Goal: Task Accomplishment & Management: Use online tool/utility

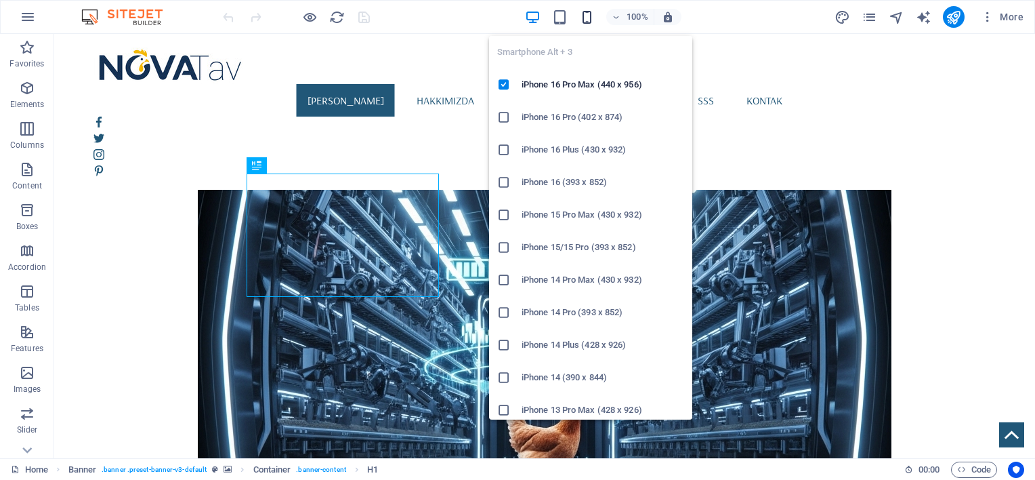
click at [587, 20] on icon "button" at bounding box center [587, 17] width 16 height 16
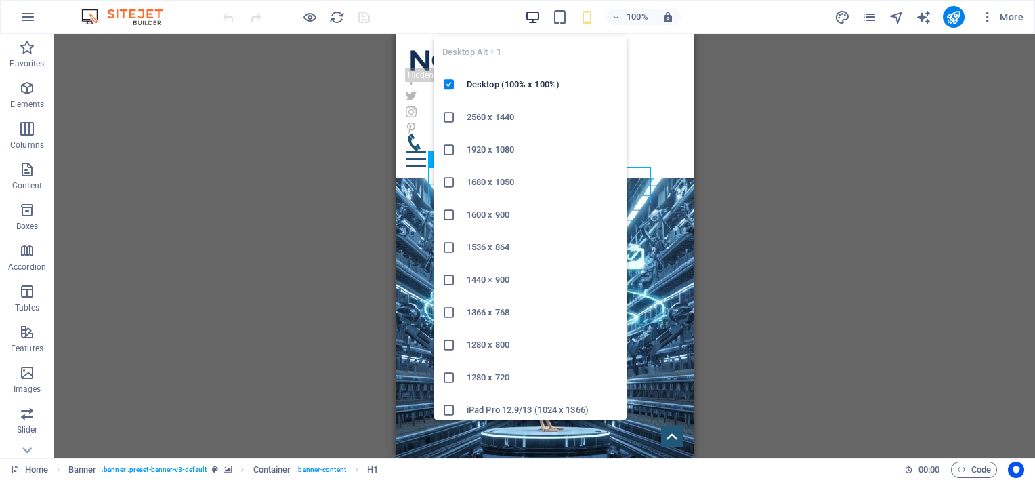
click at [535, 18] on icon "button" at bounding box center [533, 17] width 16 height 16
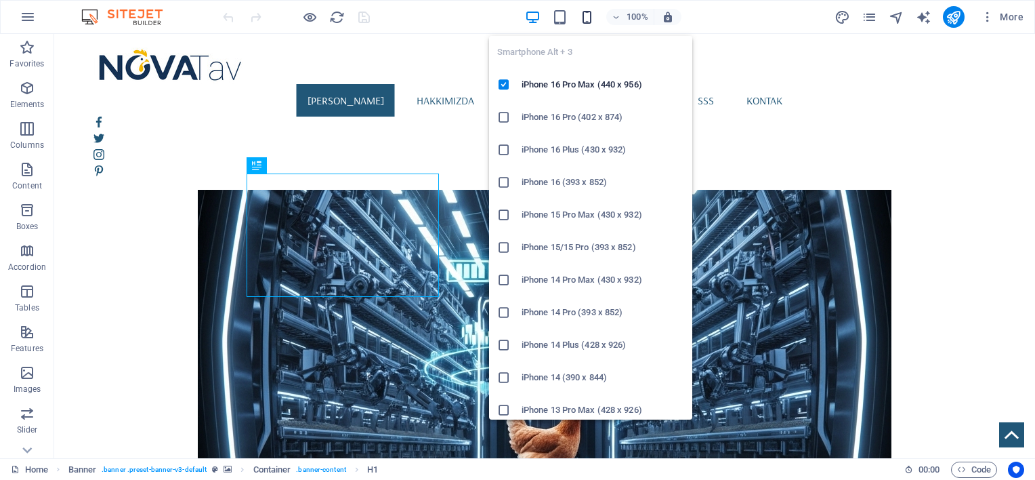
click at [589, 9] on icon "button" at bounding box center [587, 17] width 16 height 16
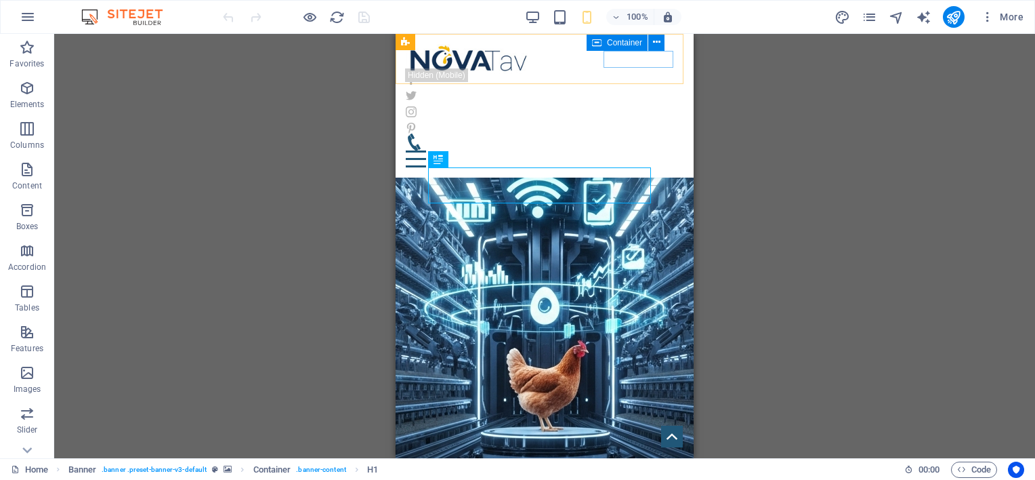
click at [650, 133] on div "Menu" at bounding box center [545, 150] width 278 height 34
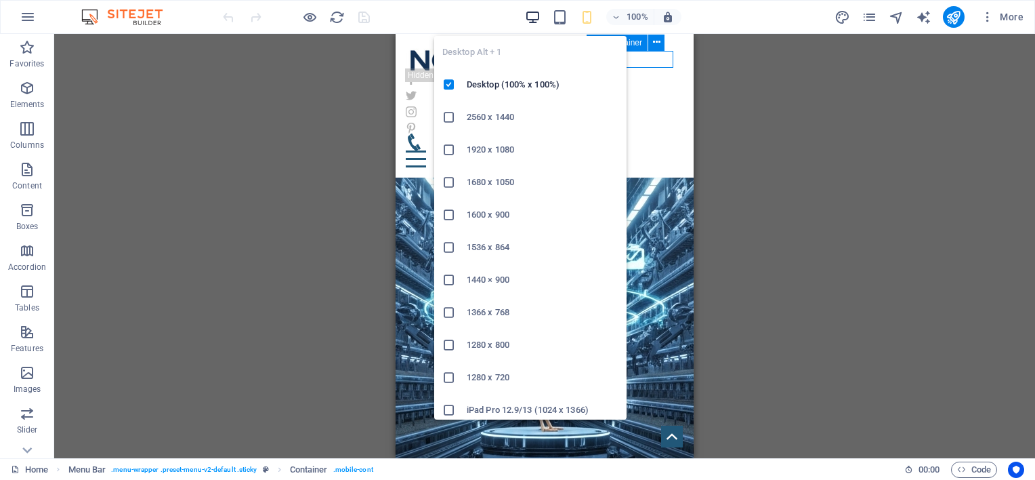
click at [530, 14] on icon "button" at bounding box center [533, 17] width 16 height 16
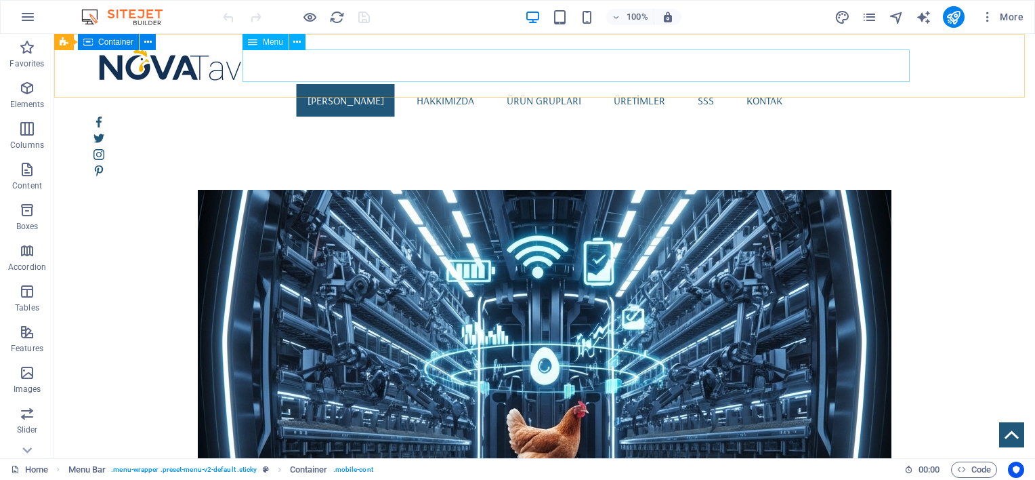
click at [444, 84] on nav "Ana Sayfa Hakkımızda ürün grupları ÜRETİMLER SSS kontak" at bounding box center [544, 100] width 902 height 33
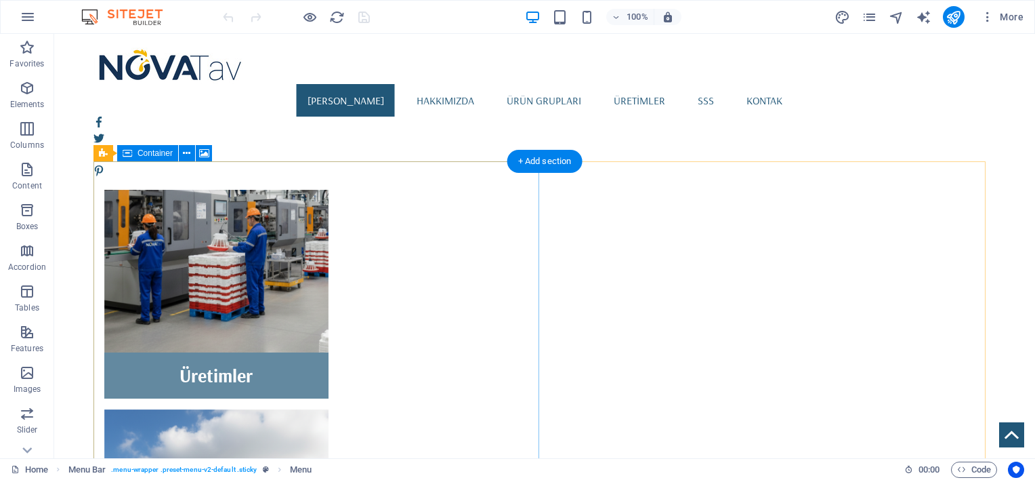
scroll to position [1195, 0]
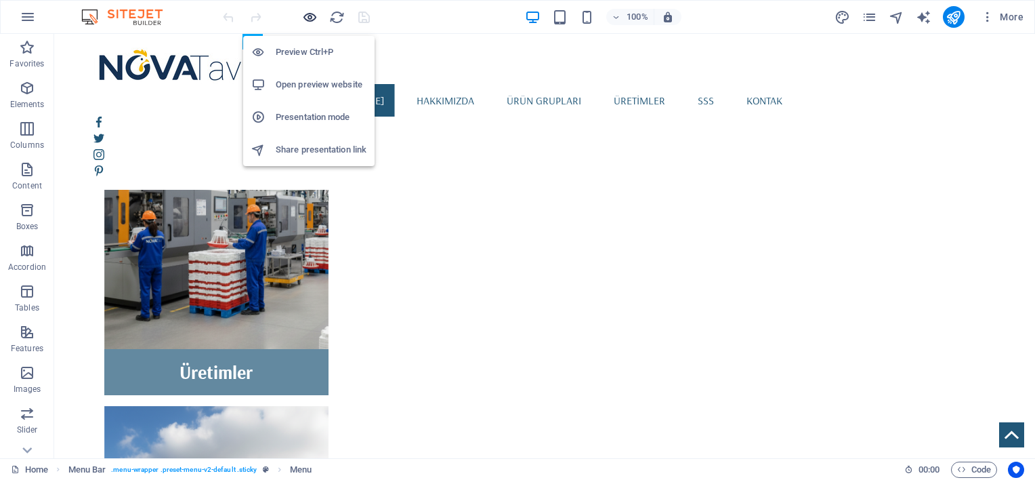
click at [313, 14] on icon "button" at bounding box center [310, 17] width 16 height 16
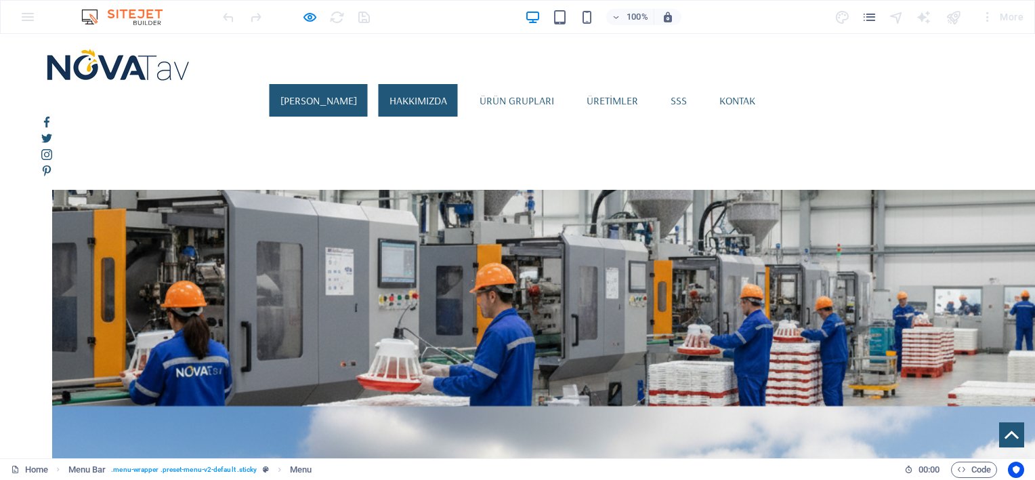
click at [419, 84] on link "Hakkımızda" at bounding box center [418, 100] width 79 height 33
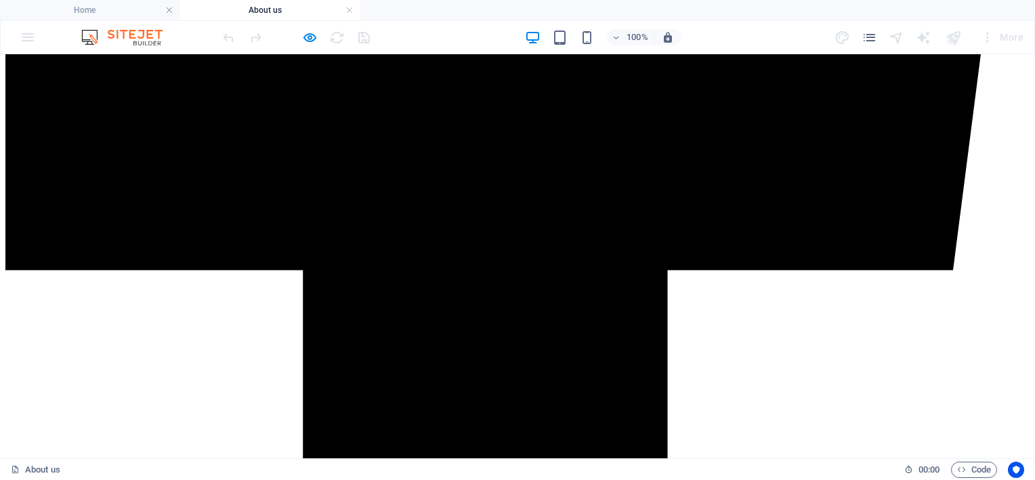
scroll to position [1016, 0]
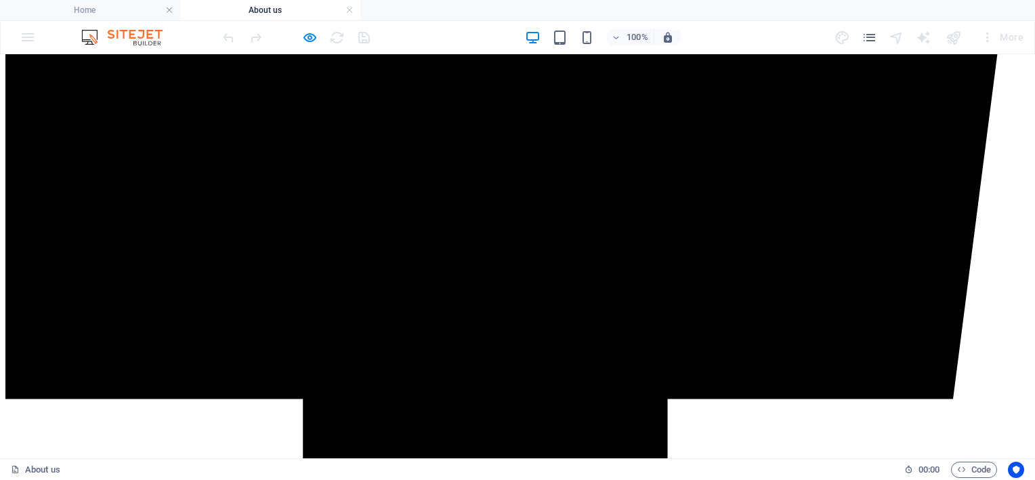
scroll to position [903, 0]
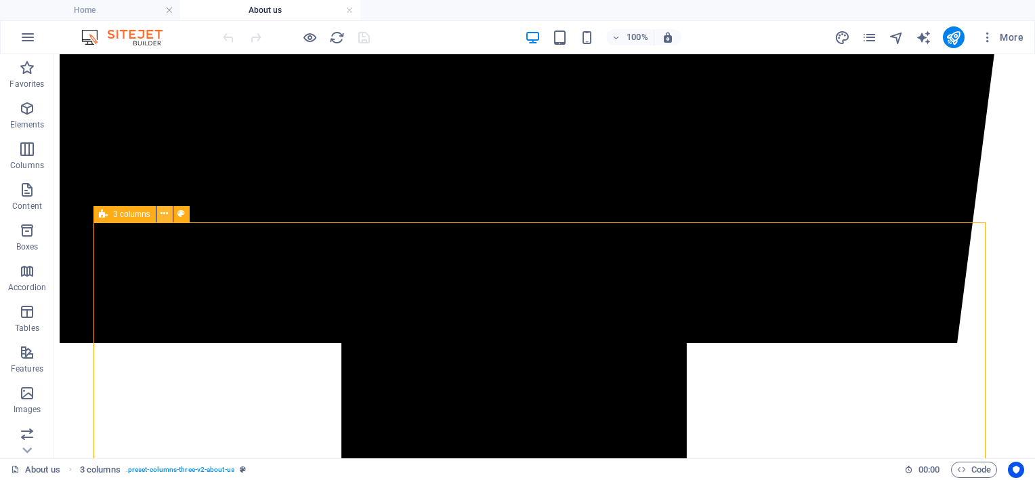
click at [165, 211] on icon at bounding box center [164, 214] width 7 height 14
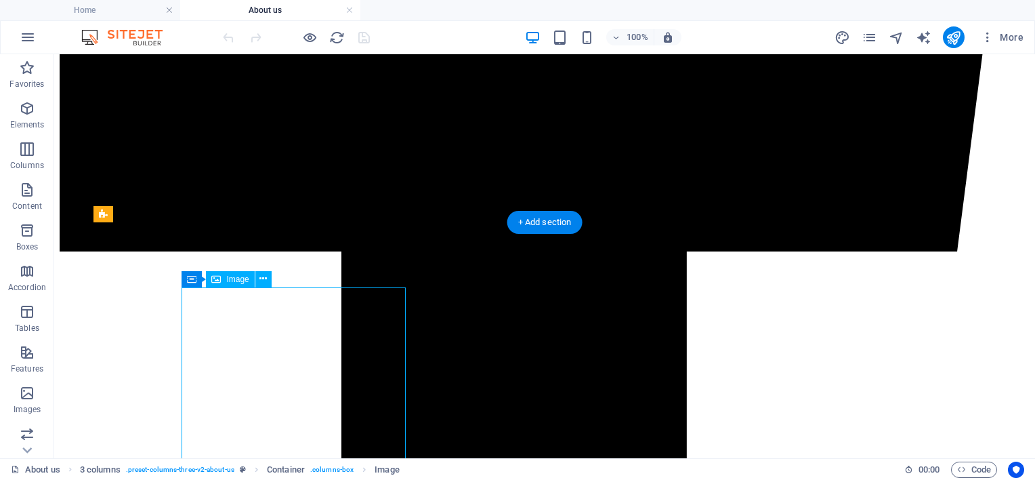
scroll to position [1128, 0]
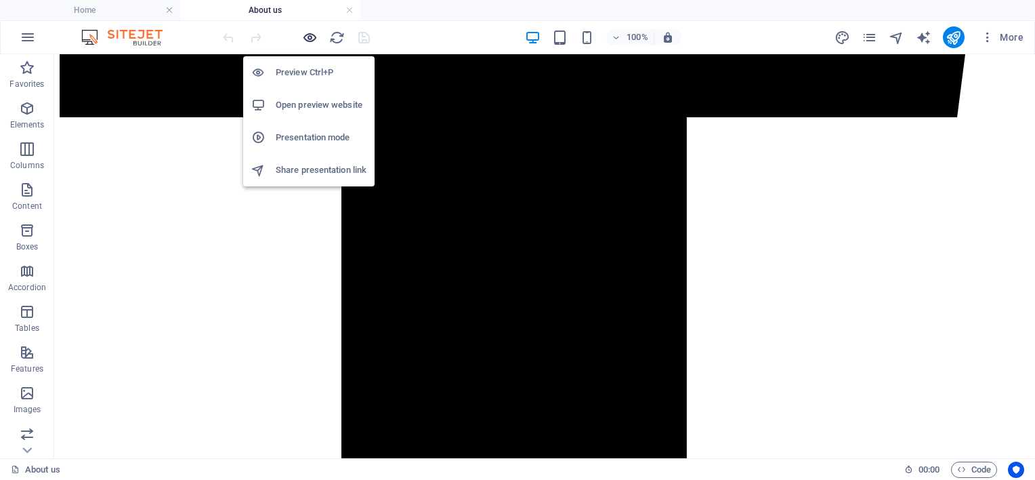
click at [306, 33] on icon "button" at bounding box center [310, 38] width 16 height 16
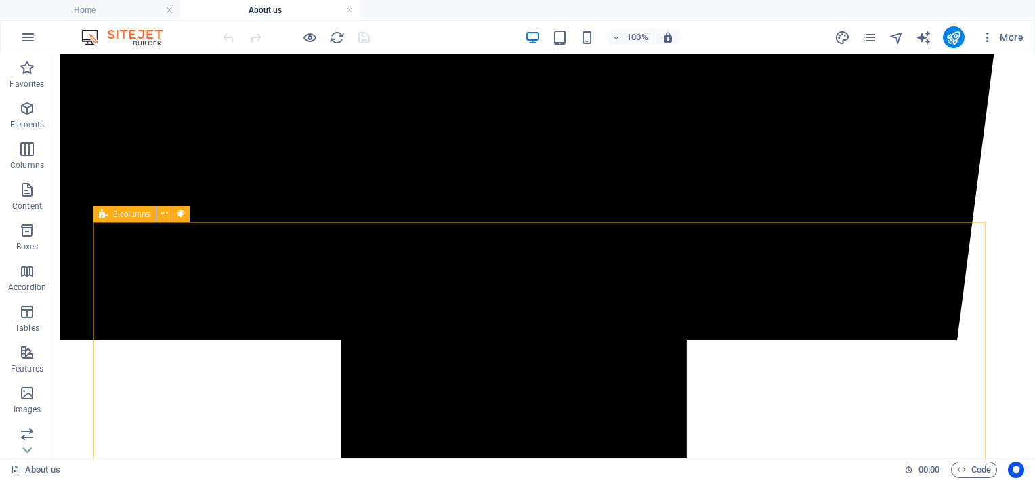
scroll to position [903, 0]
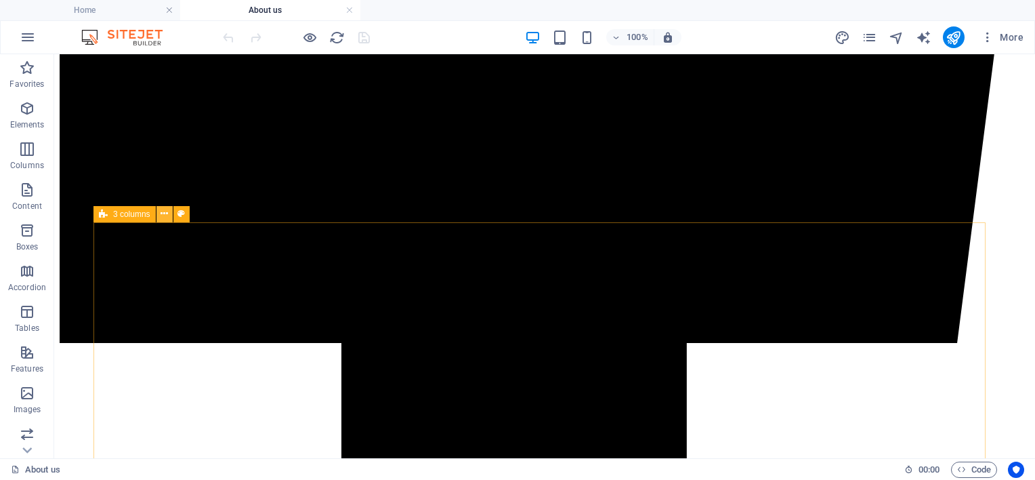
click at [164, 217] on icon at bounding box center [164, 214] width 7 height 14
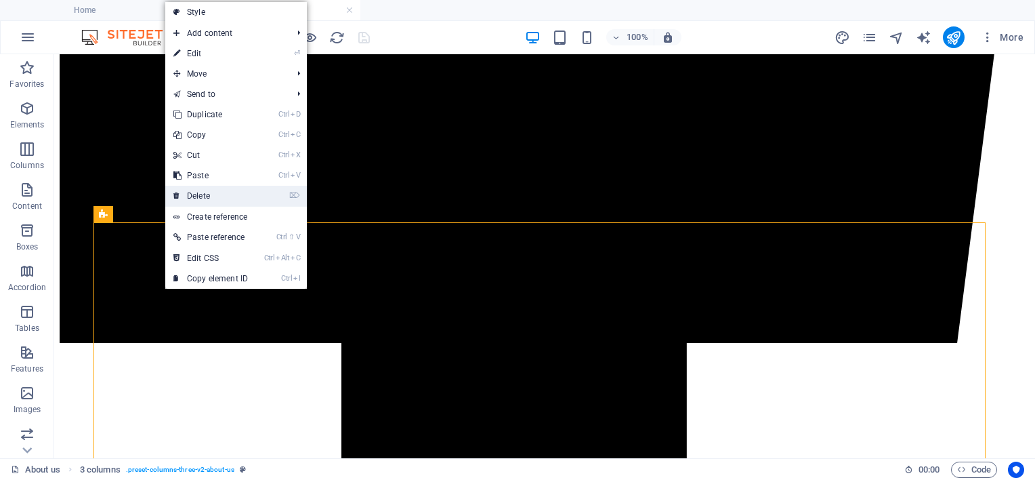
click at [187, 198] on link "⌦ Delete" at bounding box center [210, 196] width 91 height 20
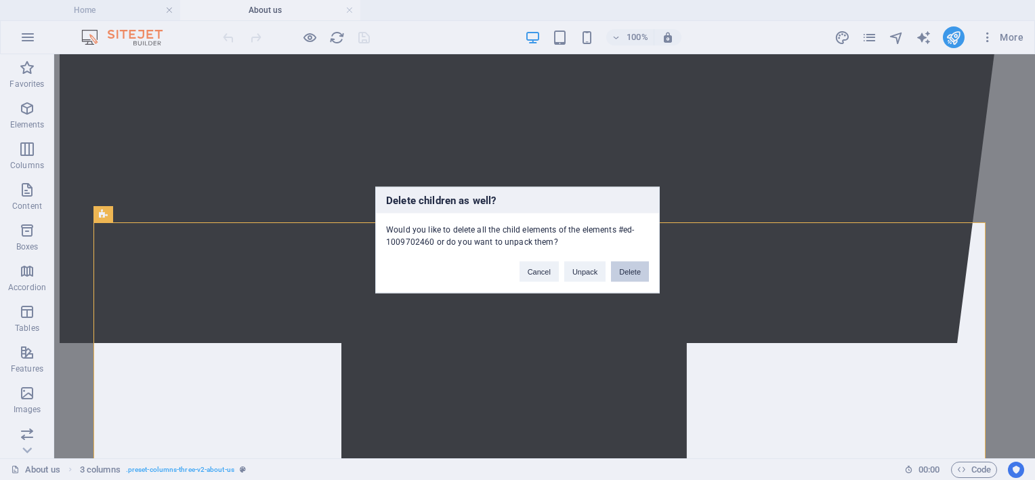
click at [613, 272] on button "Delete" at bounding box center [630, 271] width 38 height 20
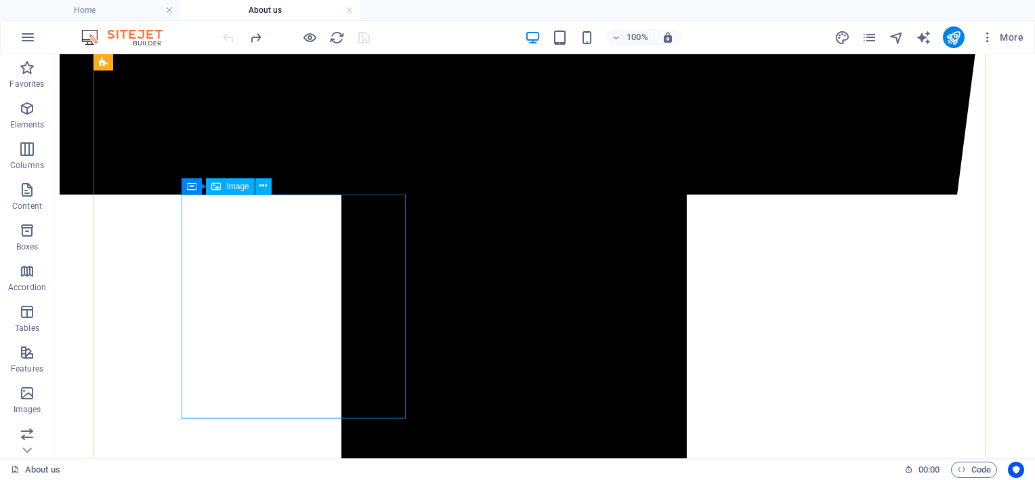
scroll to position [1016, 0]
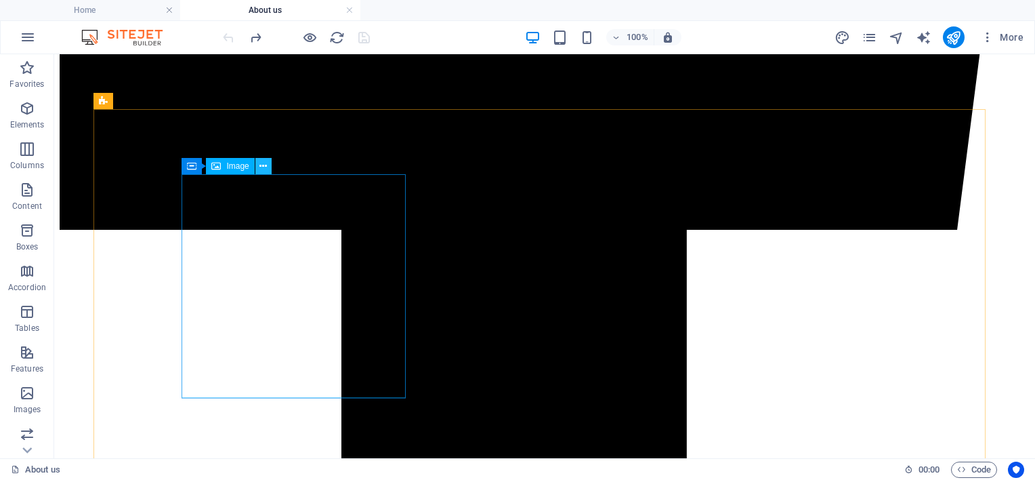
click at [257, 168] on button at bounding box center [263, 166] width 16 height 16
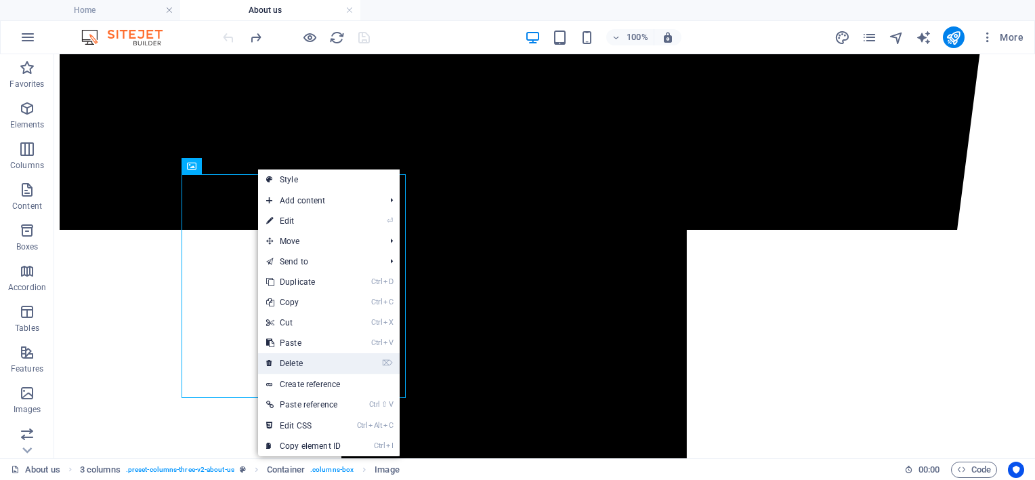
click at [298, 358] on link "⌦ Delete" at bounding box center [303, 363] width 91 height 20
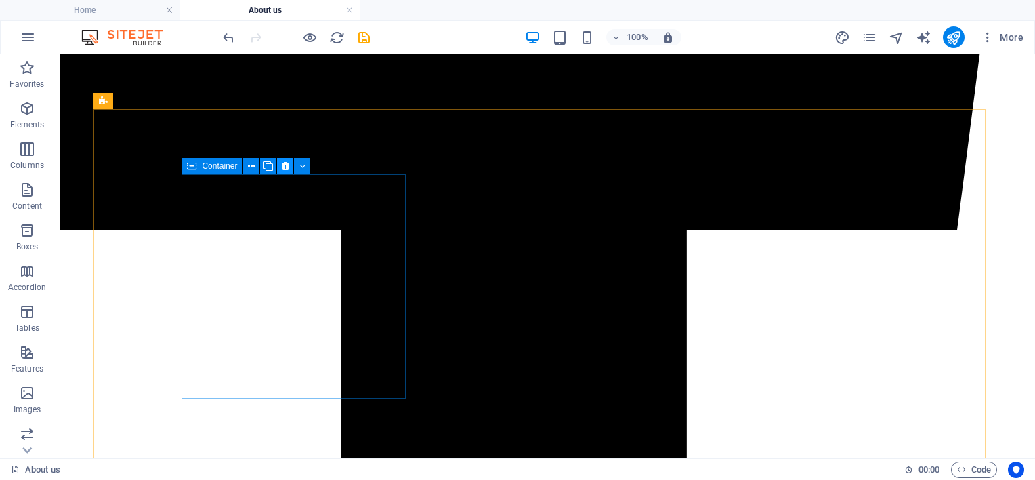
click at [287, 161] on icon at bounding box center [285, 166] width 7 height 14
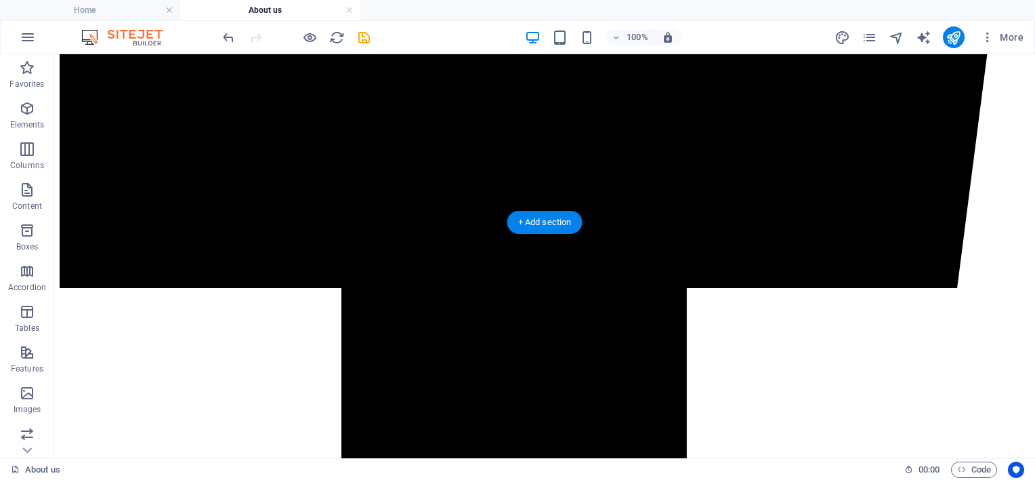
scroll to position [903, 0]
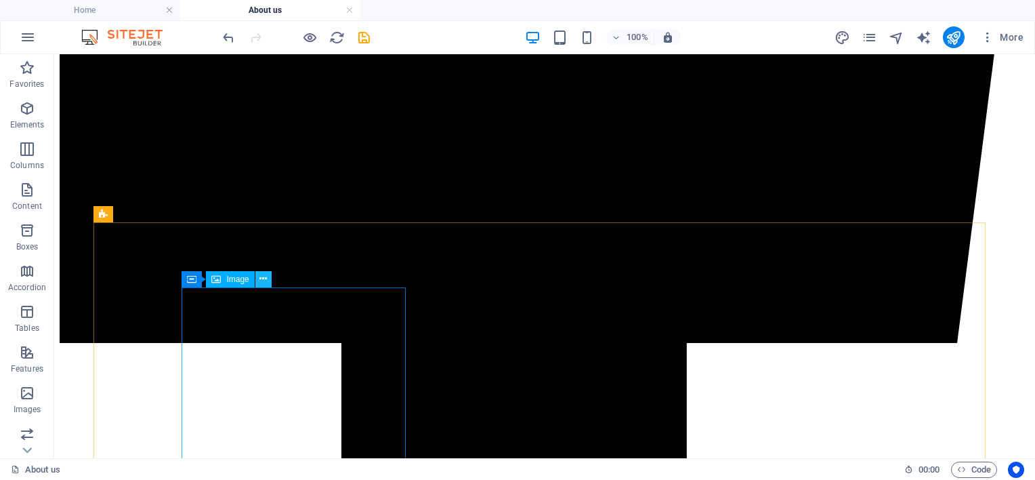
click at [265, 283] on icon at bounding box center [262, 279] width 7 height 14
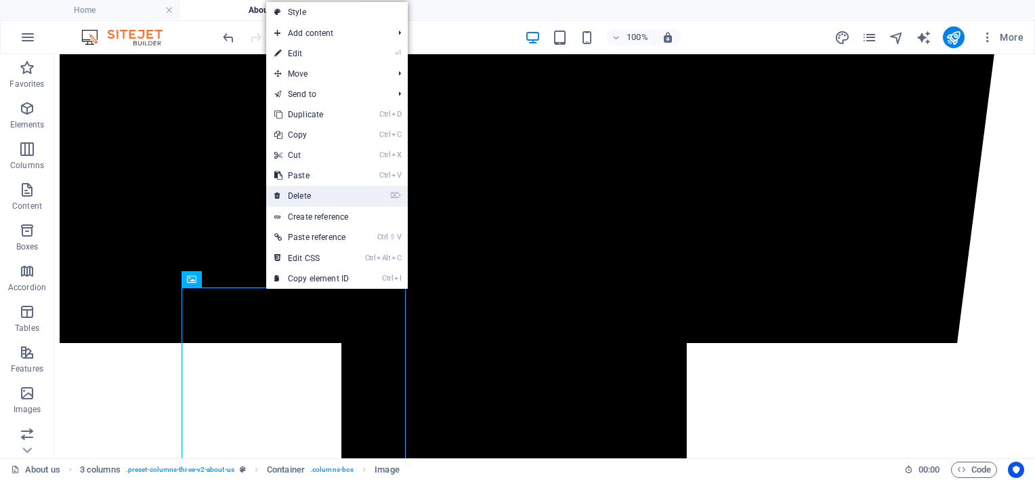
click at [324, 196] on link "⌦ Delete" at bounding box center [311, 196] width 91 height 20
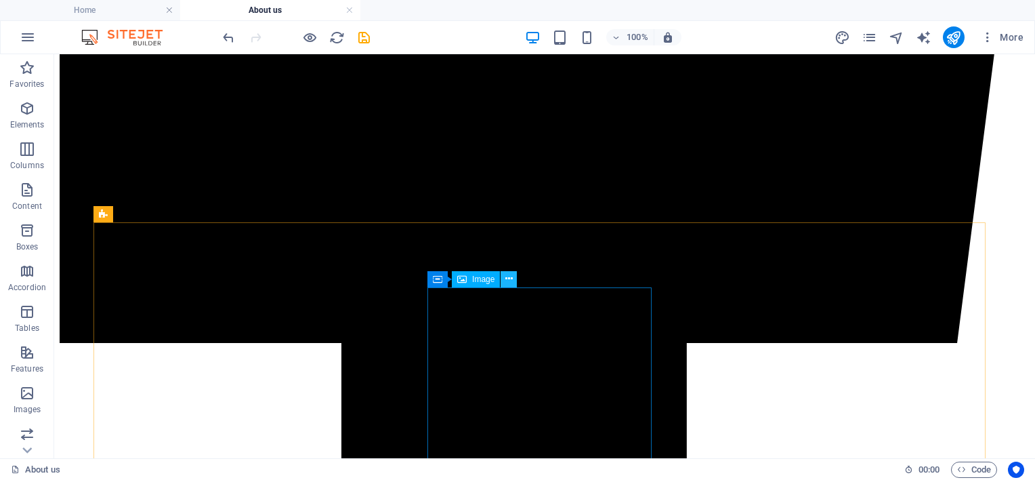
click at [505, 282] on icon at bounding box center [508, 279] width 7 height 14
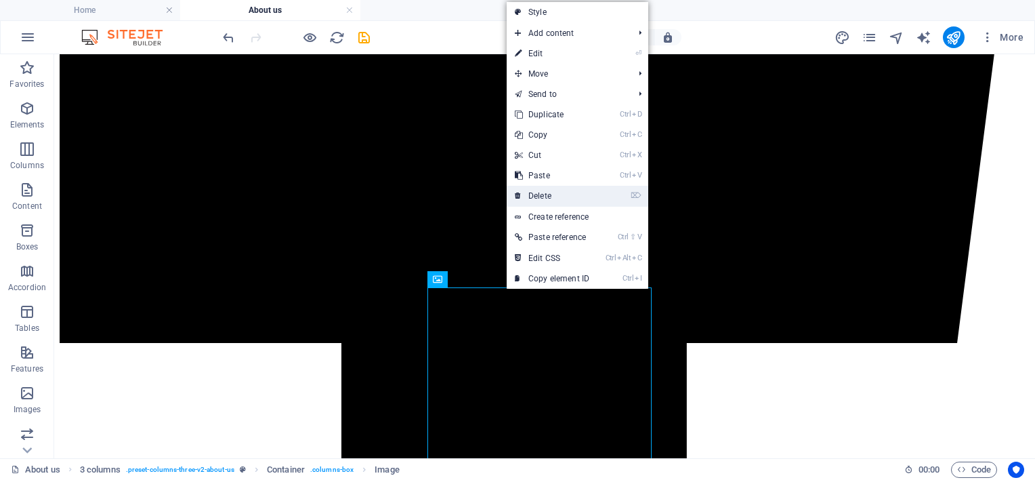
click at [548, 194] on link "⌦ Delete" at bounding box center [552, 196] width 91 height 20
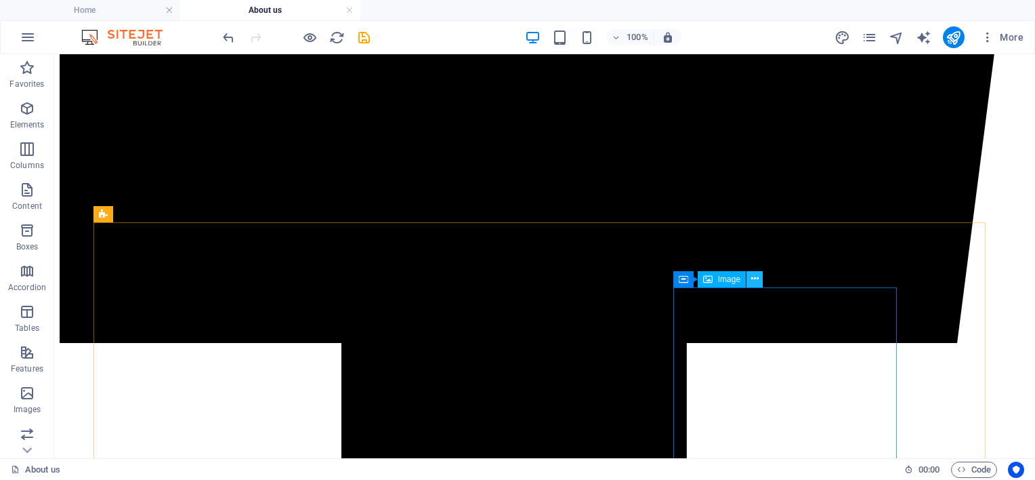
click at [755, 275] on icon at bounding box center [754, 279] width 7 height 14
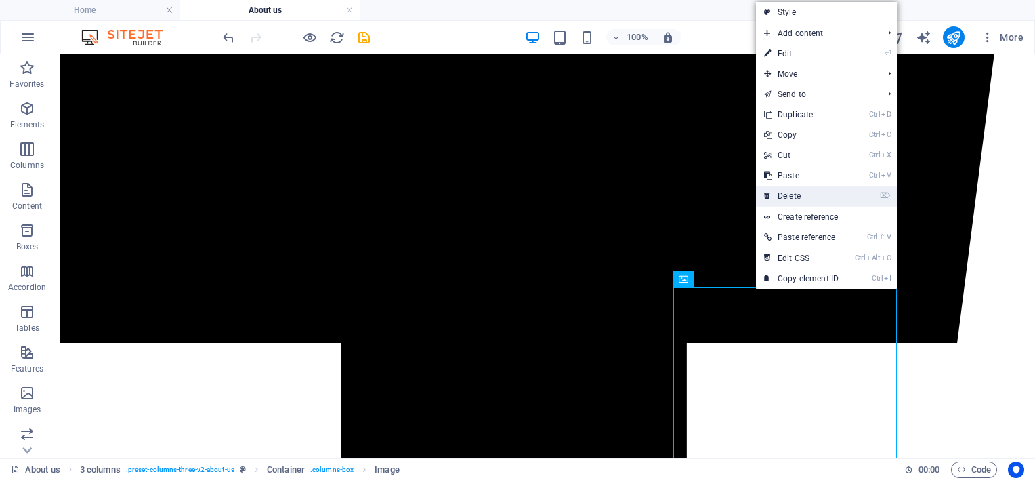
click at [799, 194] on link "⌦ Delete" at bounding box center [801, 196] width 91 height 20
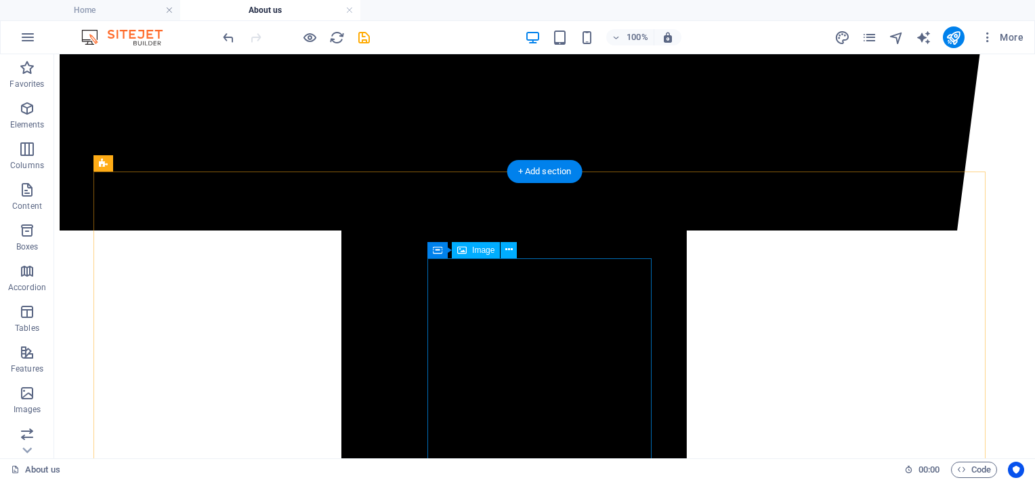
scroll to position [1016, 0]
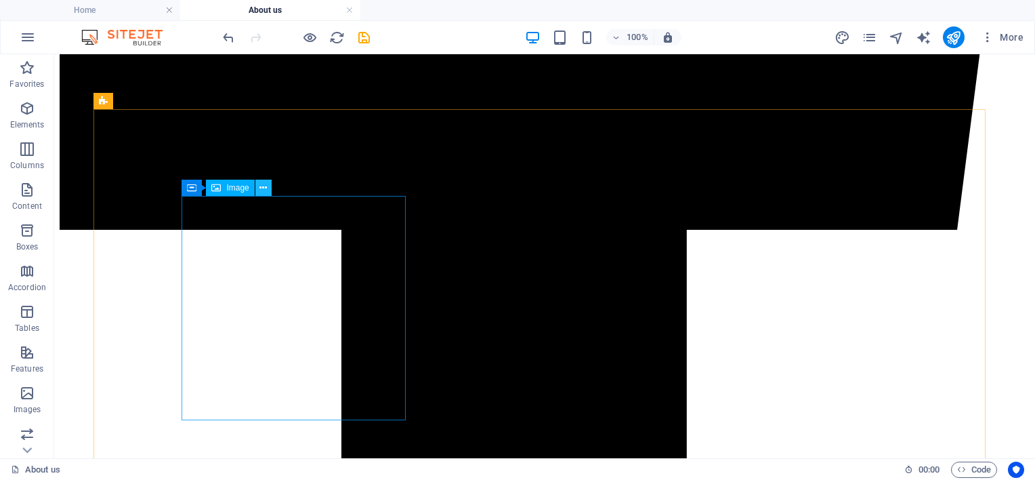
click at [260, 188] on icon at bounding box center [262, 188] width 7 height 14
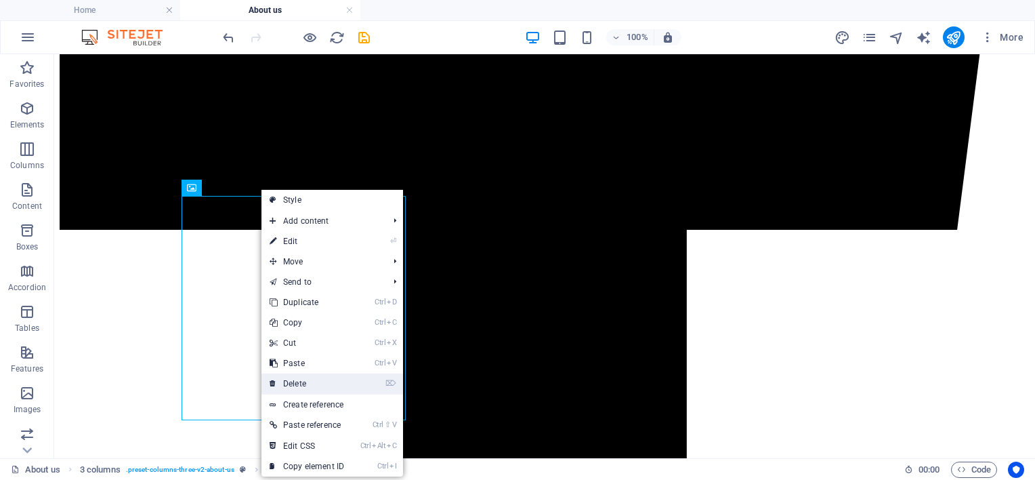
click at [308, 379] on link "⌦ Delete" at bounding box center [306, 383] width 91 height 20
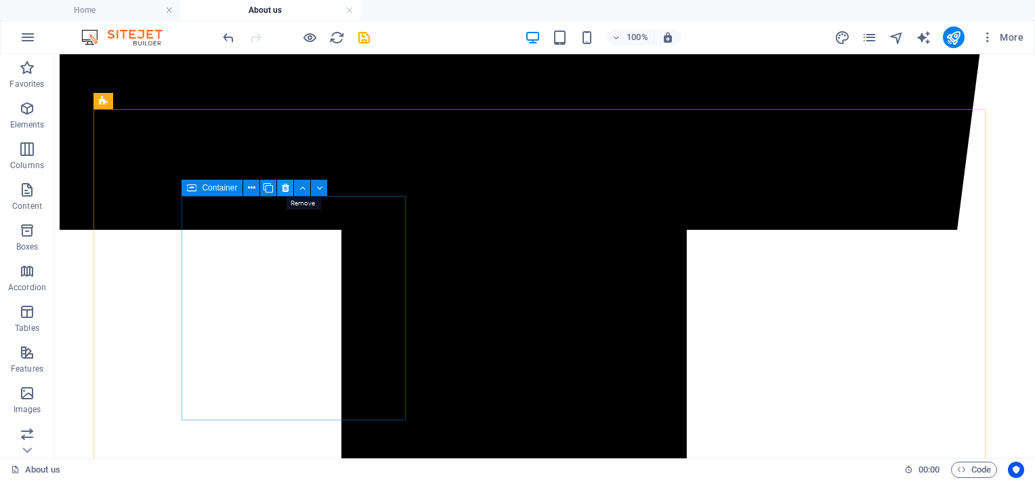
click at [287, 184] on icon at bounding box center [285, 188] width 7 height 14
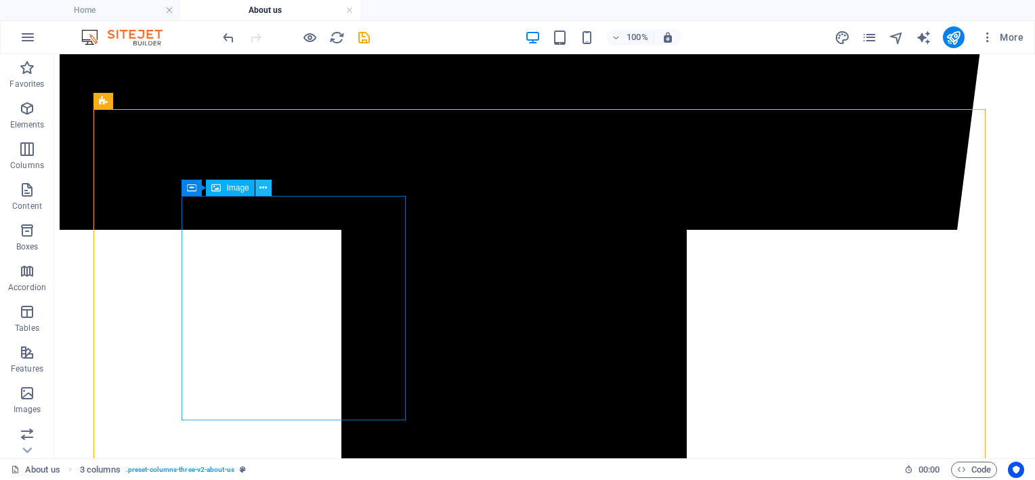
click at [260, 187] on icon at bounding box center [262, 188] width 7 height 14
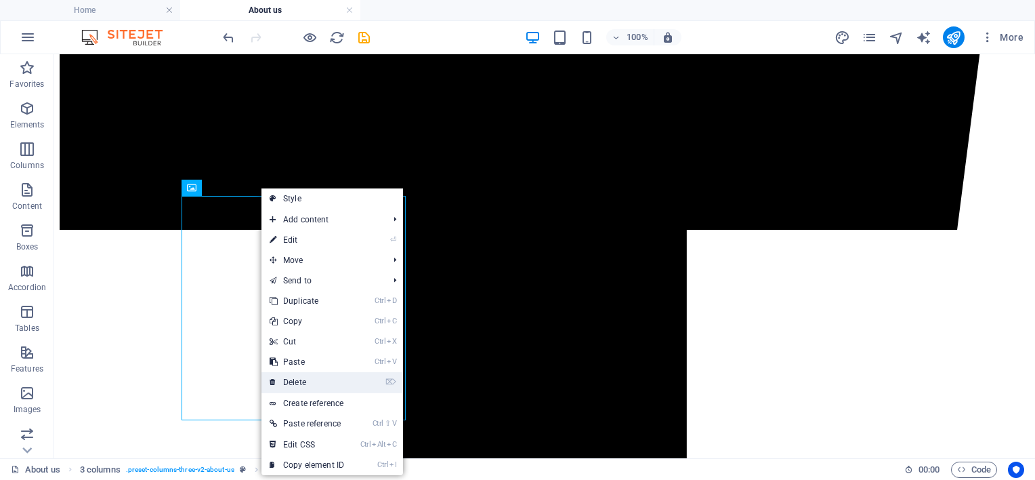
click at [305, 378] on link "⌦ Delete" at bounding box center [306, 382] width 91 height 20
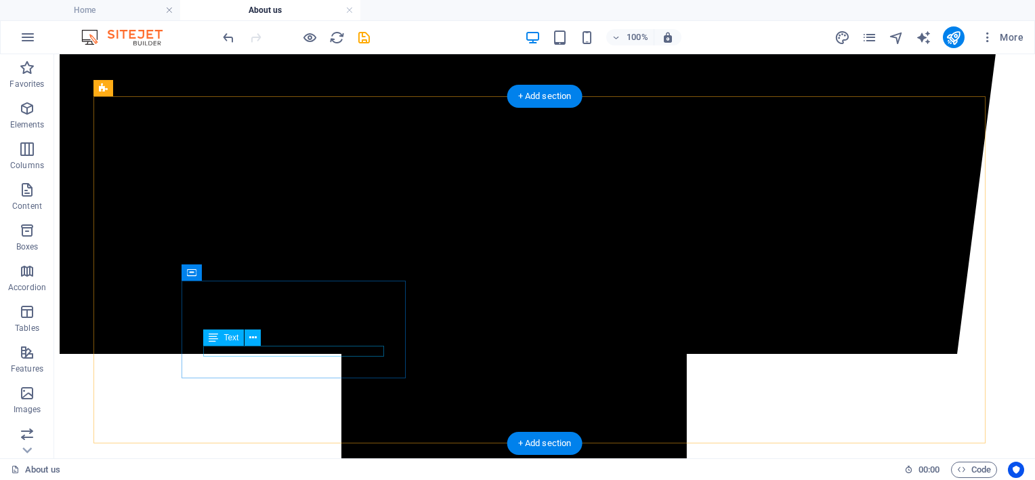
scroll to position [903, 0]
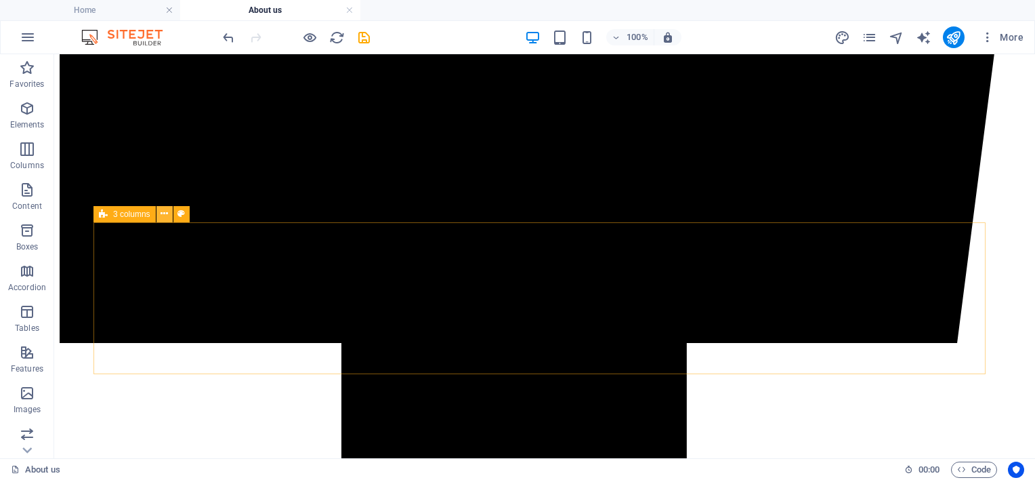
click at [164, 219] on icon at bounding box center [164, 214] width 7 height 14
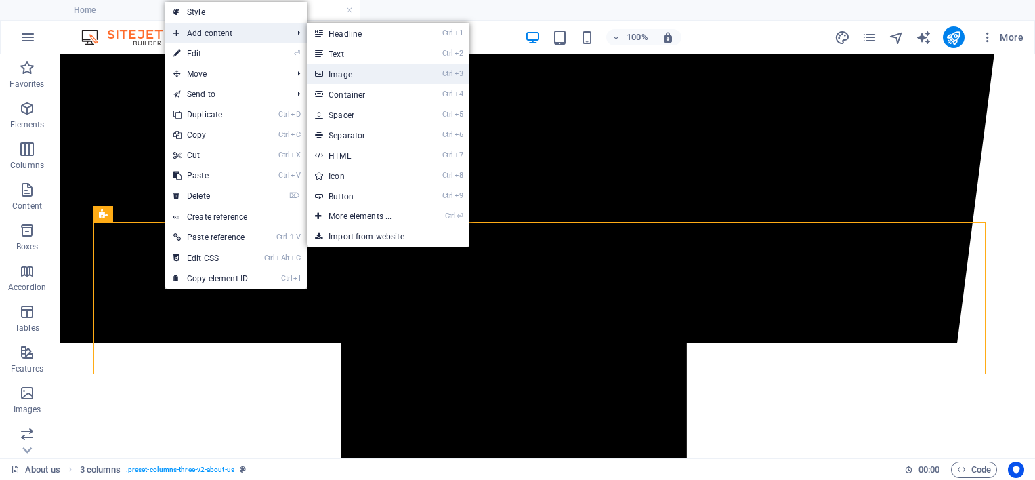
drag, startPoint x: 375, startPoint y: 70, endPoint x: 81, endPoint y: 19, distance: 297.8
click at [375, 70] on link "Ctrl 3 Image" at bounding box center [363, 74] width 112 height 20
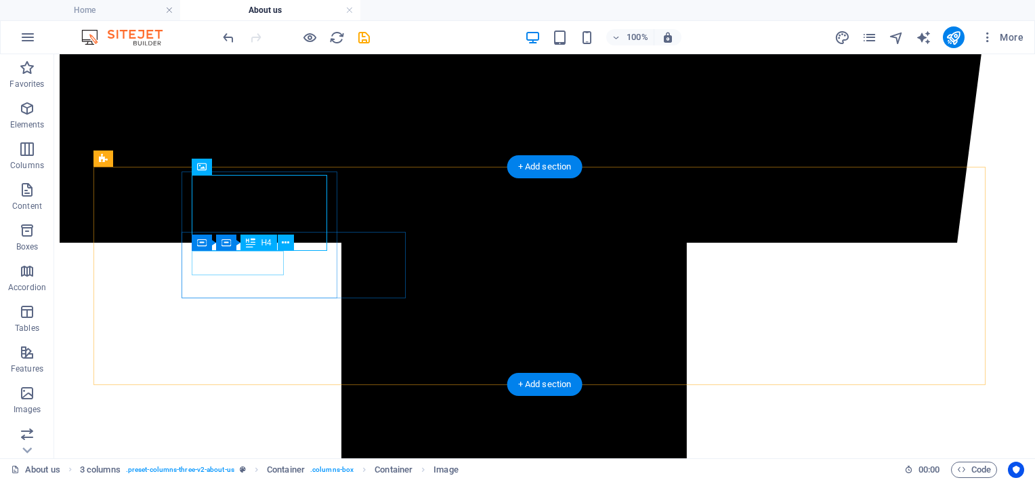
scroll to position [1005, 0]
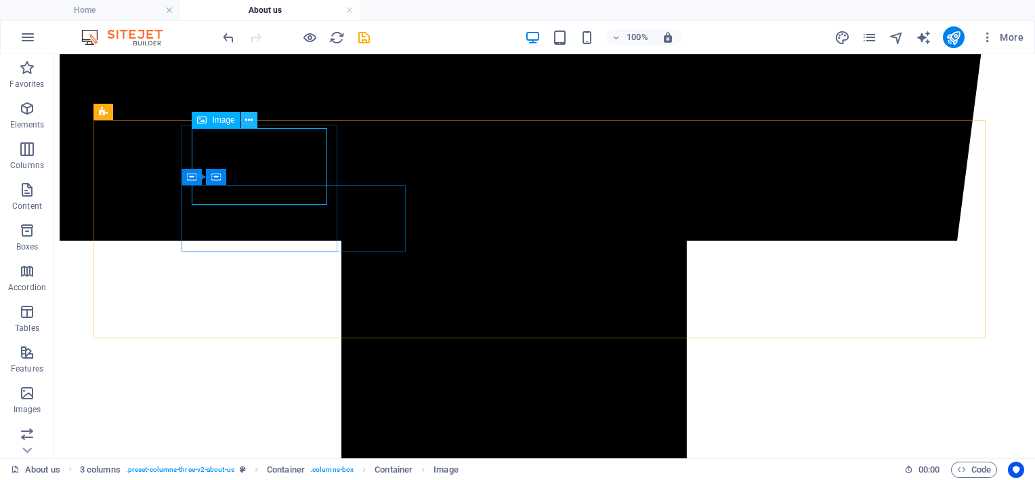
click at [245, 119] on icon at bounding box center [248, 120] width 7 height 14
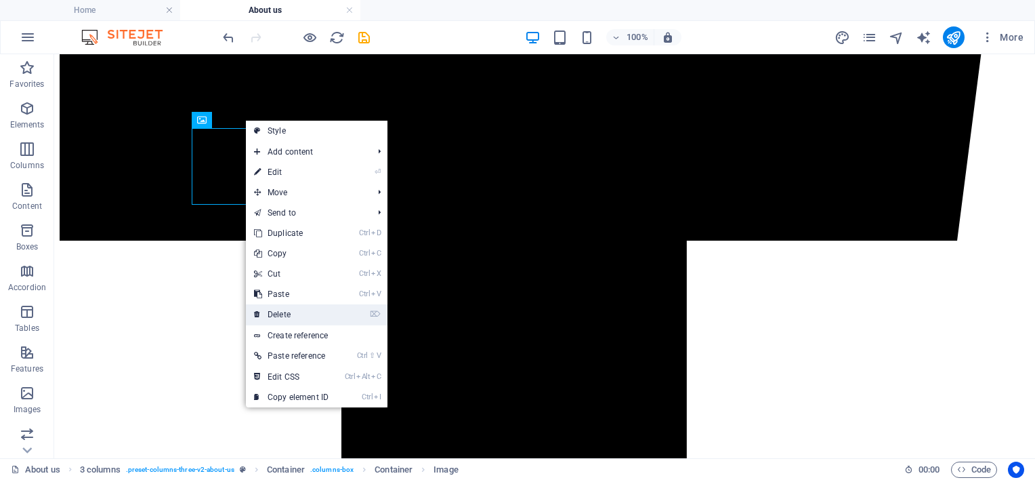
click at [283, 308] on link "⌦ Delete" at bounding box center [291, 314] width 91 height 20
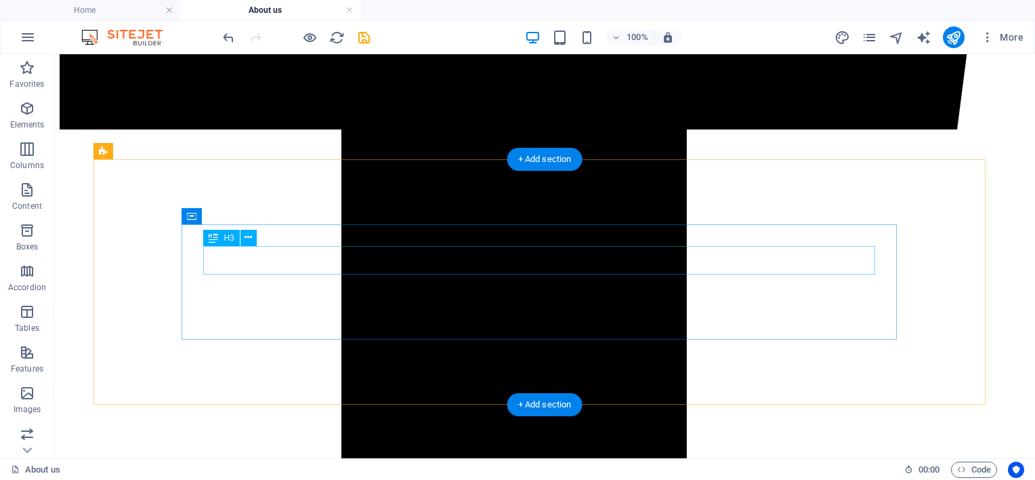
scroll to position [1118, 0]
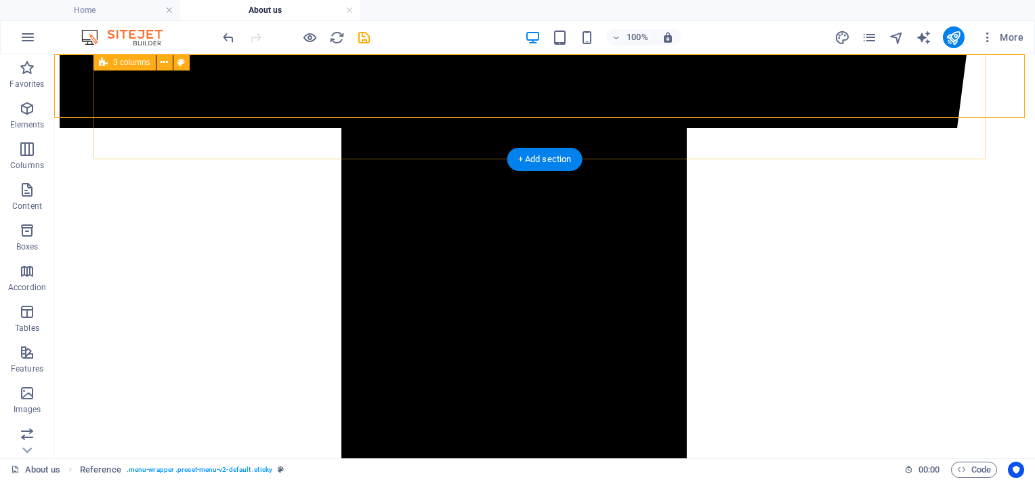
scroll to position [892, 0]
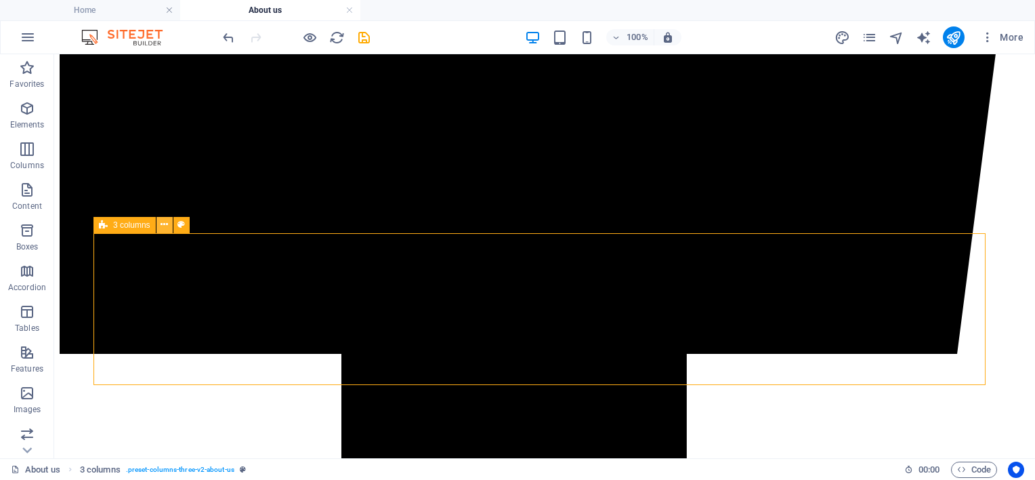
click at [162, 227] on icon at bounding box center [164, 224] width 7 height 14
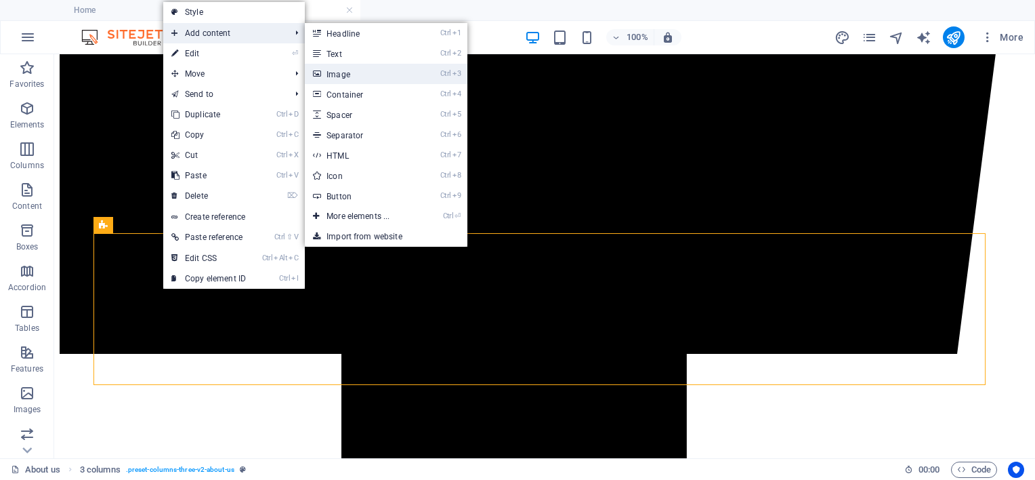
click at [351, 76] on link "Ctrl 3 Image" at bounding box center [361, 74] width 112 height 20
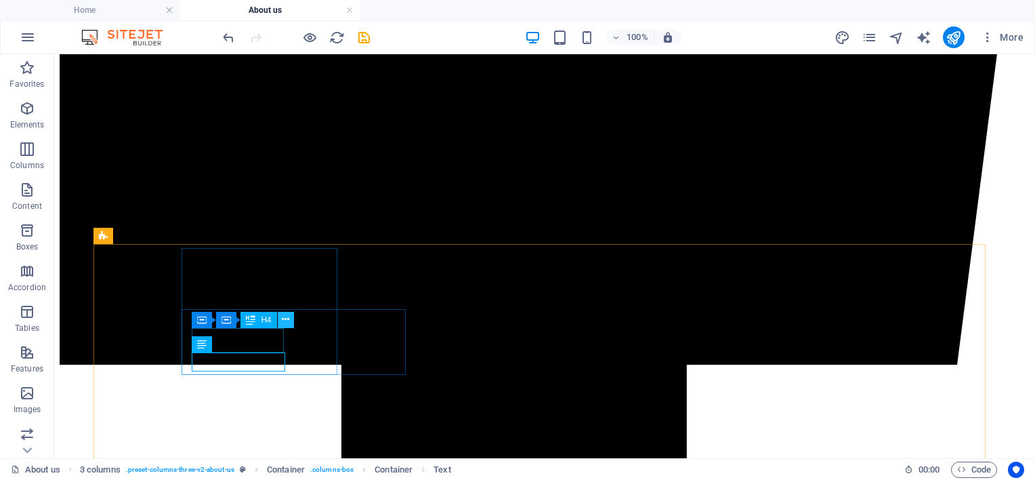
click at [280, 317] on button at bounding box center [286, 320] width 16 height 16
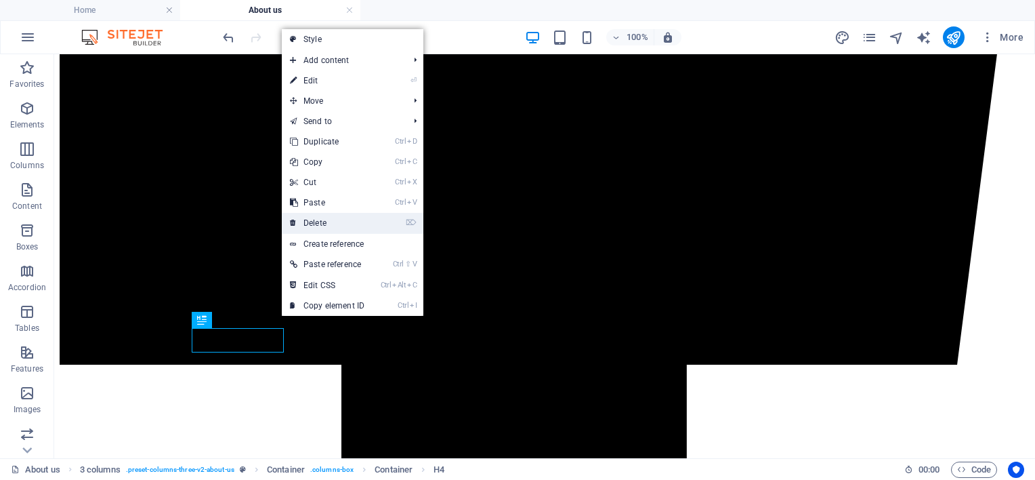
click at [318, 225] on link "⌦ Delete" at bounding box center [327, 223] width 91 height 20
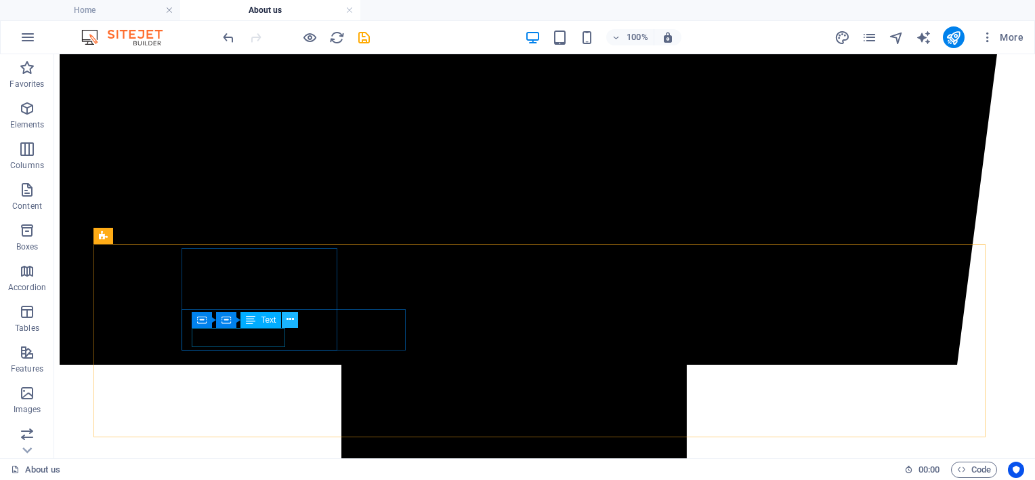
click at [293, 317] on icon at bounding box center [290, 319] width 7 height 14
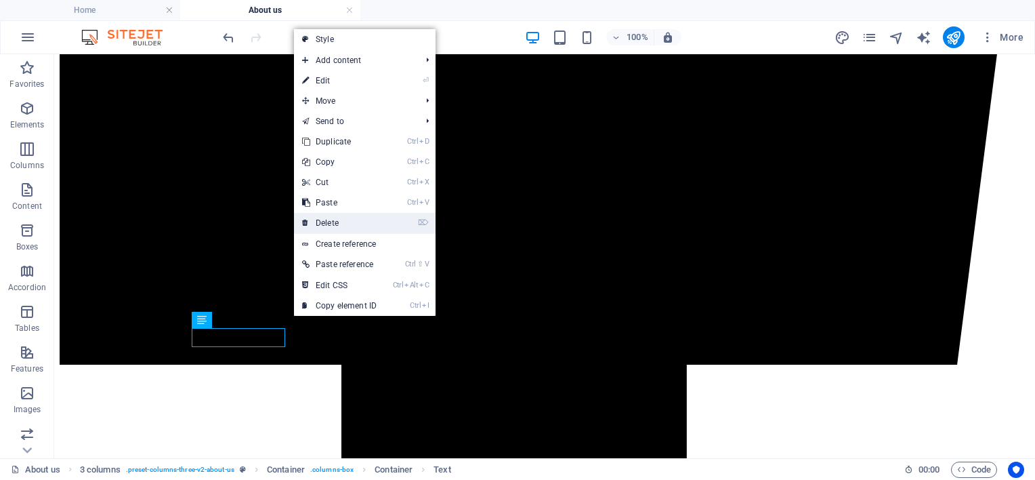
click at [337, 215] on link "⌦ Delete" at bounding box center [339, 223] width 91 height 20
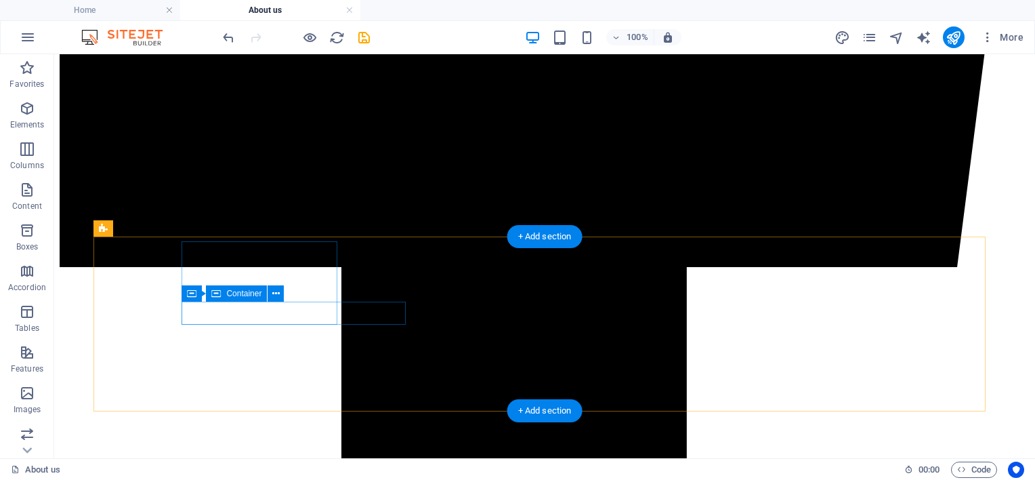
scroll to position [994, 0]
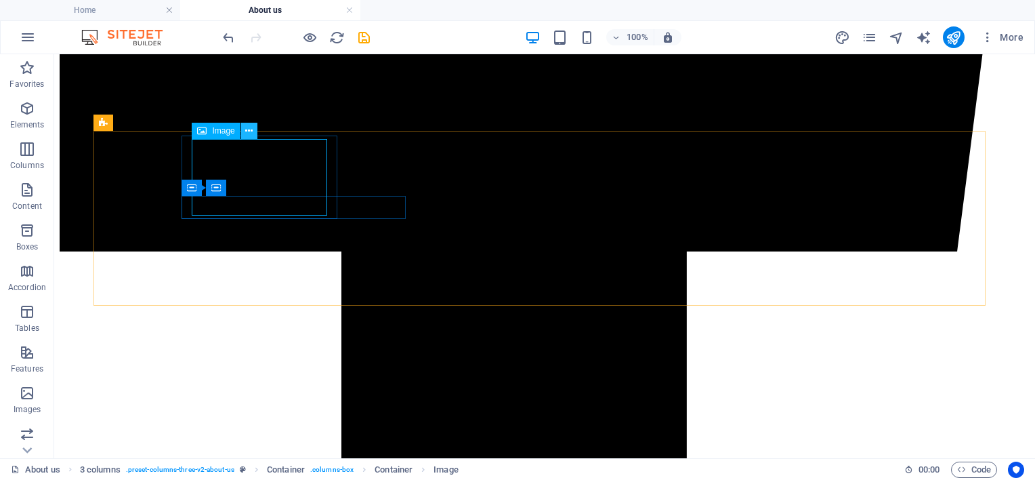
click at [245, 130] on icon at bounding box center [248, 131] width 7 height 14
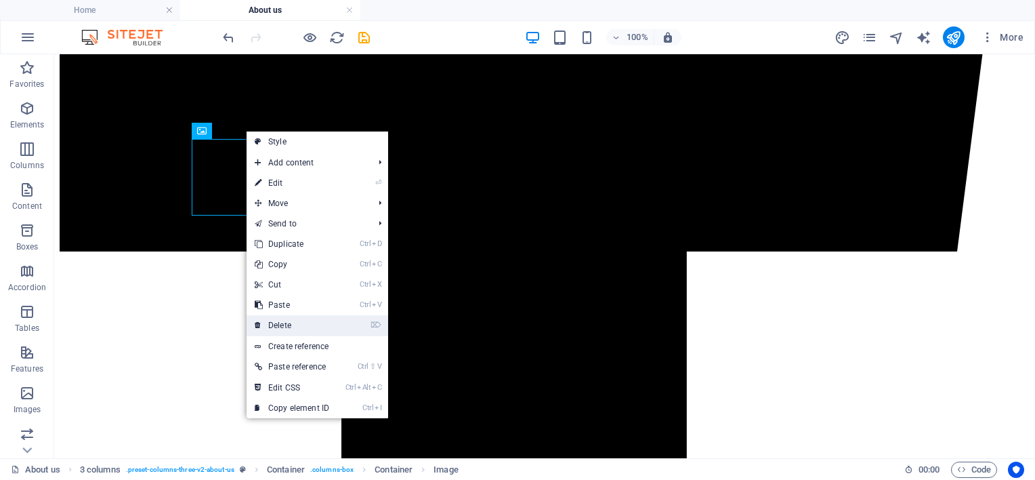
click at [291, 318] on link "⌦ Delete" at bounding box center [292, 325] width 91 height 20
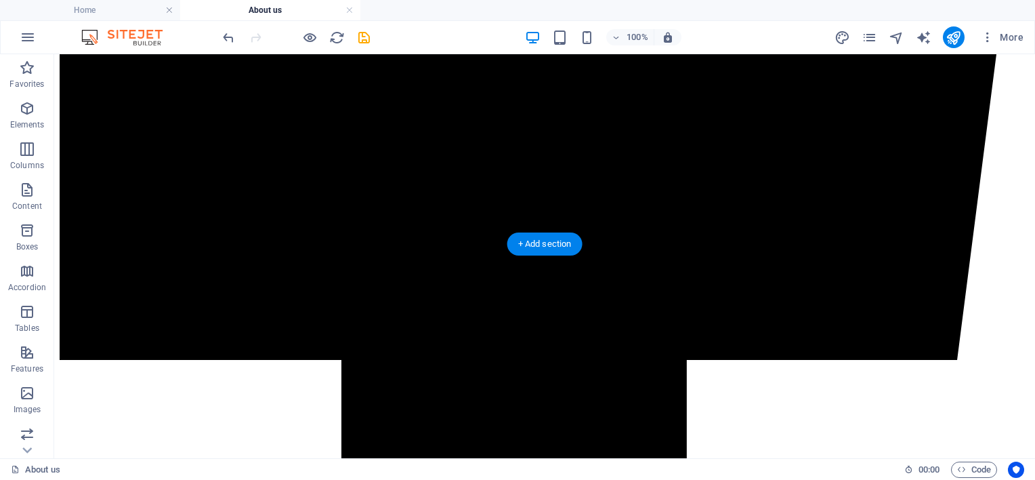
scroll to position [881, 0]
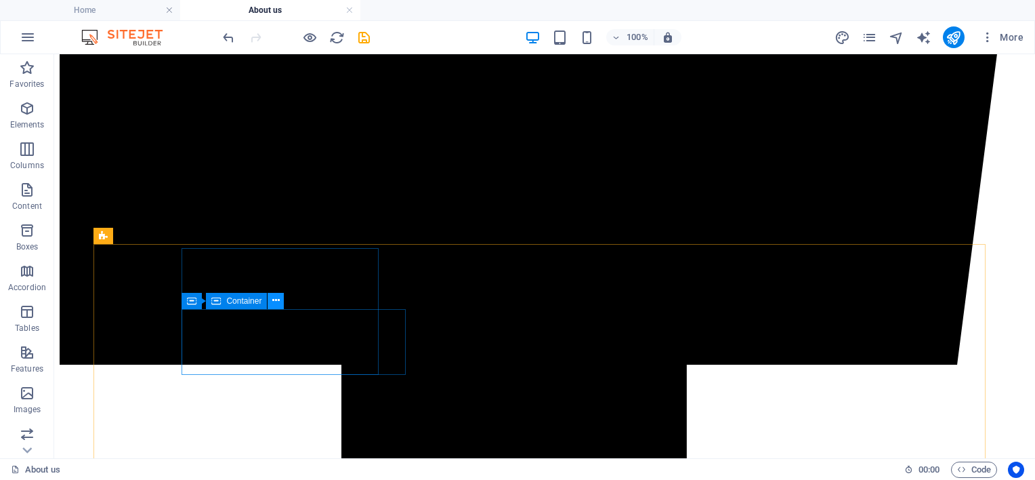
click at [276, 302] on icon at bounding box center [275, 300] width 7 height 14
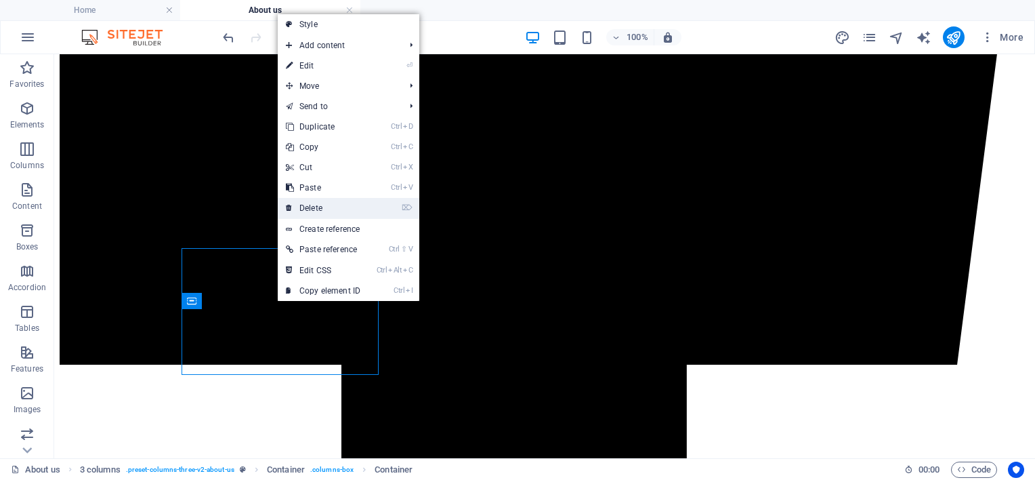
click at [320, 209] on link "⌦ Delete" at bounding box center [323, 208] width 91 height 20
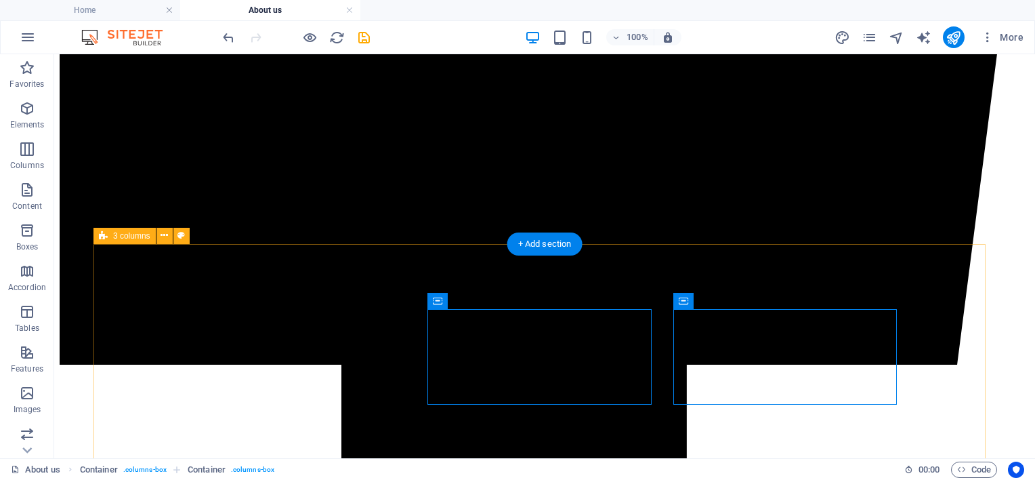
scroll to position [994, 0]
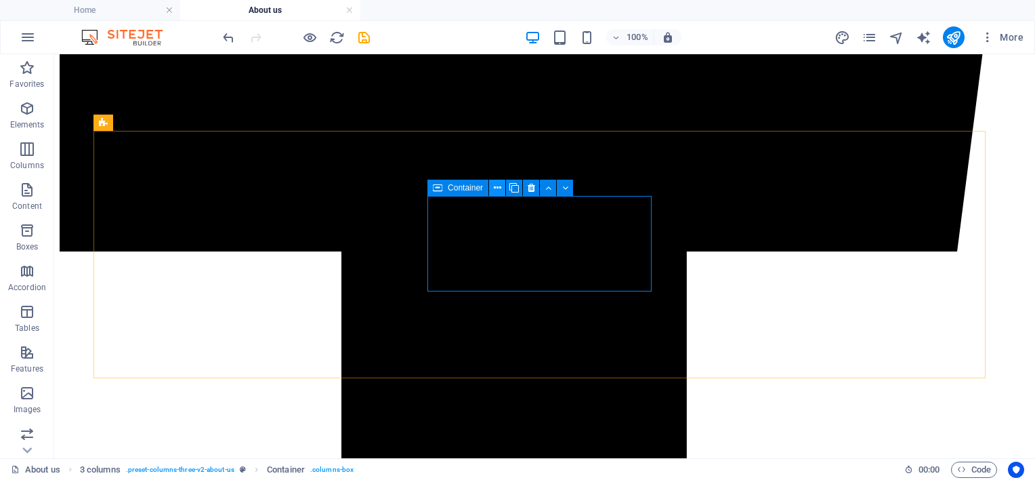
click at [494, 191] on icon at bounding box center [497, 188] width 7 height 14
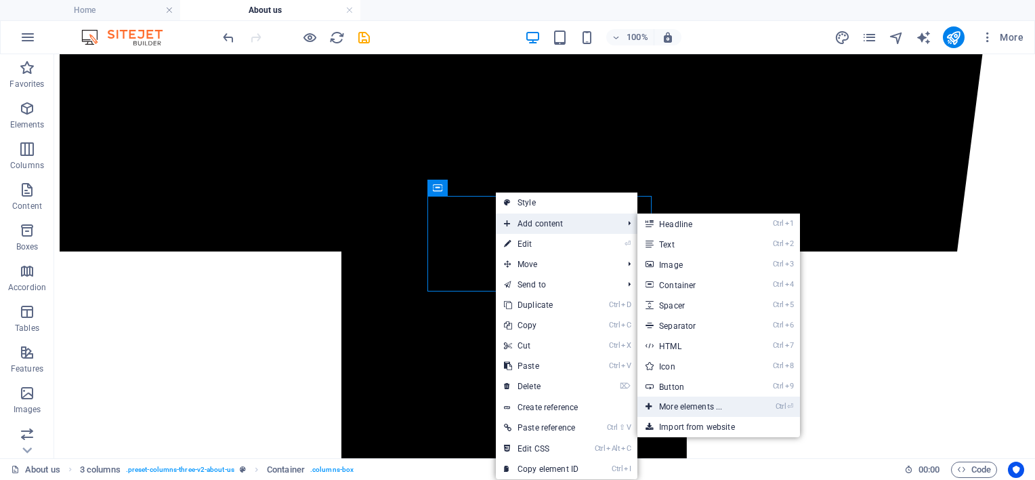
click at [683, 407] on link "Ctrl ⏎ More elements ..." at bounding box center [693, 406] width 112 height 20
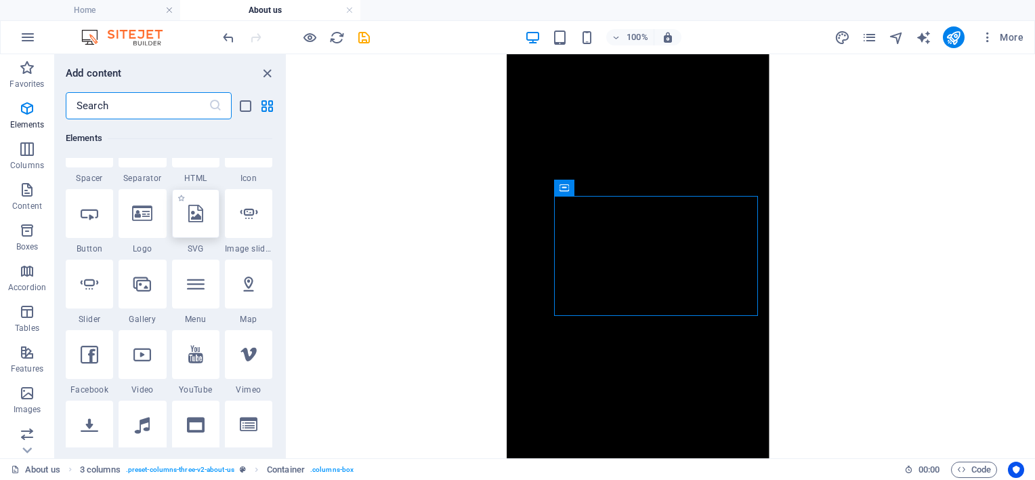
scroll to position [257, 0]
click at [102, 292] on div at bounding box center [89, 281] width 47 height 49
select select "ms"
select select "s"
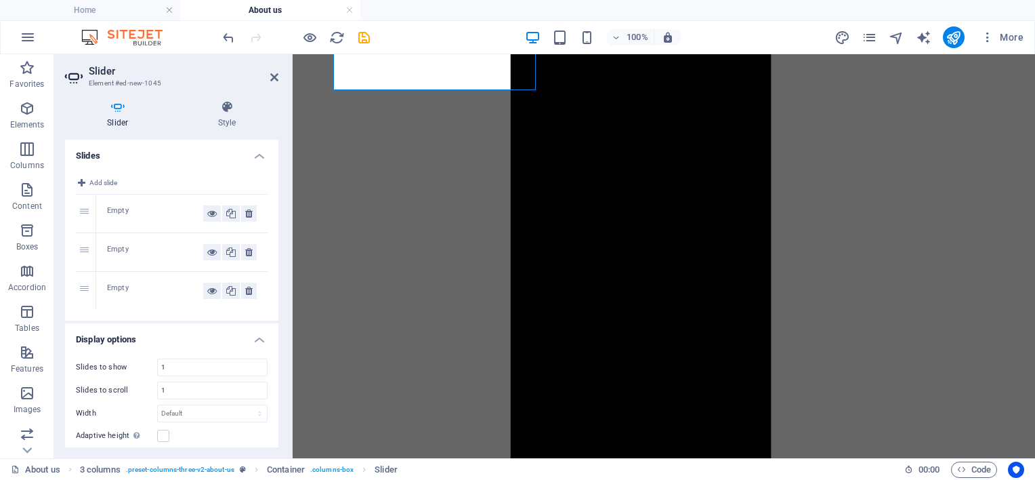
scroll to position [1005, 0]
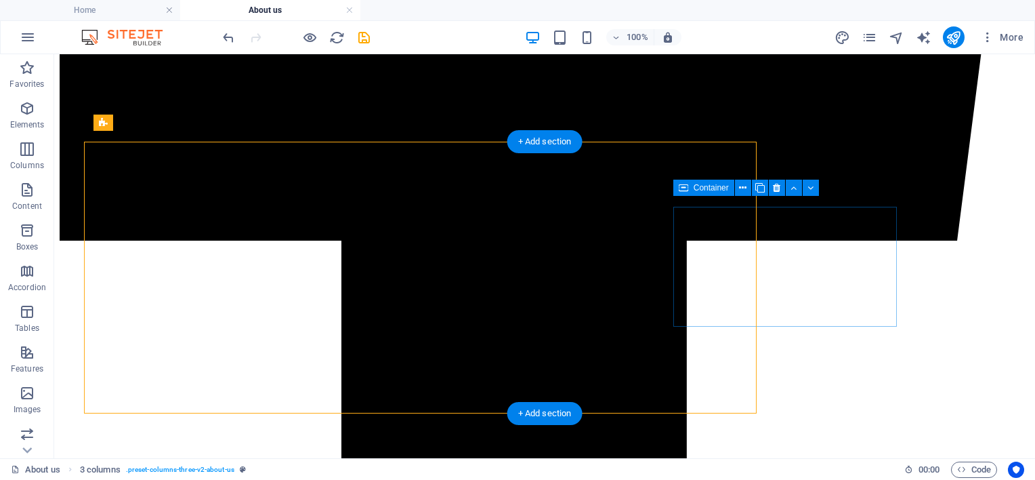
scroll to position [994, 0]
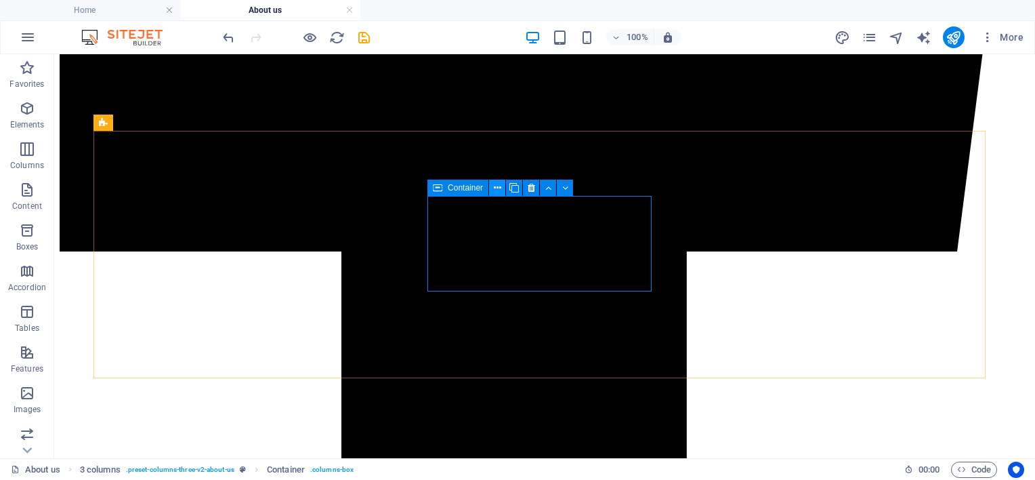
click at [503, 188] on button at bounding box center [497, 187] width 16 height 16
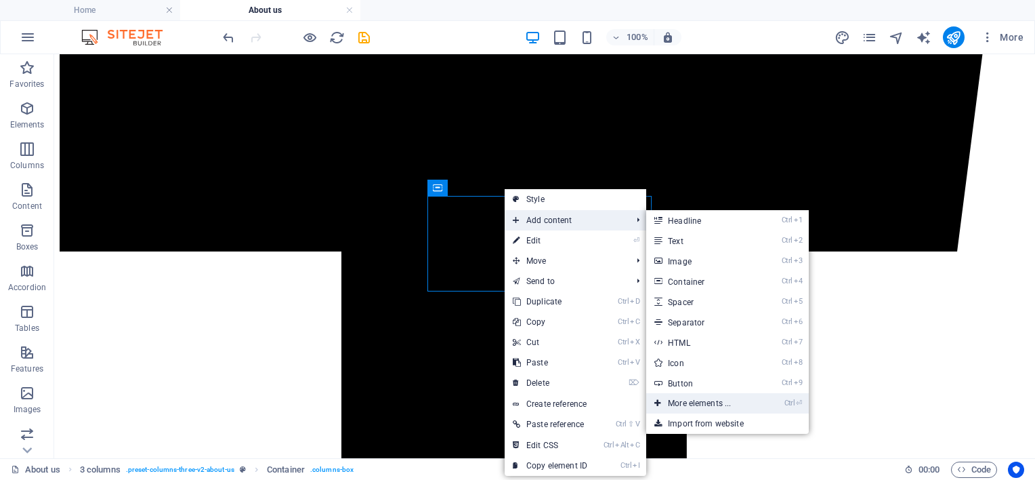
click at [700, 404] on link "Ctrl ⏎ More elements ..." at bounding box center [702, 403] width 112 height 20
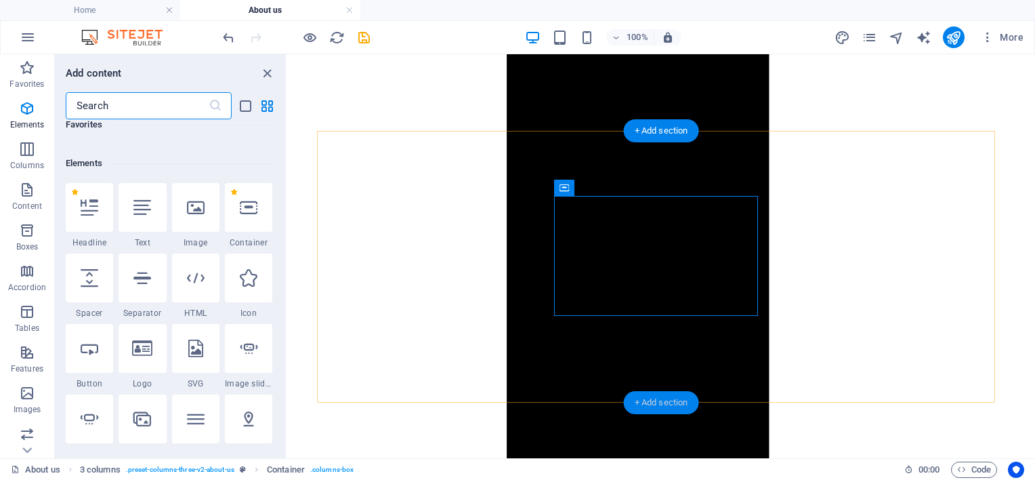
scroll to position [144, 0]
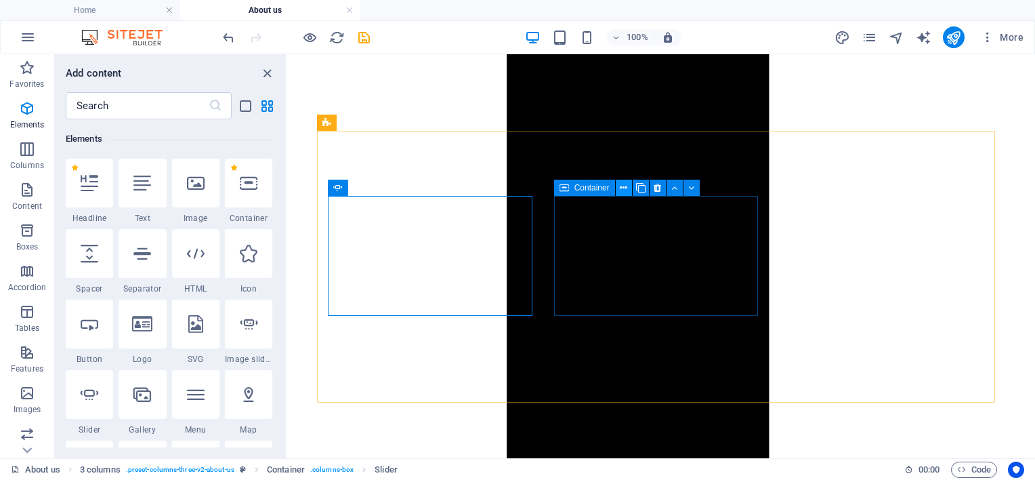
click at [620, 188] on icon at bounding box center [623, 188] width 7 height 14
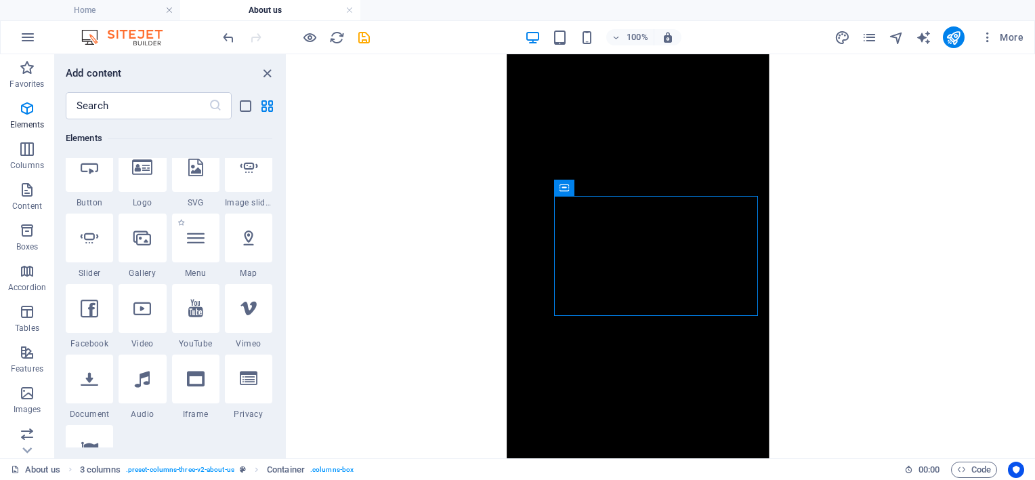
scroll to position [370, 0]
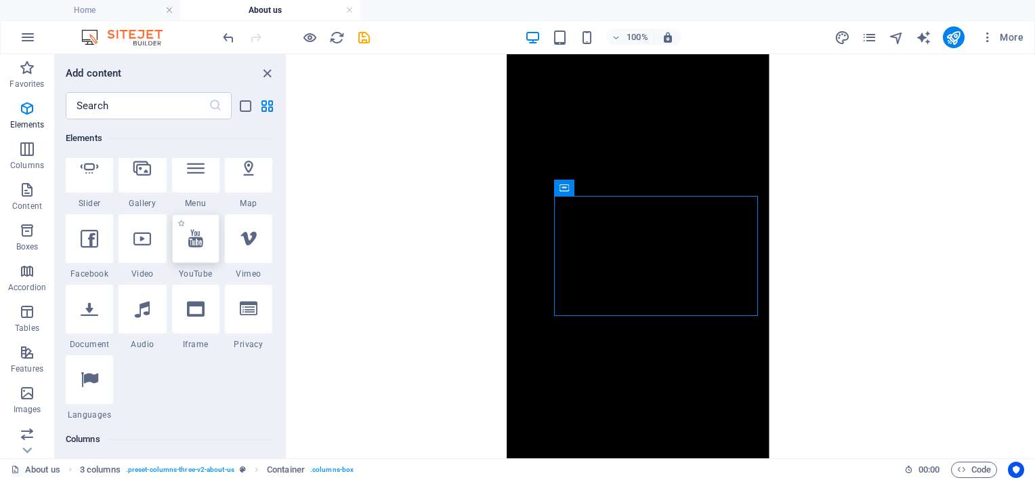
click at [203, 250] on div at bounding box center [195, 238] width 47 height 49
select select "ar16_9"
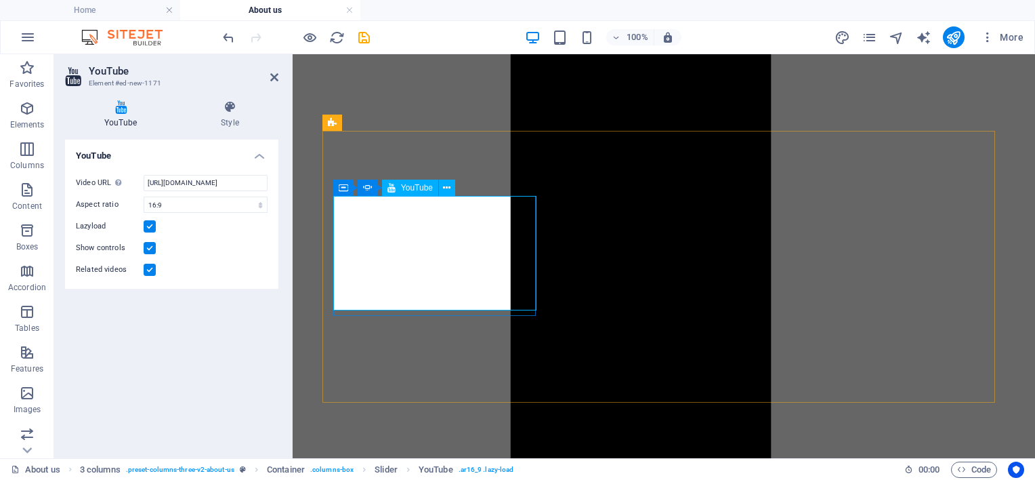
scroll to position [994, 0]
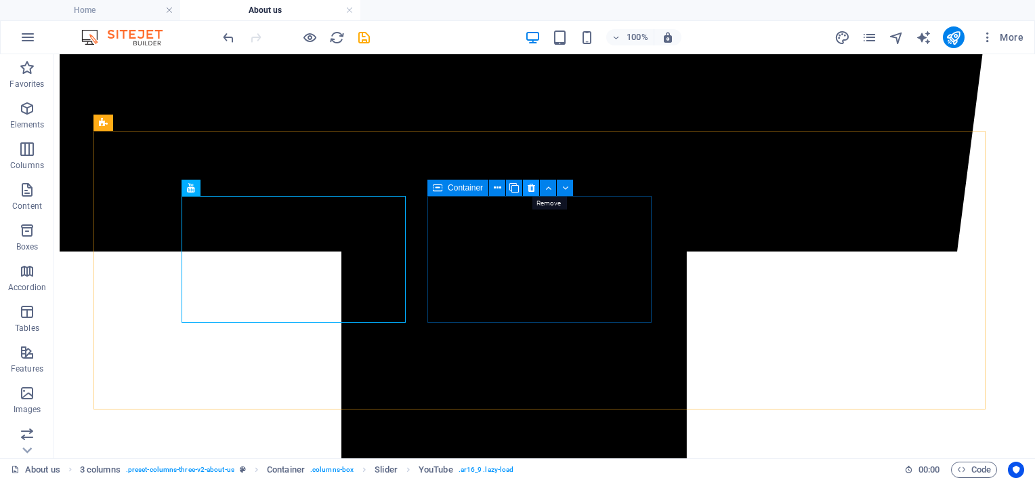
click at [534, 185] on button at bounding box center [531, 187] width 16 height 16
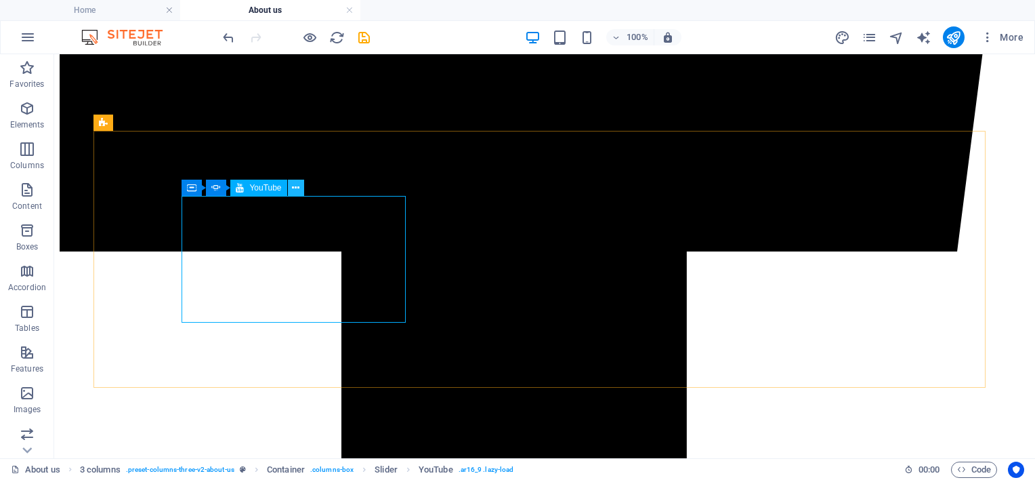
click at [297, 186] on icon at bounding box center [295, 188] width 7 height 14
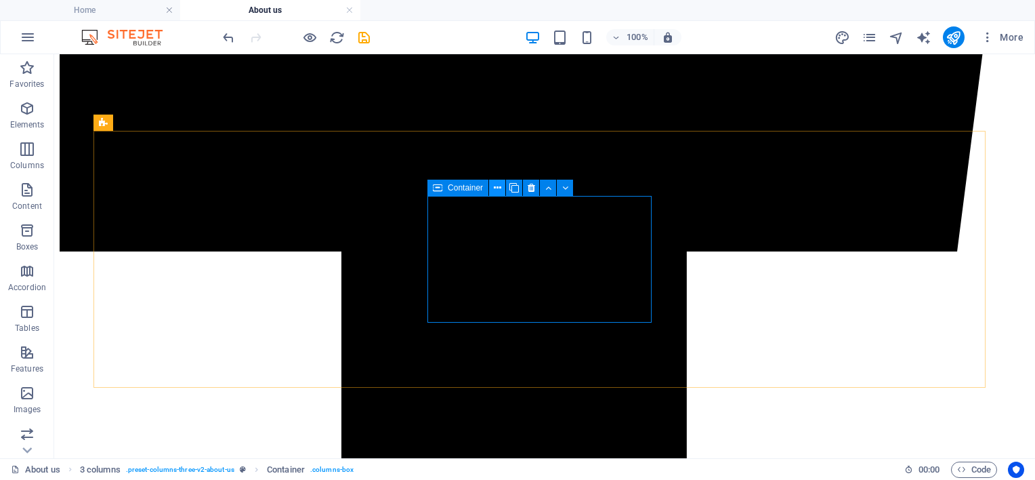
click at [499, 184] on icon at bounding box center [497, 188] width 7 height 14
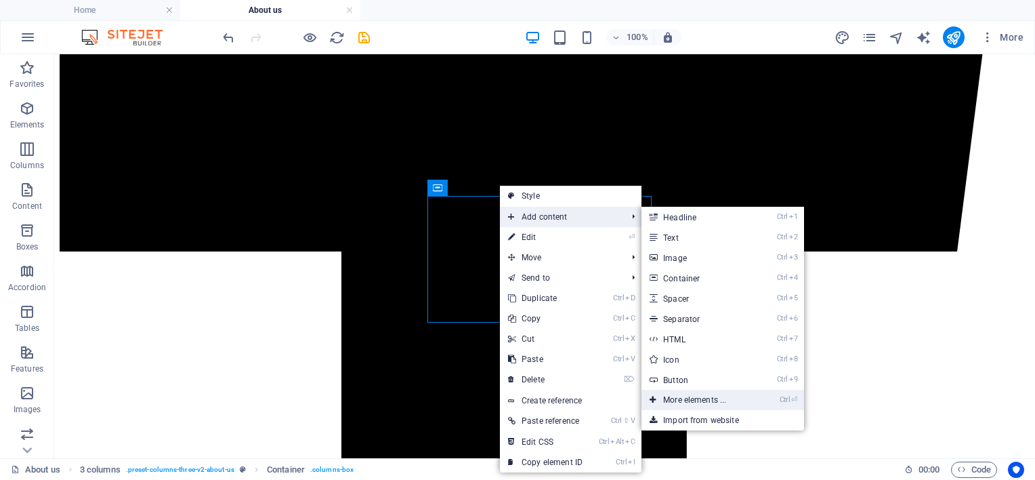
drag, startPoint x: 685, startPoint y: 398, endPoint x: 387, endPoint y: 336, distance: 303.7
click at [685, 398] on link "Ctrl ⏎ More elements ..." at bounding box center [697, 399] width 112 height 20
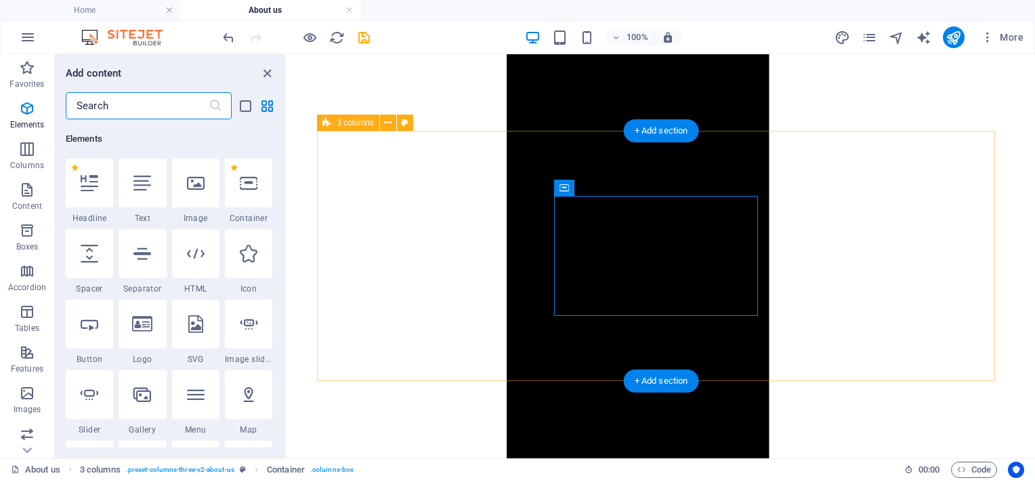
scroll to position [144, 0]
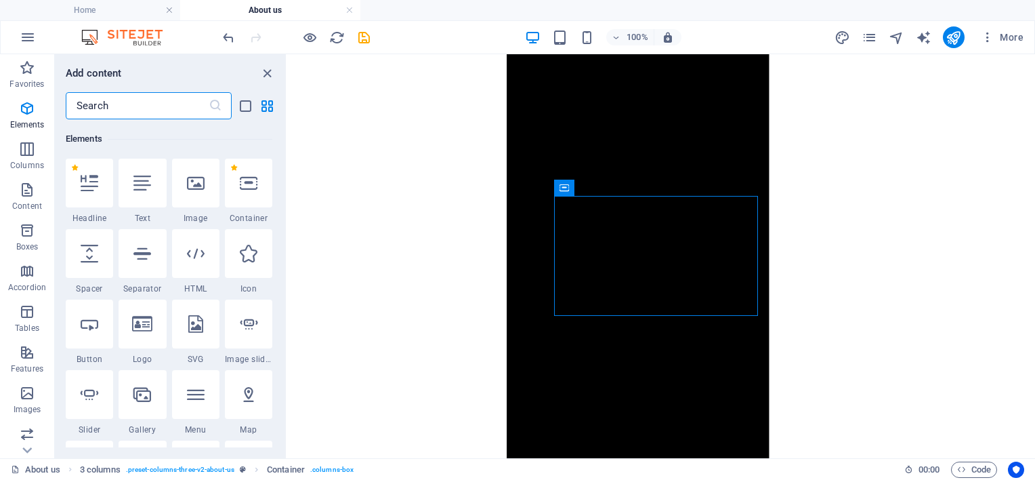
click at [156, 103] on input "text" at bounding box center [137, 105] width 143 height 27
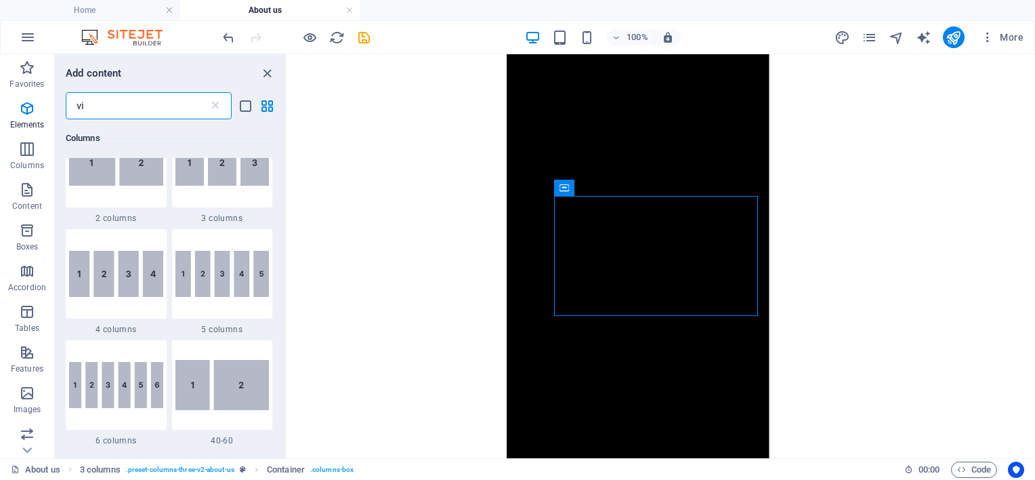
scroll to position [0, 0]
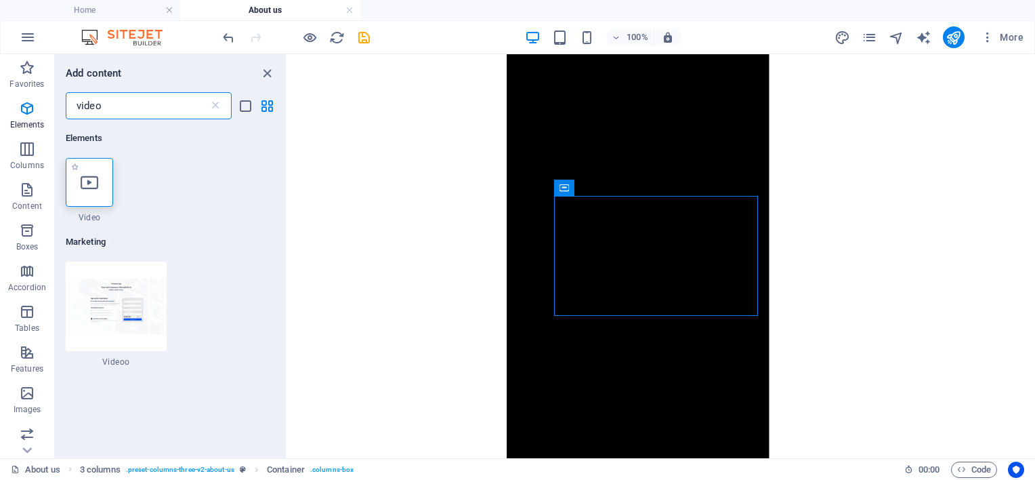
type input "video"
click at [93, 177] on icon at bounding box center [90, 182] width 18 height 18
select select "%"
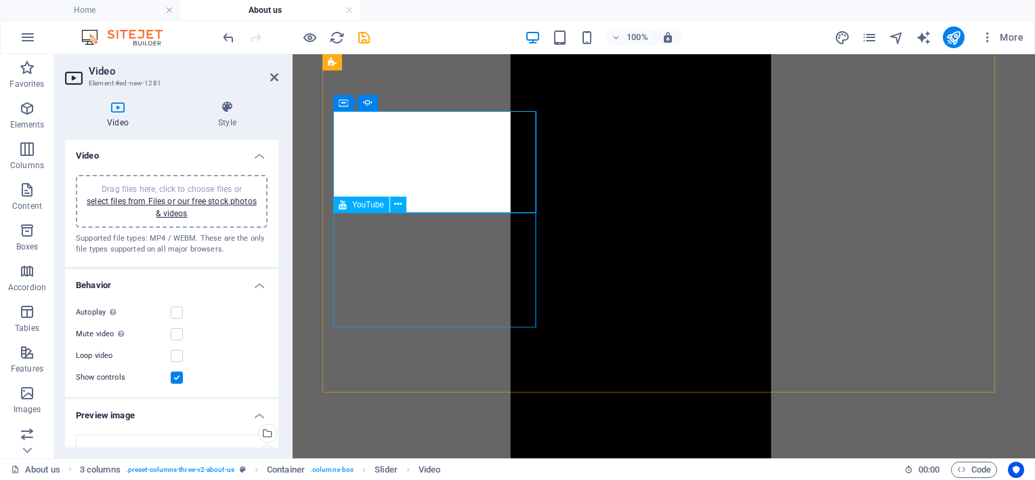
scroll to position [1118, 0]
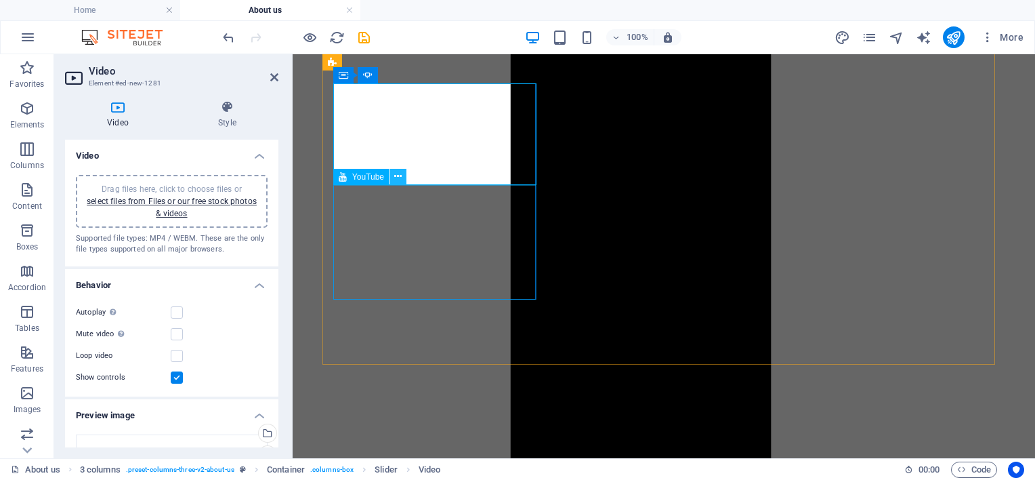
click at [401, 175] on icon at bounding box center [397, 176] width 7 height 14
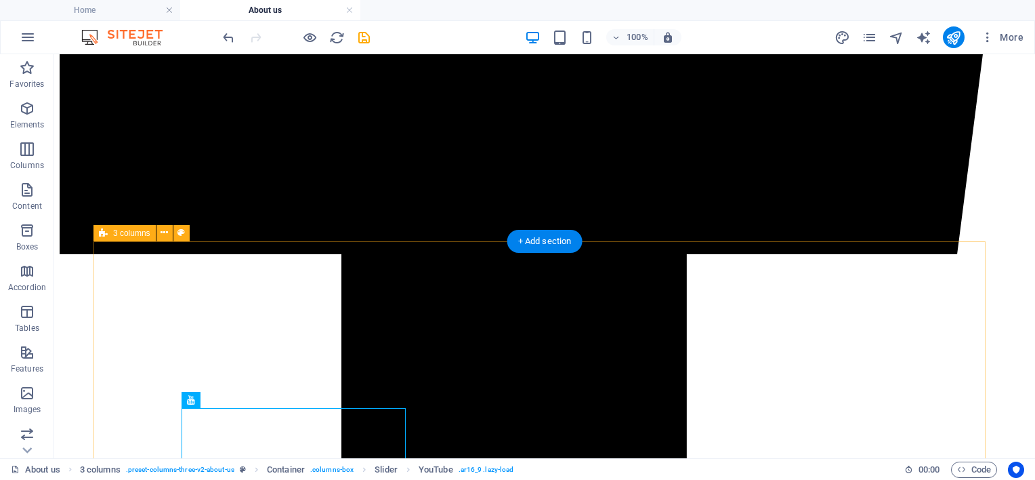
scroll to position [1107, 0]
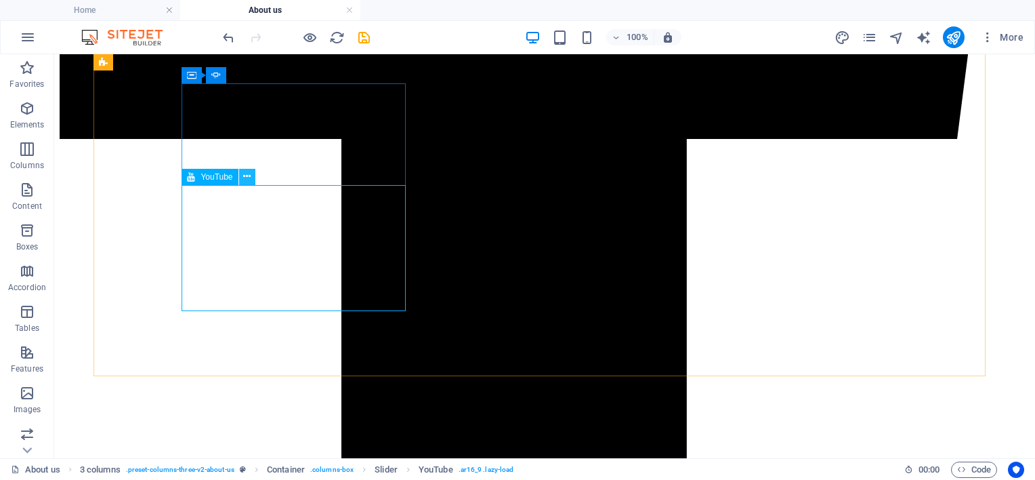
click at [247, 181] on icon at bounding box center [246, 176] width 7 height 14
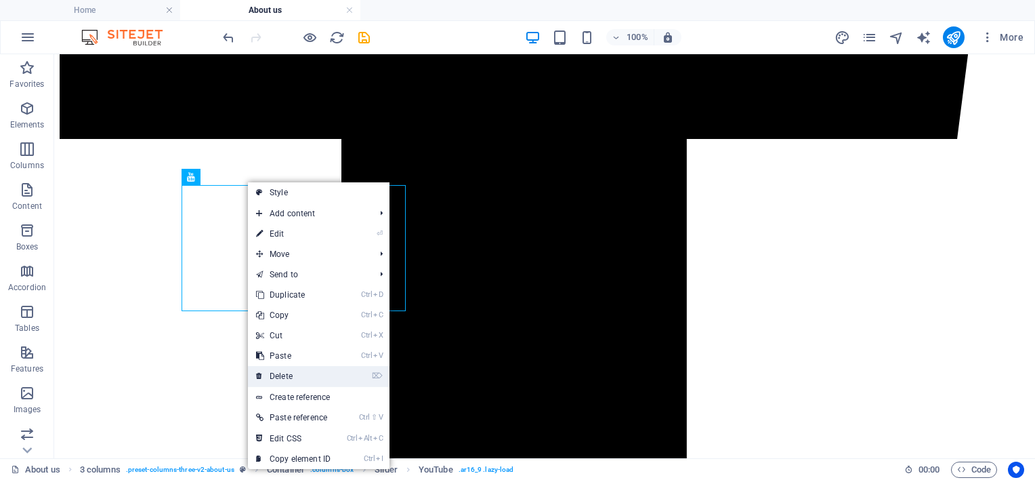
click at [295, 379] on link "⌦ Delete" at bounding box center [293, 376] width 91 height 20
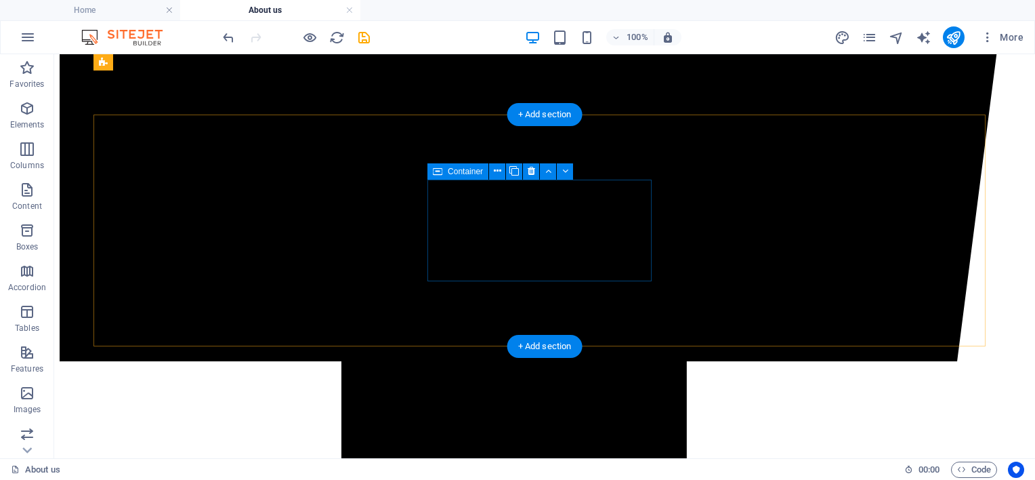
scroll to position [881, 0]
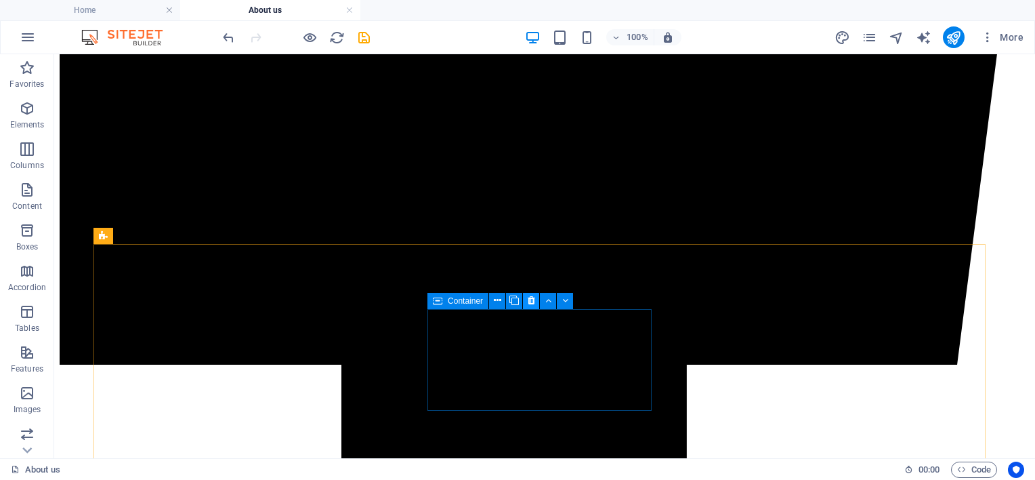
click at [528, 299] on icon at bounding box center [531, 300] width 7 height 14
click at [531, 306] on icon at bounding box center [531, 300] width 7 height 14
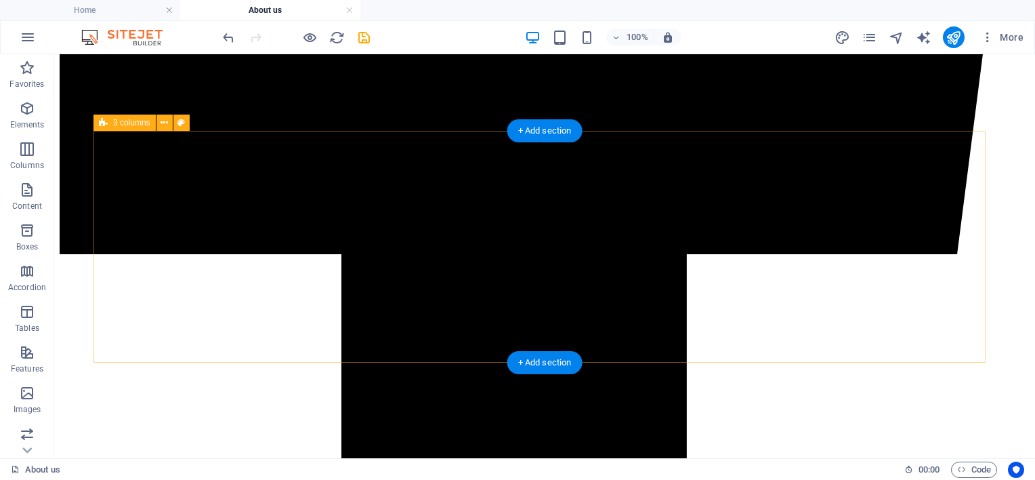
scroll to position [994, 0]
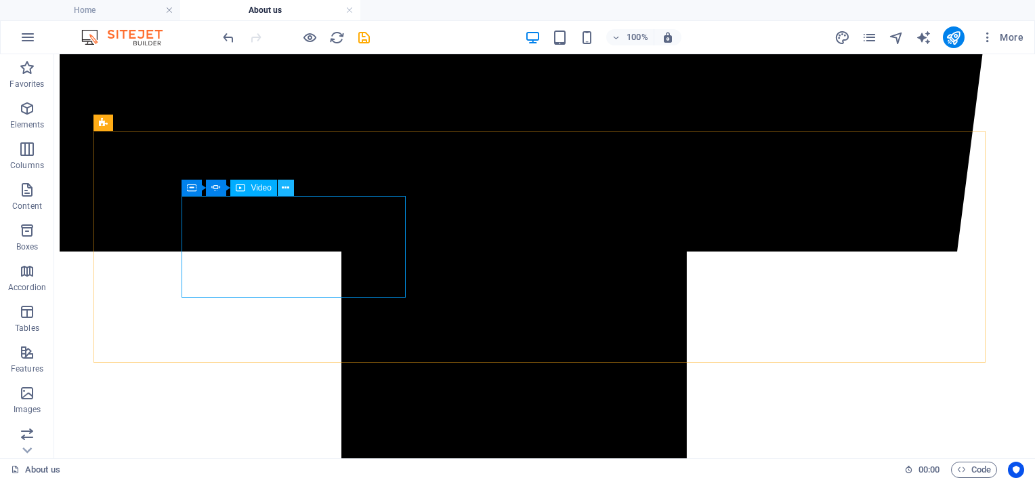
click at [289, 188] on icon at bounding box center [285, 188] width 7 height 14
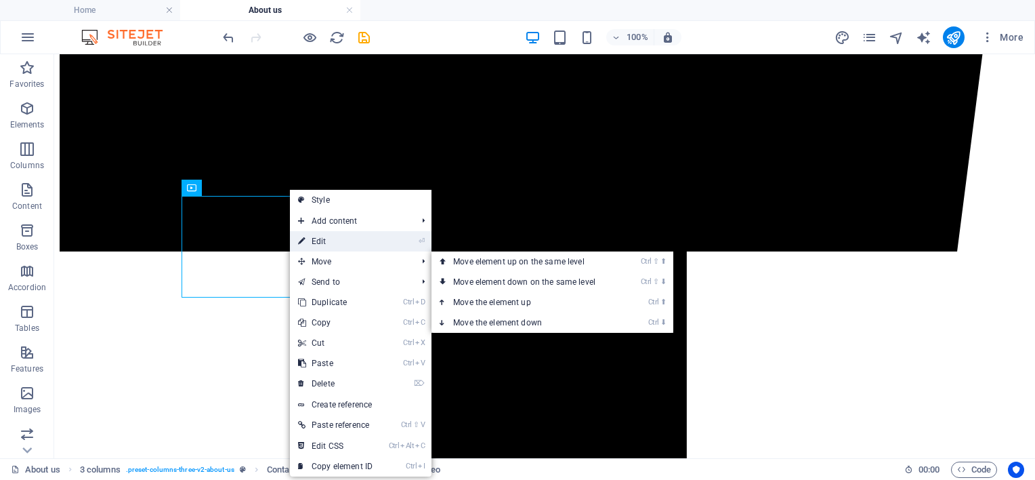
click at [331, 245] on link "⏎ Edit" at bounding box center [335, 241] width 91 height 20
select select "%"
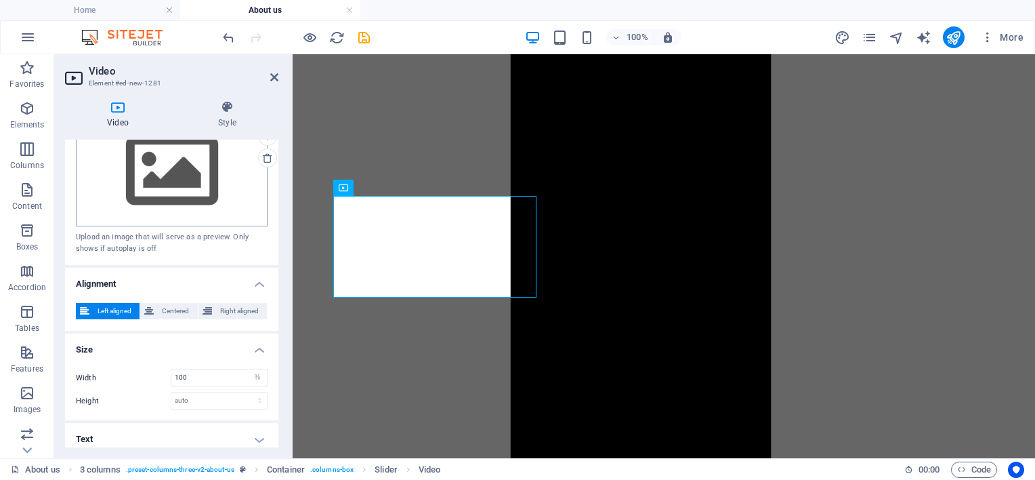
scroll to position [324, 0]
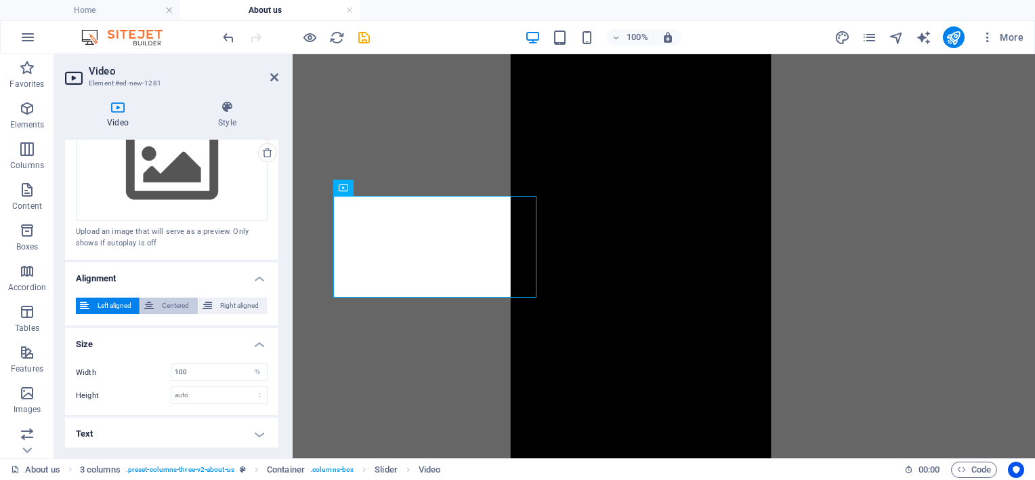
click at [177, 303] on span "Centered" at bounding box center [175, 305] width 35 height 16
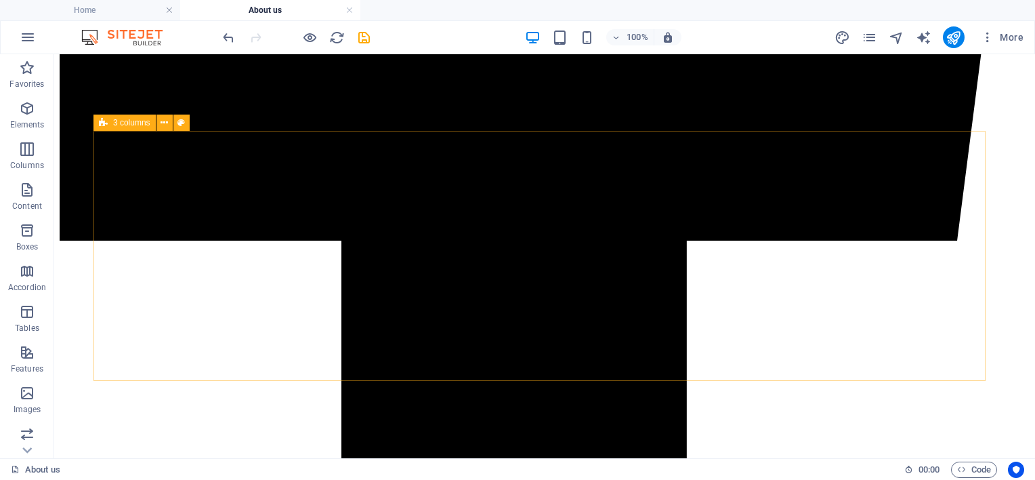
scroll to position [994, 0]
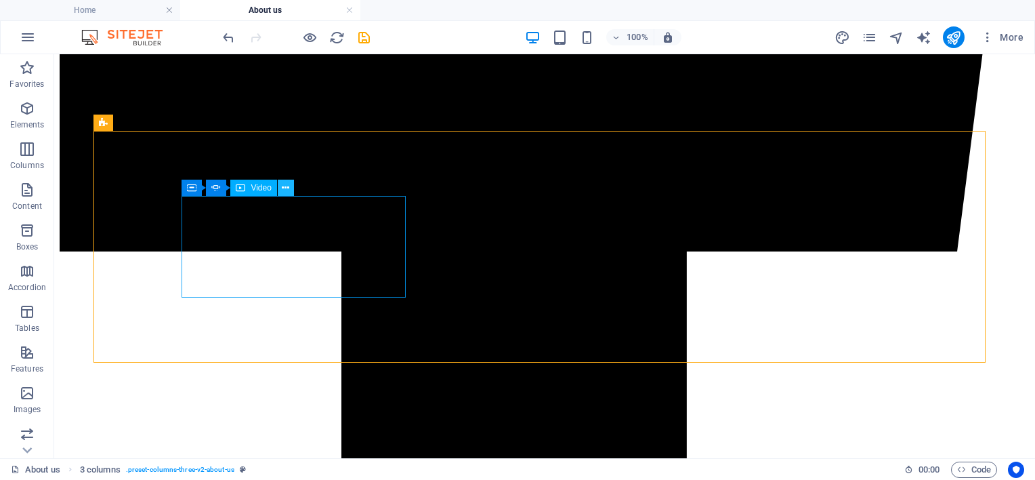
click at [287, 184] on icon at bounding box center [285, 188] width 7 height 14
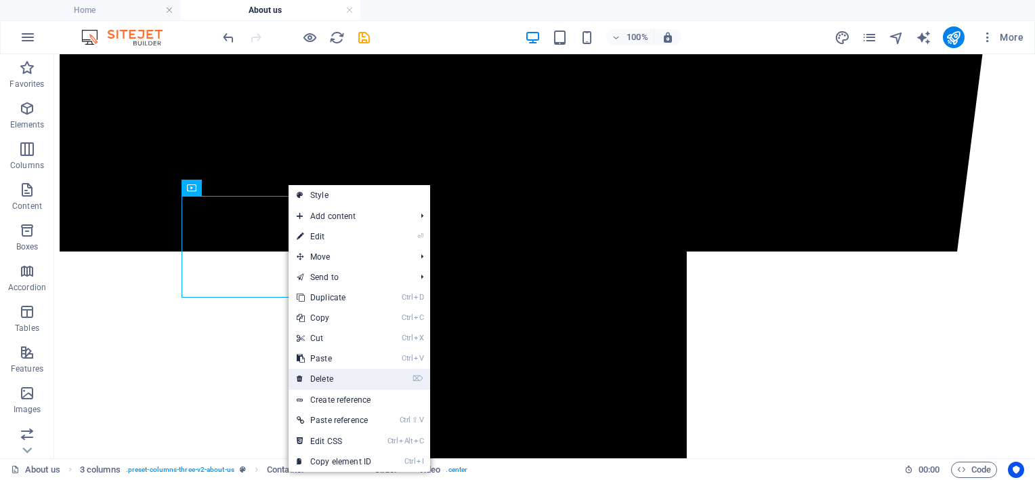
click at [331, 377] on link "⌦ Delete" at bounding box center [334, 378] width 91 height 20
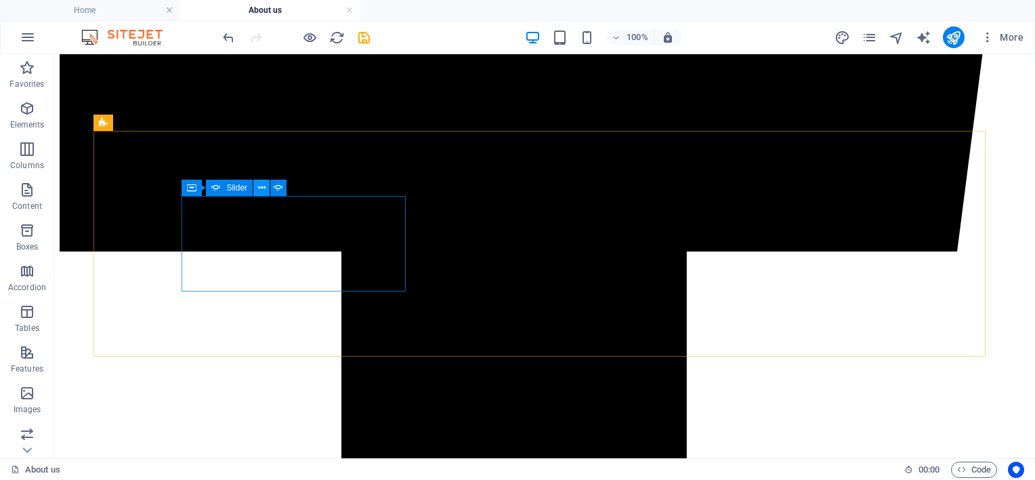
click at [263, 186] on icon at bounding box center [261, 188] width 7 height 14
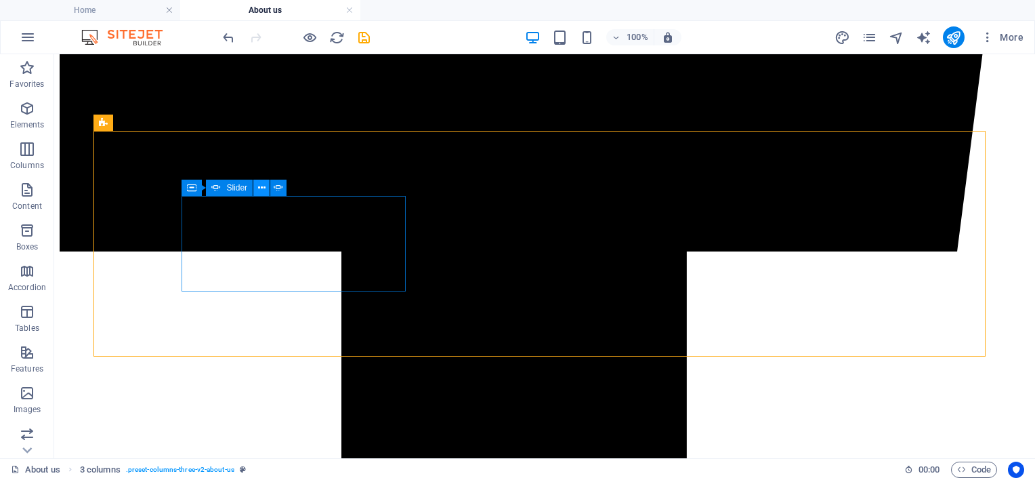
click at [264, 186] on icon at bounding box center [261, 188] width 7 height 14
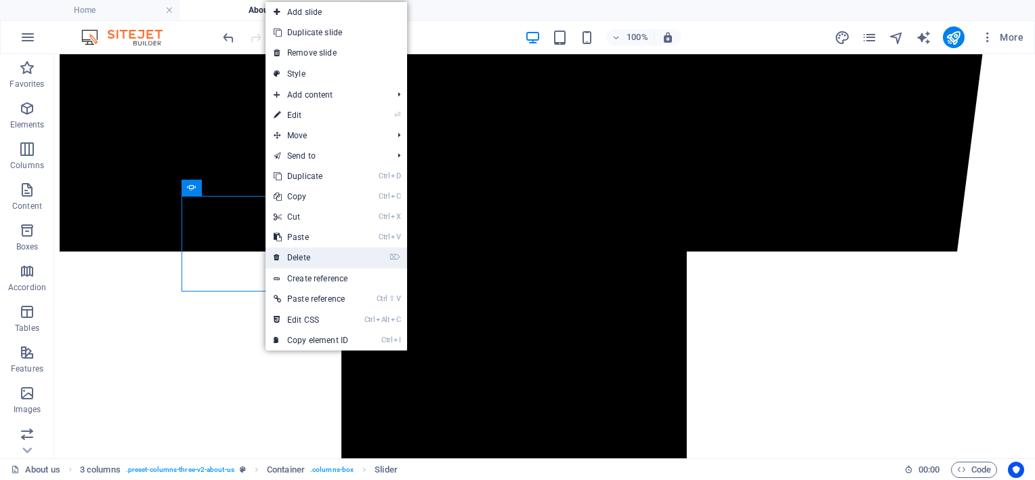
click at [306, 249] on link "⌦ Delete" at bounding box center [311, 257] width 91 height 20
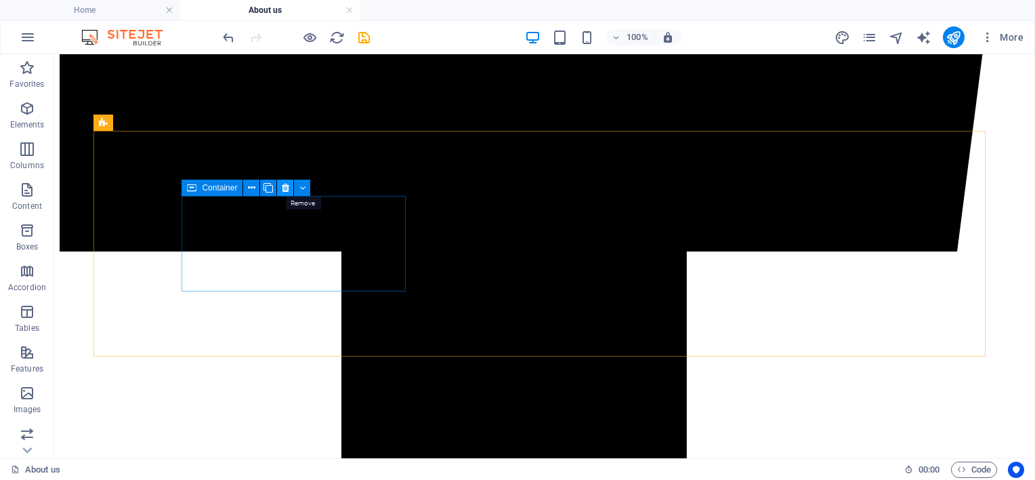
click at [287, 190] on icon at bounding box center [285, 188] width 7 height 14
click at [288, 187] on icon at bounding box center [285, 188] width 7 height 14
click at [303, 187] on icon at bounding box center [302, 188] width 6 height 14
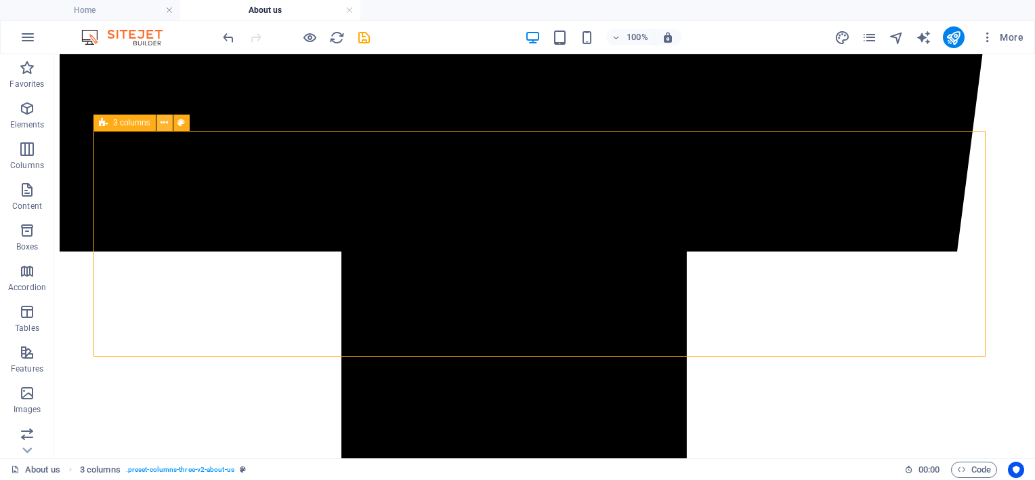
click at [163, 122] on icon at bounding box center [164, 123] width 7 height 14
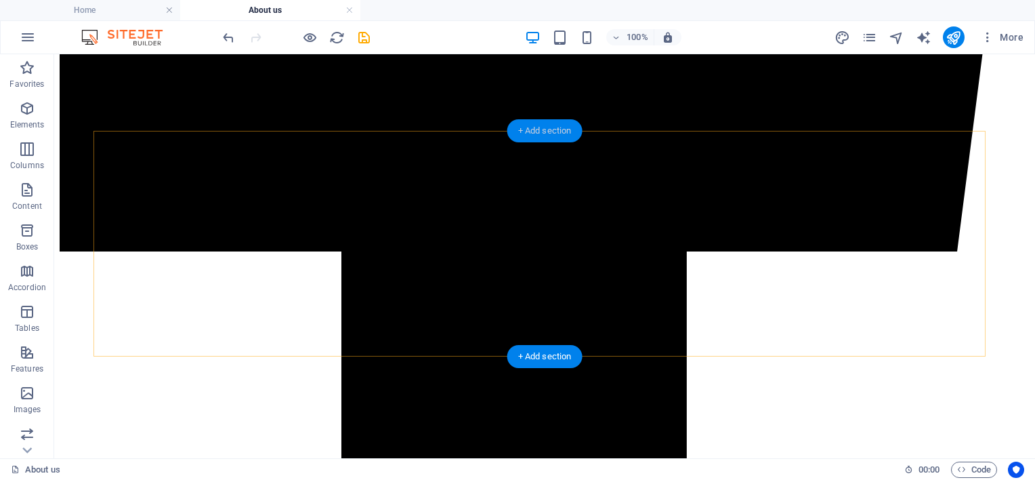
click at [558, 129] on div "+ Add section" at bounding box center [544, 130] width 75 height 23
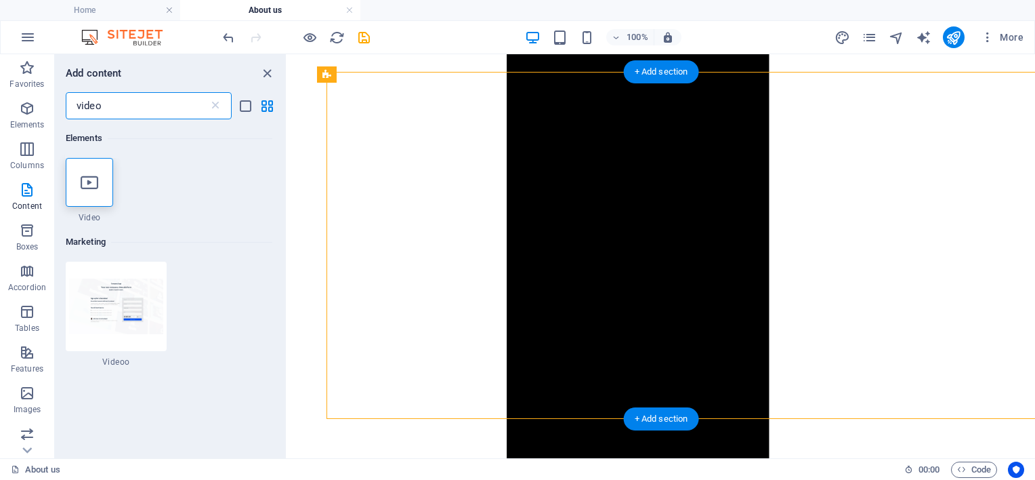
scroll to position [706, 0]
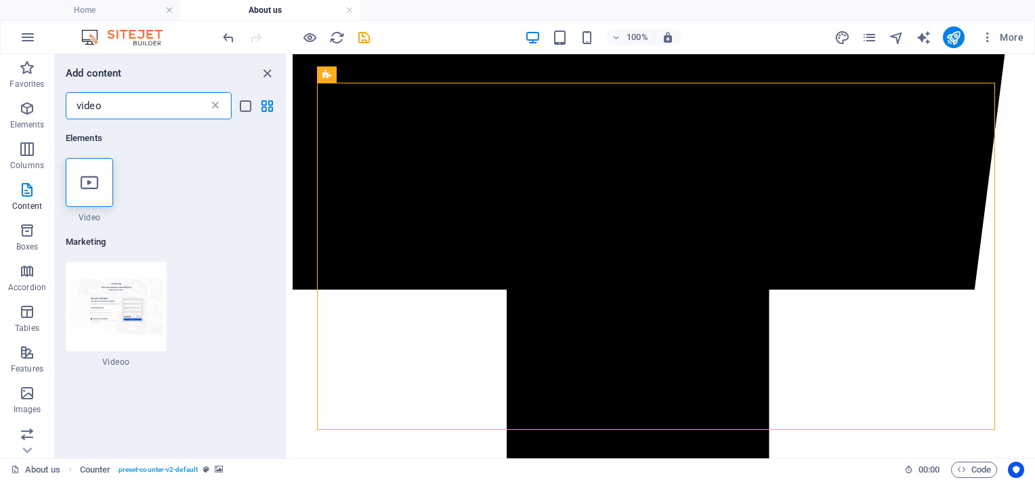
click at [213, 100] on icon at bounding box center [216, 106] width 14 height 14
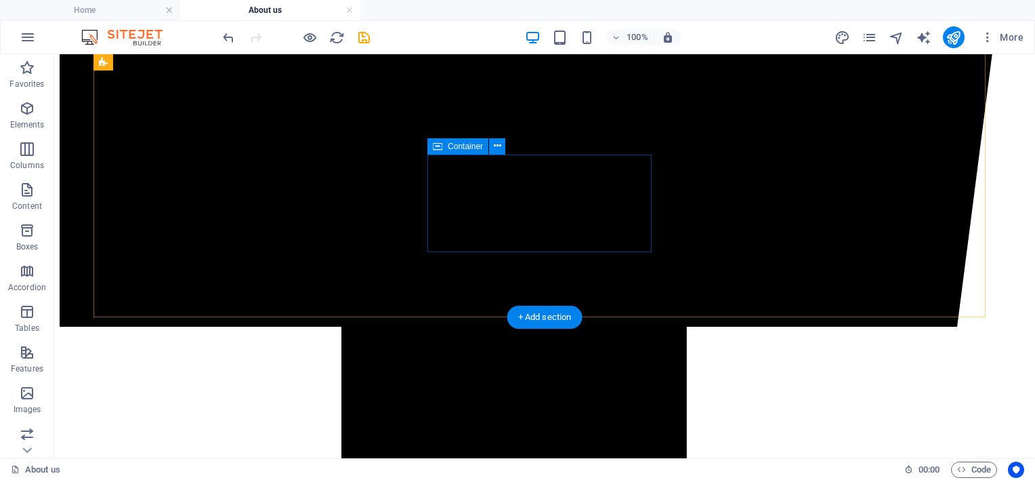
scroll to position [921, 0]
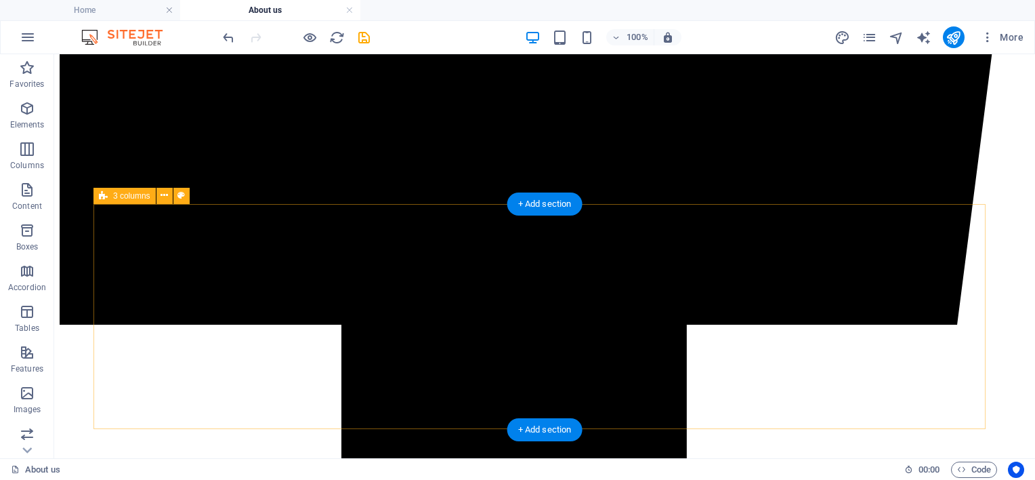
click at [553, 213] on div "+ Add section" at bounding box center [544, 203] width 75 height 23
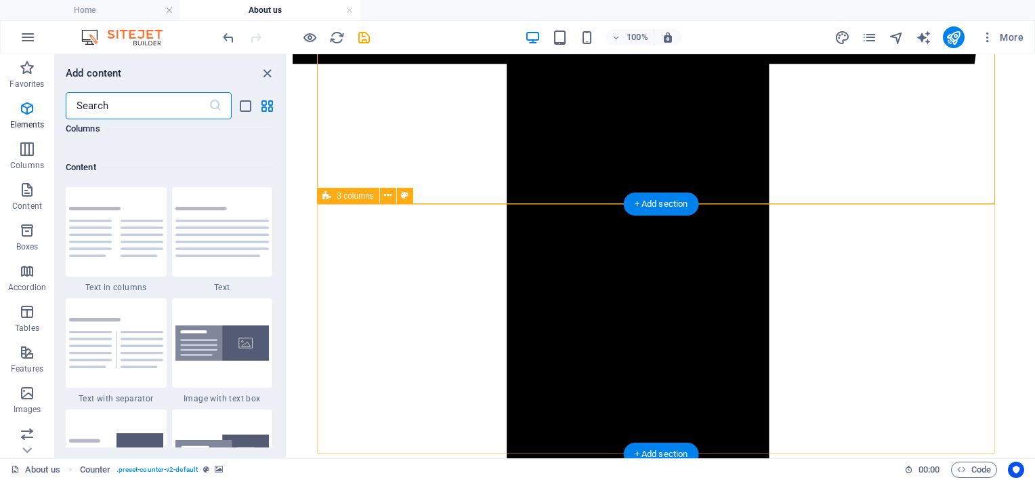
scroll to position [2370, 0]
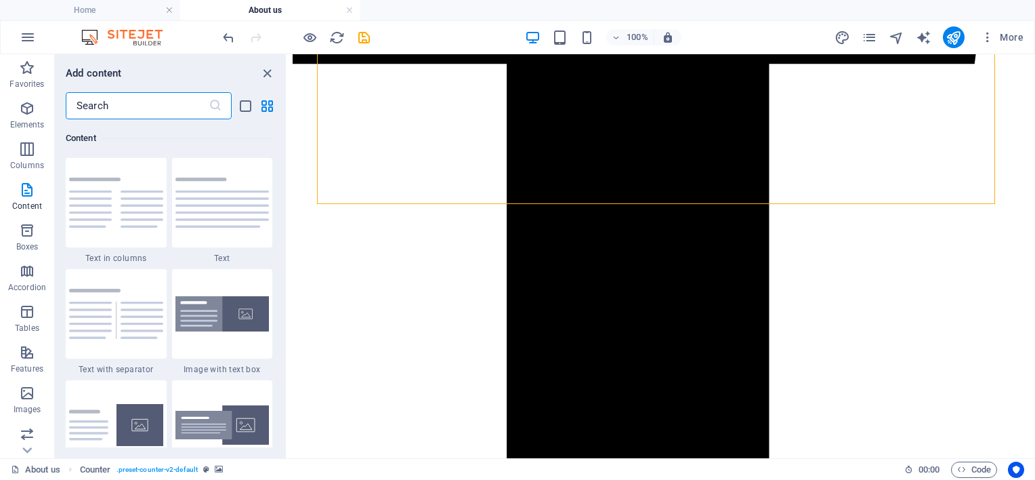
click at [186, 108] on input "text" at bounding box center [137, 105] width 143 height 27
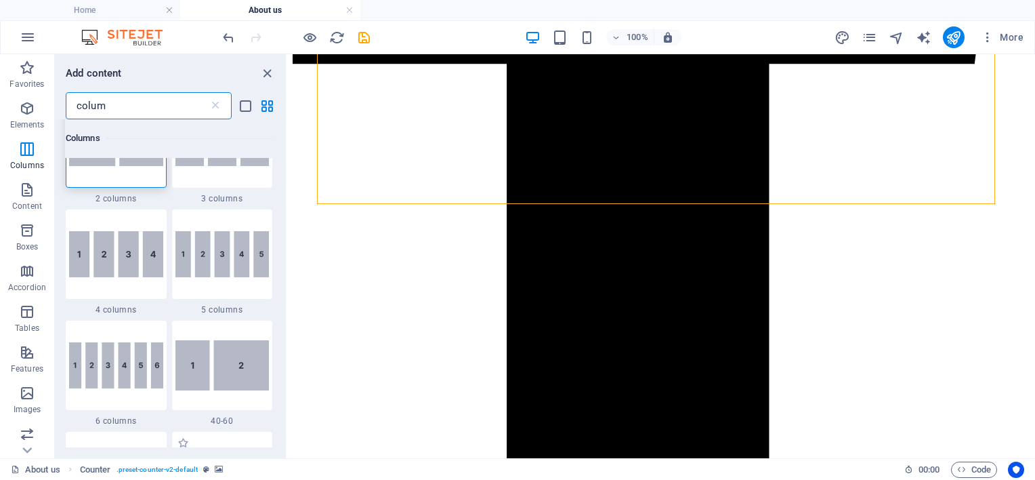
scroll to position [0, 0]
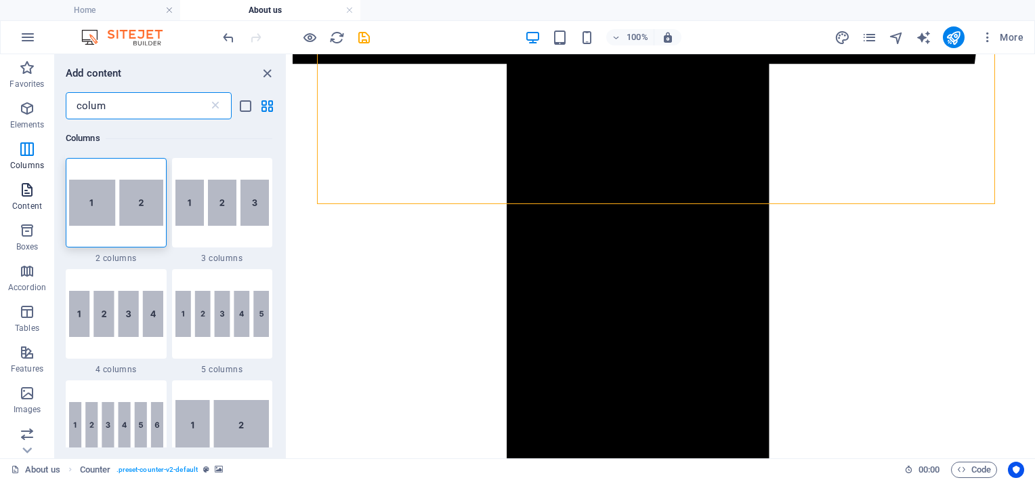
type input "colum"
click at [31, 188] on icon "button" at bounding box center [27, 190] width 16 height 16
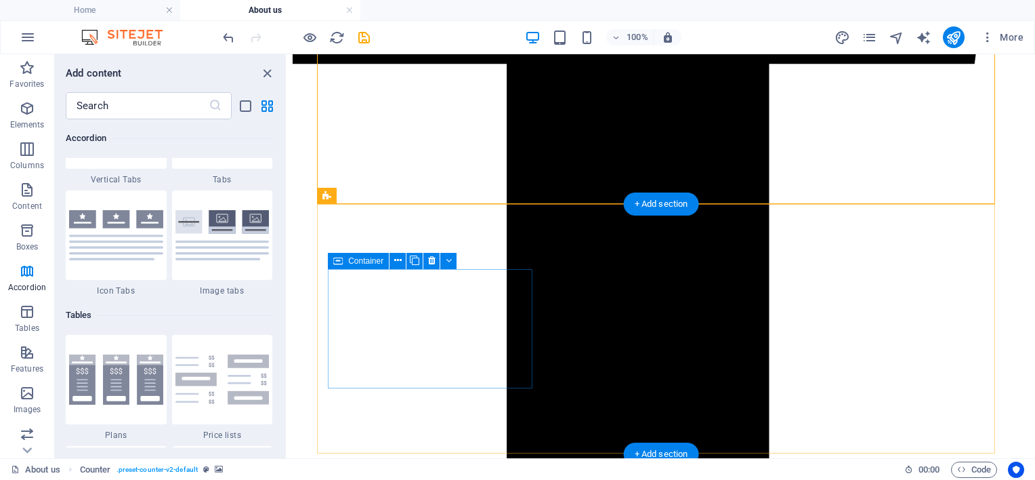
scroll to position [921, 0]
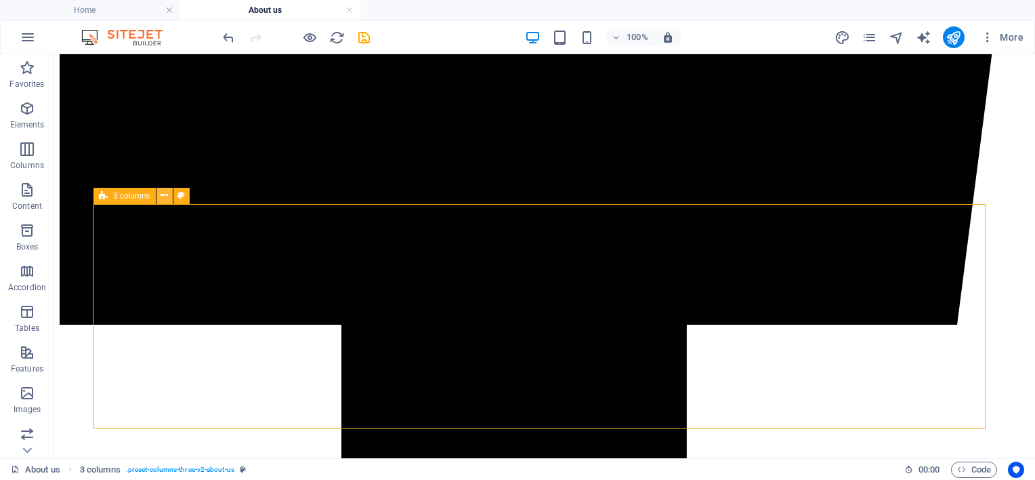
click at [165, 197] on icon at bounding box center [164, 195] width 7 height 14
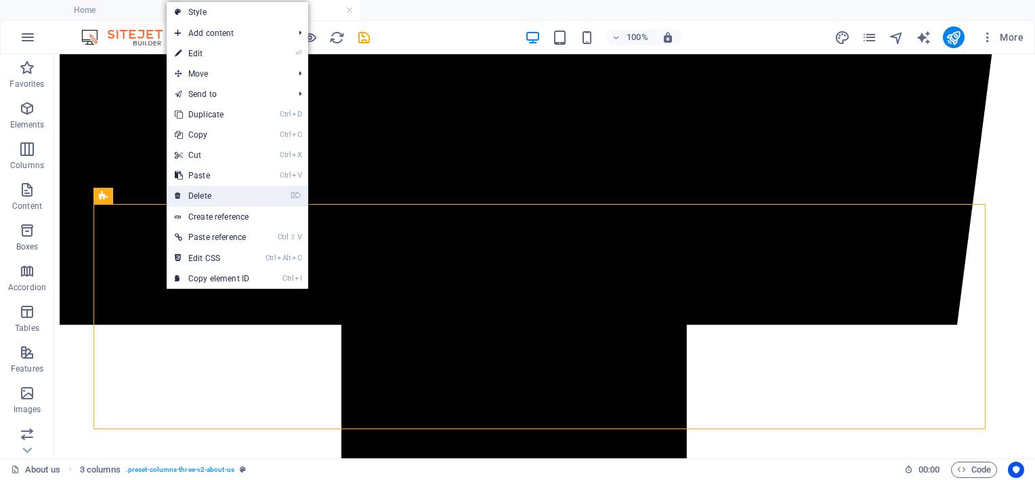
click at [179, 190] on icon at bounding box center [178, 196] width 7 height 20
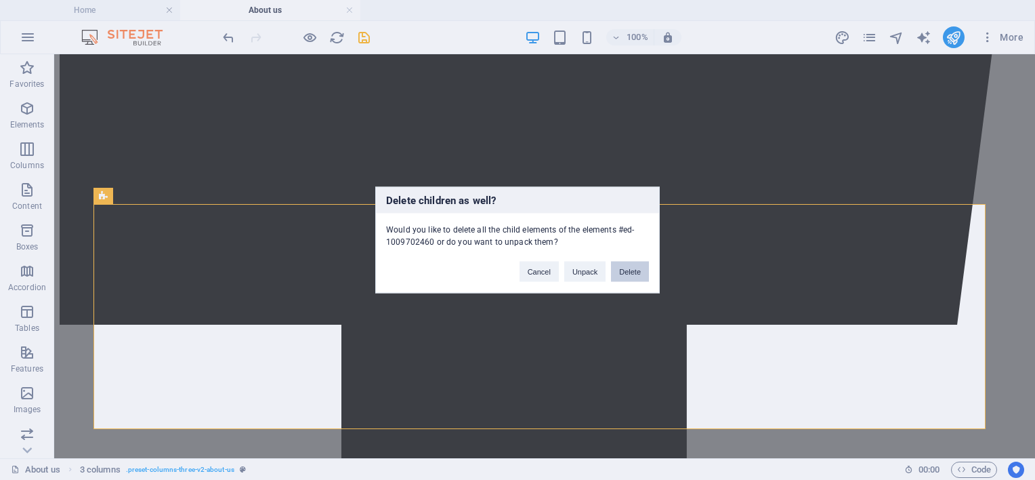
click at [631, 266] on button "Delete" at bounding box center [630, 271] width 38 height 20
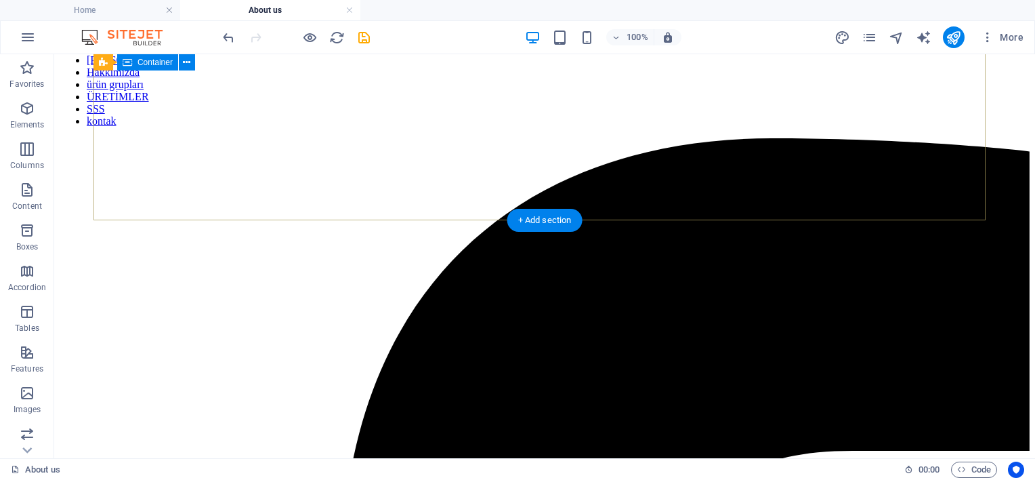
scroll to position [0, 0]
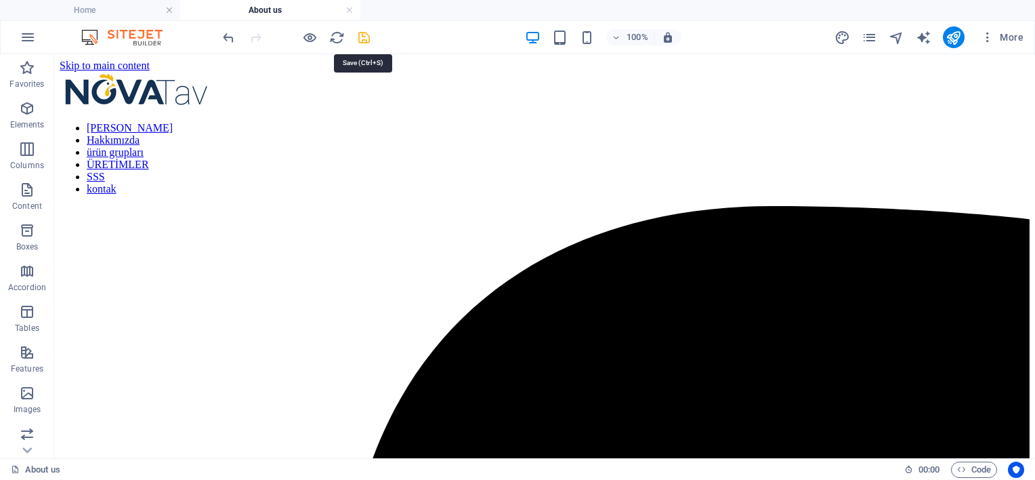
click at [362, 34] on icon "save" at bounding box center [364, 38] width 16 height 16
click at [951, 34] on icon "publish" at bounding box center [954, 38] width 16 height 16
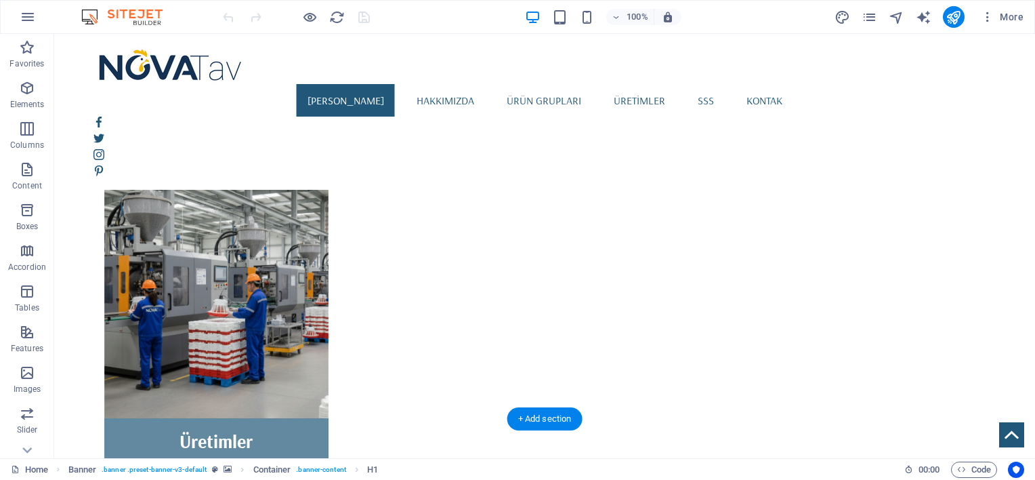
scroll to position [1195, 0]
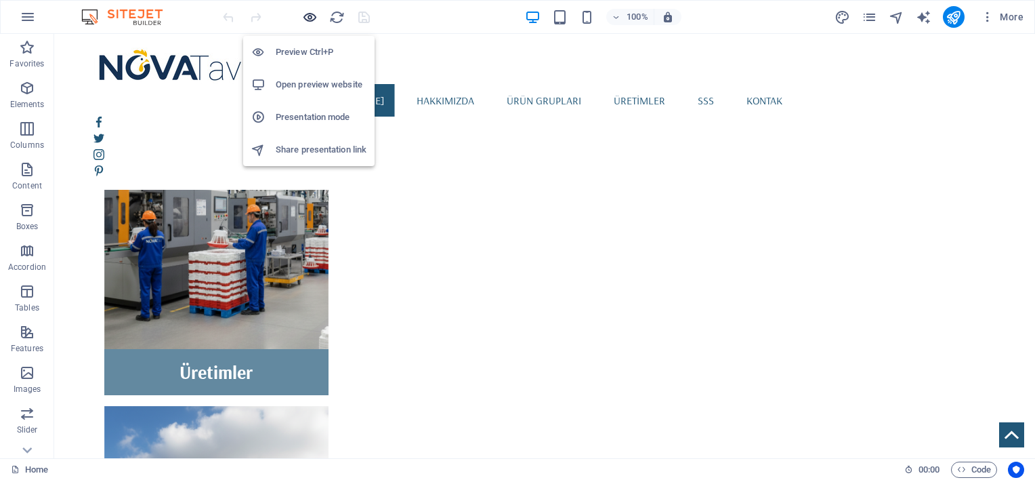
click at [305, 16] on icon "button" at bounding box center [310, 17] width 16 height 16
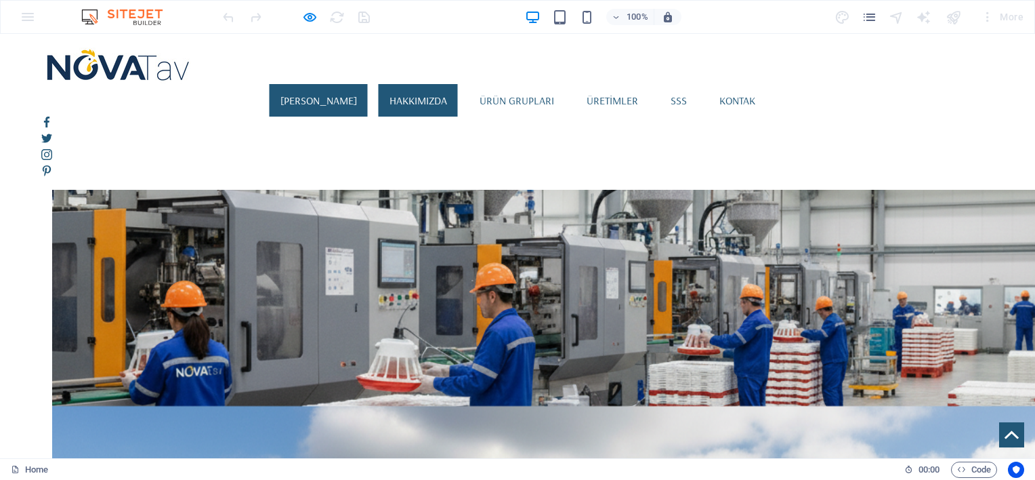
click at [430, 84] on link "Hakkımızda" at bounding box center [418, 100] width 79 height 33
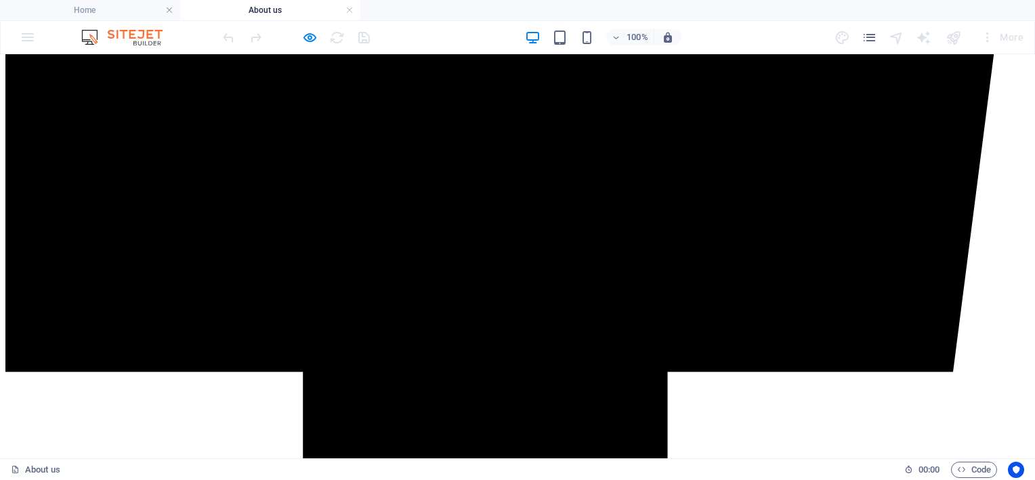
scroll to position [790, 0]
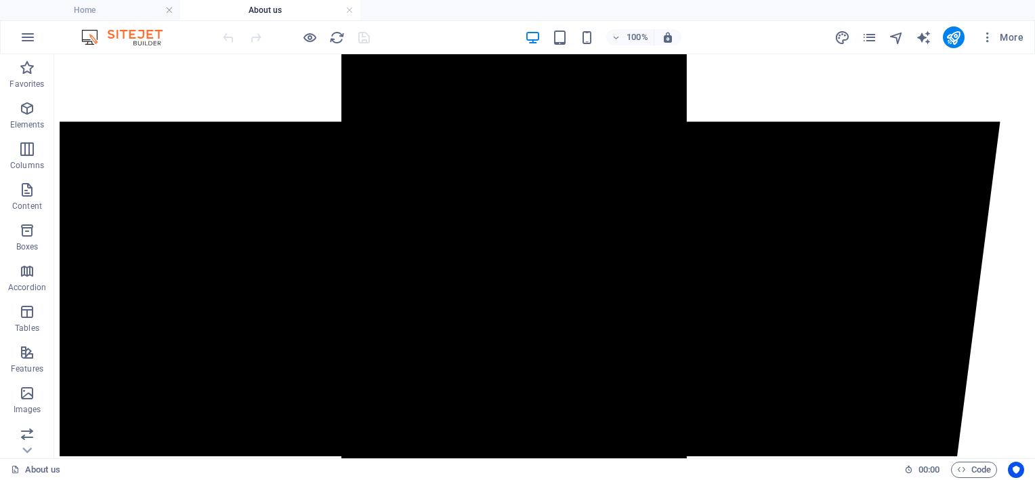
drag, startPoint x: 390, startPoint y: 346, endPoint x: 336, endPoint y: 347, distance: 54.2
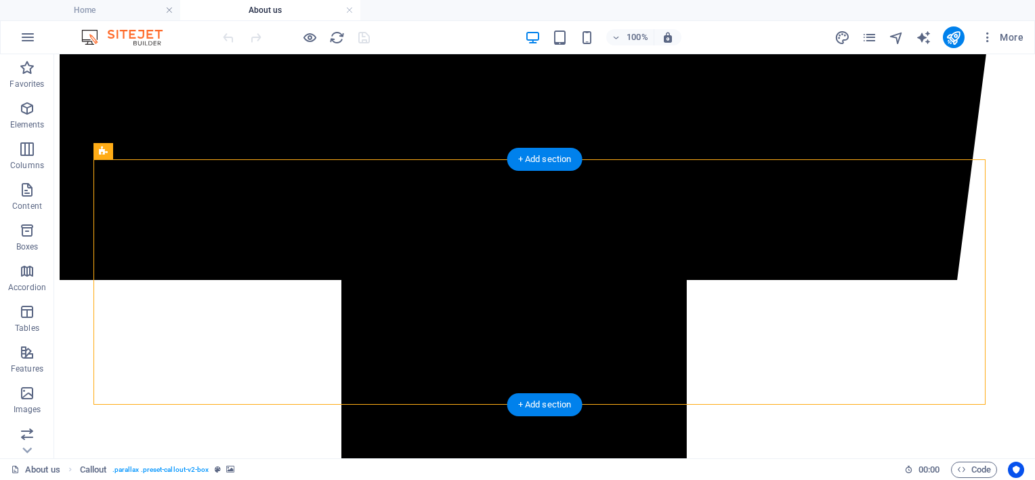
scroll to position [903, 0]
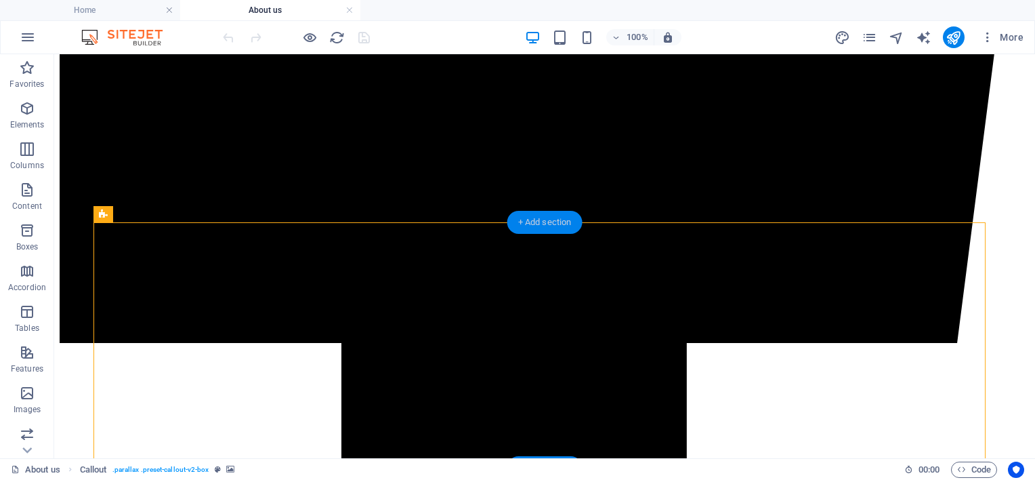
click at [541, 218] on div "+ Add section" at bounding box center [544, 222] width 75 height 23
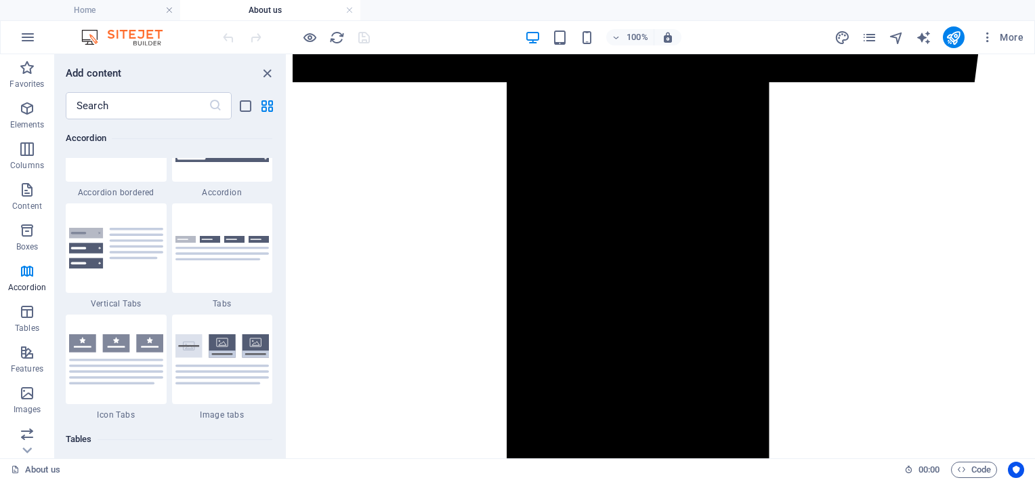
scroll to position [4402, 0]
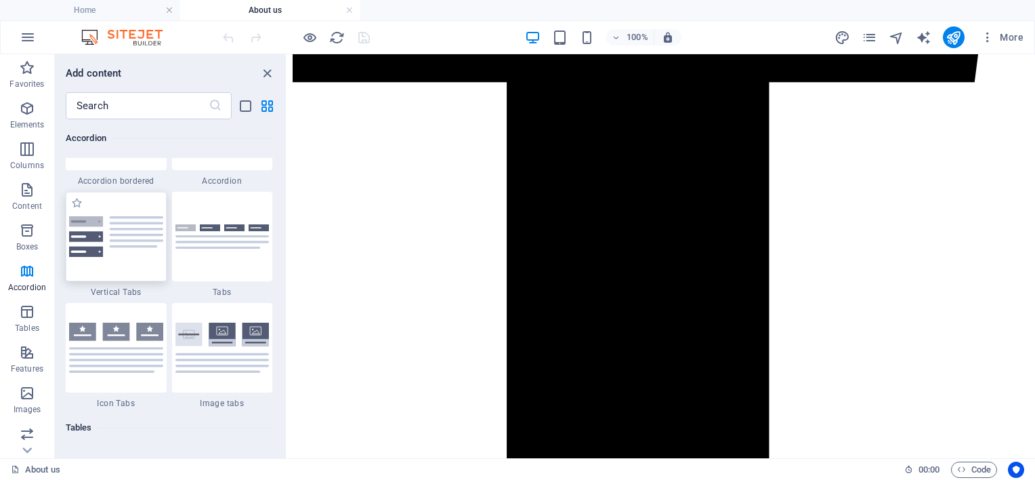
click at [154, 233] on img at bounding box center [116, 236] width 94 height 41
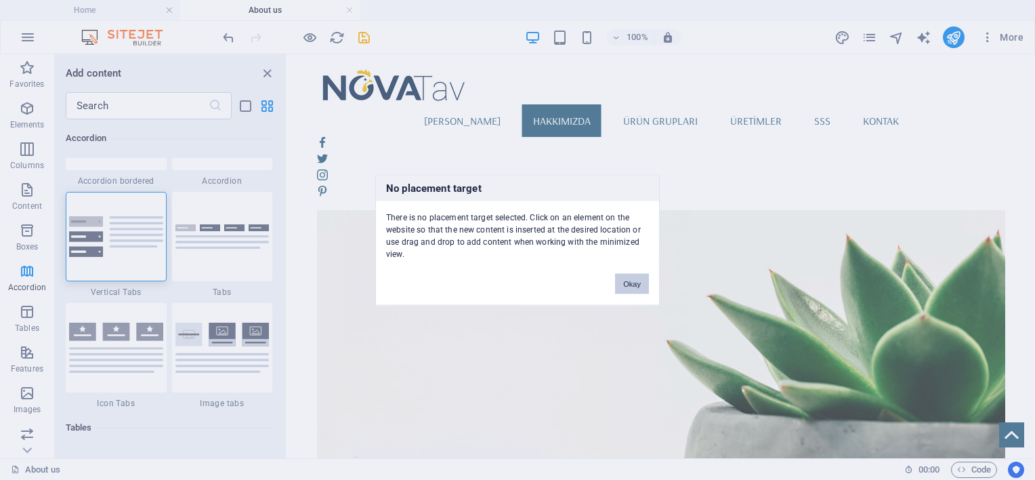
click at [620, 287] on button "Okay" at bounding box center [632, 284] width 34 height 20
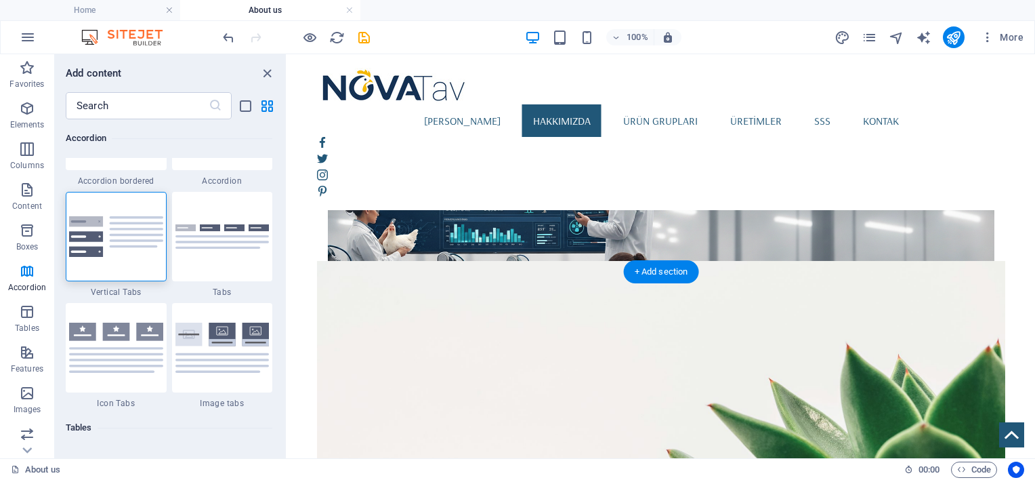
scroll to position [801, 0]
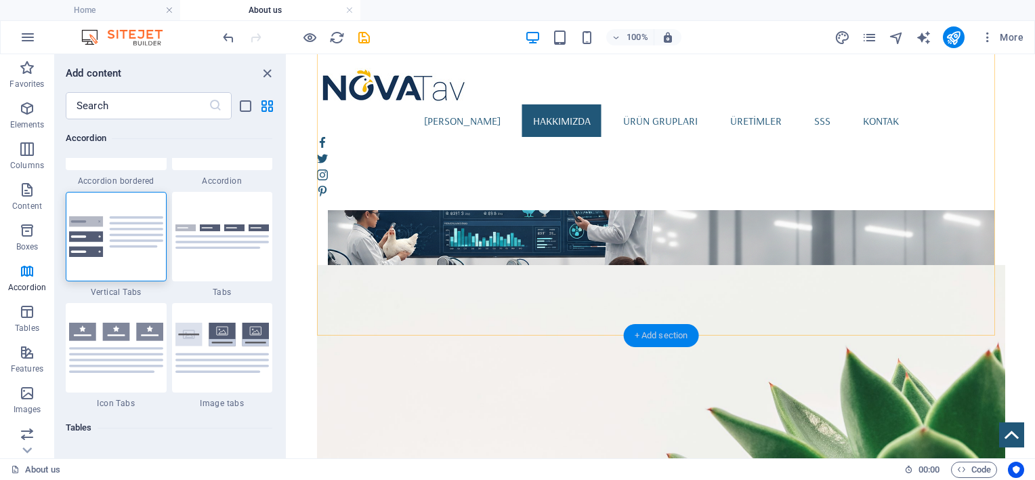
click at [649, 331] on div "+ Add section" at bounding box center [661, 335] width 75 height 23
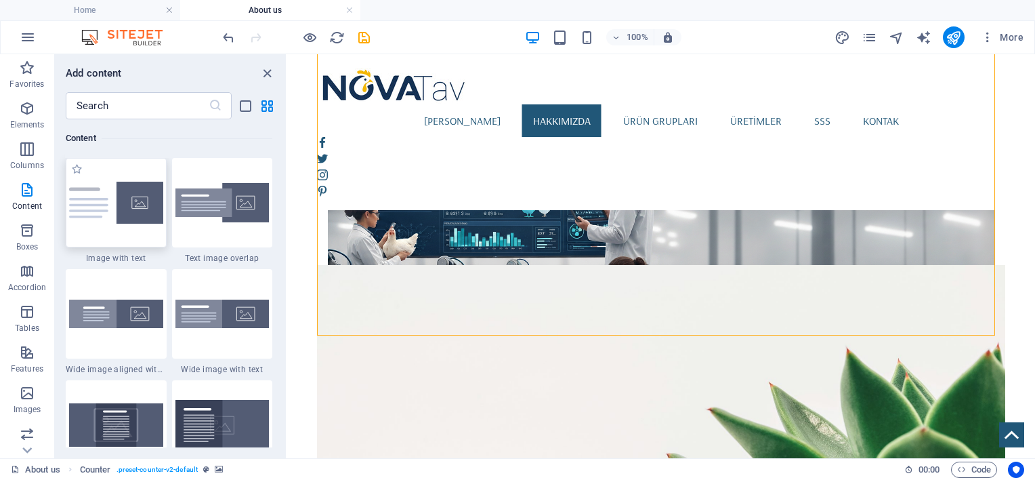
scroll to position [2596, 0]
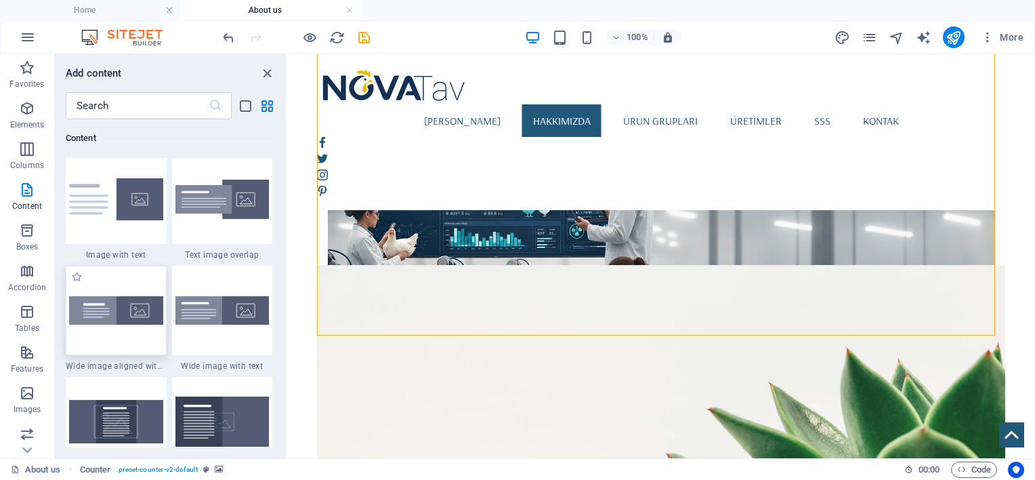
click at [115, 307] on img at bounding box center [116, 310] width 94 height 28
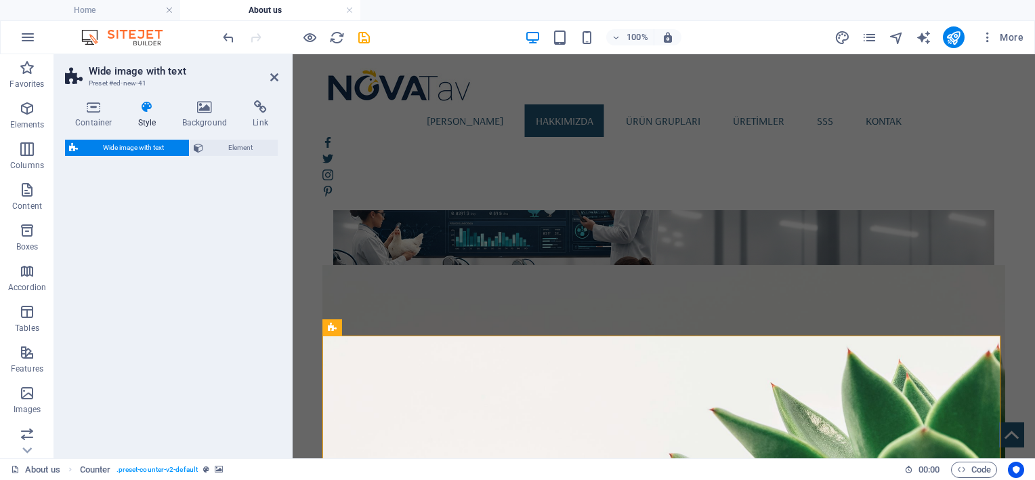
select select "%"
select select "preset-fullscreen-text-and-background-v3-alignments"
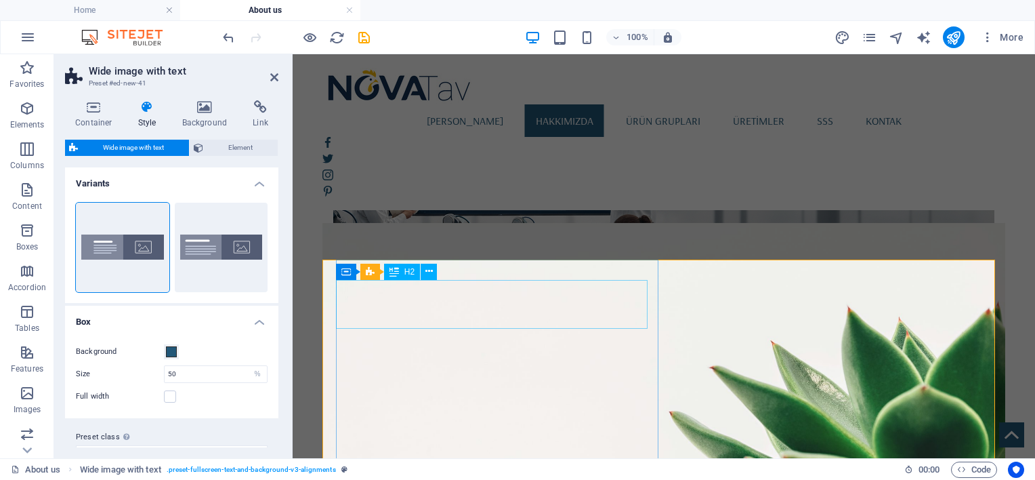
scroll to position [914, 0]
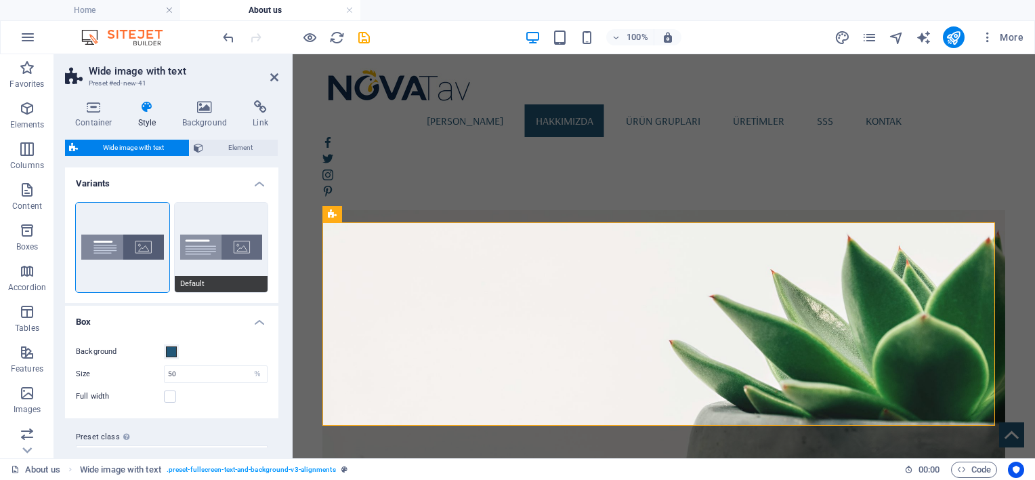
click at [205, 250] on button "Default" at bounding box center [221, 247] width 93 height 89
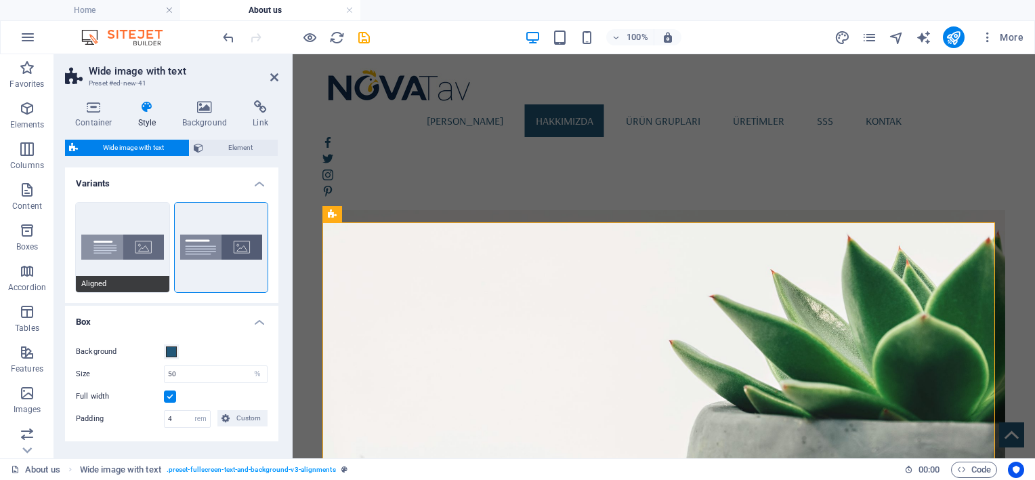
click at [119, 235] on button "Aligned" at bounding box center [122, 247] width 93 height 89
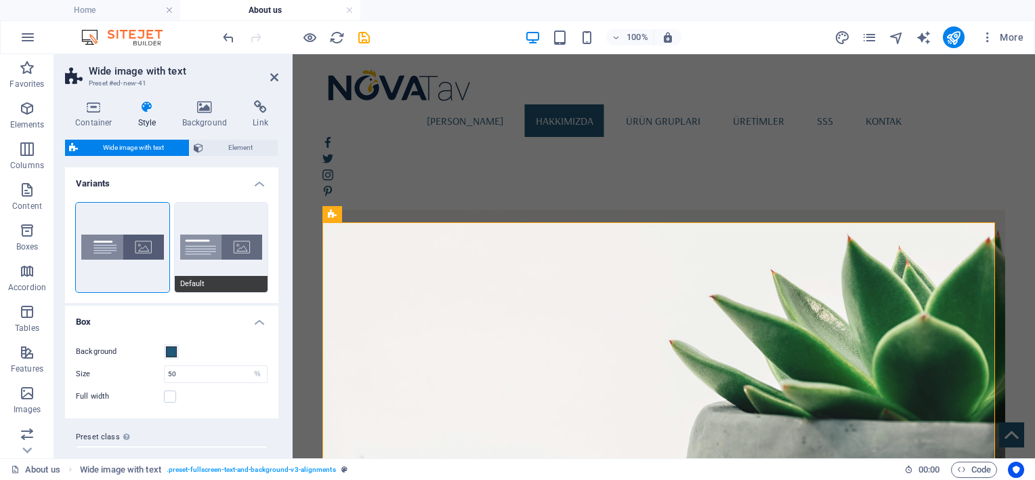
click at [191, 238] on button "Default" at bounding box center [221, 247] width 93 height 89
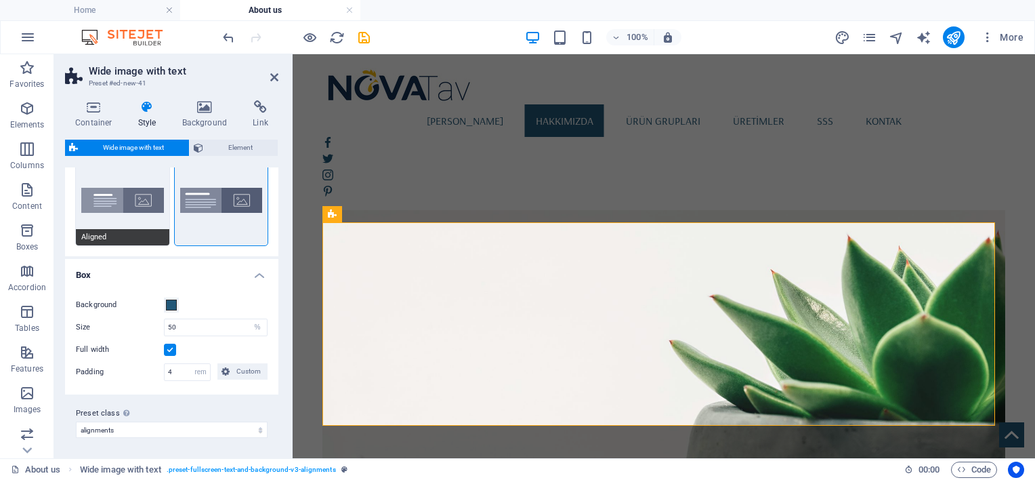
click at [123, 202] on button "Aligned" at bounding box center [122, 200] width 93 height 89
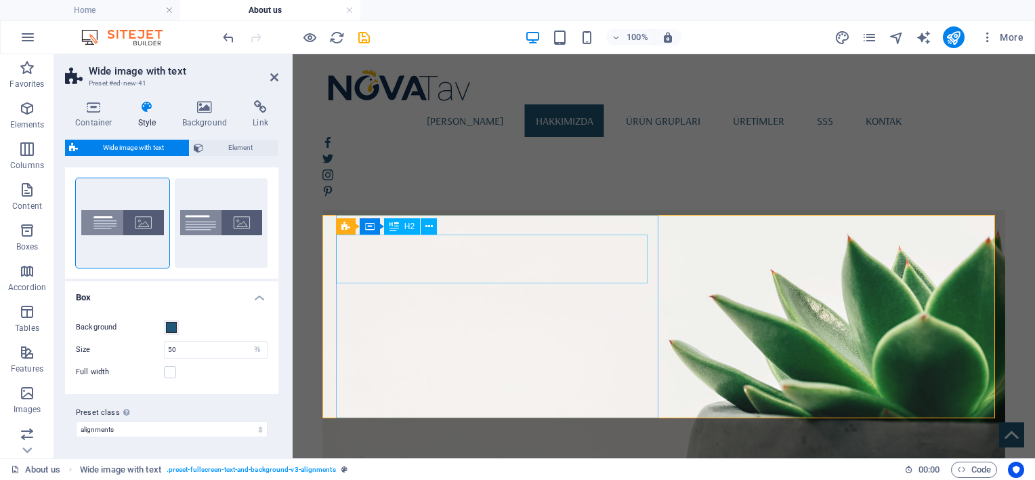
scroll to position [1027, 0]
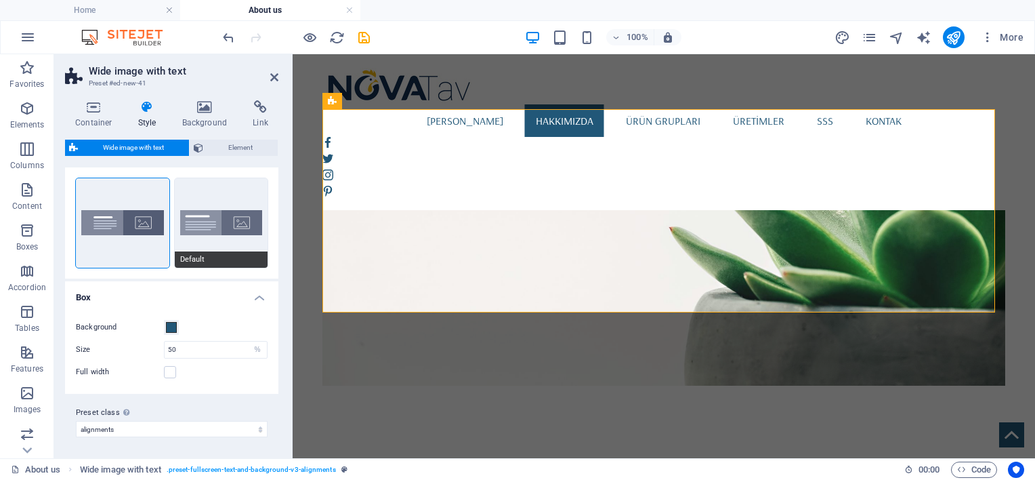
click at [224, 211] on button "Default" at bounding box center [221, 222] width 93 height 89
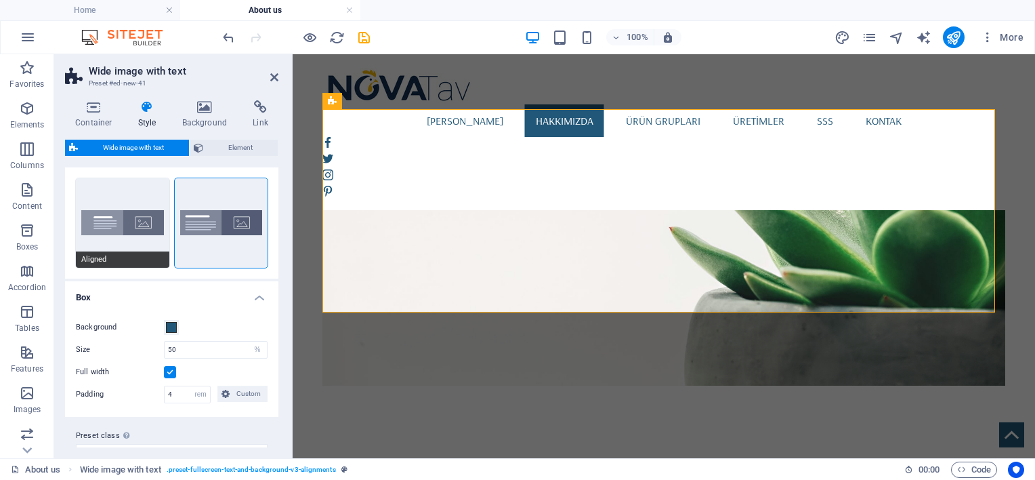
click at [144, 210] on button "Aligned" at bounding box center [122, 222] width 93 height 89
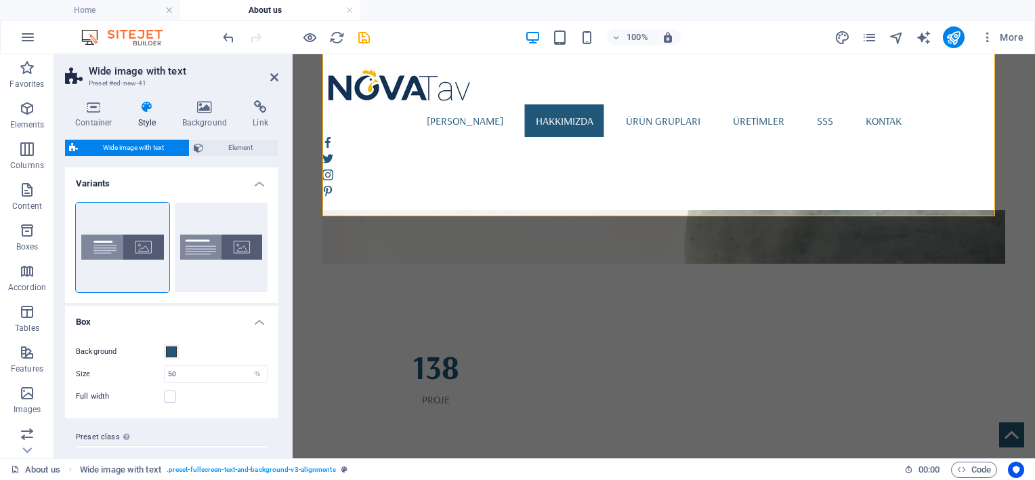
scroll to position [1139, 0]
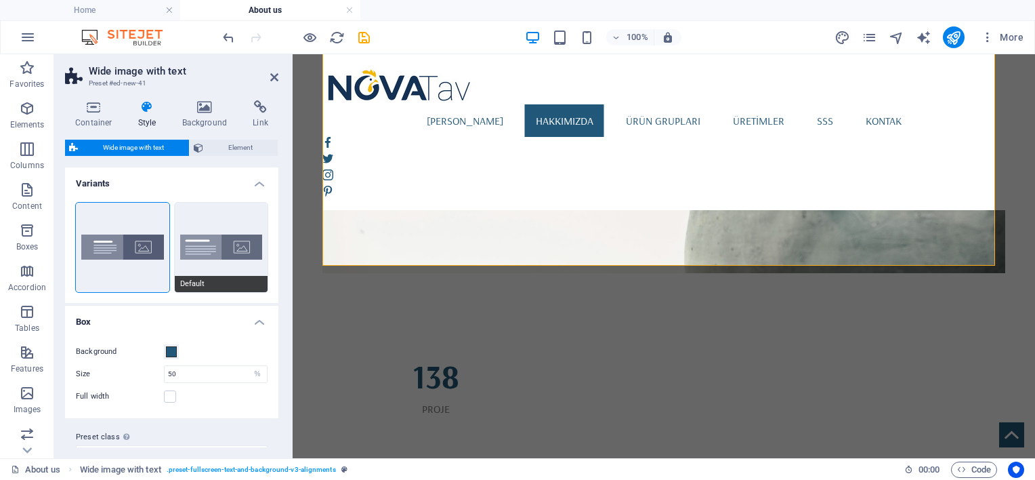
click at [192, 217] on button "Default" at bounding box center [221, 247] width 93 height 89
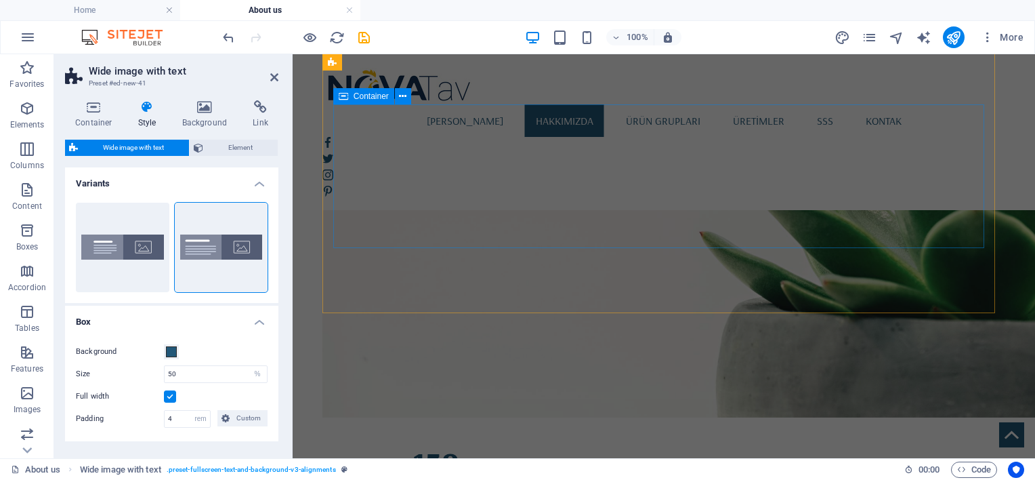
scroll to position [1027, 0]
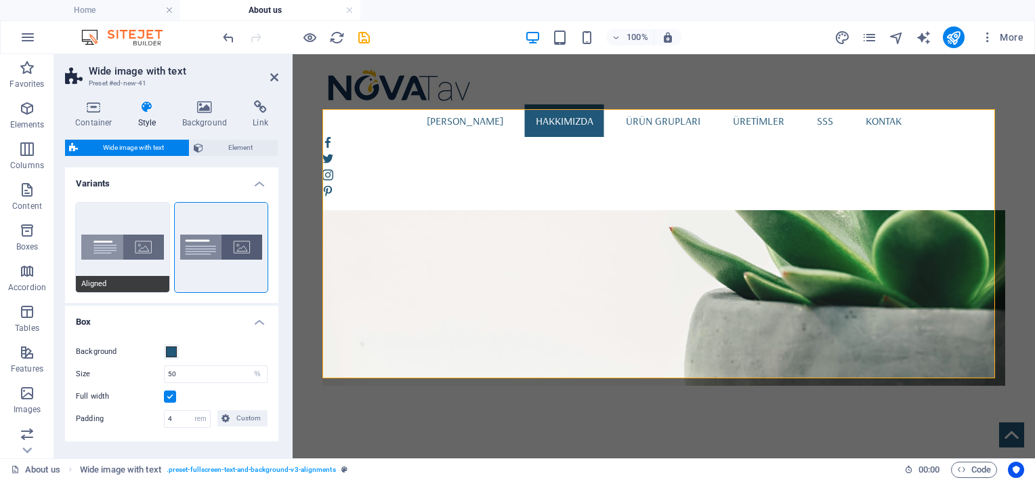
click at [154, 232] on button "Aligned" at bounding box center [122, 247] width 93 height 89
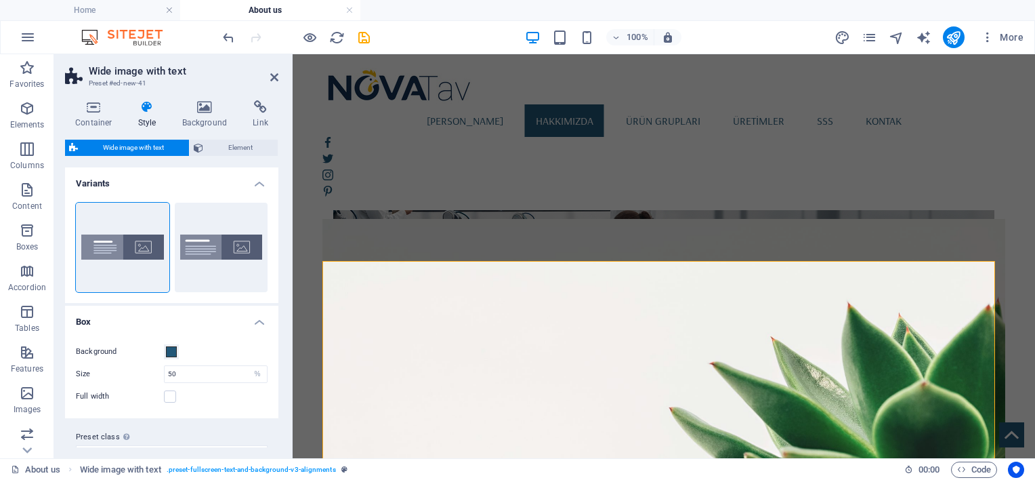
scroll to position [914, 0]
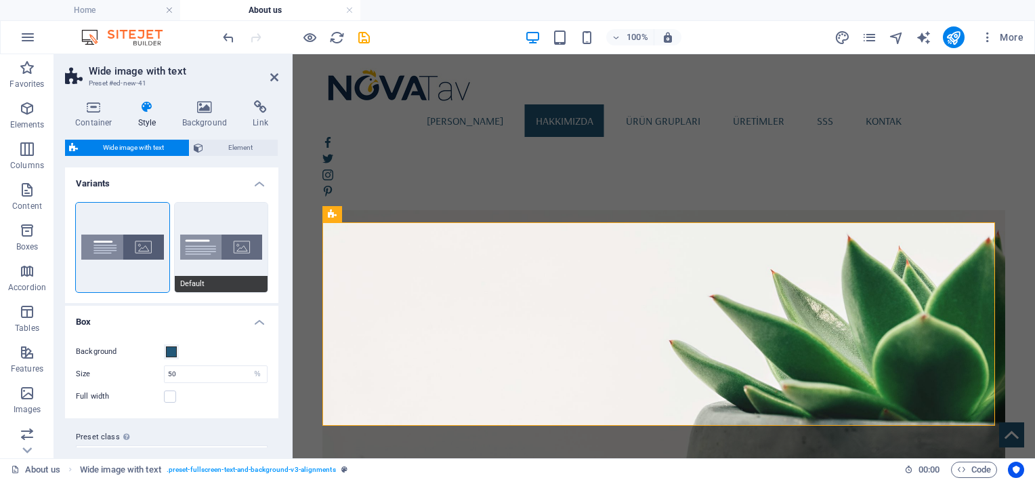
click at [200, 246] on button "Default" at bounding box center [221, 247] width 93 height 89
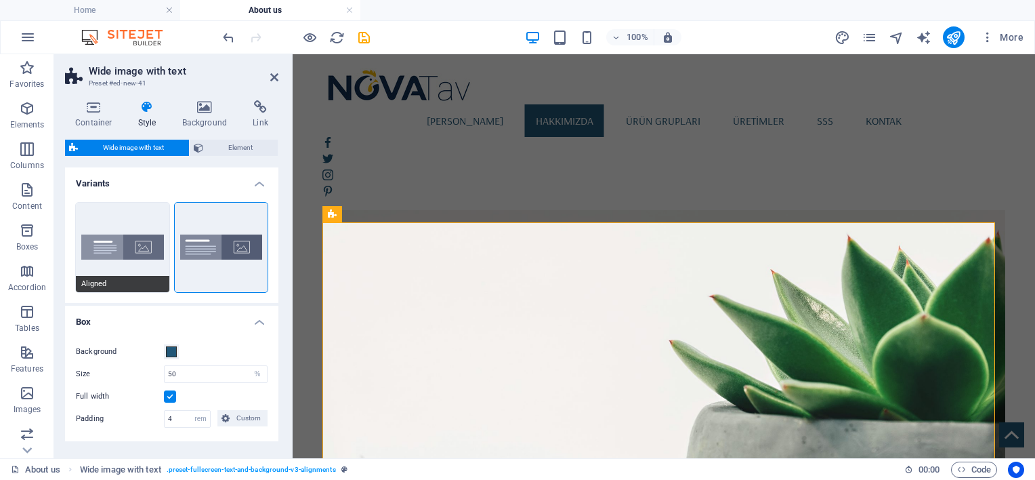
click at [114, 230] on button "Aligned" at bounding box center [122, 247] width 93 height 89
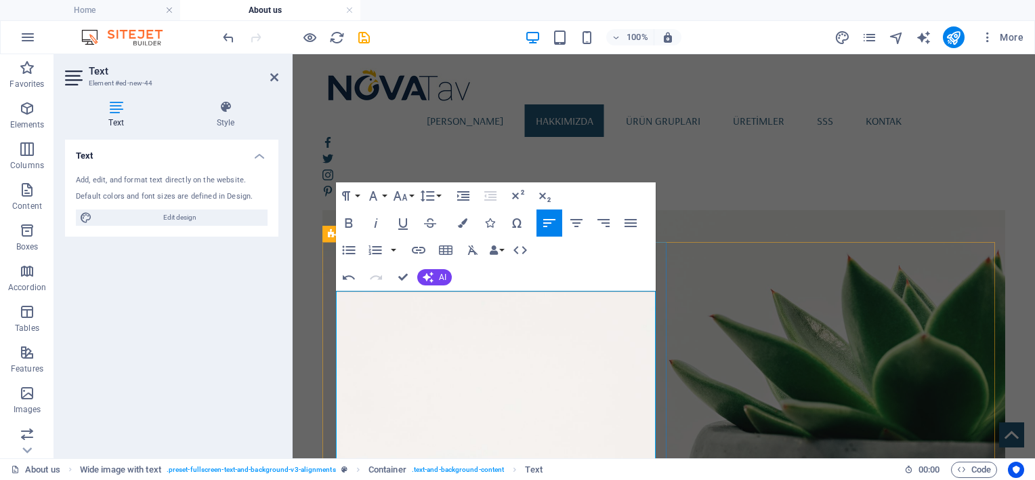
scroll to position [904, 0]
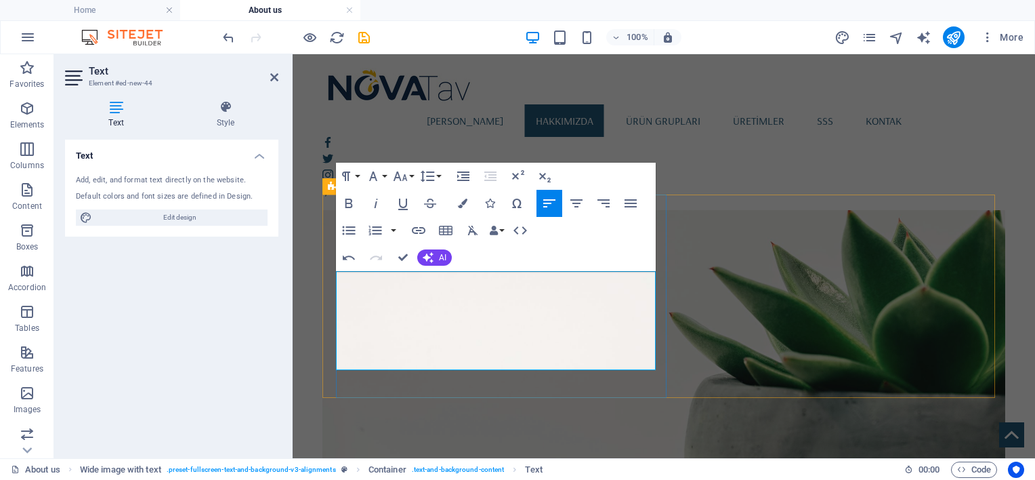
scroll to position [962, 0]
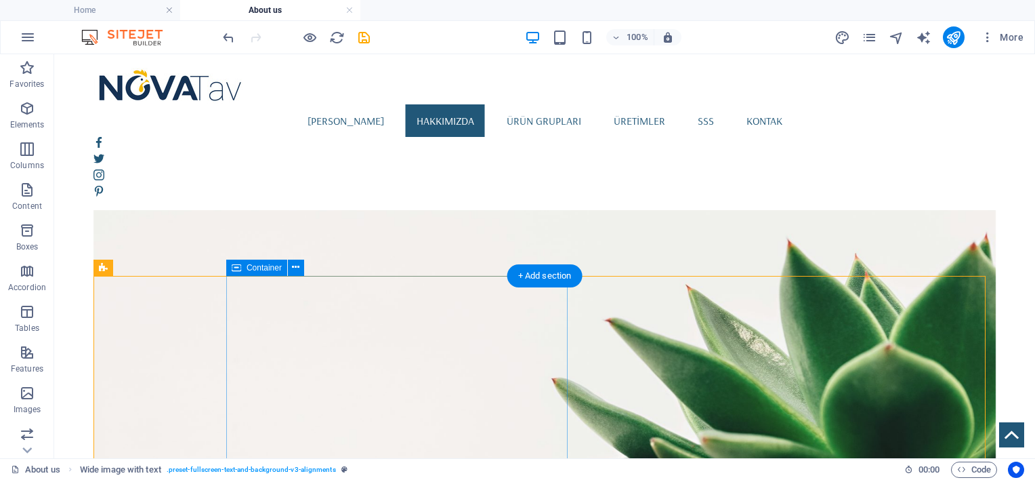
scroll to position [849, 0]
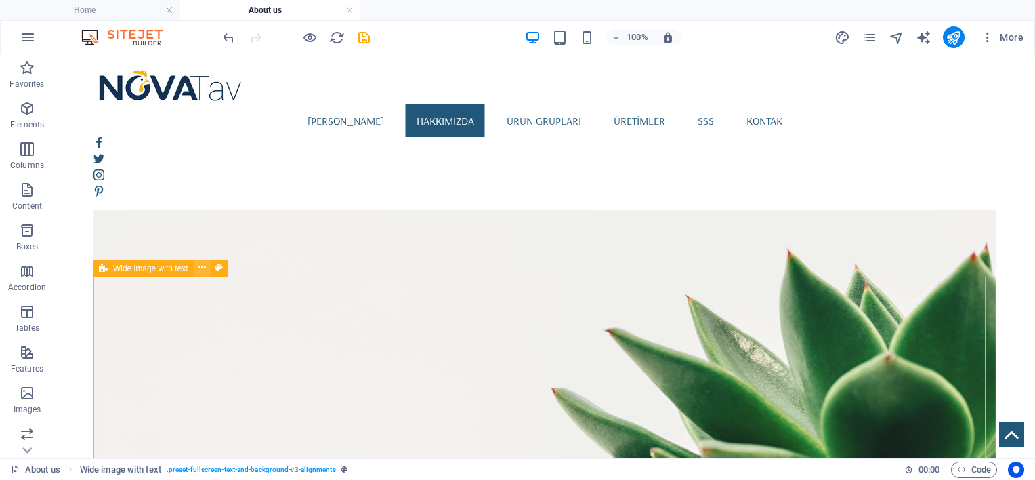
click at [203, 267] on icon at bounding box center [201, 268] width 7 height 14
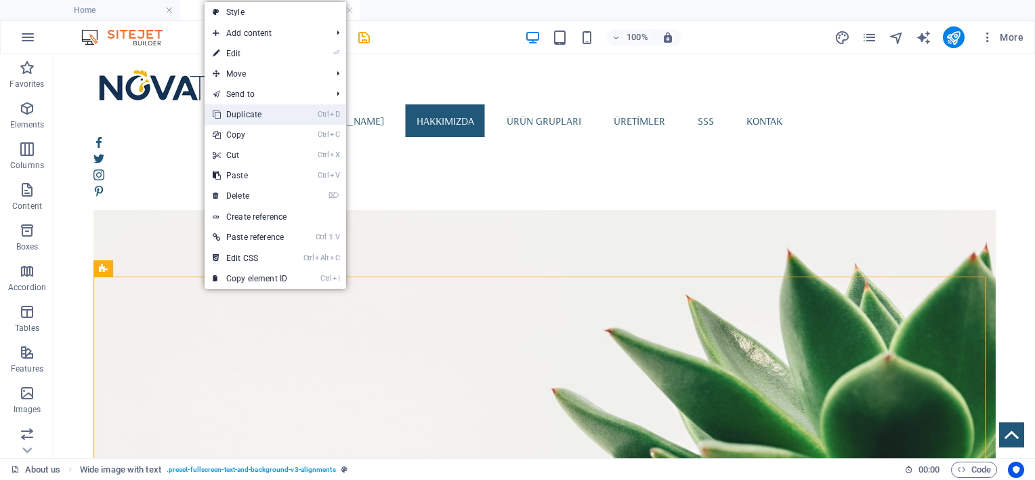
click at [259, 113] on link "Ctrl D Duplicate" at bounding box center [250, 114] width 91 height 20
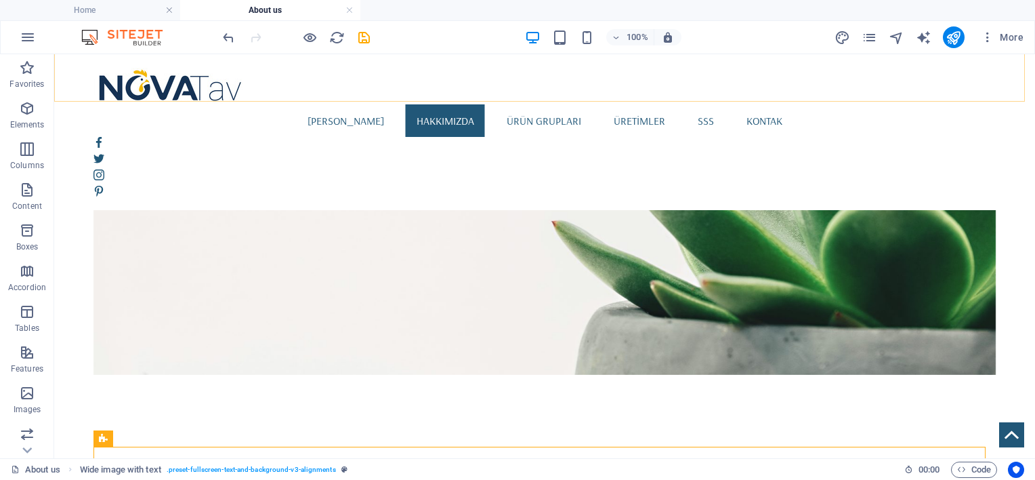
scroll to position [1174, 0]
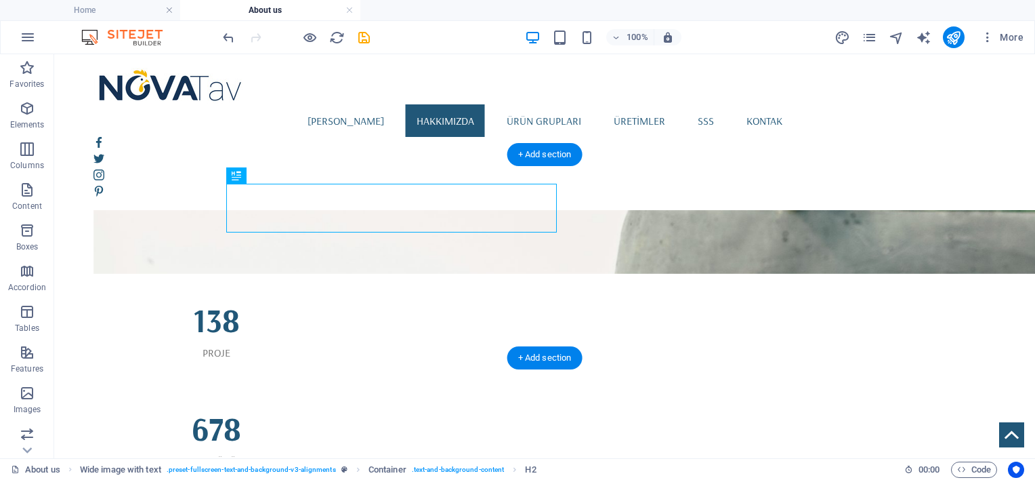
drag, startPoint x: 291, startPoint y: 228, endPoint x: 767, endPoint y: 182, distance: 478.3
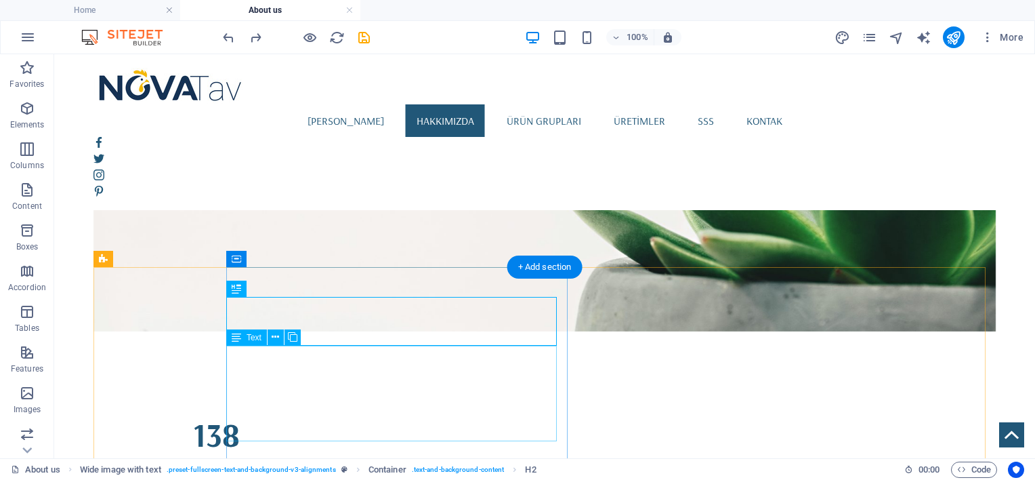
scroll to position [1061, 0]
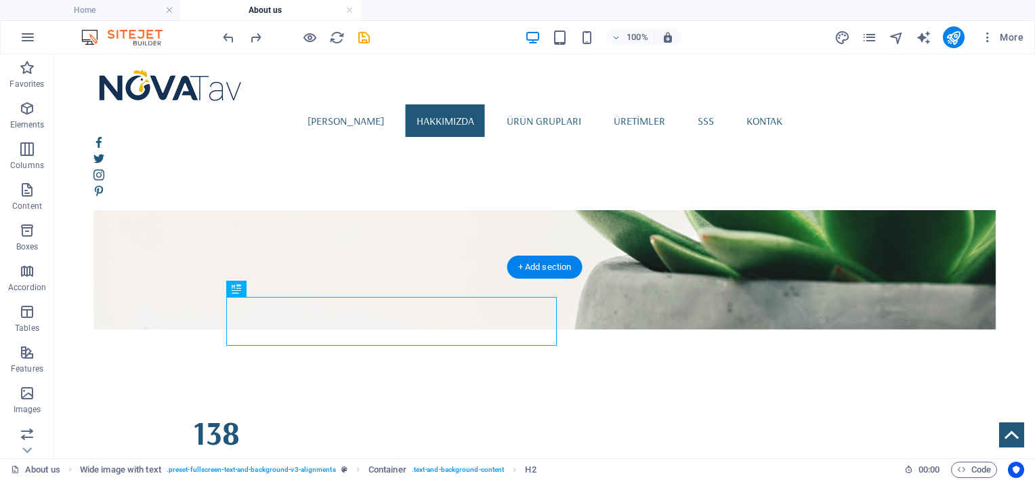
drag, startPoint x: 301, startPoint y: 341, endPoint x: 658, endPoint y: 291, distance: 361.0
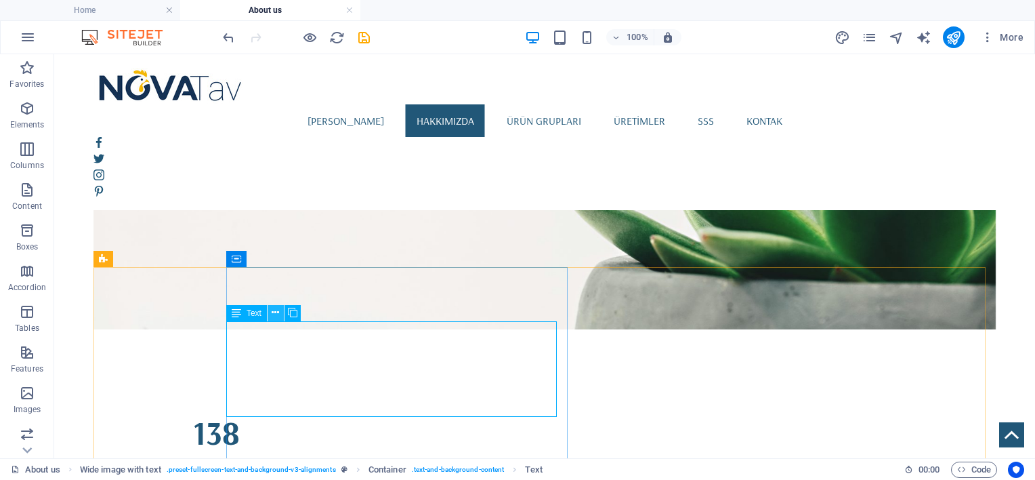
click at [272, 312] on icon at bounding box center [275, 312] width 7 height 14
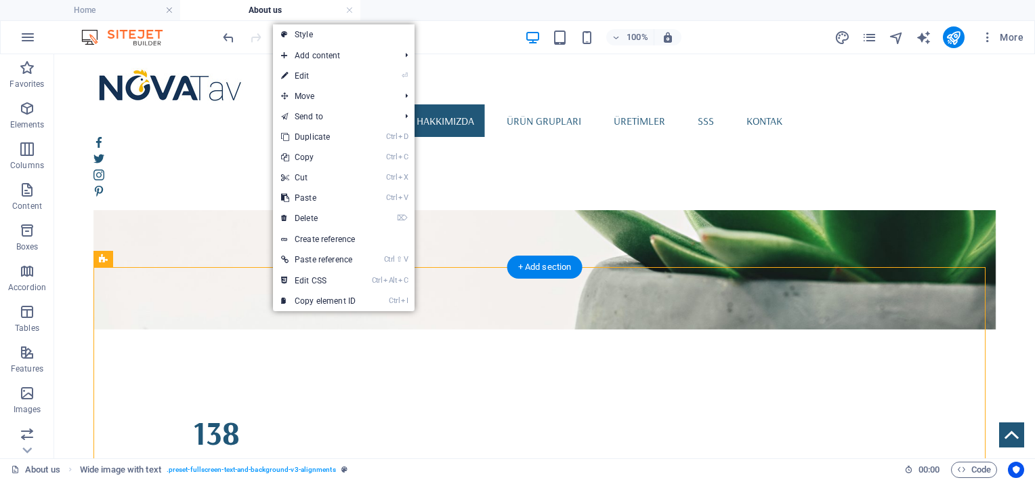
drag, startPoint x: 291, startPoint y: 367, endPoint x: 686, endPoint y: 333, distance: 397.0
drag, startPoint x: 289, startPoint y: 372, endPoint x: 772, endPoint y: 366, distance: 483.0
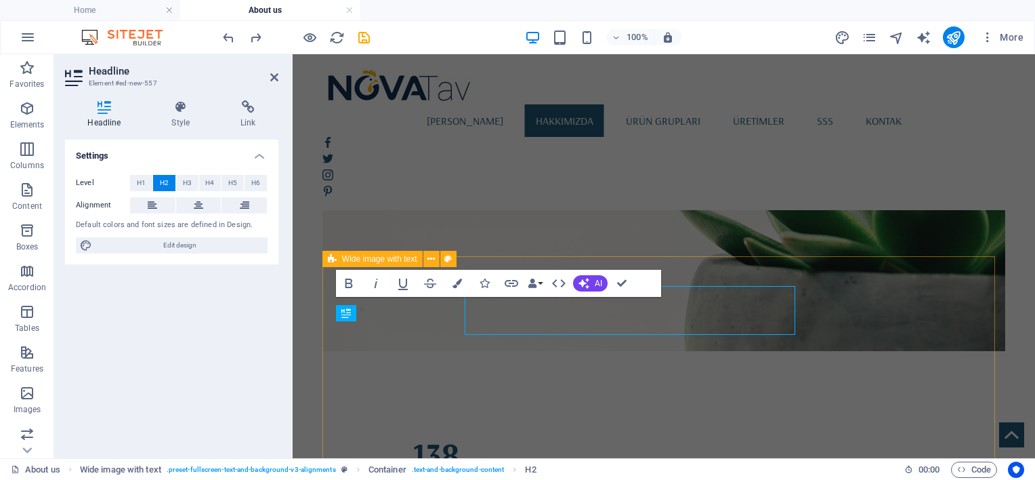
scroll to position [1072, 0]
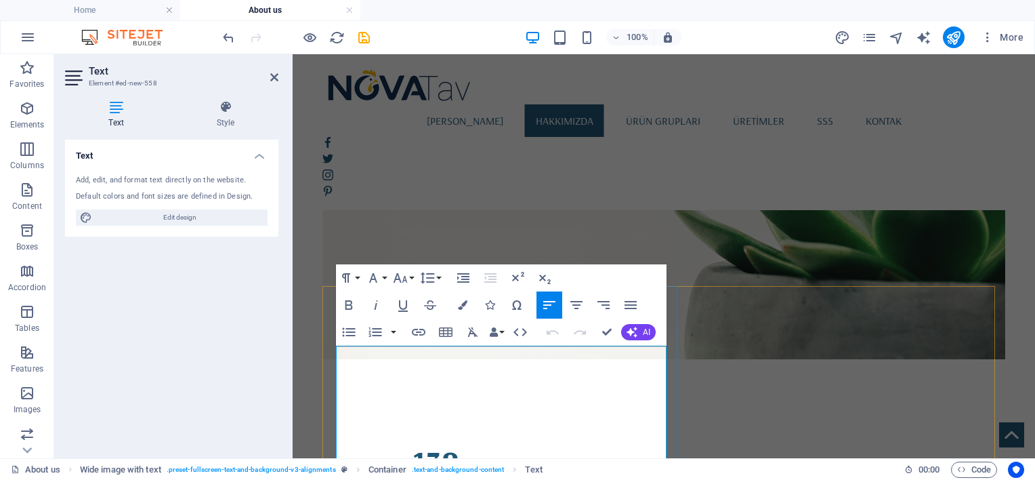
scroll to position [1043, 0]
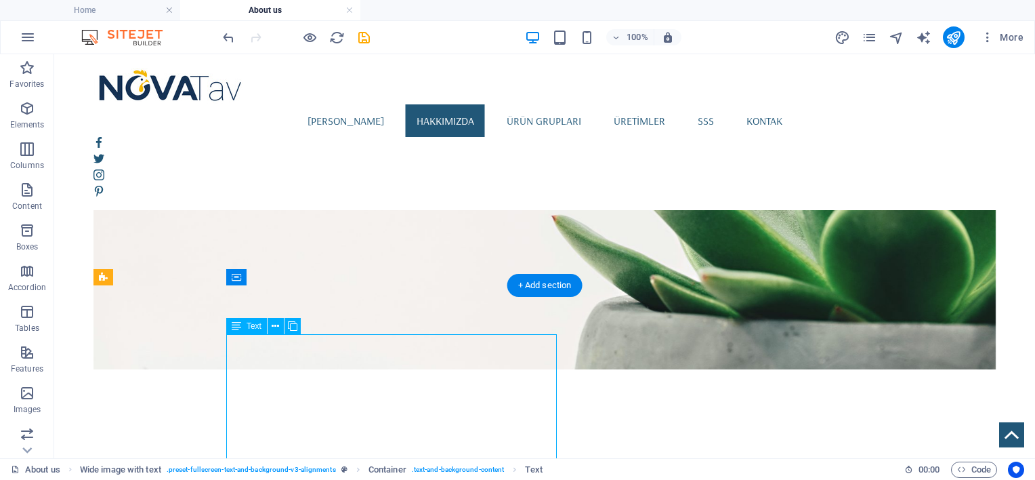
scroll to position [1054, 0]
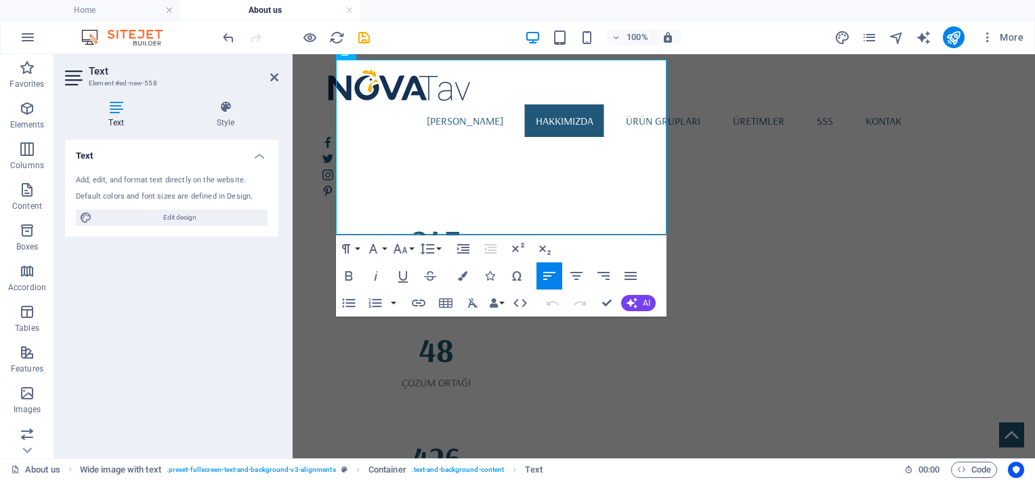
scroll to position [1696, 0]
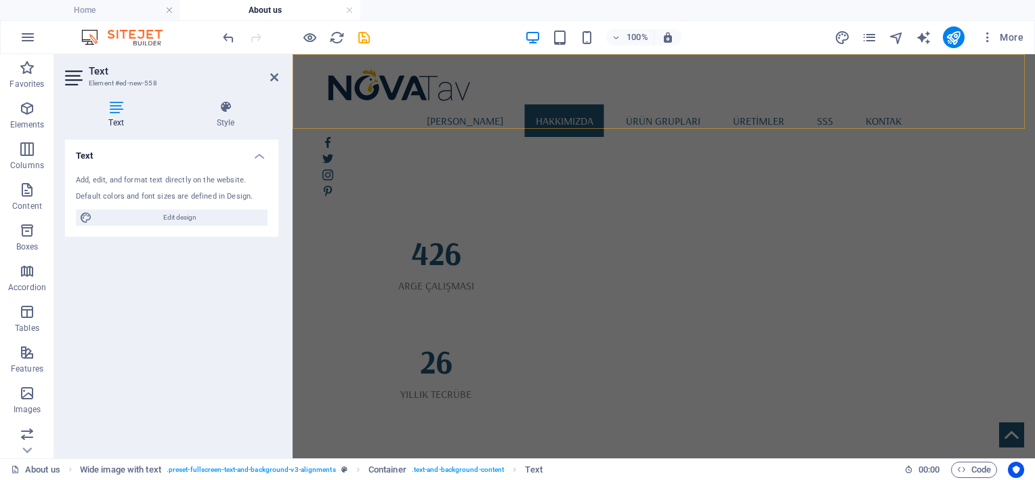
drag, startPoint x: 457, startPoint y: 385, endPoint x: 697, endPoint y: 100, distance: 372.1
click at [697, 100] on div "Ana Sayfa Hakkımızda ürün grupları ÜRETİMLER SSS kontak Menu Hakkımızda Ana Say…" at bounding box center [663, 479] width 683 height 4243
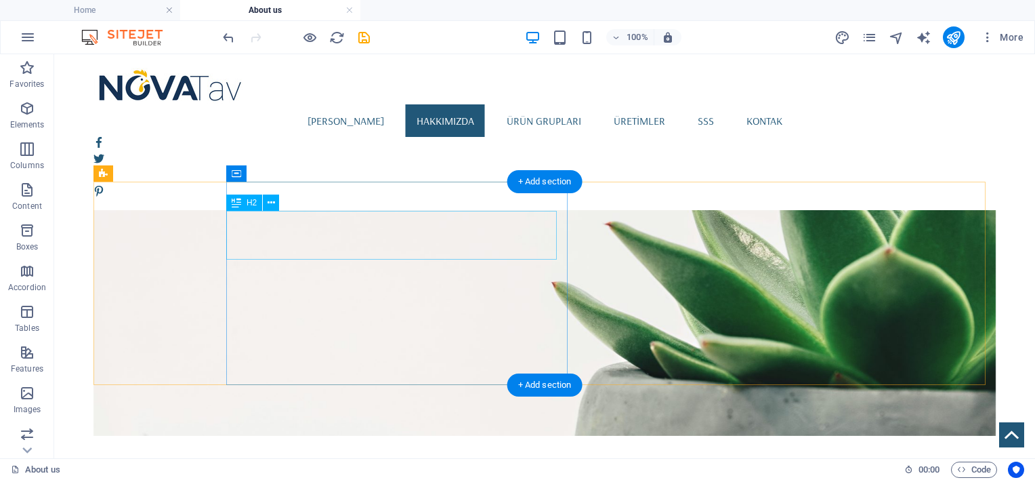
scroll to position [944, 0]
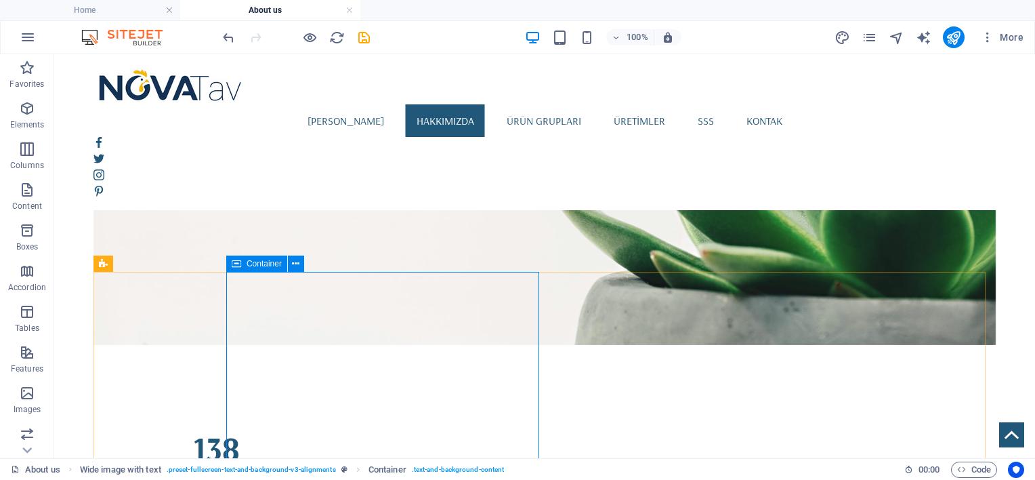
scroll to position [1057, 0]
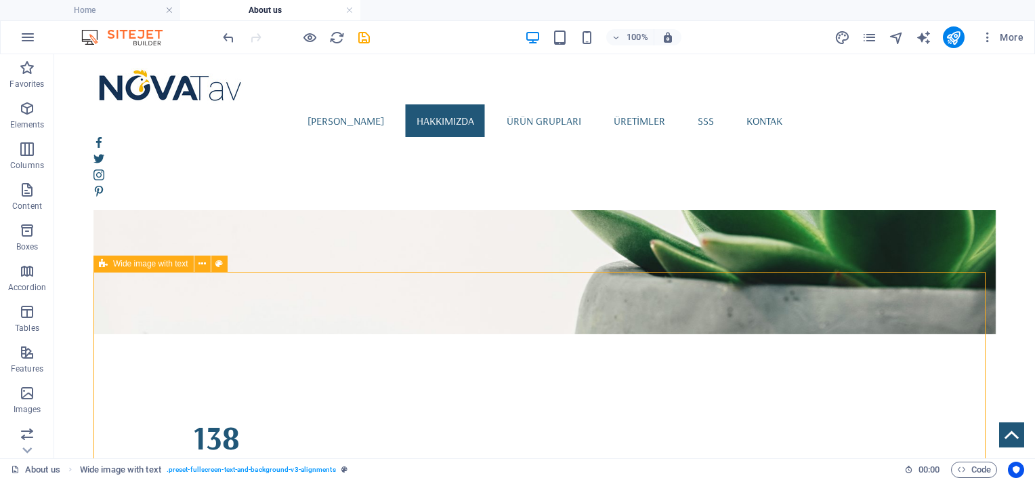
click at [138, 260] on span "Wide image with text" at bounding box center [150, 263] width 75 height 8
click at [200, 263] on icon at bounding box center [201, 264] width 7 height 14
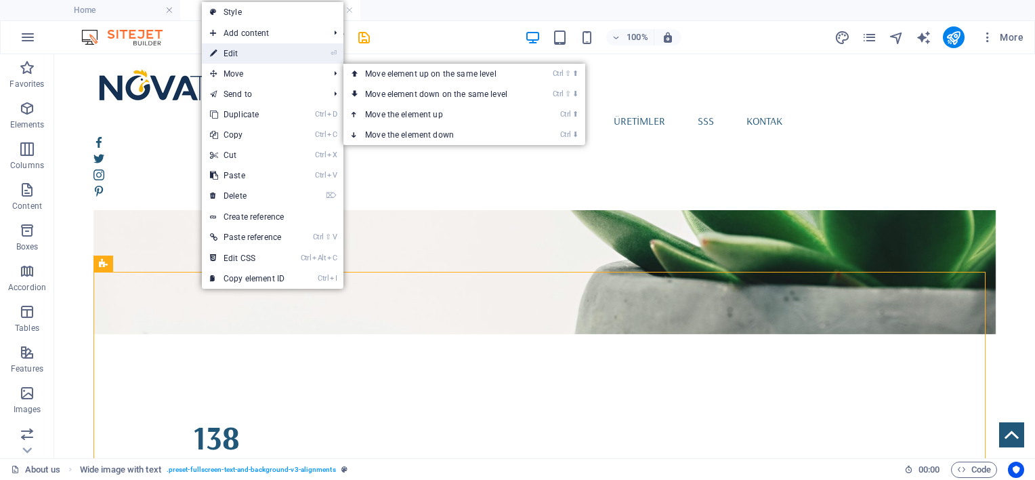
click at [270, 58] on link "⏎ Edit" at bounding box center [247, 53] width 91 height 20
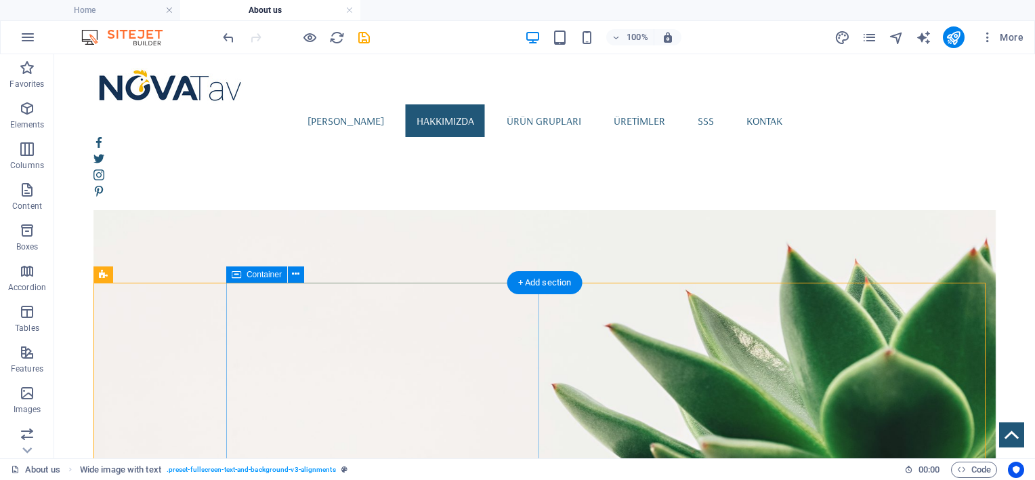
scroll to position [830, 0]
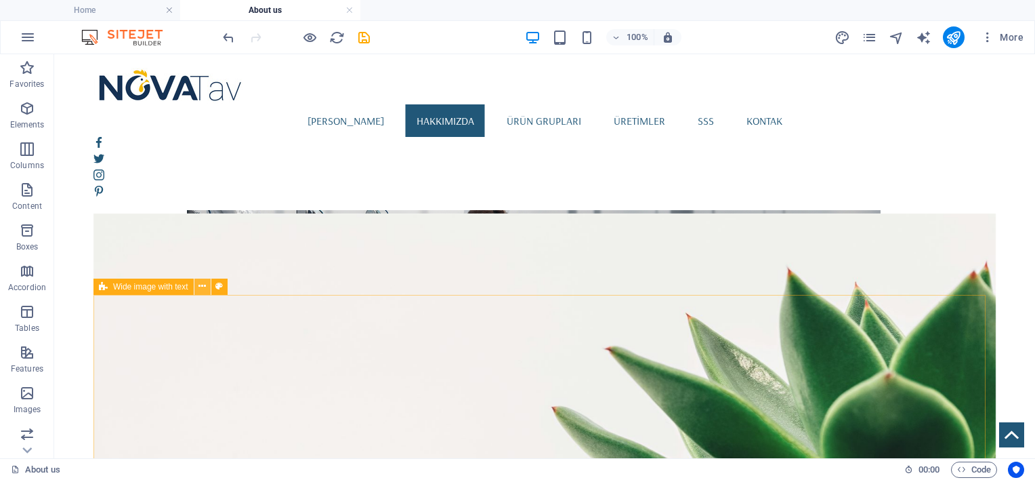
click at [201, 284] on icon at bounding box center [201, 286] width 7 height 14
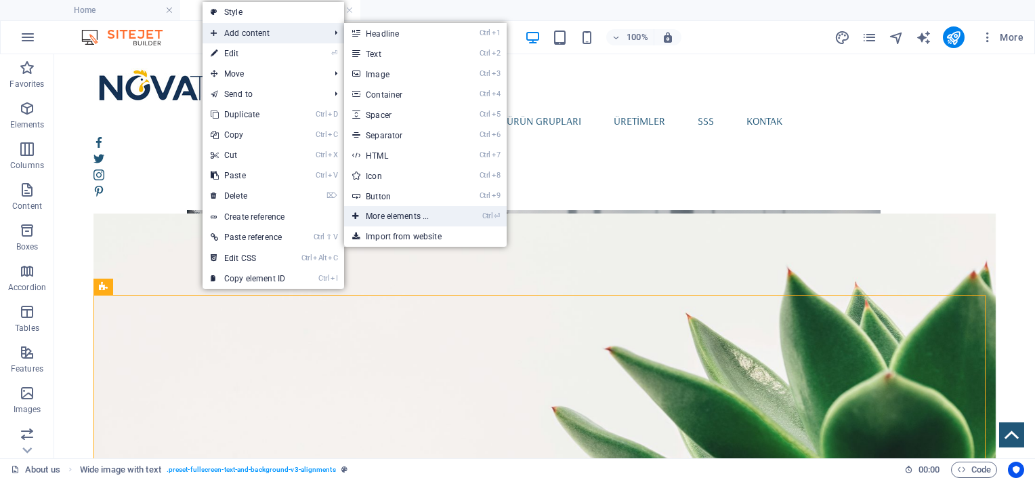
click at [394, 215] on link "Ctrl ⏎ More elements ..." at bounding box center [400, 216] width 112 height 20
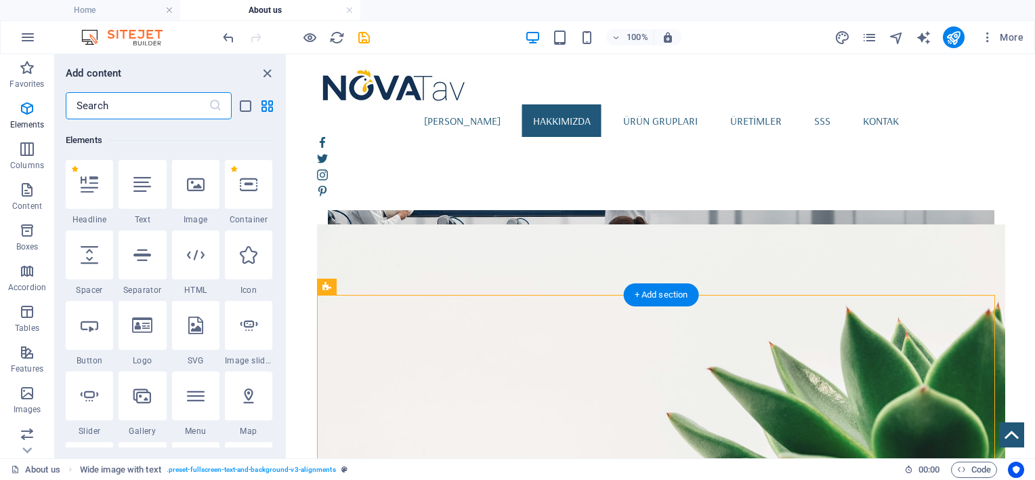
scroll to position [144, 0]
click at [147, 103] on input "text" at bounding box center [137, 105] width 143 height 27
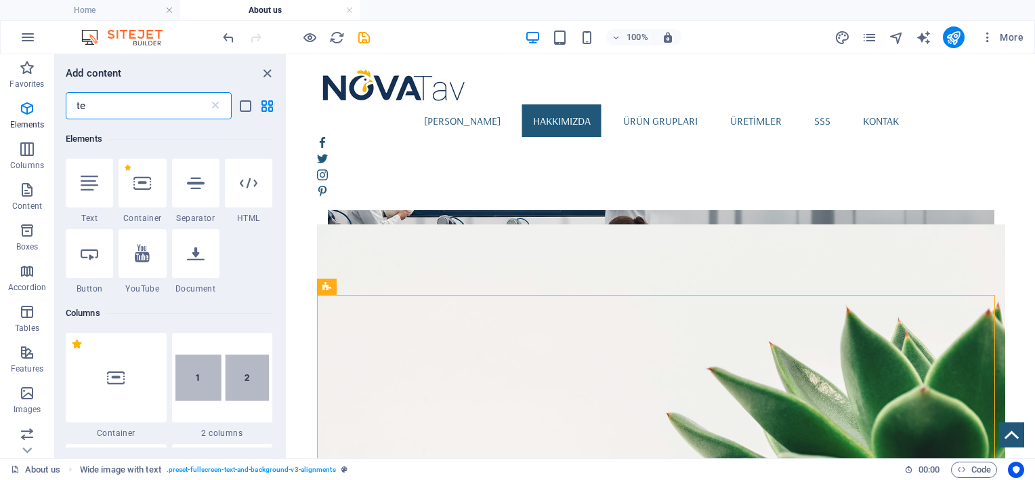
scroll to position [0, 0]
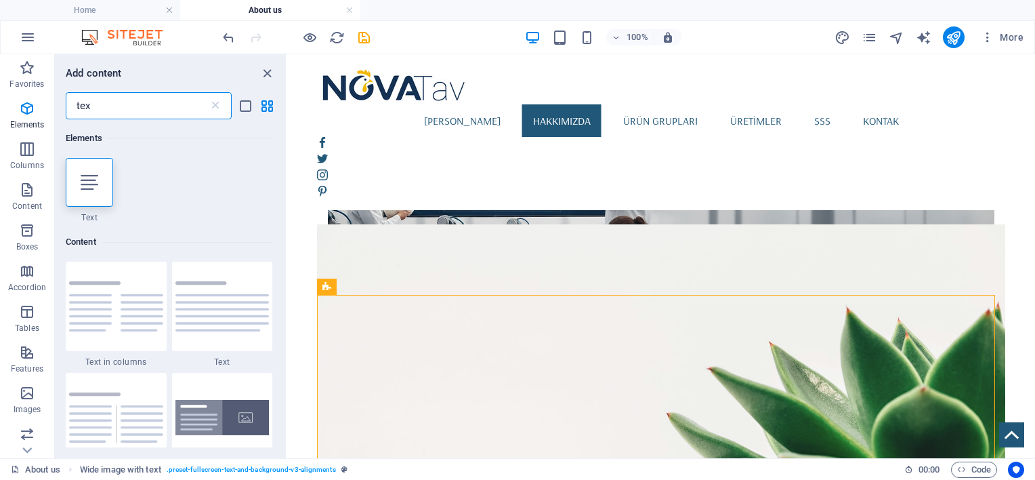
click at [147, 103] on input "tex" at bounding box center [137, 105] width 143 height 27
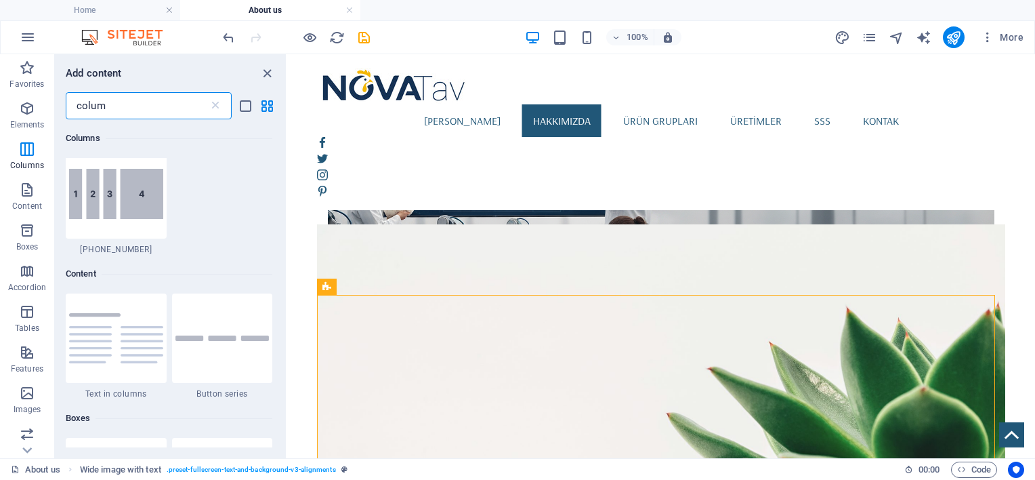
scroll to position [903, 0]
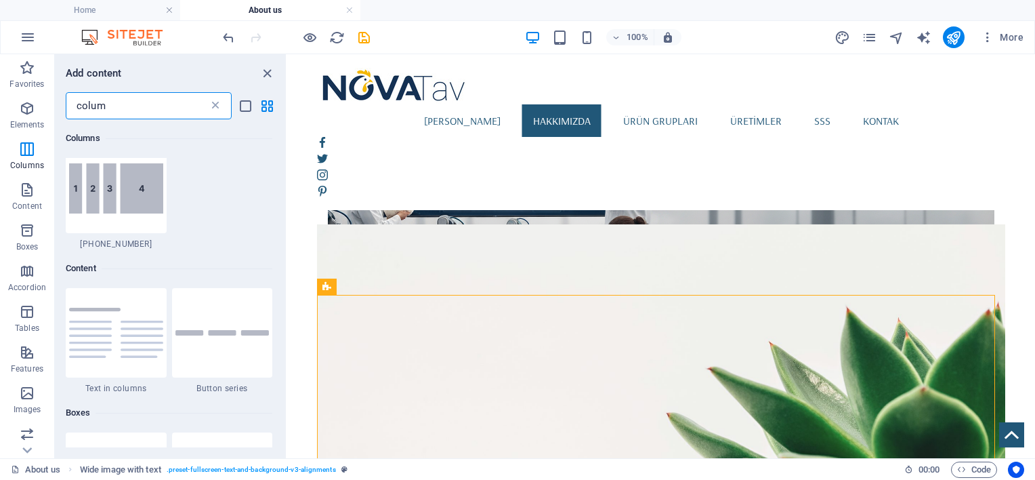
type input "colum"
click at [209, 108] on icon at bounding box center [216, 106] width 14 height 14
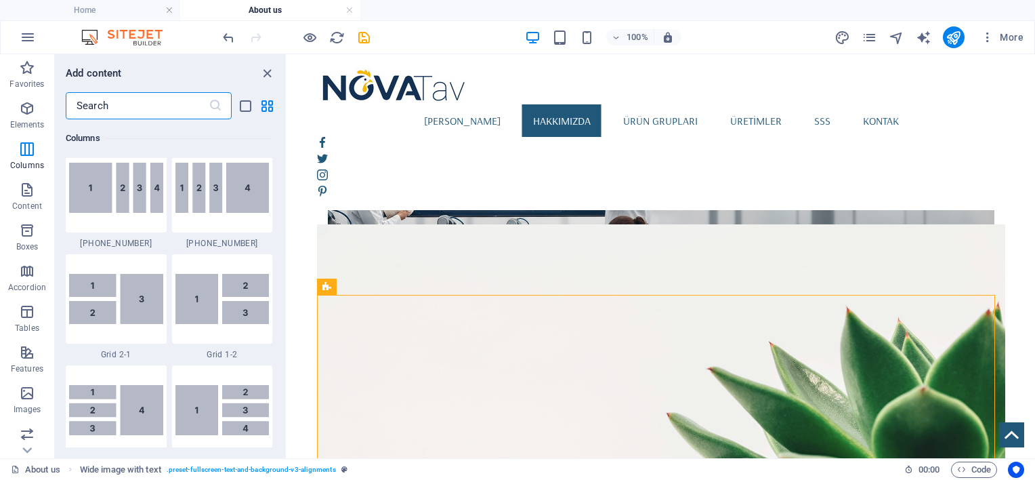
scroll to position [830, 0]
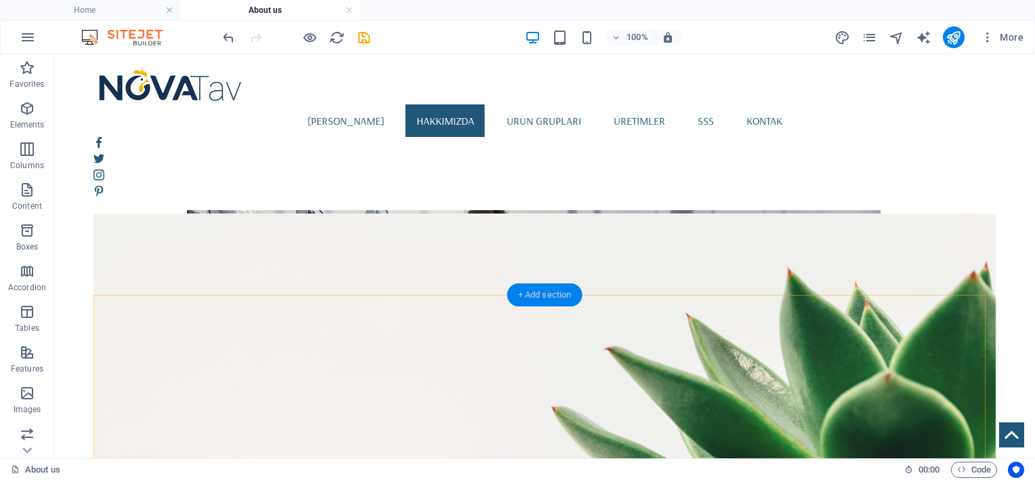
click at [526, 296] on div "+ Add section" at bounding box center [544, 294] width 75 height 23
click at [527, 287] on div "+ Add section" at bounding box center [544, 294] width 75 height 23
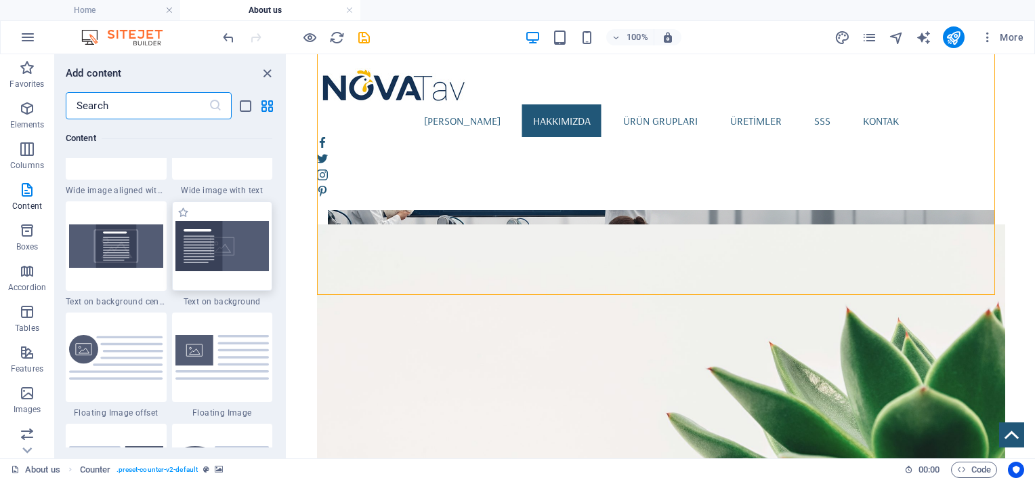
scroll to position [2709, 0]
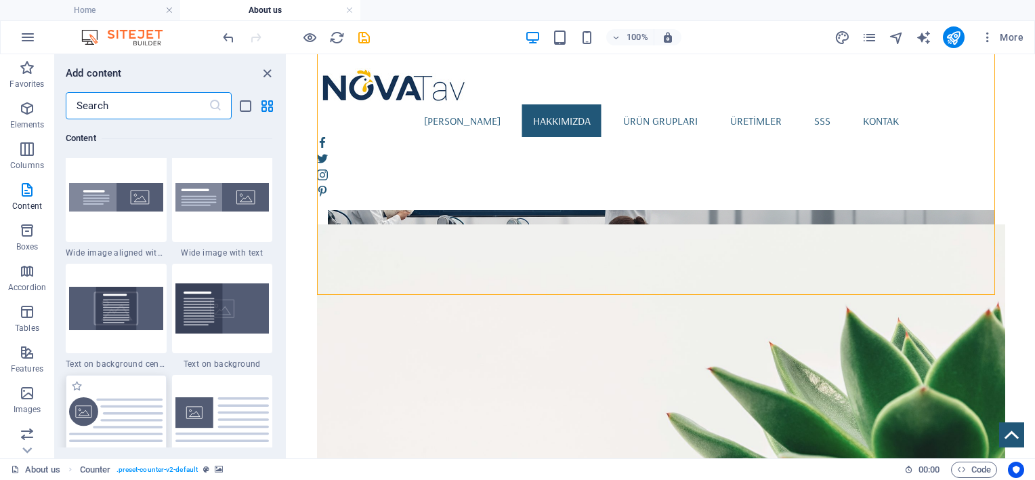
click at [131, 393] on div at bounding box center [116, 419] width 101 height 89
click at [287, 393] on div "Drag here to replace the existing content. Press “Ctrl” if you want to create a…" at bounding box center [661, 256] width 748 height 404
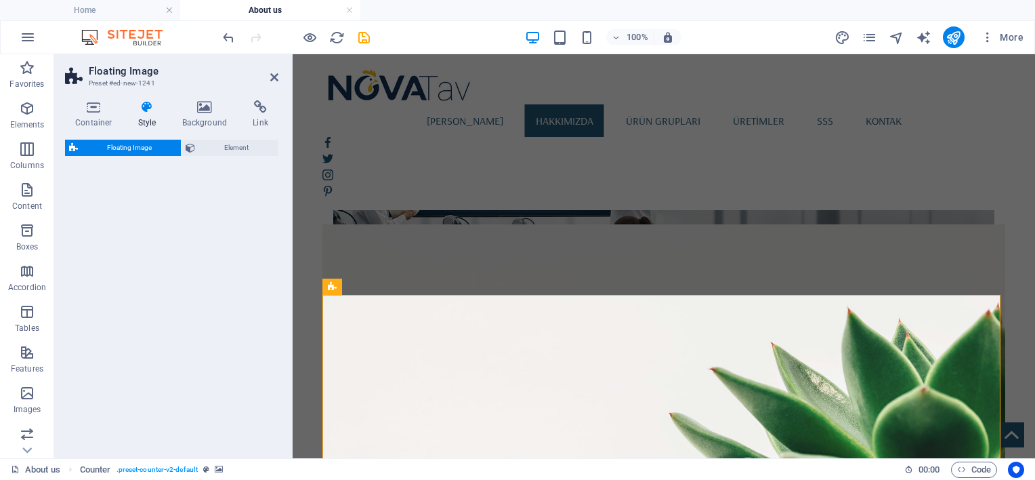
select select "%"
select select "rem"
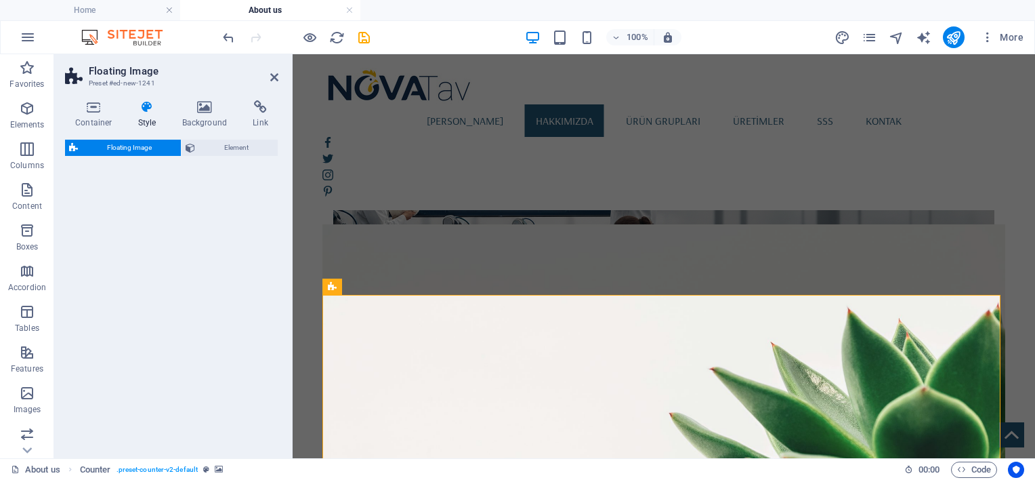
select select "%"
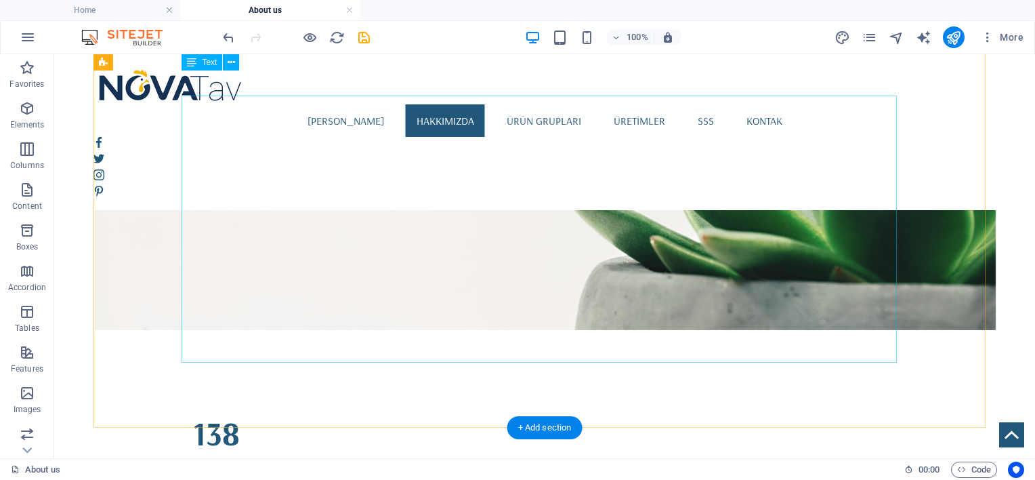
scroll to position [1057, 0]
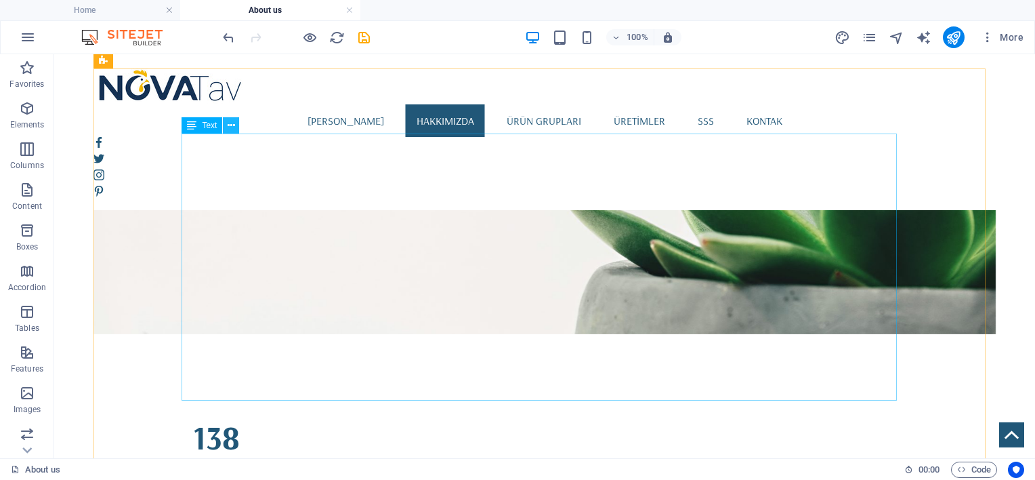
click at [233, 127] on icon at bounding box center [231, 126] width 7 height 14
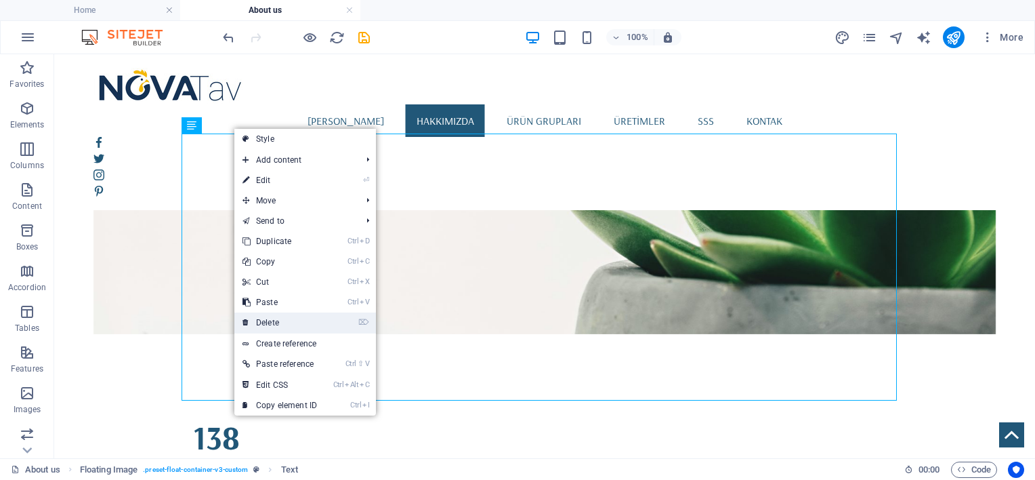
click at [280, 315] on link "⌦ Delete" at bounding box center [279, 322] width 91 height 20
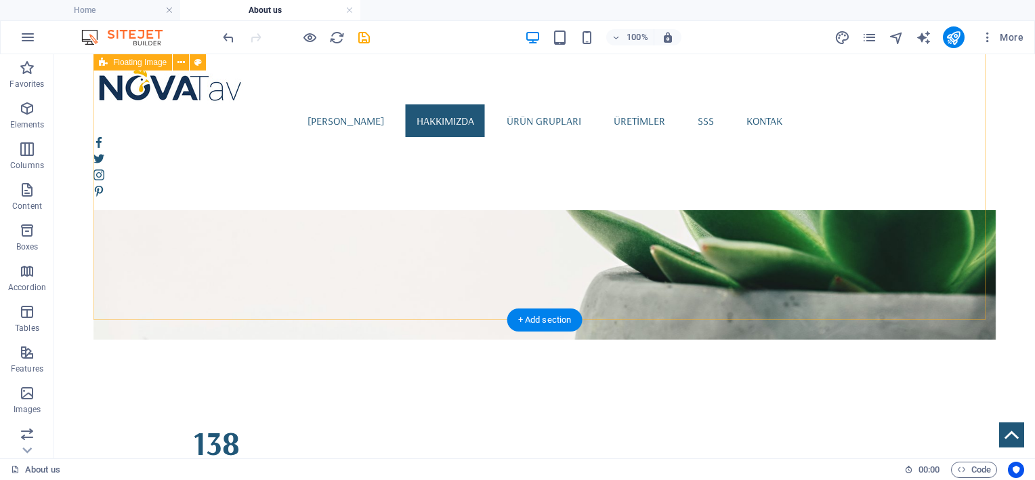
scroll to position [944, 0]
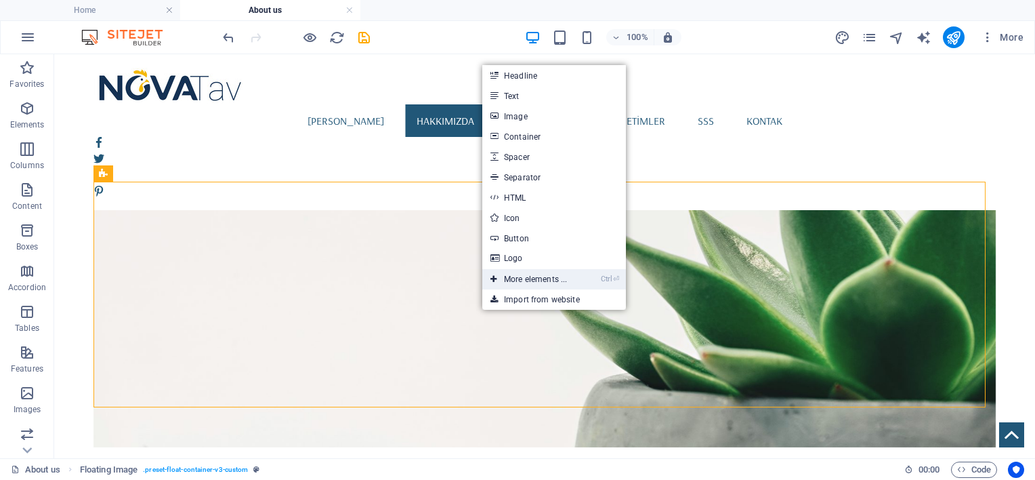
click at [551, 272] on link "Ctrl ⏎ More elements ..." at bounding box center [528, 279] width 93 height 20
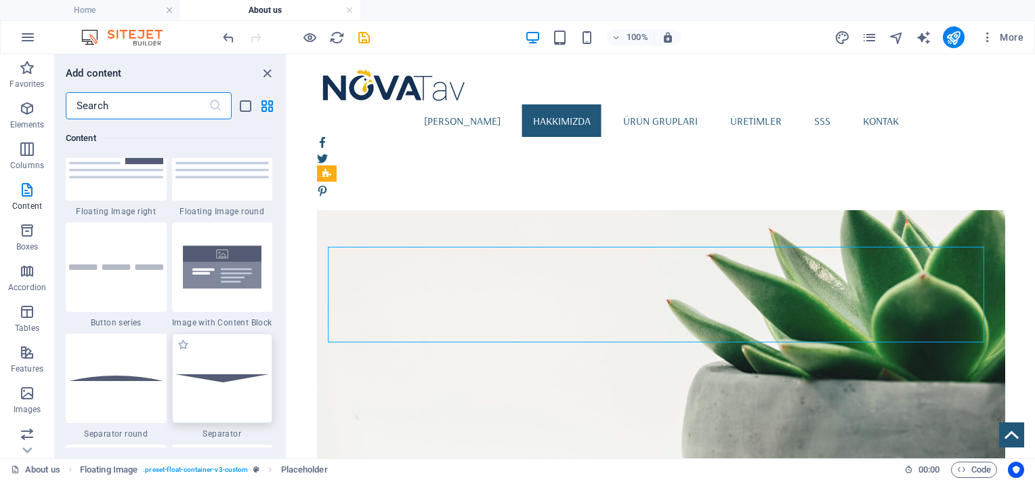
scroll to position [3079, 0]
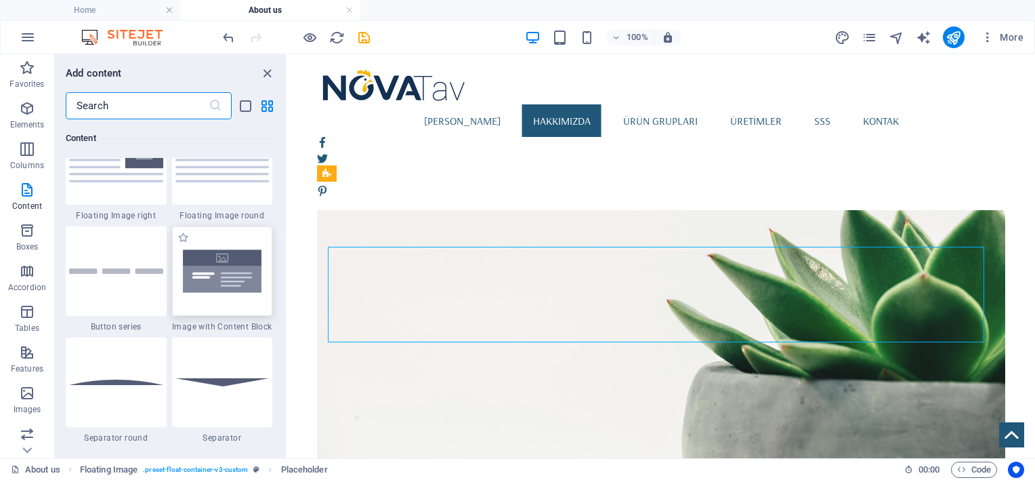
click at [249, 255] on img at bounding box center [222, 271] width 94 height 62
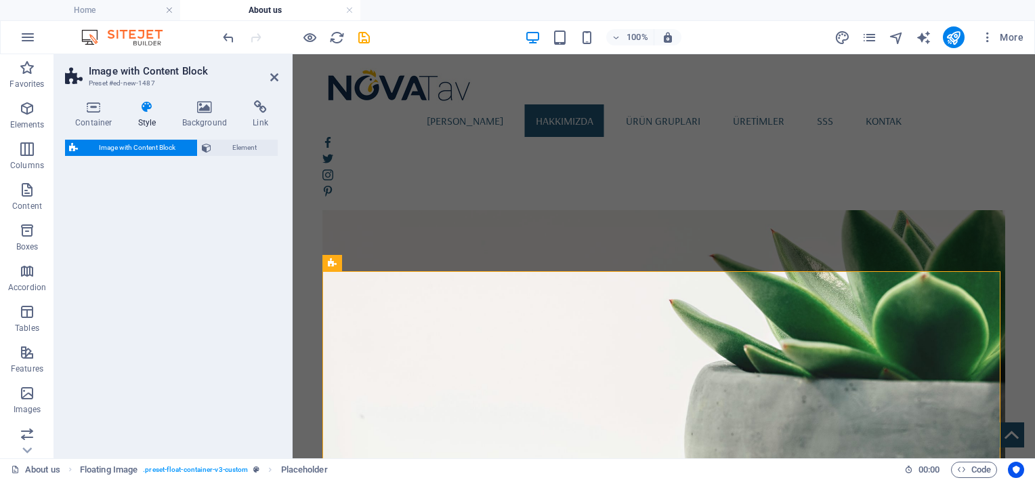
select select "rem"
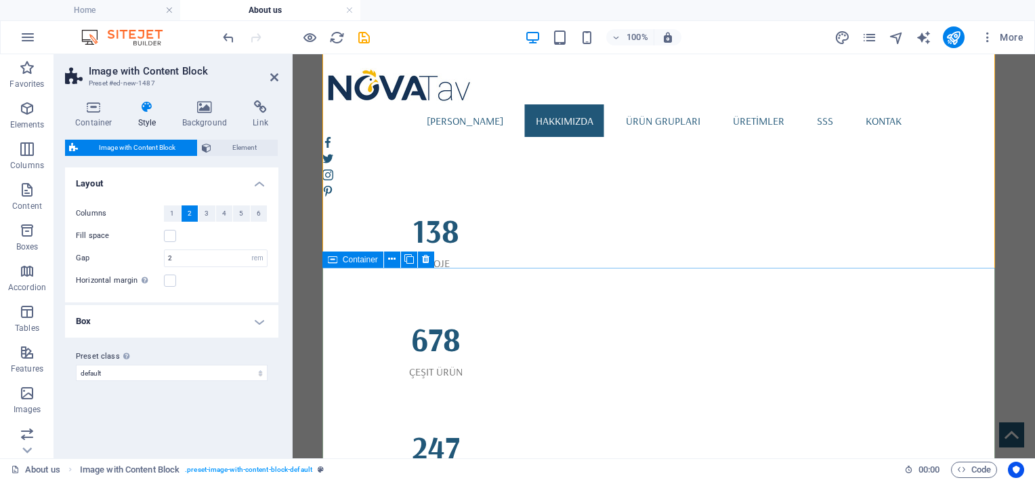
scroll to position [1355, 0]
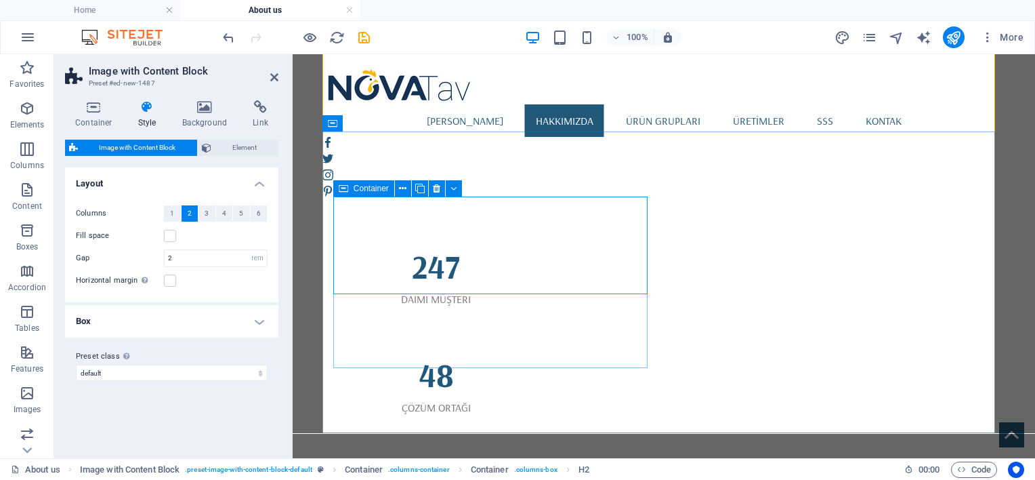
scroll to position [1468, 0]
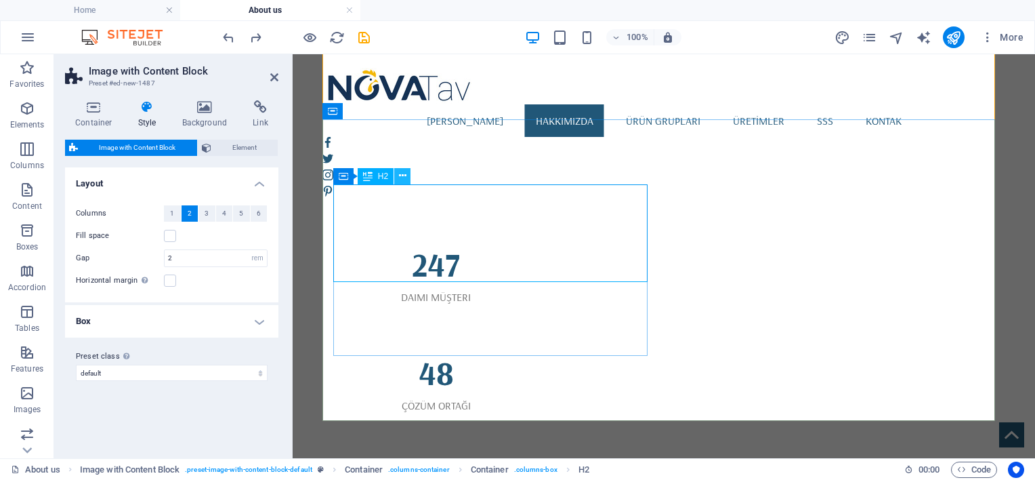
click at [408, 177] on button at bounding box center [402, 176] width 16 height 16
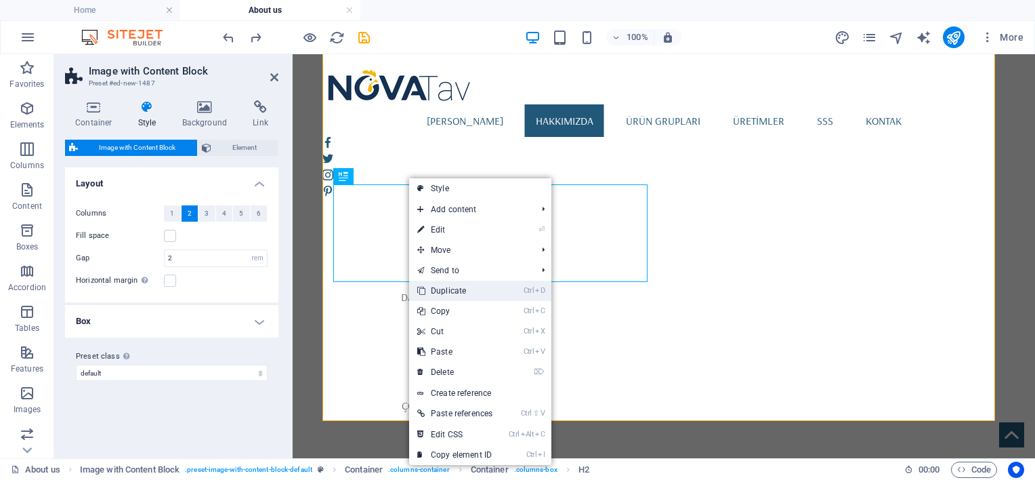
click at [458, 297] on link "Ctrl D Duplicate" at bounding box center [454, 290] width 91 height 20
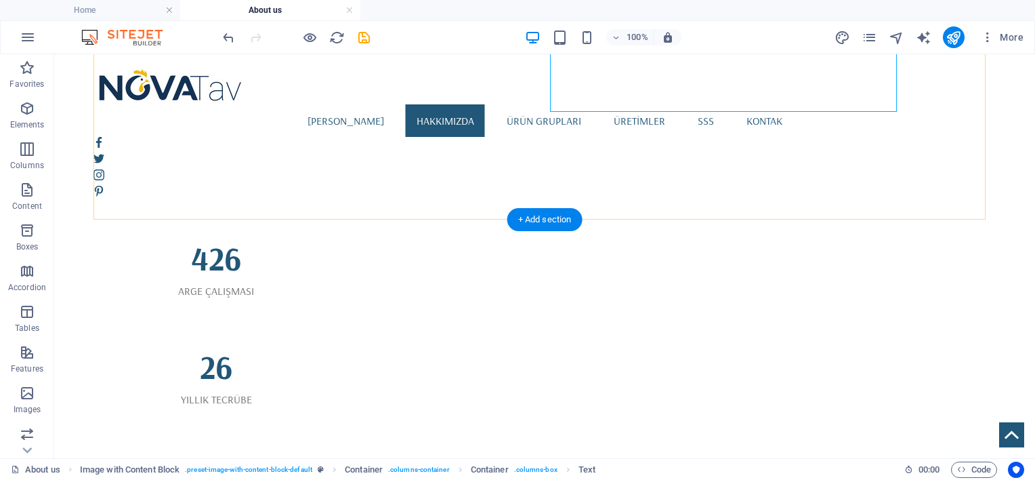
scroll to position [1683, 0]
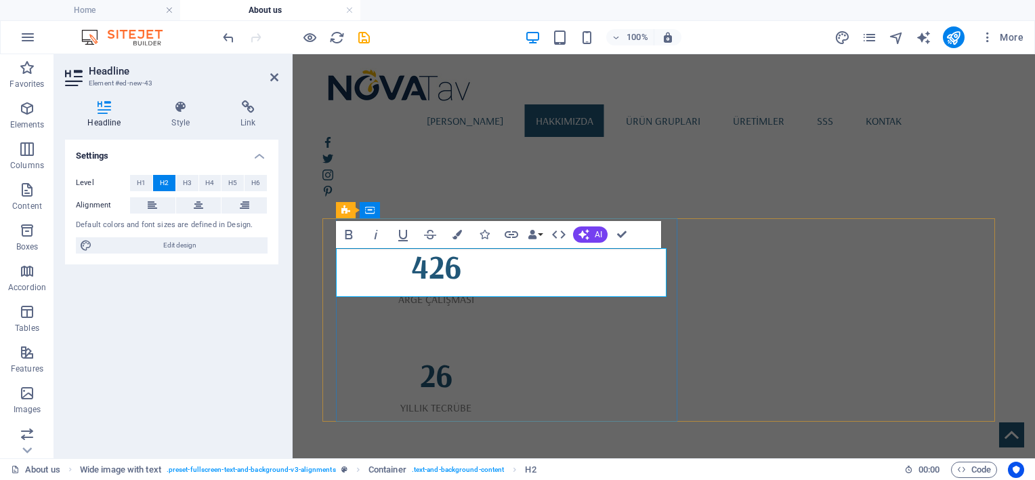
scroll to position [1693, 0]
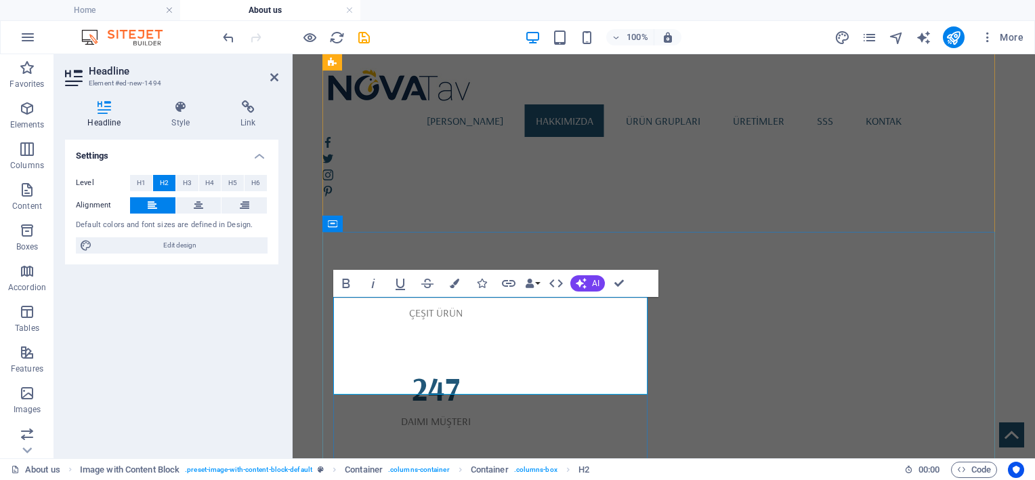
scroll to position [1355, 0]
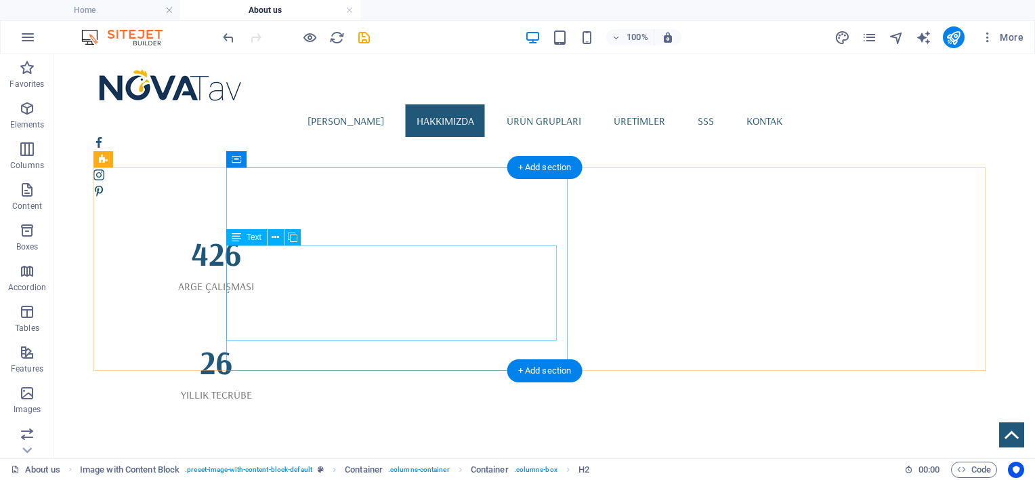
scroll to position [1693, 0]
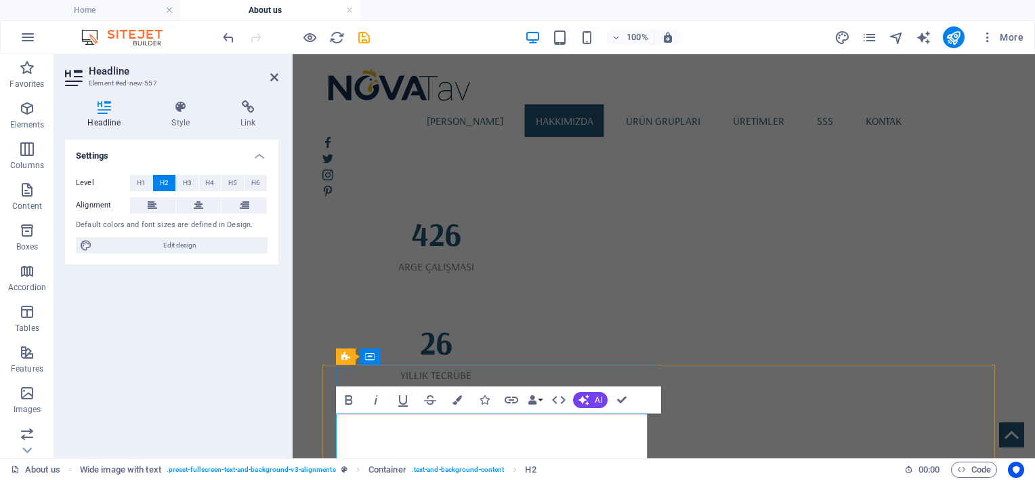
scroll to position [1727, 0]
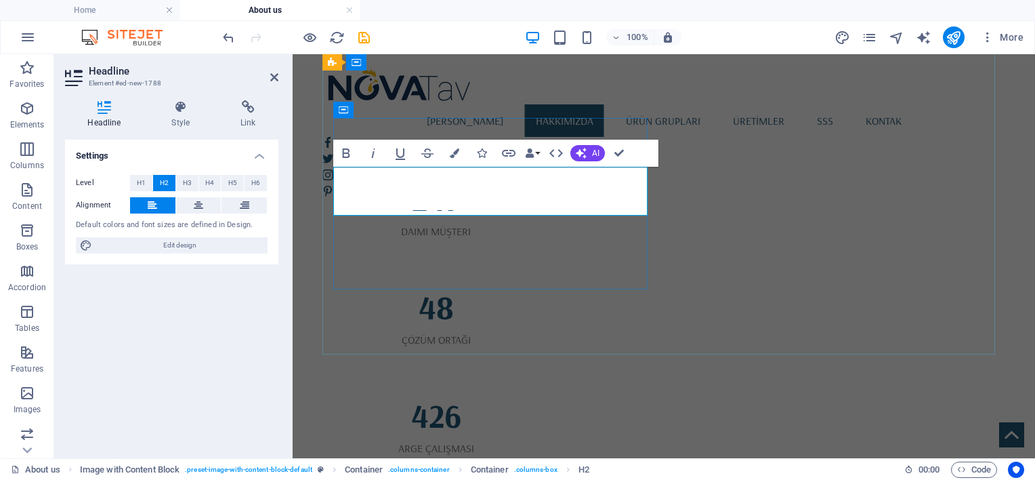
drag, startPoint x: 522, startPoint y: 191, endPoint x: 342, endPoint y: 192, distance: 179.5
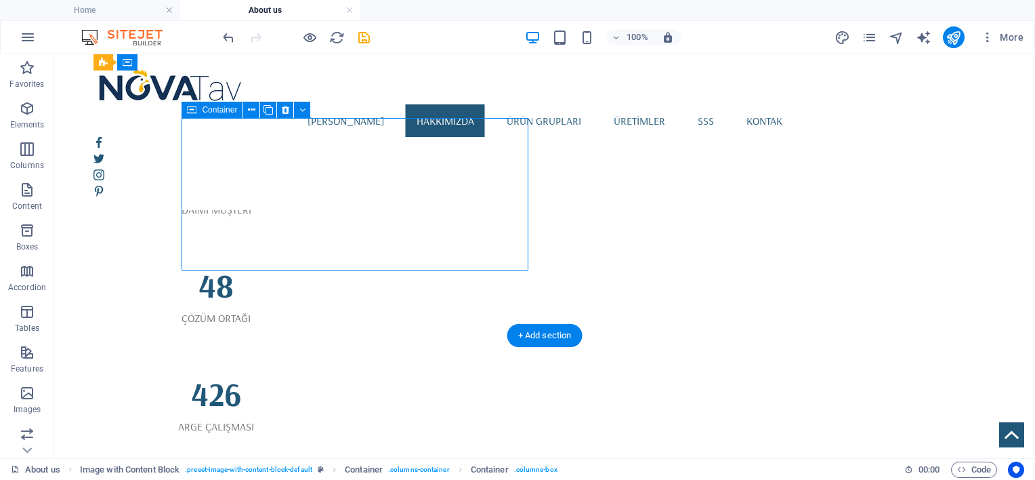
scroll to position [1523, 0]
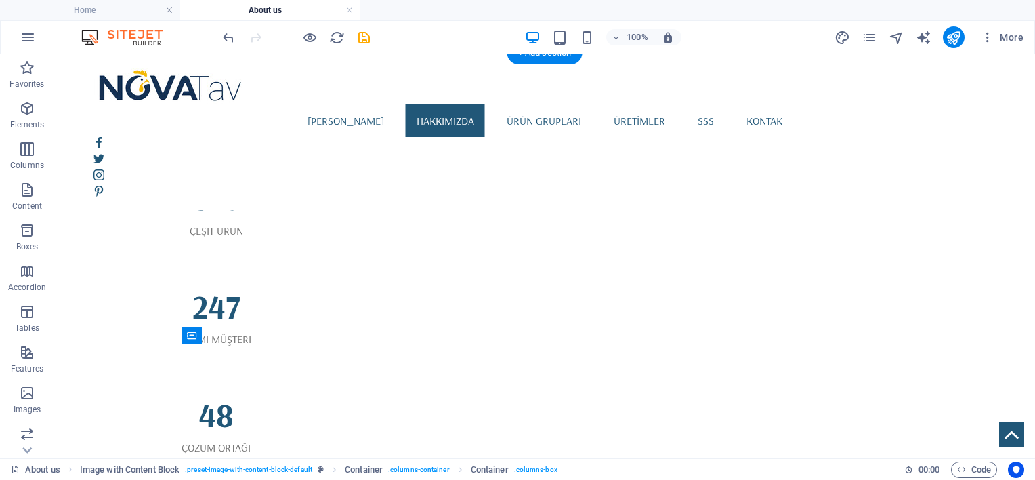
scroll to position [1410, 0]
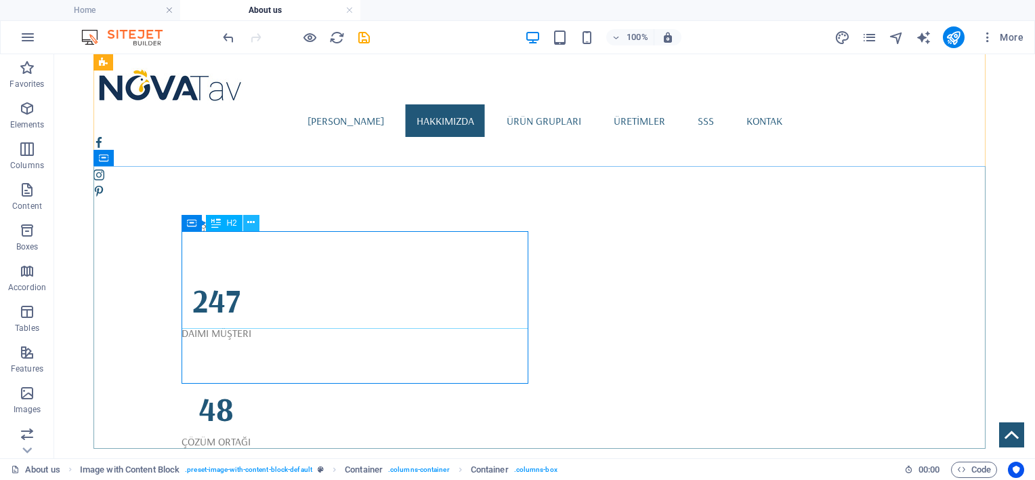
click at [250, 224] on icon at bounding box center [250, 222] width 7 height 14
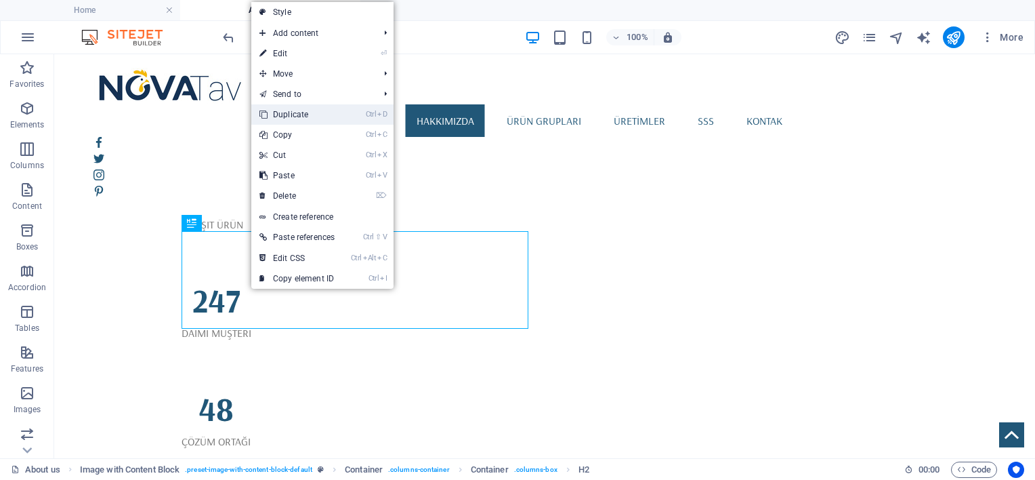
click at [313, 118] on link "Ctrl D Duplicate" at bounding box center [296, 114] width 91 height 20
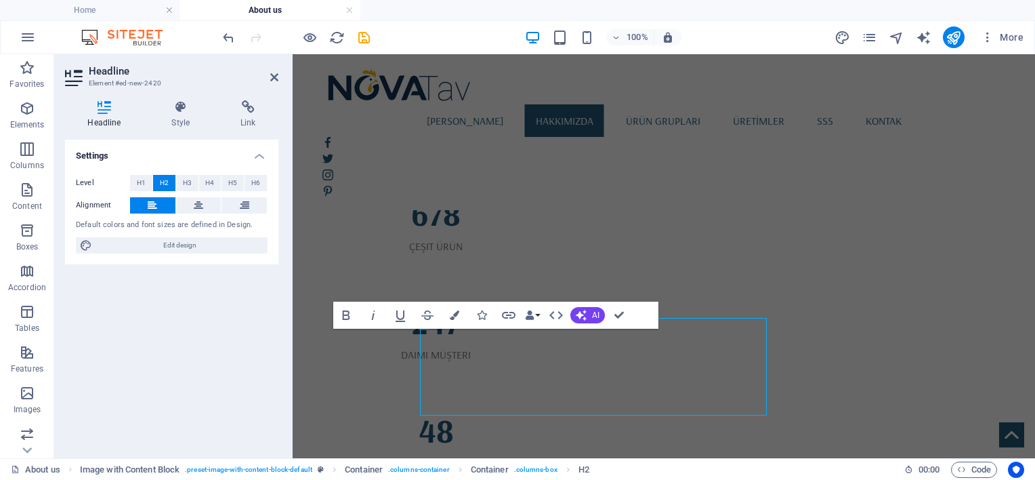
scroll to position [1421, 0]
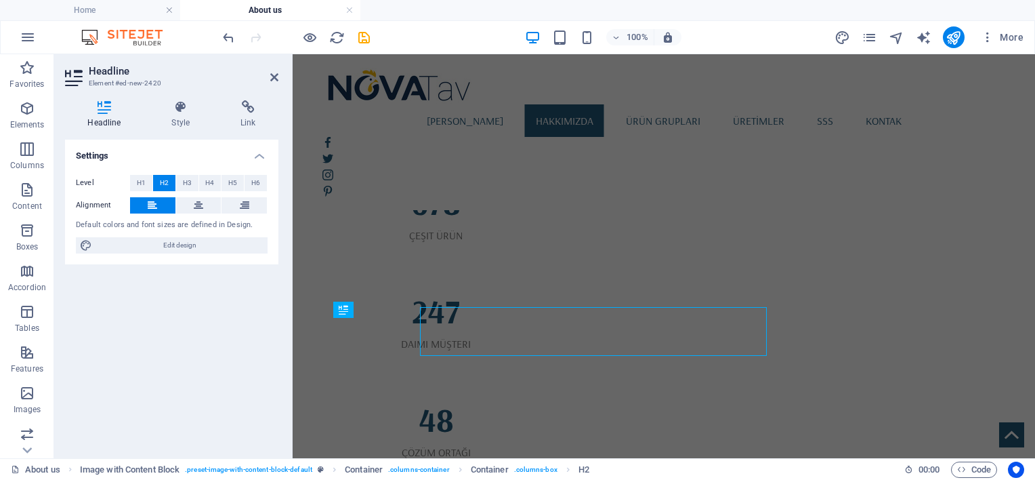
scroll to position [1432, 0]
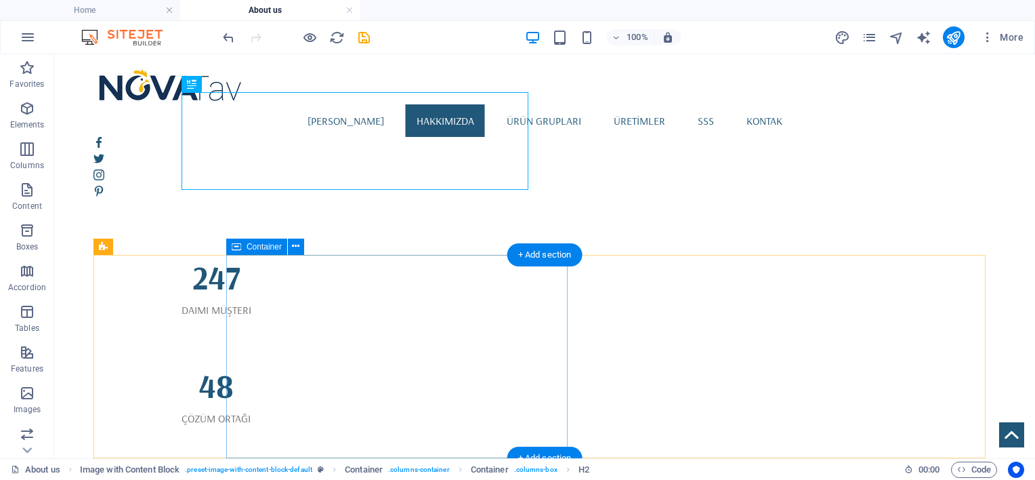
scroll to position [1421, 0]
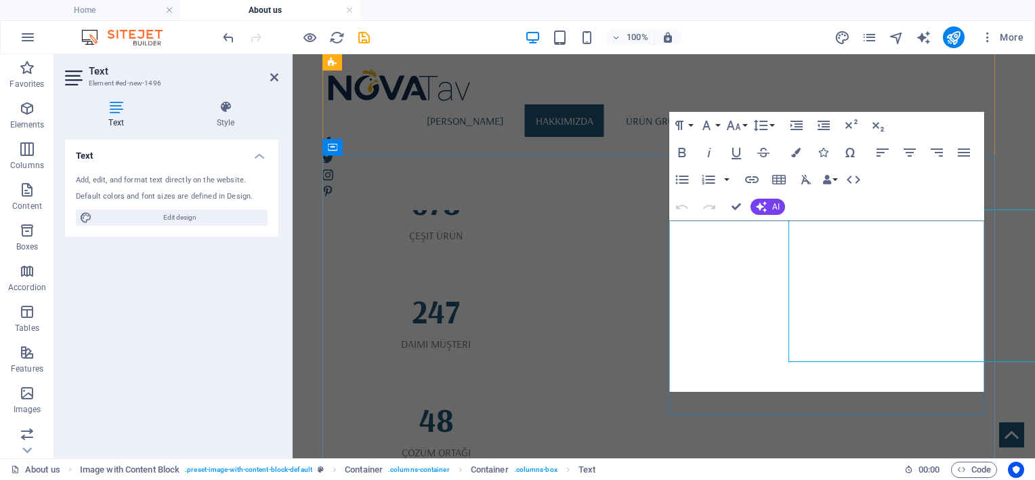
scroll to position [1432, 0]
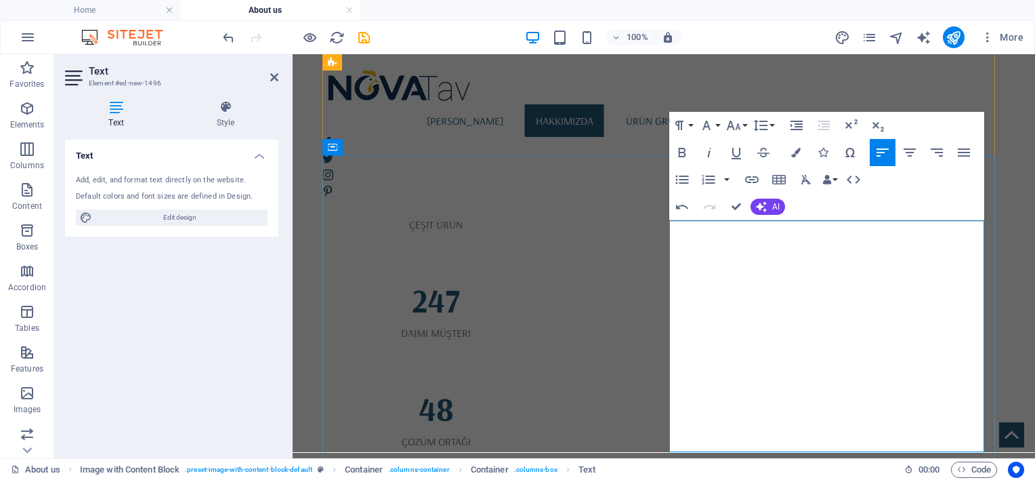
drag, startPoint x: 675, startPoint y: 228, endPoint x: 761, endPoint y: 300, distance: 112.0
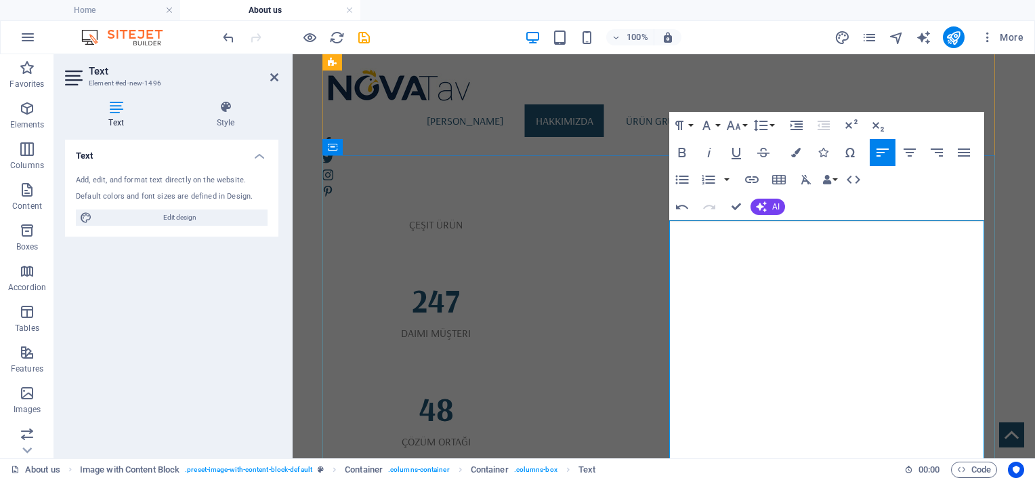
scroll to position [1443, 0]
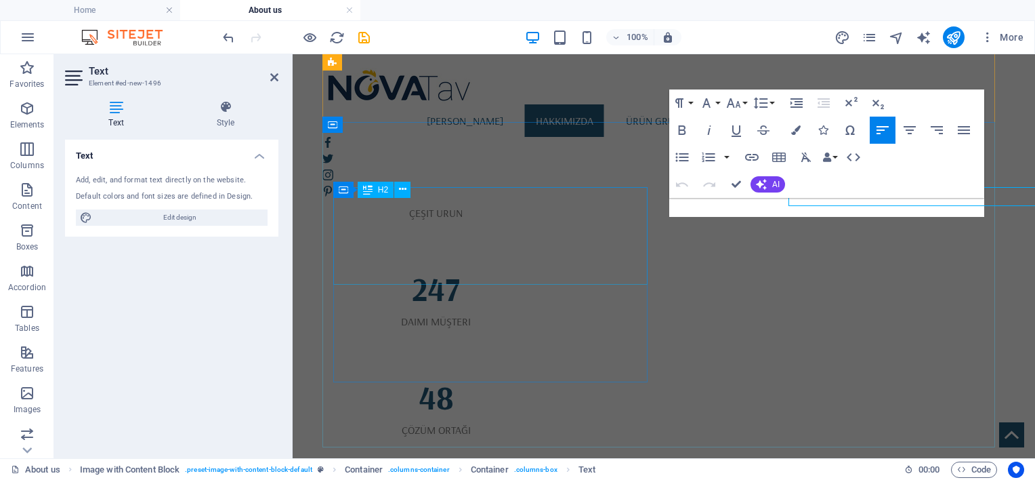
scroll to position [1454, 0]
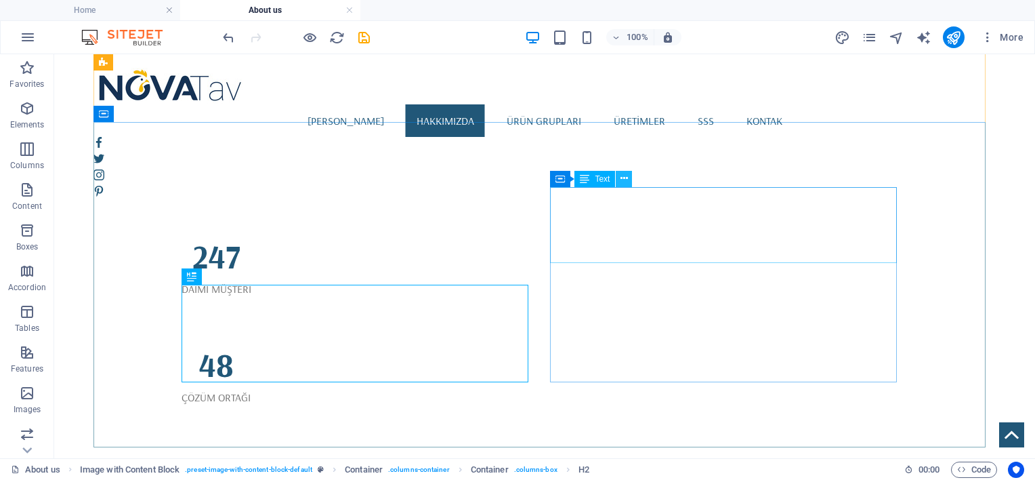
click at [623, 179] on icon at bounding box center [623, 178] width 7 height 14
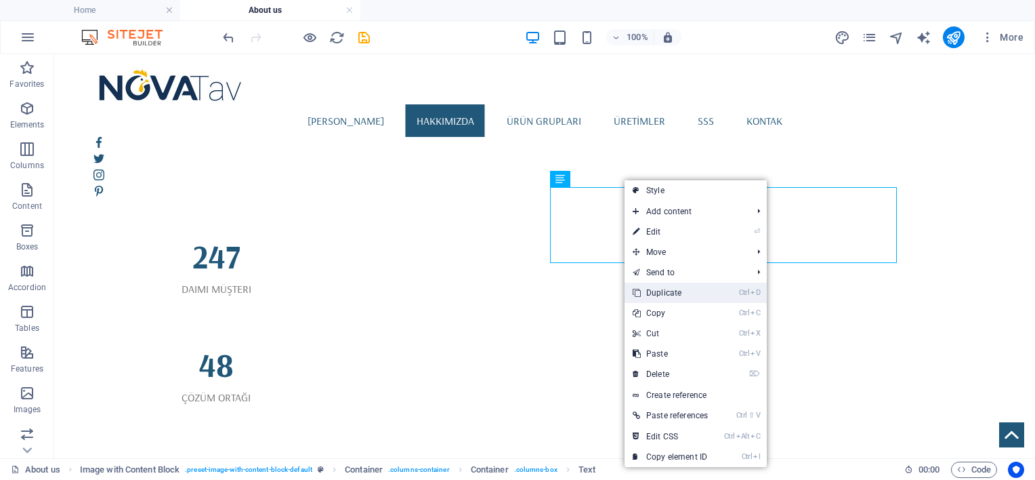
click at [674, 289] on link "Ctrl D Duplicate" at bounding box center [670, 292] width 91 height 20
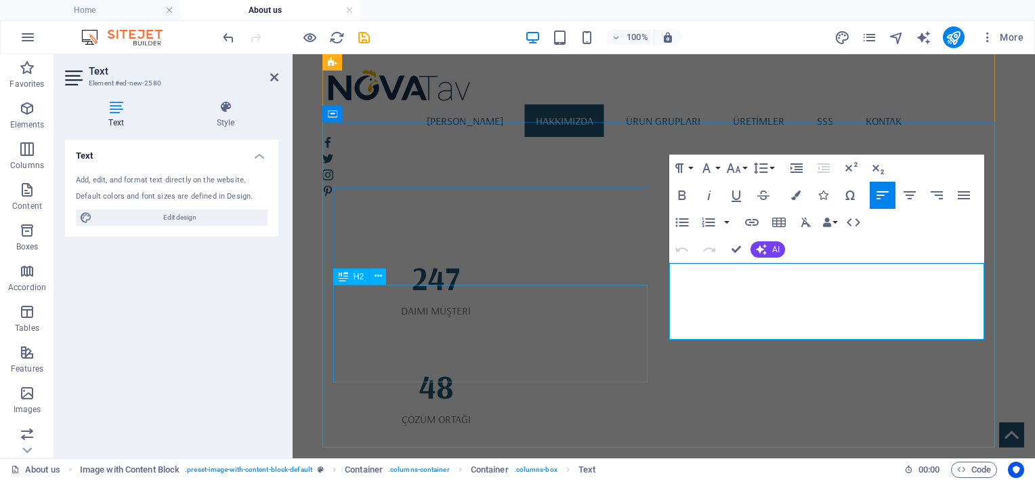
scroll to position [1465, 0]
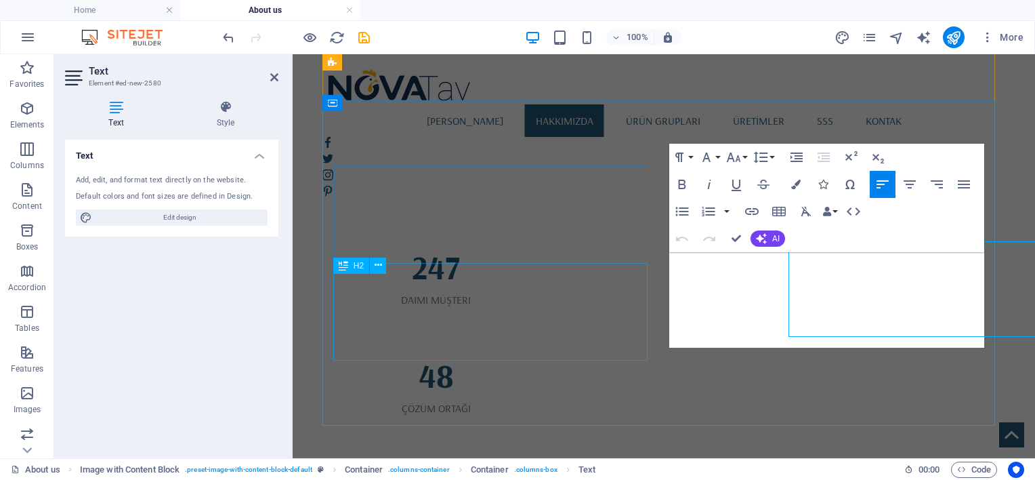
scroll to position [1476, 0]
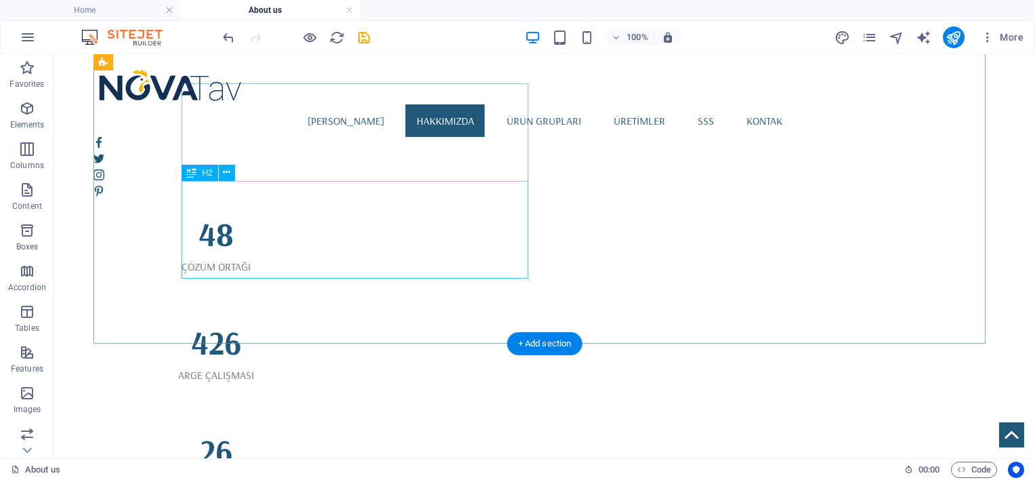
scroll to position [1588, 0]
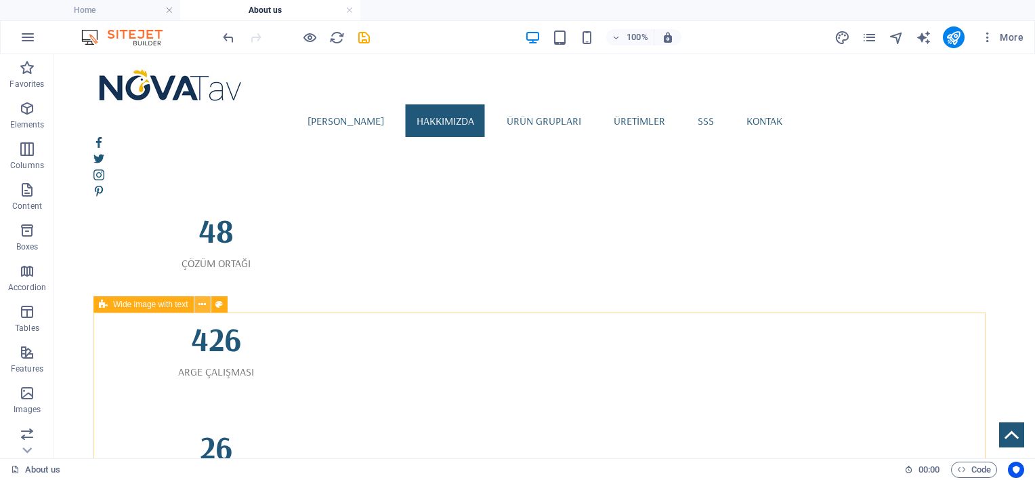
click at [203, 303] on icon at bounding box center [201, 304] width 7 height 14
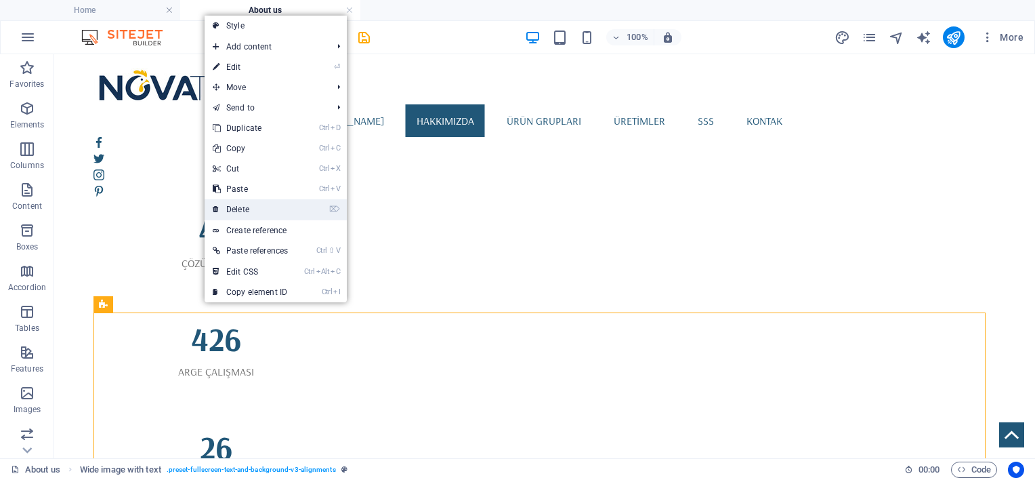
click at [259, 203] on link "⌦ Delete" at bounding box center [250, 209] width 91 height 20
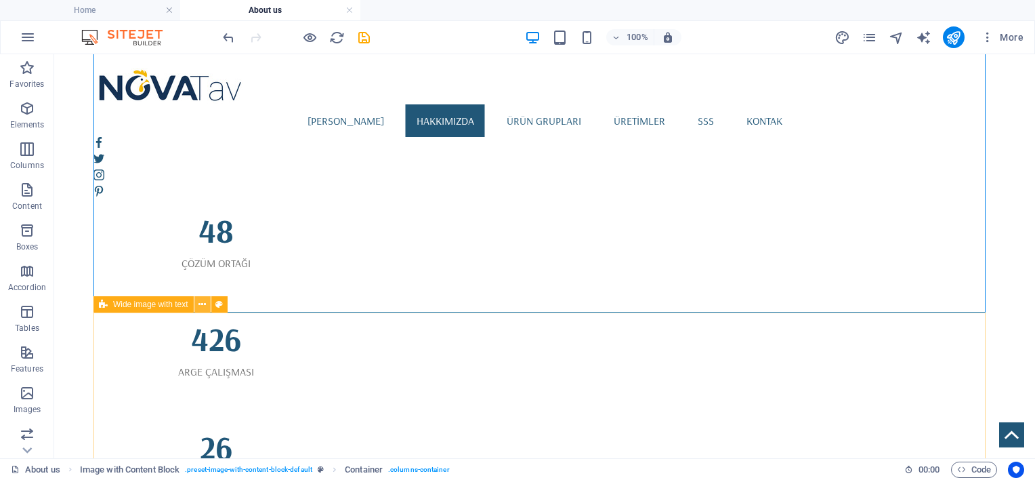
click at [197, 310] on button at bounding box center [202, 304] width 16 height 16
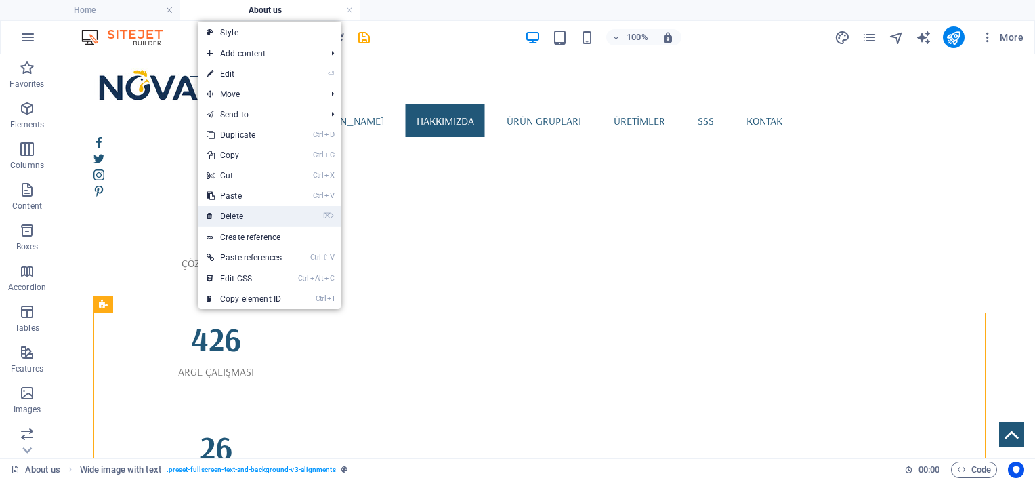
click at [264, 211] on link "⌦ Delete" at bounding box center [243, 216] width 91 height 20
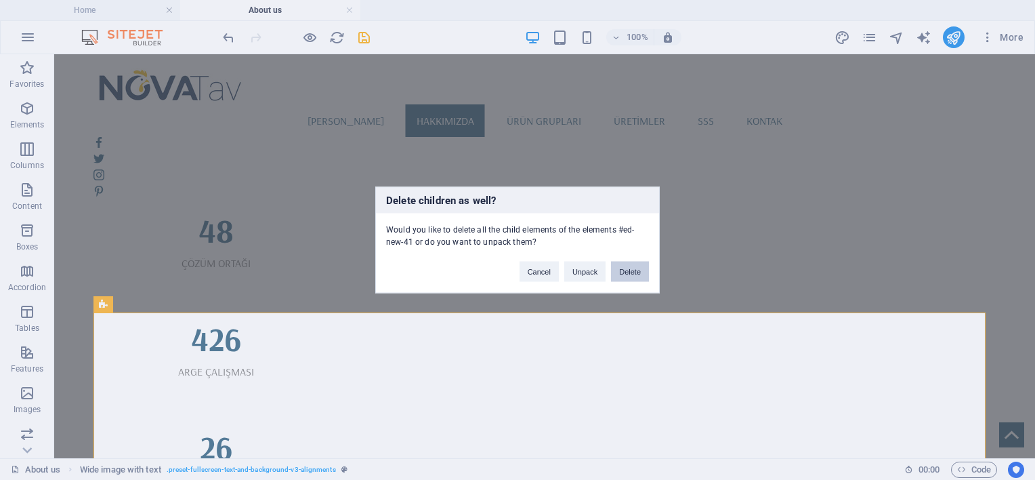
click at [635, 271] on button "Delete" at bounding box center [630, 271] width 38 height 20
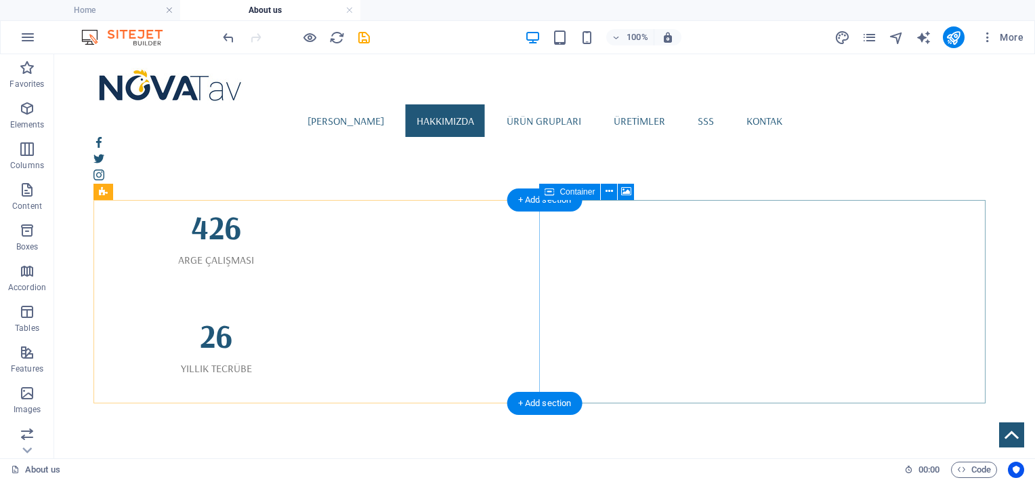
scroll to position [1701, 0]
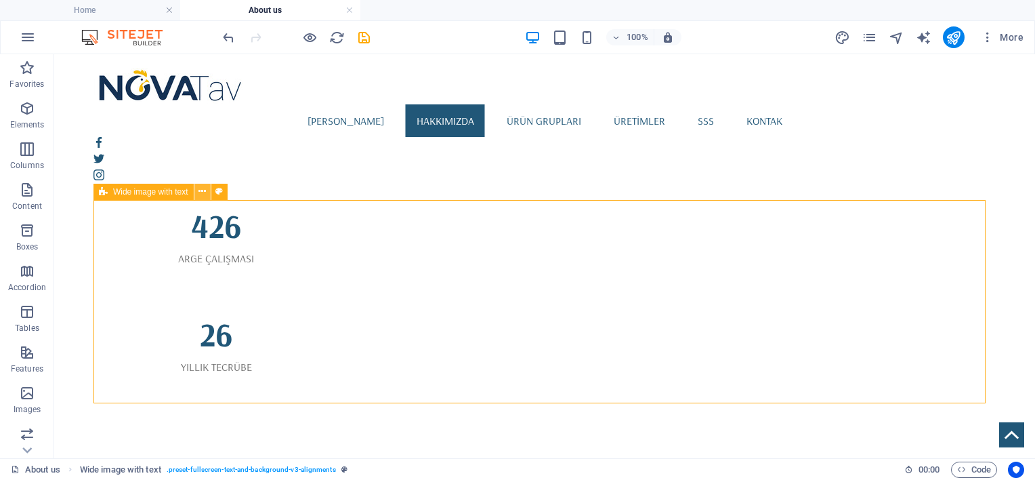
click at [199, 192] on icon at bounding box center [201, 191] width 7 height 14
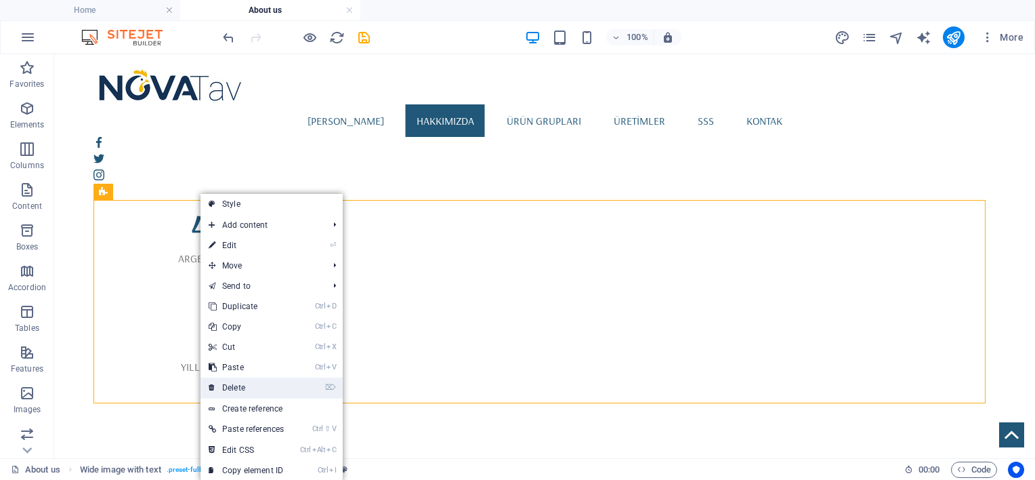
click at [249, 381] on link "⌦ Delete" at bounding box center [245, 387] width 91 height 20
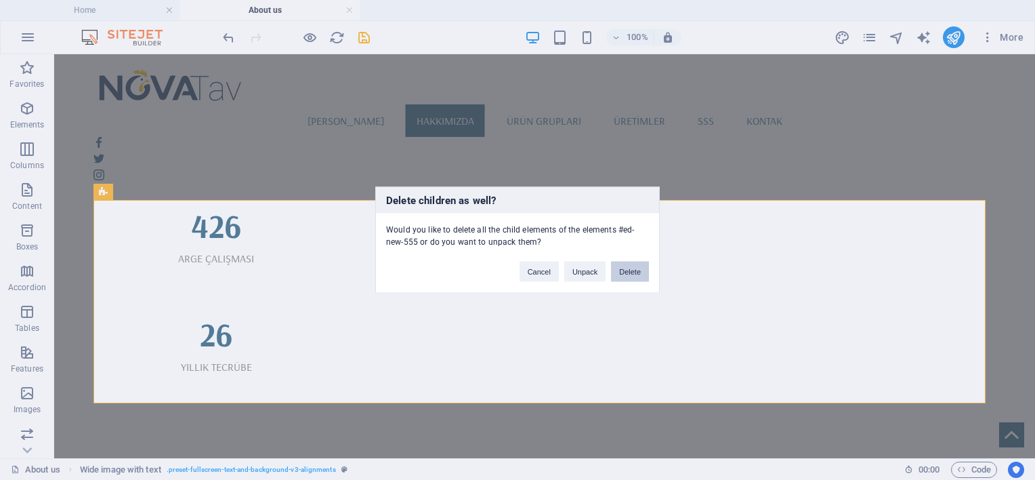
click at [622, 267] on button "Delete" at bounding box center [630, 271] width 38 height 20
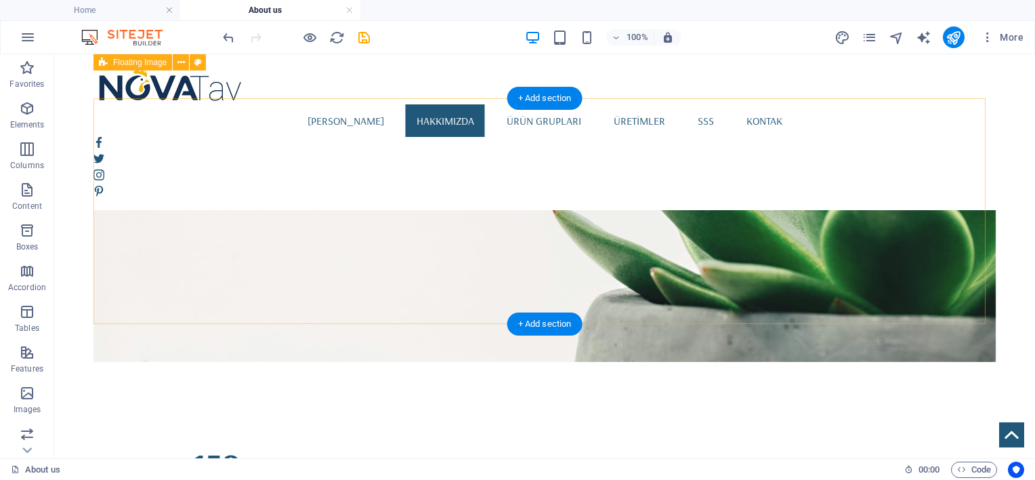
scroll to position [1024, 0]
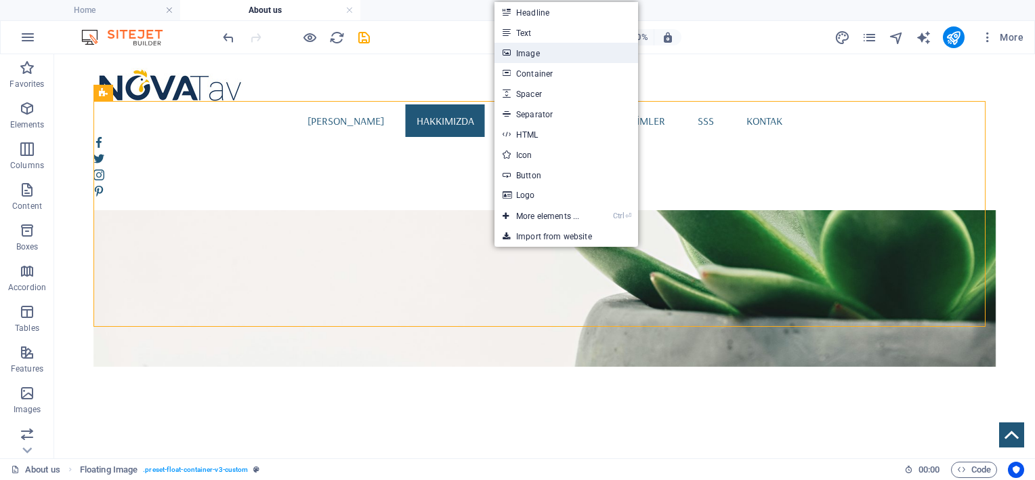
click at [545, 48] on link "Image" at bounding box center [566, 53] width 144 height 20
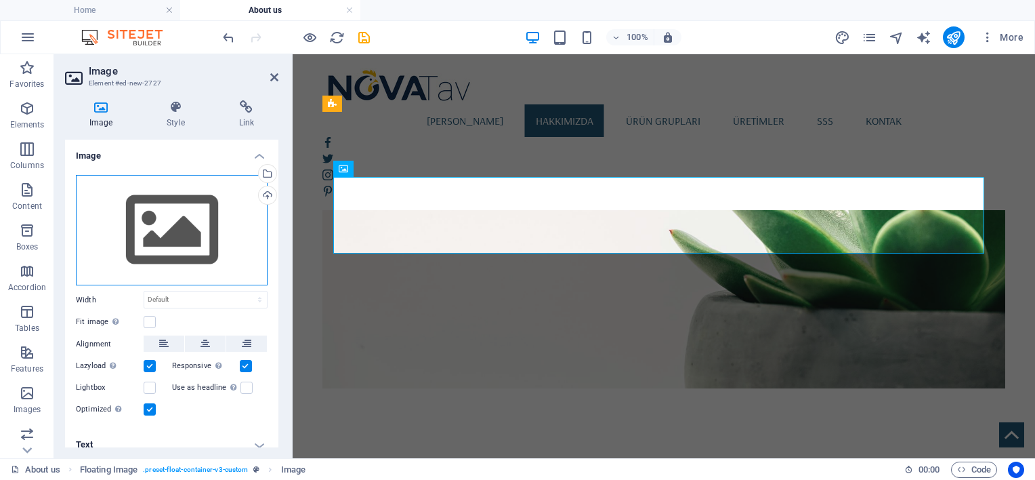
click at [217, 237] on div "Drag files here, click to choose files or select files from Files or our free s…" at bounding box center [172, 230] width 192 height 111
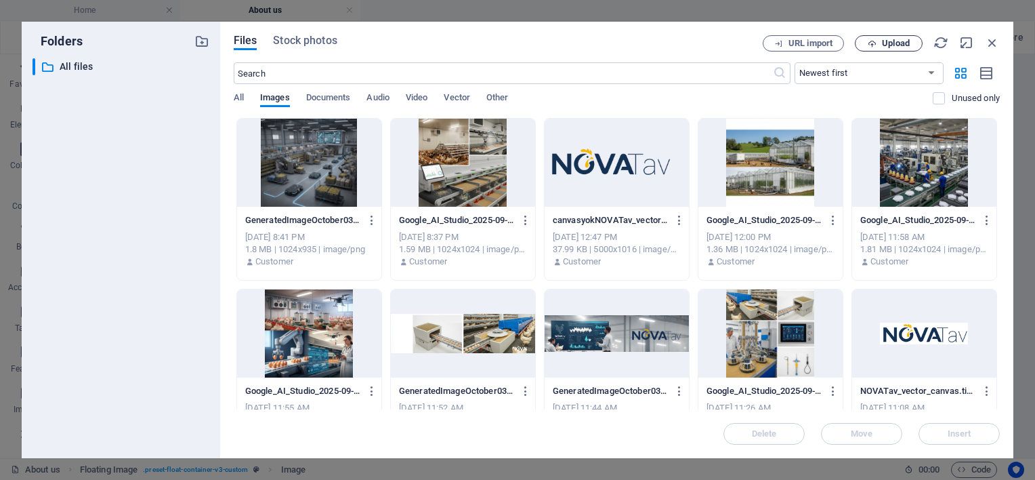
click at [888, 45] on span "Upload" at bounding box center [896, 43] width 28 height 8
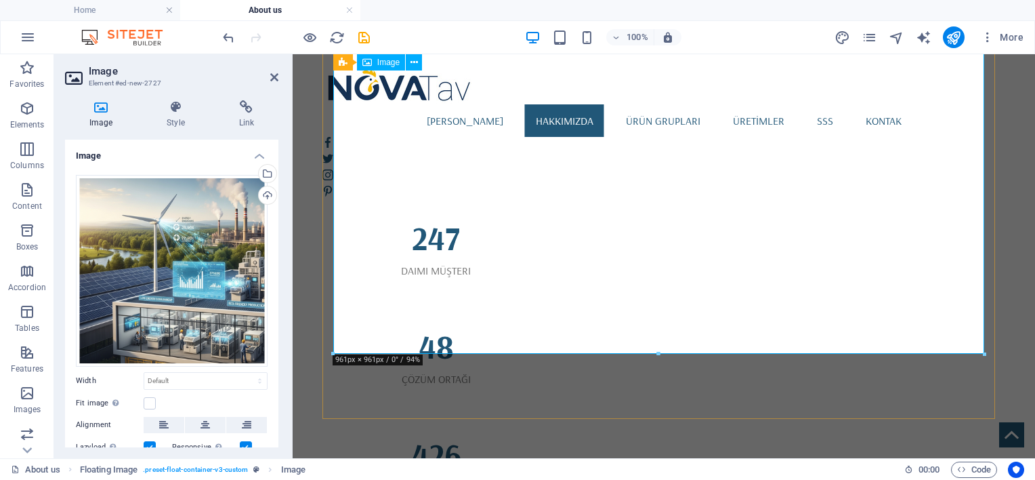
scroll to position [1493, 0]
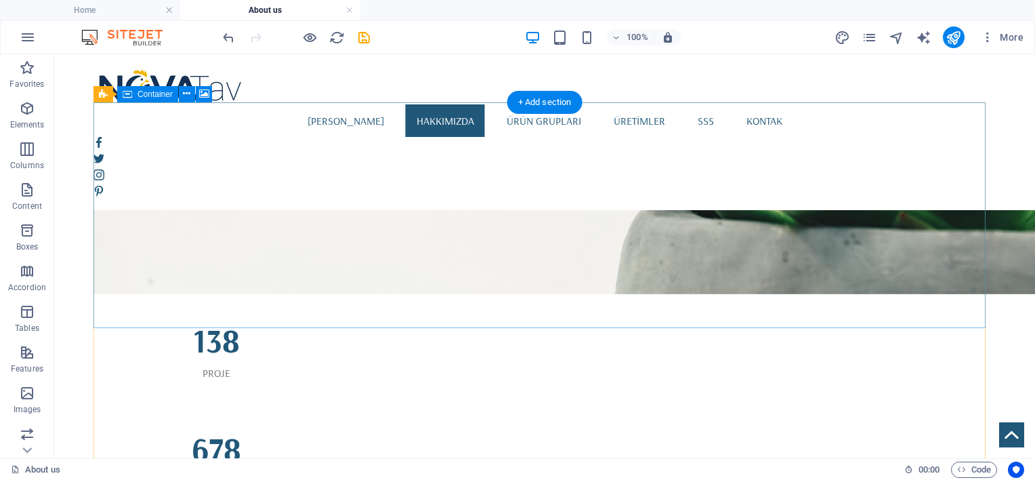
scroll to position [1143, 0]
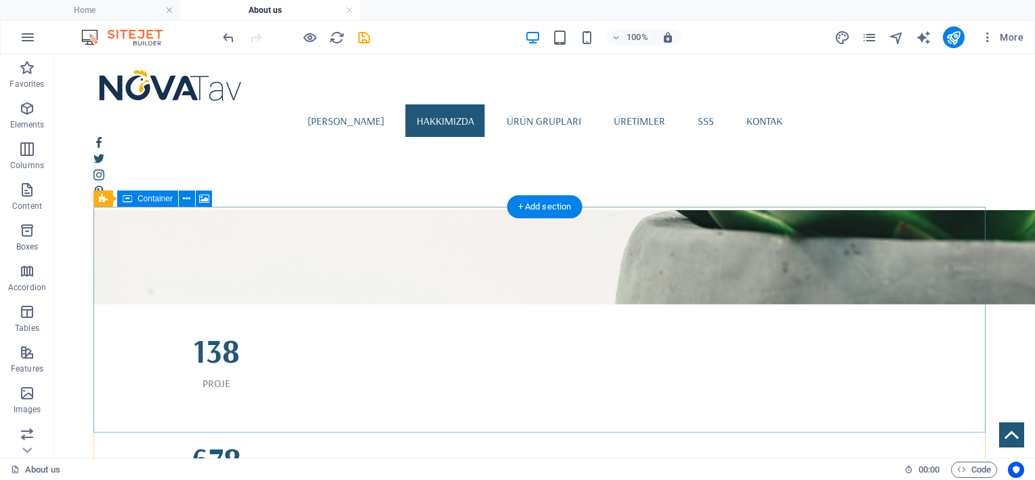
select select "px"
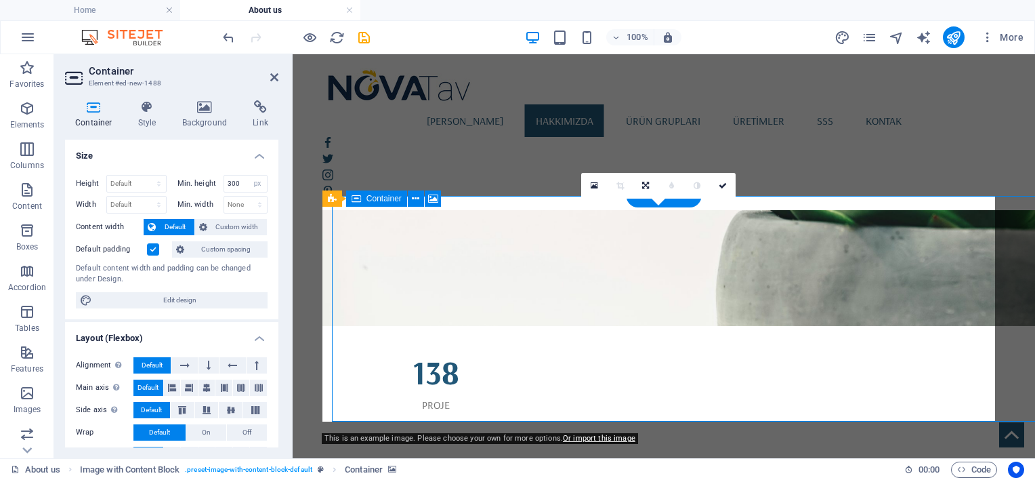
scroll to position [1154, 0]
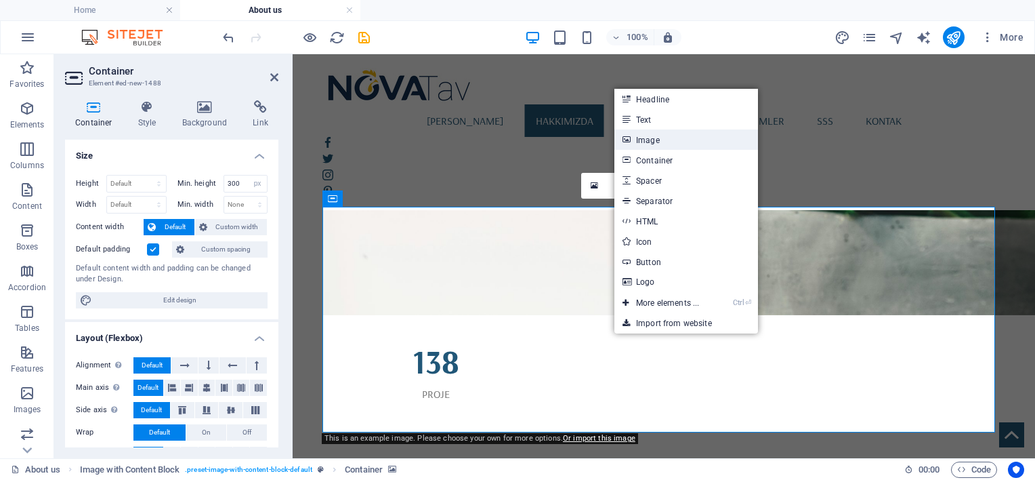
click at [664, 140] on link "Image" at bounding box center [686, 139] width 144 height 20
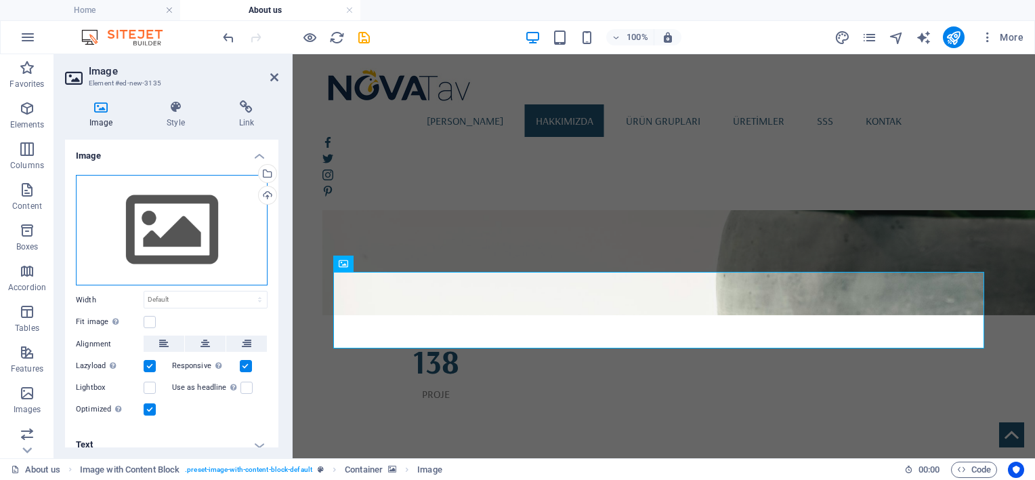
click at [163, 222] on div "Drag files here, click to choose files or select files from Files or our free s…" at bounding box center [172, 230] width 192 height 111
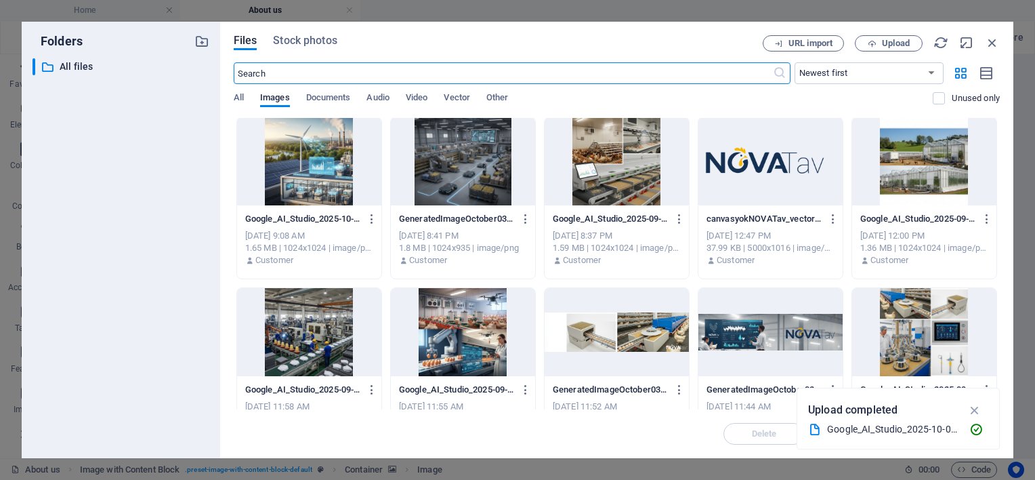
scroll to position [0, 0]
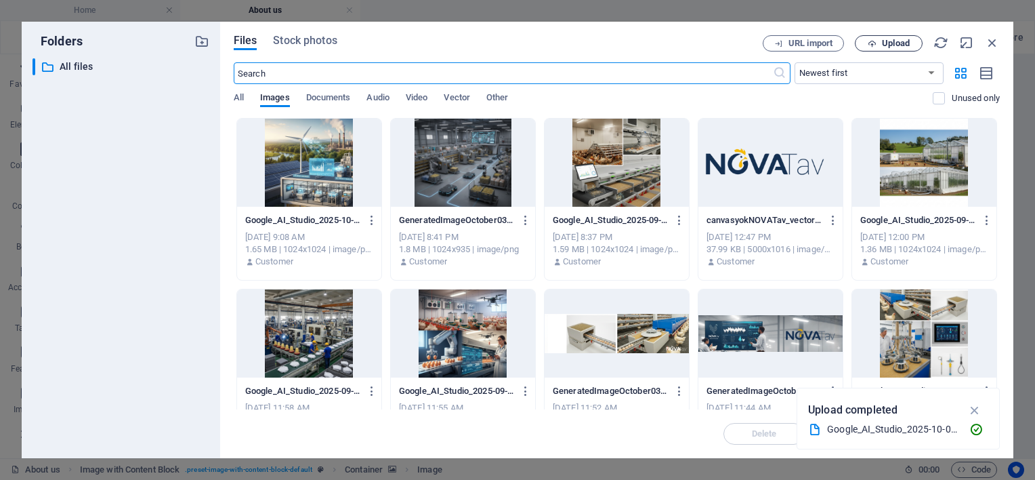
click at [903, 43] on span "Upload" at bounding box center [896, 43] width 28 height 8
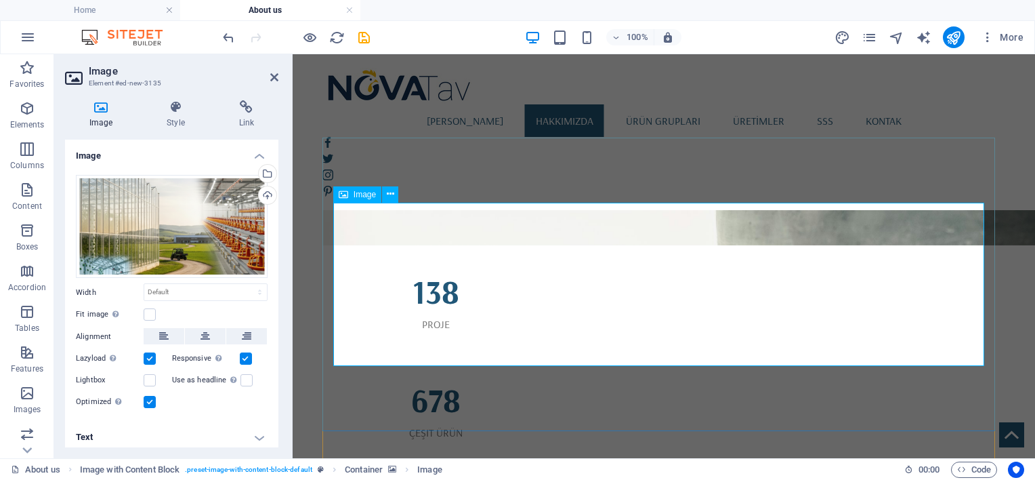
scroll to position [1282, 0]
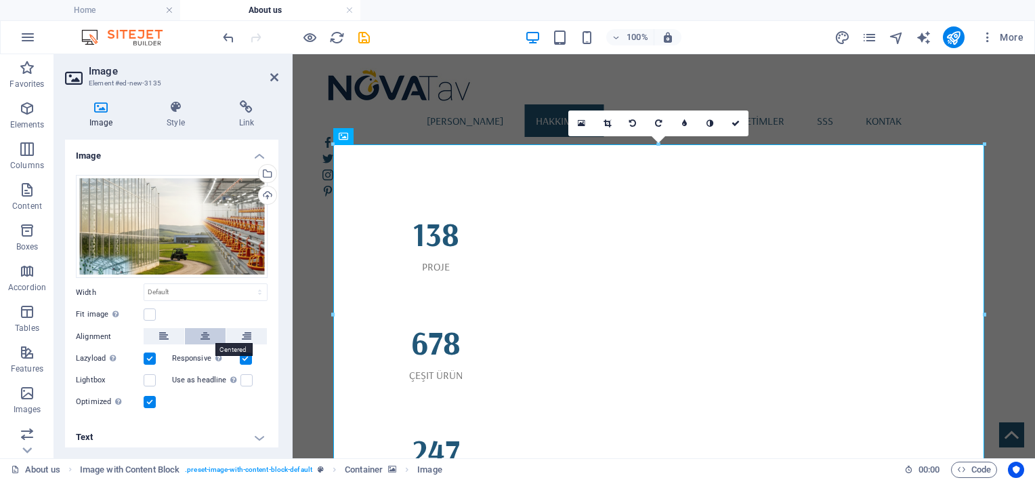
click at [208, 335] on icon at bounding box center [204, 336] width 9 height 16
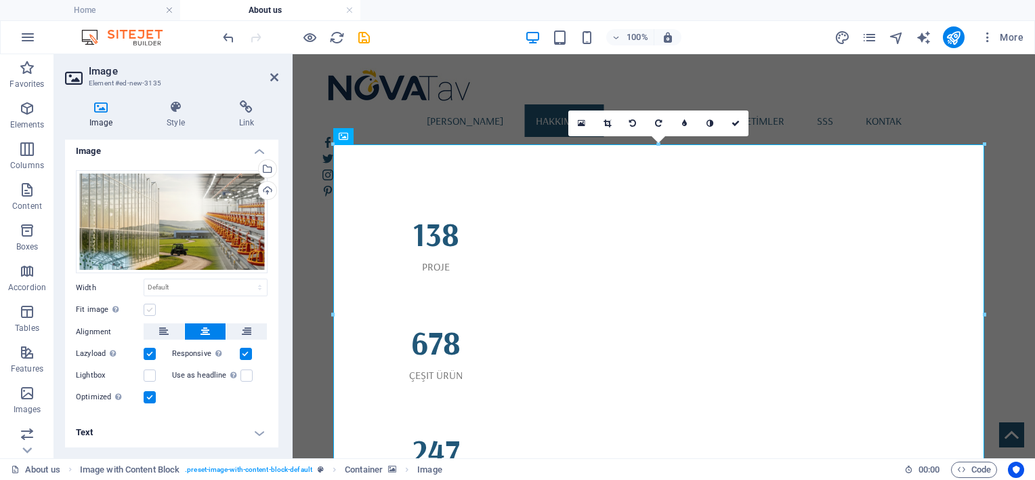
click at [152, 309] on label at bounding box center [150, 309] width 12 height 12
click at [0, 0] on input "Fit image Automatically fit image to a fixed width and height" at bounding box center [0, 0] width 0 height 0
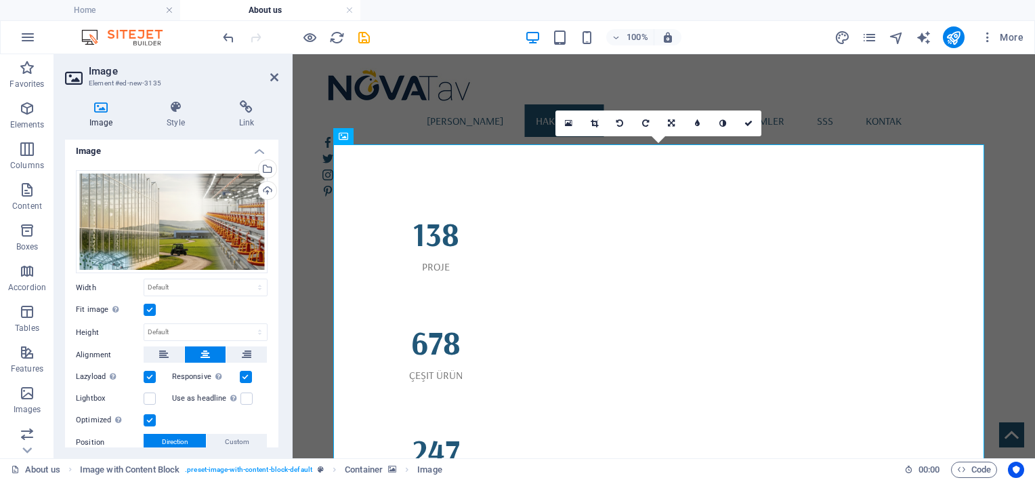
click at [152, 309] on label at bounding box center [150, 309] width 12 height 12
click at [0, 0] on input "Fit image Automatically fit image to a fixed width and height" at bounding box center [0, 0] width 0 height 0
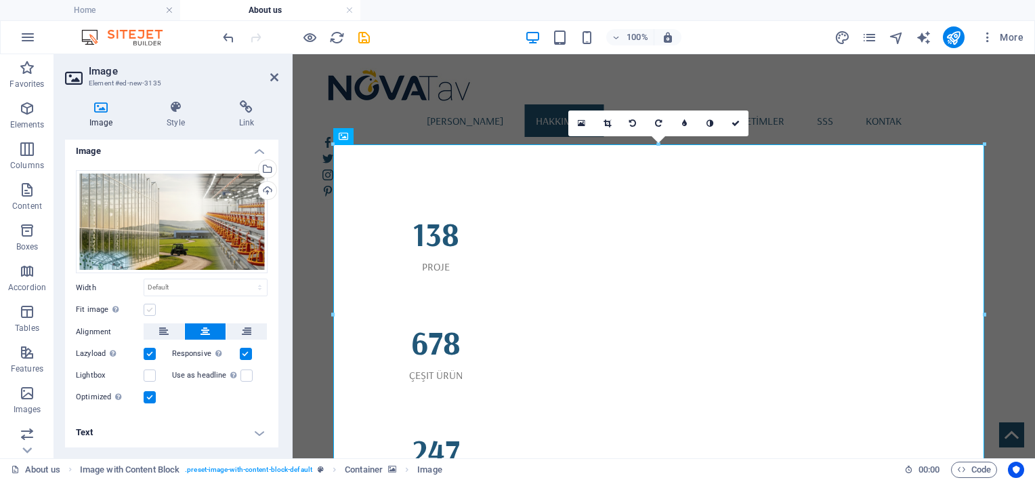
click at [152, 309] on label at bounding box center [150, 309] width 12 height 12
click at [0, 0] on input "Fit image Automatically fit image to a fixed width and height" at bounding box center [0, 0] width 0 height 0
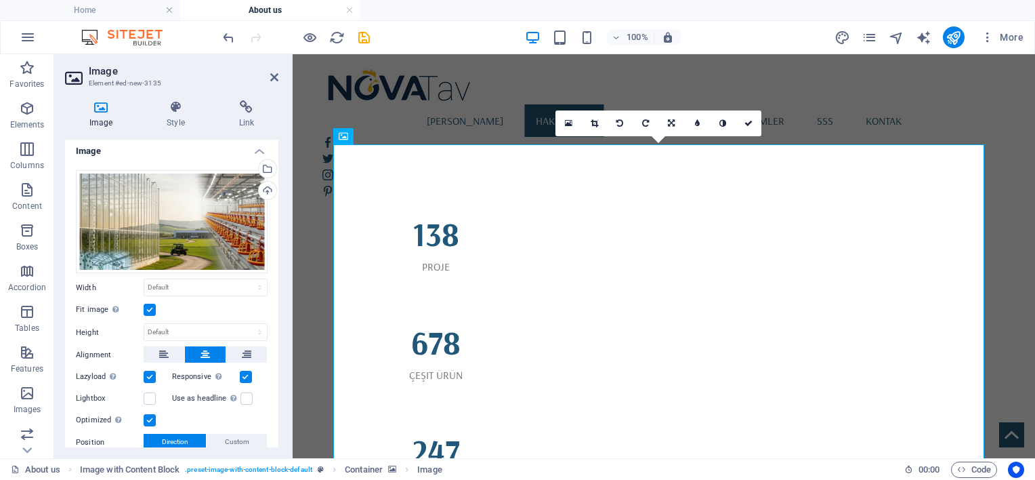
click at [152, 309] on label at bounding box center [150, 309] width 12 height 12
click at [0, 0] on input "Fit image Automatically fit image to a fixed width and height" at bounding box center [0, 0] width 0 height 0
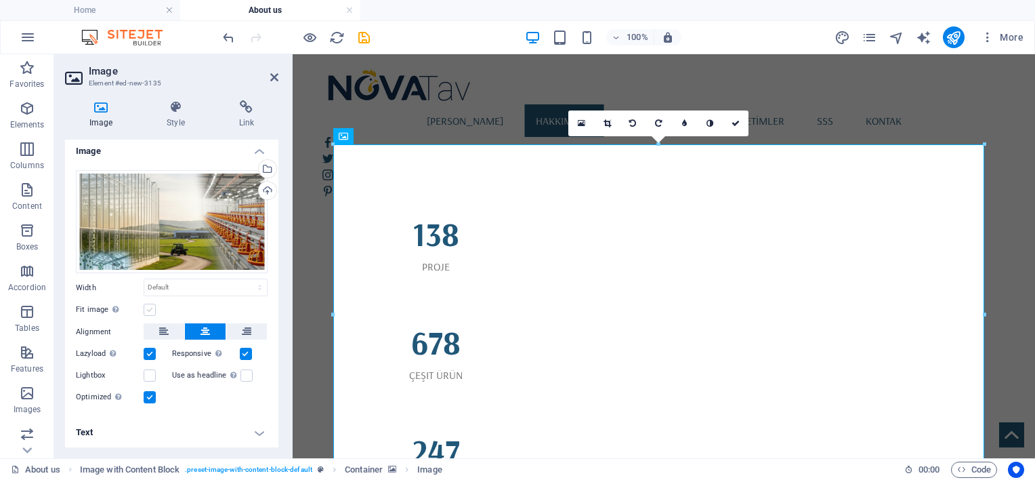
click at [152, 309] on label at bounding box center [150, 309] width 12 height 12
click at [0, 0] on input "Fit image Automatically fit image to a fixed width and height" at bounding box center [0, 0] width 0 height 0
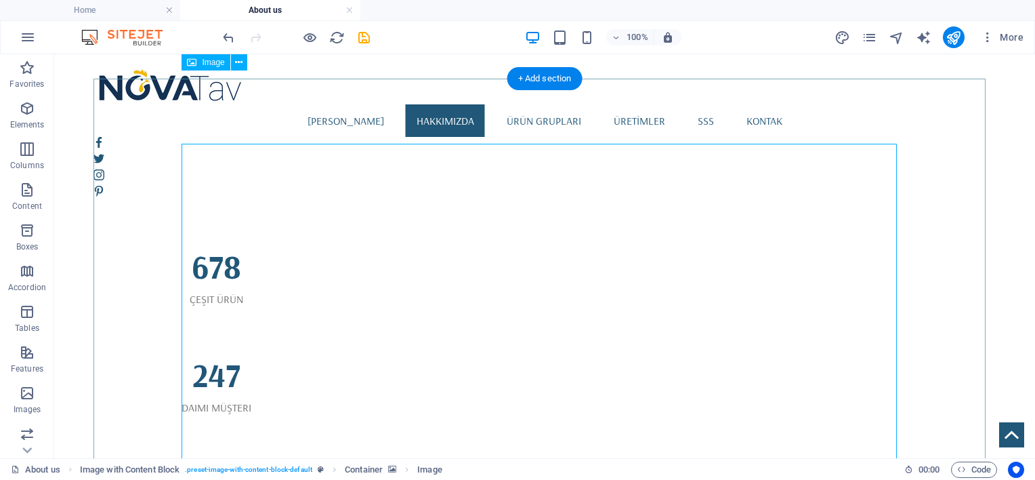
scroll to position [1158, 0]
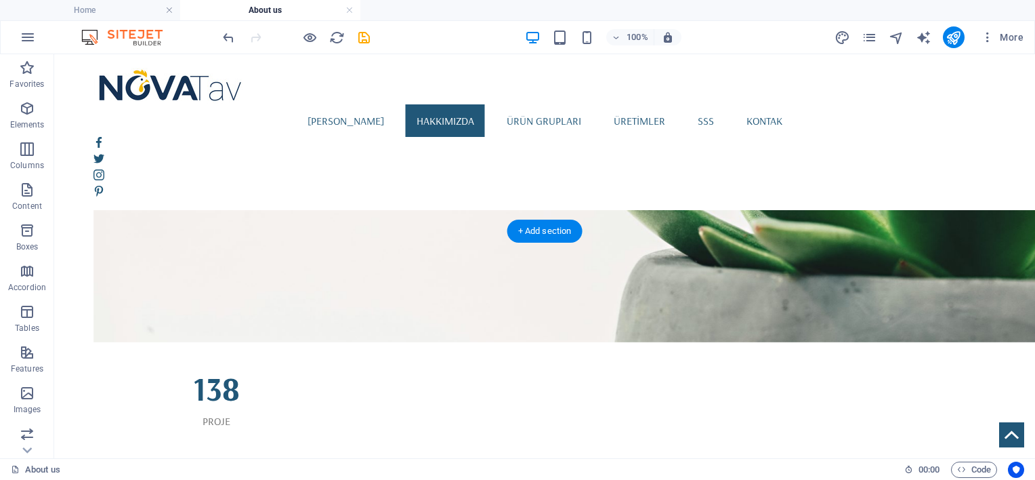
scroll to position [932, 0]
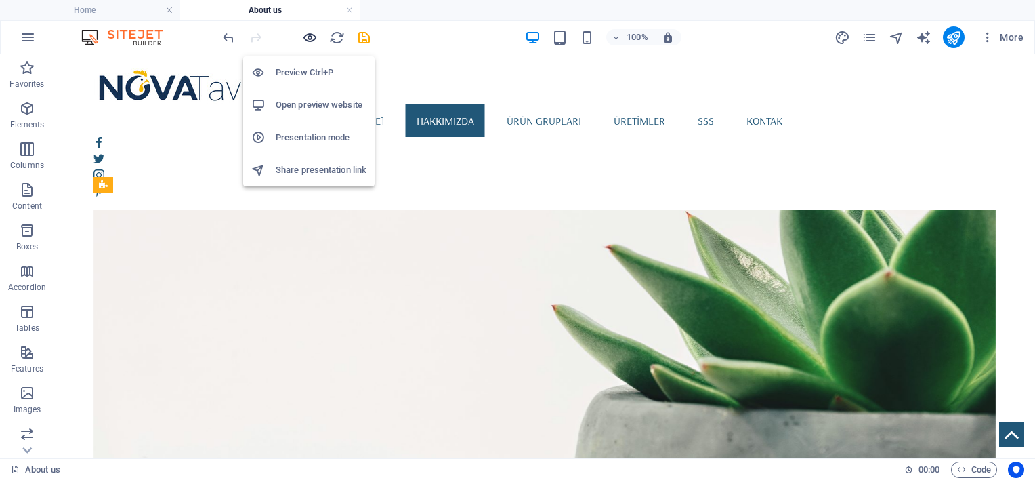
click at [316, 39] on icon "button" at bounding box center [310, 38] width 16 height 16
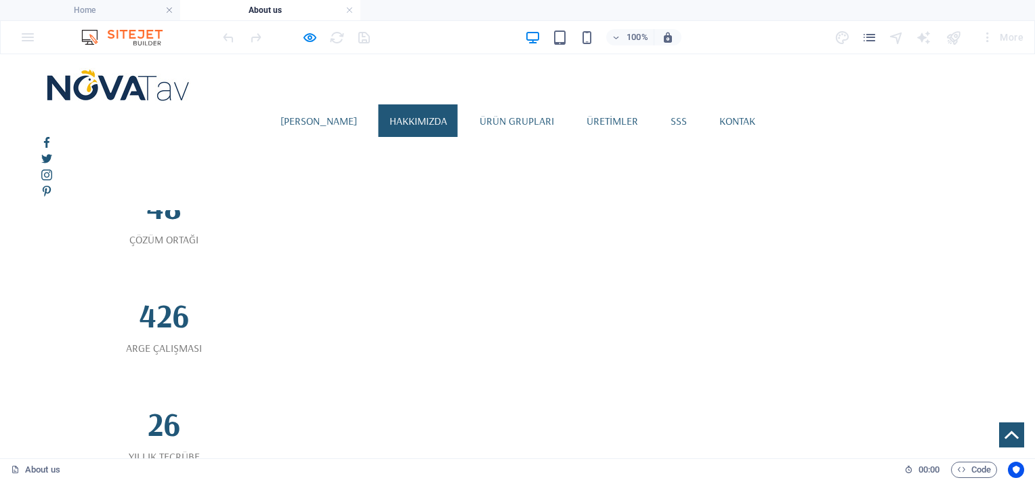
scroll to position [1609, 0]
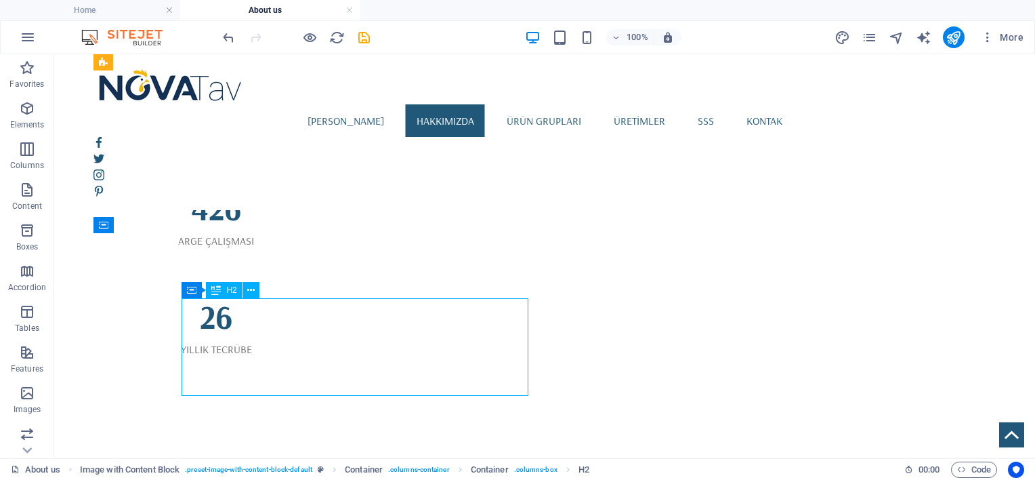
scroll to position [1722, 0]
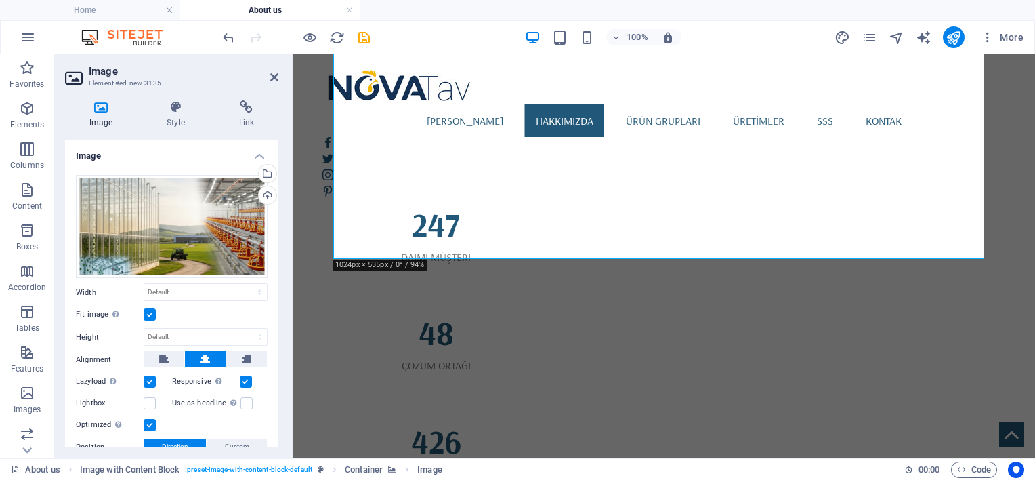
scroll to position [96, 0]
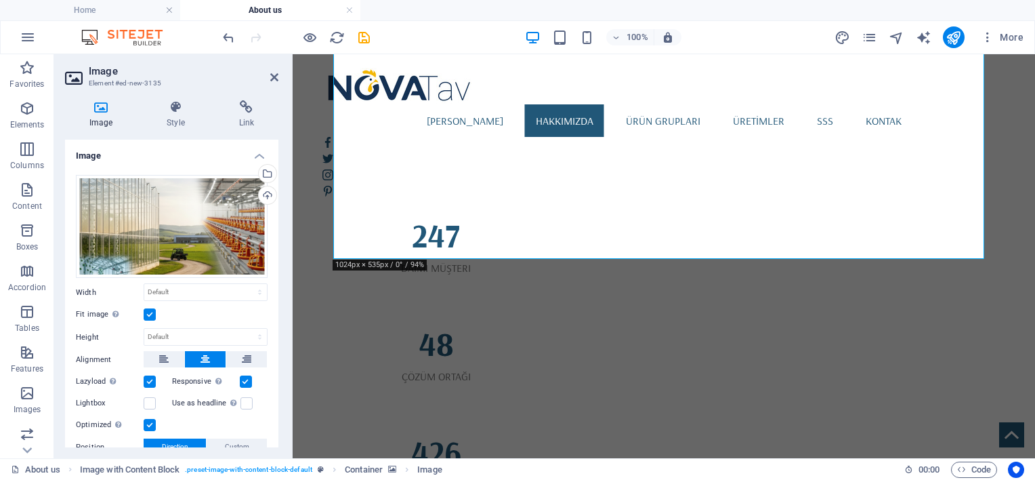
scroll to position [1508, 0]
click at [168, 114] on h4 "Style" at bounding box center [178, 114] width 72 height 28
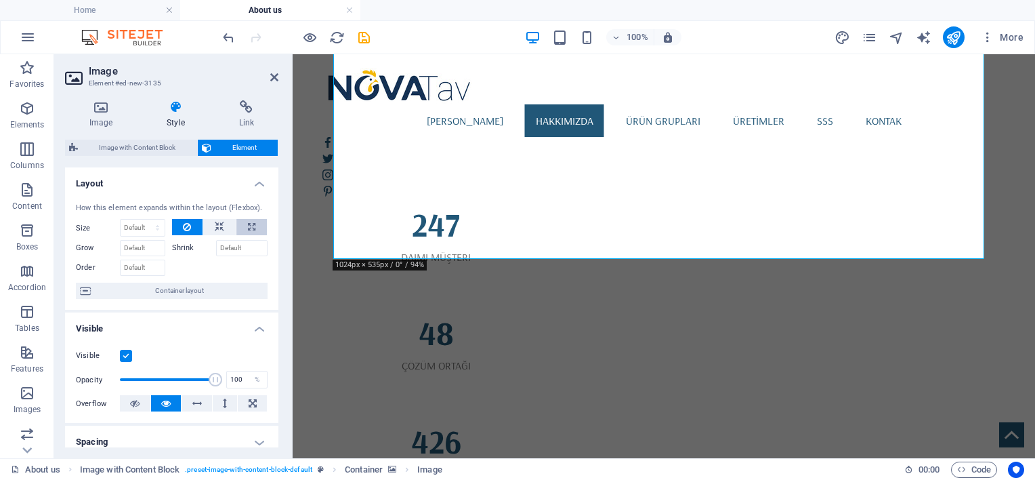
click at [248, 224] on icon at bounding box center [251, 227] width 7 height 16
type input "100"
select select "%"
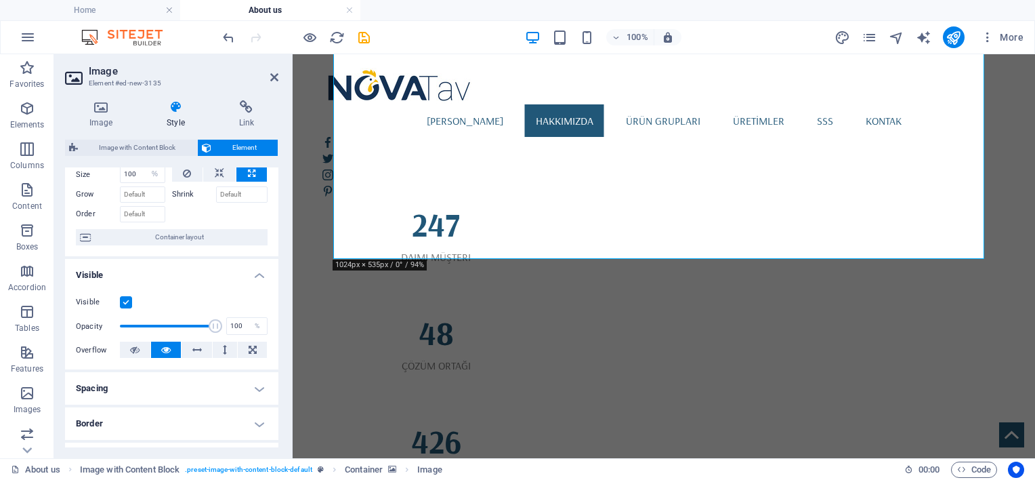
scroll to position [0, 0]
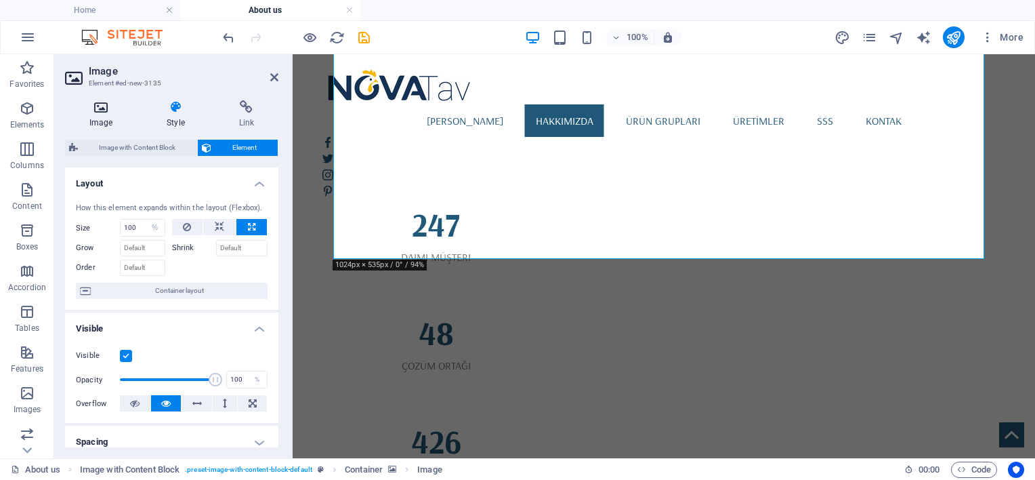
click at [98, 112] on icon at bounding box center [101, 107] width 72 height 14
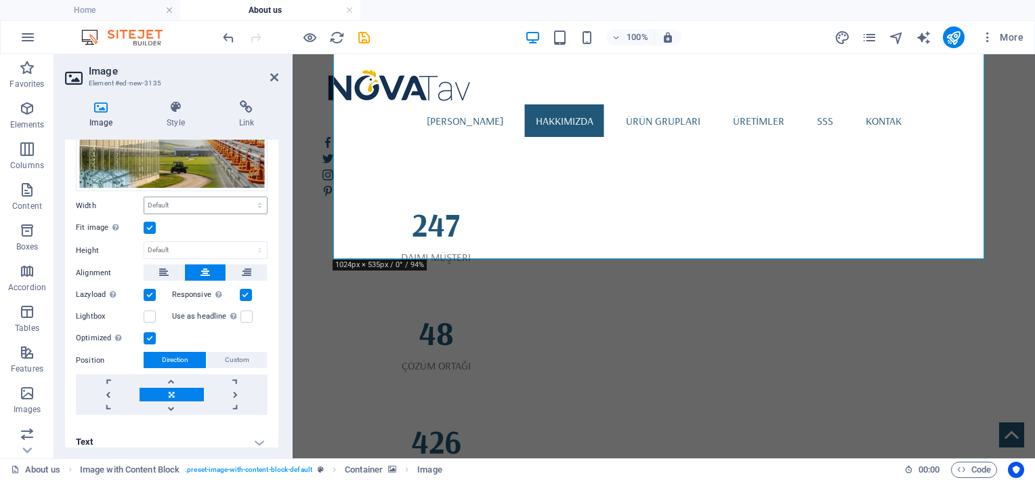
scroll to position [96, 0]
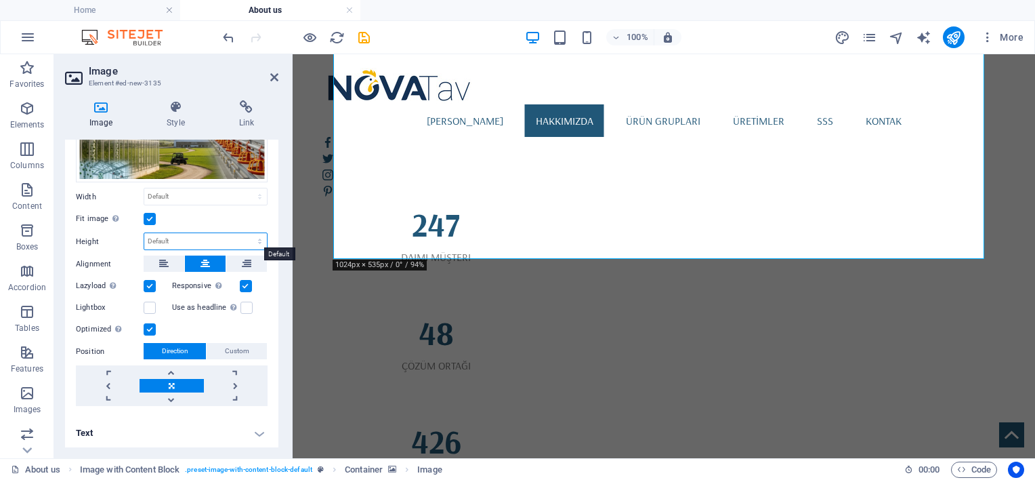
click at [192, 238] on select "Default auto px" at bounding box center [205, 241] width 123 height 16
click at [226, 347] on span "Custom" at bounding box center [237, 351] width 24 height 16
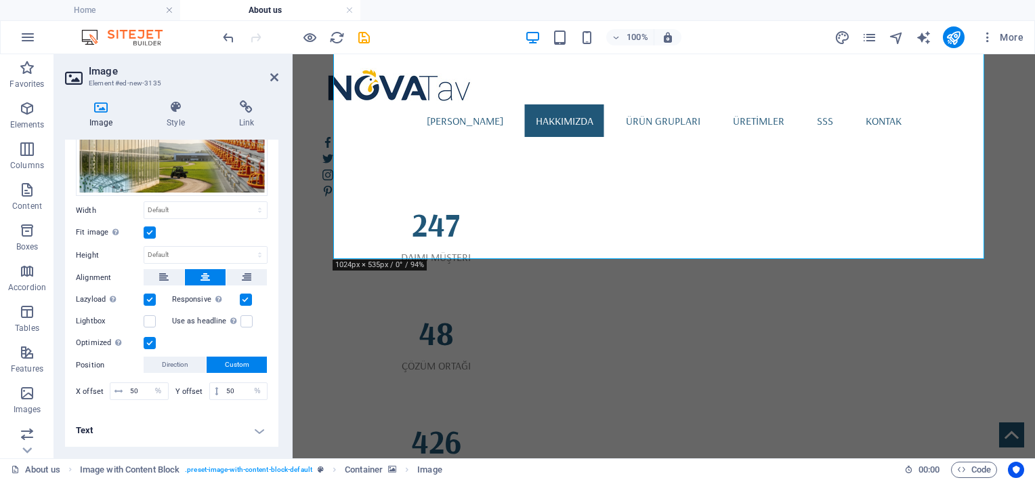
scroll to position [79, 0]
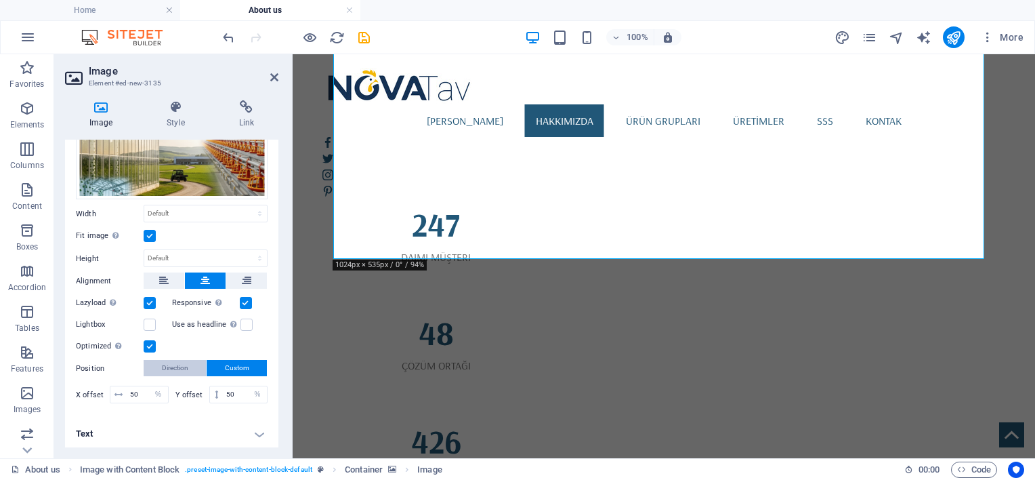
click at [179, 366] on span "Direction" at bounding box center [175, 368] width 26 height 16
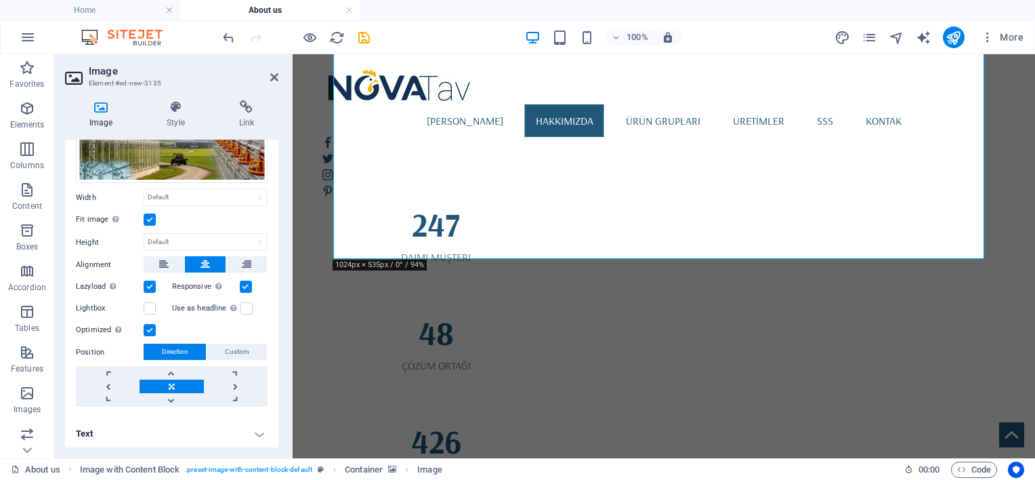
scroll to position [96, 0]
click at [244, 305] on label at bounding box center [246, 307] width 12 height 12
click at [0, 0] on input "Use as headline The image will be wrapped in an H1 headline tag. Useful for giv…" at bounding box center [0, 0] width 0 height 0
click at [244, 305] on label at bounding box center [246, 307] width 12 height 12
click at [0, 0] on input "Use as headline The image will be wrapped in an H1 headline tag. Useful for giv…" at bounding box center [0, 0] width 0 height 0
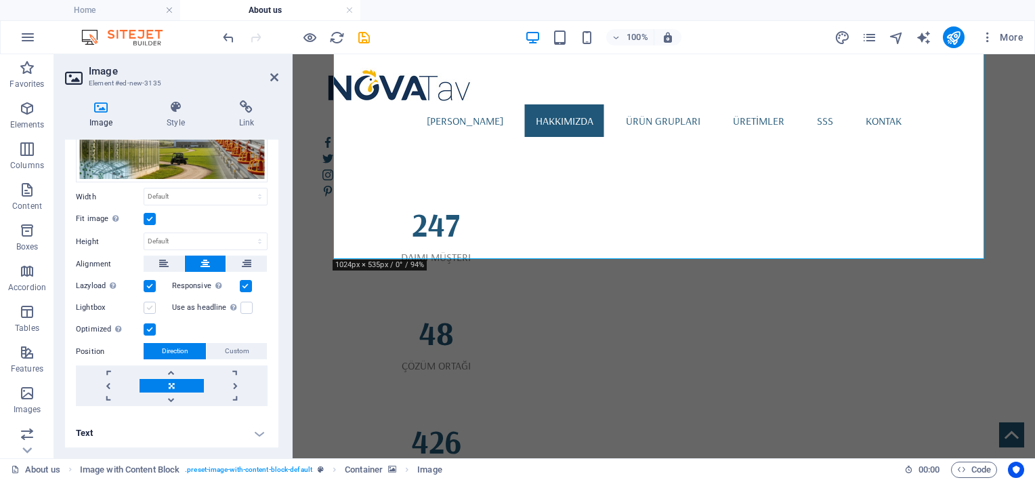
click at [151, 303] on label at bounding box center [150, 307] width 12 height 12
click at [0, 0] on input "Lightbox" at bounding box center [0, 0] width 0 height 0
click at [151, 303] on label at bounding box center [150, 307] width 12 height 12
click at [0, 0] on input "Lightbox" at bounding box center [0, 0] width 0 height 0
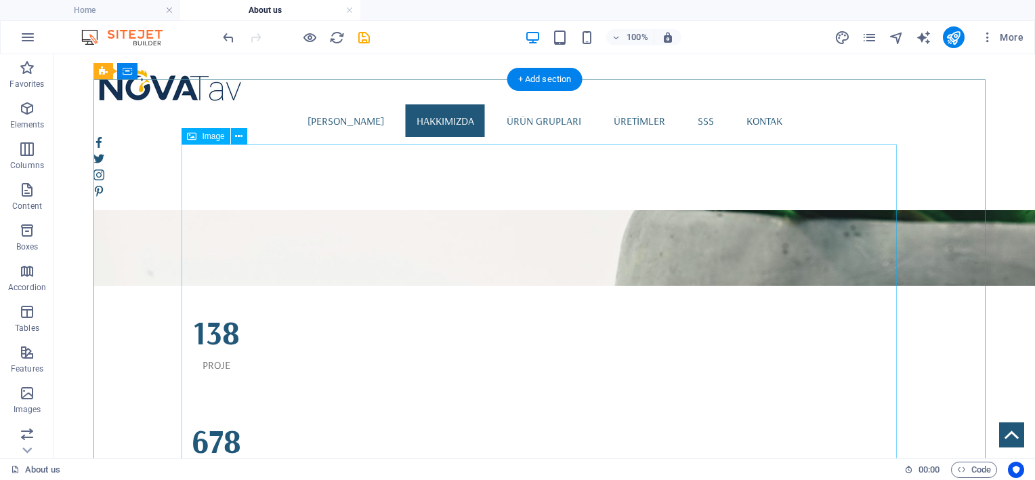
scroll to position [1158, 0]
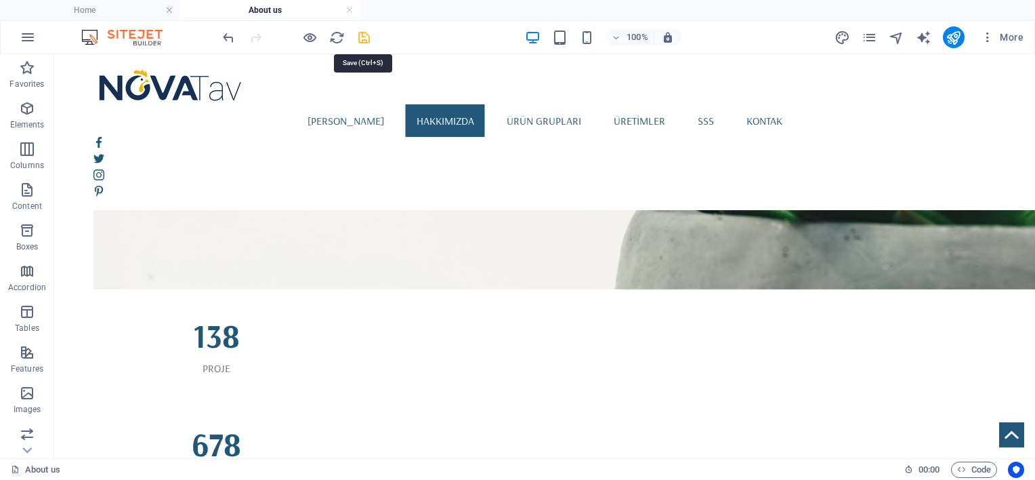
click at [363, 43] on icon "save" at bounding box center [364, 38] width 16 height 16
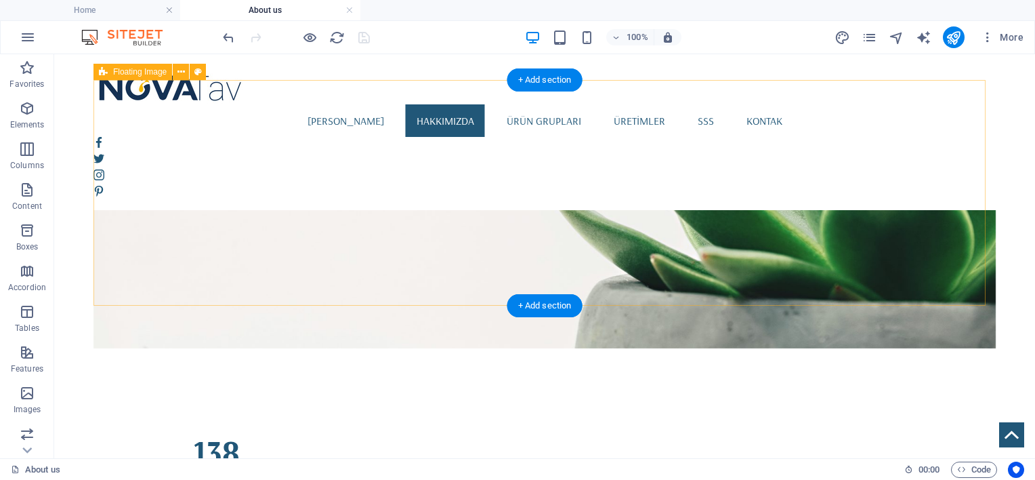
scroll to position [1045, 0]
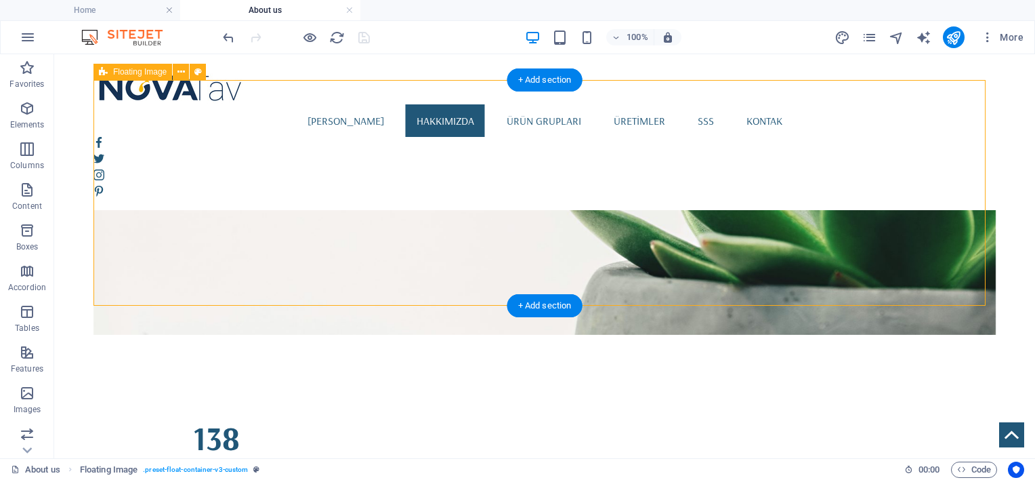
select select "%"
select select "rem"
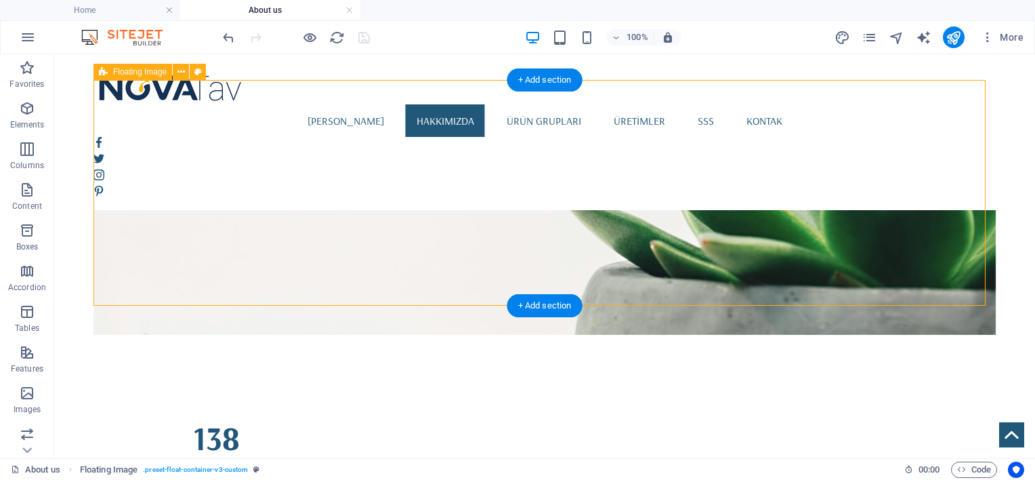
select select "%"
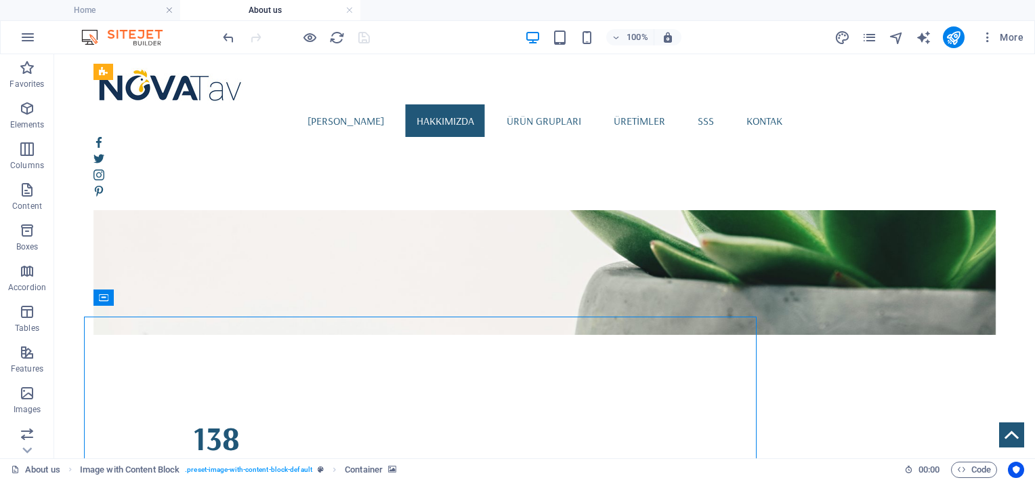
scroll to position [1045, 0]
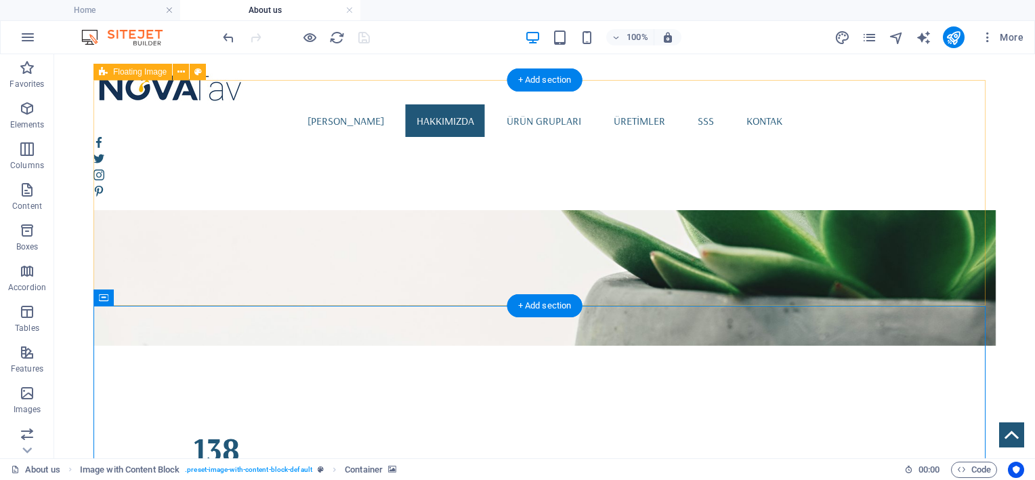
select select "%"
select select "rem"
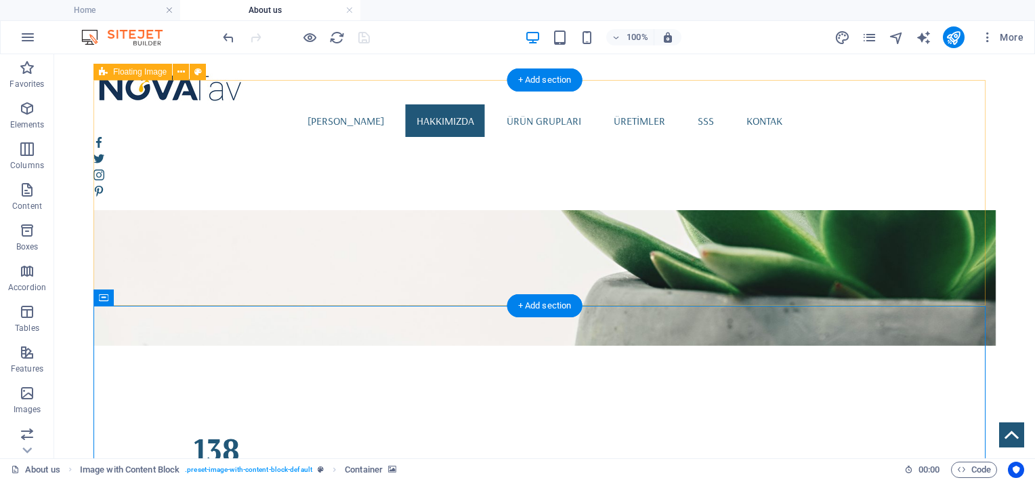
select select "rem"
select select "%"
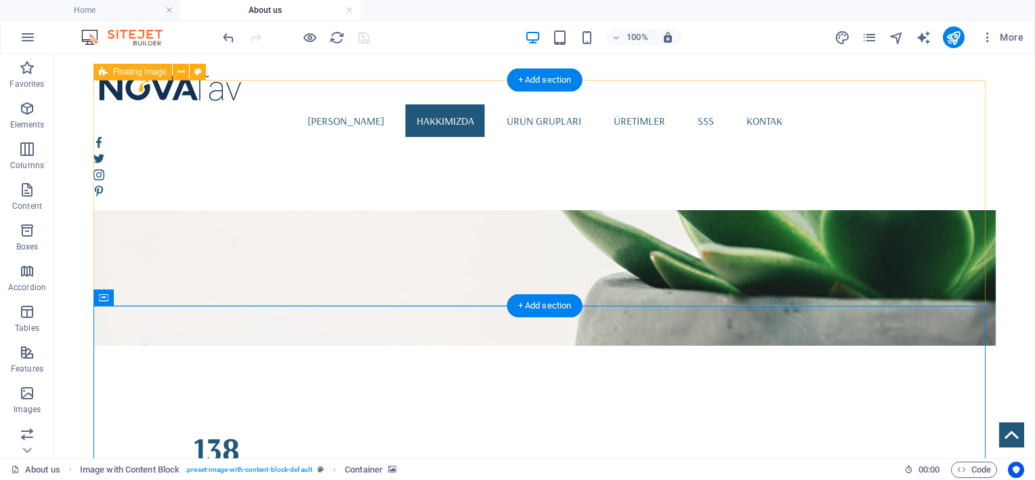
select select "%"
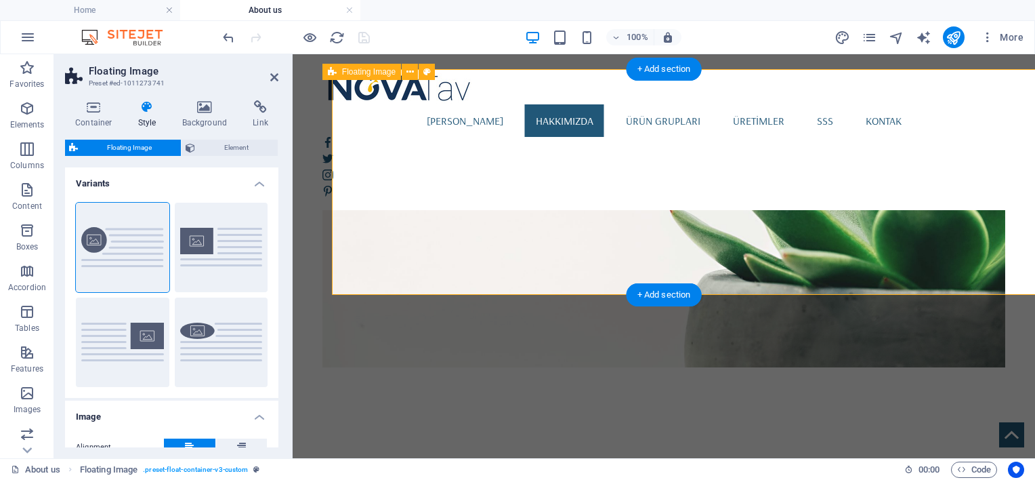
scroll to position [1056, 0]
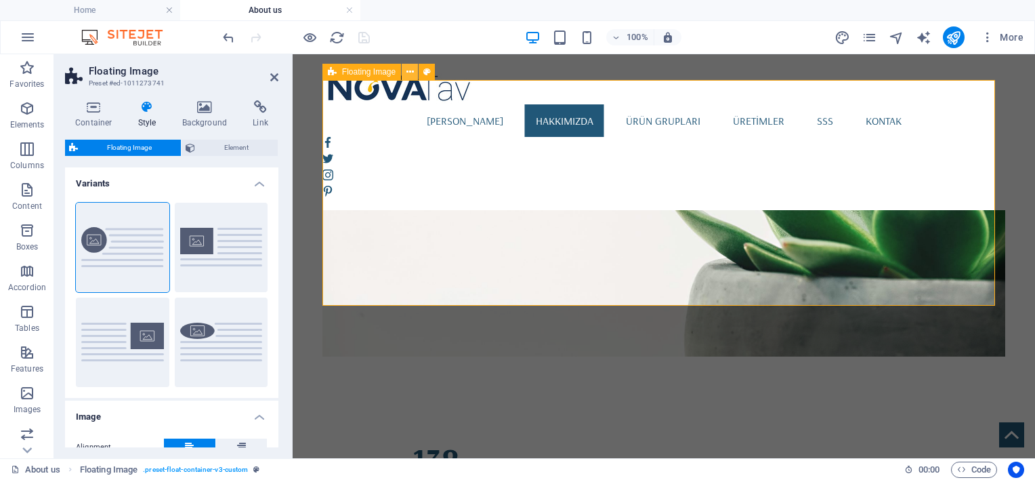
click at [413, 78] on icon at bounding box center [409, 72] width 7 height 14
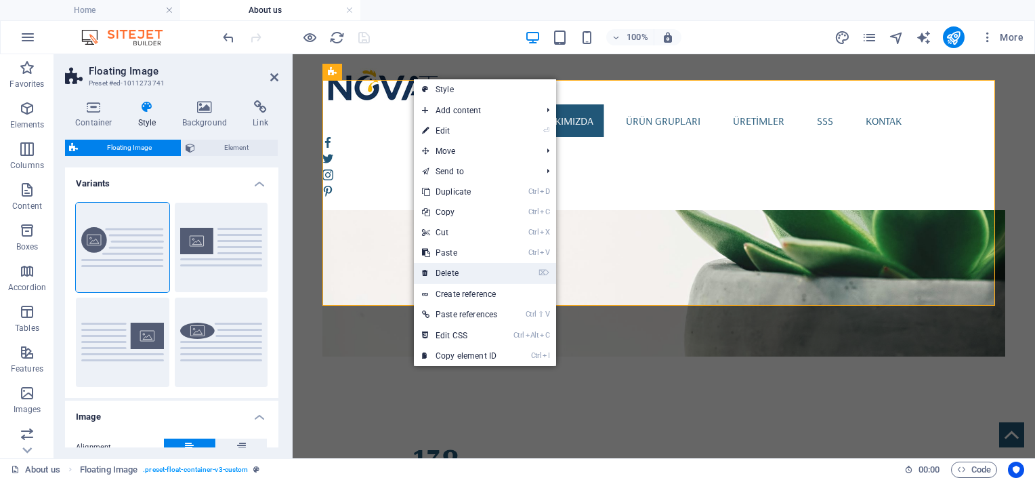
click at [458, 263] on link "⌦ Delete" at bounding box center [459, 273] width 91 height 20
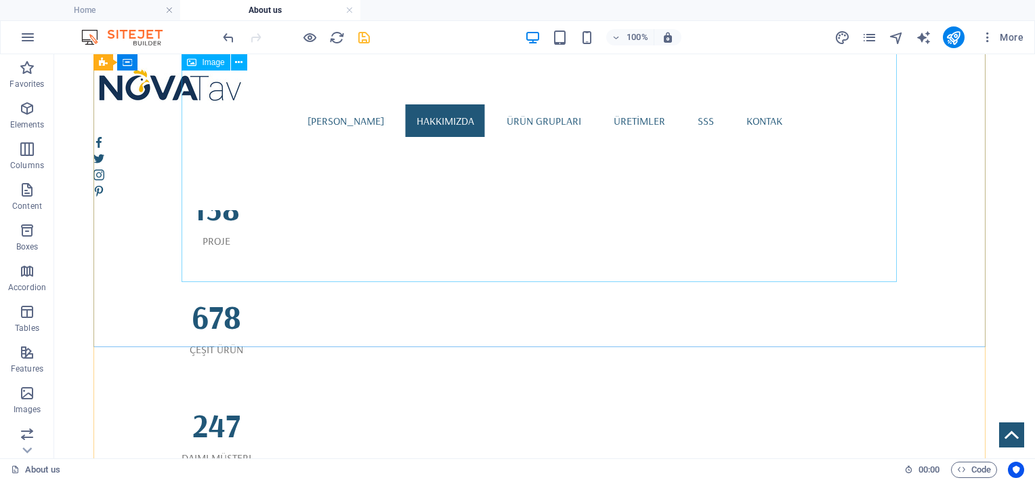
scroll to position [1282, 0]
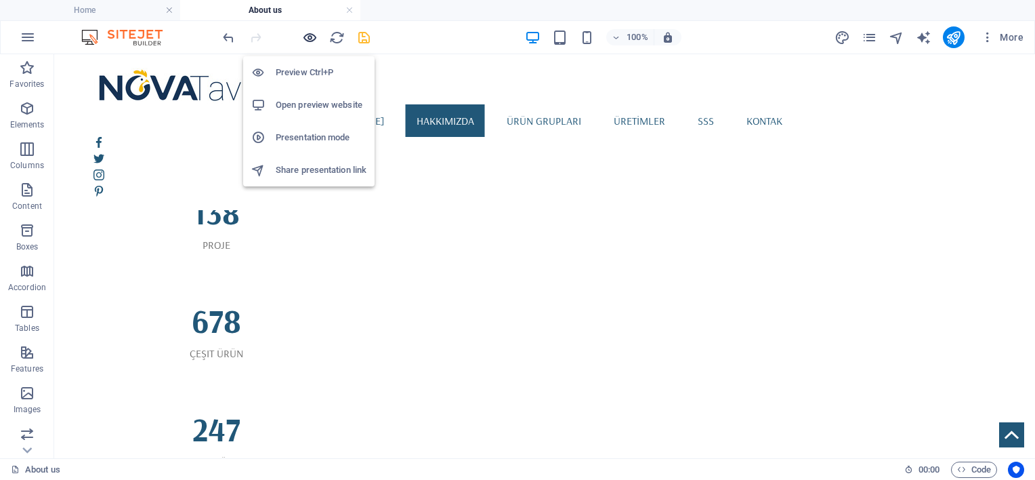
click at [311, 35] on icon "button" at bounding box center [310, 38] width 16 height 16
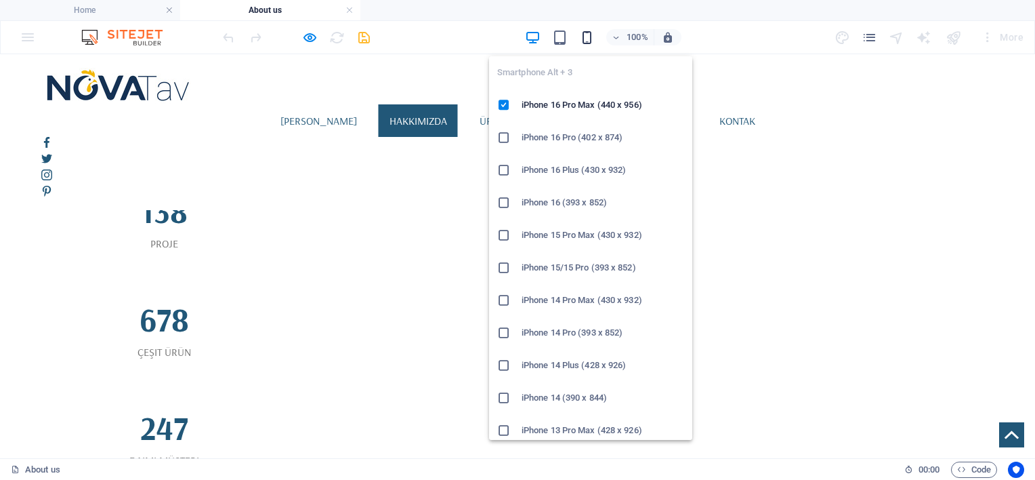
click at [585, 33] on icon "button" at bounding box center [587, 38] width 16 height 16
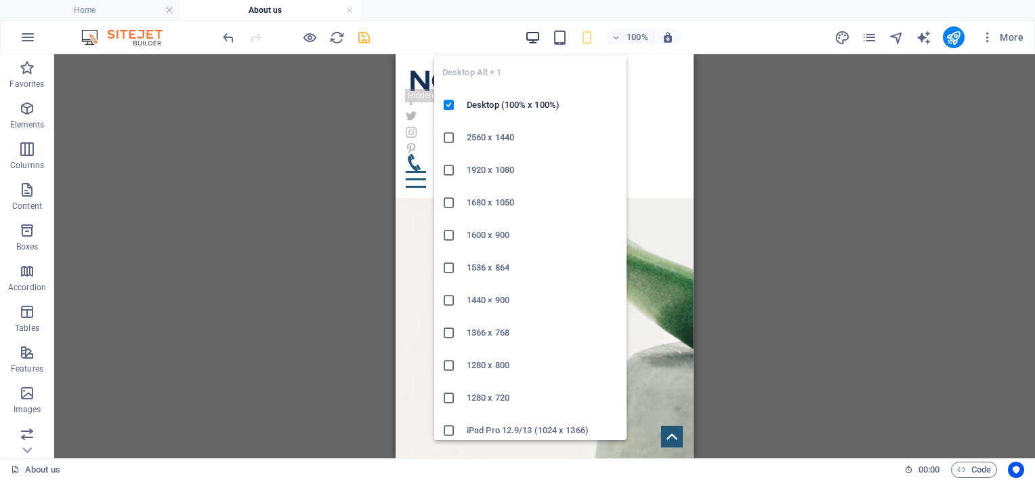
click at [530, 37] on icon "button" at bounding box center [533, 38] width 16 height 16
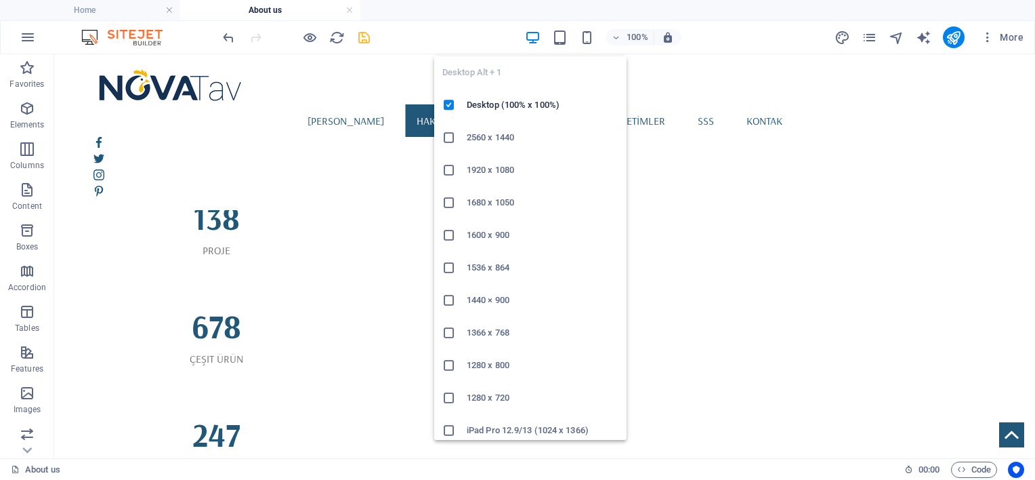
scroll to position [1288, 0]
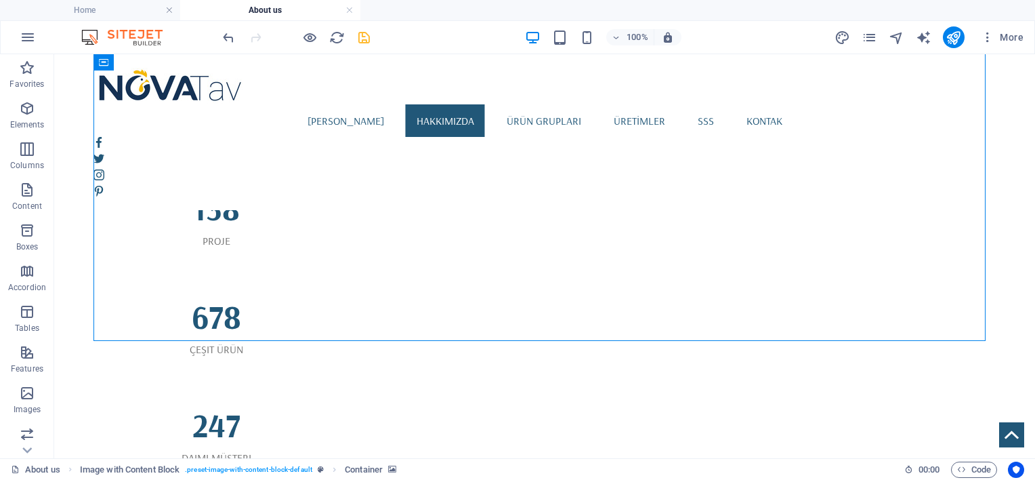
select select "px"
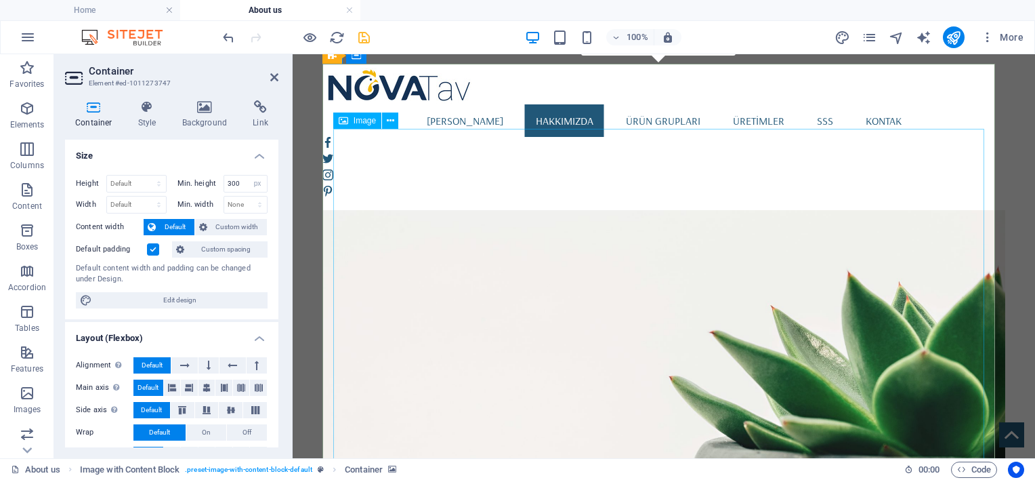
scroll to position [848, 0]
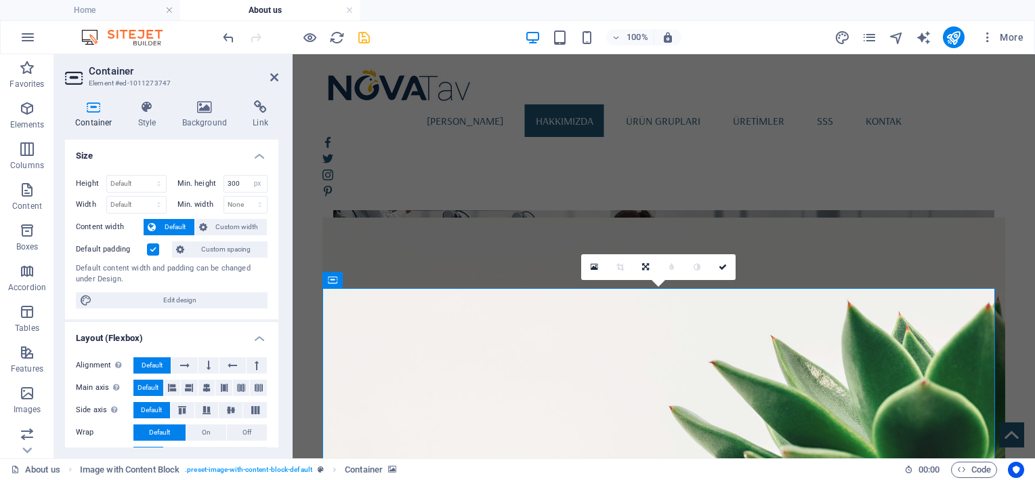
click at [212, 112] on icon at bounding box center [205, 107] width 66 height 14
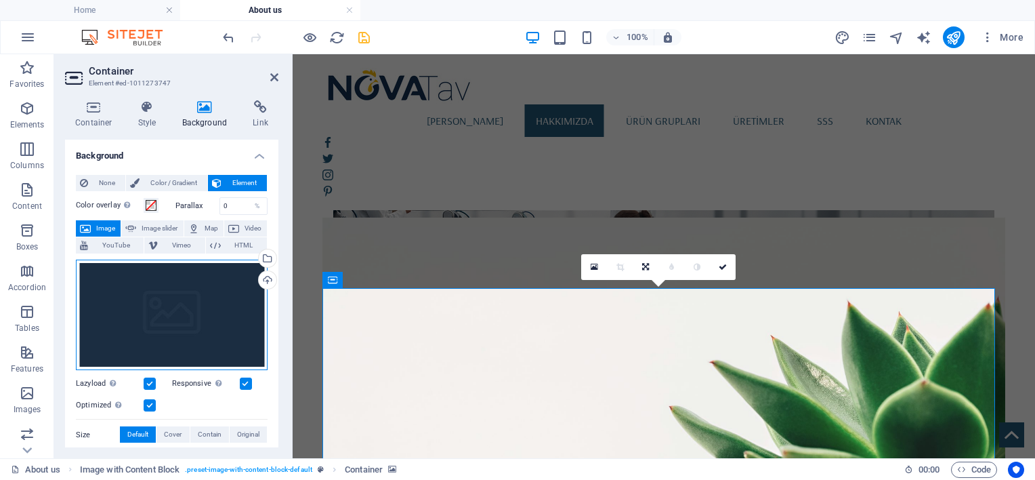
click at [173, 280] on div "Drag files here, click to choose files or select files from Files or our free s…" at bounding box center [172, 314] width 192 height 111
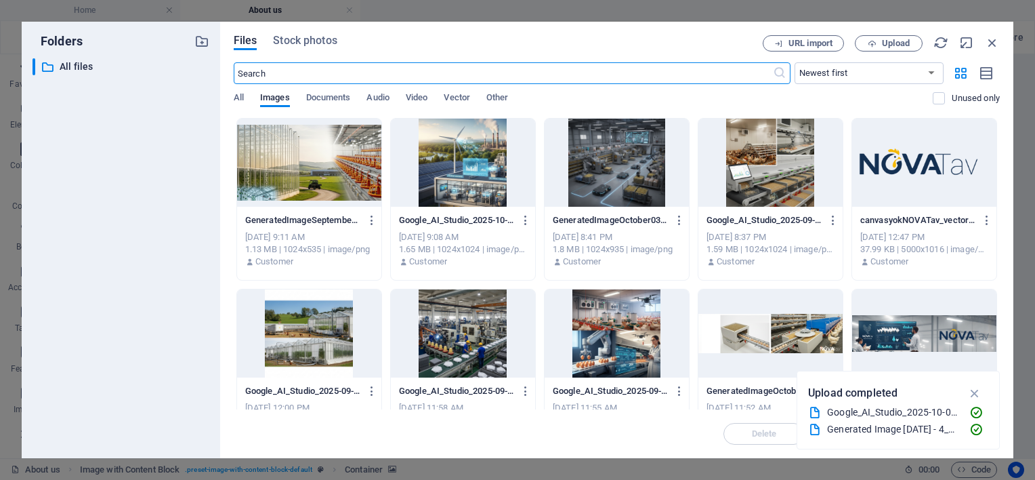
click at [322, 153] on div at bounding box center [309, 163] width 144 height 88
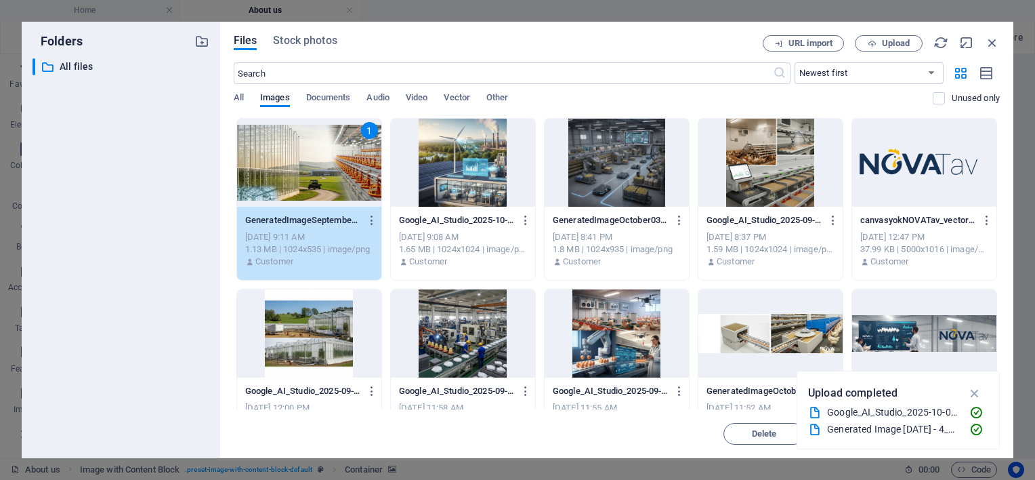
click at [322, 153] on div "1" at bounding box center [309, 163] width 144 height 88
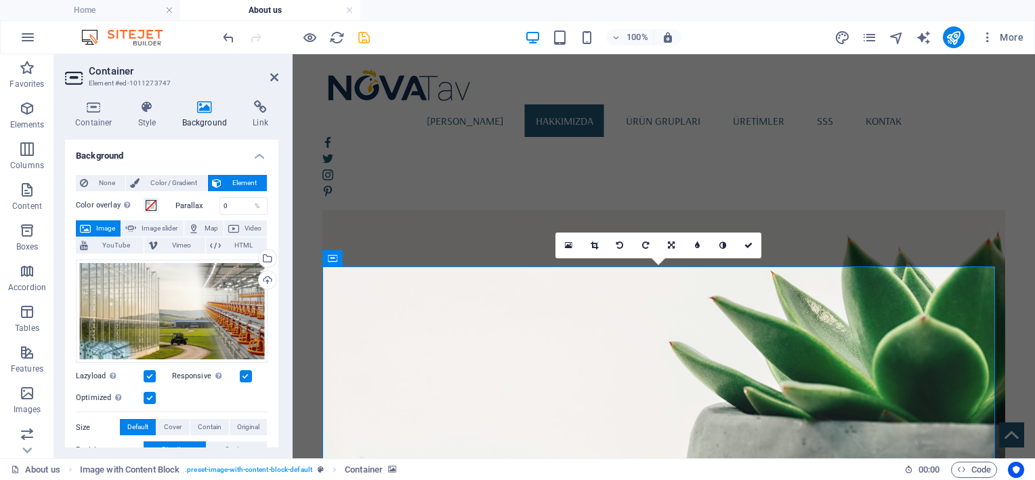
scroll to position [978, 0]
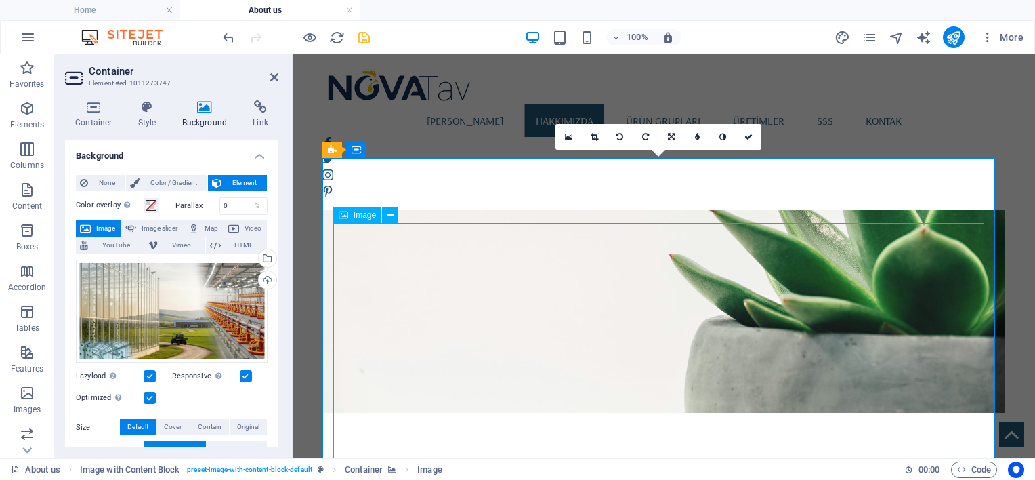
scroll to position [967, 0]
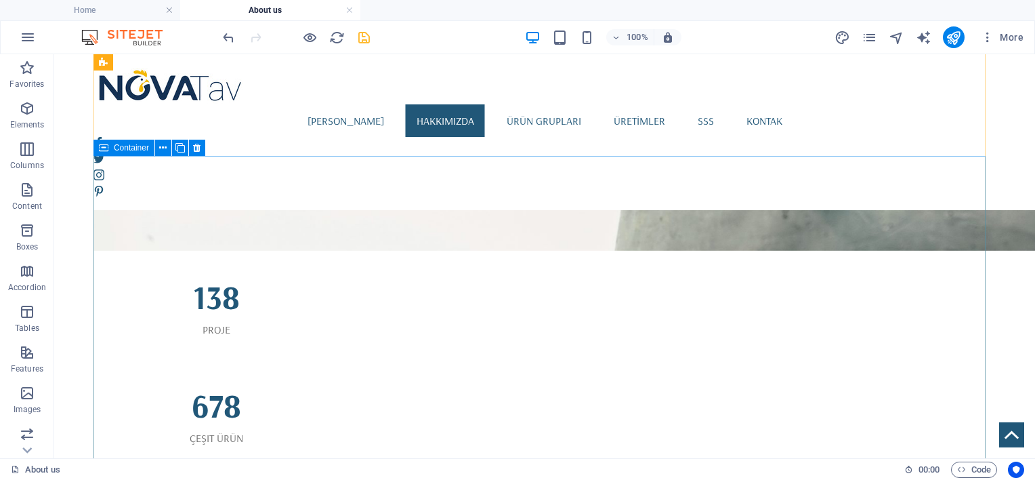
scroll to position [1193, 0]
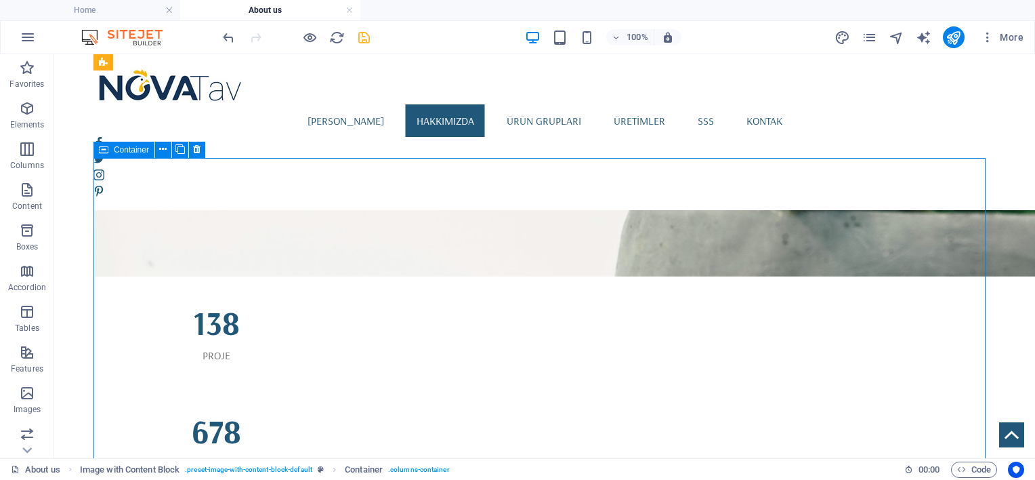
scroll to position [1204, 0]
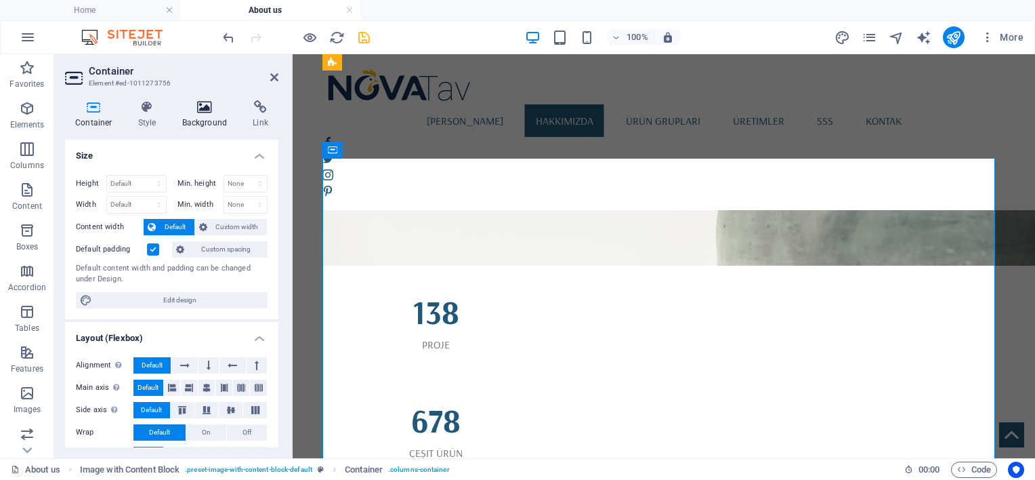
click at [198, 108] on icon at bounding box center [205, 107] width 66 height 14
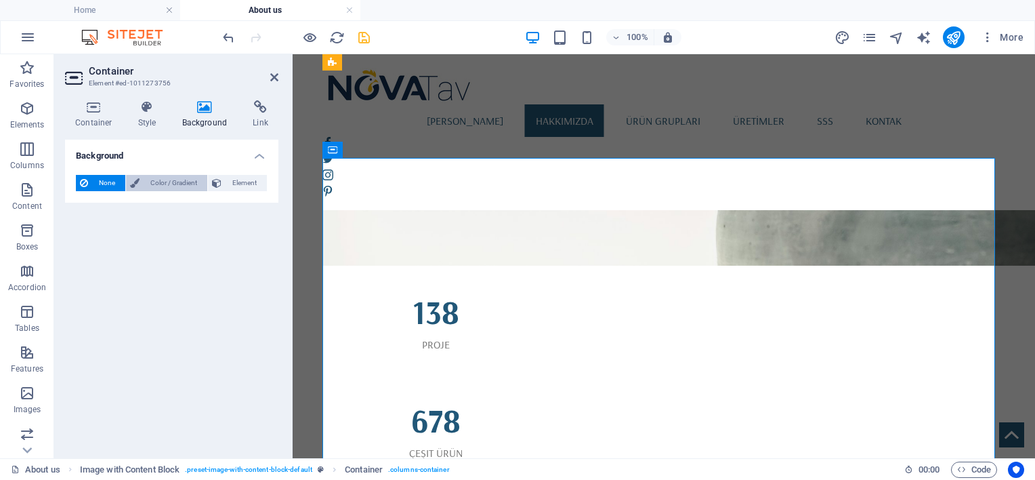
click at [155, 178] on span "Color / Gradient" at bounding box center [174, 183] width 60 height 16
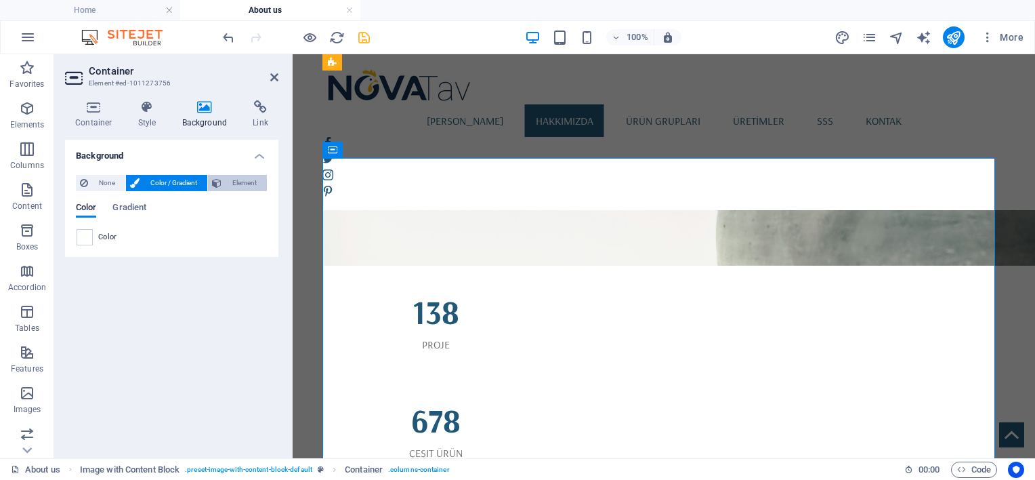
click at [218, 179] on icon at bounding box center [216, 183] width 9 height 16
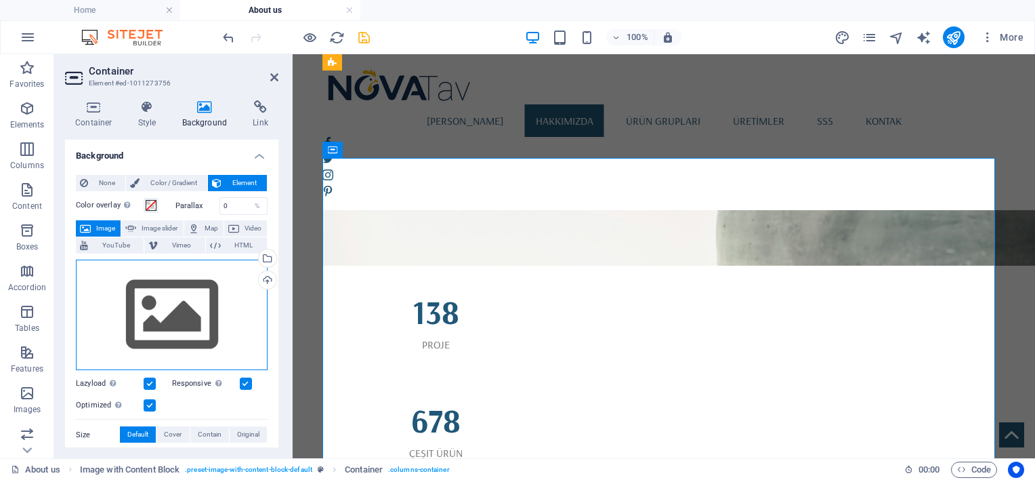
click at [165, 301] on div "Drag files here, click to choose files or select files from Files or our free s…" at bounding box center [172, 314] width 192 height 111
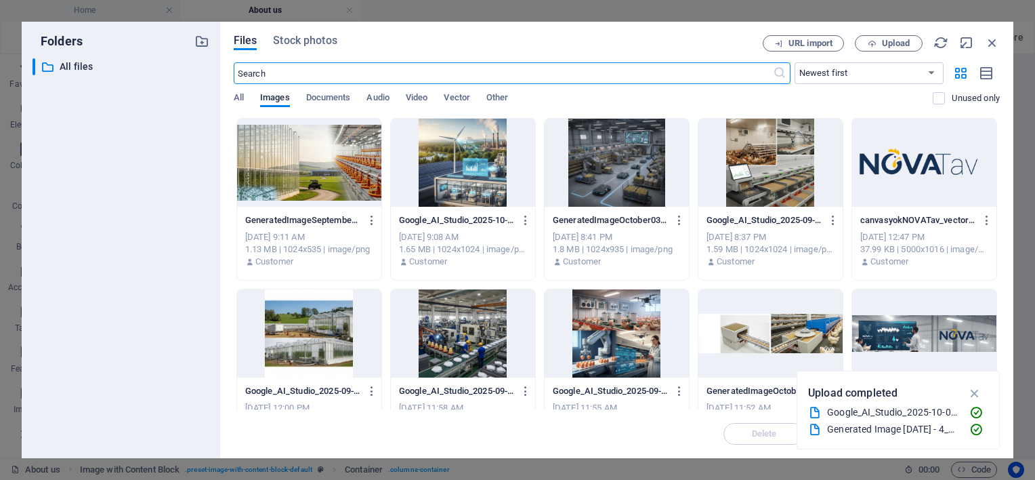
click at [297, 150] on div at bounding box center [309, 163] width 144 height 88
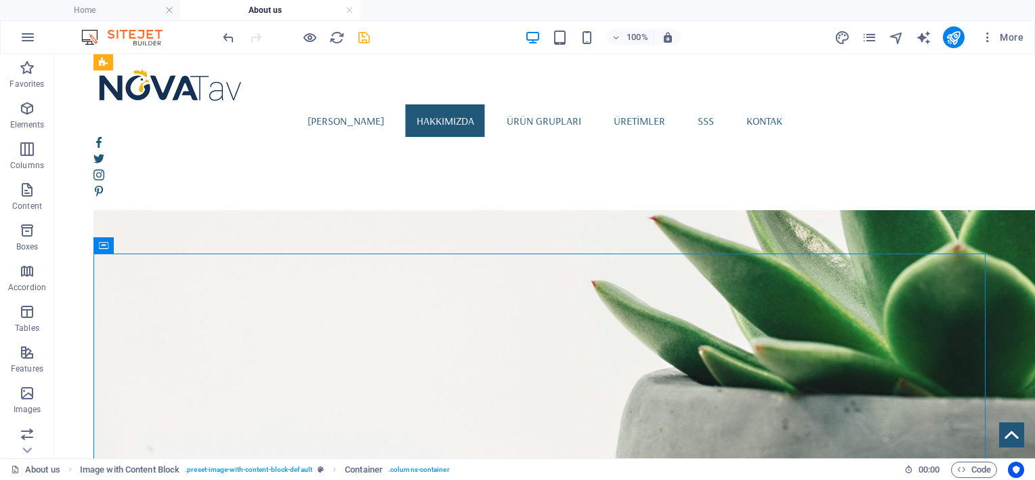
scroll to position [984, 0]
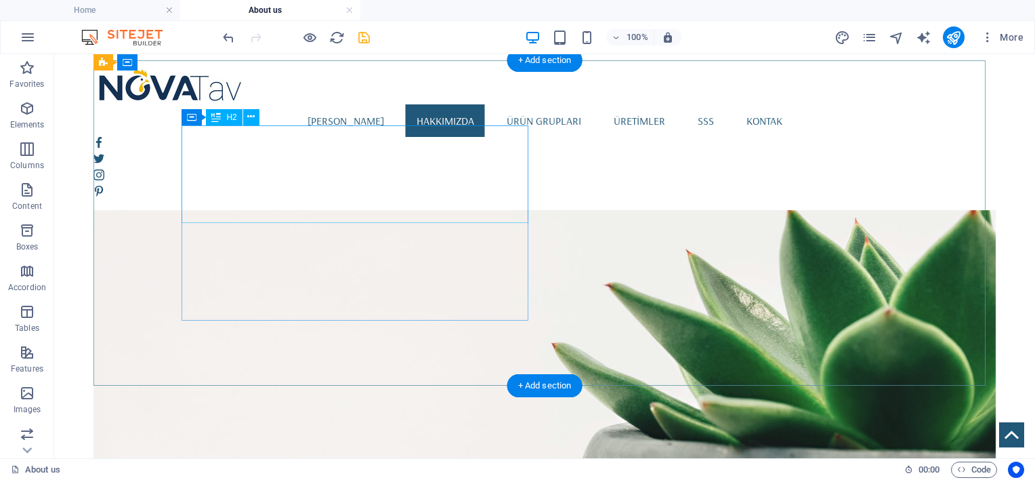
scroll to position [872, 0]
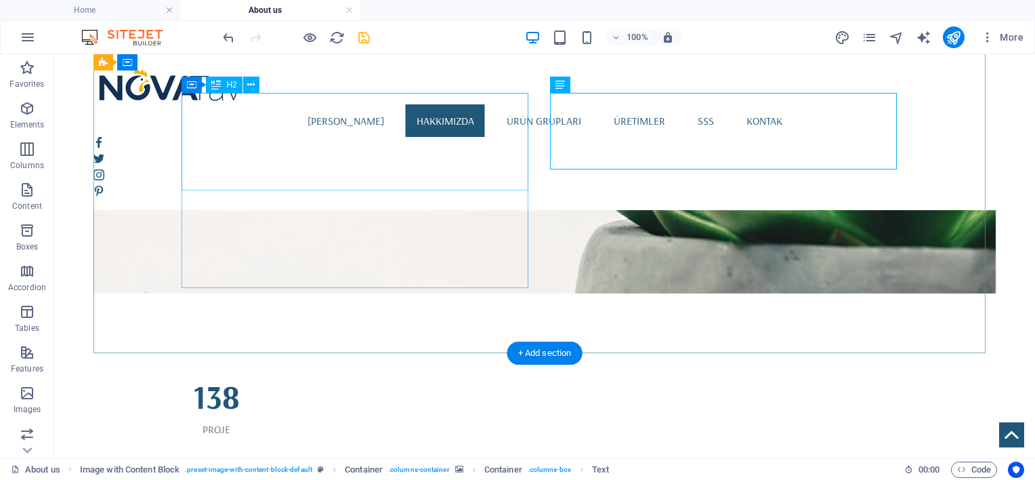
scroll to position [984, 0]
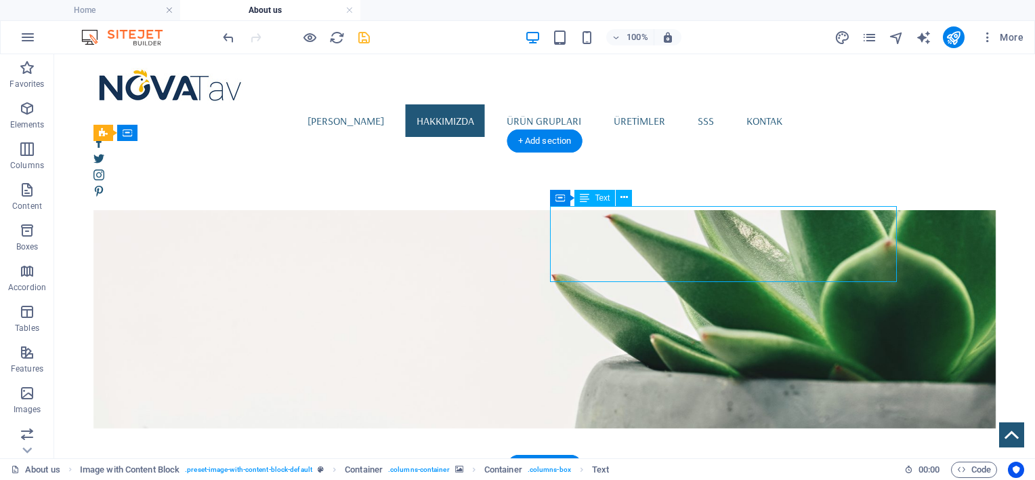
scroll to position [995, 0]
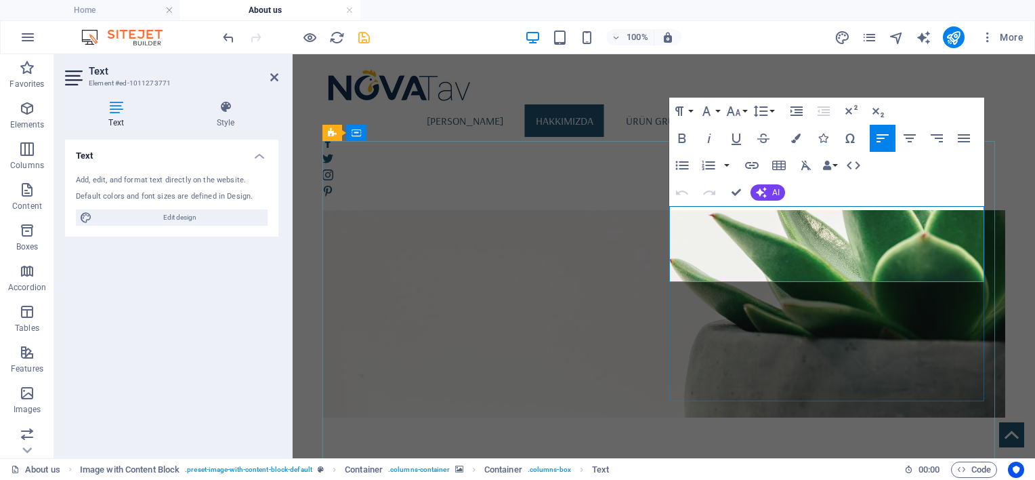
copy p "Ölçülebilir değerlerle, sürdürülebilir sistemler kurmak."
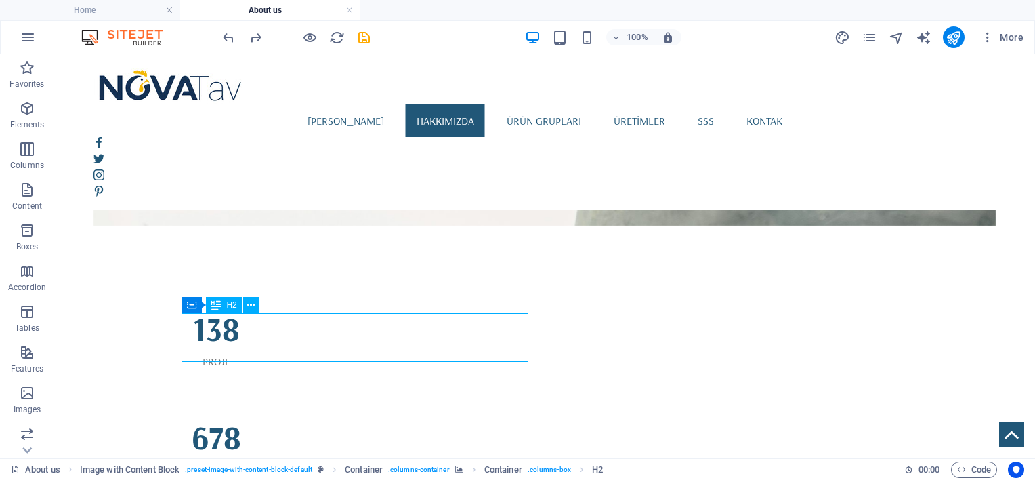
scroll to position [1221, 0]
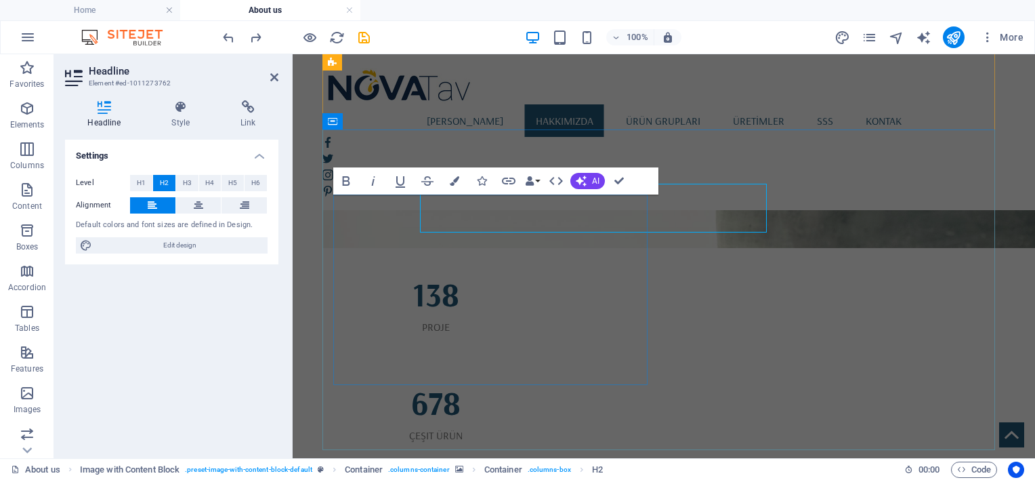
scroll to position [1232, 0]
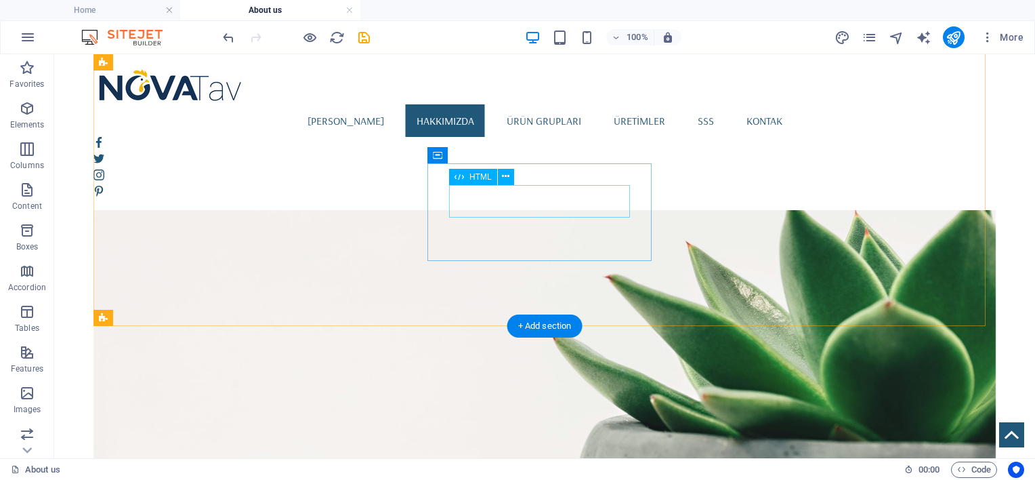
scroll to position [1006, 0]
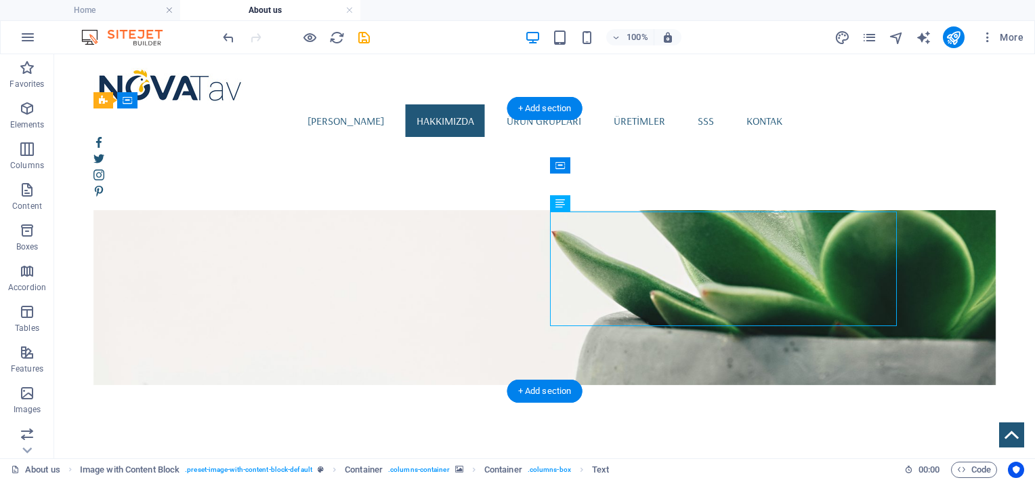
scroll to position [1017, 0]
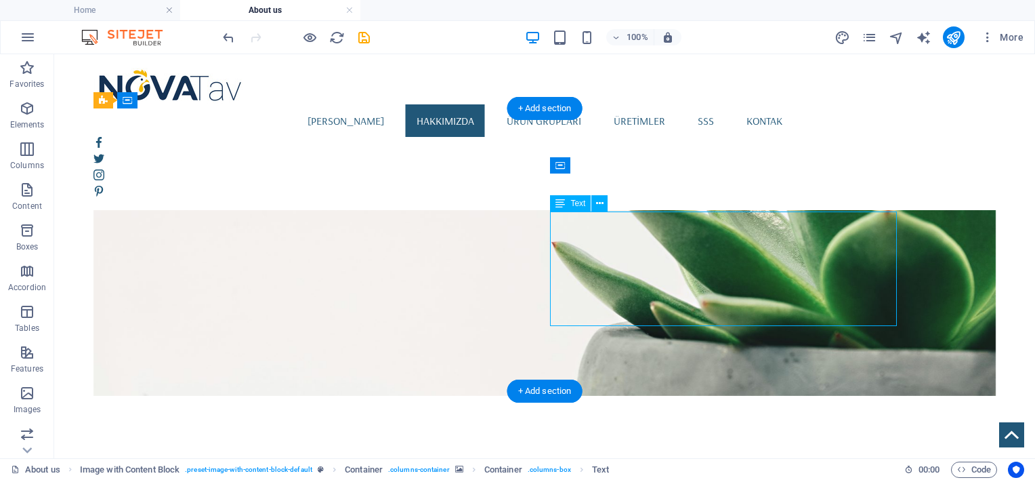
scroll to position [1028, 0]
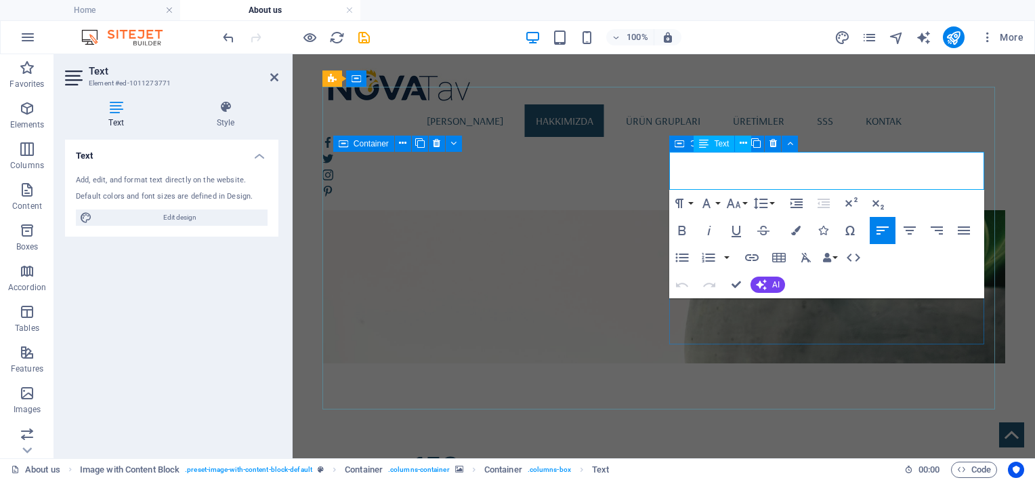
copy p "değerlerle"
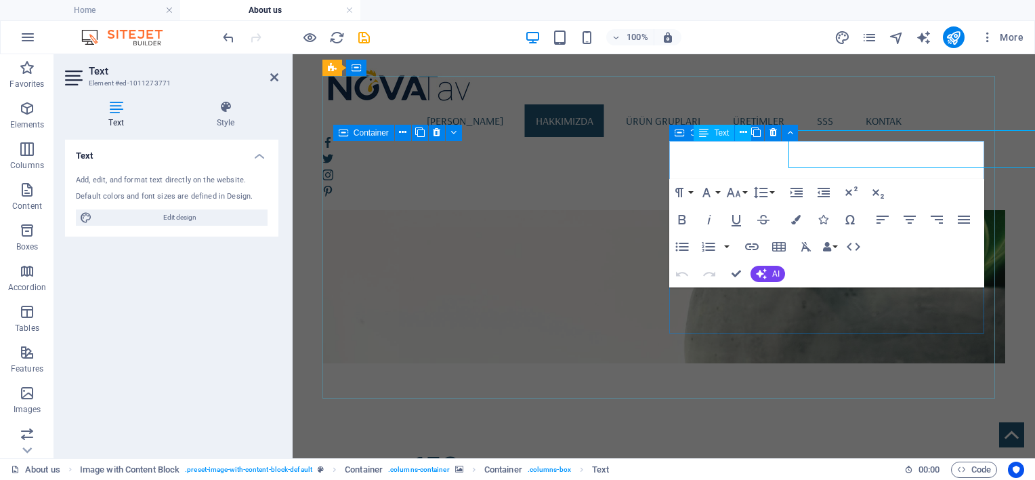
scroll to position [1060, 0]
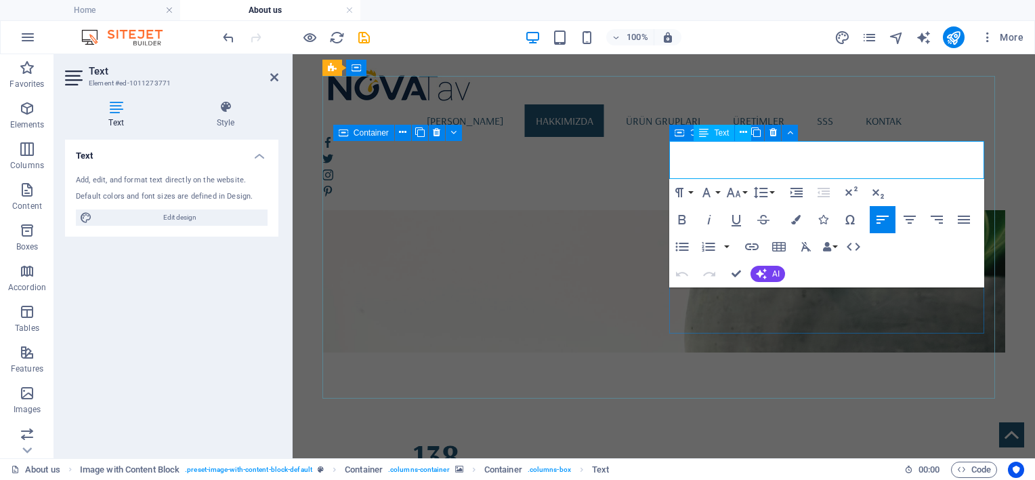
click at [690, 192] on button "Paragraph Format" at bounding box center [682, 192] width 26 height 27
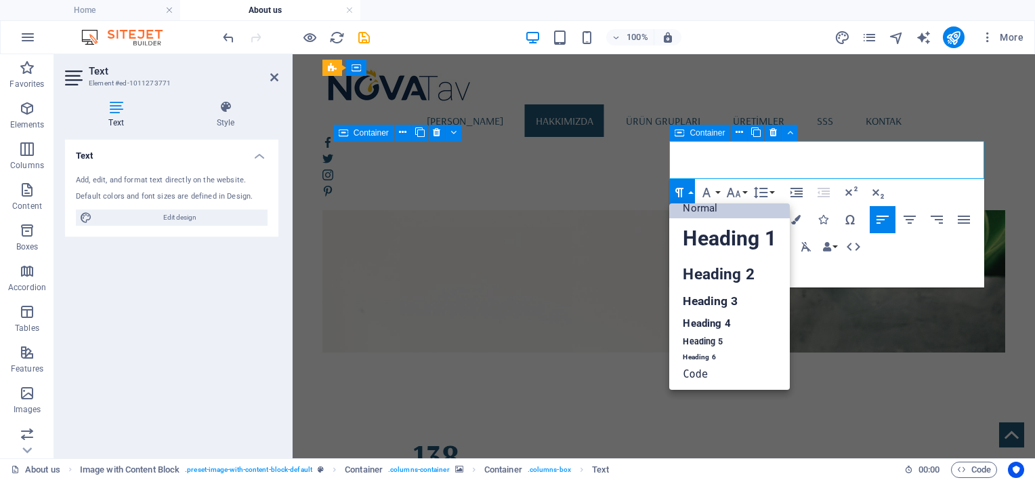
scroll to position [11, 0]
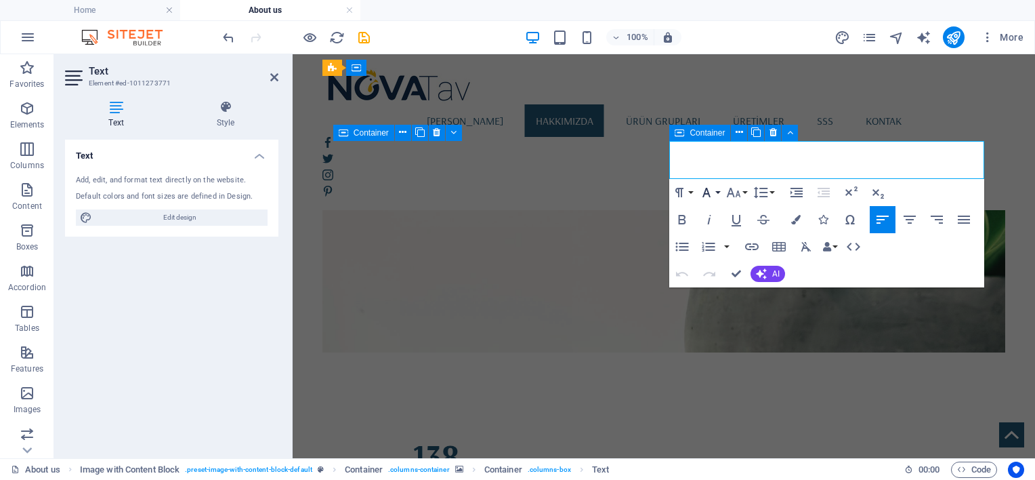
click at [708, 192] on icon "button" at bounding box center [706, 192] width 8 height 9
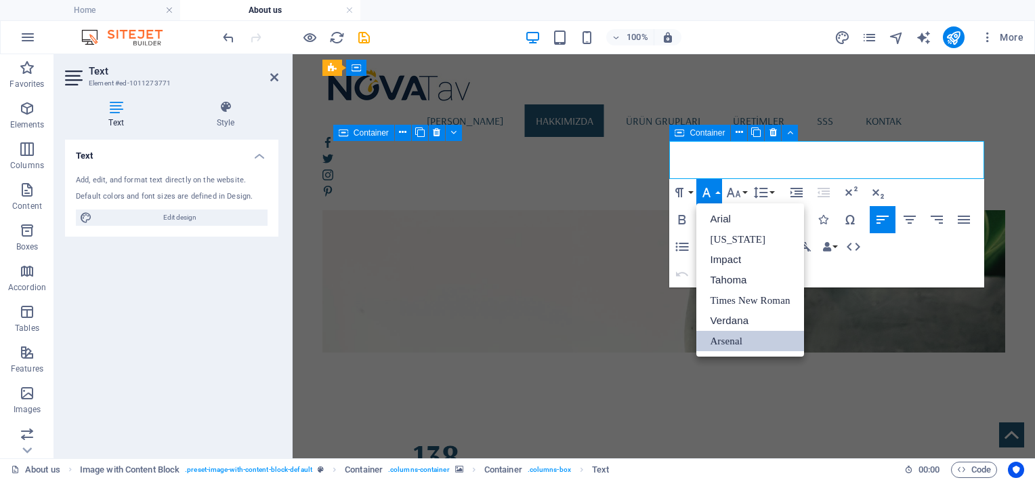
scroll to position [0, 0]
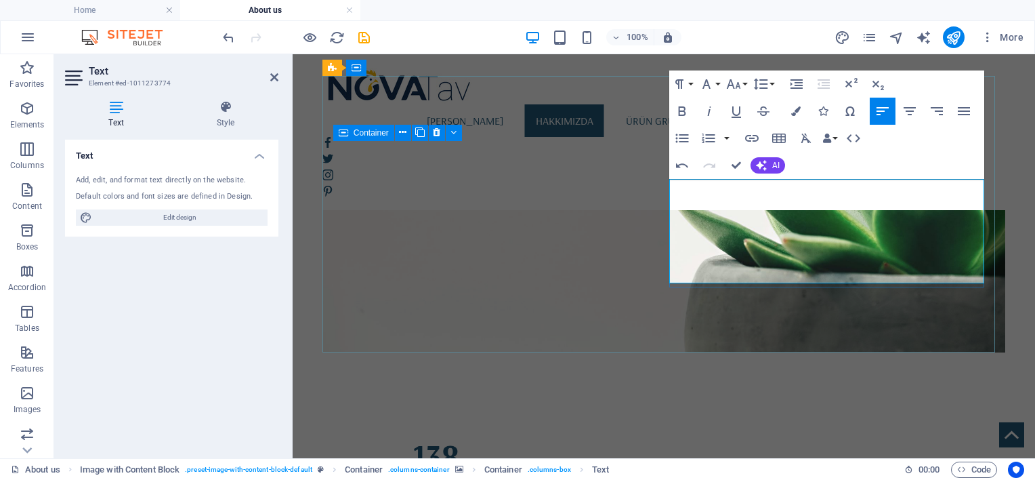
click at [715, 86] on button "Font Family" at bounding box center [709, 83] width 26 height 27
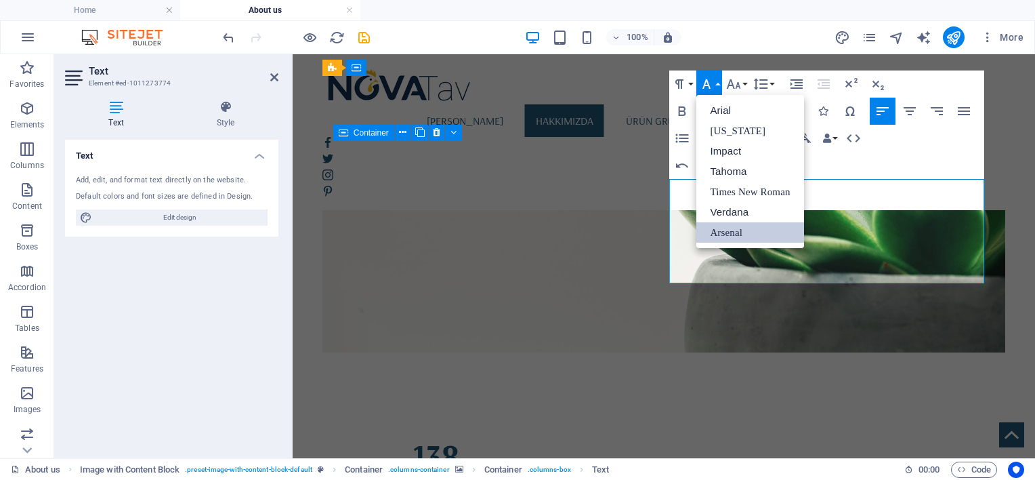
click at [724, 232] on link "Arsenal" at bounding box center [749, 232] width 107 height 20
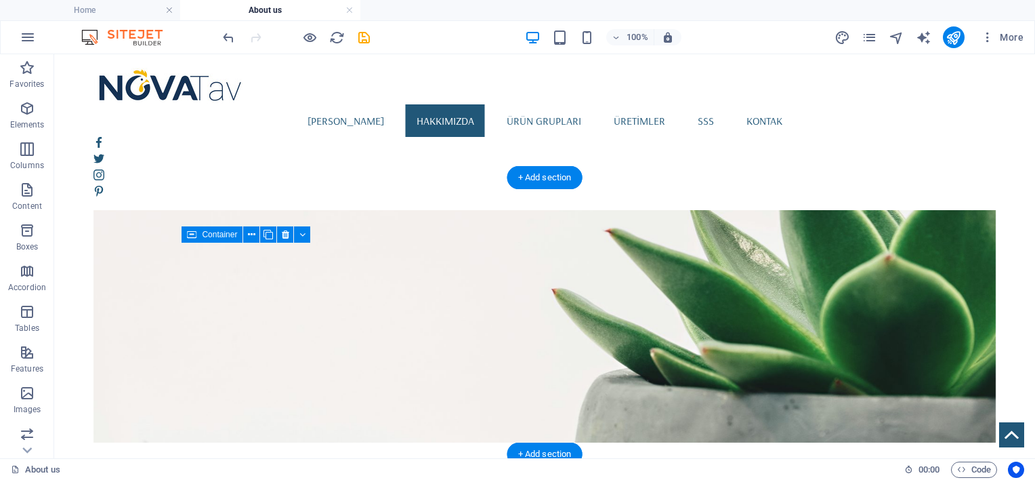
scroll to position [948, 0]
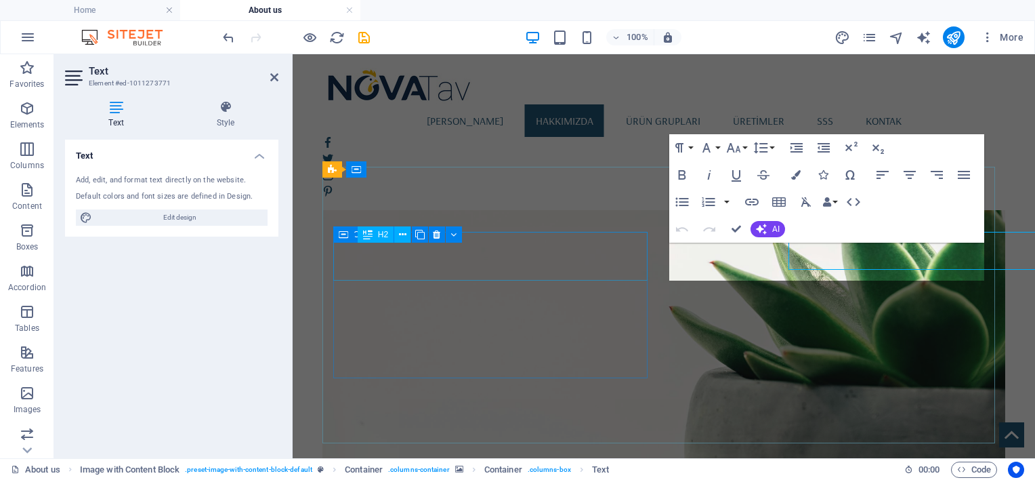
scroll to position [958, 0]
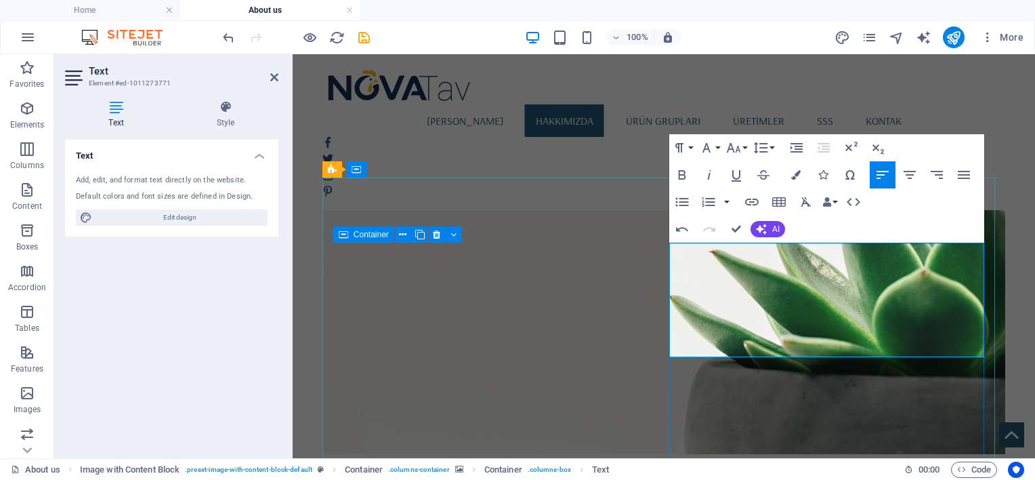
drag, startPoint x: 702, startPoint y: 276, endPoint x: 908, endPoint y: 274, distance: 205.9
drag, startPoint x: 925, startPoint y: 271, endPoint x: 673, endPoint y: 275, distance: 252.0
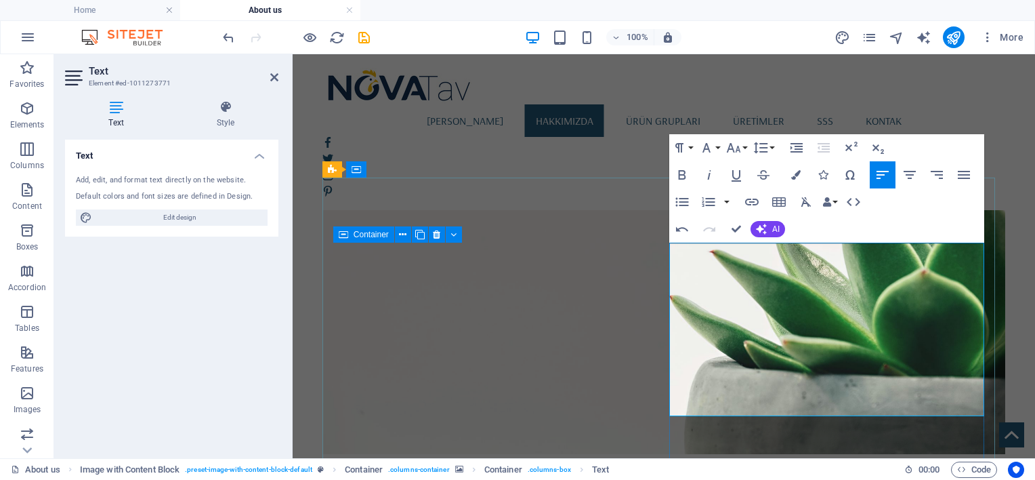
drag, startPoint x: 767, startPoint y: 312, endPoint x: 680, endPoint y: 278, distance: 93.1
click at [713, 147] on icon "button" at bounding box center [706, 148] width 16 height 16
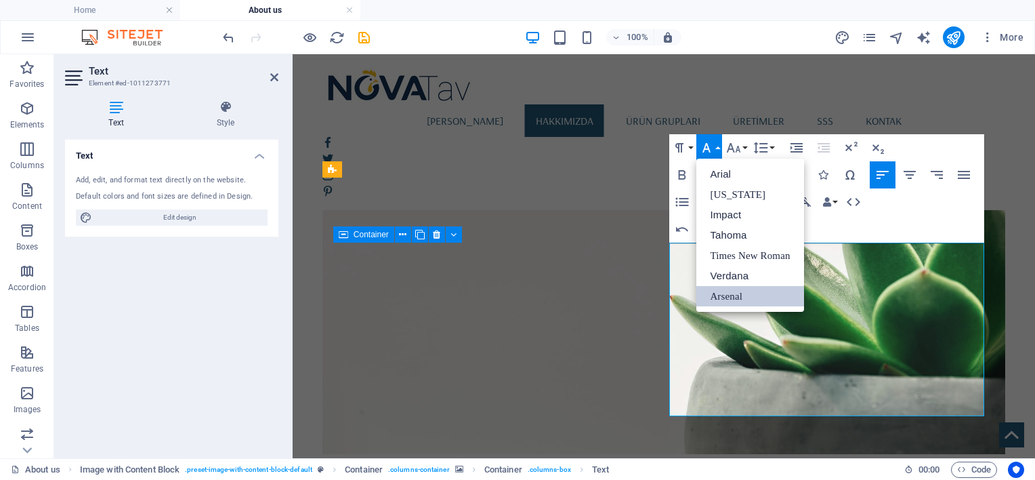
click at [727, 298] on link "Arsenal" at bounding box center [749, 296] width 107 height 20
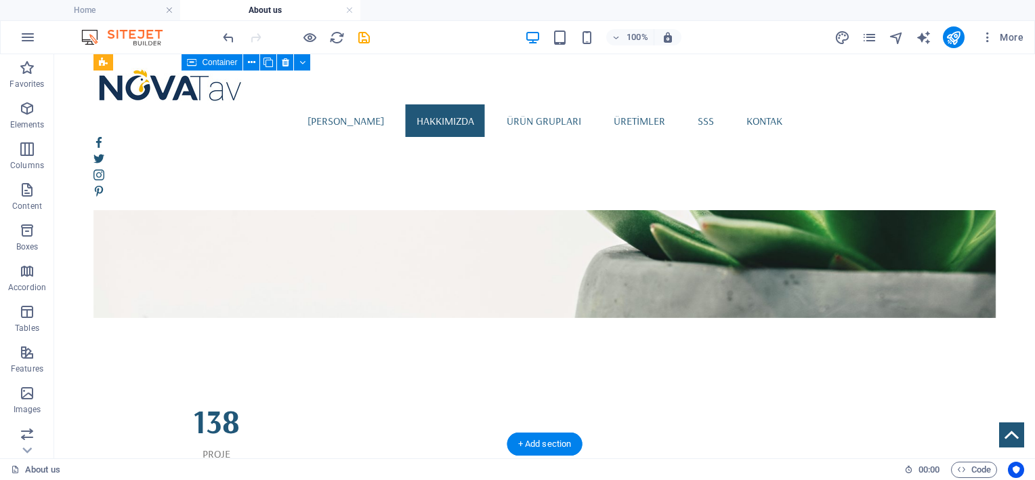
scroll to position [1071, 0]
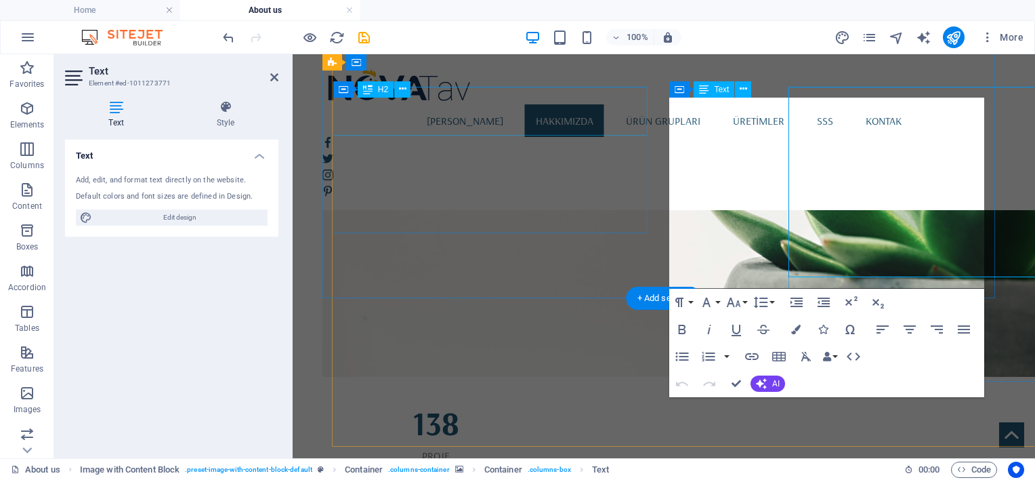
scroll to position [1103, 0]
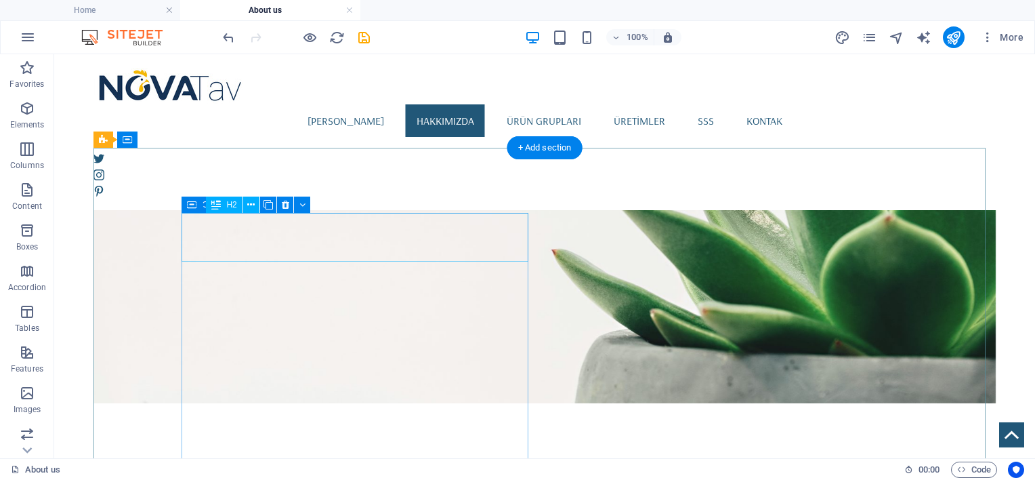
scroll to position [991, 0]
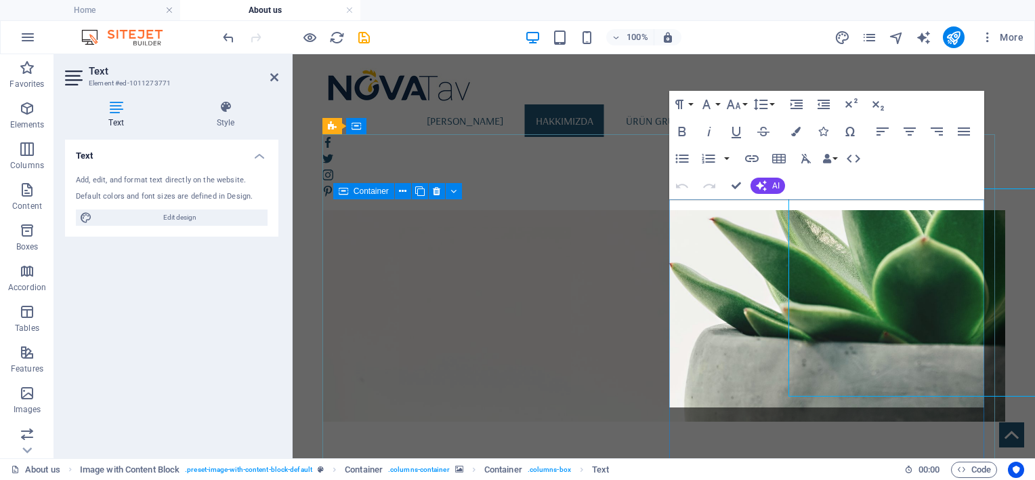
scroll to position [1002, 0]
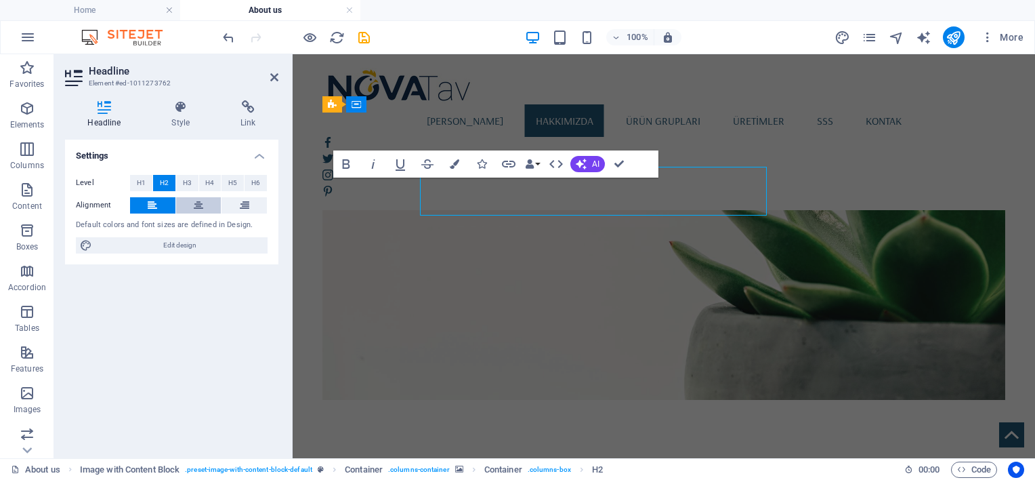
scroll to position [1023, 0]
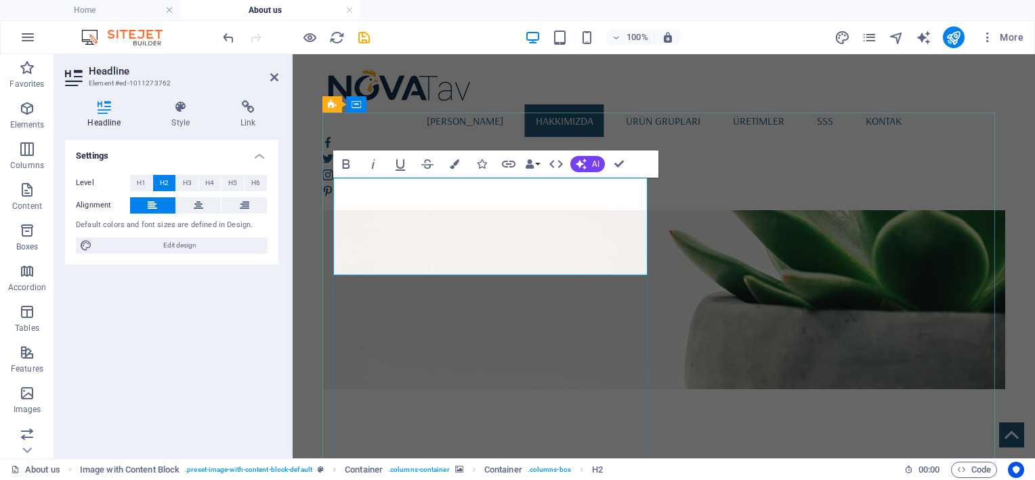
scroll to position [1013, 0]
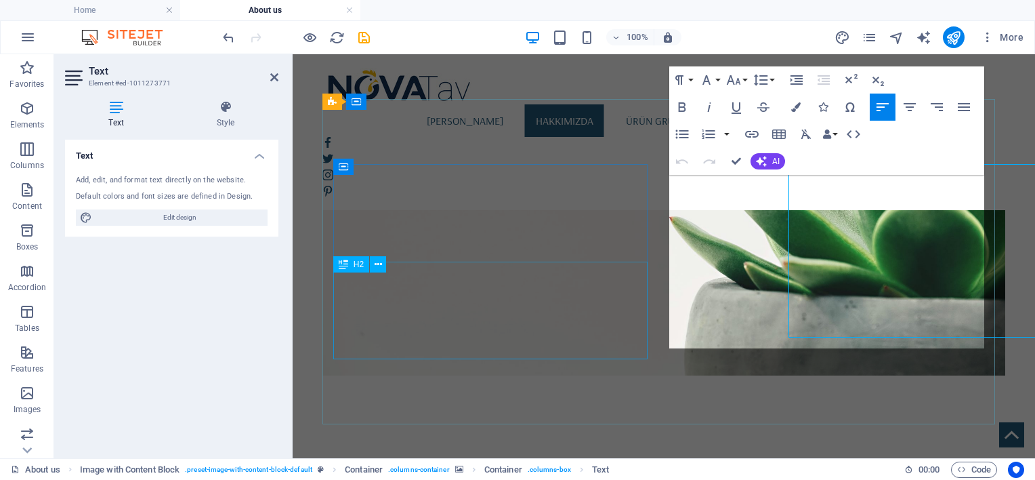
scroll to position [1026, 0]
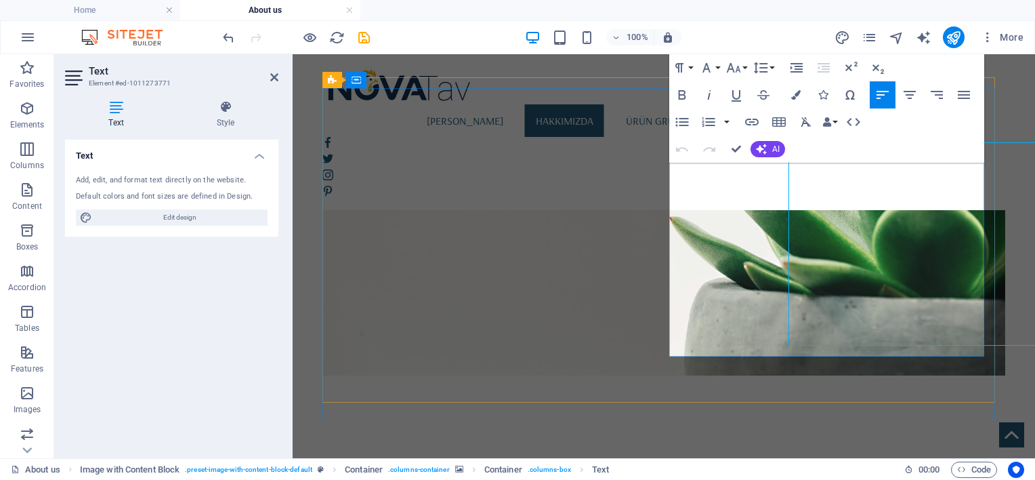
scroll to position [1048, 0]
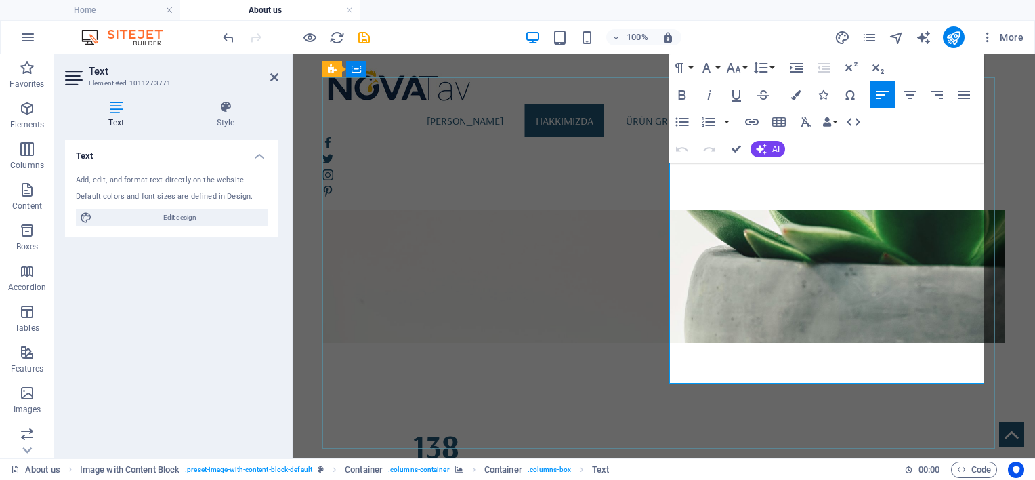
scroll to position [1059, 0]
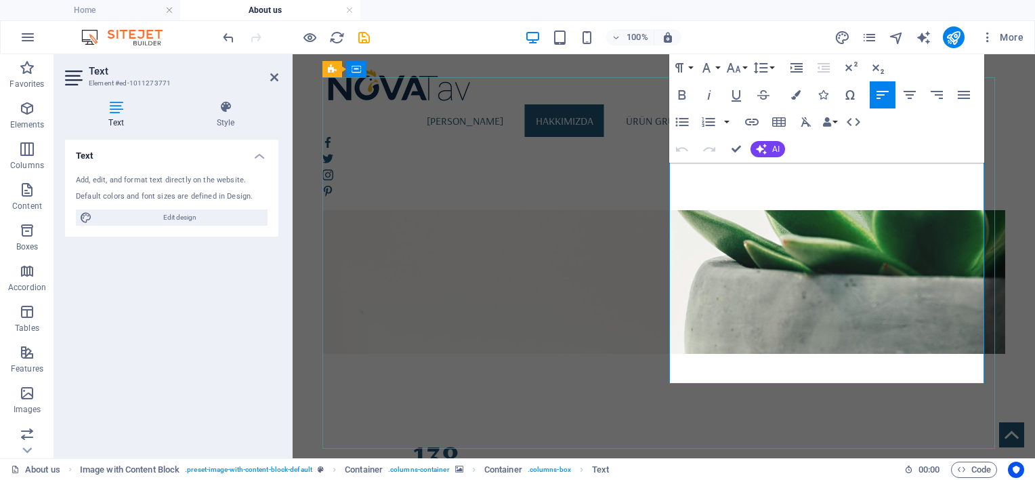
drag, startPoint x: 836, startPoint y: 227, endPoint x: 664, endPoint y: 172, distance: 180.6
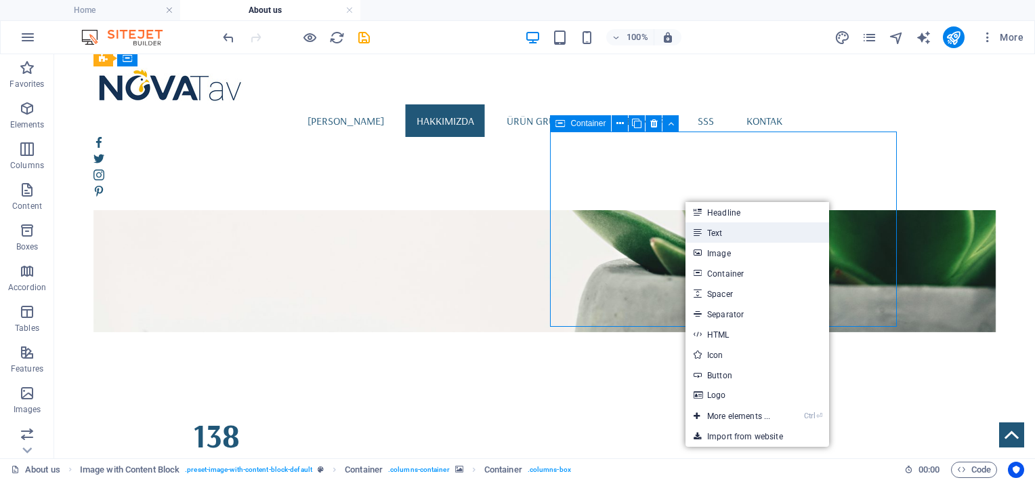
click at [713, 230] on link "Text" at bounding box center [757, 232] width 144 height 20
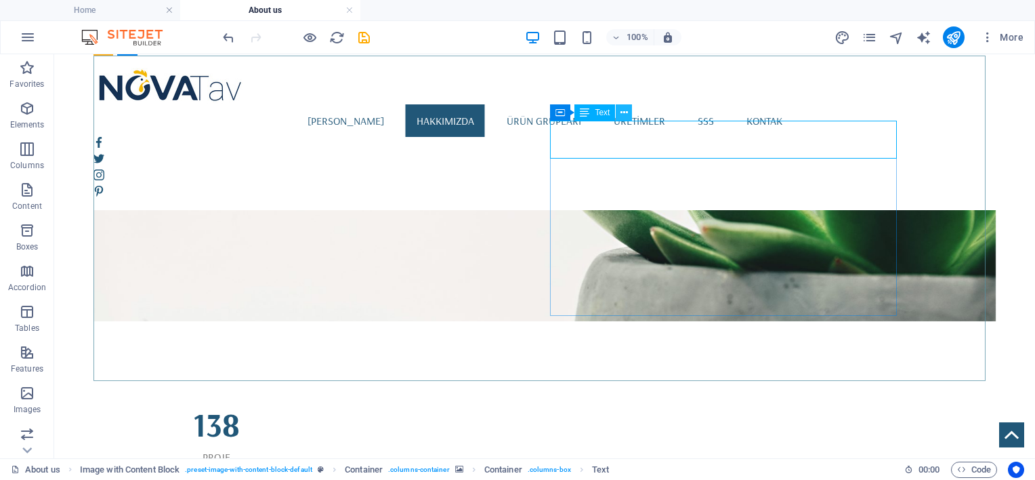
click at [629, 109] on button at bounding box center [624, 112] width 16 height 16
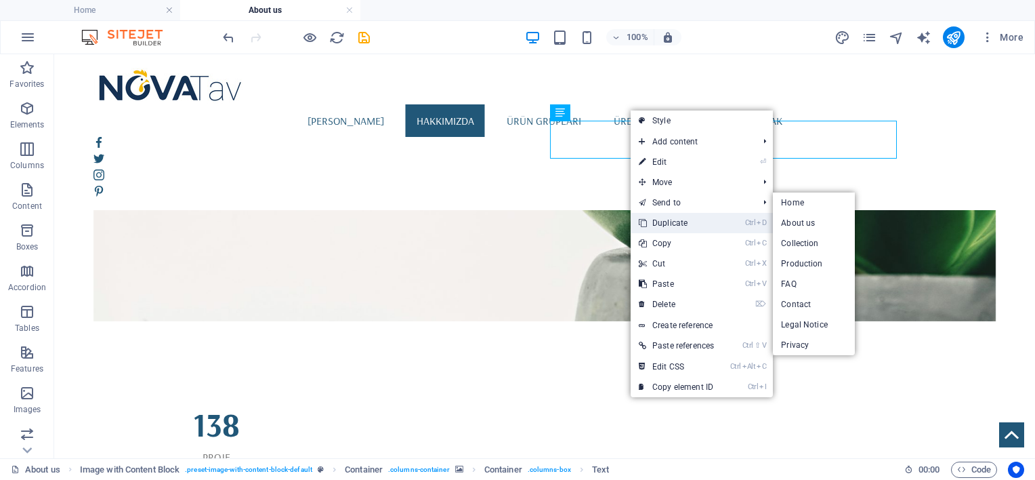
click at [667, 214] on link "Ctrl D Duplicate" at bounding box center [676, 223] width 91 height 20
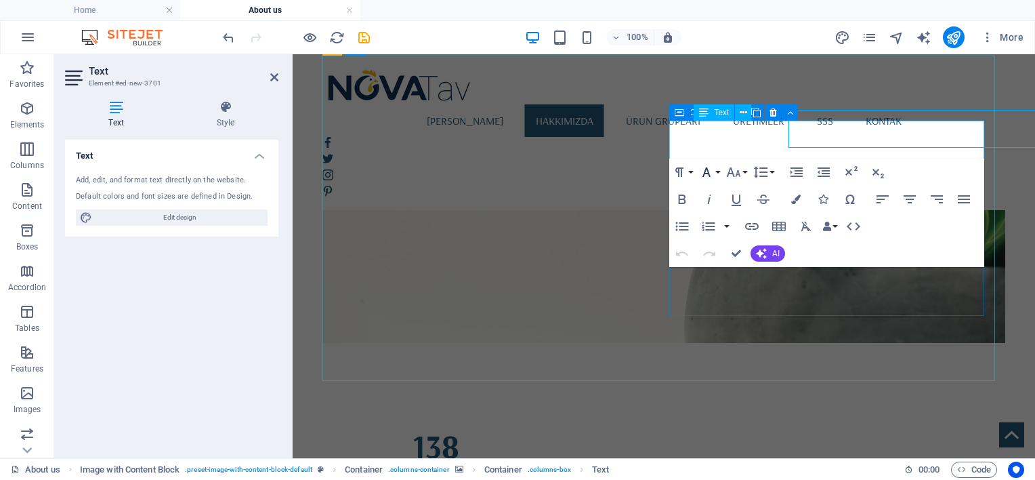
scroll to position [1080, 0]
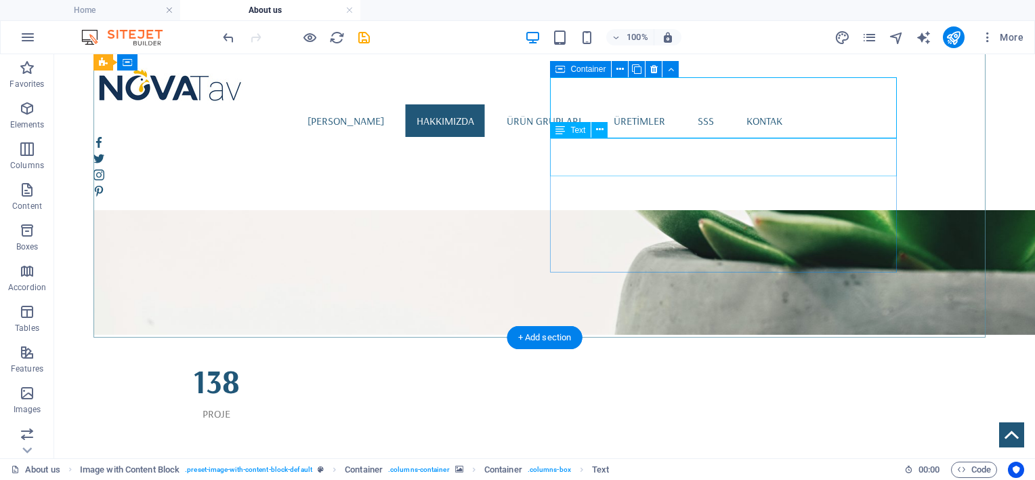
click at [599, 127] on icon at bounding box center [599, 130] width 7 height 14
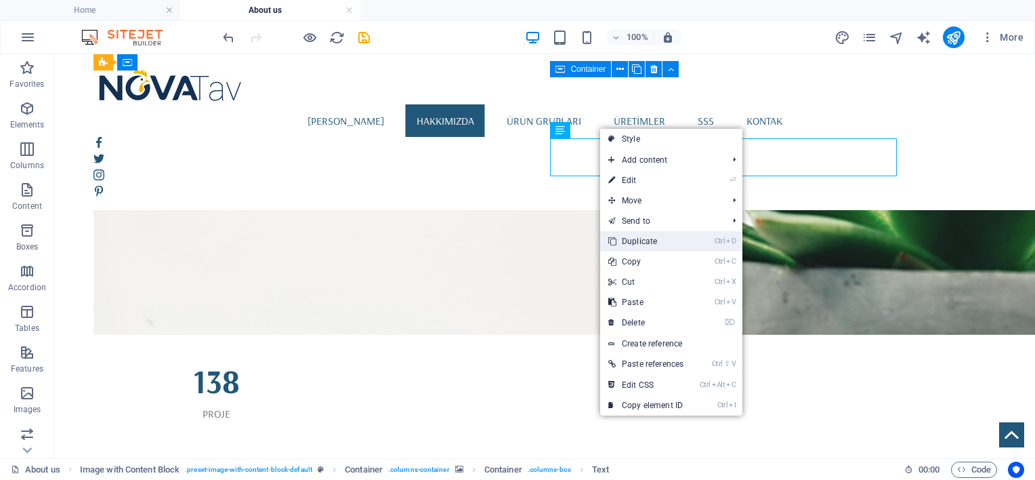
click at [632, 242] on link "Ctrl D Duplicate" at bounding box center [645, 241] width 91 height 20
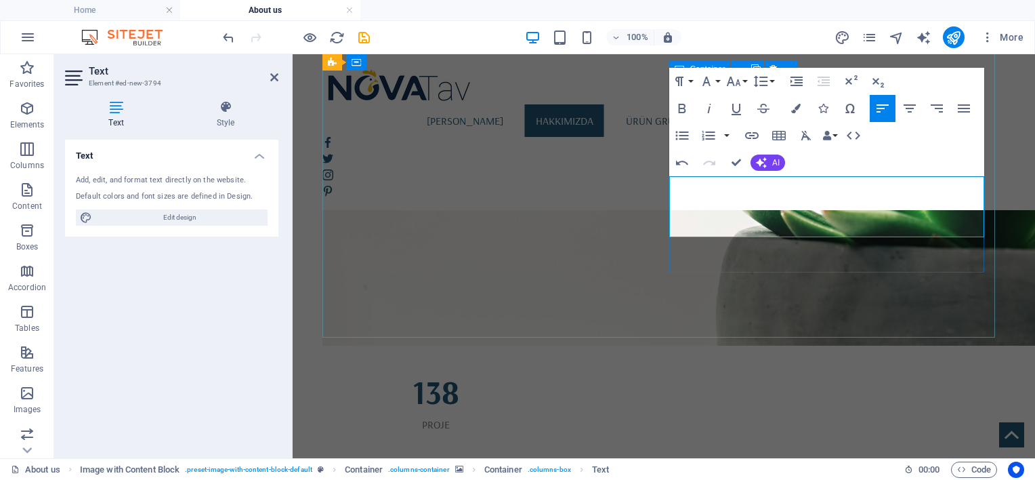
click at [713, 81] on icon "button" at bounding box center [706, 81] width 16 height 16
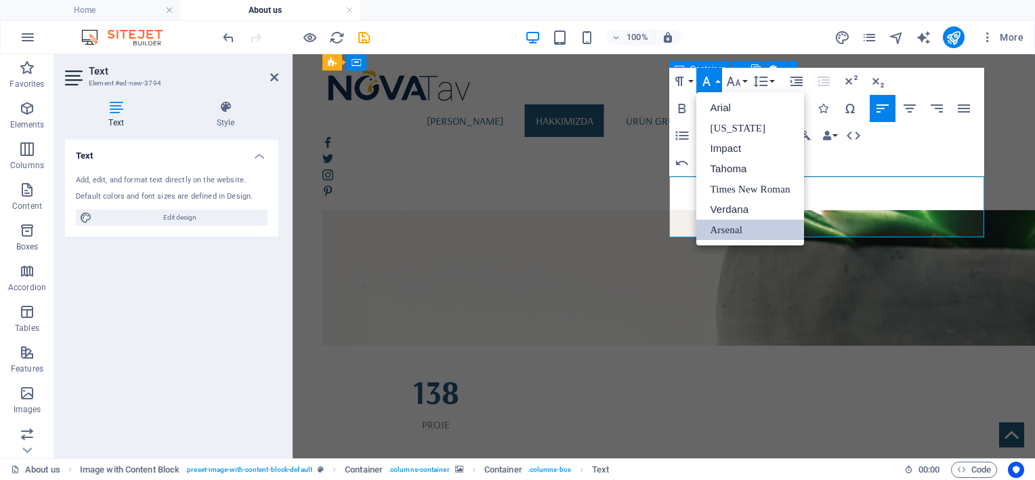
click at [730, 222] on link "Arsenal" at bounding box center [749, 229] width 107 height 20
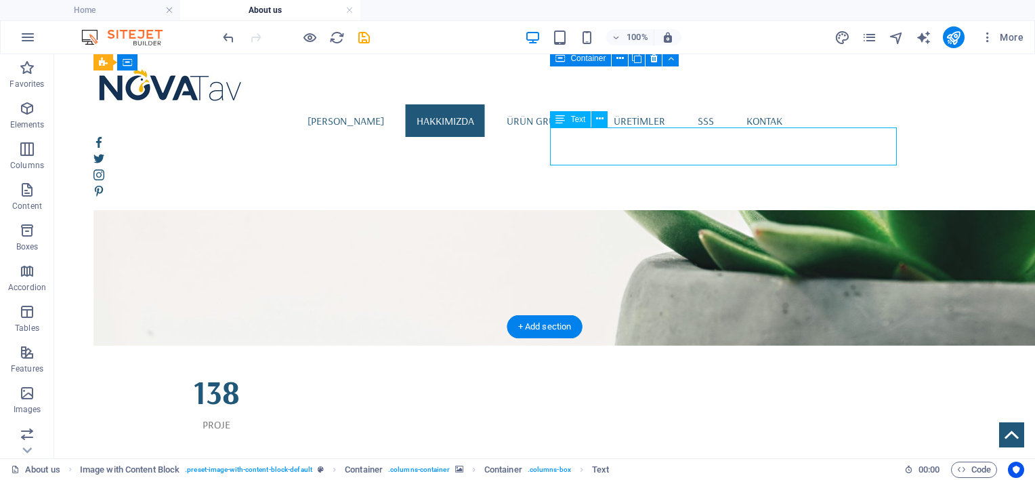
scroll to position [1135, 0]
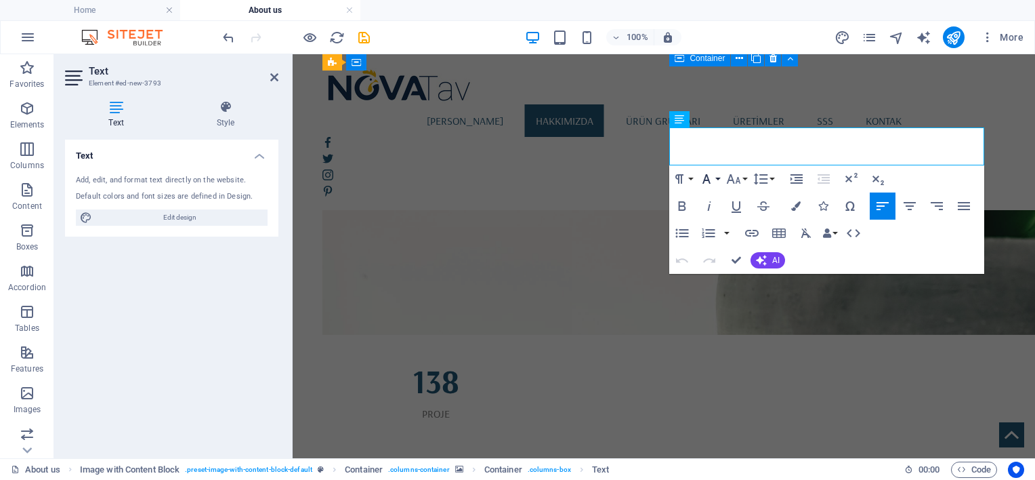
click at [717, 181] on button "Font Family" at bounding box center [709, 178] width 26 height 27
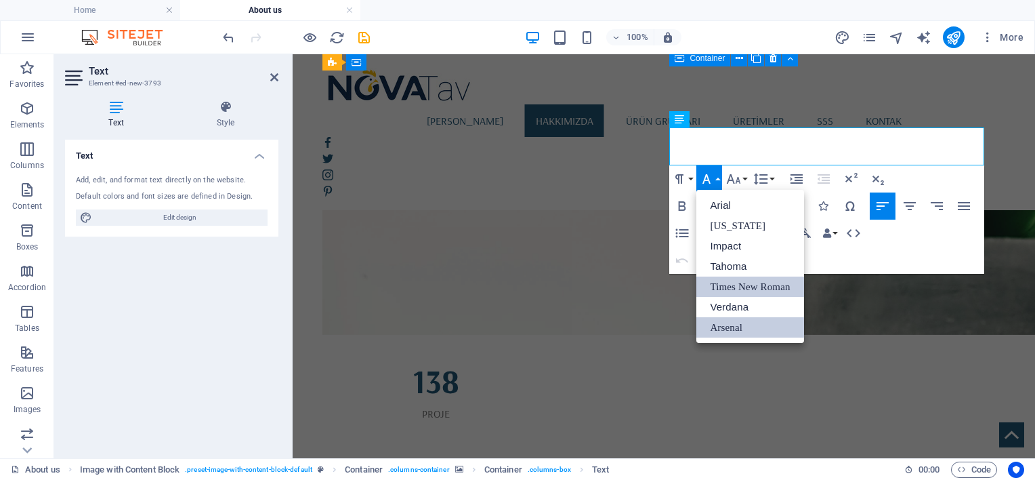
scroll to position [0, 0]
click at [721, 323] on link "Arsenal" at bounding box center [749, 327] width 107 height 20
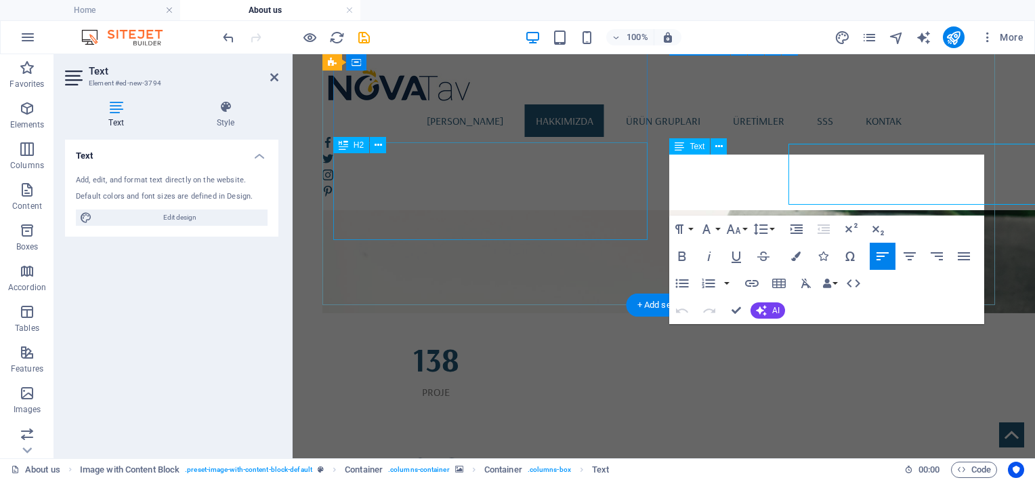
scroll to position [1145, 0]
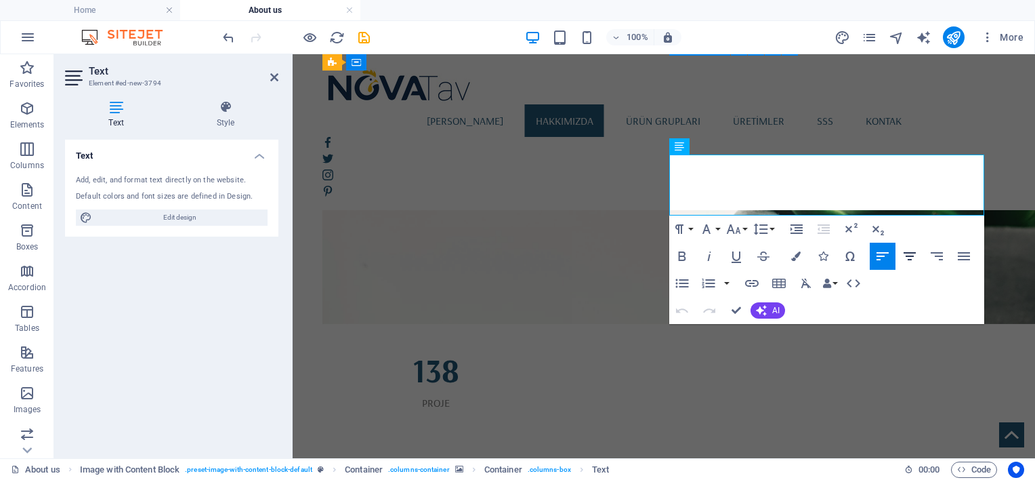
click at [902, 255] on icon "button" at bounding box center [910, 256] width 16 height 16
click at [959, 252] on icon "button" at bounding box center [964, 256] width 12 height 8
click at [883, 253] on icon "button" at bounding box center [882, 256] width 12 height 8
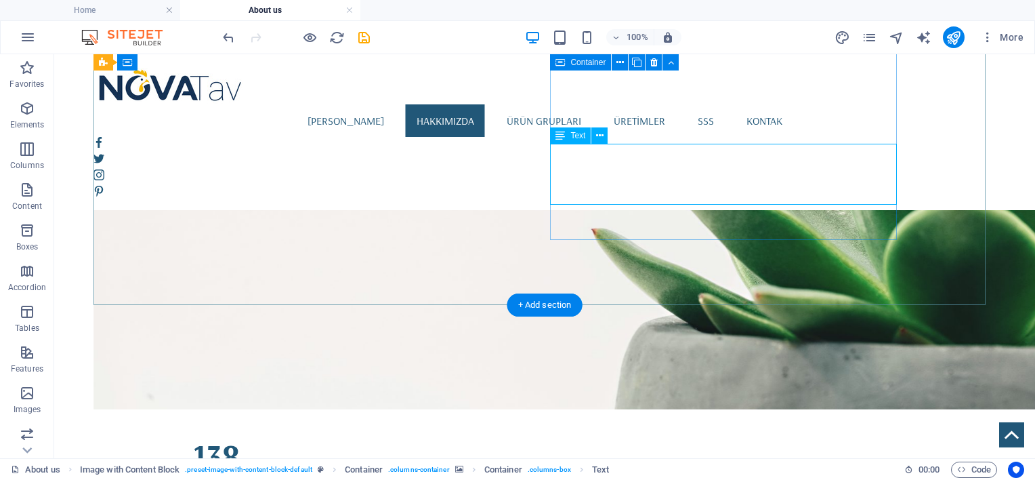
scroll to position [1032, 0]
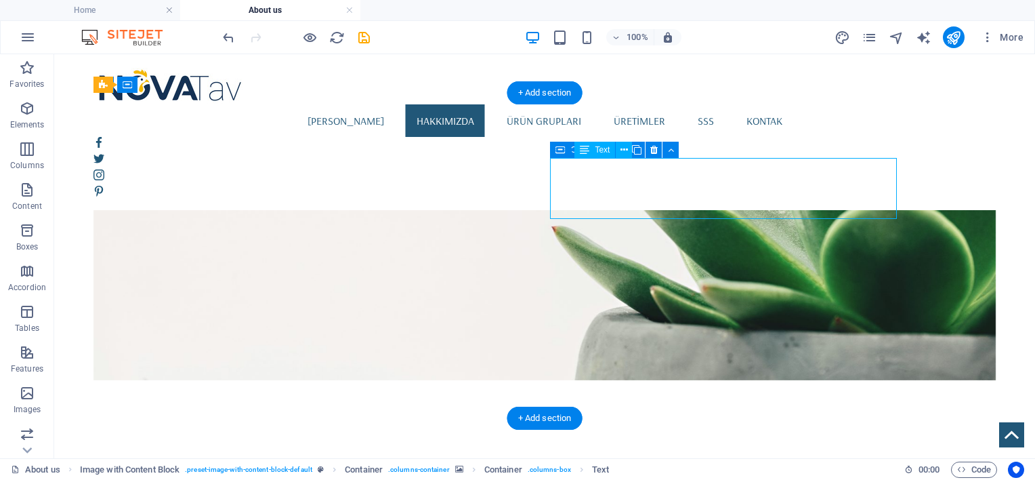
scroll to position [1043, 0]
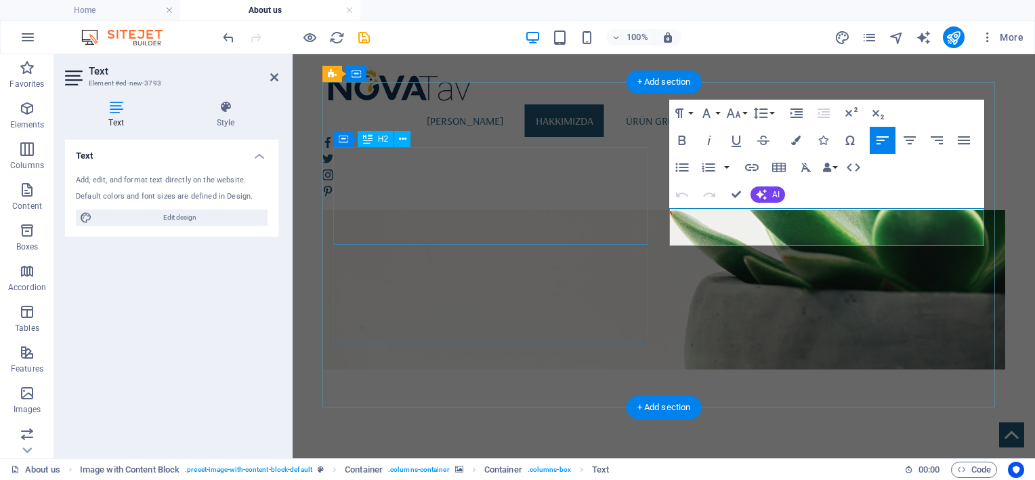
scroll to position [1054, 0]
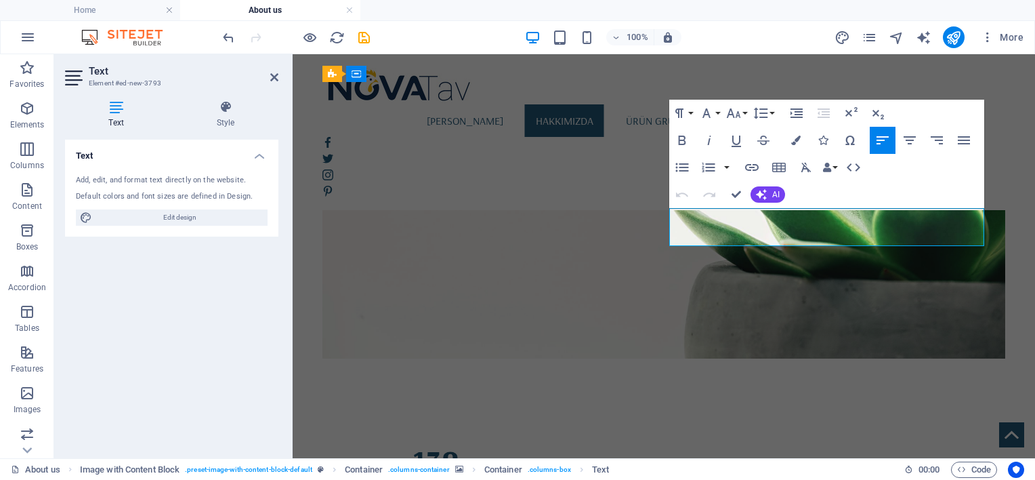
drag, startPoint x: 821, startPoint y: 237, endPoint x: 662, endPoint y: 205, distance: 161.8
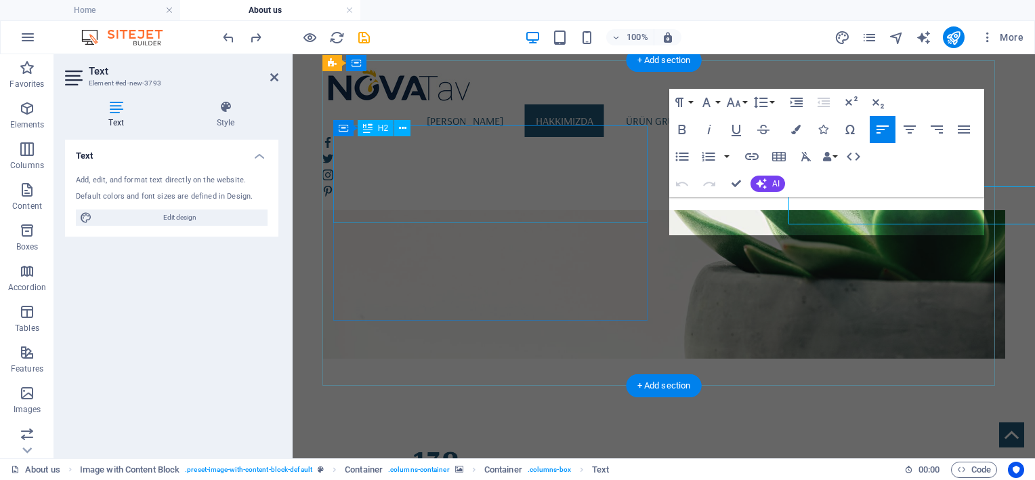
scroll to position [1065, 0]
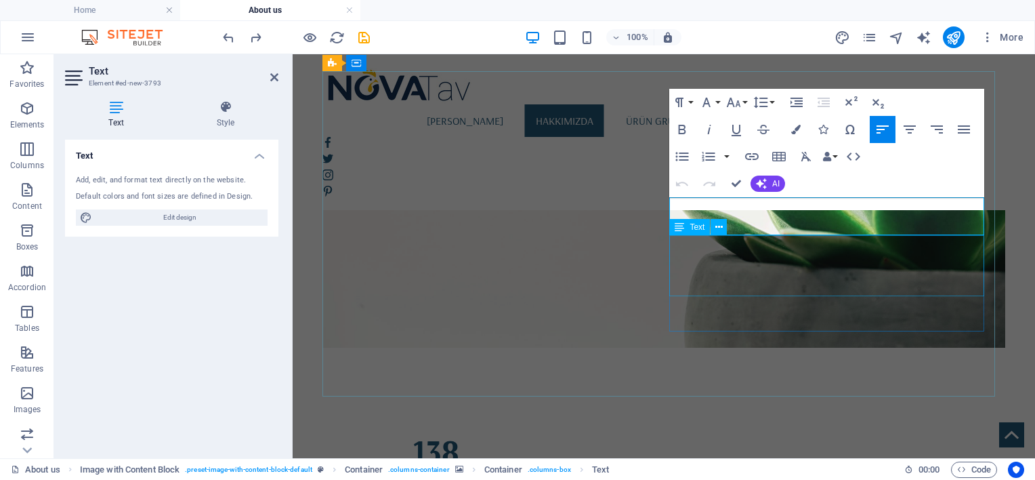
drag, startPoint x: 677, startPoint y: 209, endPoint x: 862, endPoint y: 241, distance: 187.1
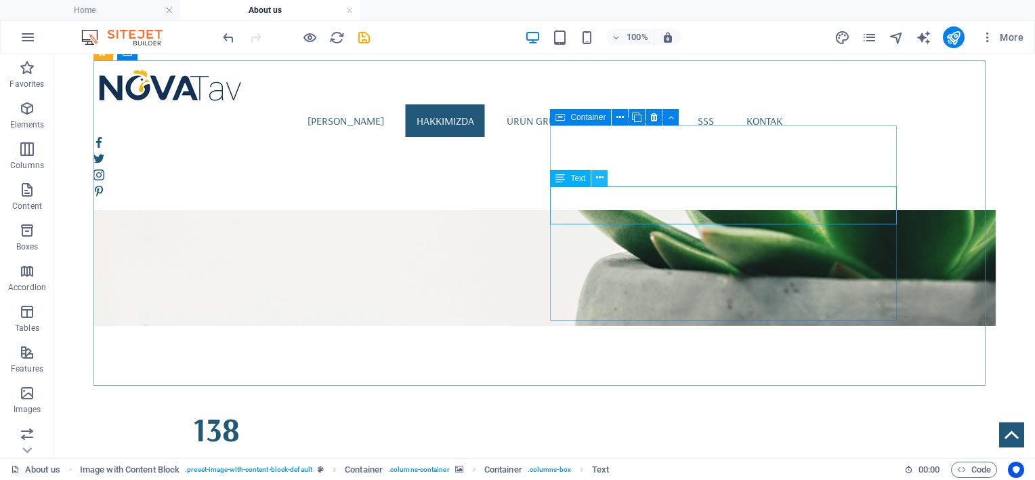
click at [597, 177] on icon at bounding box center [599, 178] width 7 height 14
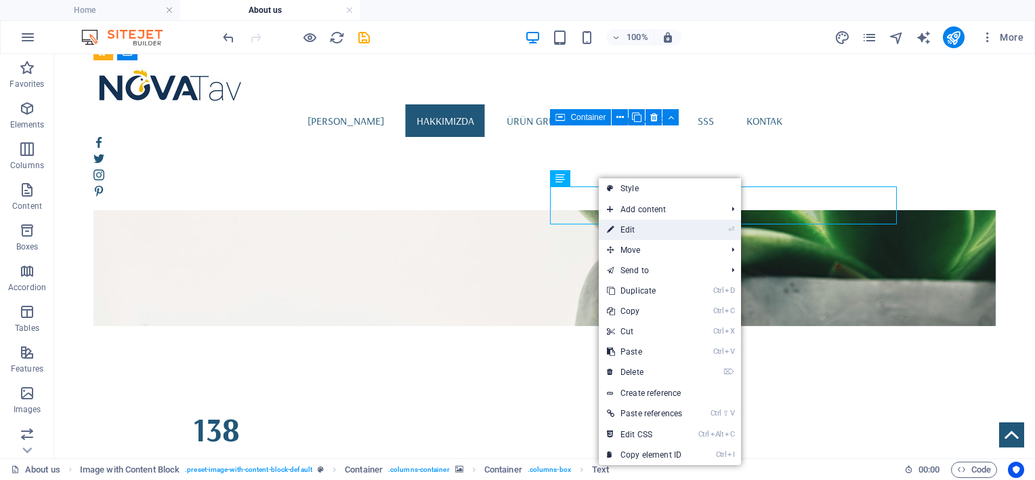
click at [633, 224] on link "⏎ Edit" at bounding box center [644, 229] width 91 height 20
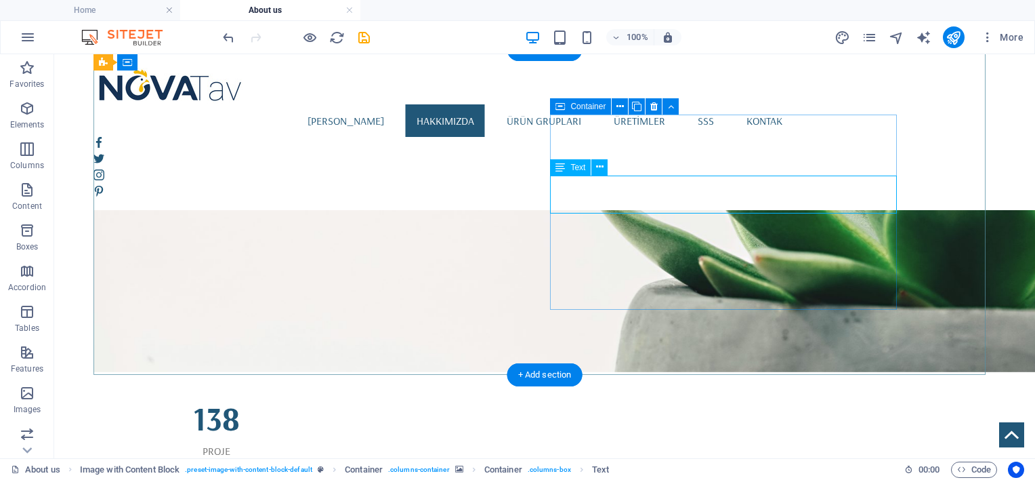
click at [604, 167] on button at bounding box center [599, 167] width 16 height 16
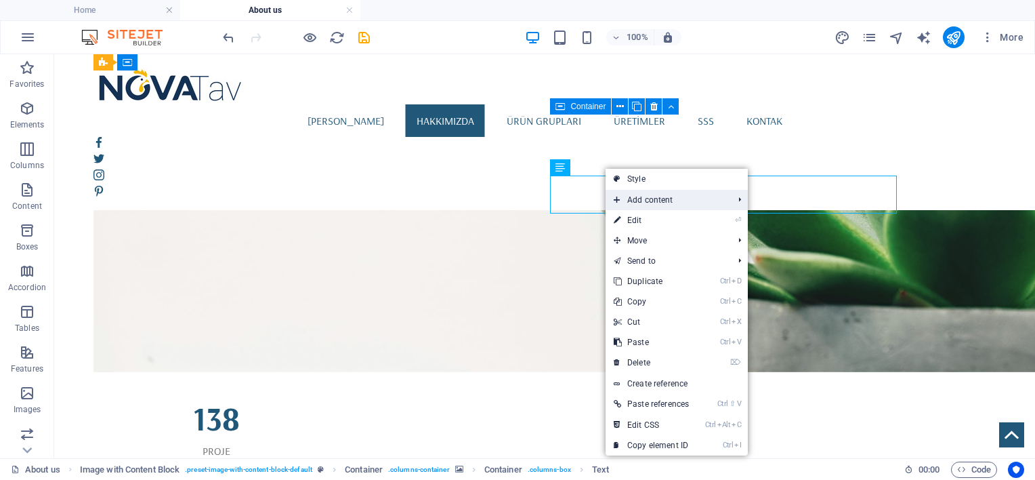
click at [654, 195] on span "Add content" at bounding box center [667, 200] width 122 height 20
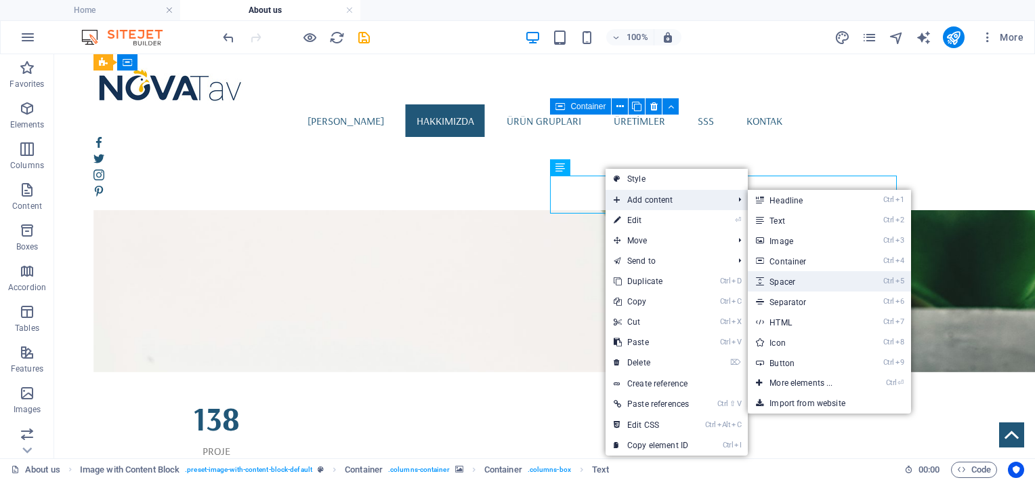
click at [801, 277] on link "Ctrl 5 Spacer" at bounding box center [804, 281] width 112 height 20
select select "px"
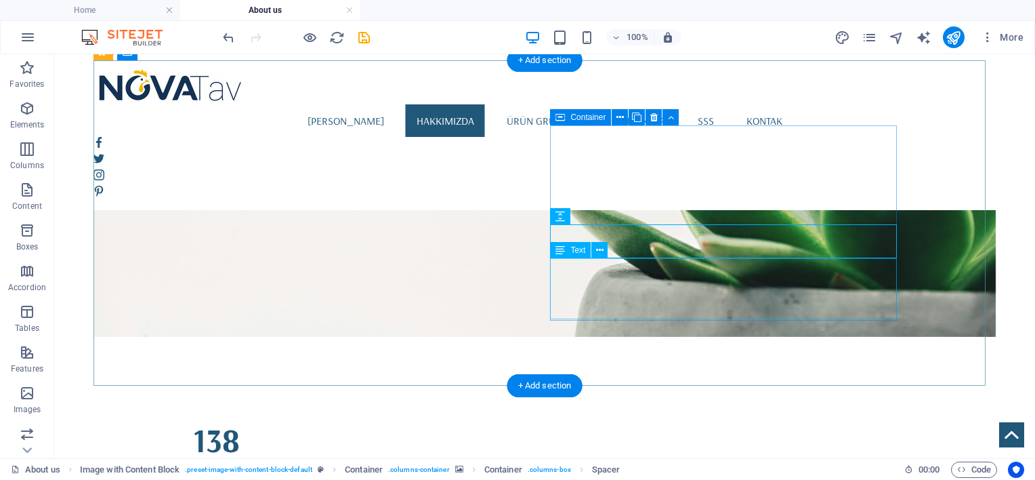
scroll to position [1065, 0]
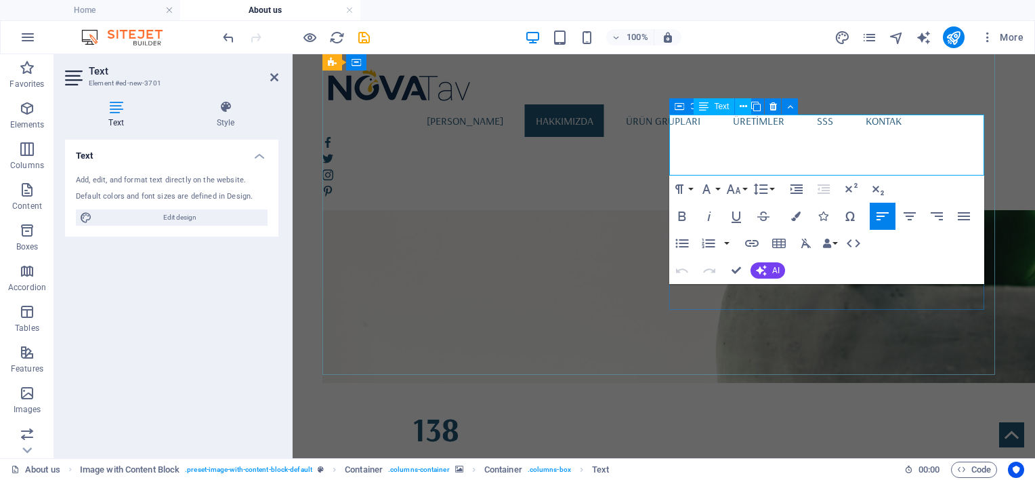
click at [717, 192] on button "Font Family" at bounding box center [709, 188] width 26 height 27
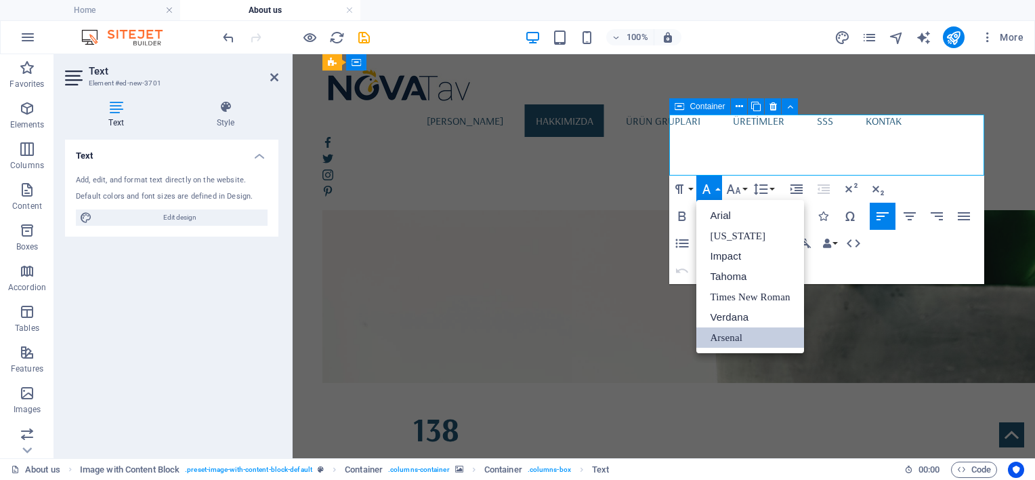
click at [742, 334] on link "Arsenal" at bounding box center [749, 337] width 107 height 20
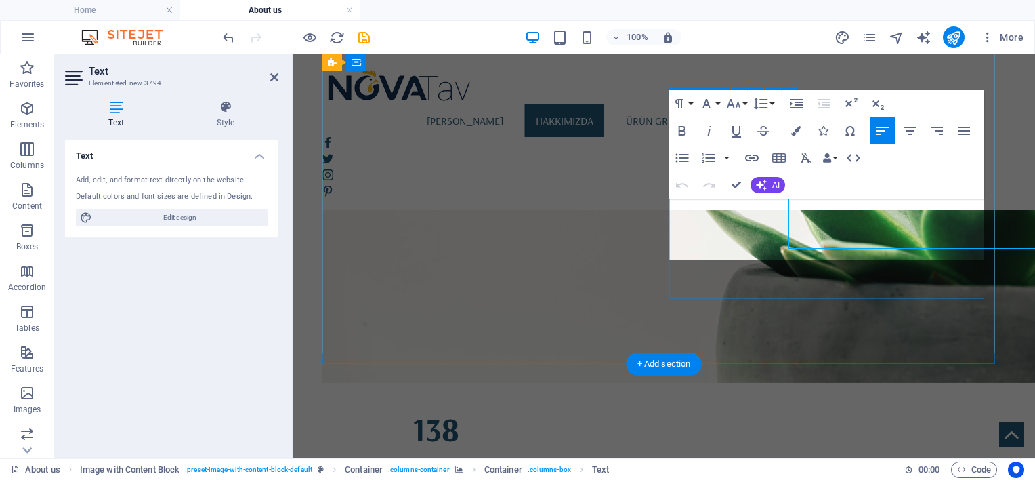
scroll to position [1097, 0]
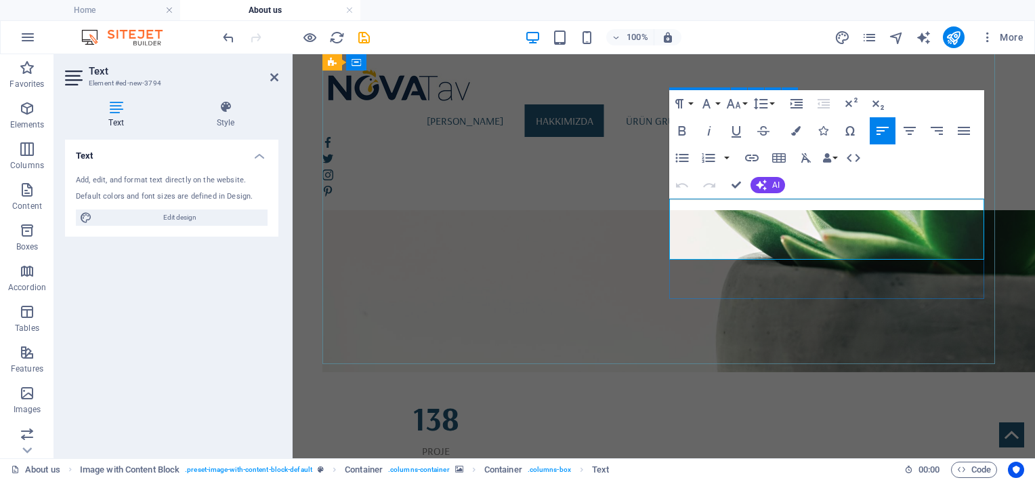
click at [713, 103] on icon "button" at bounding box center [706, 104] width 16 height 16
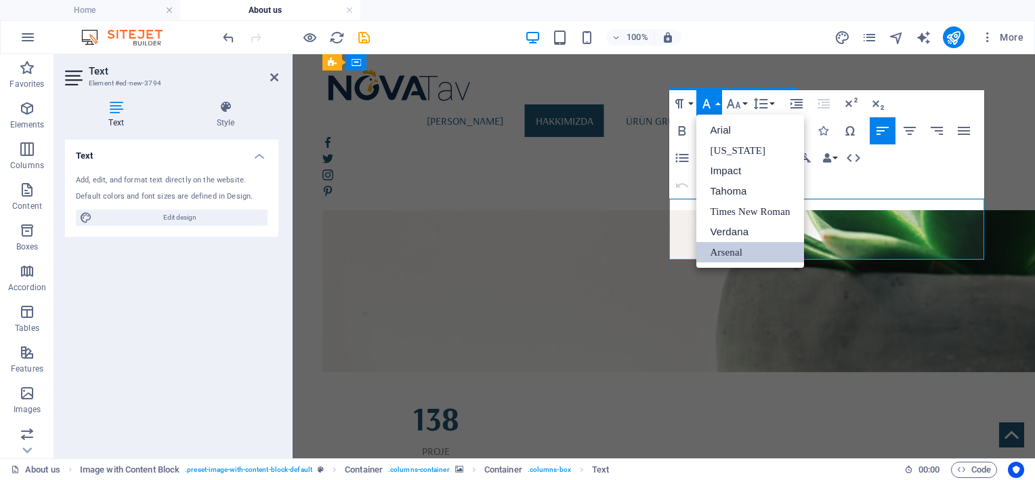
scroll to position [0, 0]
click at [725, 249] on link "Arsenal" at bounding box center [749, 252] width 107 height 20
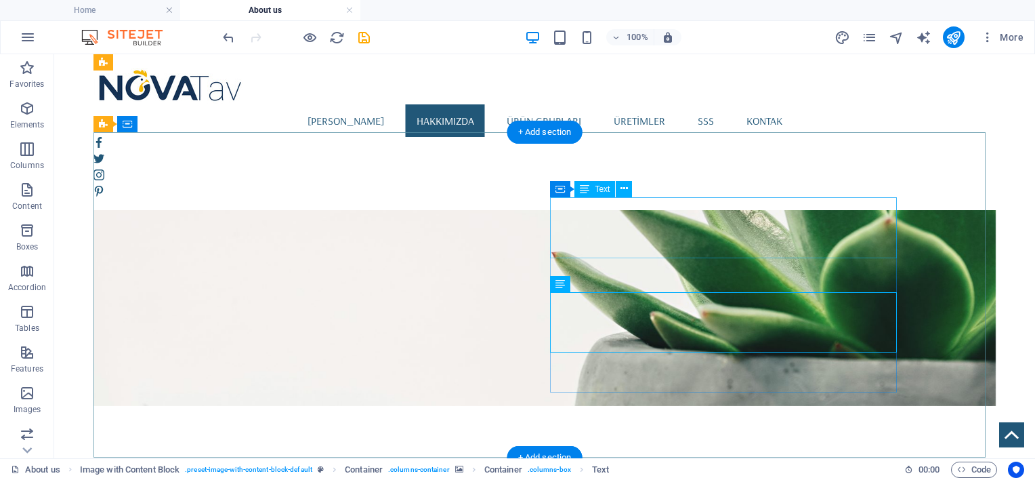
scroll to position [984, 0]
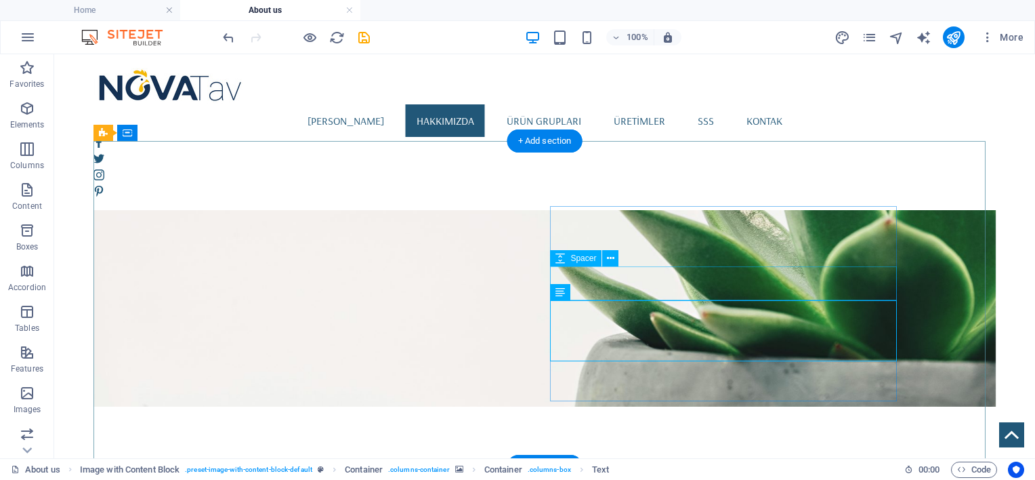
click at [572, 261] on span "Spacer" at bounding box center [583, 258] width 26 height 8
click at [566, 257] on div "Spacer" at bounding box center [575, 258] width 51 height 16
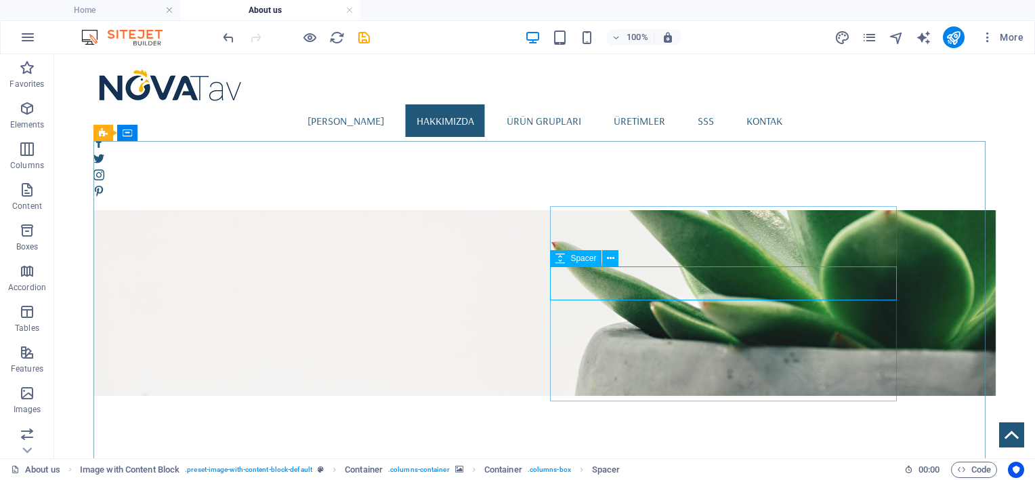
select select "px"
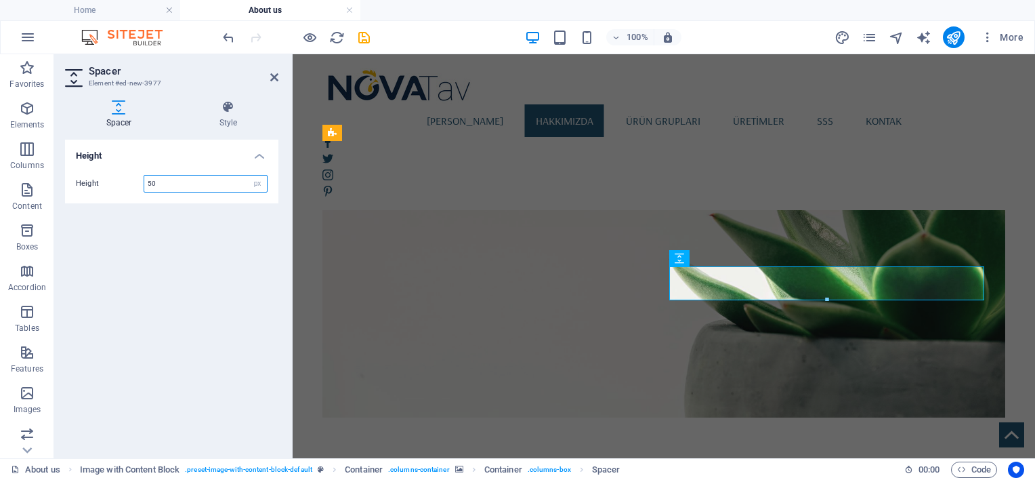
click at [167, 182] on input "50" at bounding box center [205, 183] width 123 height 16
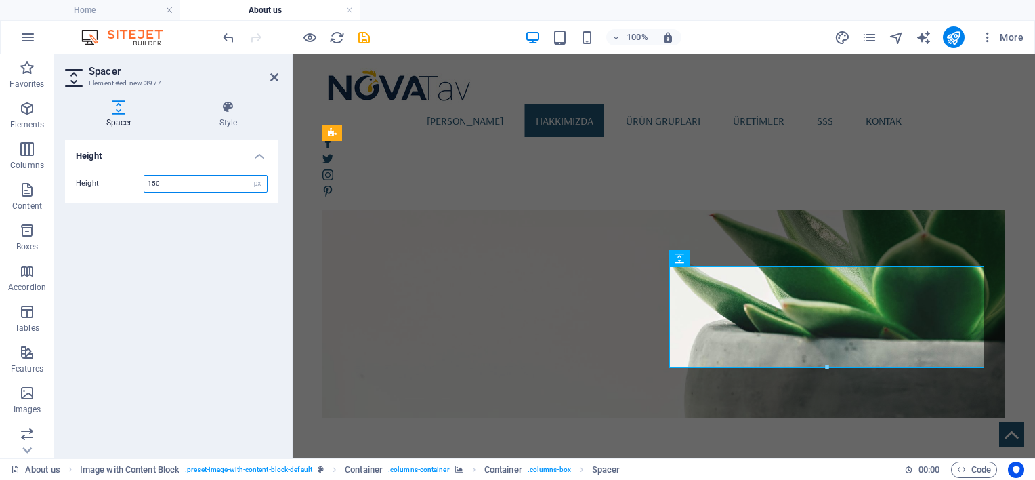
click at [167, 182] on input "150" at bounding box center [205, 183] width 123 height 16
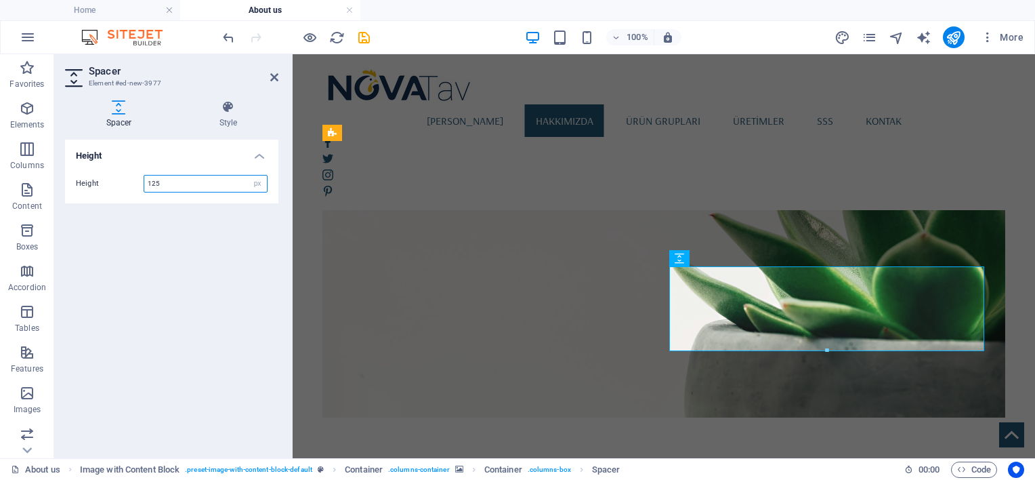
type input "125"
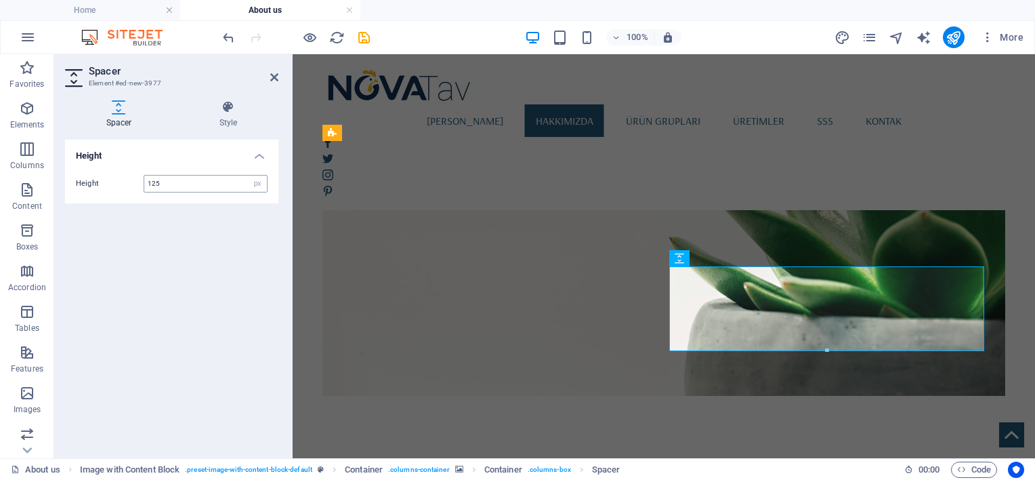
scroll to position [984, 0]
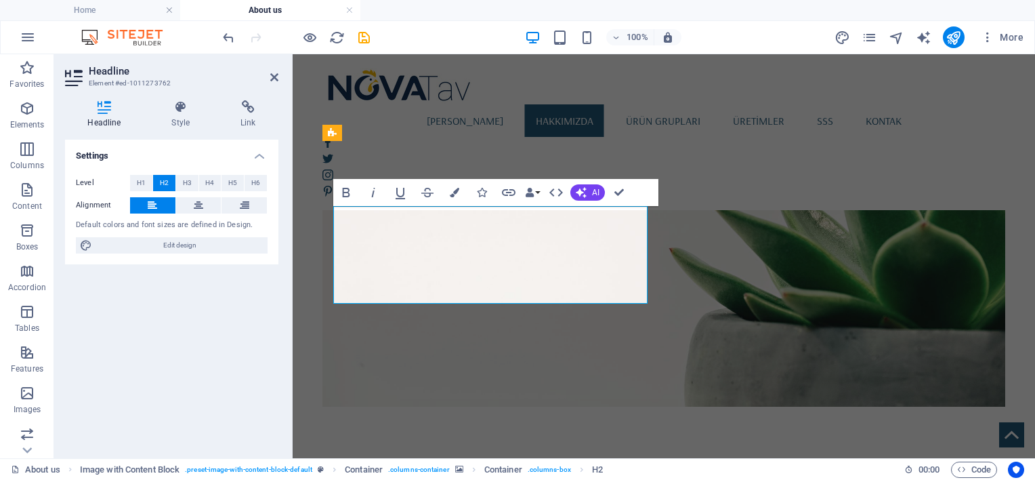
scroll to position [995, 0]
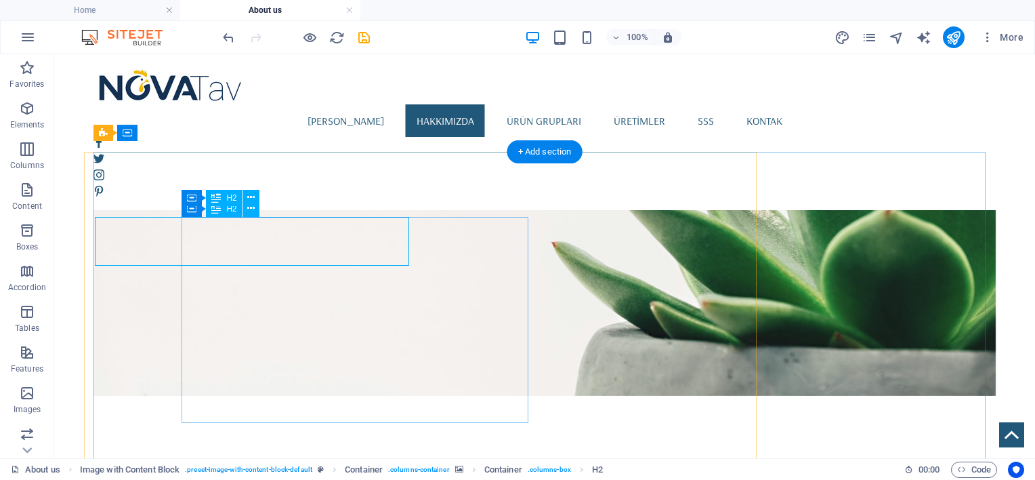
scroll to position [984, 0]
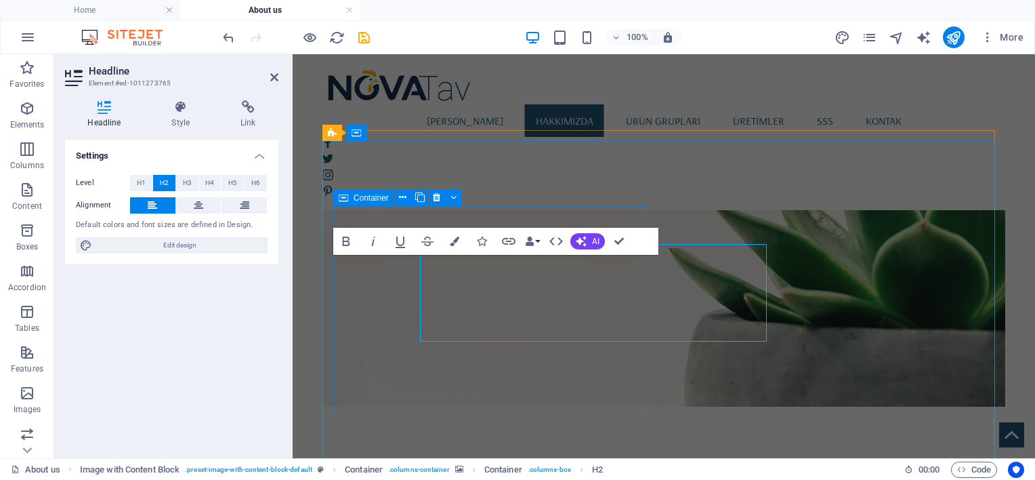
scroll to position [995, 0]
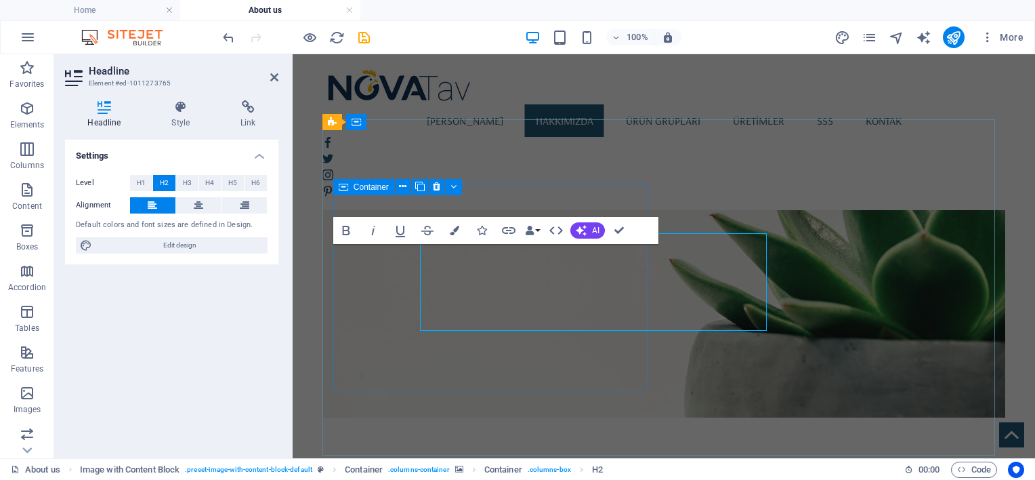
scroll to position [1006, 0]
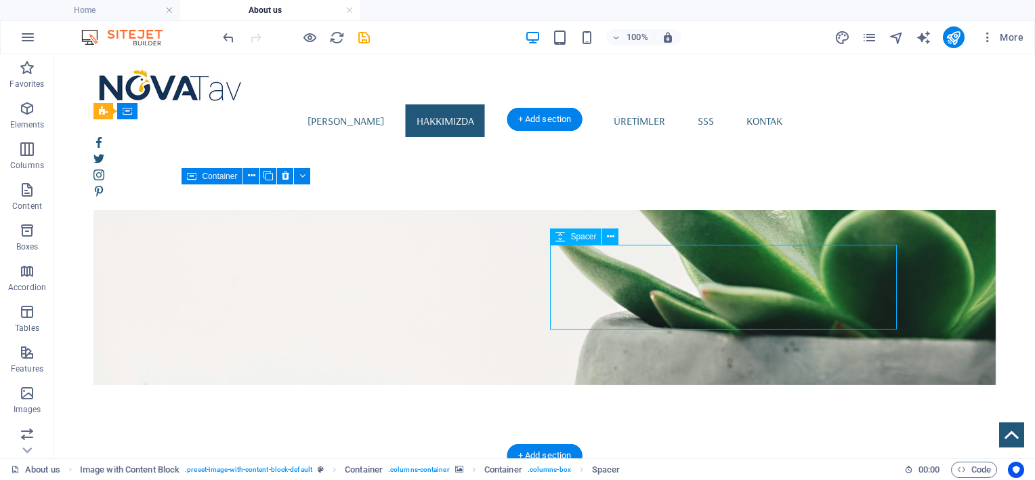
select select "px"
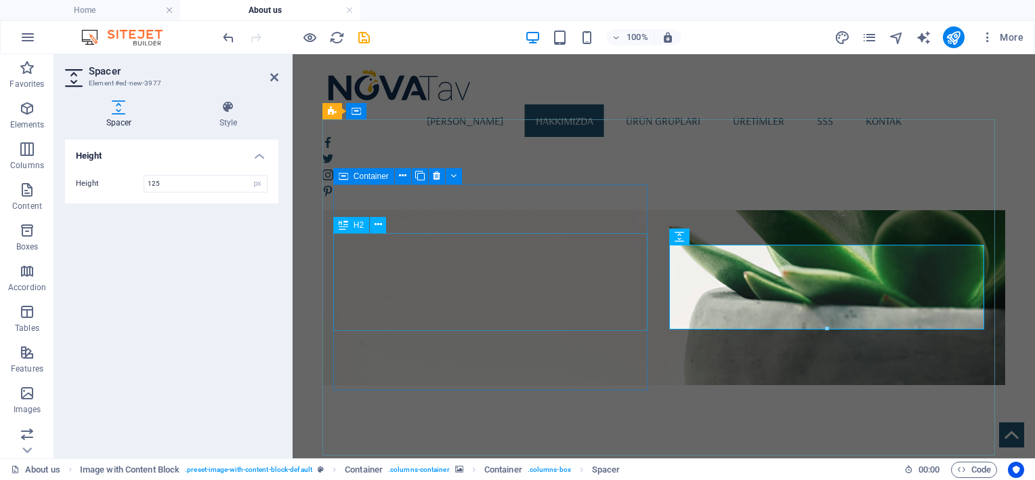
scroll to position [1017, 0]
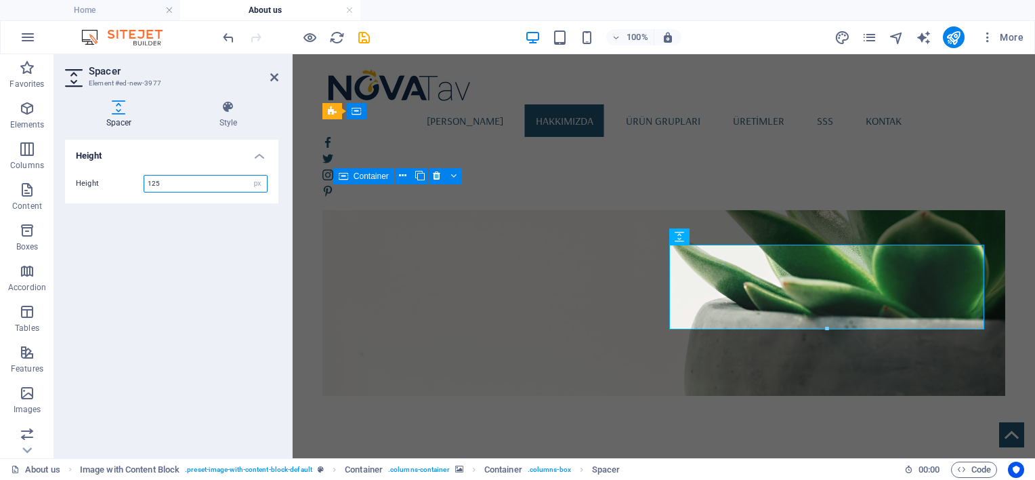
click at [225, 184] on input "125" at bounding box center [205, 183] width 123 height 16
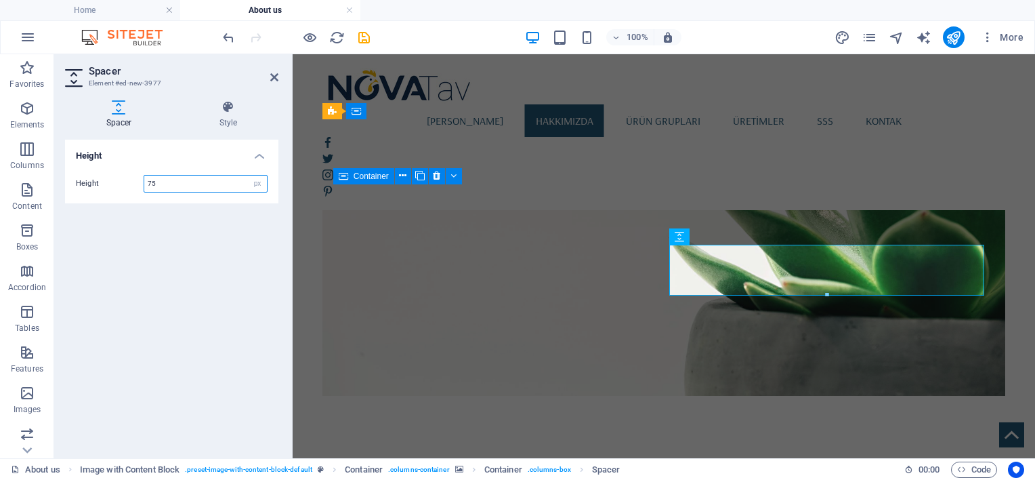
click at [225, 184] on input "75" at bounding box center [205, 183] width 123 height 16
type input "7"
type input "50"
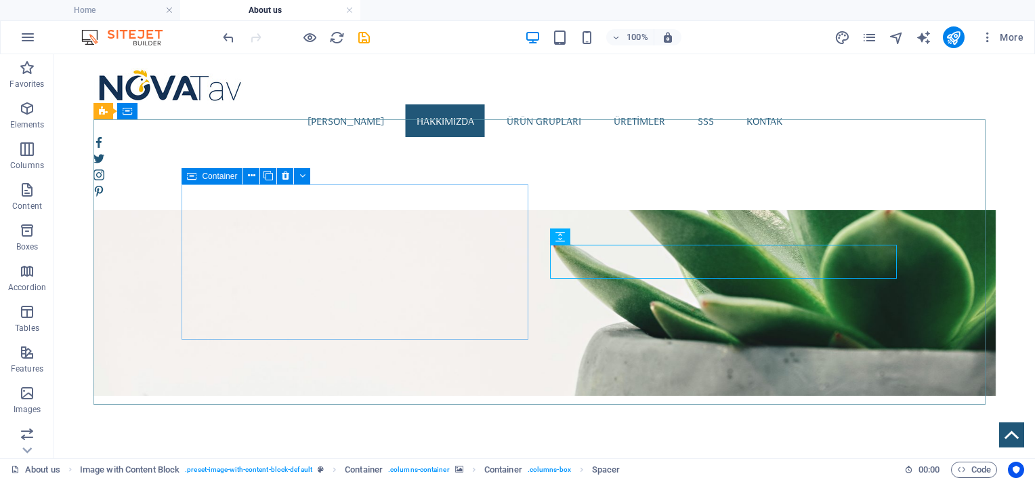
scroll to position [1006, 0]
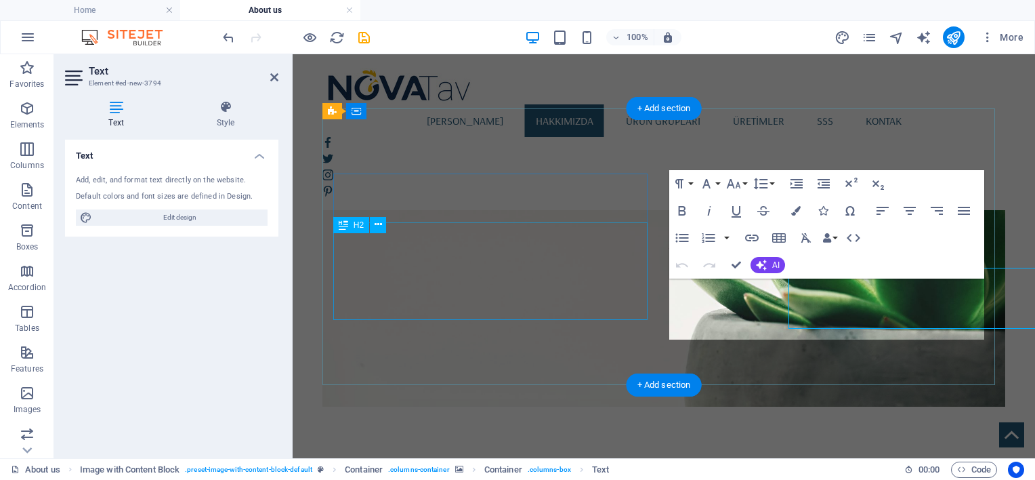
scroll to position [1017, 0]
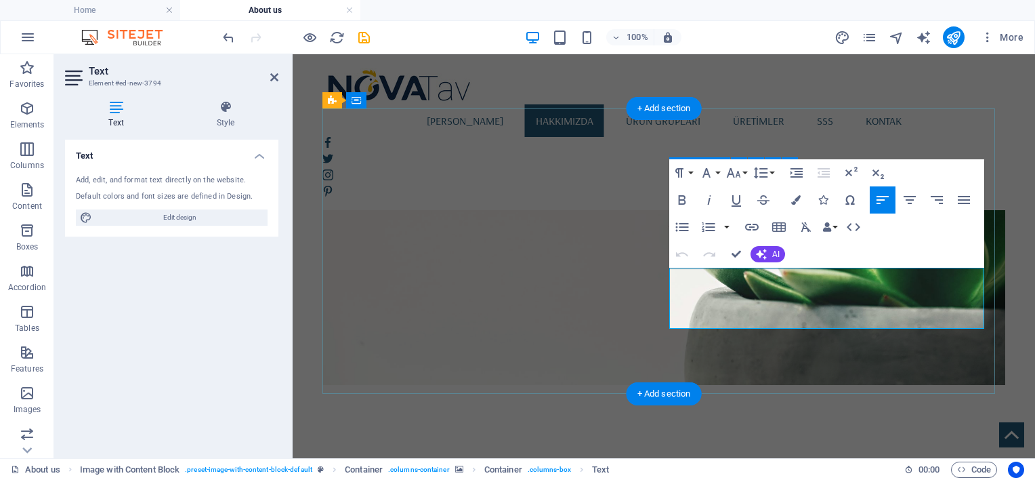
drag, startPoint x: 713, startPoint y: 299, endPoint x: 763, endPoint y: 300, distance: 49.5
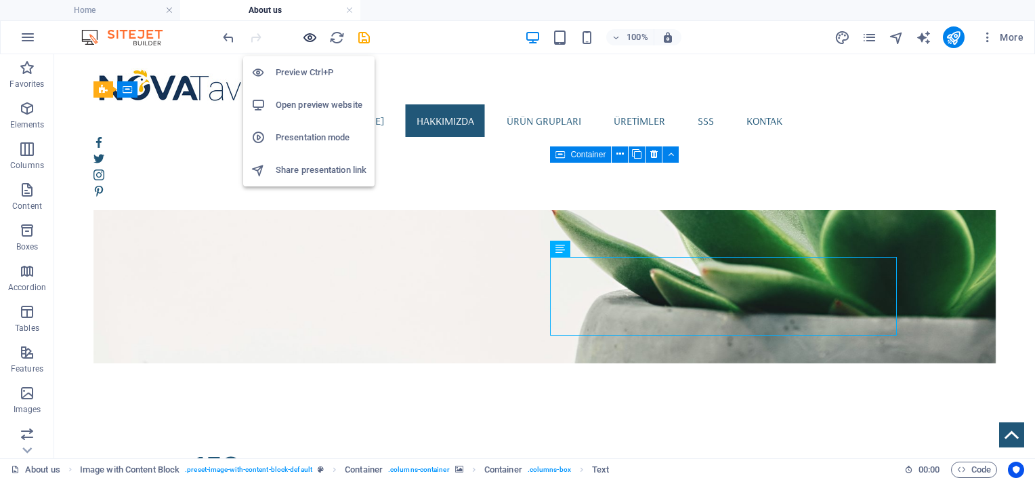
click at [307, 35] on icon "button" at bounding box center [310, 38] width 16 height 16
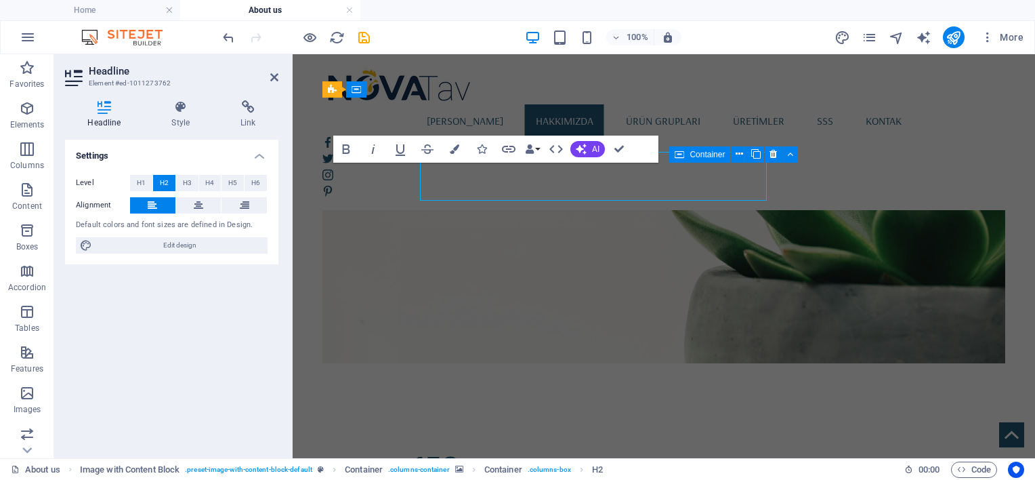
scroll to position [1038, 0]
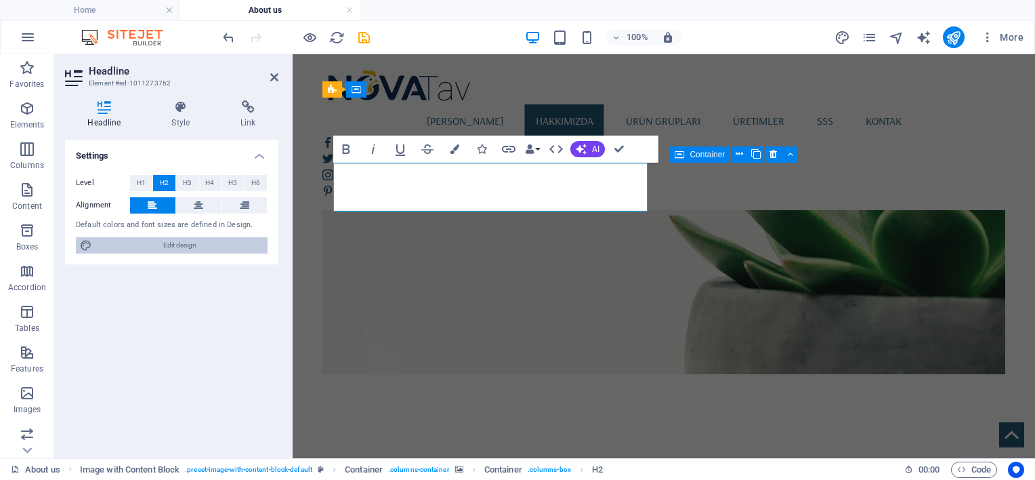
click at [175, 245] on span "Edit design" at bounding box center [179, 245] width 167 height 16
select select "rem"
select select "400"
select select "px"
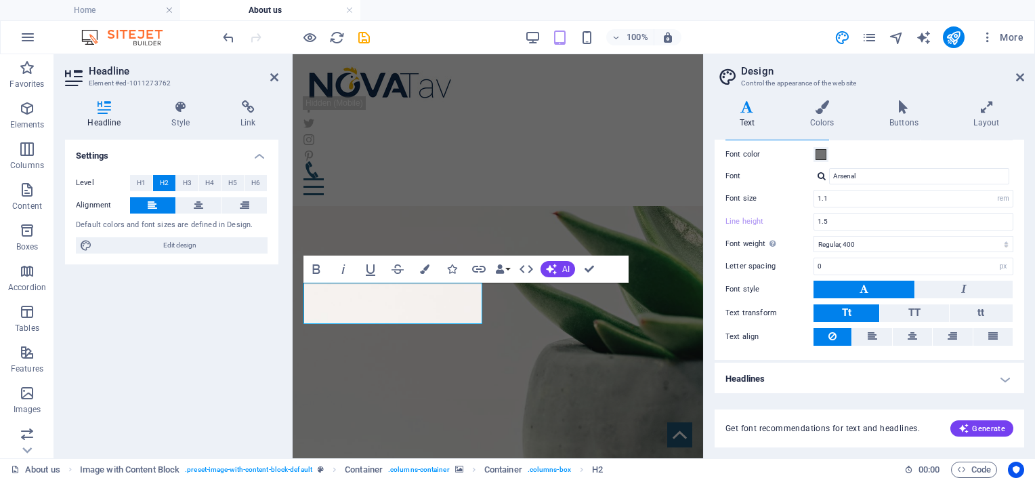
scroll to position [1045, 0]
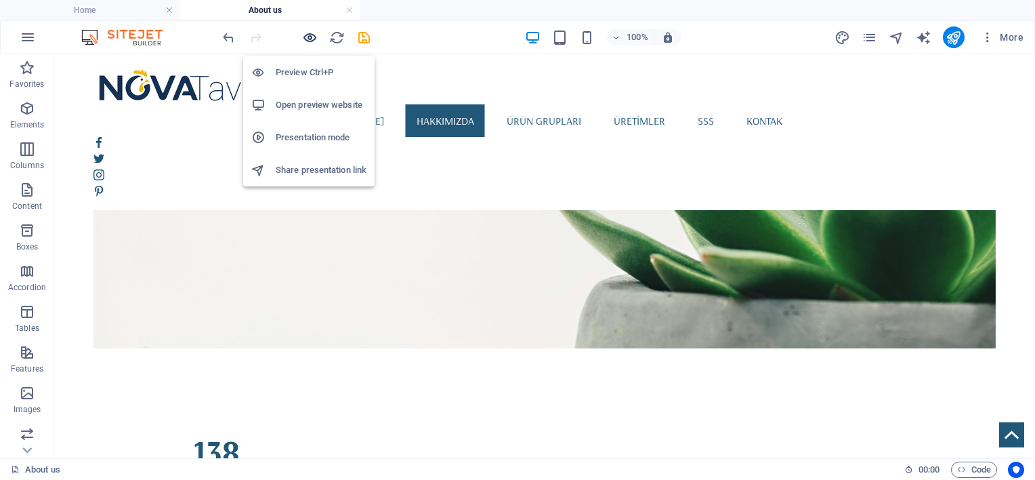
click at [307, 36] on icon "button" at bounding box center [310, 38] width 16 height 16
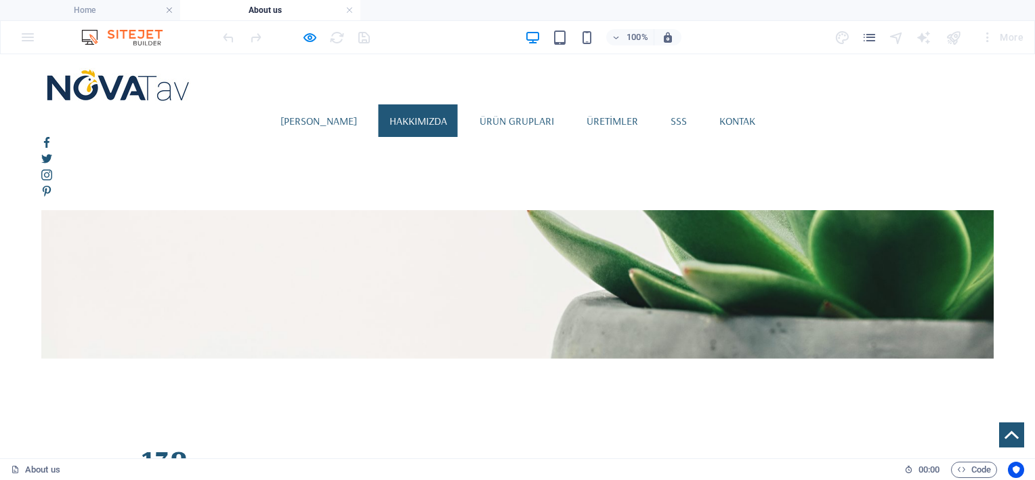
scroll to position [932, 0]
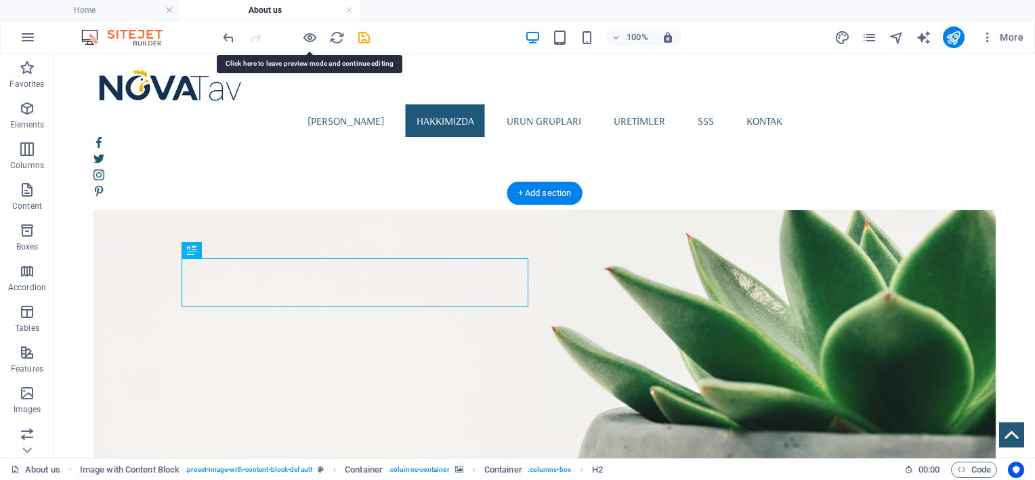
scroll to position [943, 0]
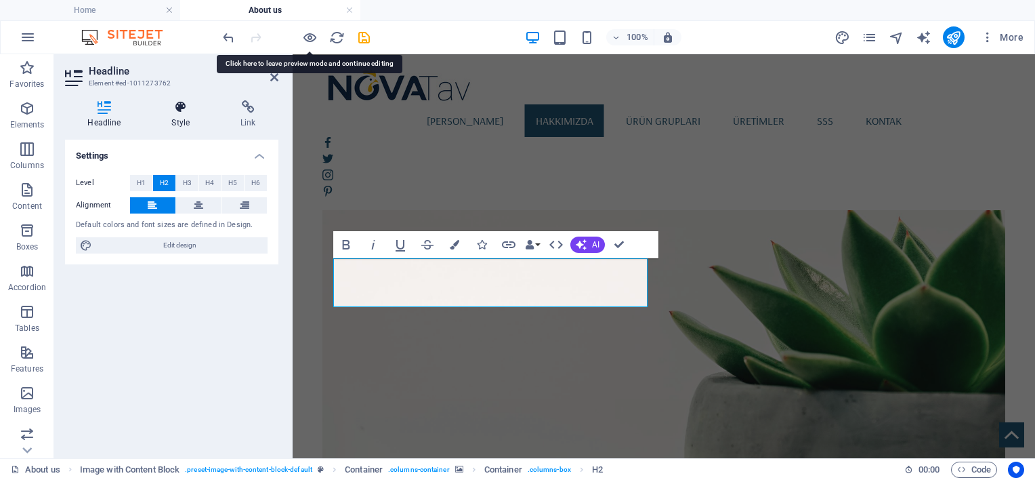
click at [189, 118] on h4 "Style" at bounding box center [183, 114] width 69 height 28
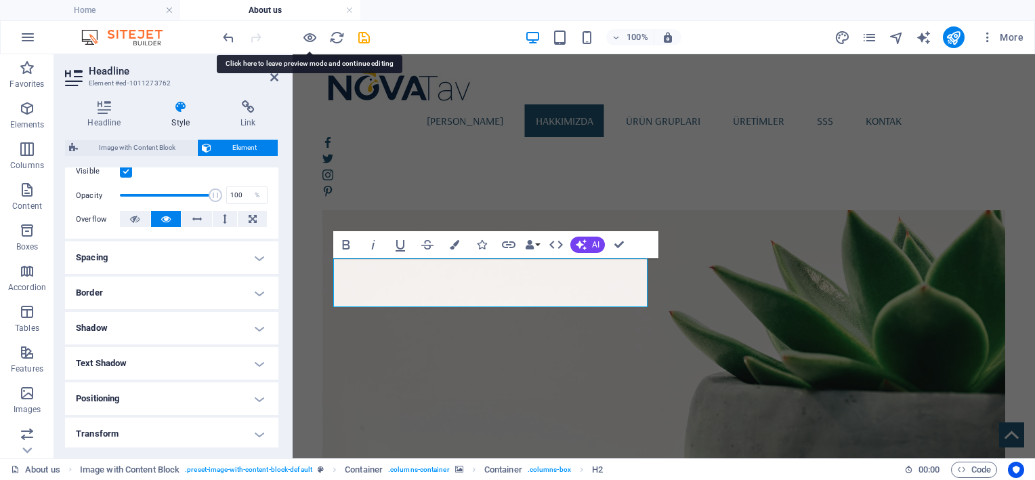
scroll to position [226, 0]
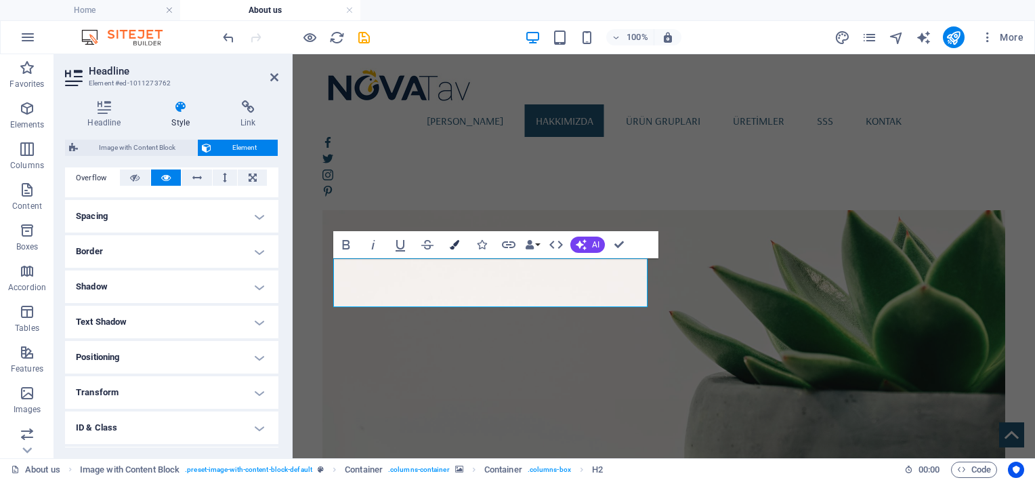
click at [454, 242] on icon "button" at bounding box center [454, 244] width 9 height 9
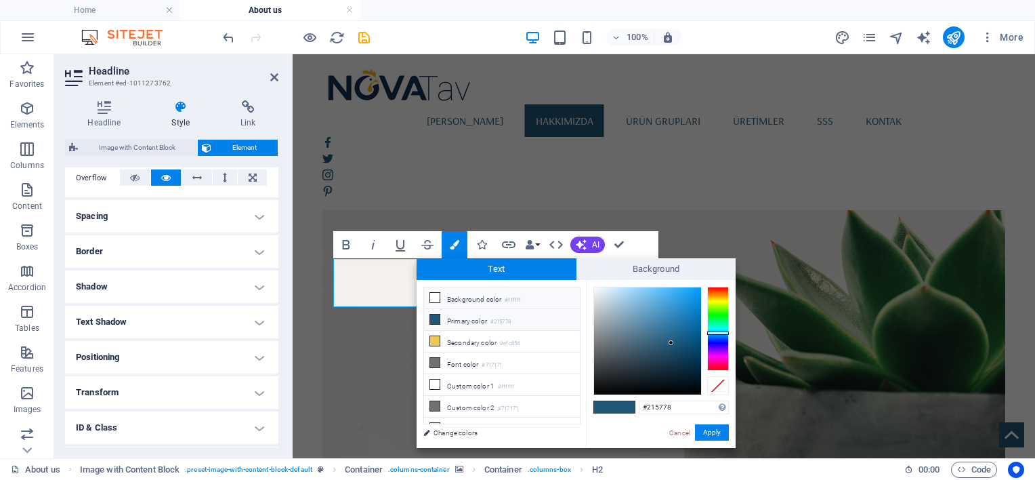
click at [433, 295] on icon at bounding box center [434, 297] width 9 height 9
type input "#ffffff"
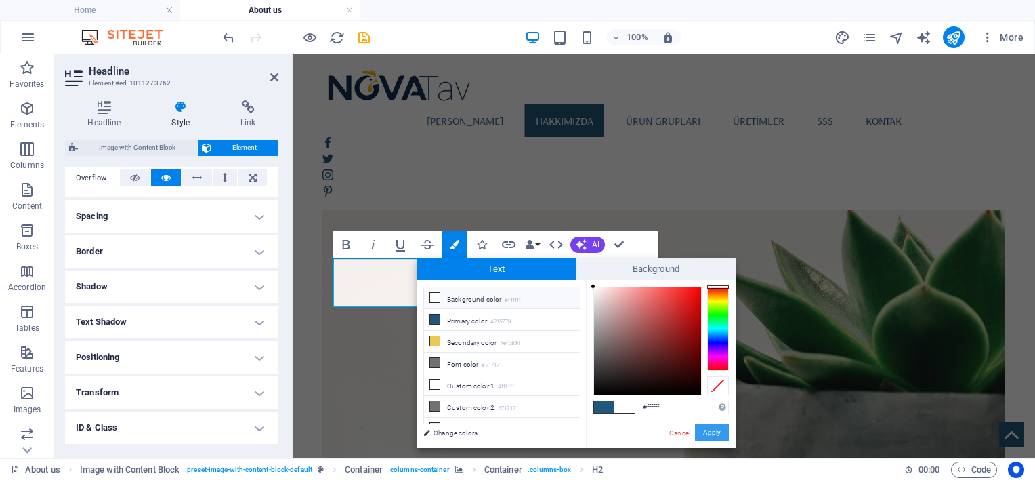
click at [715, 432] on button "Apply" at bounding box center [712, 432] width 34 height 16
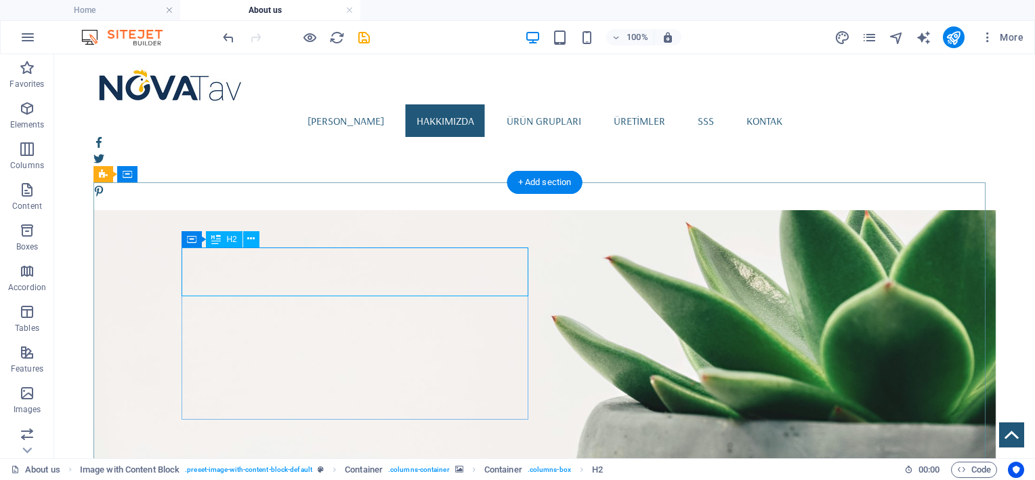
scroll to position [954, 0]
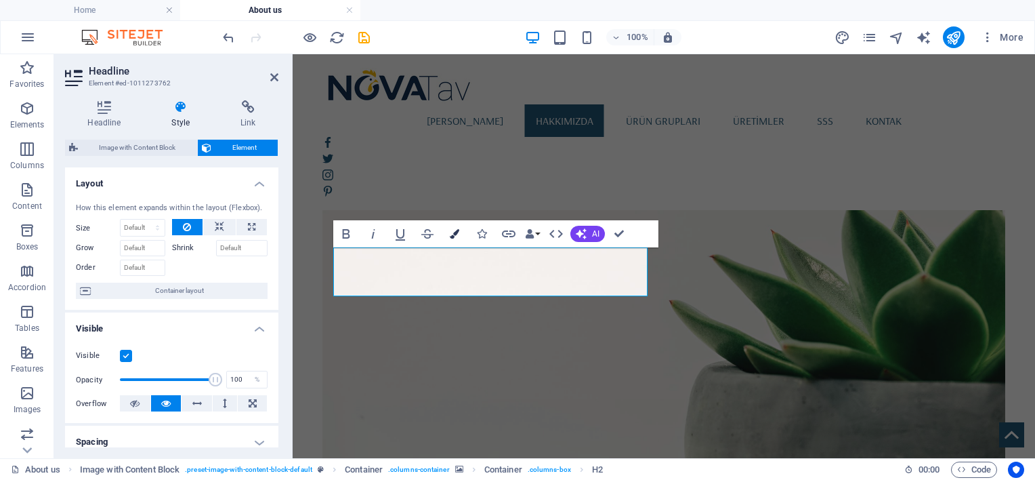
click at [452, 236] on icon "button" at bounding box center [454, 233] width 9 height 9
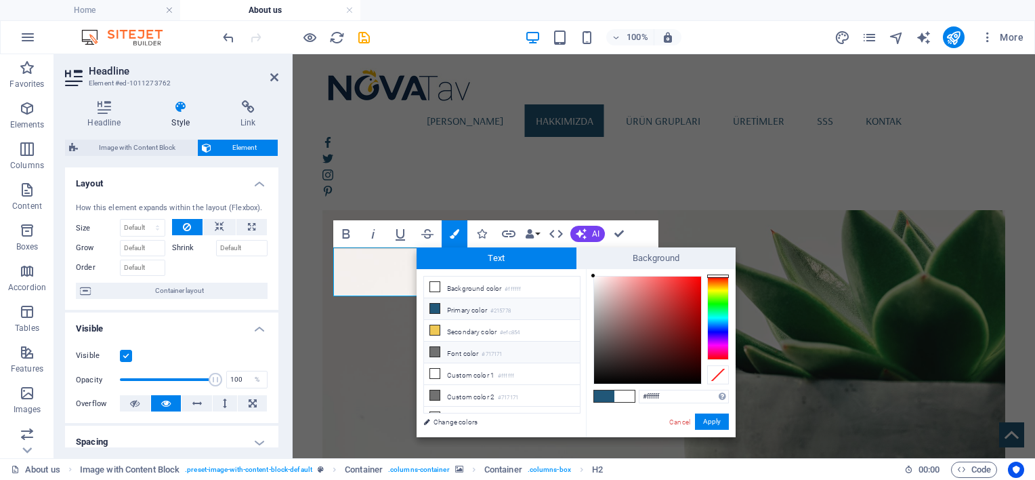
click at [452, 350] on li "Font color #717171" at bounding box center [502, 352] width 156 height 22
type input "#717171"
click at [716, 419] on button "Apply" at bounding box center [712, 421] width 34 height 16
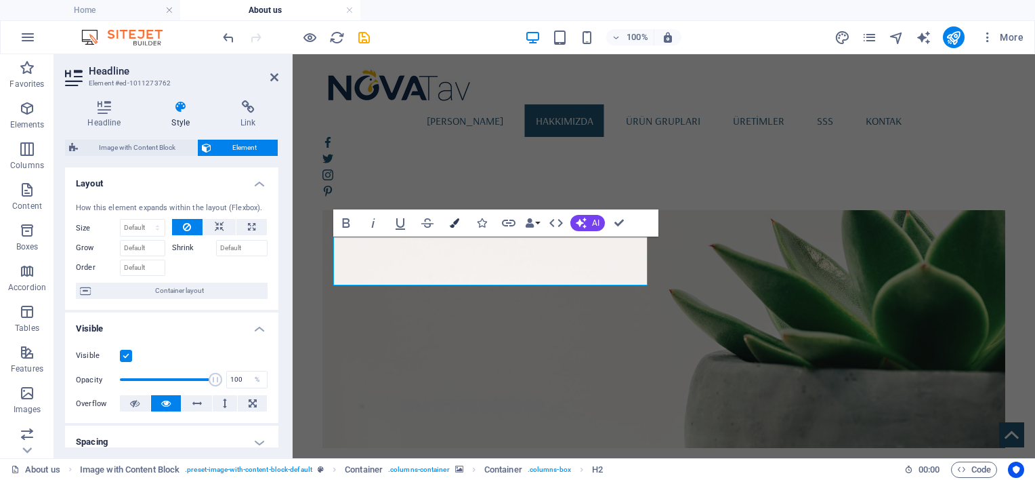
click at [457, 218] on icon "button" at bounding box center [454, 222] width 9 height 9
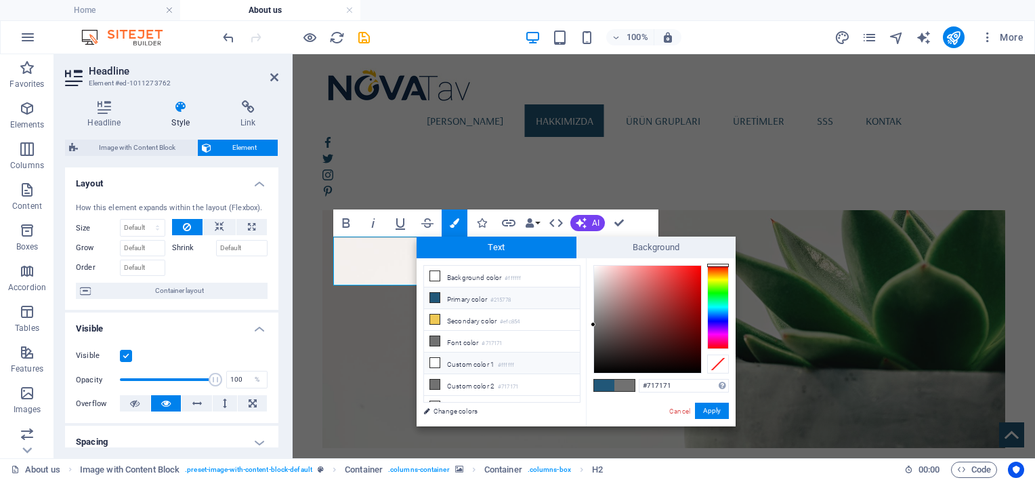
scroll to position [0, 0]
click at [499, 314] on li "Secondary color #efc854" at bounding box center [502, 320] width 156 height 22
type input "#efc854"
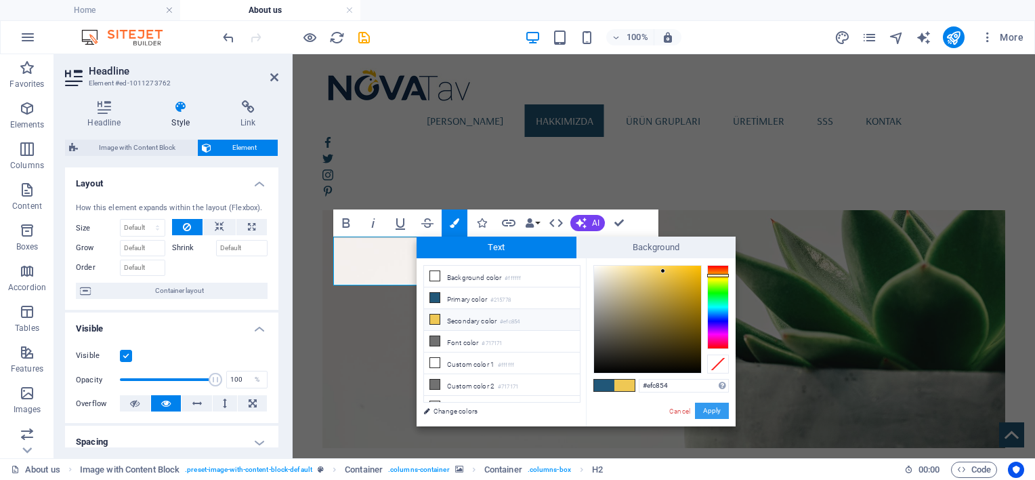
click at [708, 408] on button "Apply" at bounding box center [712, 410] width 34 height 16
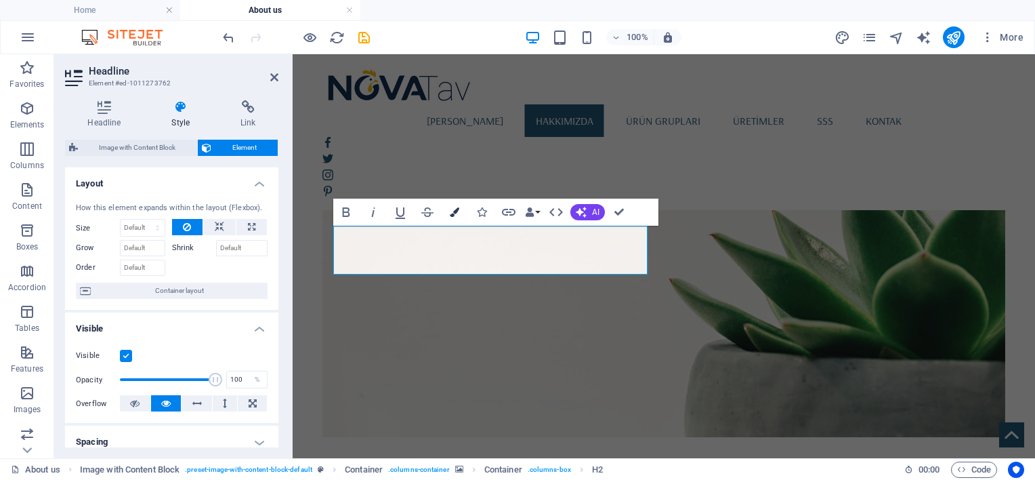
click at [454, 214] on icon "button" at bounding box center [454, 211] width 9 height 9
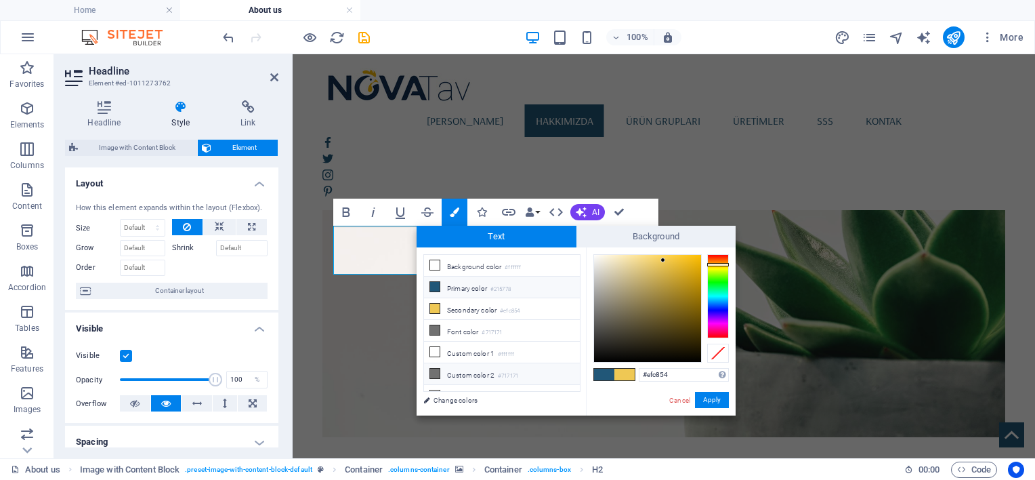
click at [467, 368] on li "Custom color 2 #717171" at bounding box center [502, 374] width 156 height 22
type input "#717171"
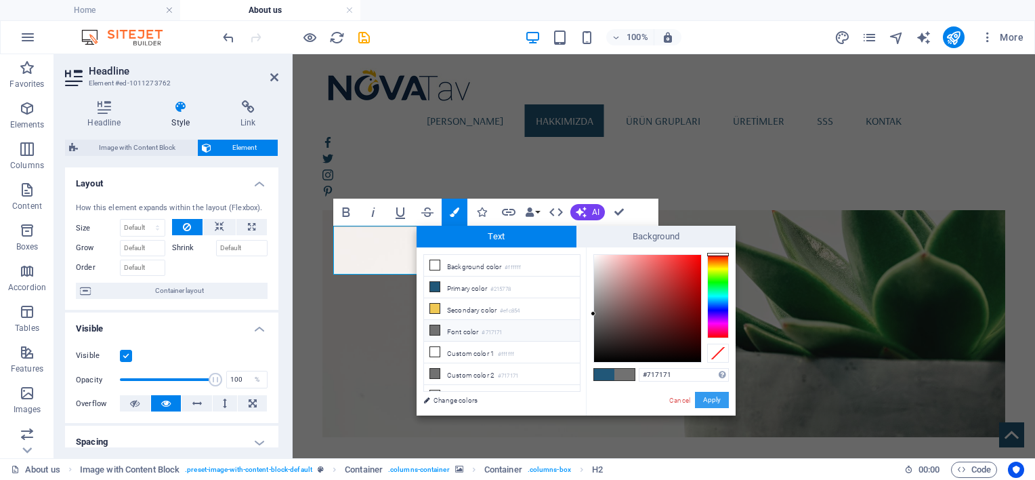
click at [718, 397] on button "Apply" at bounding box center [712, 400] width 34 height 16
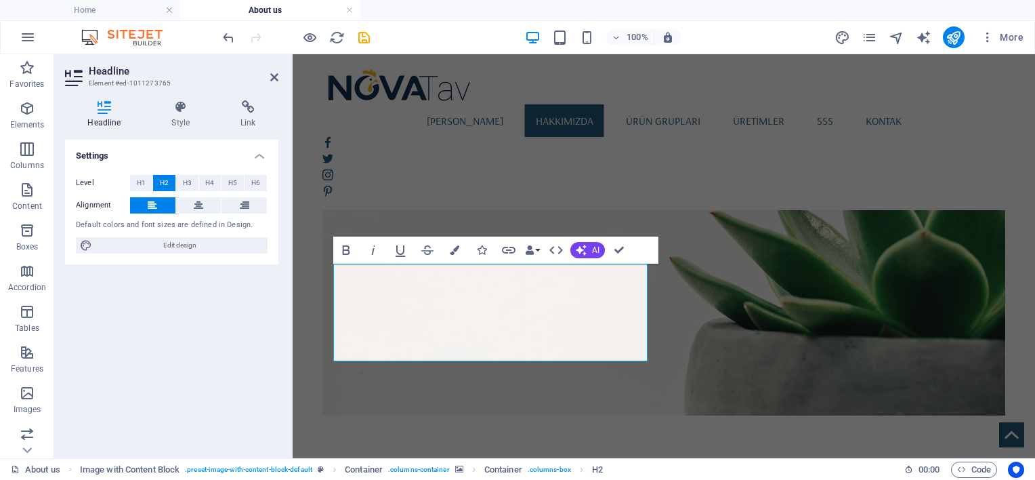
scroll to position [986, 0]
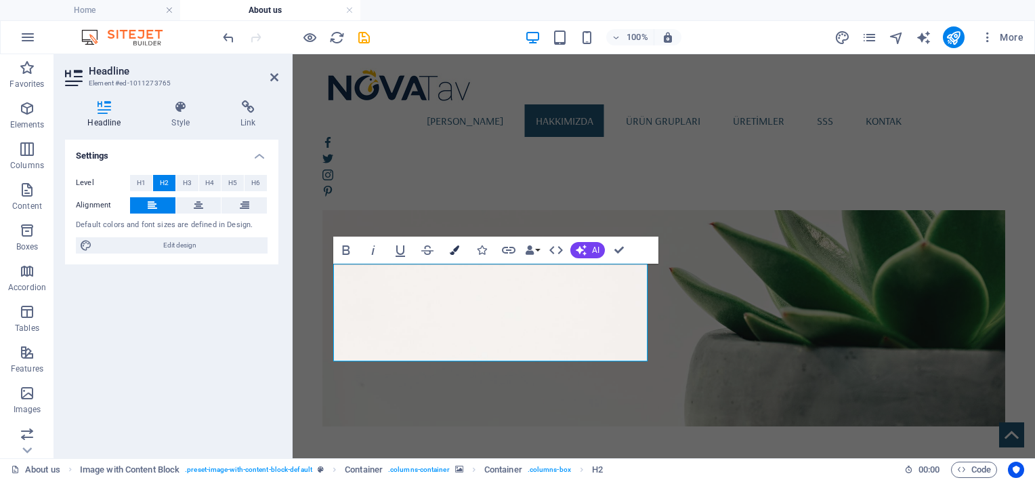
click at [454, 255] on button "Colors" at bounding box center [455, 249] width 26 height 27
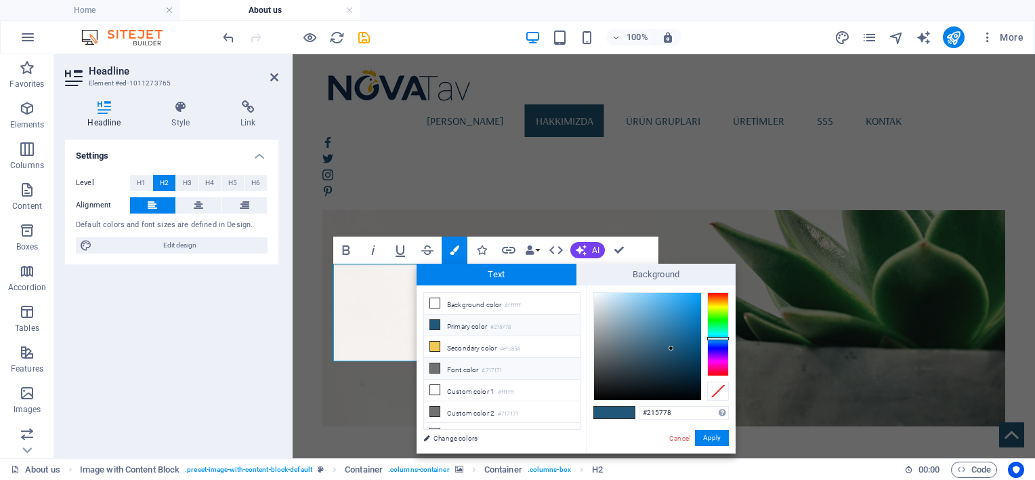
click at [477, 366] on li "Font color #717171" at bounding box center [502, 369] width 156 height 22
type input "#717171"
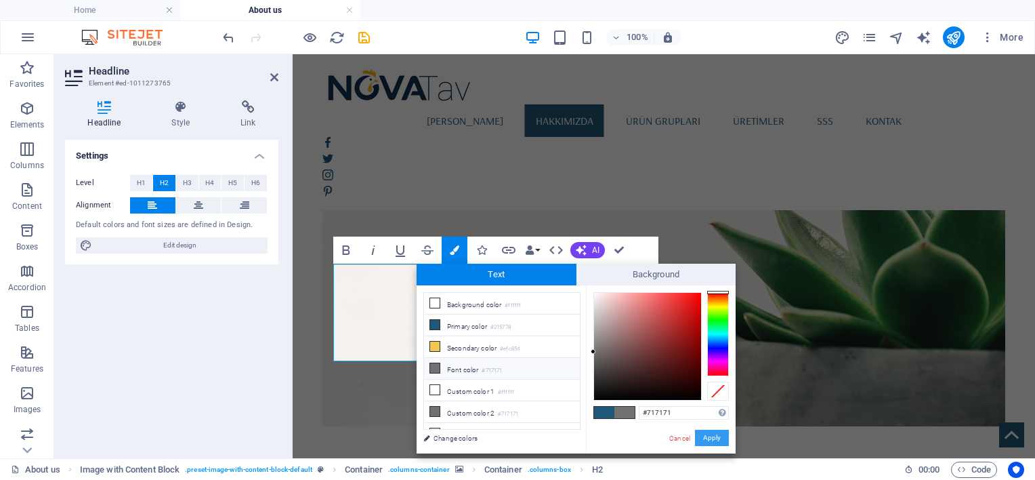
drag, startPoint x: 721, startPoint y: 436, endPoint x: 353, endPoint y: 351, distance: 378.2
click at [721, 436] on button "Apply" at bounding box center [712, 437] width 34 height 16
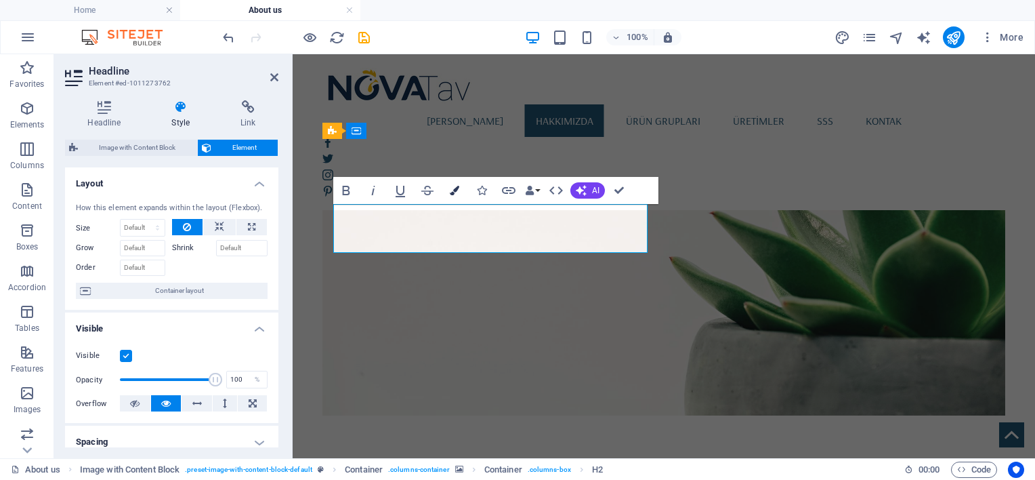
click at [457, 190] on icon "button" at bounding box center [454, 190] width 9 height 9
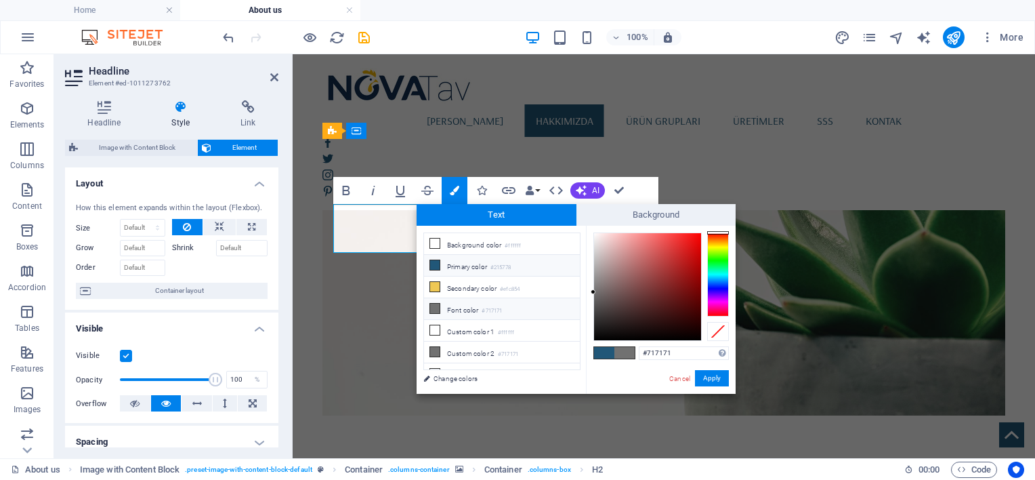
click at [509, 310] on li "Font color #717171" at bounding box center [502, 309] width 156 height 22
click at [705, 374] on button "Apply" at bounding box center [712, 378] width 34 height 16
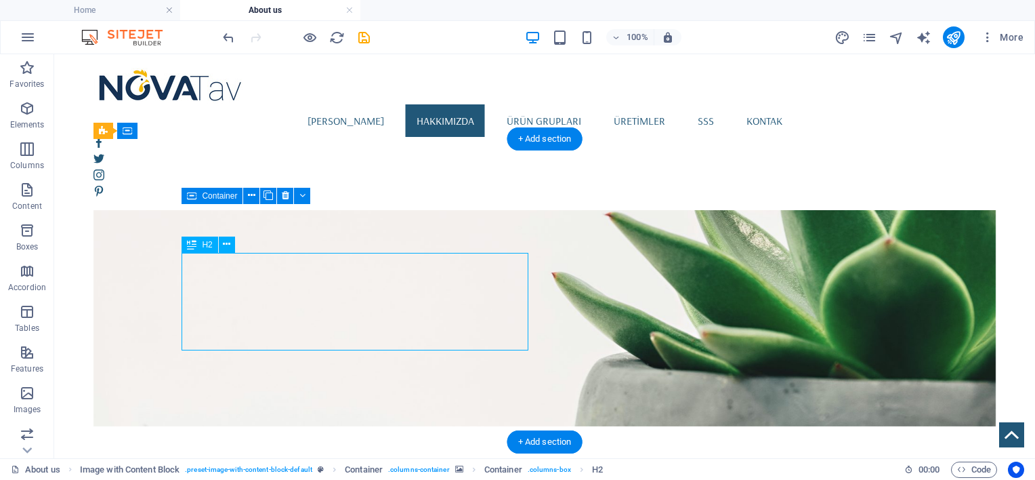
scroll to position [997, 0]
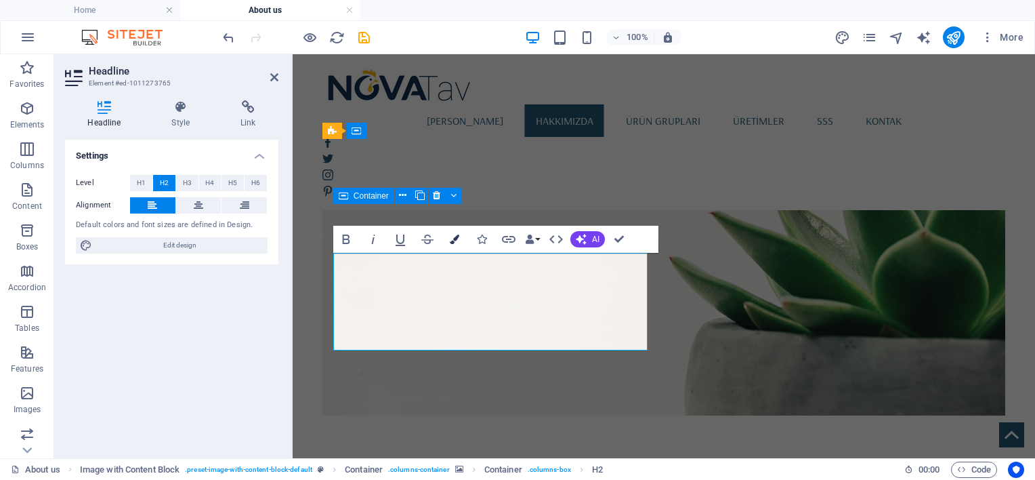
click at [454, 238] on icon "button" at bounding box center [454, 238] width 9 height 9
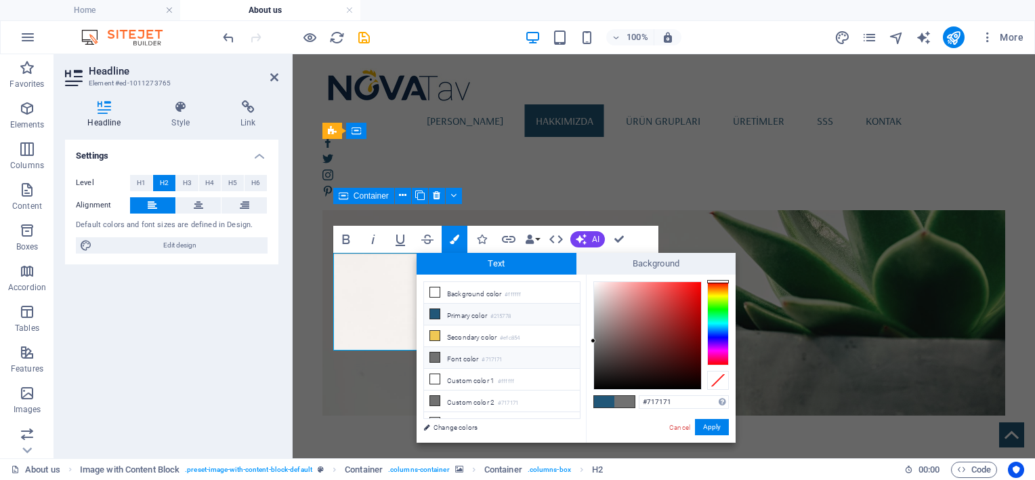
click at [466, 348] on li "Font color #717171" at bounding box center [502, 358] width 156 height 22
click at [707, 425] on button "Apply" at bounding box center [712, 427] width 34 height 16
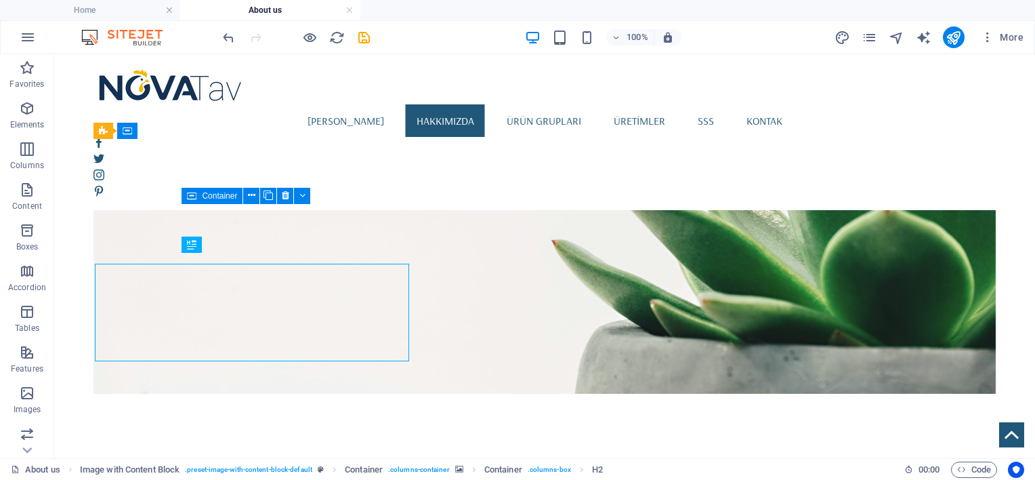
scroll to position [986, 0]
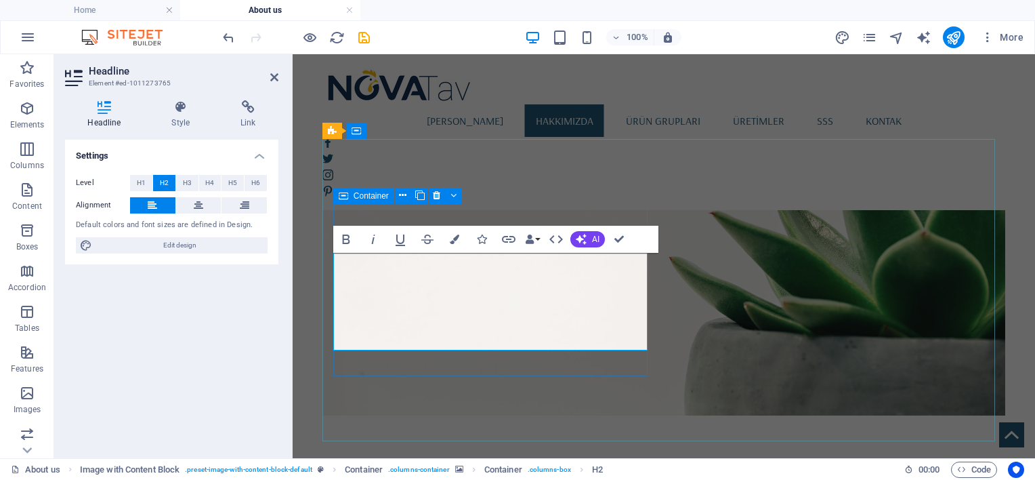
click at [454, 234] on icon "button" at bounding box center [454, 238] width 9 height 9
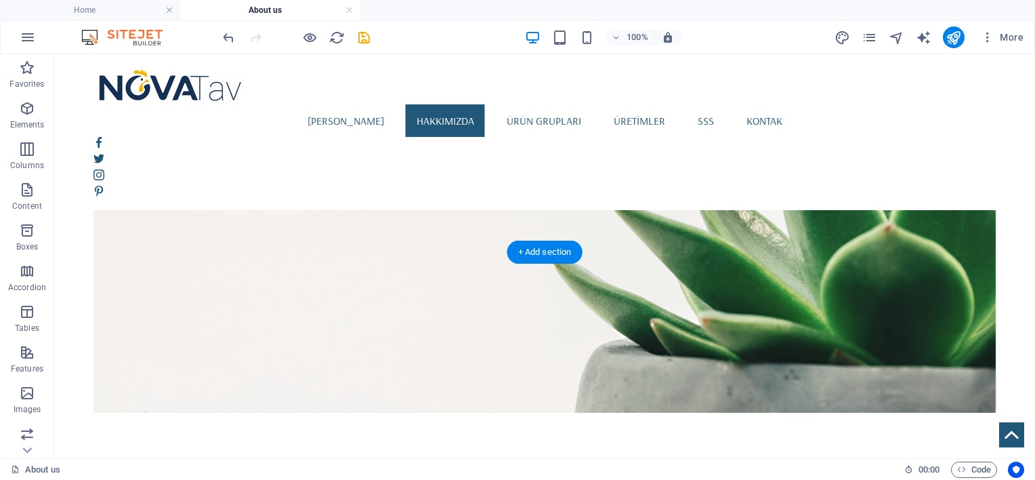
scroll to position [986, 0]
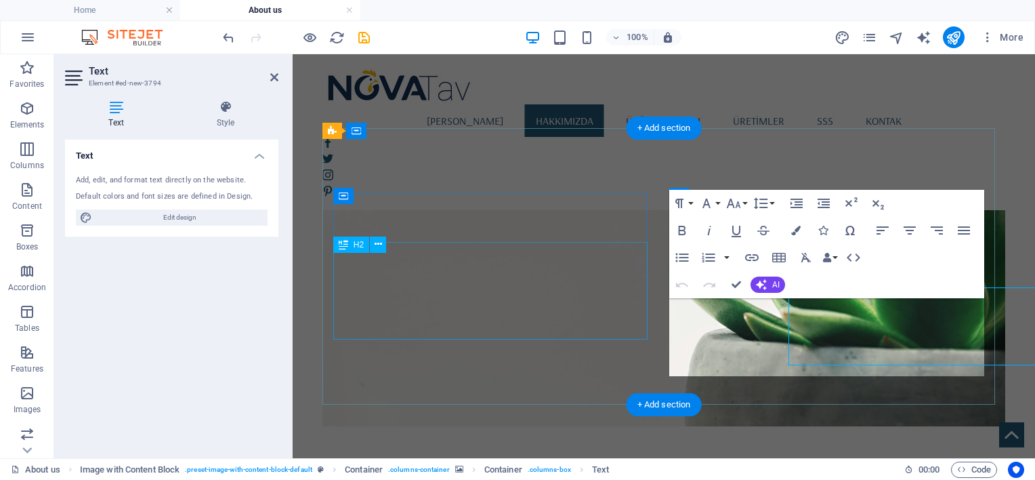
scroll to position [997, 0]
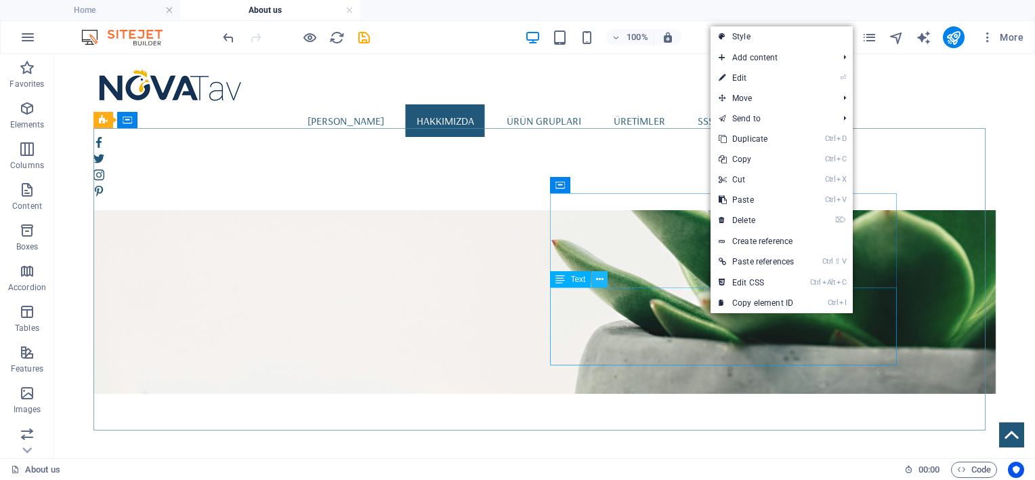
click at [604, 279] on button at bounding box center [599, 279] width 16 height 16
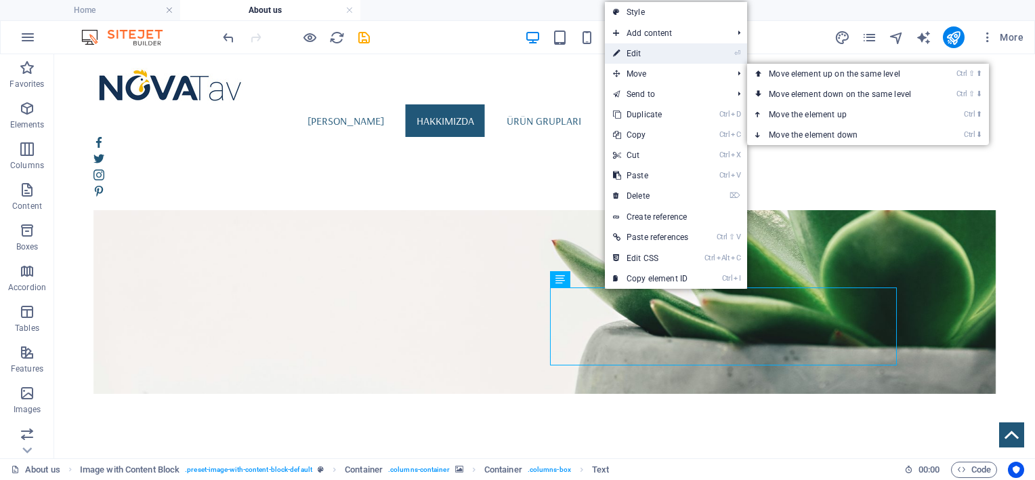
click at [637, 51] on link "⏎ Edit" at bounding box center [650, 53] width 91 height 20
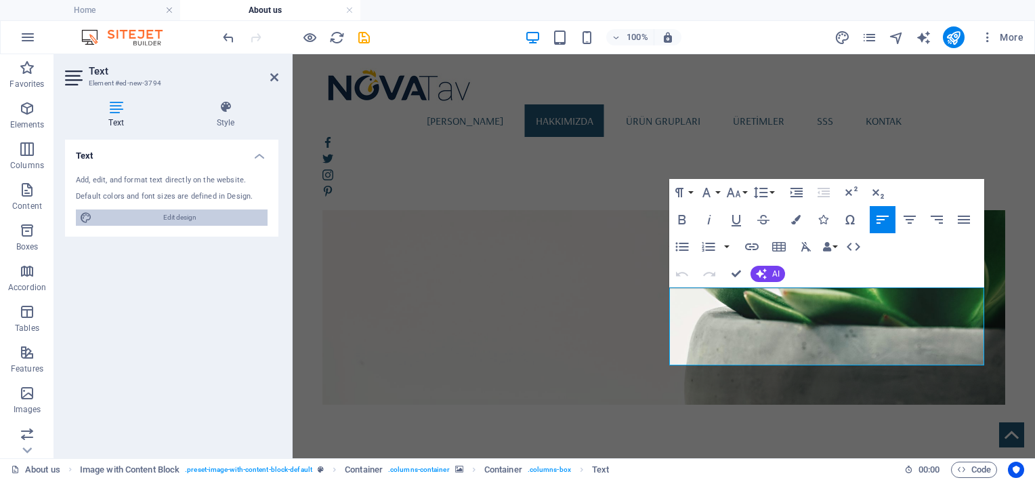
click at [214, 211] on span "Edit design" at bounding box center [179, 217] width 167 height 16
select select "rem"
select select "400"
select select "px"
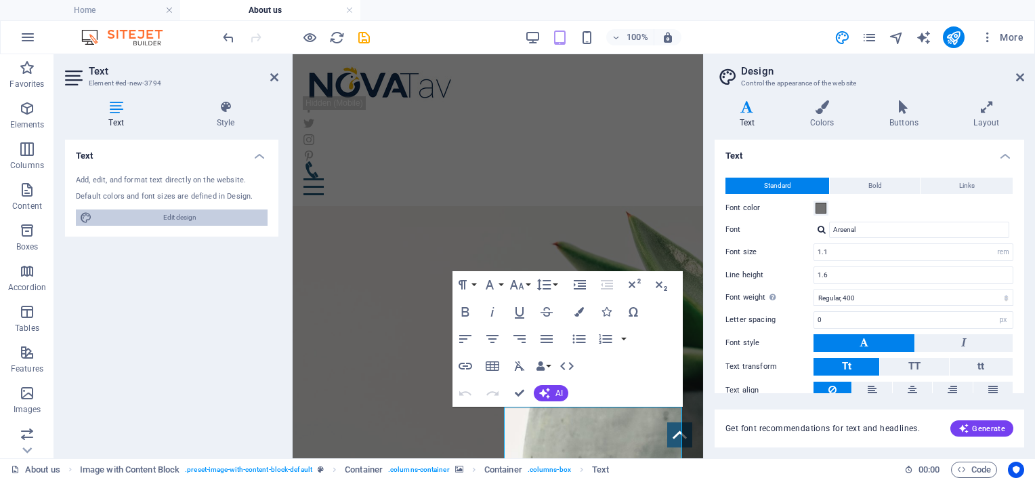
type input "1.5"
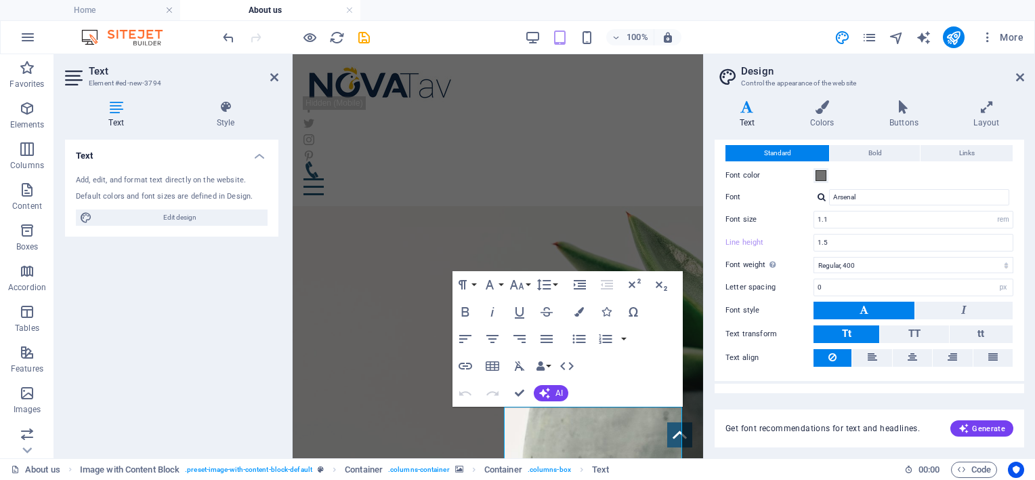
scroll to position [0, 0]
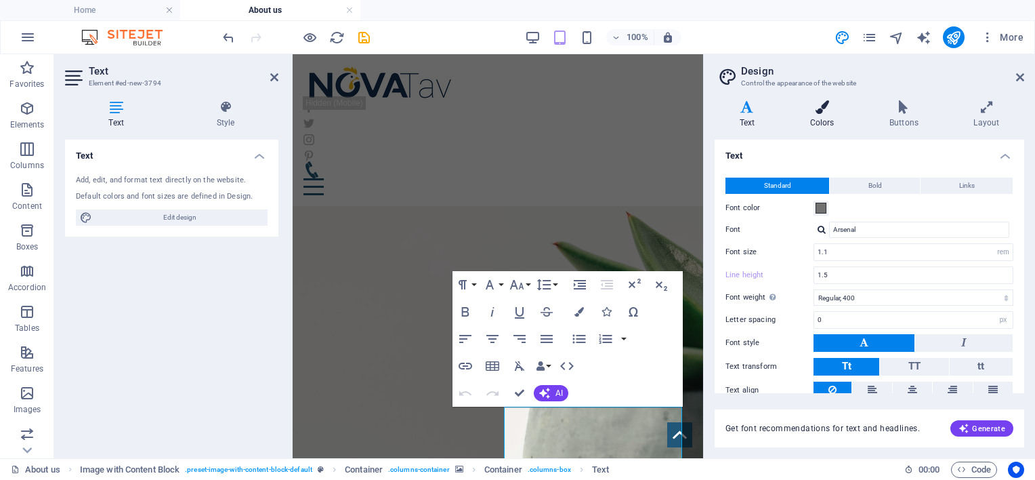
click at [817, 119] on h4 "Colors" at bounding box center [824, 114] width 79 height 28
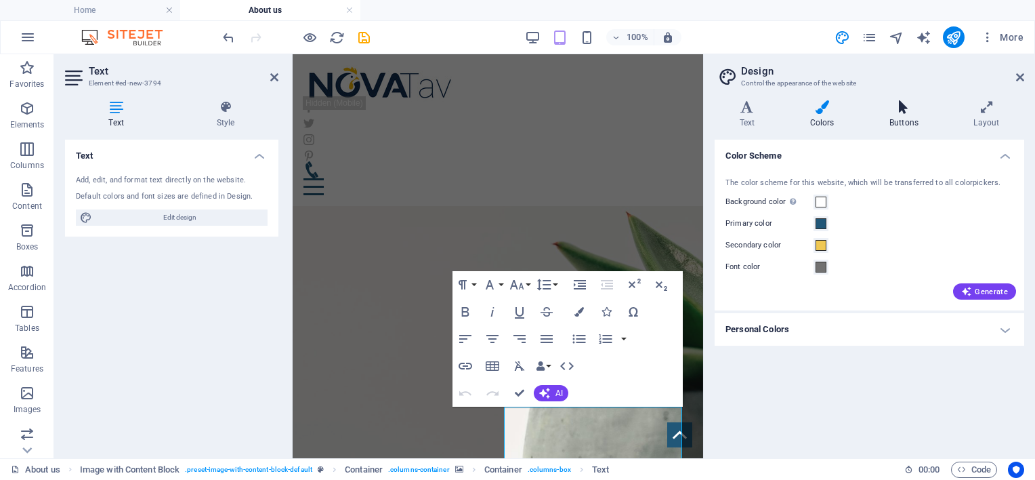
click at [891, 102] on icon at bounding box center [903, 107] width 79 height 14
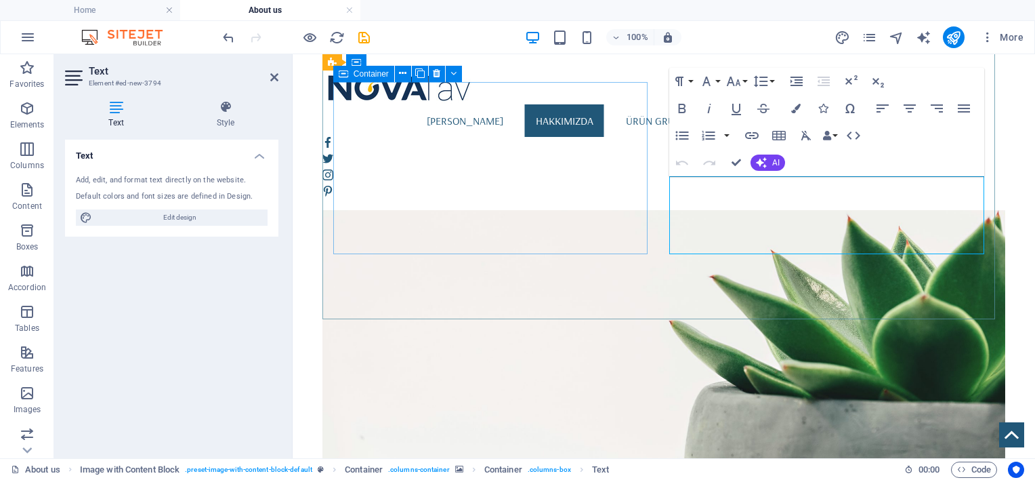
scroll to position [912, 0]
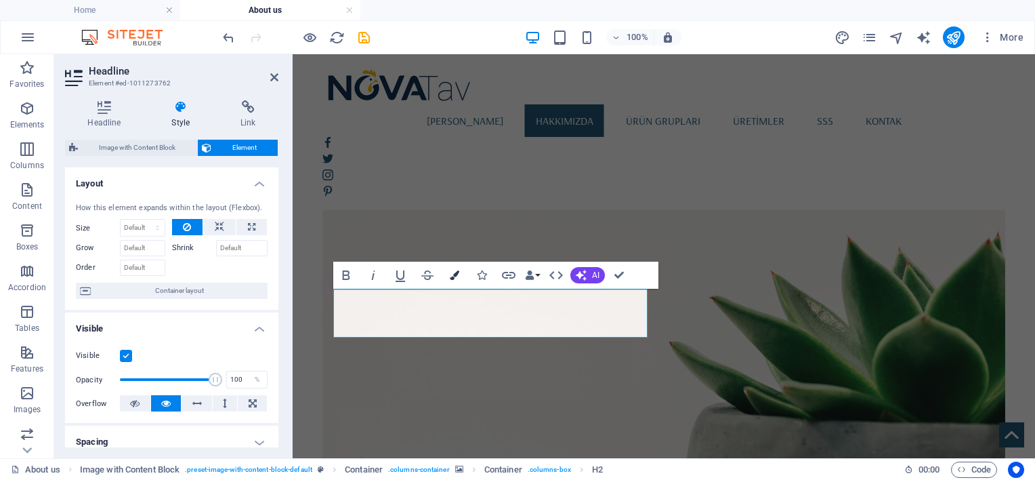
click at [453, 268] on button "Colors" at bounding box center [455, 274] width 26 height 27
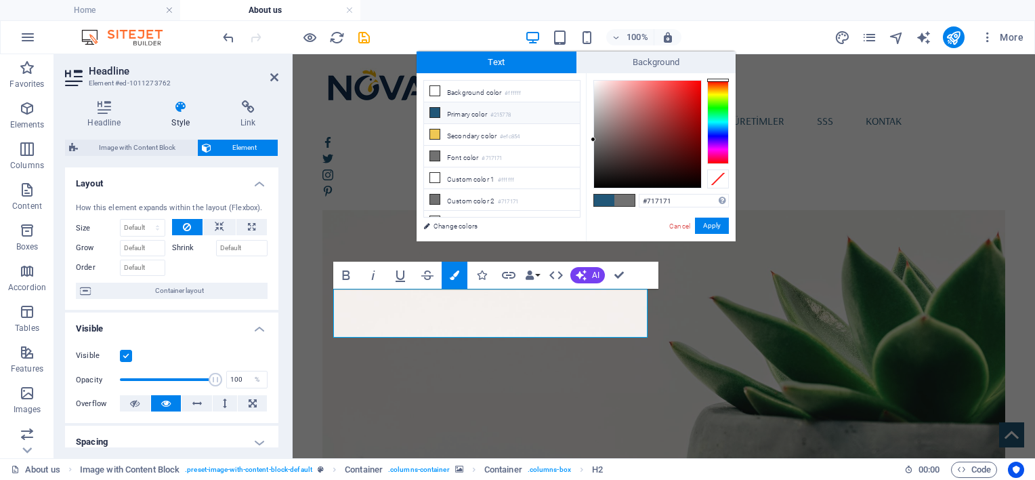
click at [451, 110] on li "Primary color #215778" at bounding box center [502, 113] width 156 height 22
type input "#215778"
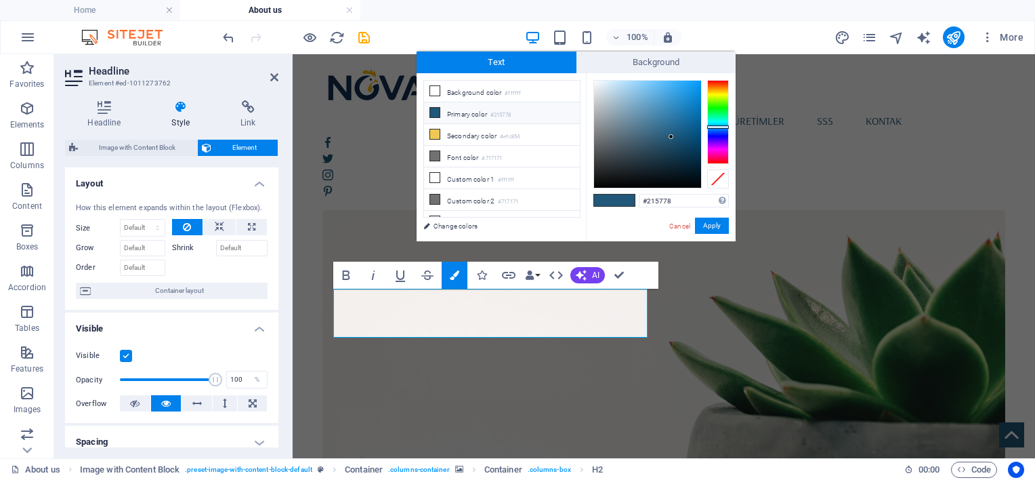
scroll to position [902, 0]
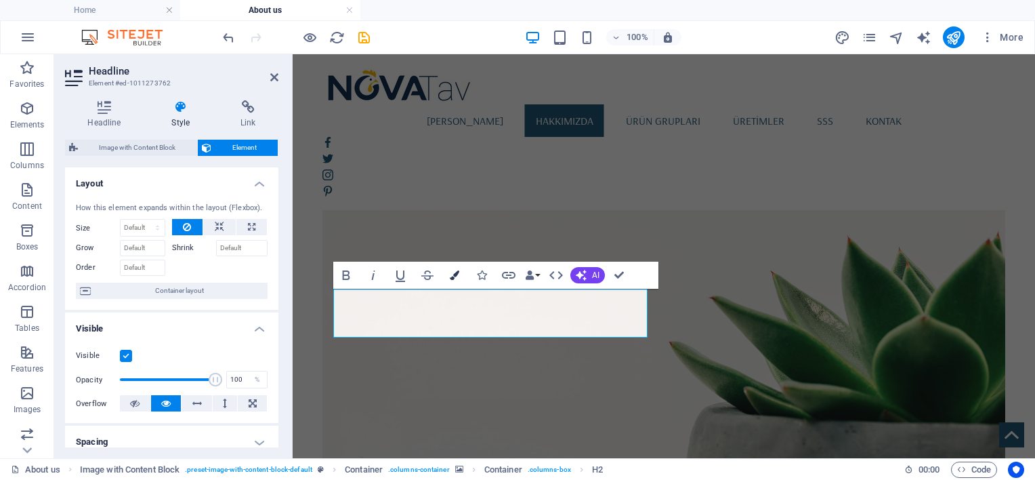
click at [452, 278] on icon "button" at bounding box center [454, 274] width 9 height 9
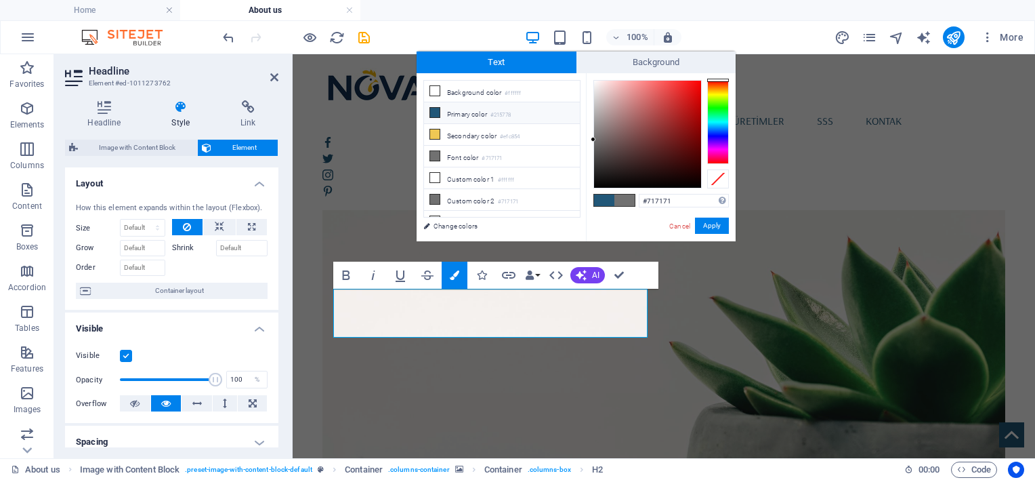
click at [531, 114] on li "Primary color #215778" at bounding box center [502, 113] width 156 height 22
type input "#215778"
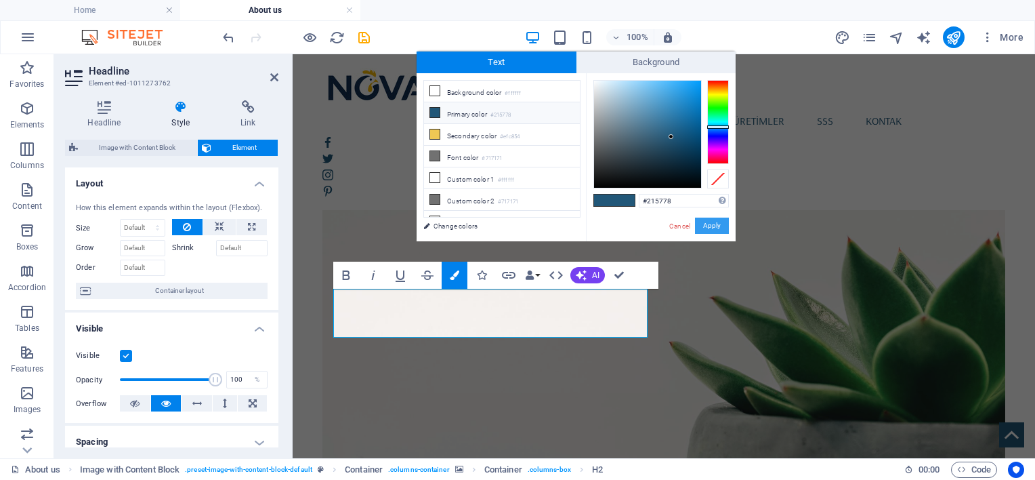
click at [703, 225] on button "Apply" at bounding box center [712, 225] width 34 height 16
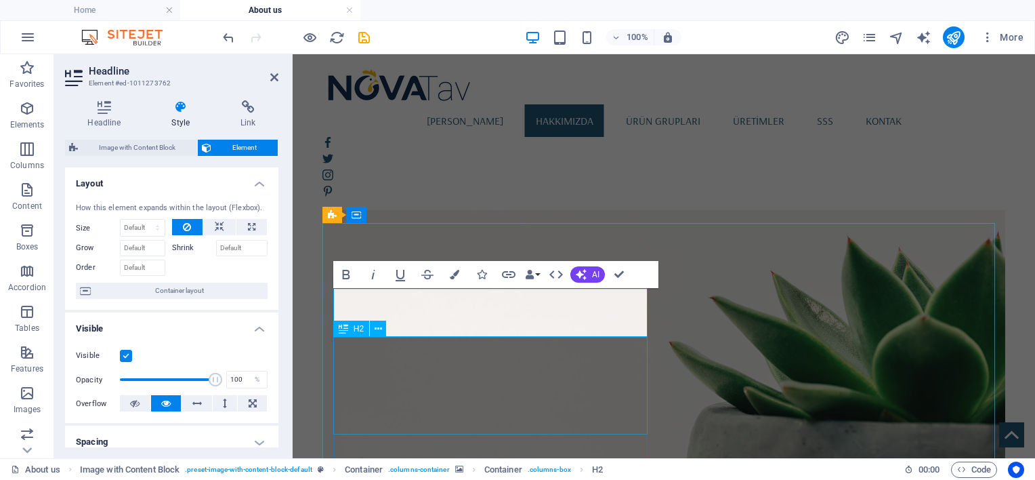
scroll to position [1025, 0]
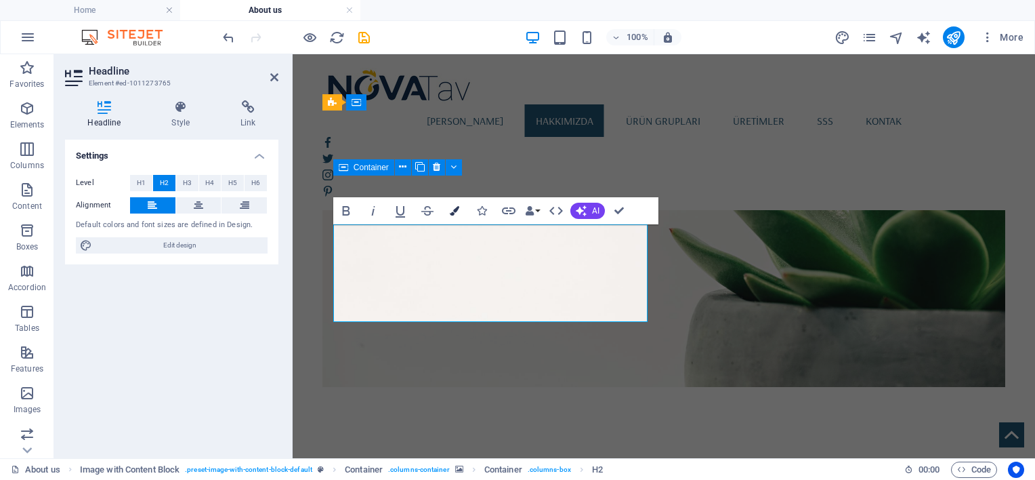
click at [448, 211] on button "Colors" at bounding box center [455, 210] width 26 height 27
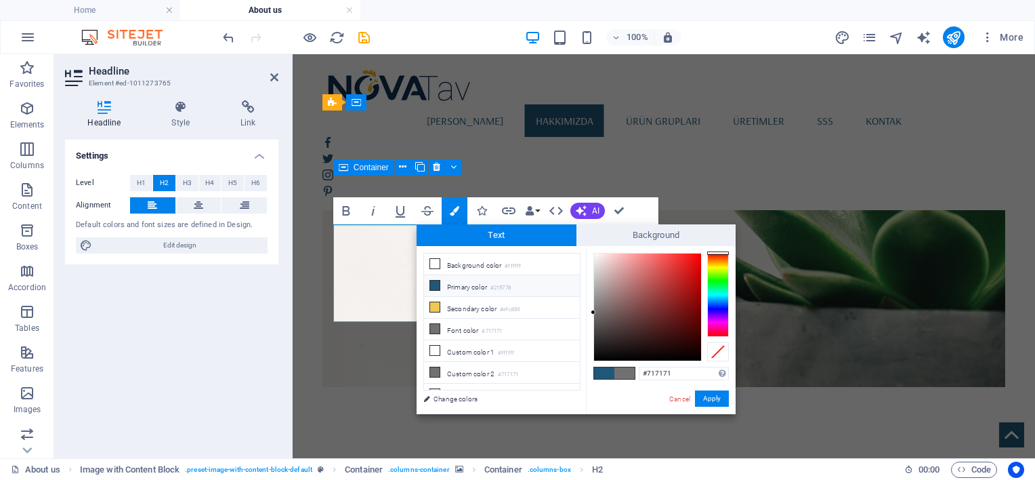
click at [473, 285] on li "Primary color #215778" at bounding box center [502, 286] width 156 height 22
type input "#215778"
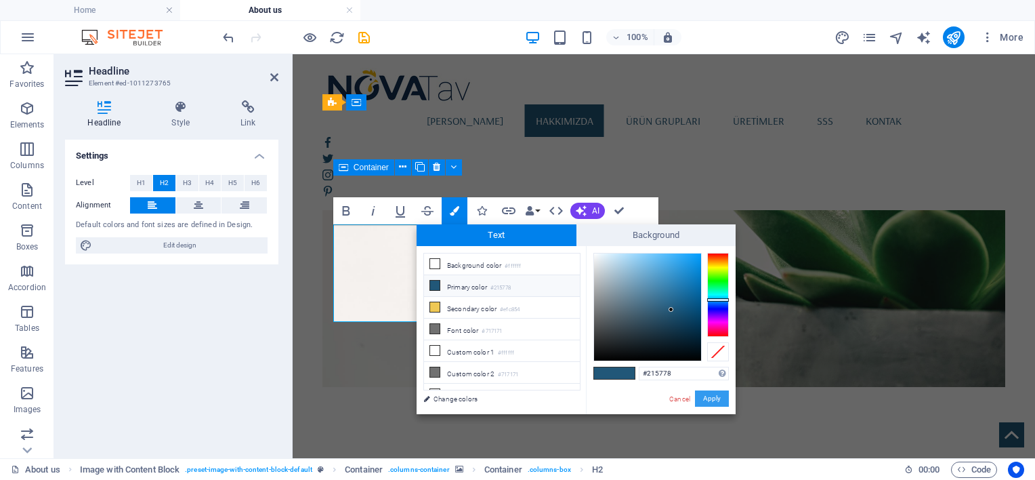
click at [704, 400] on button "Apply" at bounding box center [712, 398] width 34 height 16
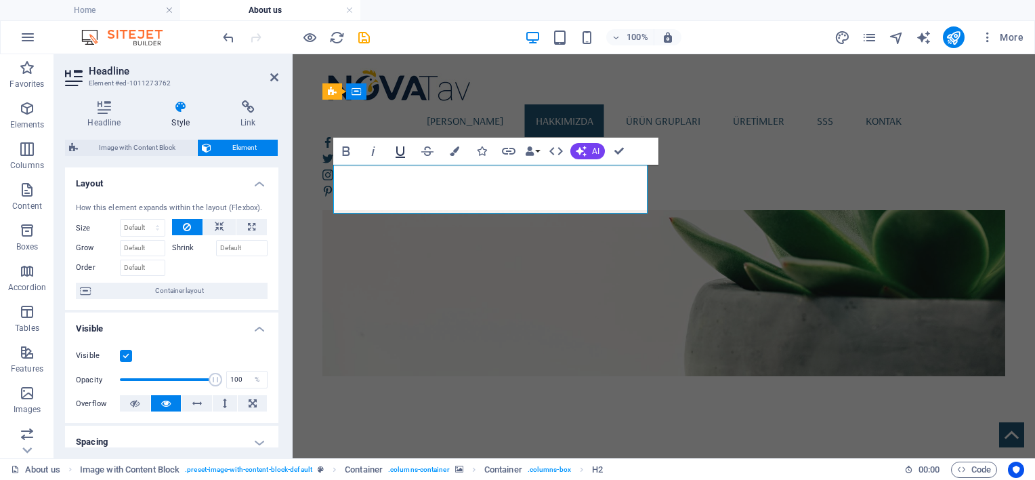
click at [401, 154] on icon "button" at bounding box center [400, 151] width 16 height 16
click at [554, 150] on icon "button" at bounding box center [556, 151] width 16 height 16
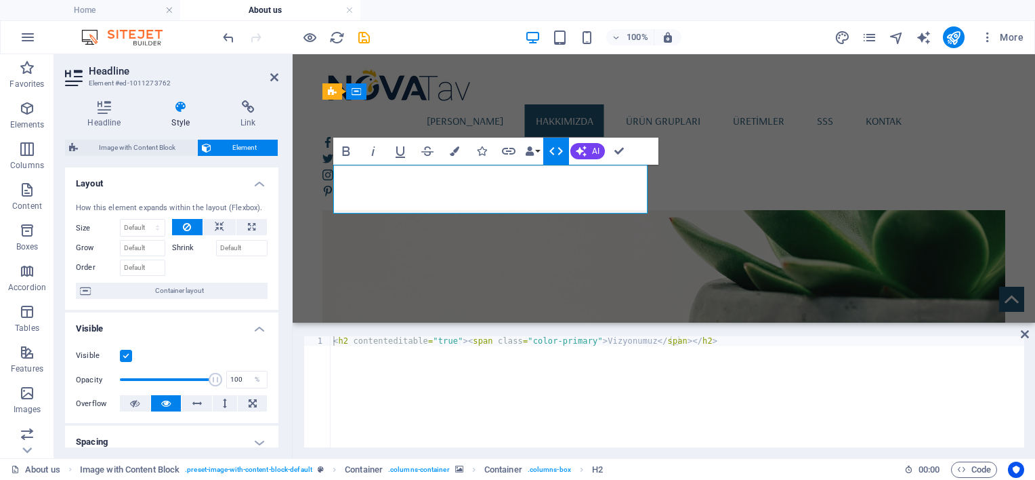
click at [554, 150] on icon "button" at bounding box center [556, 151] width 16 height 16
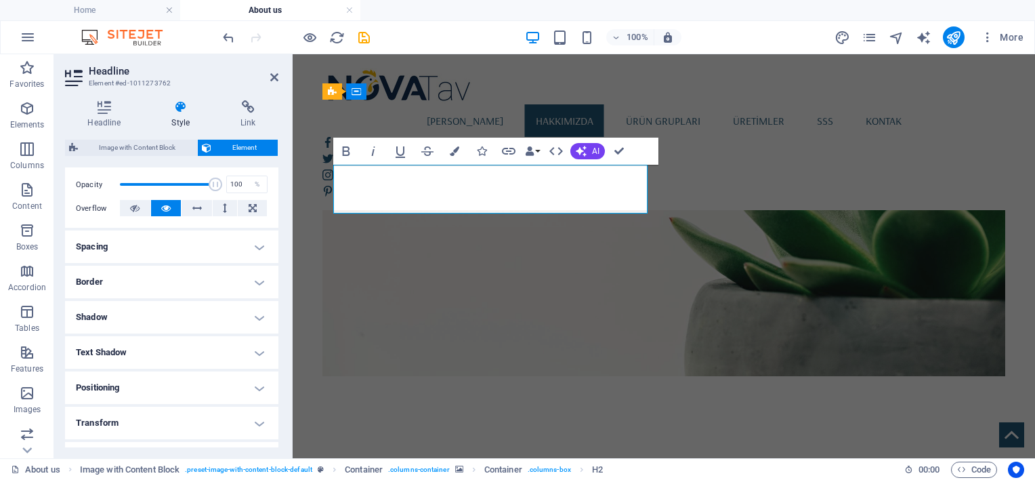
scroll to position [226, 0]
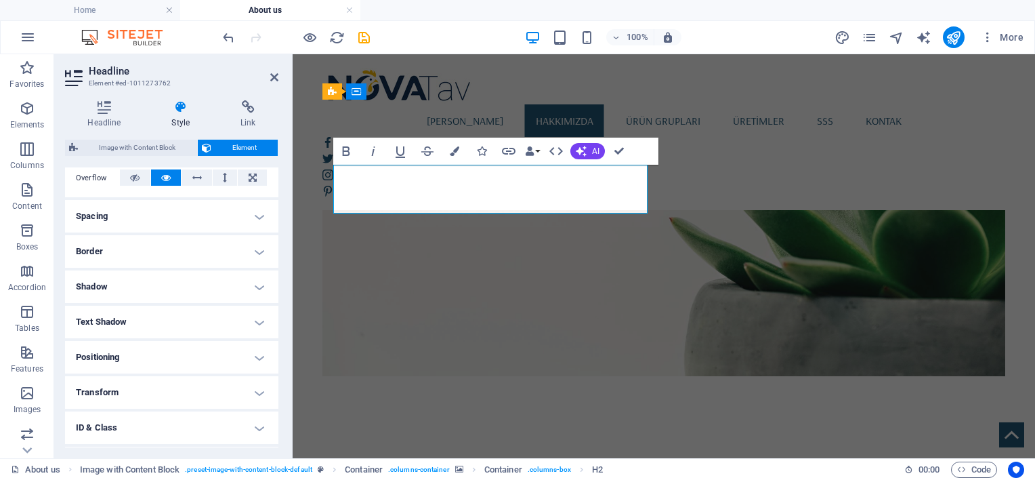
click at [187, 287] on h4 "Shadow" at bounding box center [171, 286] width 213 height 33
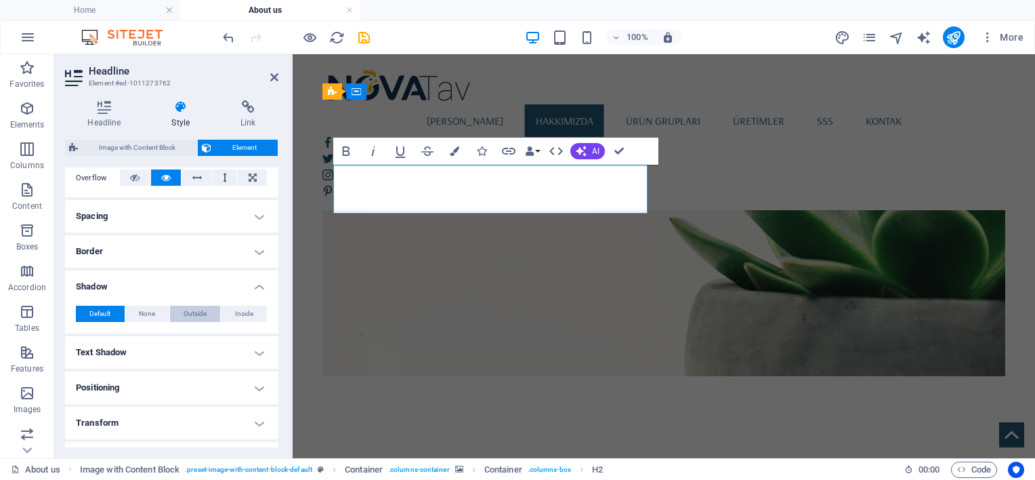
click at [202, 311] on span "Outside" at bounding box center [195, 313] width 23 height 16
type input "2"
type input "4"
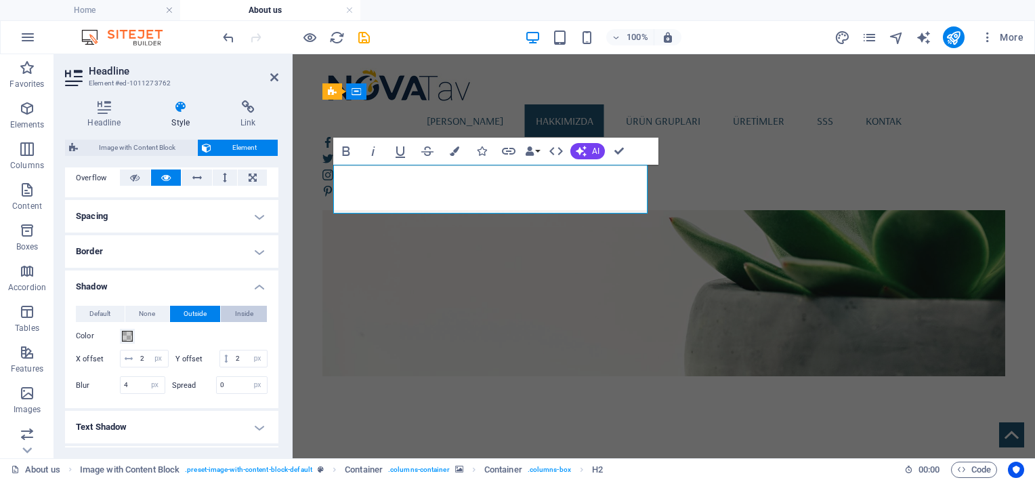
click at [241, 311] on span "Inside" at bounding box center [244, 313] width 18 height 16
click at [85, 314] on button "Default" at bounding box center [100, 313] width 49 height 16
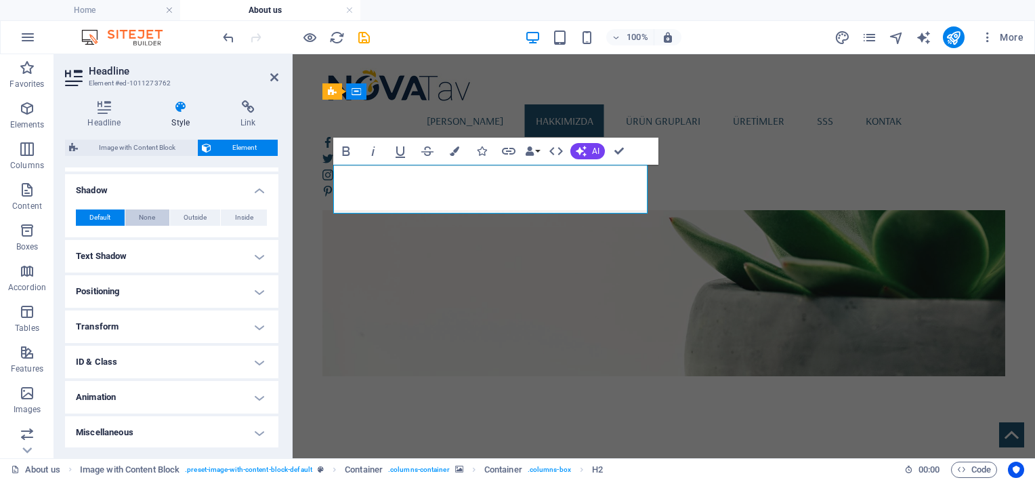
scroll to position [322, 0]
click at [139, 256] on h4 "Text Shadow" at bounding box center [171, 255] width 213 height 33
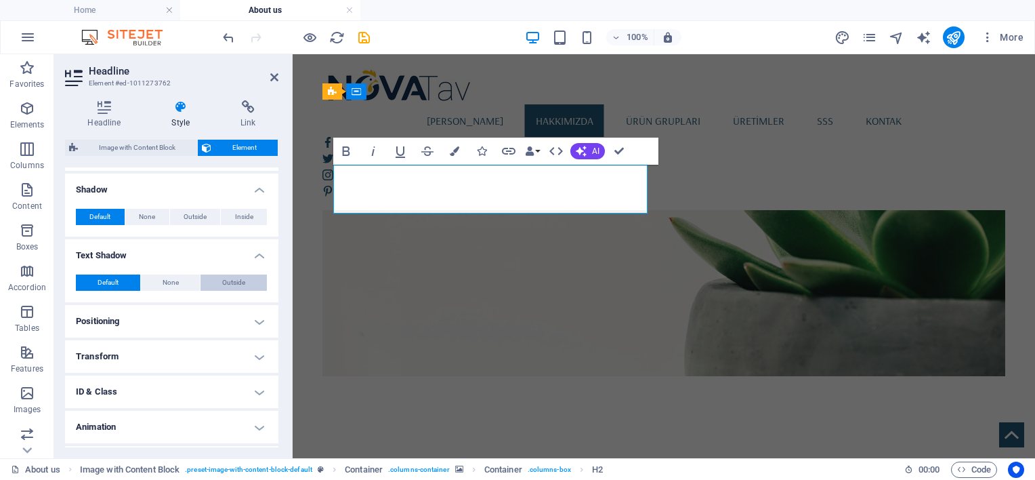
click at [223, 280] on span "Outside" at bounding box center [233, 282] width 23 height 16
type input "2"
type input "4"
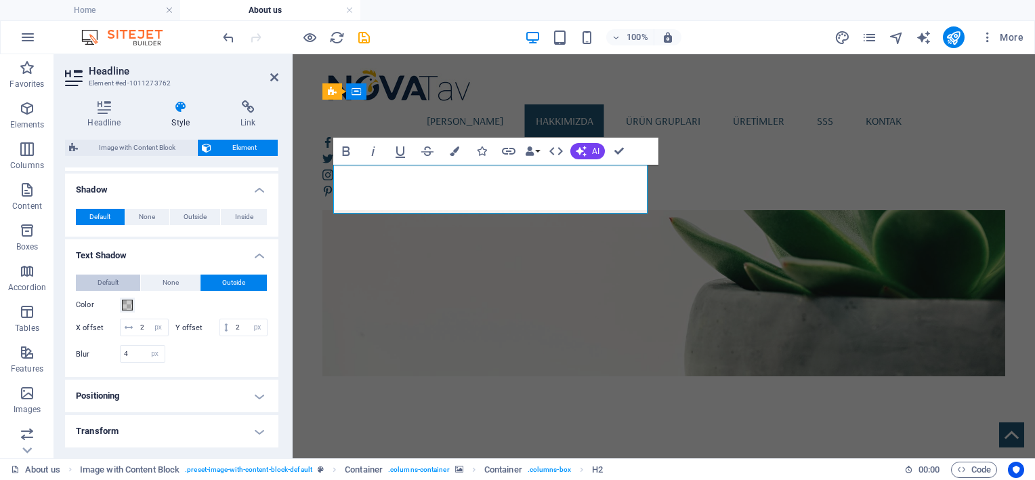
click at [111, 285] on span "Default" at bounding box center [108, 282] width 21 height 16
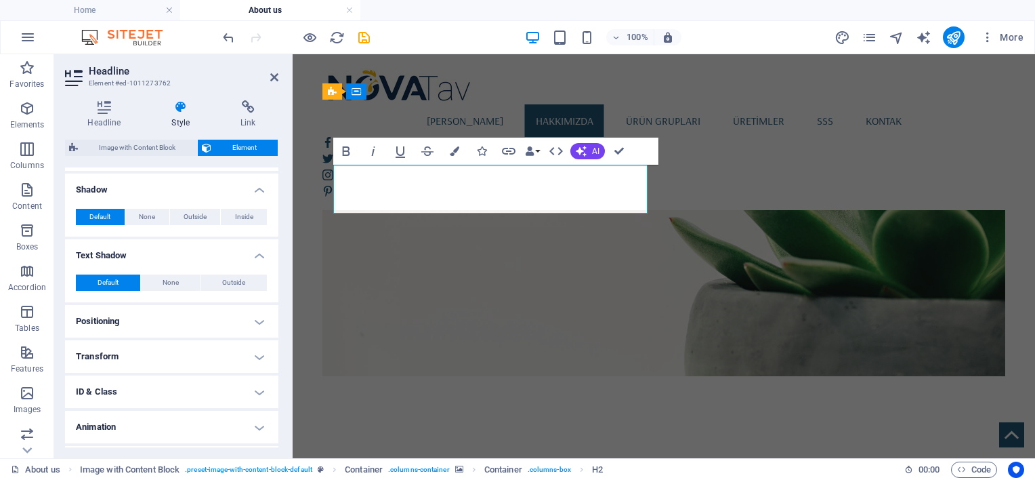
click at [156, 330] on h4 "Positioning" at bounding box center [171, 321] width 213 height 33
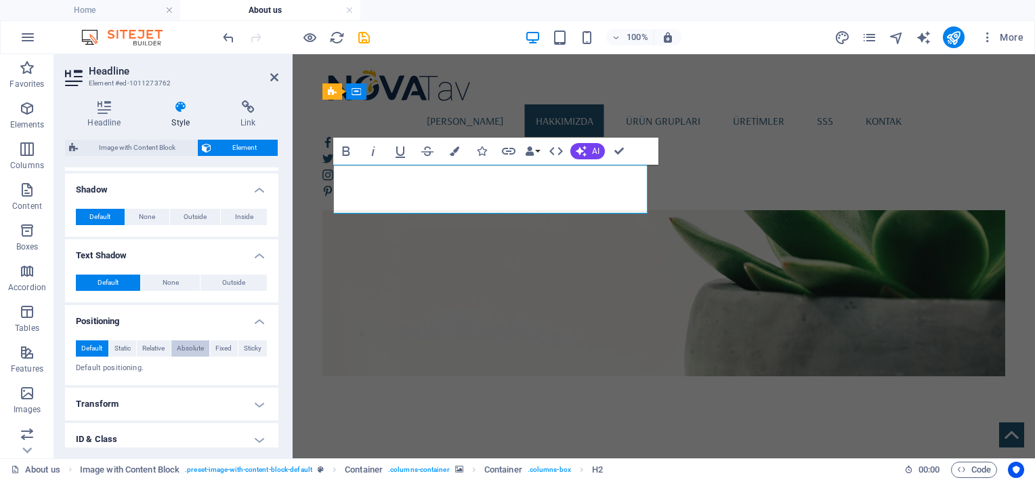
click at [177, 346] on span "Absolute" at bounding box center [190, 348] width 27 height 16
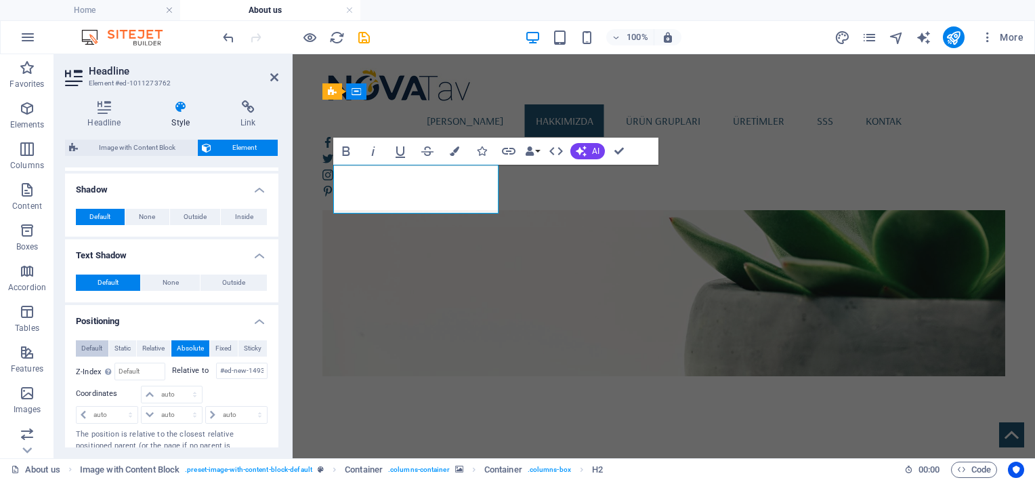
click at [98, 345] on span "Default" at bounding box center [91, 348] width 21 height 16
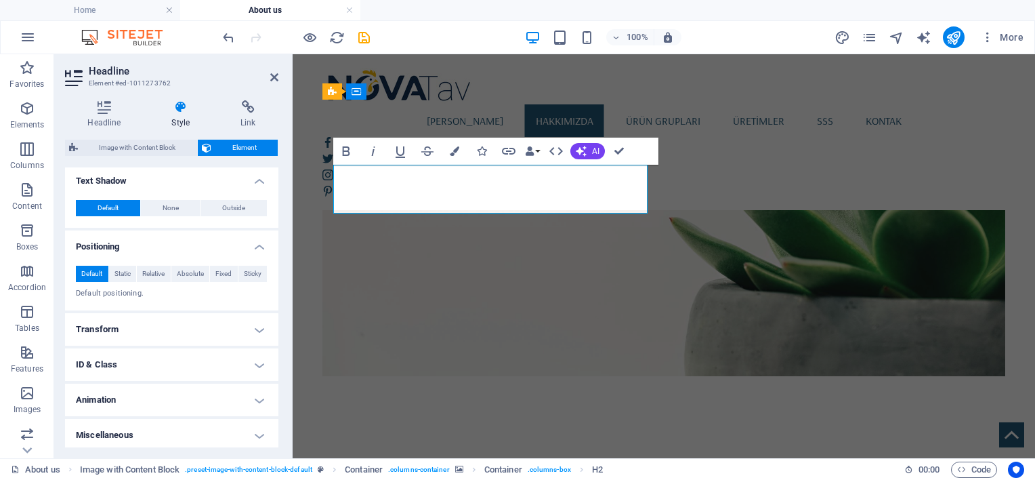
scroll to position [400, 0]
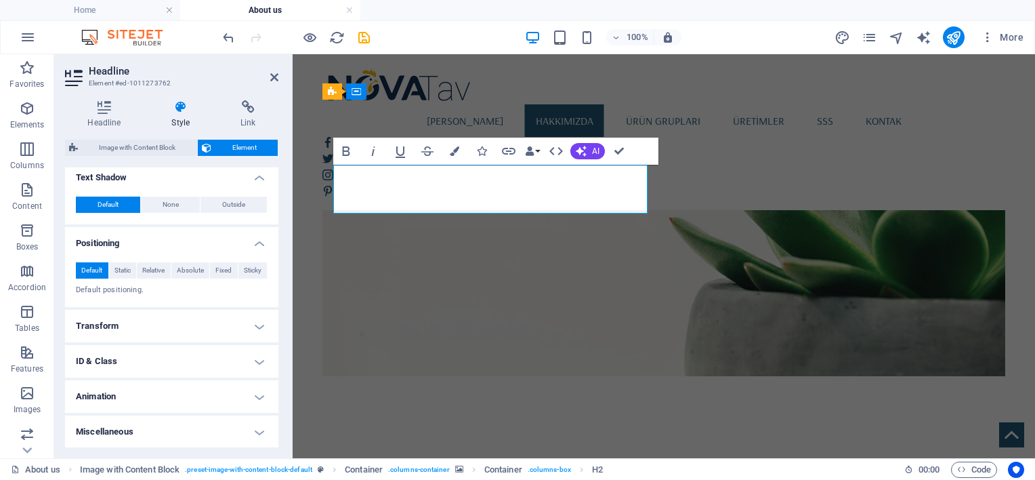
click at [163, 329] on h4 "Transform" at bounding box center [171, 326] width 213 height 33
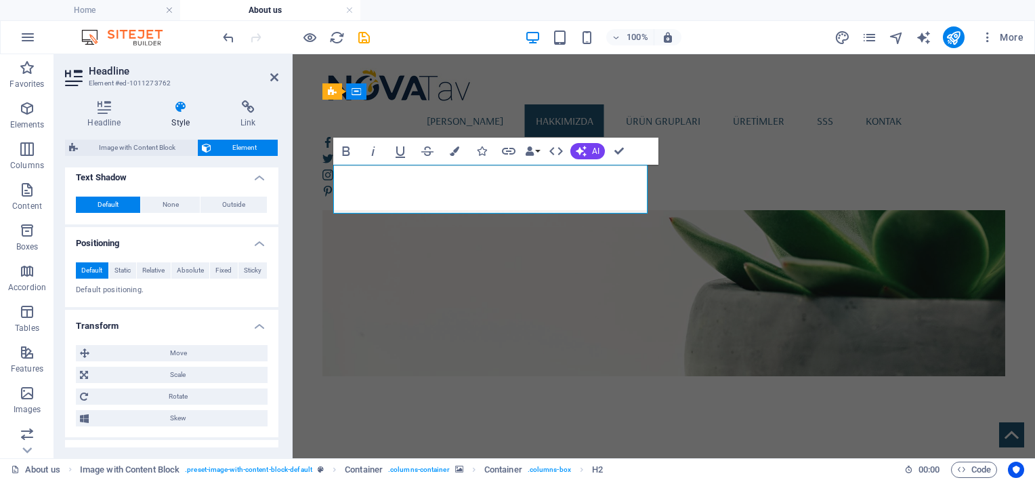
click at [167, 326] on h4 "Transform" at bounding box center [171, 322] width 213 height 24
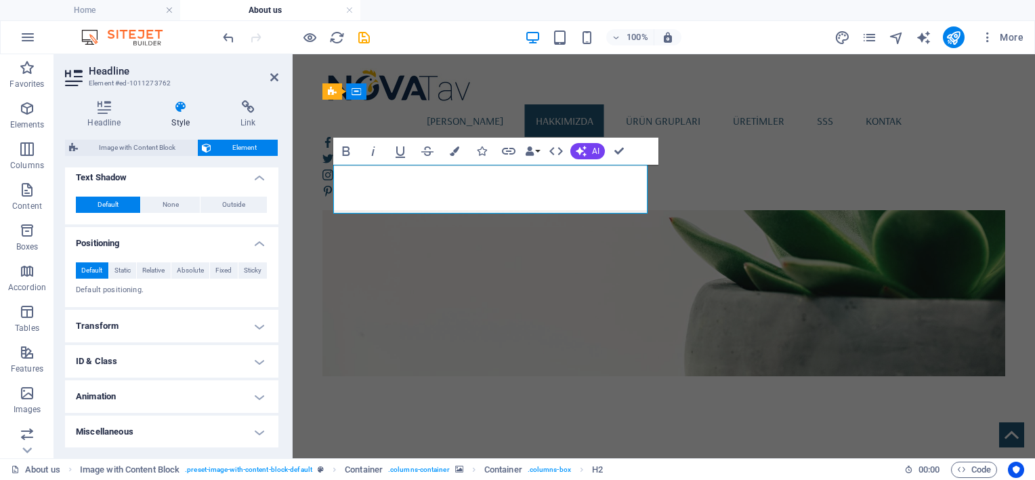
click at [173, 394] on h4 "Animation" at bounding box center [171, 396] width 213 height 33
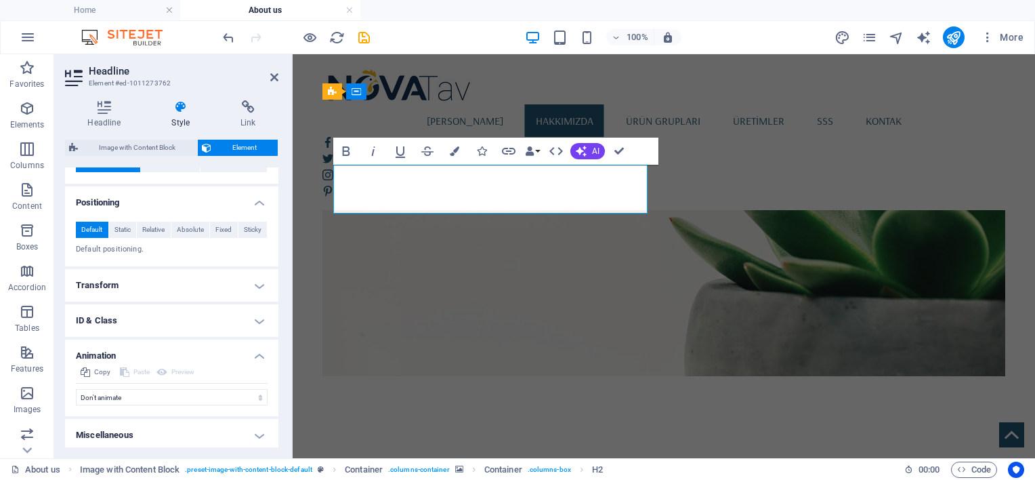
scroll to position [444, 0]
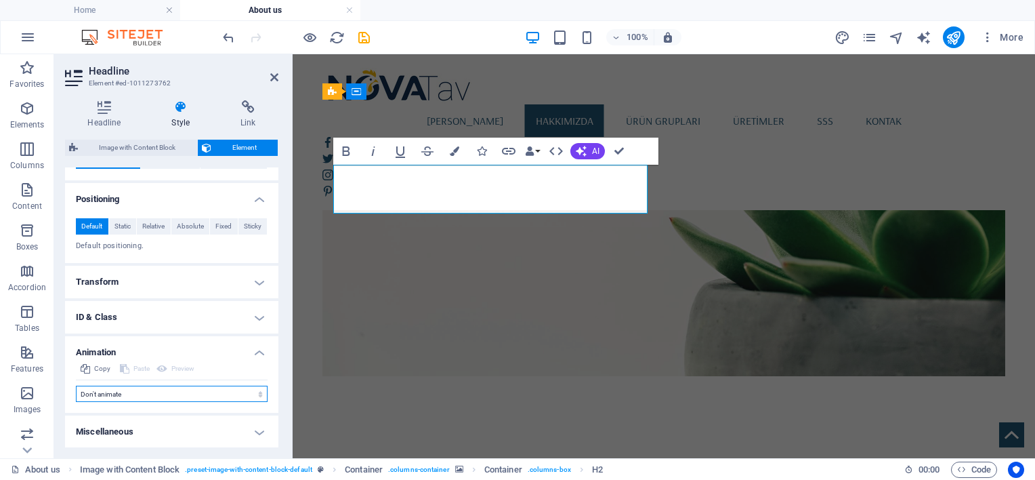
click at [171, 396] on select "Don't animate Show / Hide Slide up/down Zoom in/out Slide left to right Slide r…" at bounding box center [172, 393] width 192 height 16
select select "pulse"
click at [76, 385] on select "Don't animate Show / Hide Slide up/down Zoom in/out Slide left to right Slide r…" at bounding box center [172, 393] width 192 height 16
select select "scroll"
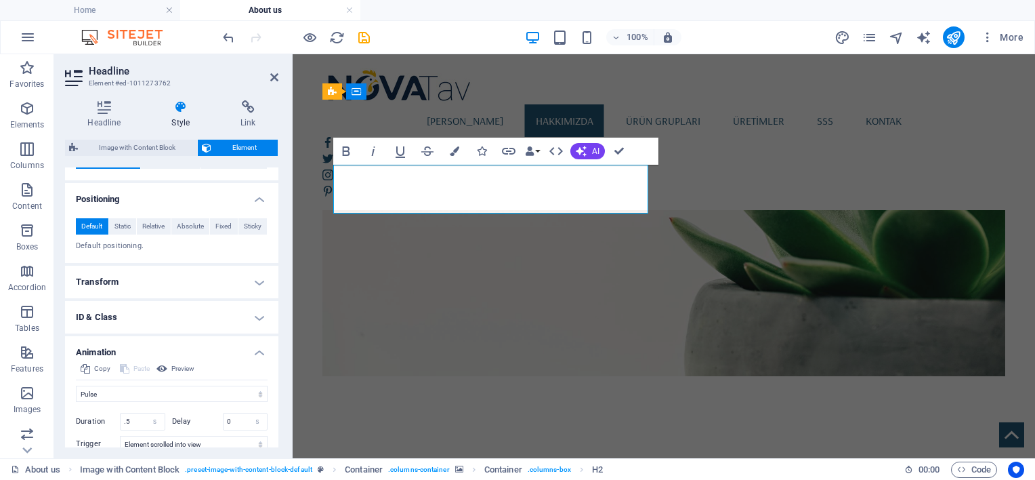
click at [133, 402] on div "Initial Element hidden Element shown Duration .5 s ms Delay 0 s ms Width auto p…" at bounding box center [172, 441] width 192 height 79
click at [133, 392] on select "Don't animate Show / Hide Slide up/down Zoom in/out Slide left to right Slide r…" at bounding box center [172, 393] width 192 height 16
select select "none"
click at [76, 385] on select "Don't animate Show / Hide Slide up/down Zoom in/out Slide left to right Slide r…" at bounding box center [172, 393] width 192 height 16
click at [146, 428] on h4 "Miscellaneous" at bounding box center [171, 431] width 213 height 33
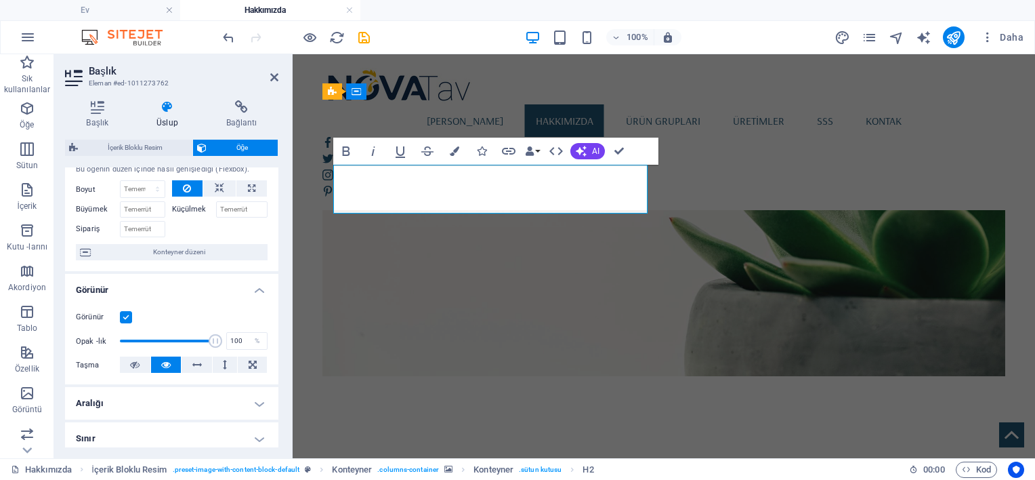
scroll to position [0, 0]
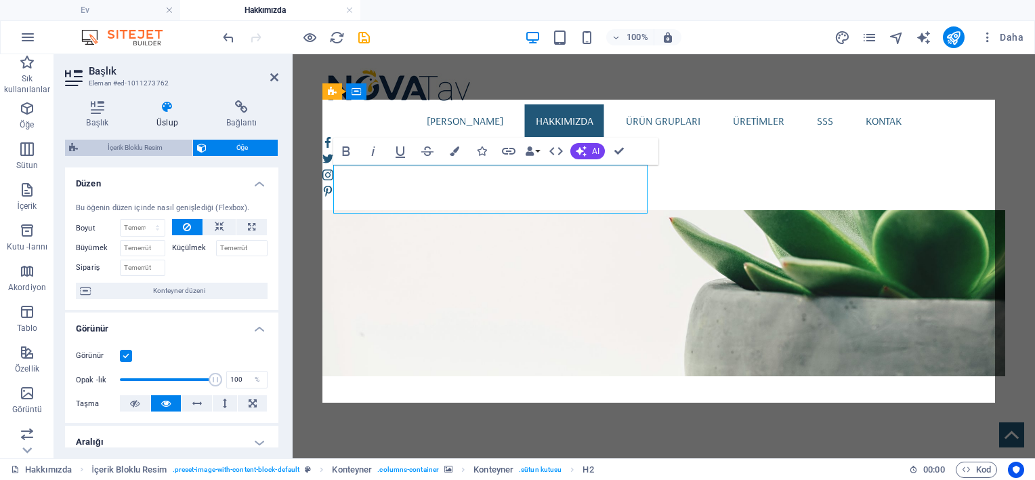
click at [172, 142] on span "İçerik Bloklu Resim" at bounding box center [135, 148] width 106 height 16
select select "rem"
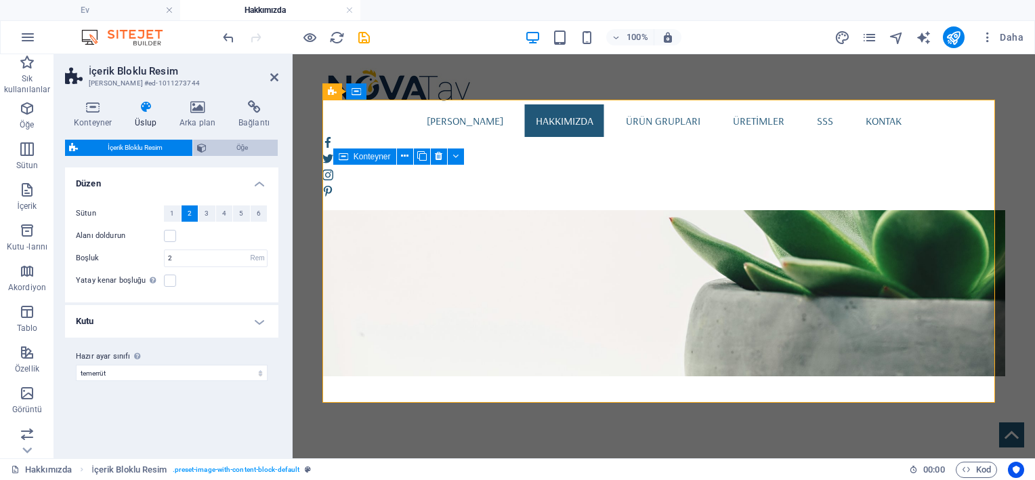
click at [225, 147] on span "Öğe" at bounding box center [242, 148] width 63 height 16
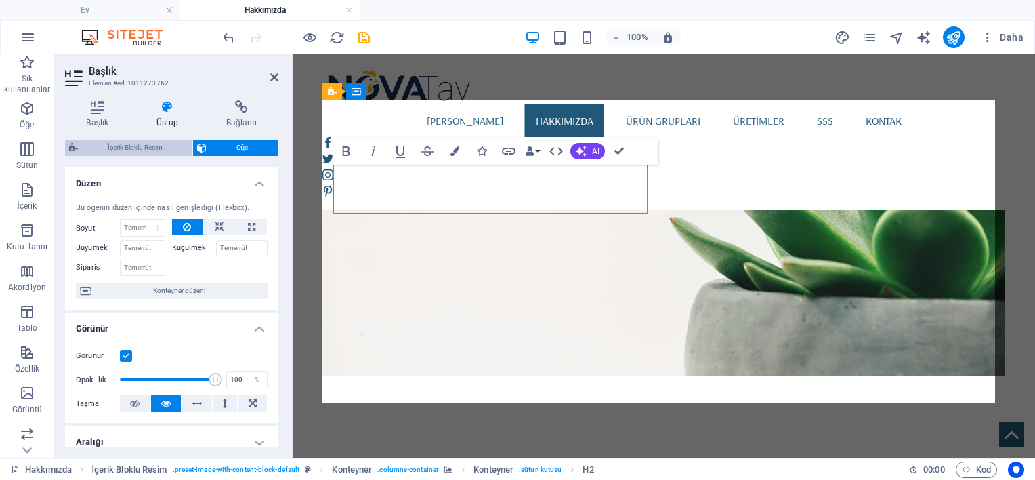
click at [133, 144] on span "İçerik Bloklu Resim" at bounding box center [135, 148] width 106 height 16
select select "rem"
select select "px"
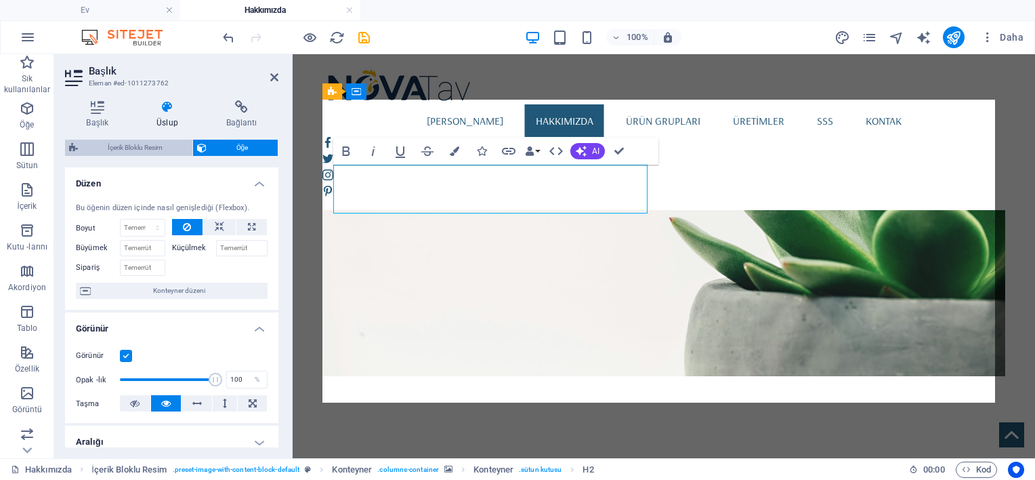
click at [122, 144] on span "İçerik Bloklu Resim" at bounding box center [135, 148] width 106 height 16
select select "rem"
select select "px"
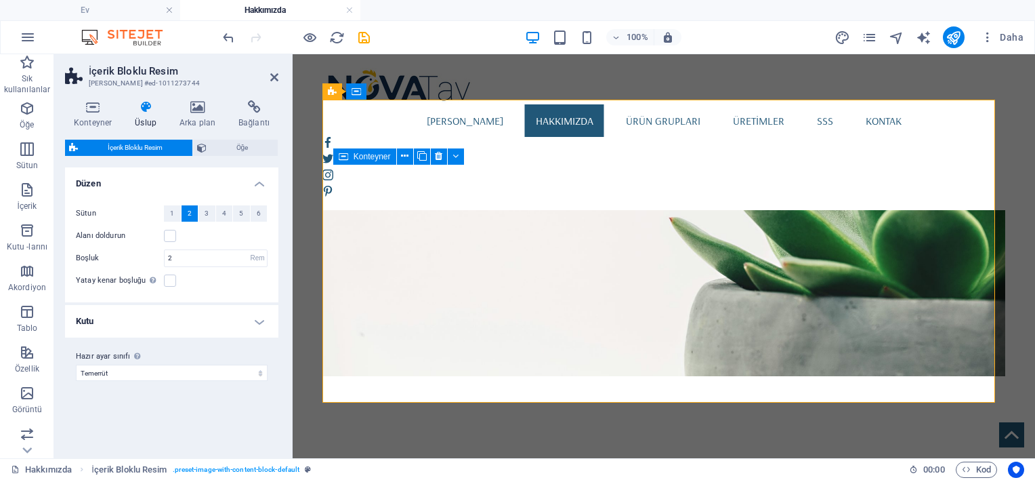
click at [166, 328] on h4 "Kutu" at bounding box center [171, 321] width 213 height 33
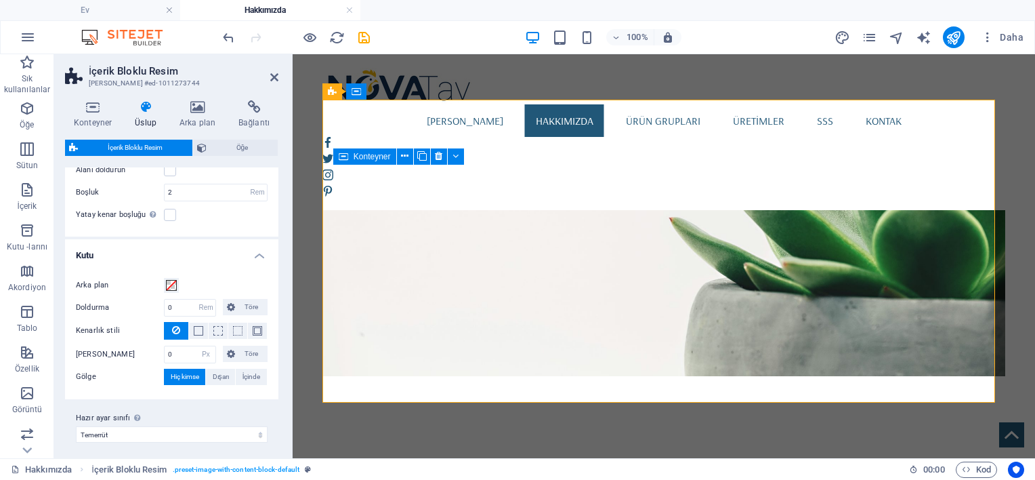
scroll to position [70, 0]
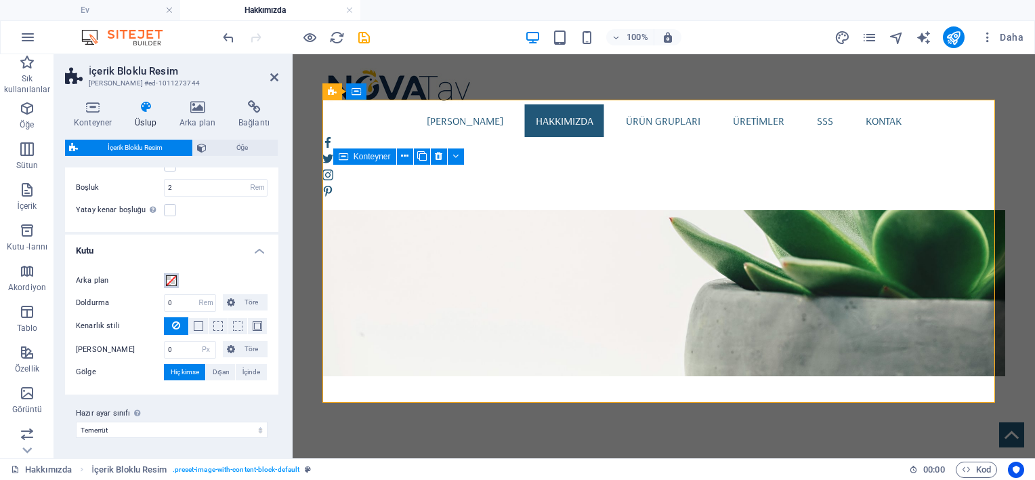
click at [173, 280] on span at bounding box center [171, 280] width 11 height 11
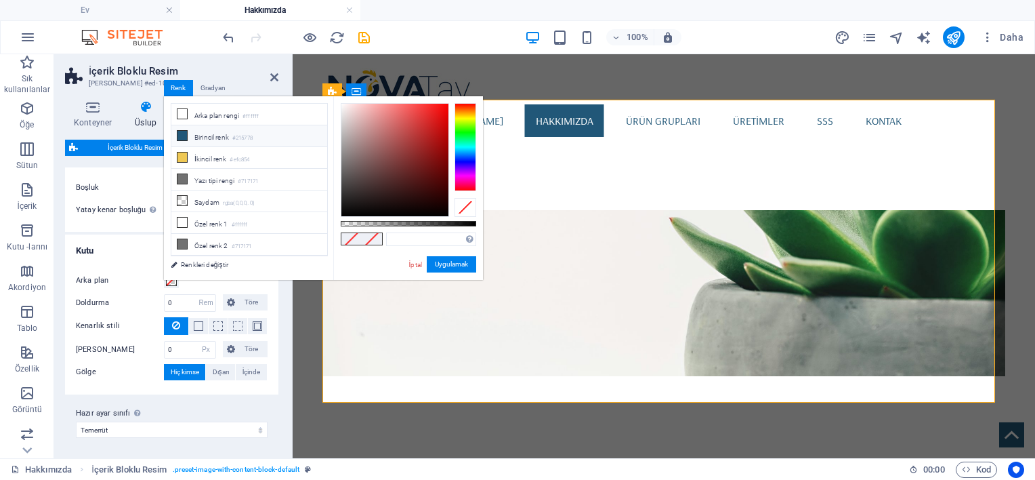
click at [186, 135] on icon at bounding box center [181, 135] width 9 height 9
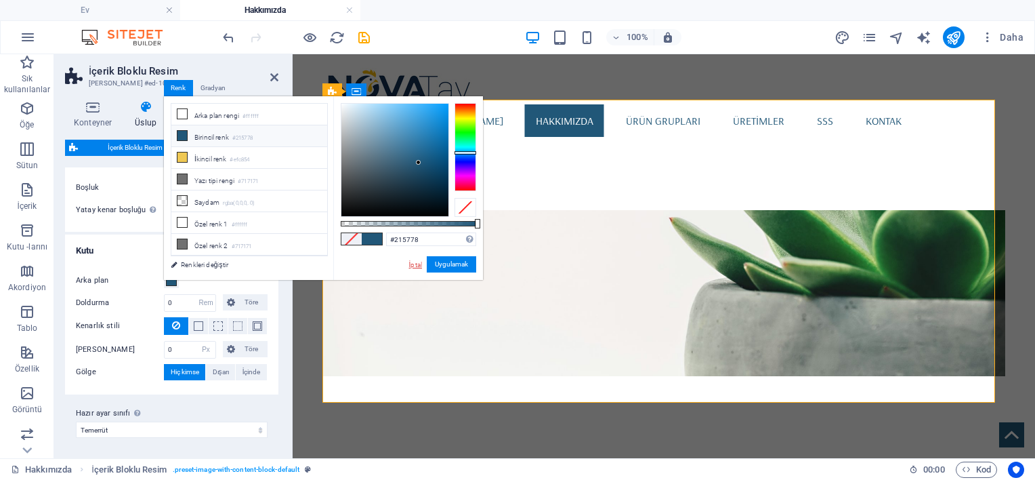
click at [415, 266] on link "İptal" at bounding box center [416, 264] width 16 height 10
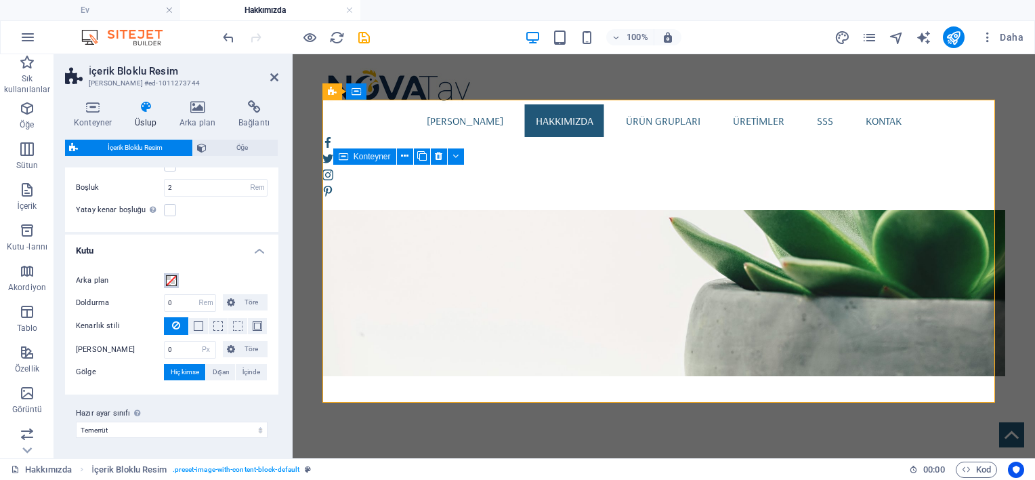
click at [173, 277] on span at bounding box center [171, 280] width 11 height 11
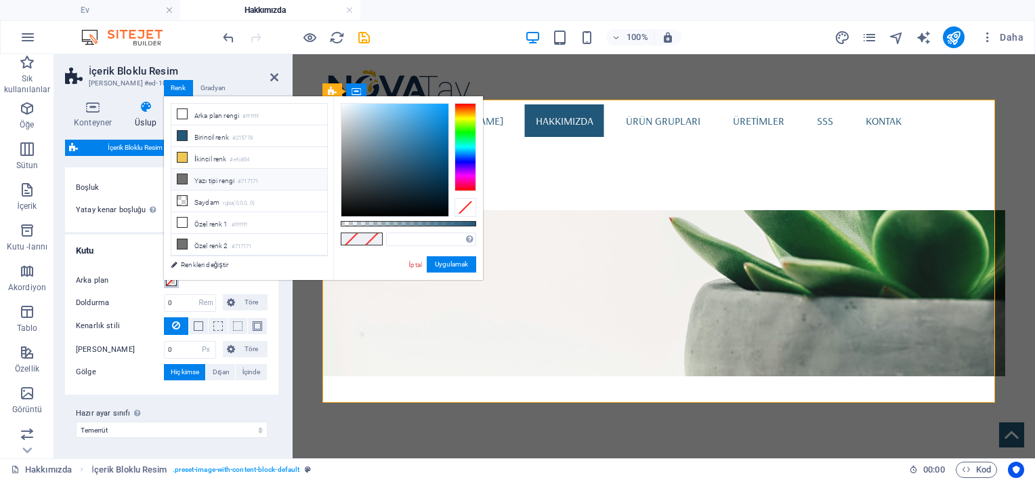
scroll to position [0, 0]
click at [442, 259] on button "Uygulamak" at bounding box center [451, 264] width 49 height 16
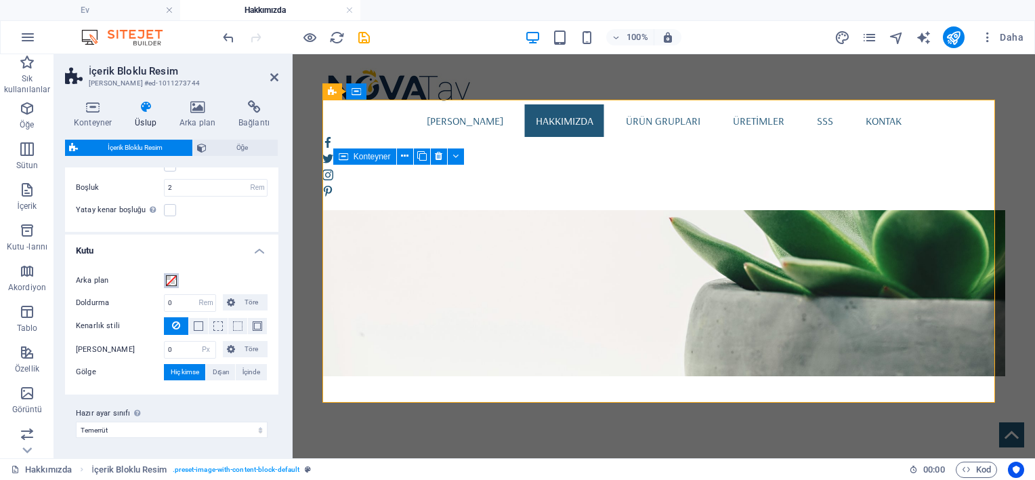
click at [172, 280] on span at bounding box center [171, 280] width 11 height 11
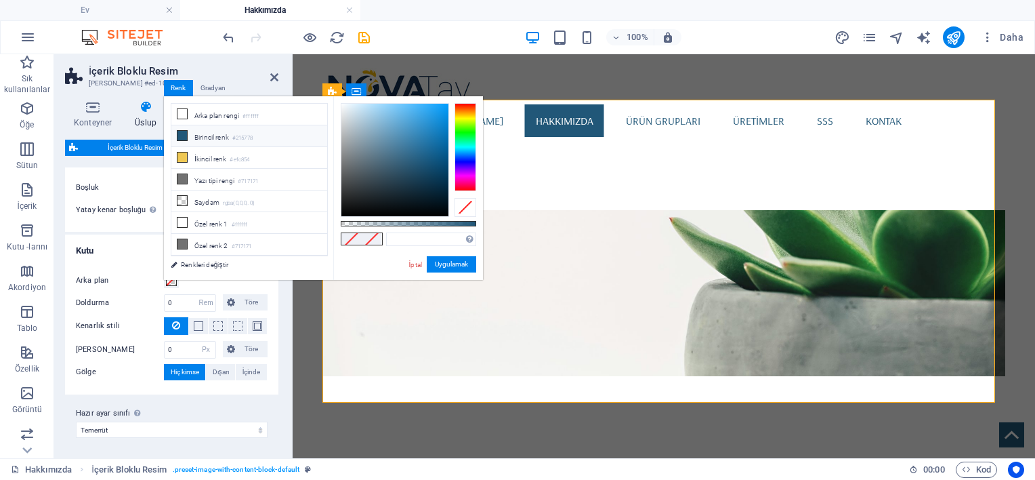
click at [214, 133] on font "Birincil renk" at bounding box center [211, 136] width 35 height 7
click at [446, 263] on button "Uygulamak" at bounding box center [451, 264] width 49 height 16
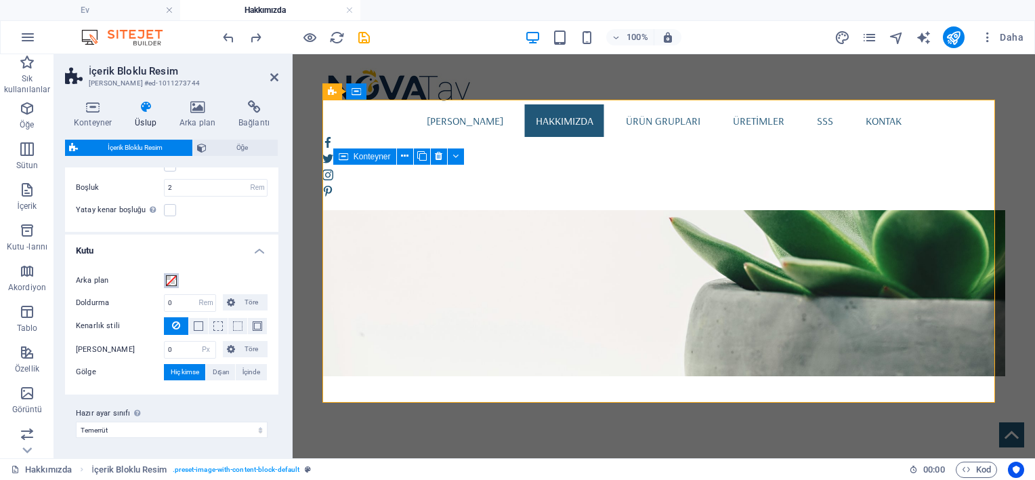
click at [173, 276] on span at bounding box center [171, 280] width 11 height 11
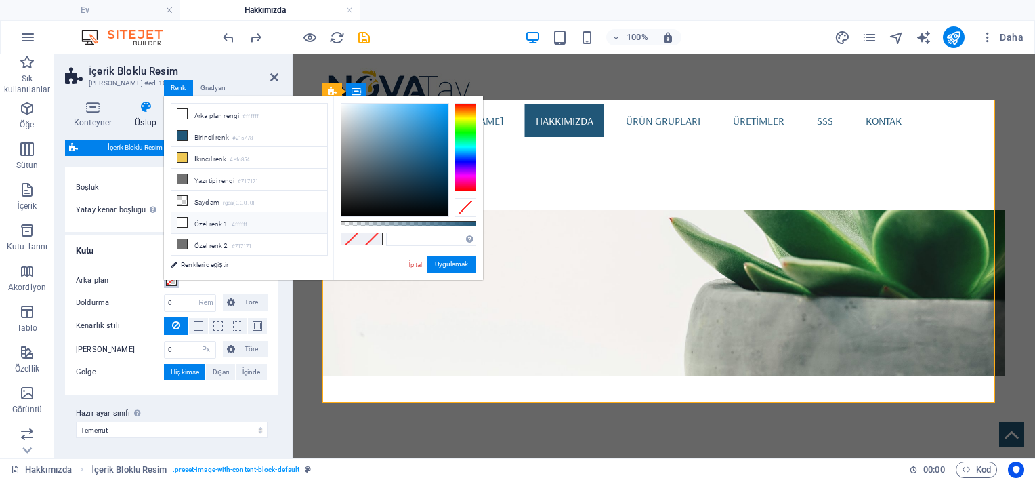
scroll to position [14, 0]
click at [217, 241] on li "Özel renk 3 #ebebeb" at bounding box center [249, 252] width 156 height 22
type input "#ebebeb"
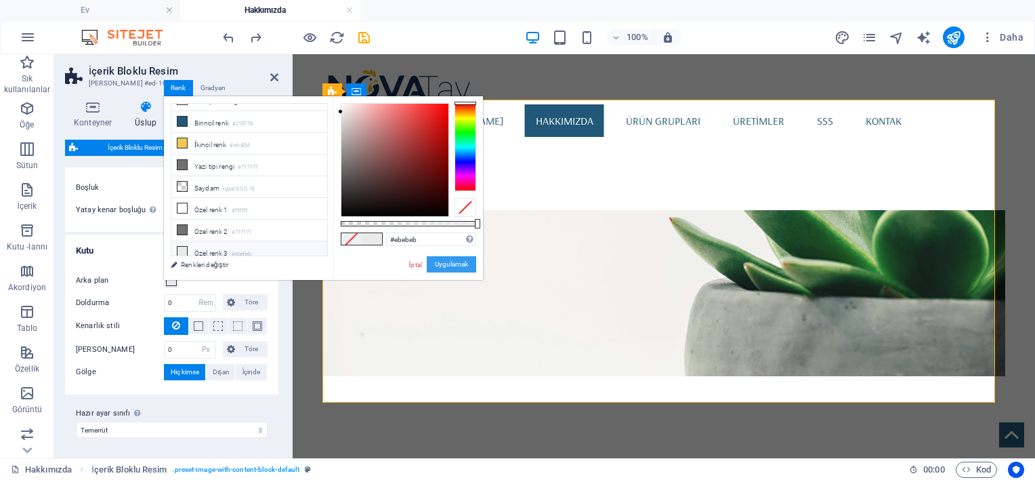
click at [461, 263] on button "Uygulamak" at bounding box center [451, 264] width 49 height 16
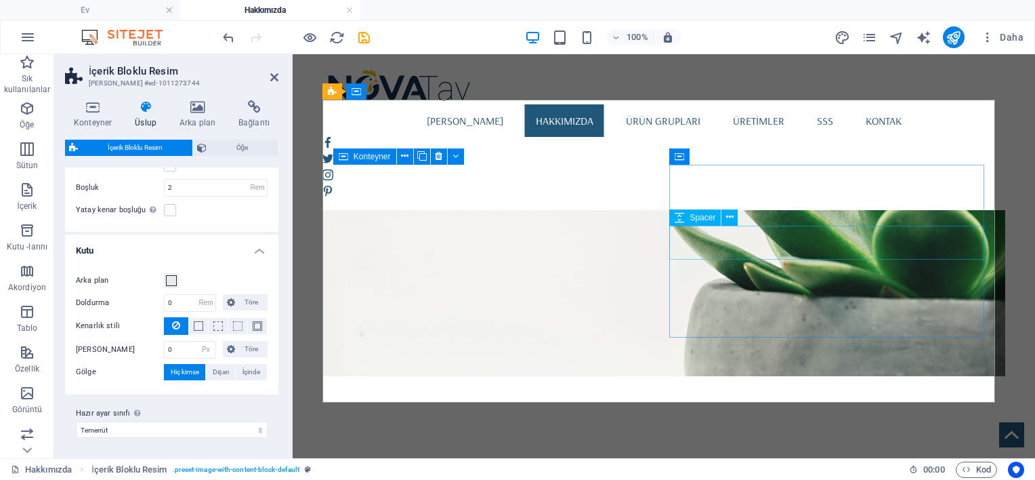
click at [723, 221] on button at bounding box center [729, 217] width 16 height 16
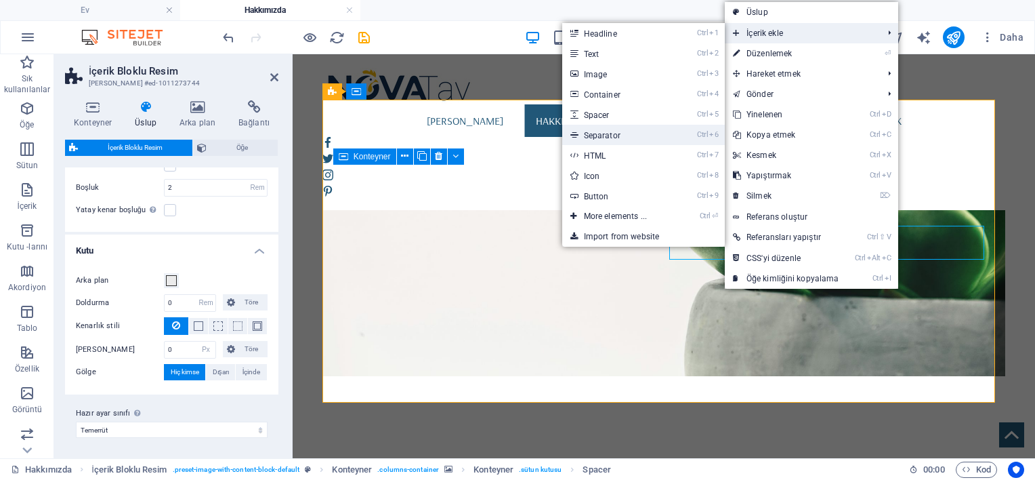
click at [606, 132] on font "Separator" at bounding box center [602, 135] width 37 height 9
select select "%"
select select "px"
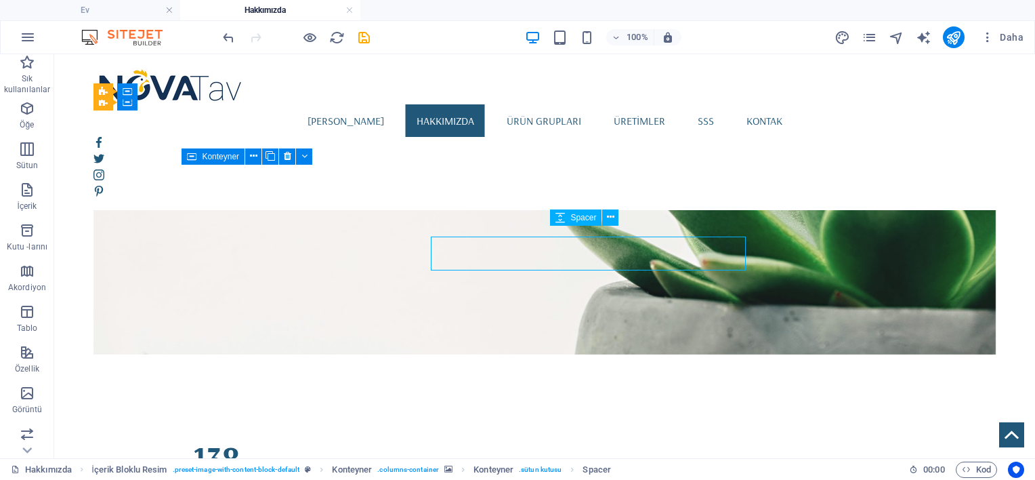
scroll to position [1025, 0]
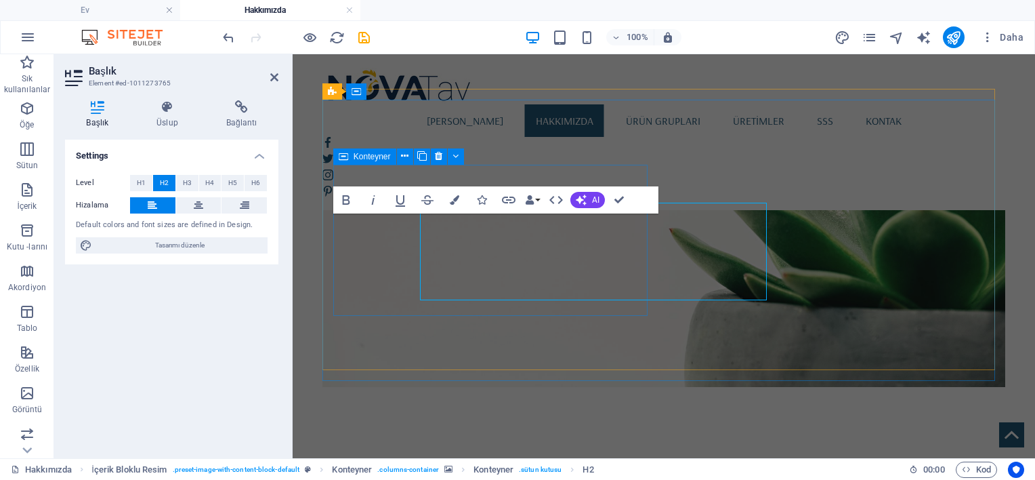
scroll to position [1036, 0]
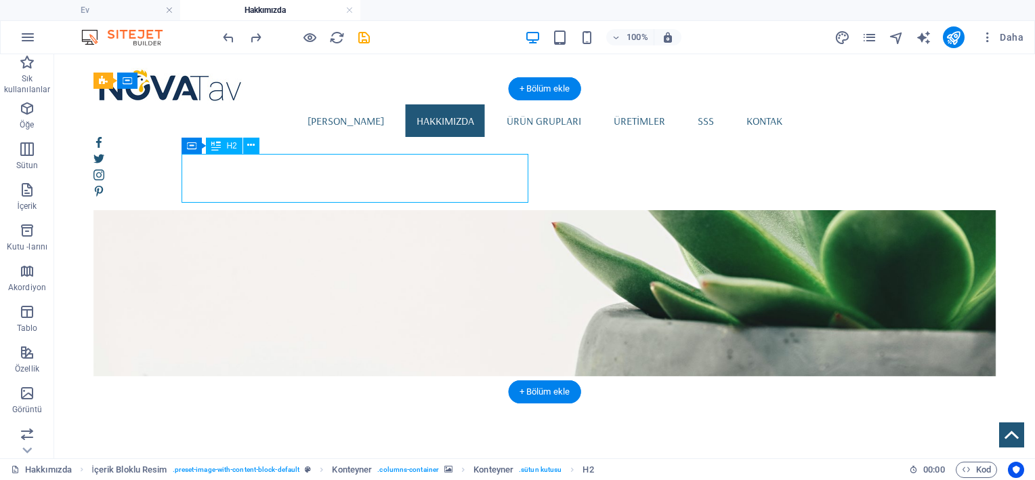
scroll to position [1047, 0]
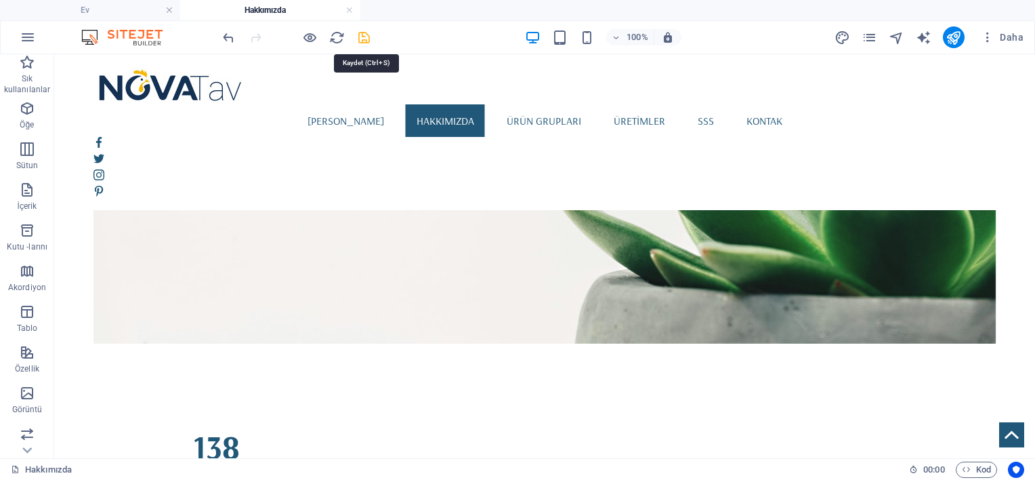
click at [358, 37] on icon "save" at bounding box center [364, 38] width 16 height 16
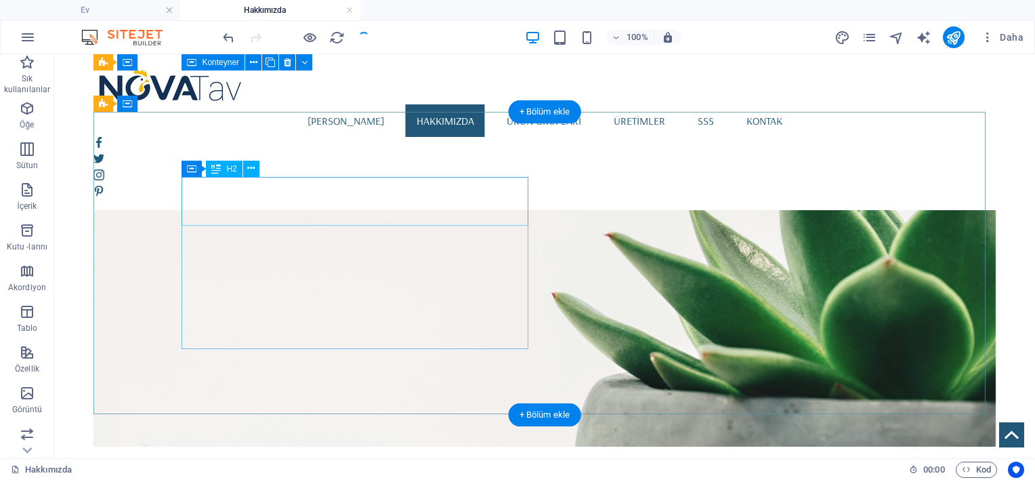
scroll to position [934, 0]
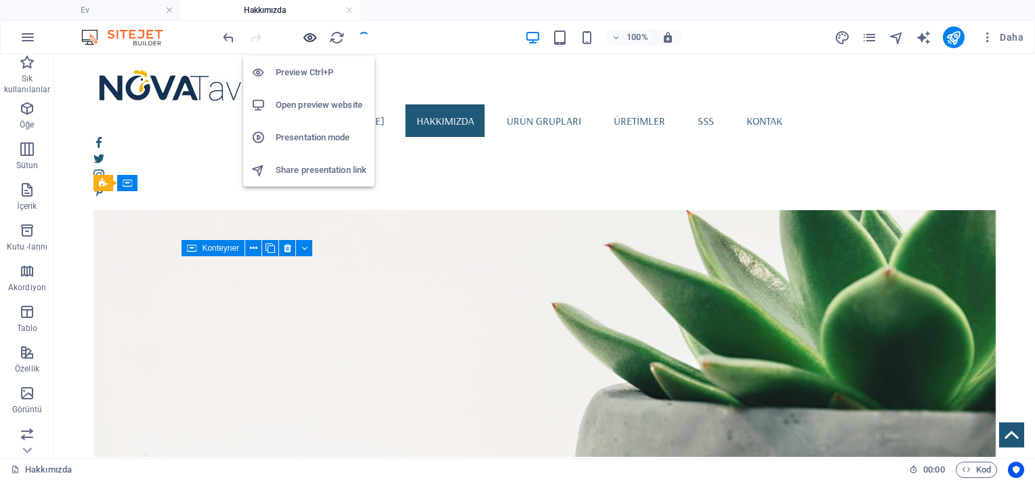
click at [303, 36] on icon "button" at bounding box center [310, 38] width 16 height 16
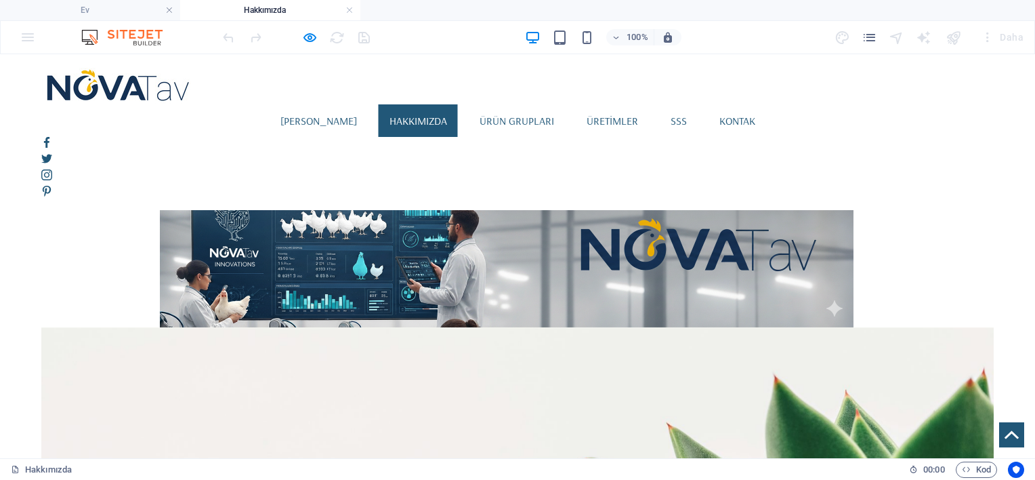
scroll to position [708, 0]
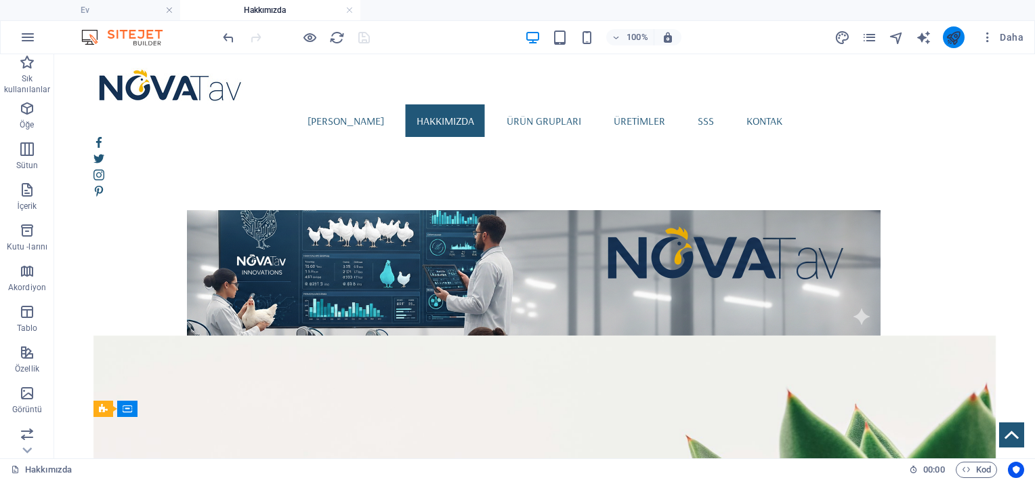
click at [963, 39] on button "publish" at bounding box center [954, 37] width 22 height 22
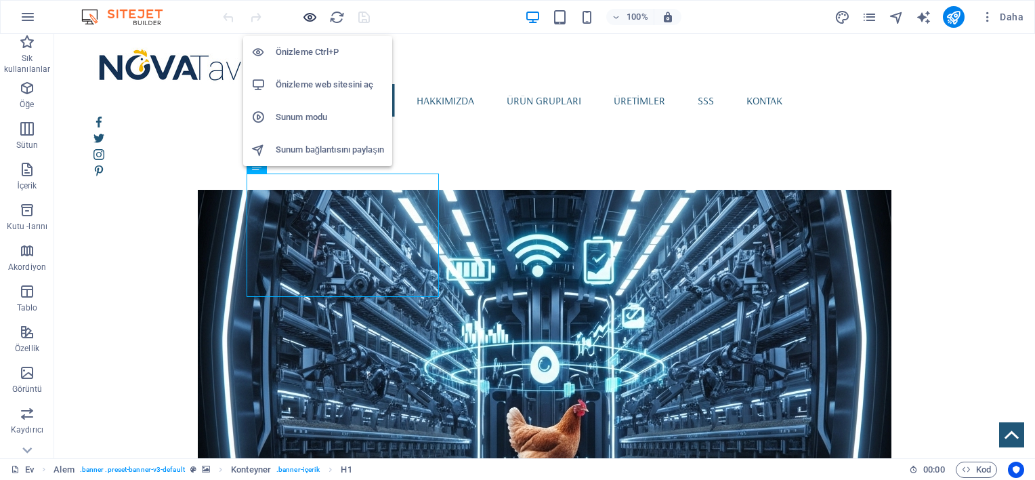
click at [308, 22] on icon "button" at bounding box center [310, 17] width 16 height 16
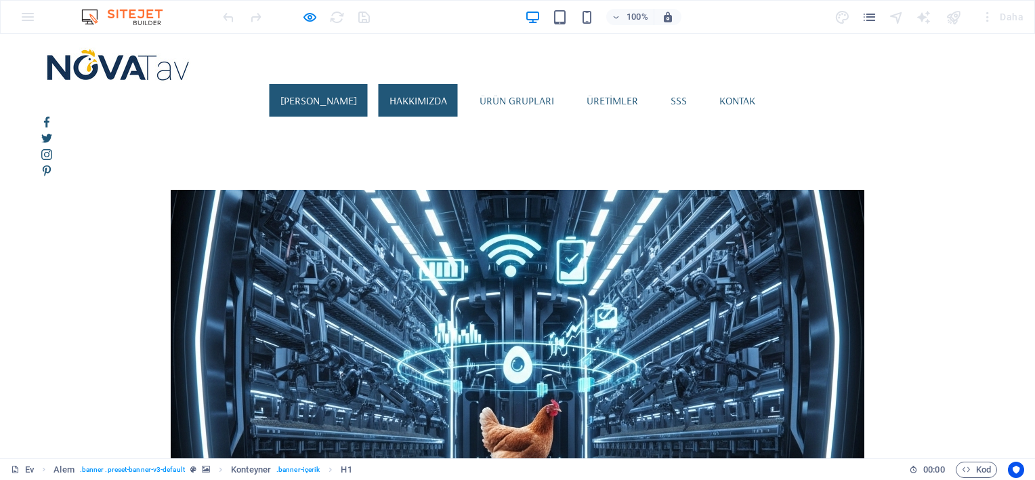
click at [433, 84] on link "Hakkımızda" at bounding box center [418, 100] width 79 height 33
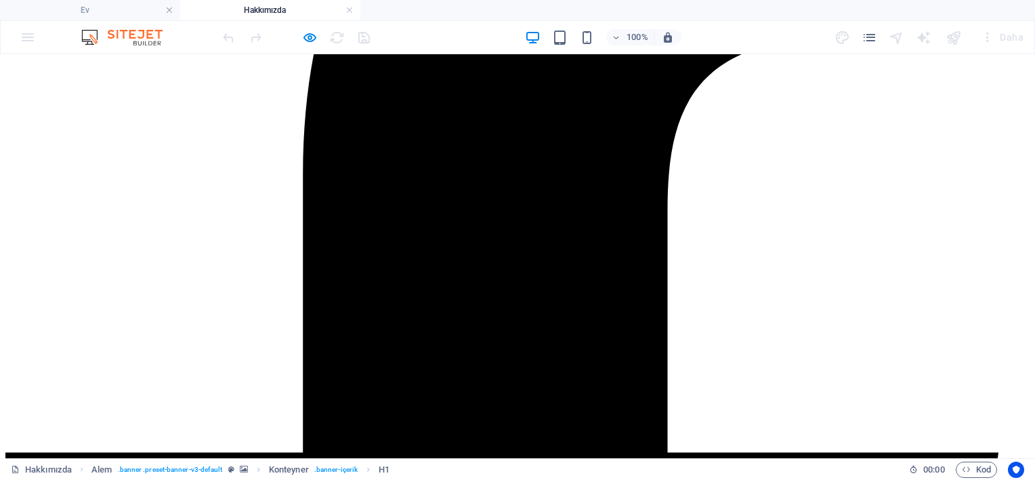
scroll to position [564, 0]
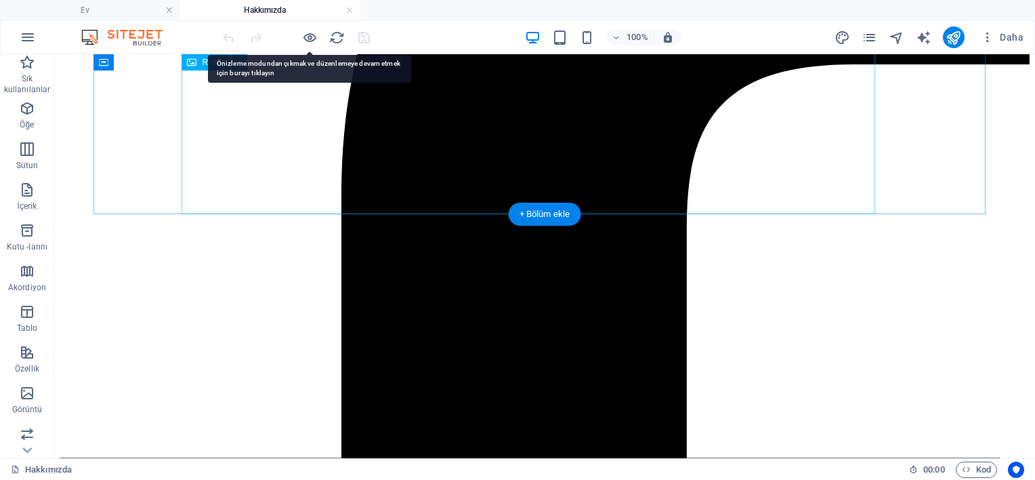
scroll to position [451, 0]
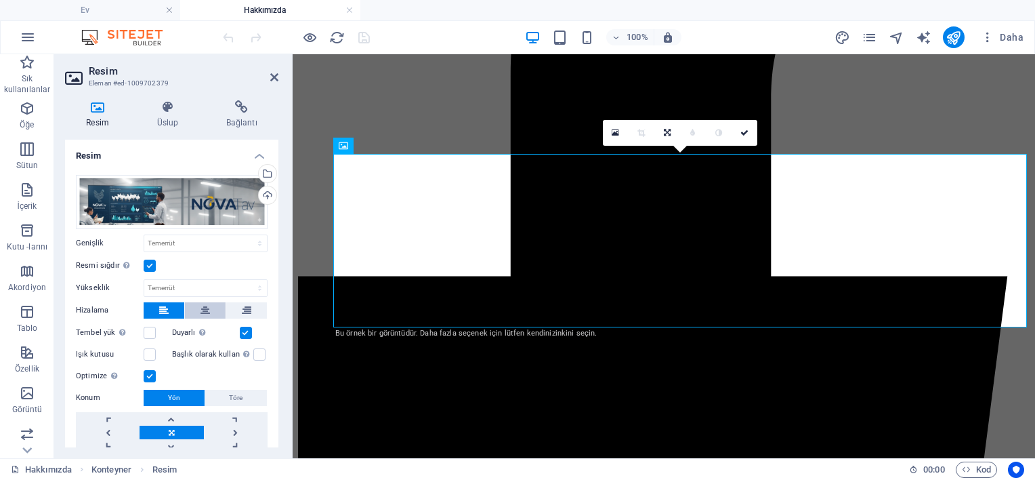
click at [200, 304] on icon at bounding box center [204, 310] width 9 height 16
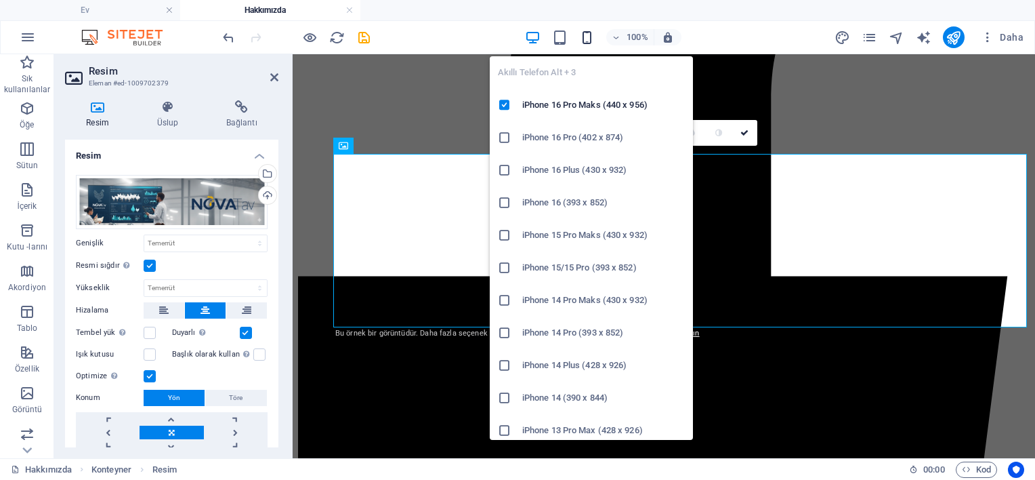
click at [587, 30] on icon "button" at bounding box center [587, 38] width 16 height 16
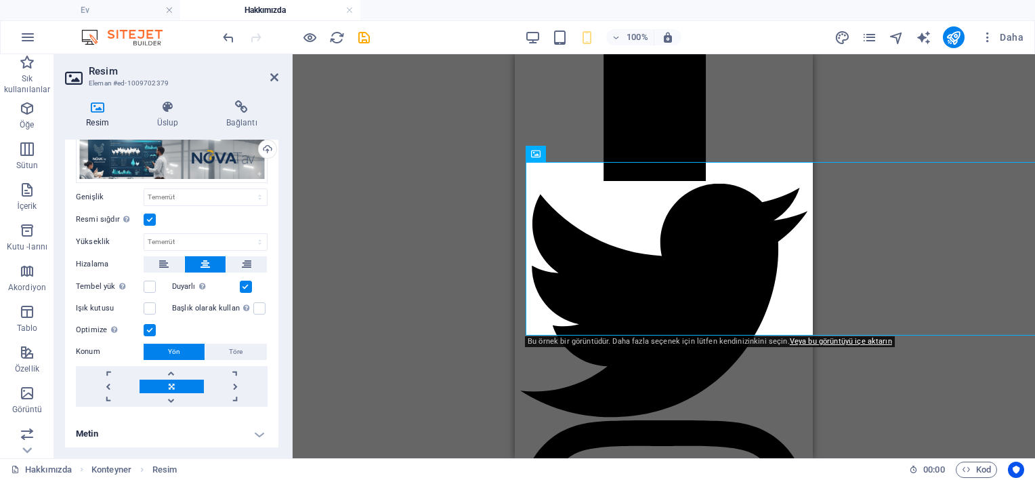
scroll to position [48, 0]
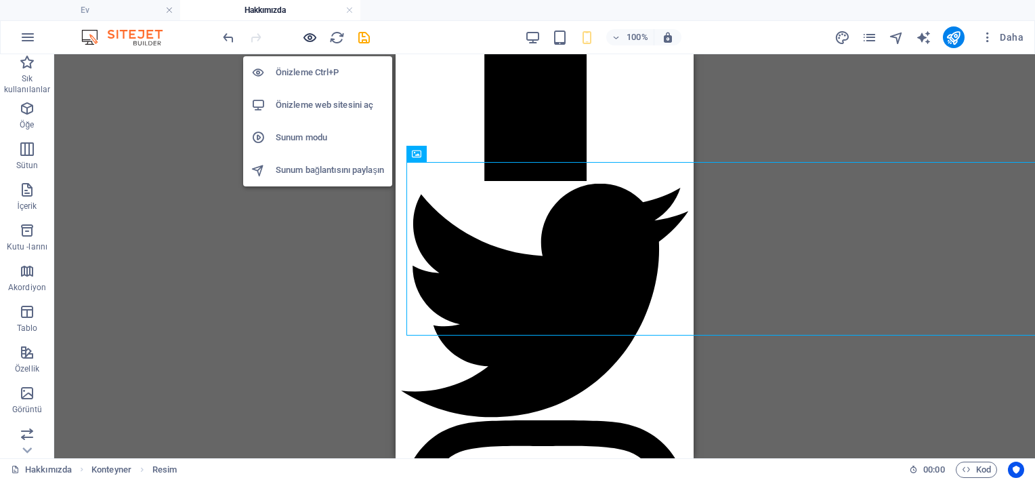
click at [310, 36] on icon "button" at bounding box center [310, 38] width 16 height 16
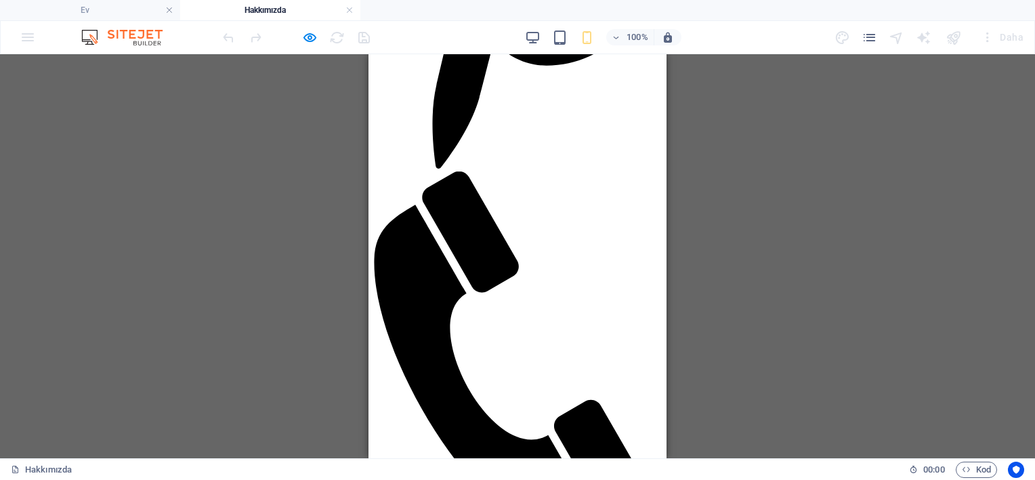
scroll to position [1477, 0]
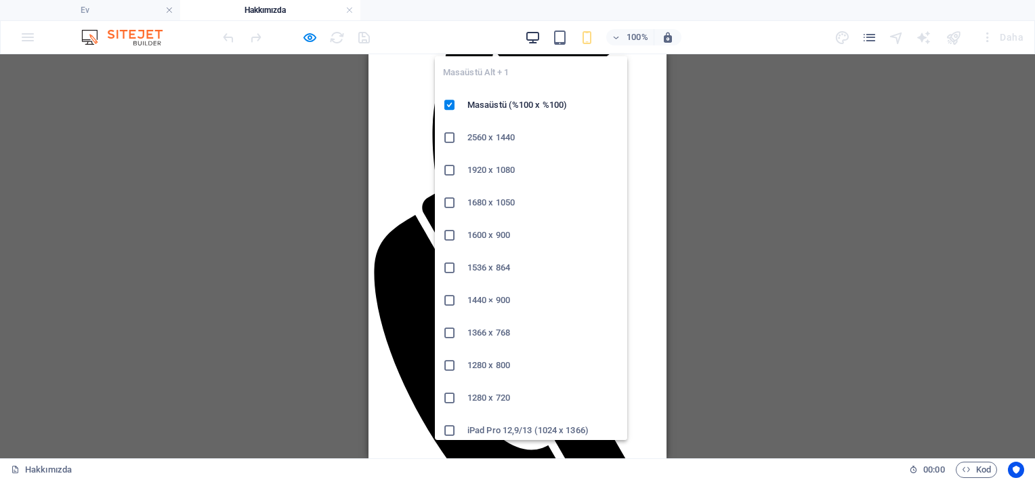
click at [528, 41] on icon "button" at bounding box center [533, 38] width 16 height 16
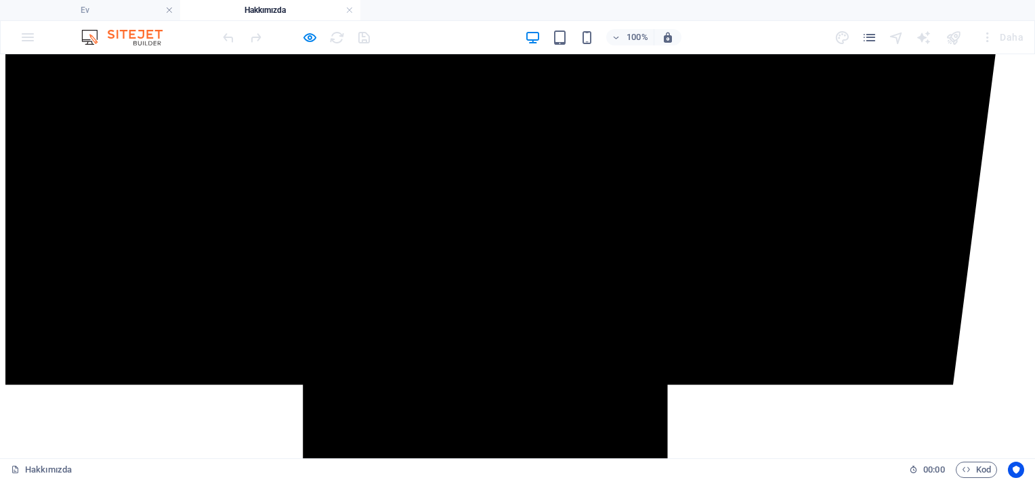
scroll to position [920, 0]
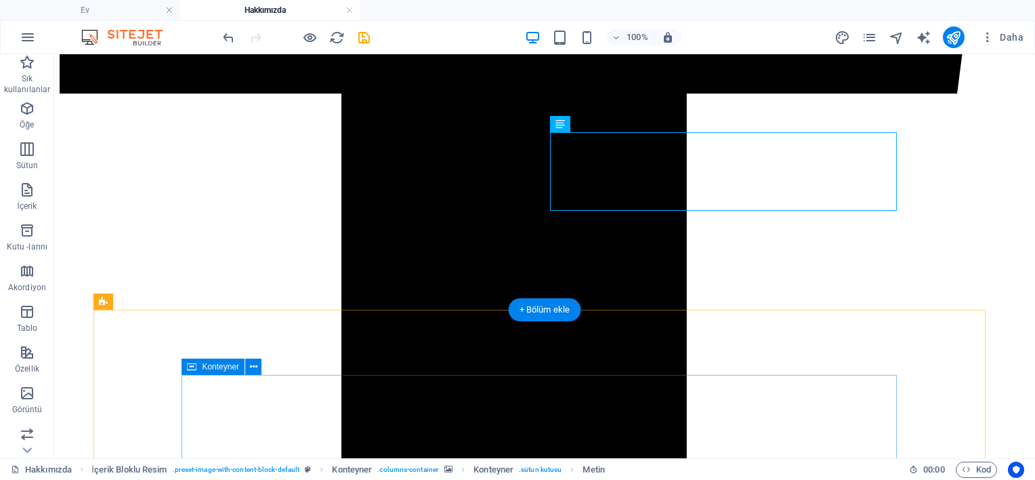
scroll to position [1156, 0]
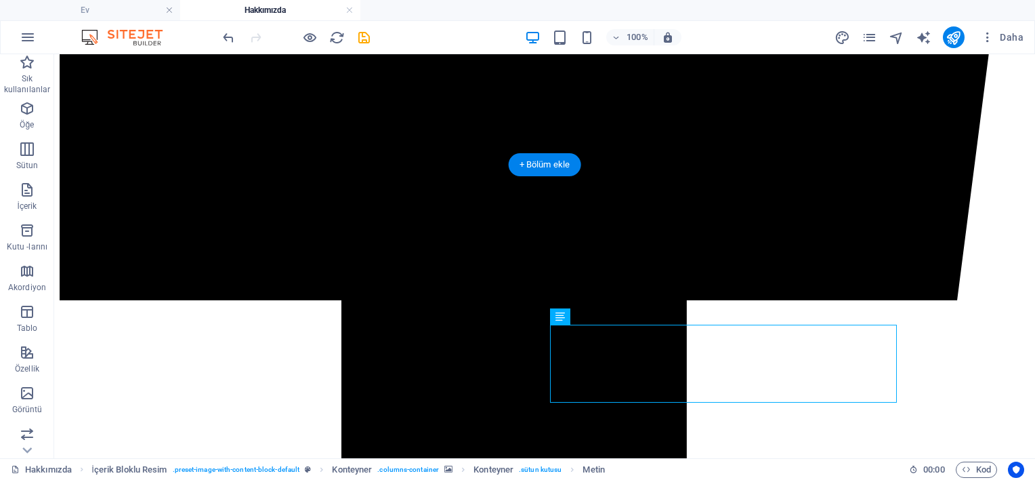
scroll to position [931, 0]
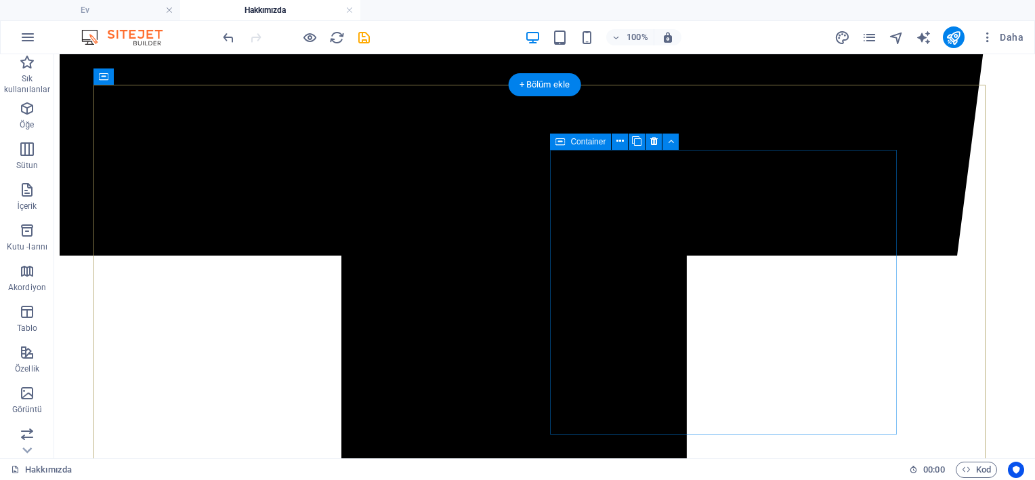
scroll to position [1043, 0]
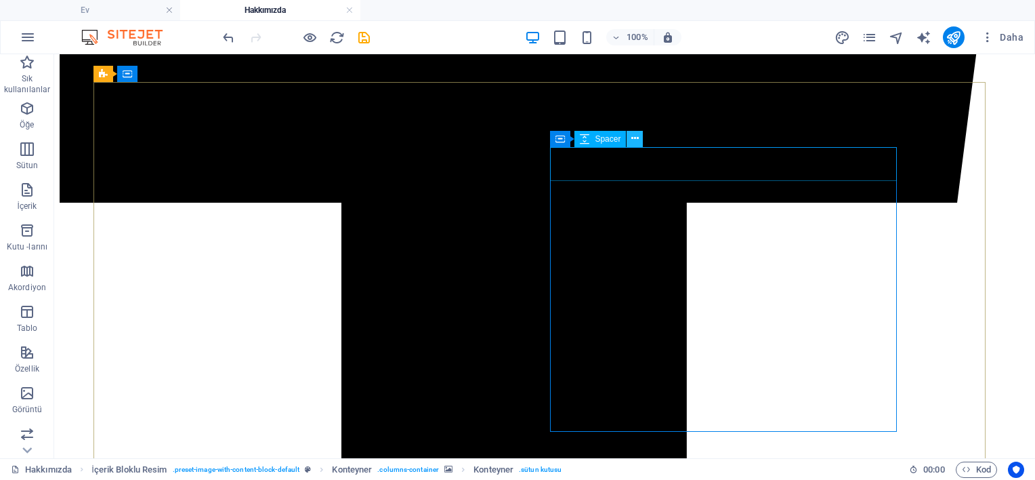
click at [637, 141] on icon at bounding box center [634, 138] width 7 height 14
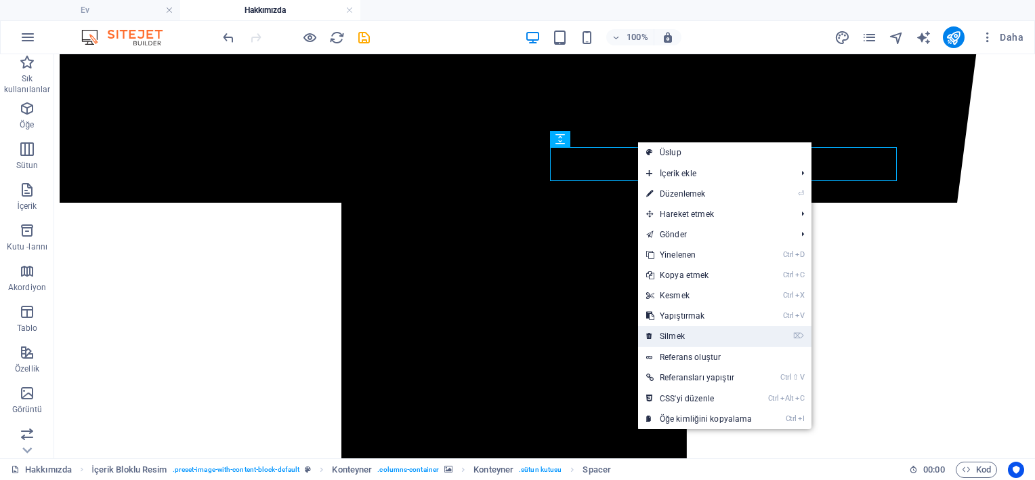
click at [682, 332] on font "Silmek" at bounding box center [672, 335] width 25 height 9
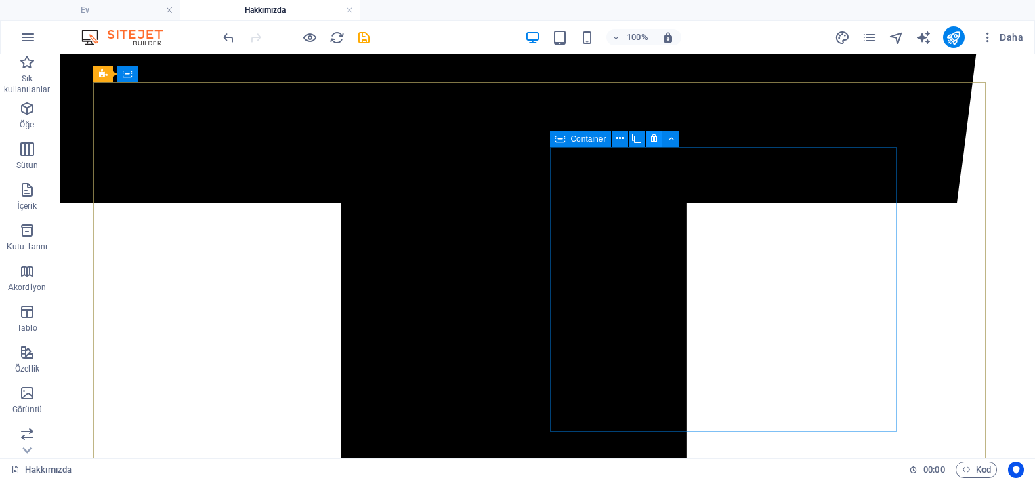
click at [655, 137] on icon at bounding box center [653, 138] width 7 height 14
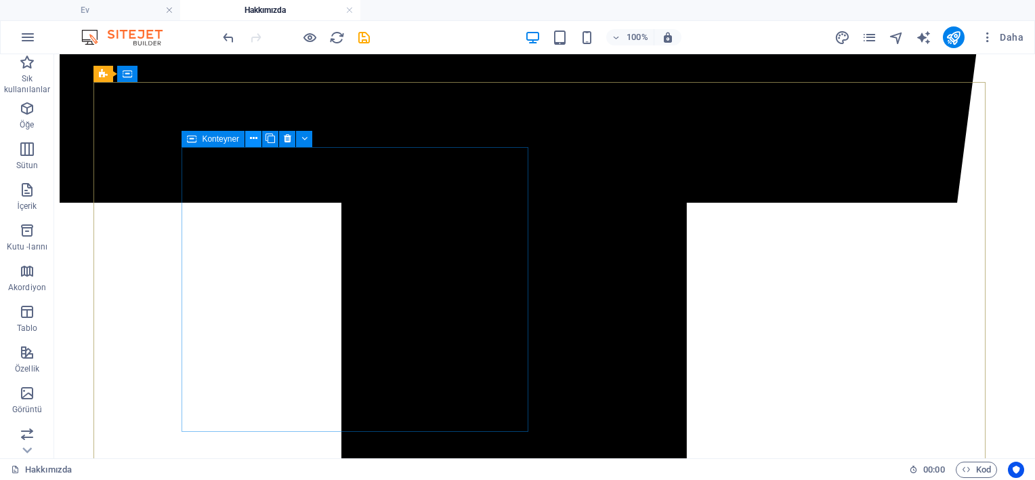
click at [252, 138] on icon at bounding box center [253, 138] width 7 height 14
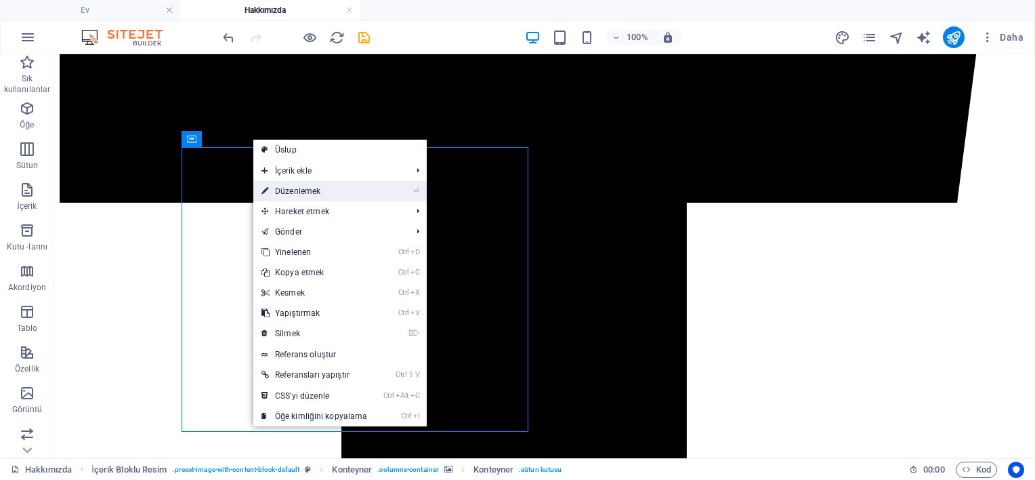
click at [306, 186] on font "Düzenlemek" at bounding box center [297, 190] width 45 height 9
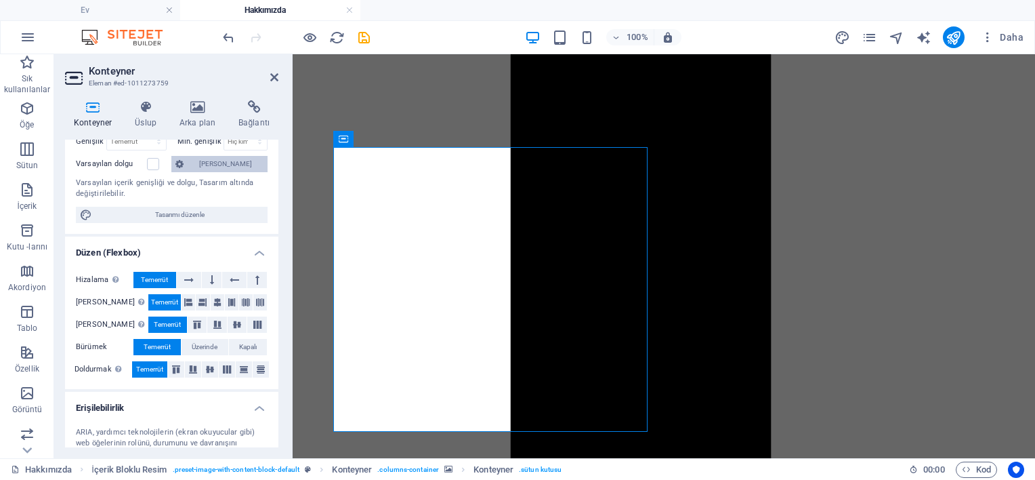
scroll to position [112, 0]
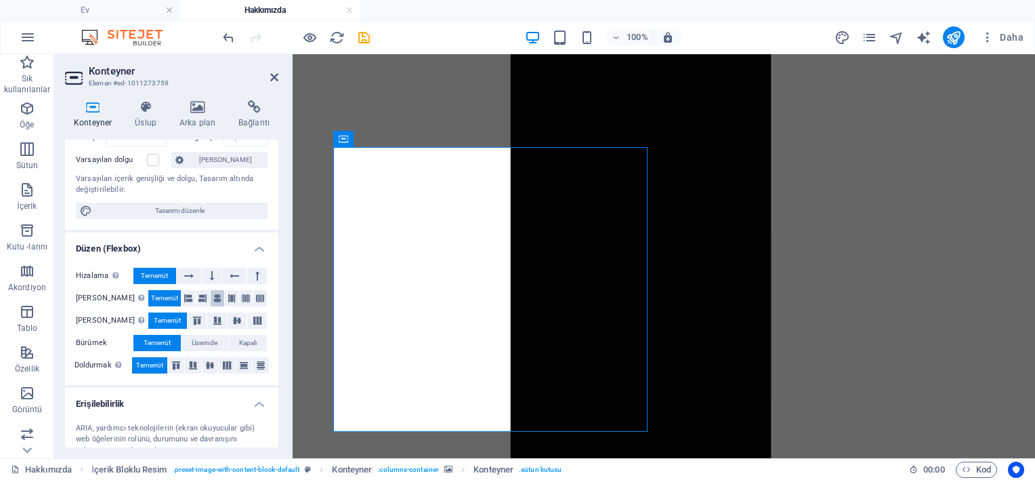
click at [213, 295] on icon at bounding box center [217, 298] width 8 height 16
click at [153, 295] on span "Temerrüt" at bounding box center [164, 298] width 27 height 16
click at [153, 110] on icon at bounding box center [145, 107] width 39 height 14
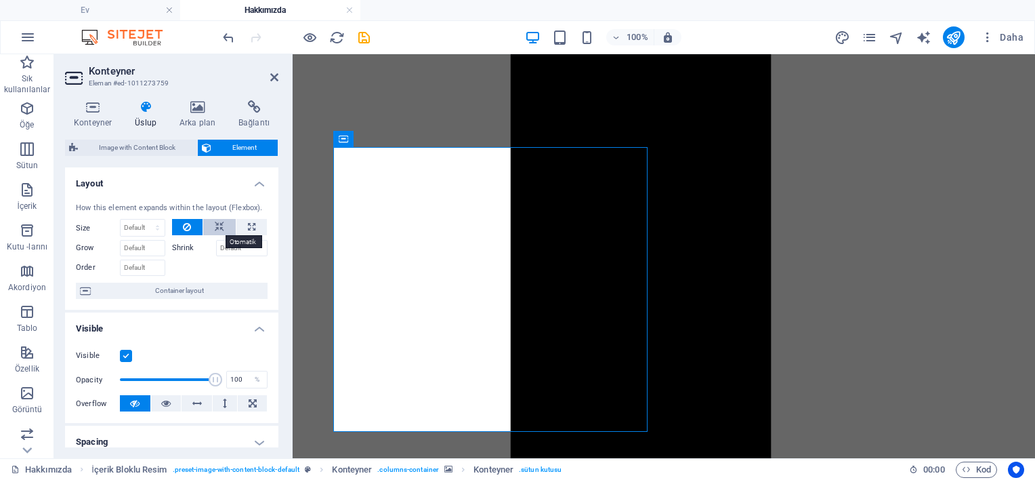
click at [221, 226] on icon at bounding box center [219, 227] width 9 height 16
click at [186, 224] on icon at bounding box center [187, 227] width 8 height 16
click at [133, 138] on div "Konteyner Üslup Arka plan Bağlantı Boyut Yükseklik Temerrüt Px Rem % vh Vw Min.…" at bounding box center [171, 273] width 213 height 347
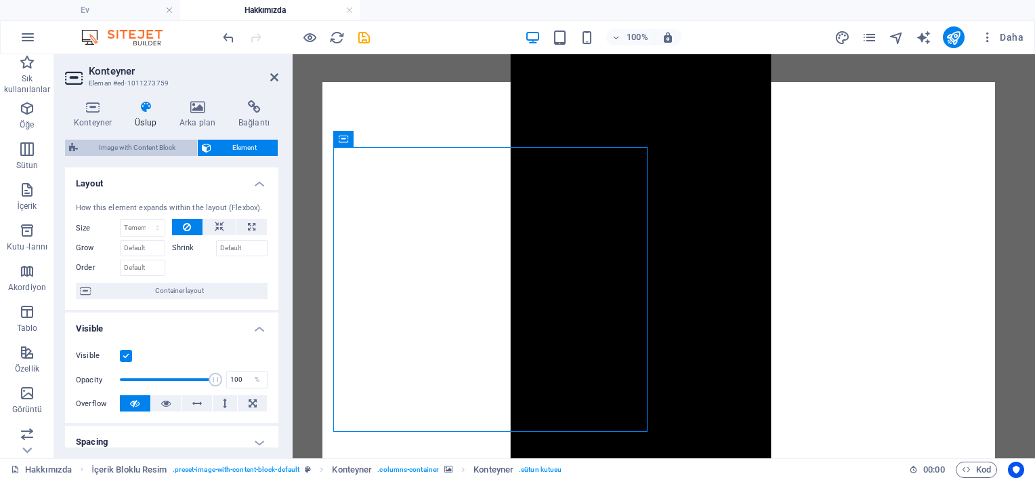
click at [134, 143] on span "Image with Content Block" at bounding box center [137, 148] width 111 height 16
select select "rem"
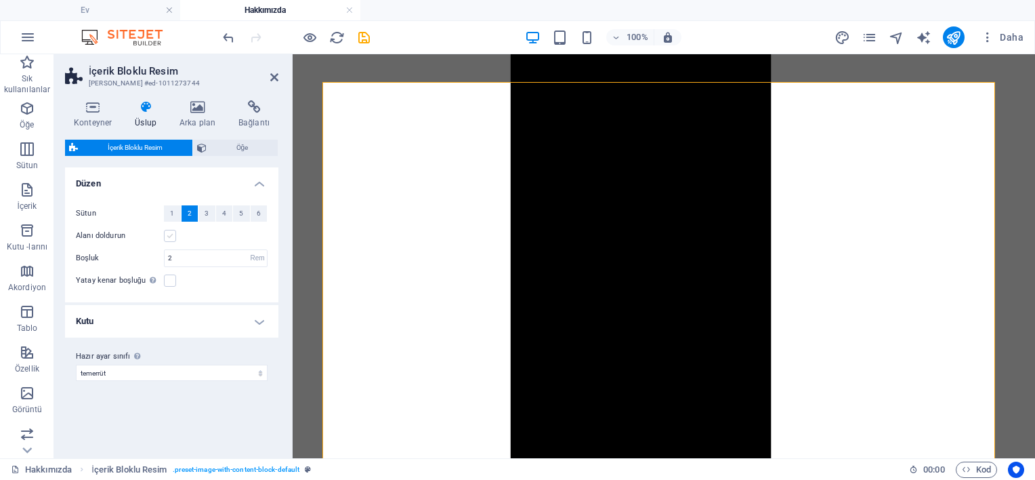
click at [167, 234] on label at bounding box center [170, 236] width 12 height 12
click at [0, 0] on input "Alanı doldurun" at bounding box center [0, 0] width 0 height 0
click at [167, 234] on label at bounding box center [170, 236] width 12 height 12
click at [0, 0] on input "Alanı doldurun" at bounding box center [0, 0] width 0 height 0
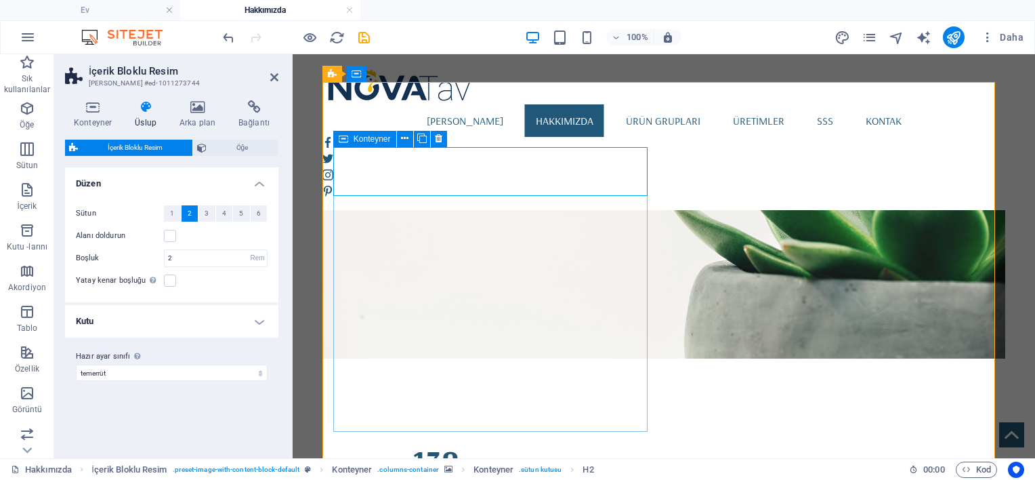
click at [375, 138] on span "Konteyner" at bounding box center [372, 139] width 37 height 8
click at [403, 140] on icon at bounding box center [404, 138] width 7 height 14
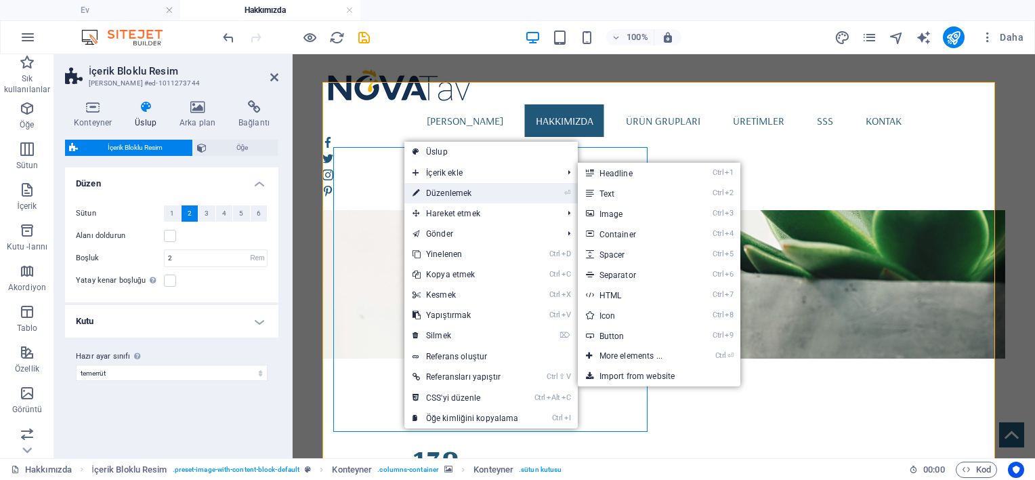
click at [434, 187] on link "⏎ Düzenlemek" at bounding box center [465, 193] width 123 height 20
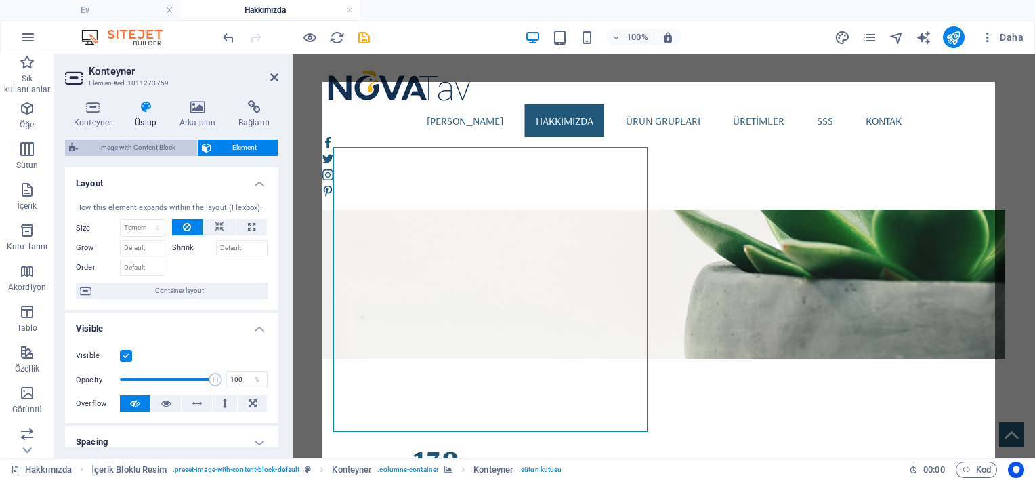
click at [144, 153] on span "Image with Content Block" at bounding box center [137, 148] width 111 height 16
select select "rem"
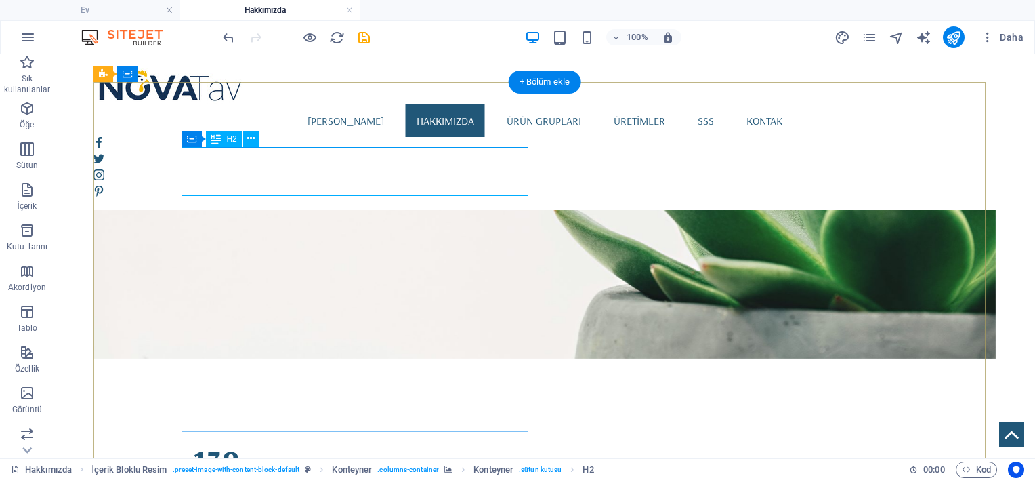
scroll to position [1043, 0]
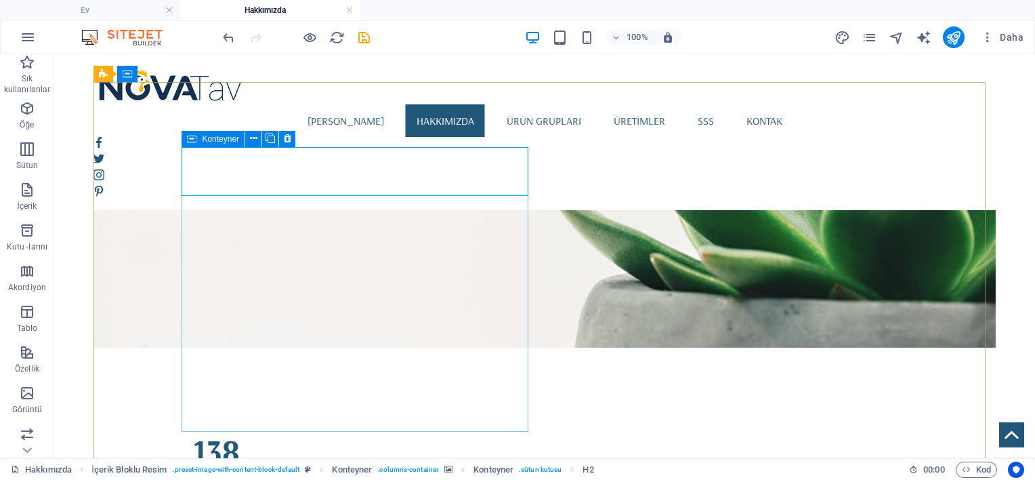
click at [184, 137] on div "Konteyner" at bounding box center [213, 139] width 63 height 16
click at [261, 140] on button at bounding box center [253, 139] width 16 height 16
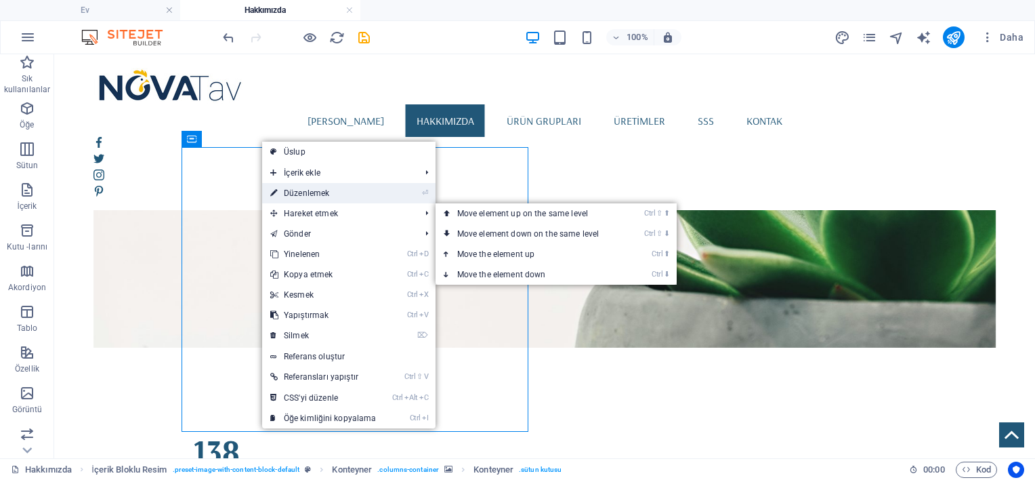
click at [303, 193] on font "Düzenlemek" at bounding box center [306, 192] width 45 height 9
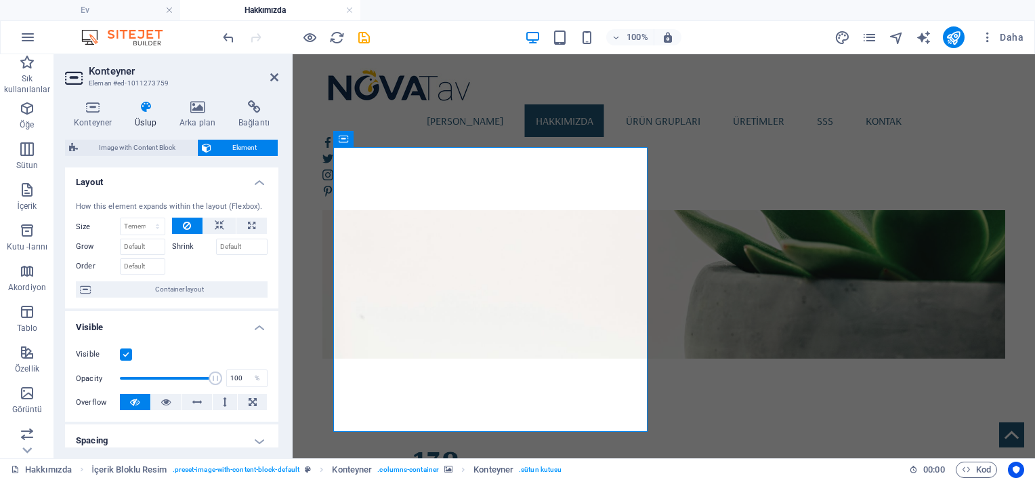
scroll to position [0, 0]
click at [161, 288] on span "Container layout" at bounding box center [179, 290] width 169 height 16
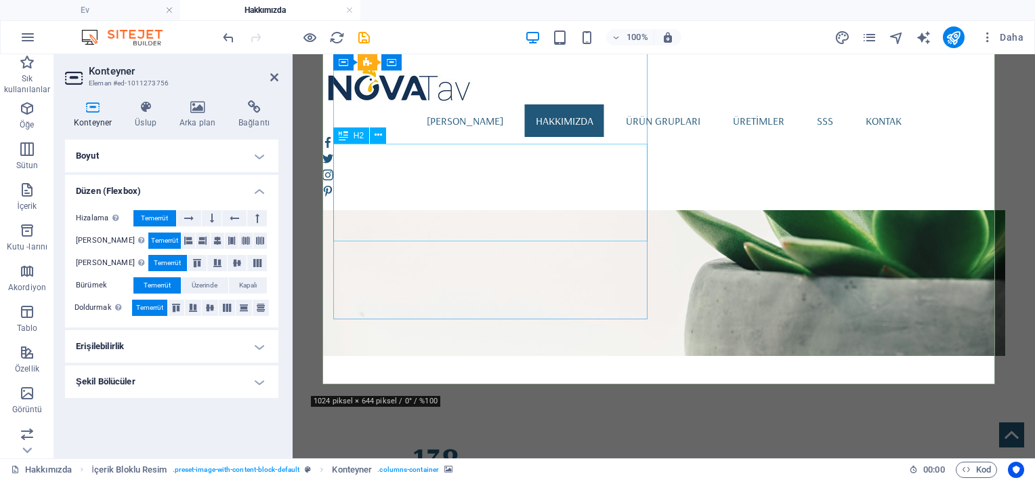
scroll to position [1054, 0]
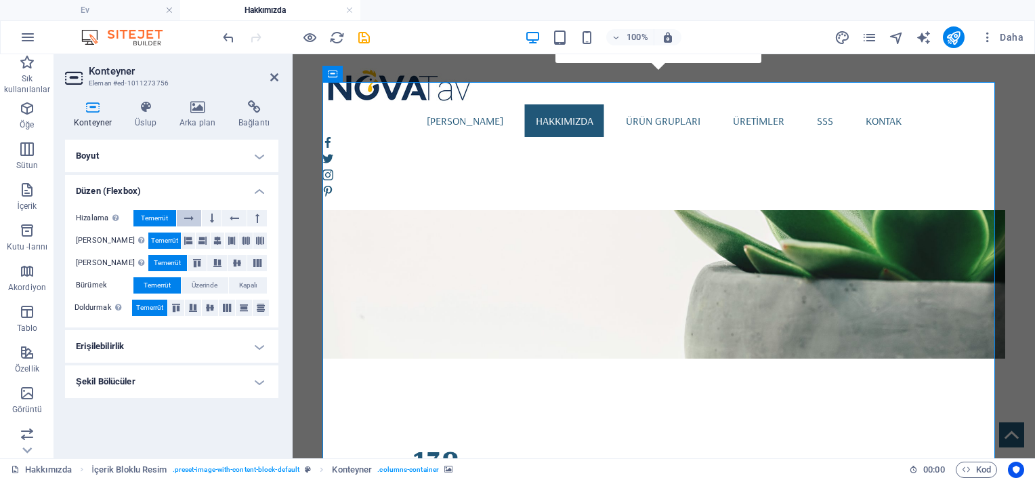
click at [188, 215] on icon at bounding box center [188, 218] width 9 height 16
click at [206, 303] on icon at bounding box center [210, 307] width 8 height 16
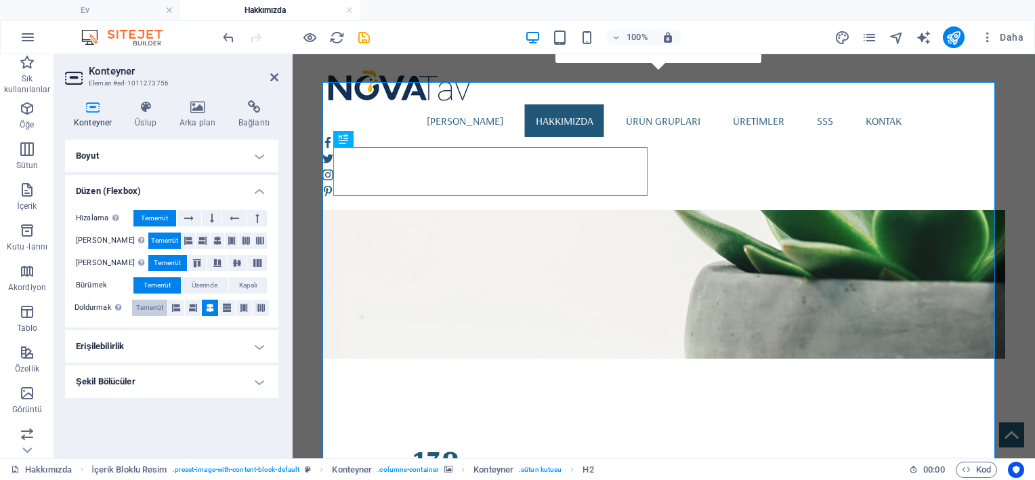
click at [133, 305] on button "Temerrüt" at bounding box center [149, 307] width 35 height 16
click at [149, 343] on h4 "Erişilebilirlik" at bounding box center [171, 346] width 213 height 33
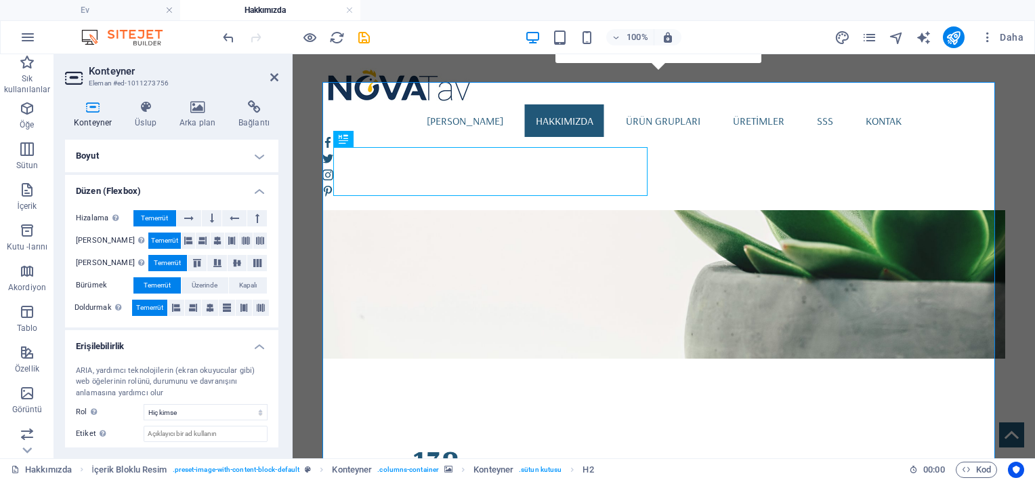
click at [149, 343] on h4 "Erişilebilirlik" at bounding box center [171, 342] width 213 height 24
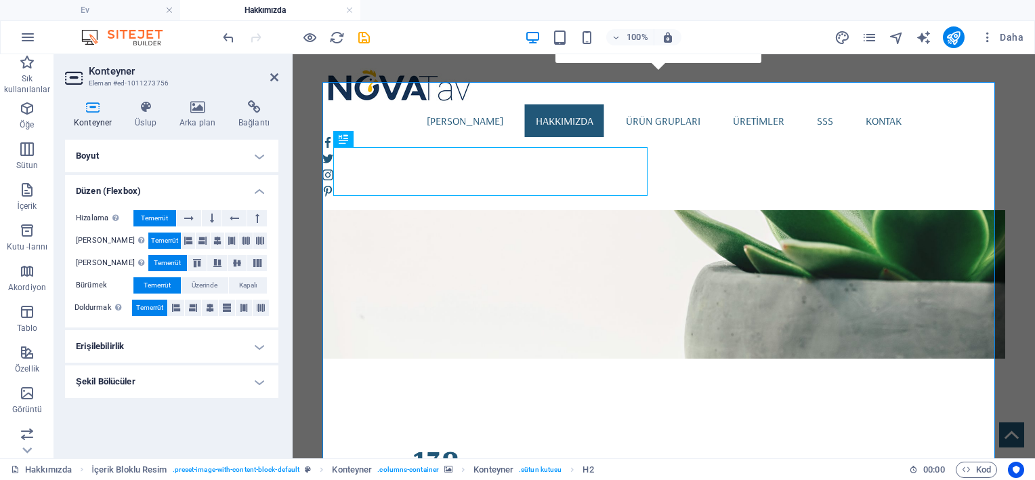
click at [157, 371] on h4 "Şekil Bölücüler" at bounding box center [171, 381] width 213 height 33
click at [171, 407] on select "Hiç kimse Üçgen Kare Köşegen Çokgen 1 Çokgen 2 Zikzak Çoklu Zikzaklar Dalga Çok…" at bounding box center [206, 408] width 124 height 16
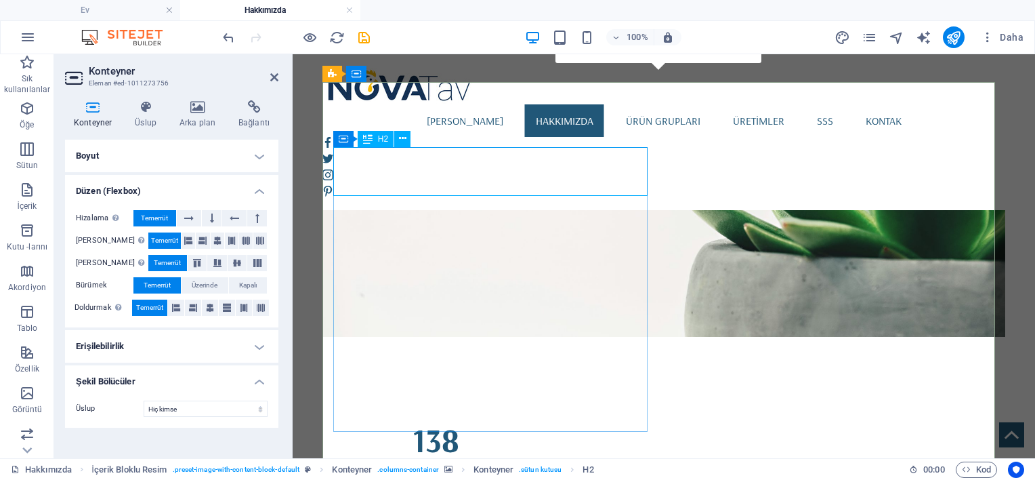
scroll to position [1043, 0]
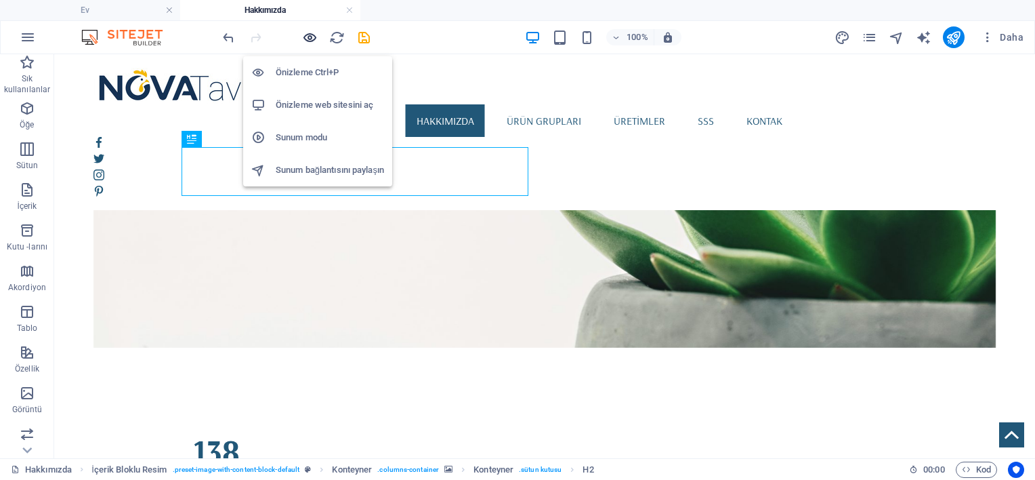
click at [314, 35] on icon "button" at bounding box center [310, 38] width 16 height 16
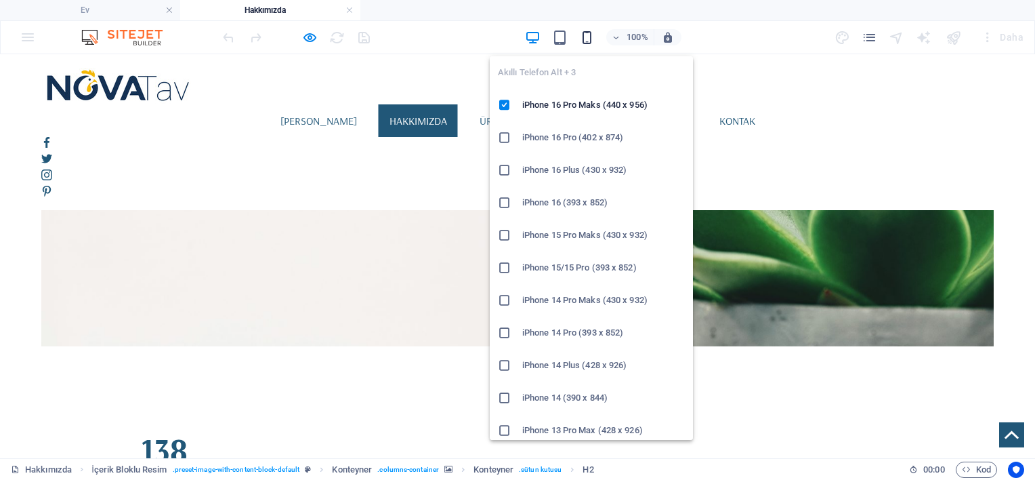
click at [585, 38] on icon "button" at bounding box center [587, 38] width 16 height 16
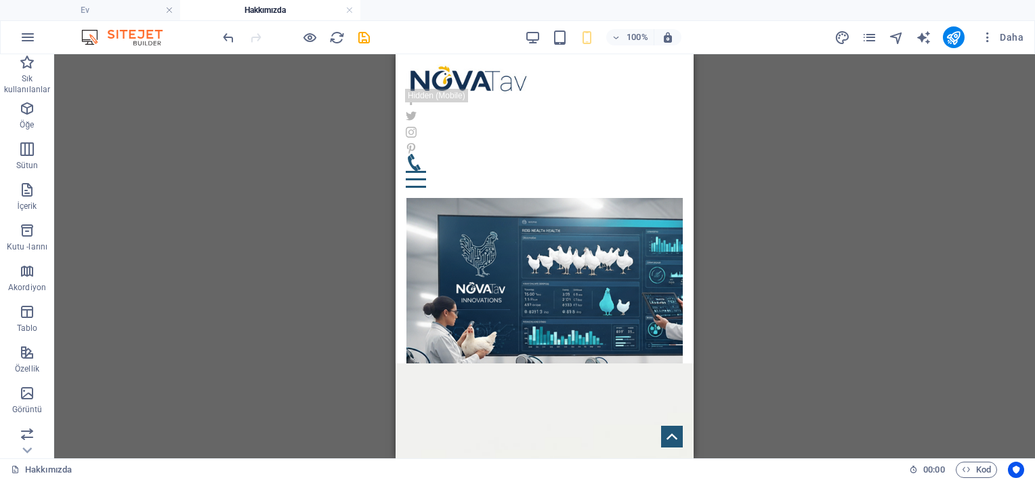
scroll to position [623, 0]
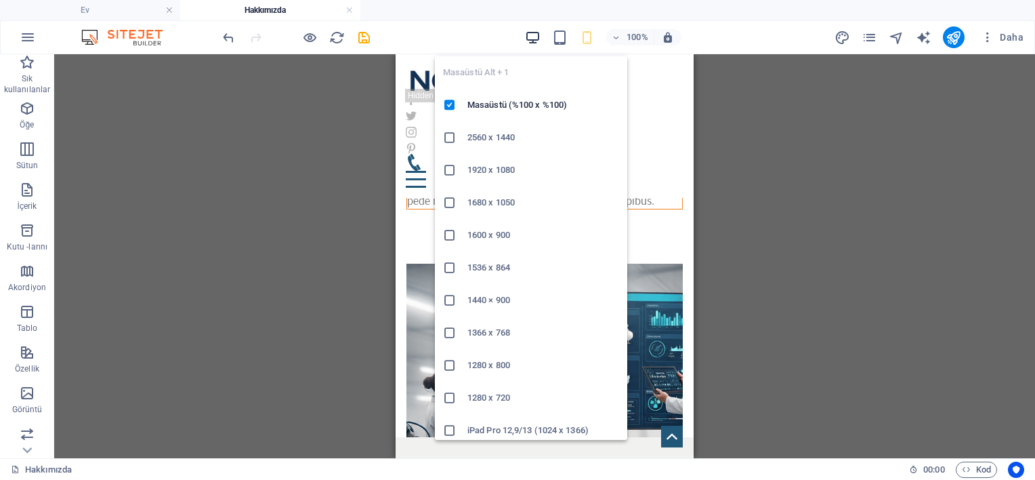
click at [538, 35] on icon "button" at bounding box center [533, 38] width 16 height 16
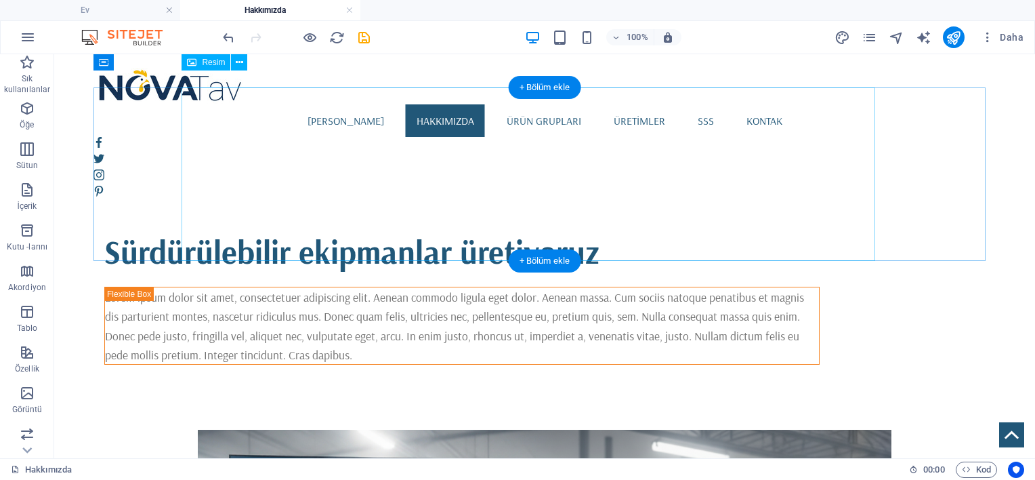
scroll to position [402, 0]
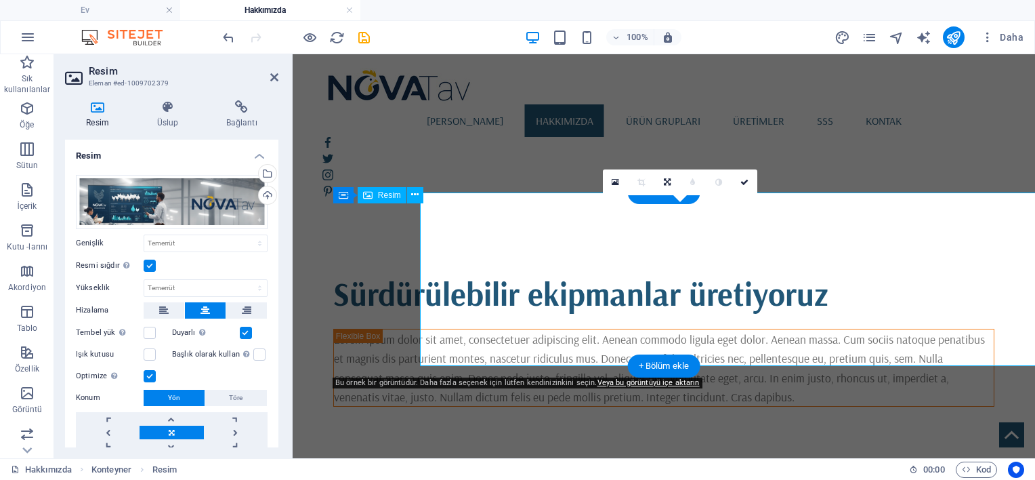
scroll to position [413, 0]
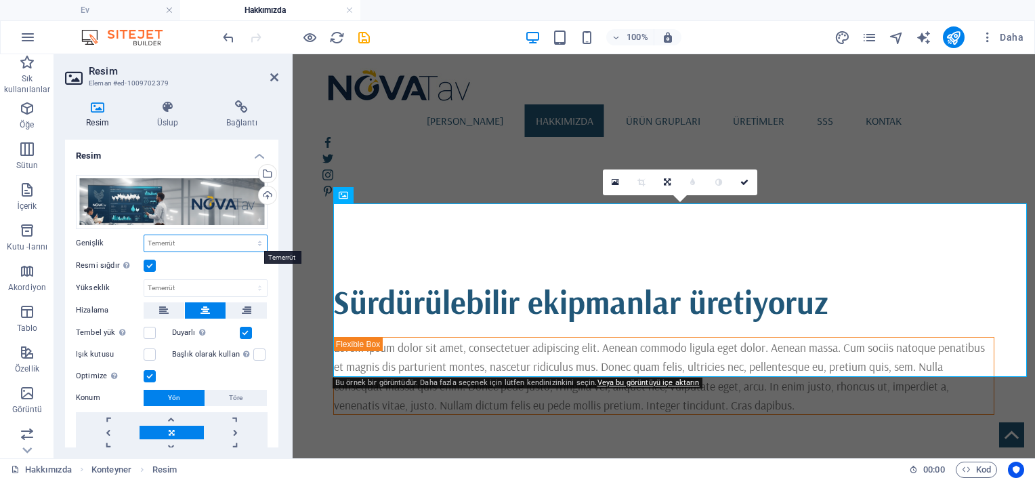
click at [172, 243] on select "Temerrüt Otomatik Px Rem % Em vh Vw" at bounding box center [205, 243] width 123 height 16
click at [144, 235] on select "Temerrüt Otomatik Px Rem % Em vh Vw" at bounding box center [205, 243] width 123 height 16
select select "DISABLED_OPTION_VALUE"
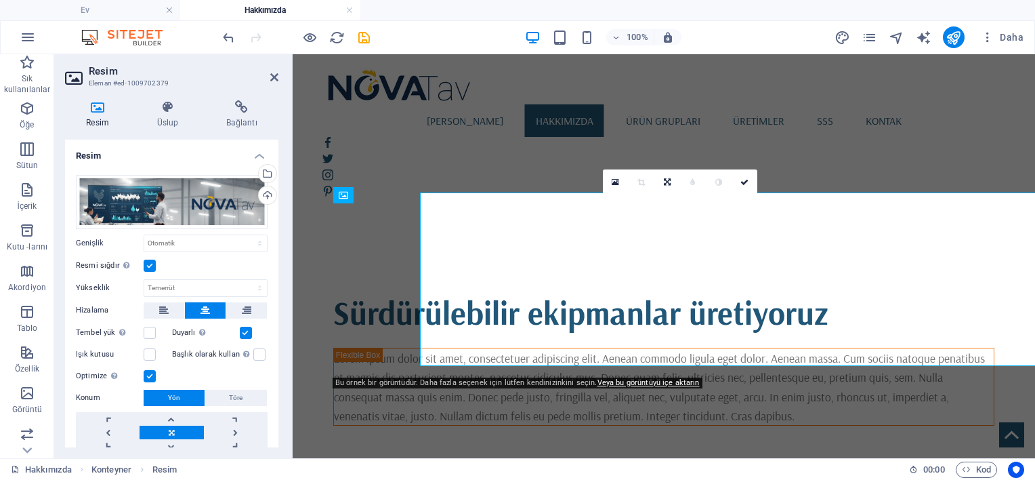
scroll to position [413, 0]
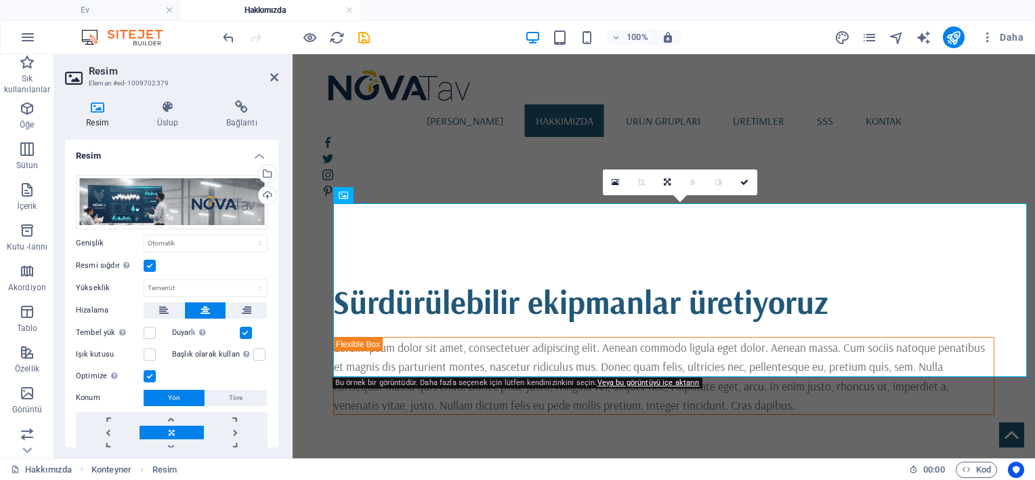
click at [149, 261] on label at bounding box center [150, 265] width 12 height 12
click at [0, 0] on input "Resmi sığdır Görüntüyü otomatik olarak sabit bir genişlik ve yüksekliğe sığdırın" at bounding box center [0, 0] width 0 height 0
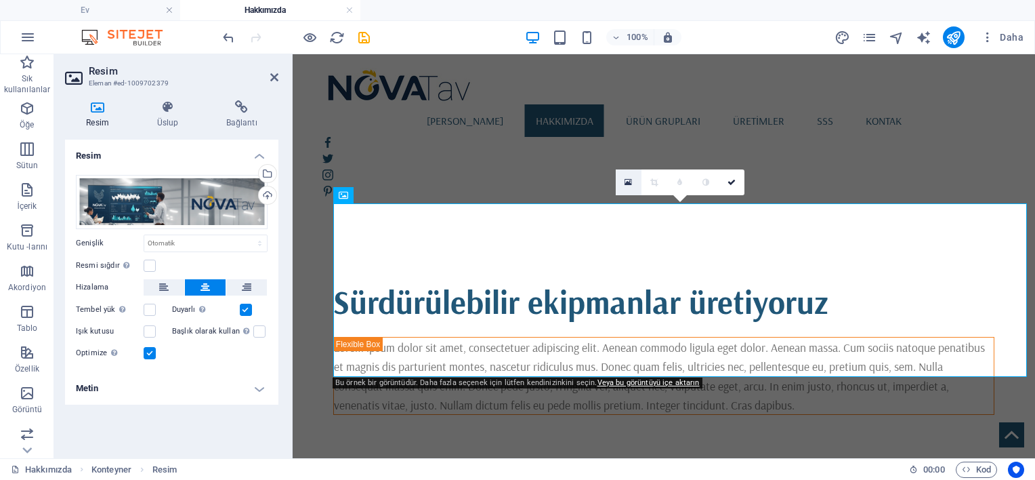
click at [629, 183] on icon at bounding box center [628, 181] width 7 height 9
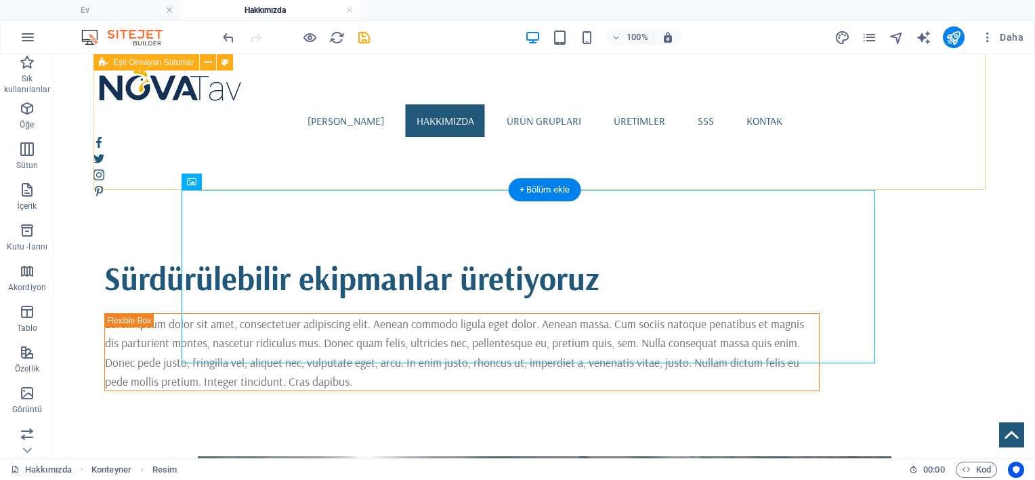
scroll to position [417, 0]
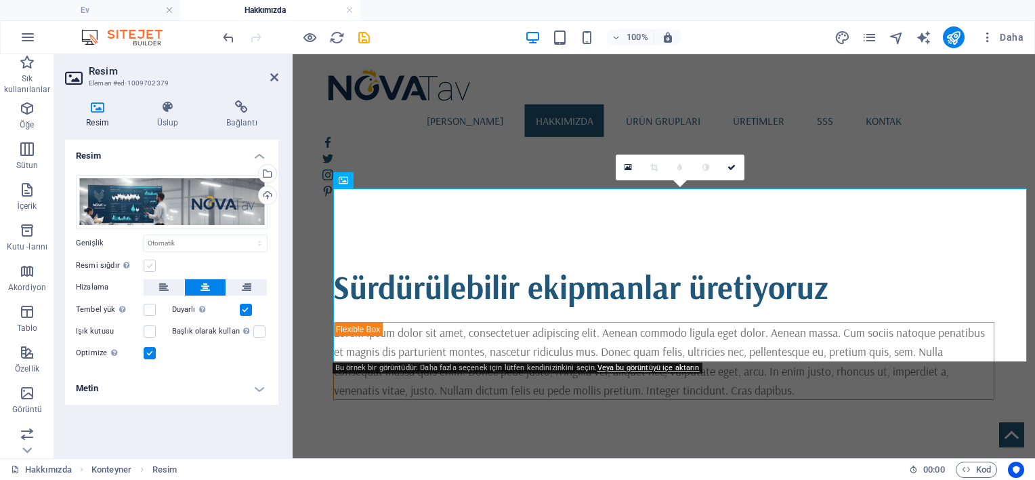
click at [149, 264] on label at bounding box center [150, 265] width 12 height 12
click at [0, 0] on input "Resmi sığdır Görüntüyü otomatik olarak sabit bir genişlik ve yüksekliğe sığdırın" at bounding box center [0, 0] width 0 height 0
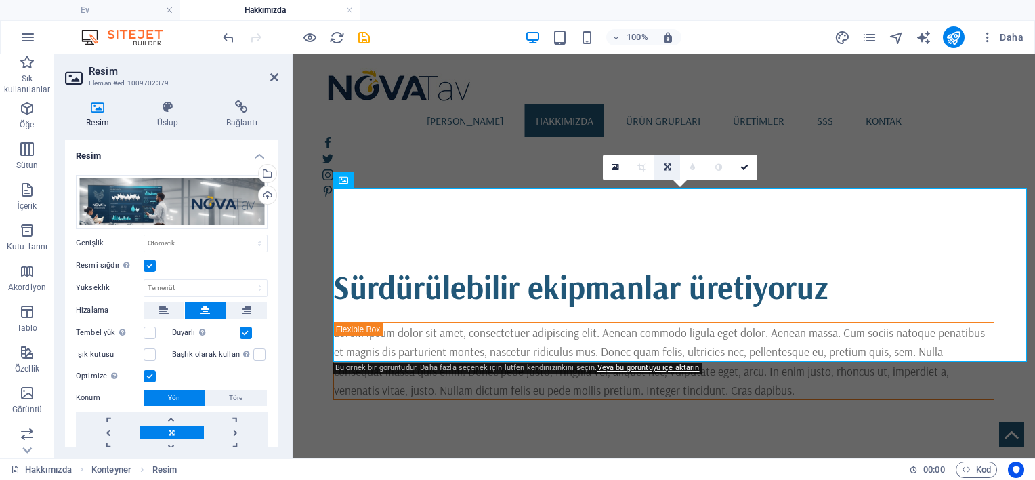
click at [671, 160] on link at bounding box center [667, 167] width 26 height 26
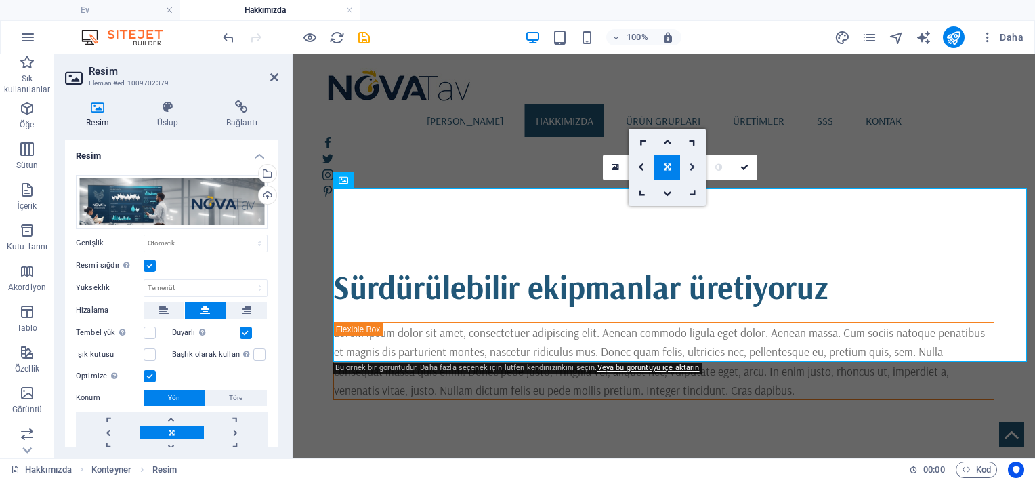
click at [692, 165] on icon at bounding box center [693, 167] width 6 height 8
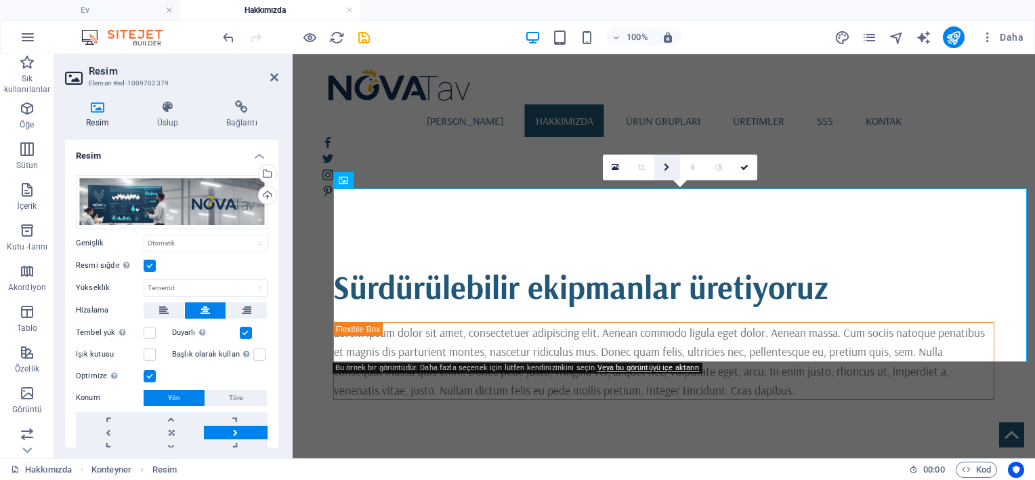
click at [664, 167] on icon at bounding box center [667, 167] width 6 height 8
click at [640, 164] on icon at bounding box center [641, 167] width 6 height 8
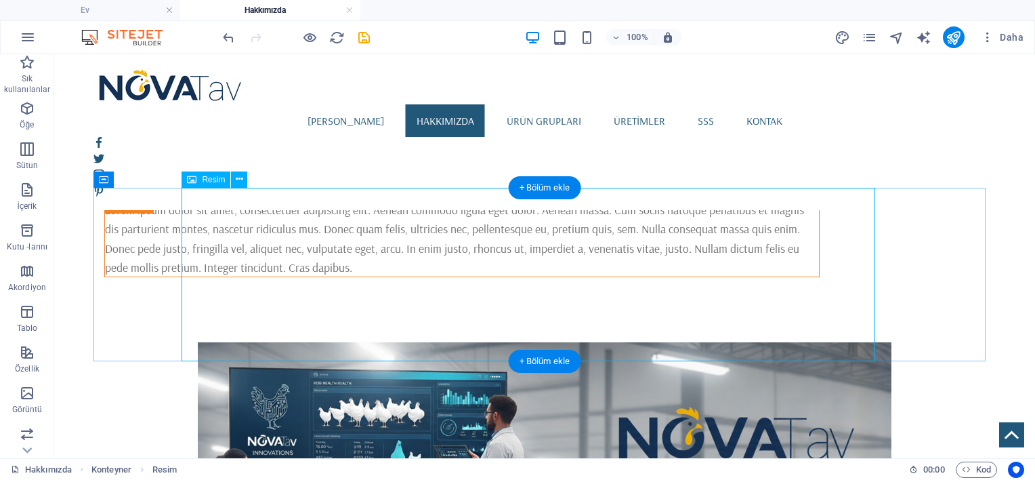
scroll to position [529, 0]
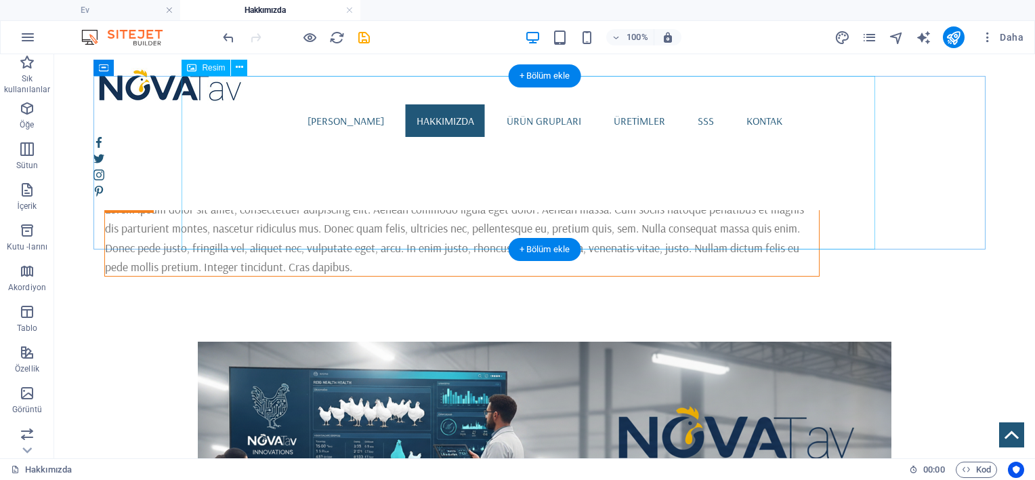
click at [859, 341] on figure at bounding box center [544, 427] width 715 height 173
click at [736, 341] on figure at bounding box center [544, 427] width 715 height 173
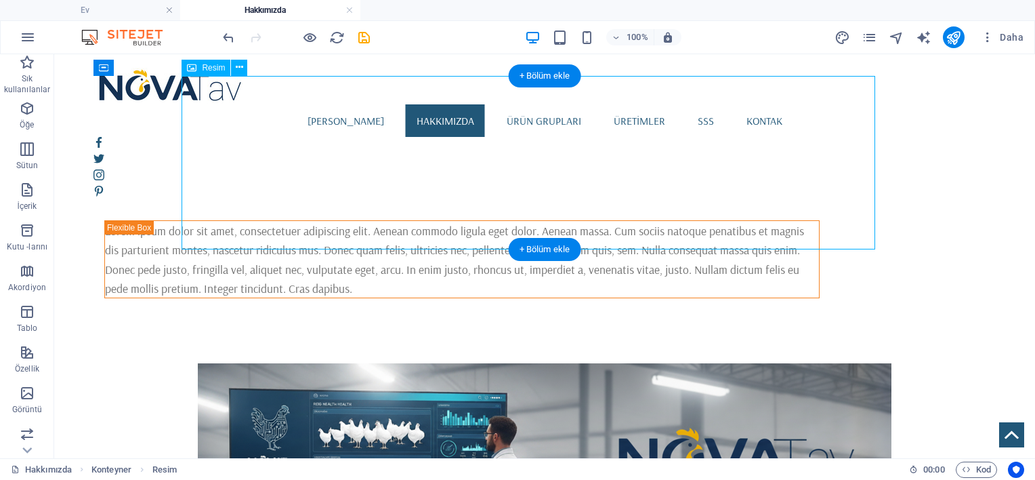
scroll to position [540, 0]
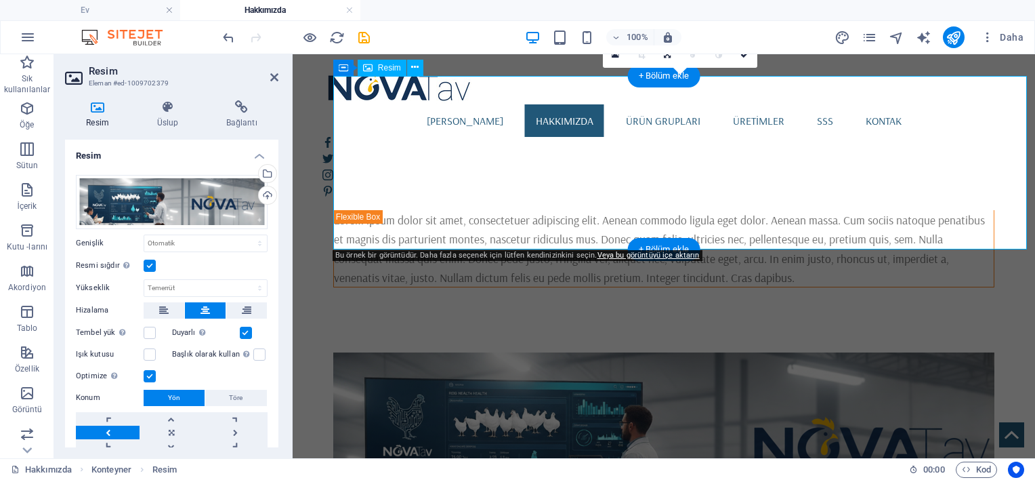
click at [736, 352] on figure at bounding box center [663, 438] width 661 height 173
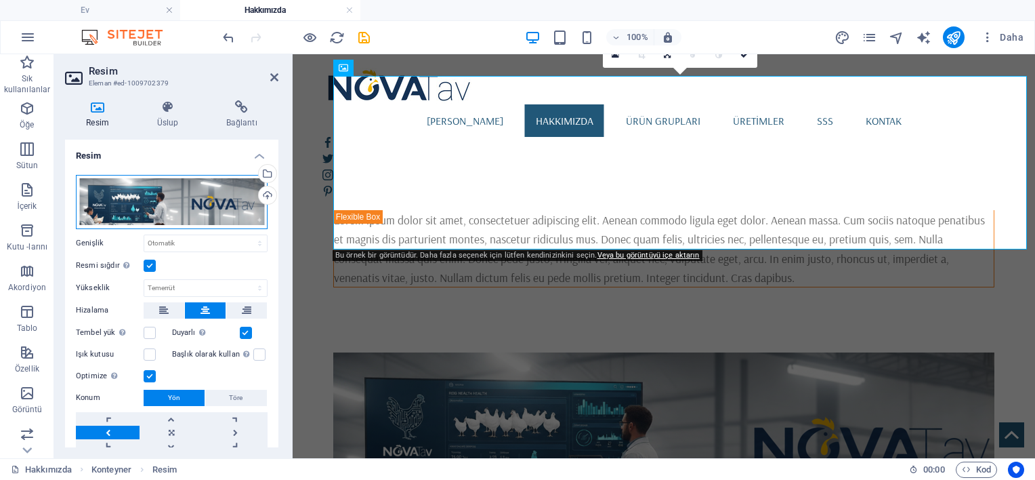
click at [241, 194] on div "Drag files here, click to choose files or select files from Files or our free s…" at bounding box center [172, 202] width 192 height 54
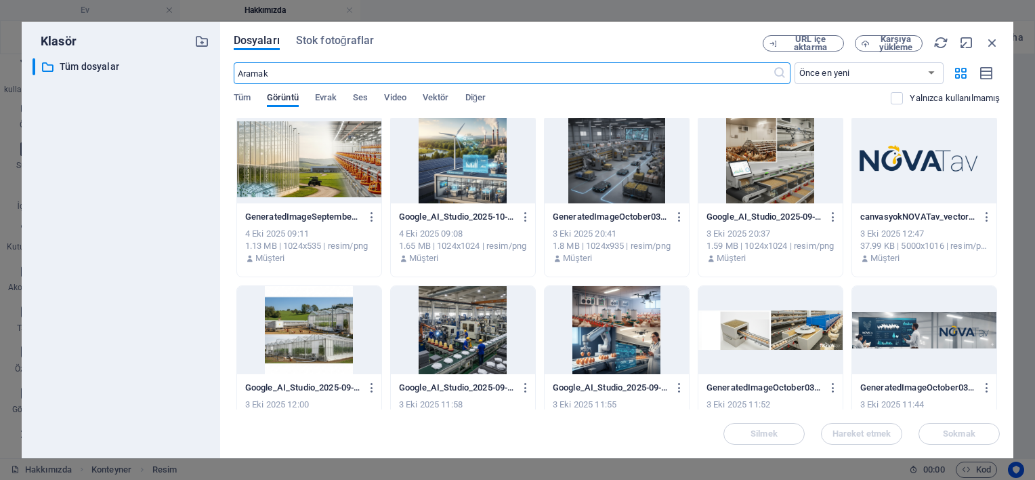
scroll to position [0, 0]
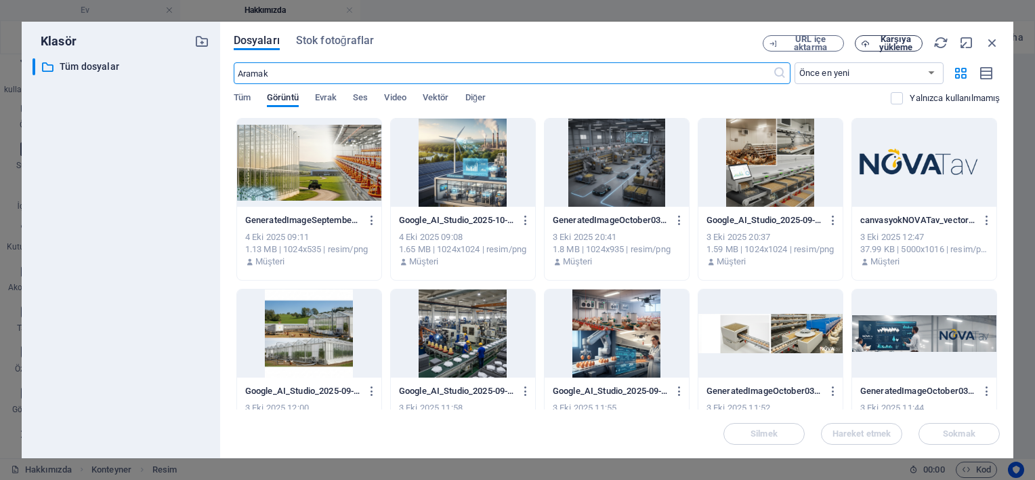
click at [911, 43] on span "Karşıya yükleme" at bounding box center [895, 43] width 41 height 16
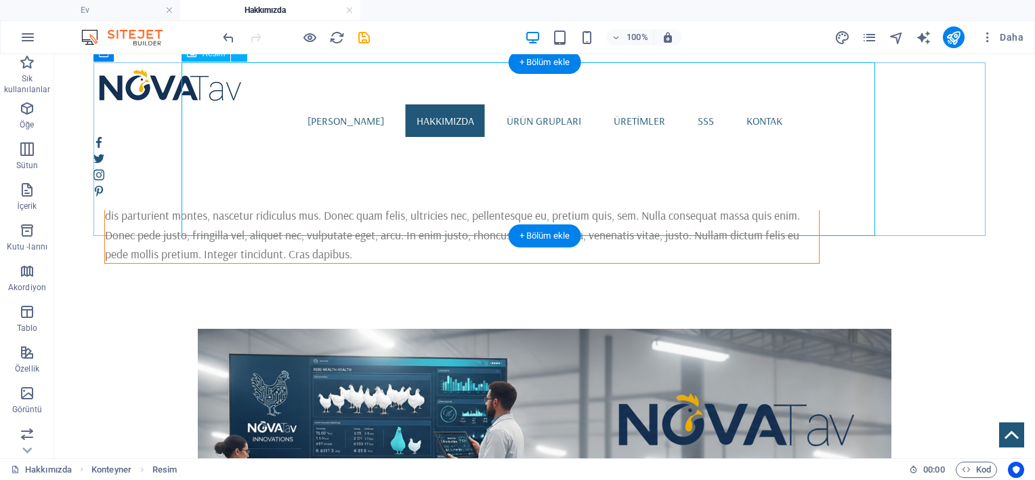
scroll to position [544, 0]
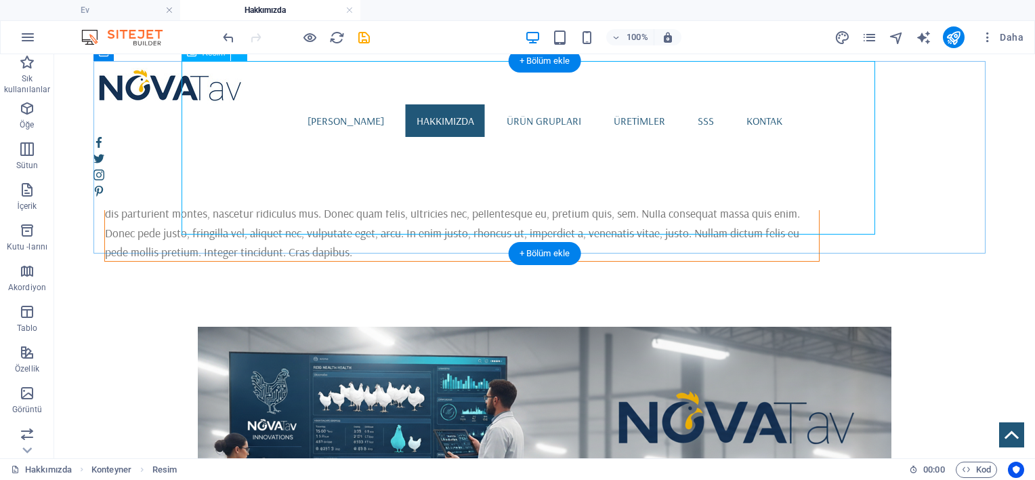
click at [715, 326] on figure at bounding box center [544, 412] width 715 height 173
click at [720, 326] on figure at bounding box center [544, 412] width 715 height 173
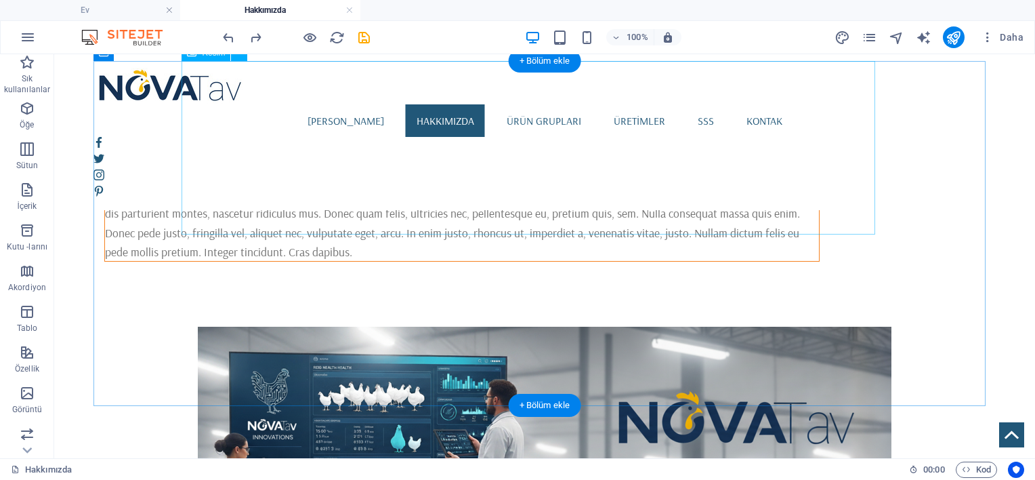
drag, startPoint x: 191, startPoint y: 203, endPoint x: 429, endPoint y: 203, distance: 238.4
click at [429, 326] on figure at bounding box center [544, 412] width 715 height 173
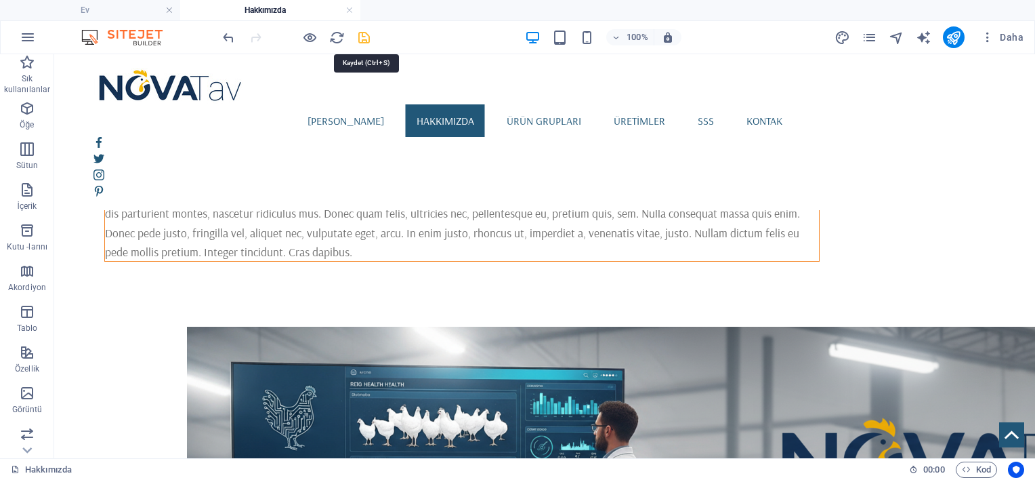
click at [365, 36] on icon "kurtarmak" at bounding box center [364, 38] width 16 height 16
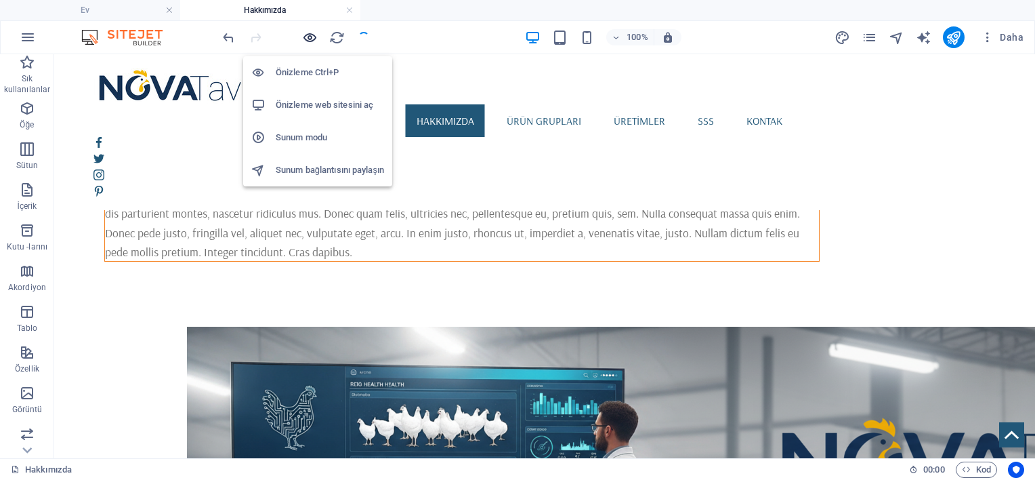
click at [312, 35] on icon "button" at bounding box center [310, 38] width 16 height 16
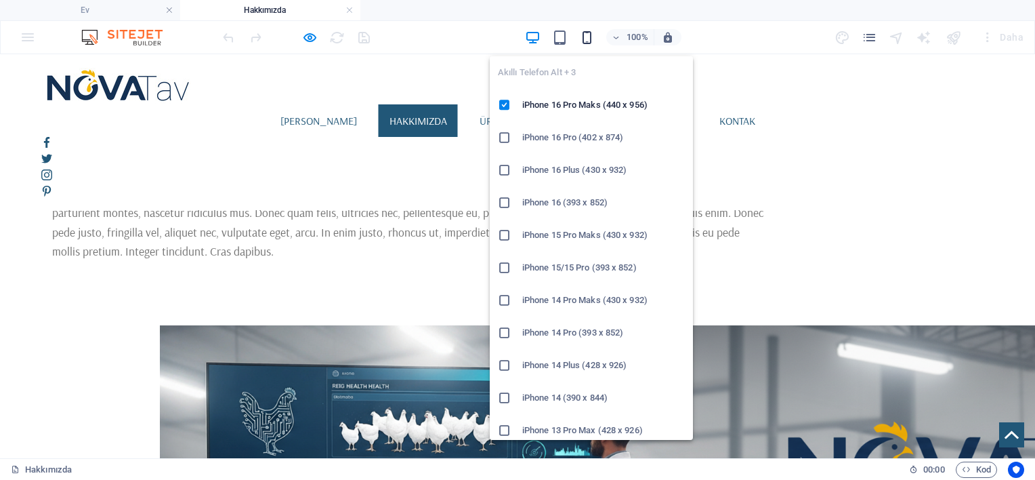
click at [585, 32] on icon "button" at bounding box center [587, 38] width 16 height 16
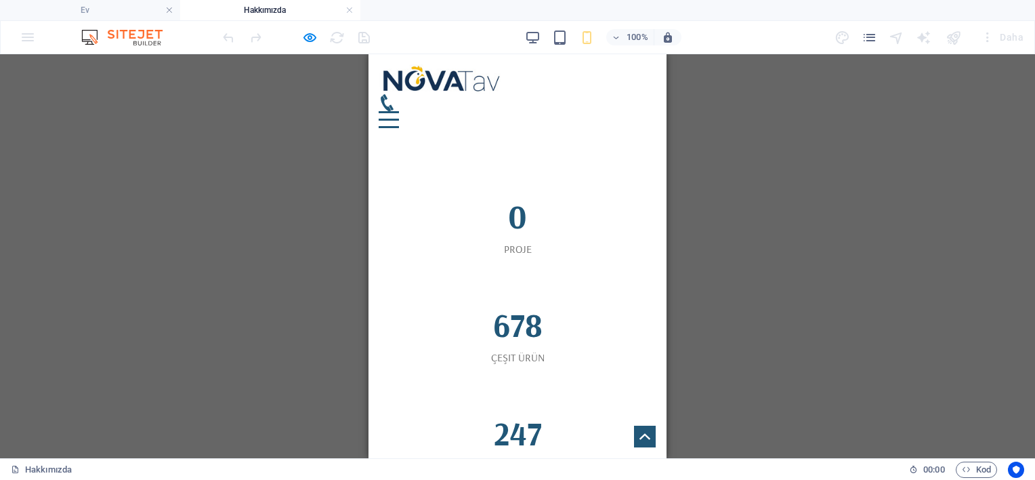
scroll to position [1672, 0]
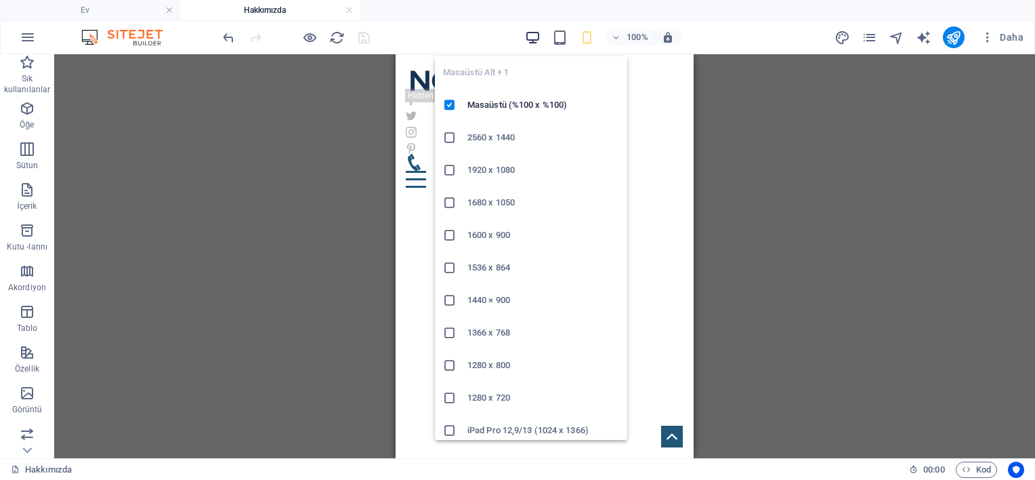
click at [534, 35] on icon "button" at bounding box center [533, 38] width 16 height 16
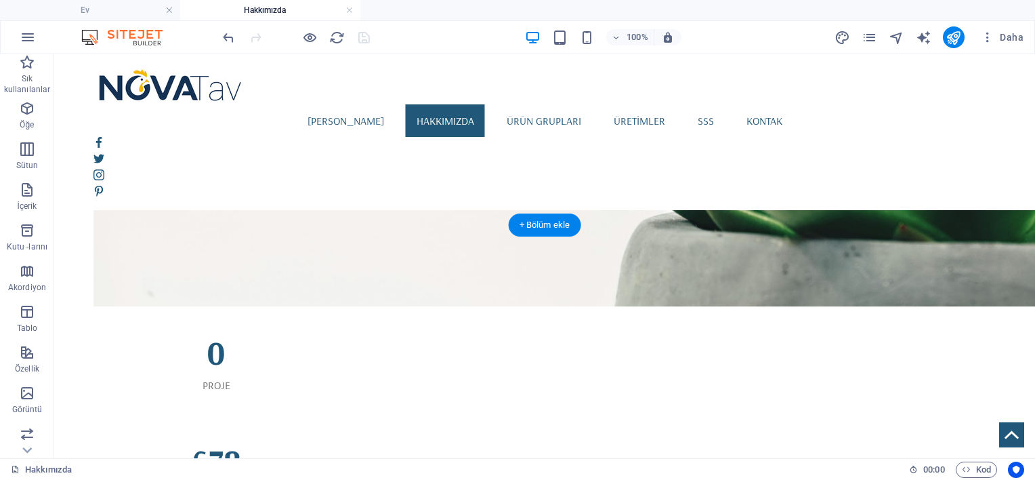
scroll to position [1201, 0]
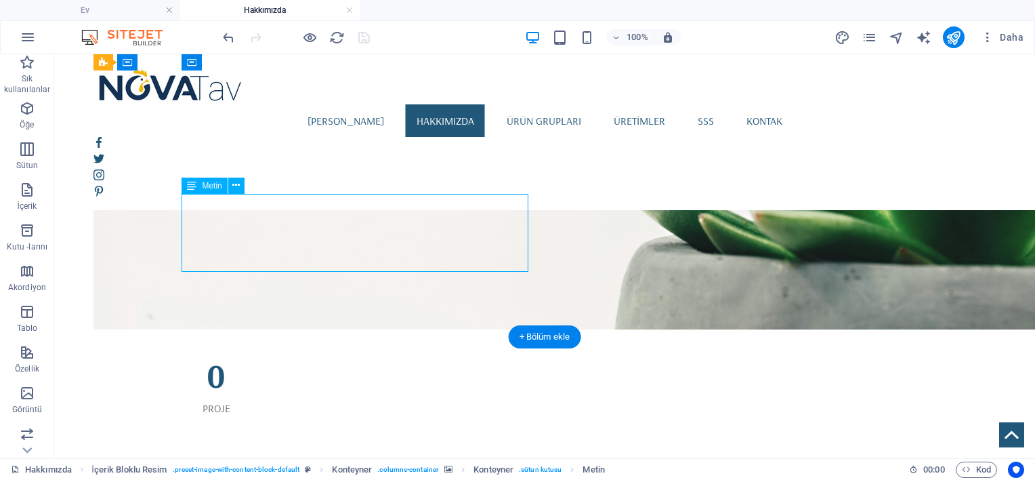
scroll to position [1212, 0]
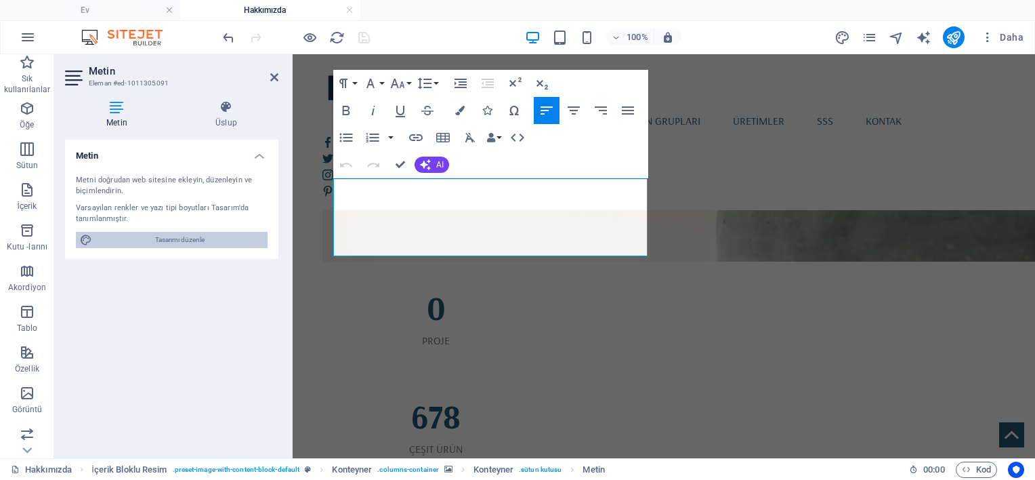
click at [183, 238] on span "Tasarımı düzenle" at bounding box center [179, 240] width 167 height 16
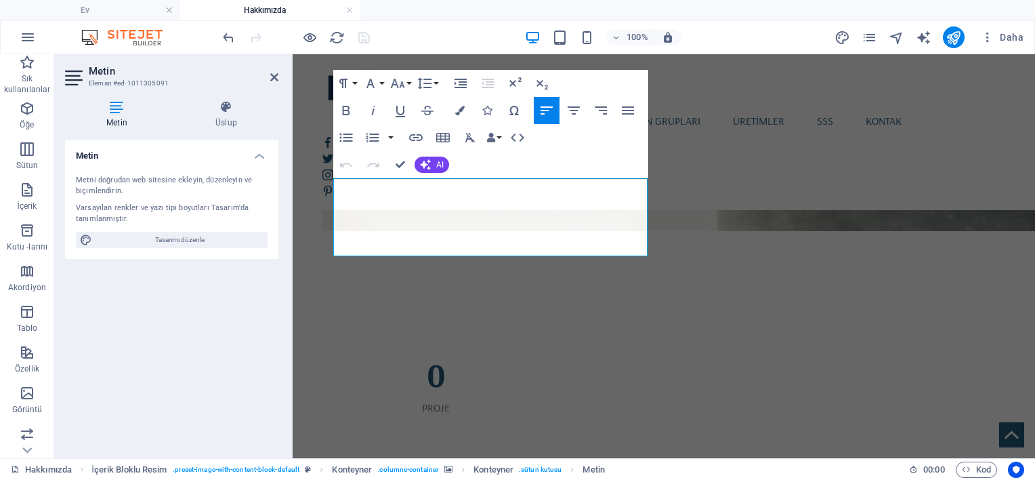
select select "rem"
select select "400"
select select "px"
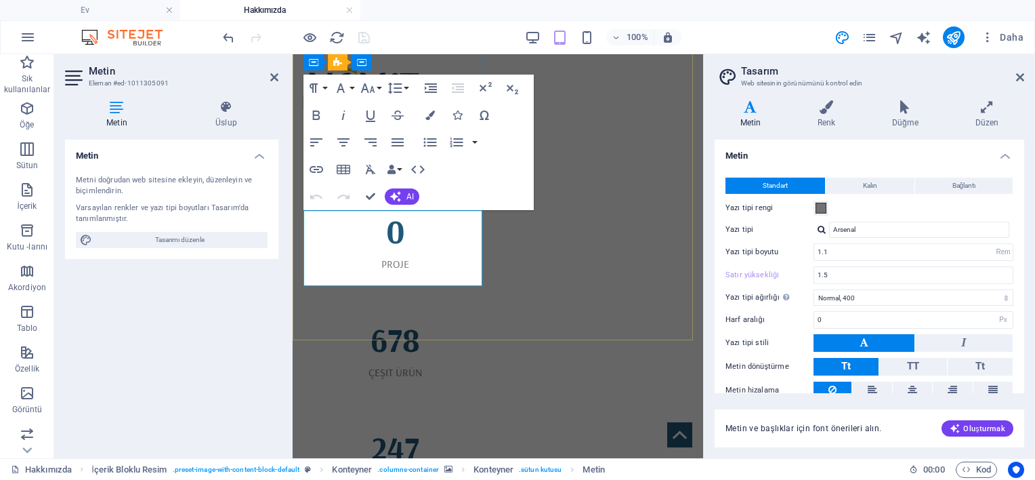
scroll to position [1219, 0]
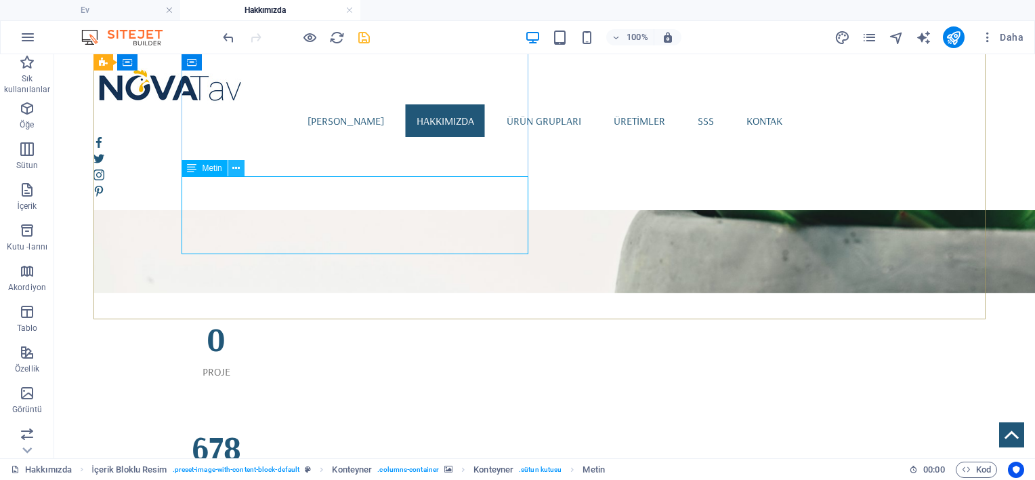
click at [232, 169] on icon at bounding box center [235, 168] width 7 height 14
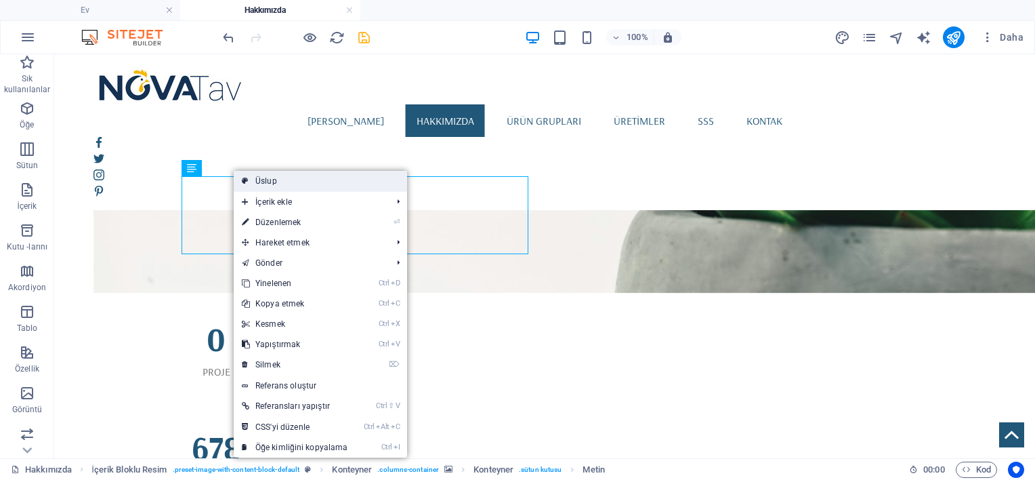
click at [252, 176] on link "Üslup" at bounding box center [320, 181] width 173 height 20
select select "rem"
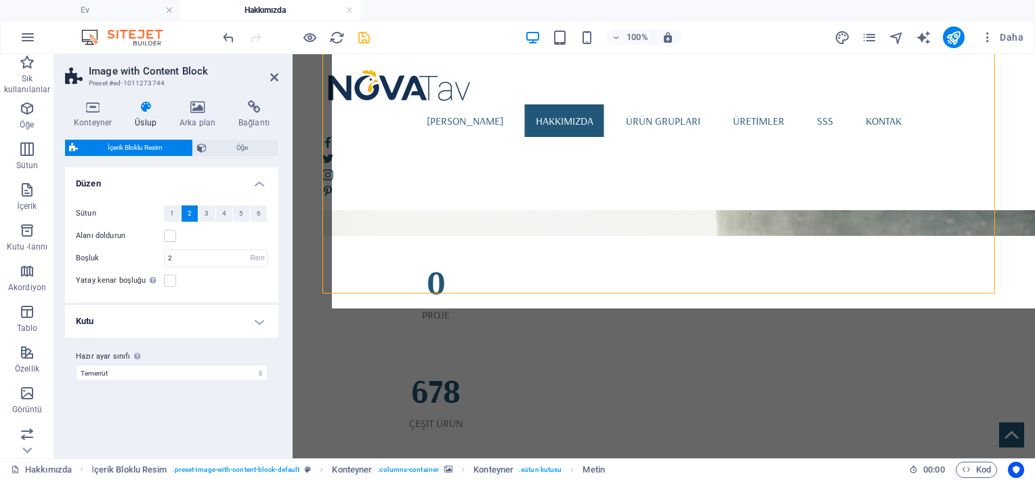
scroll to position [1229, 0]
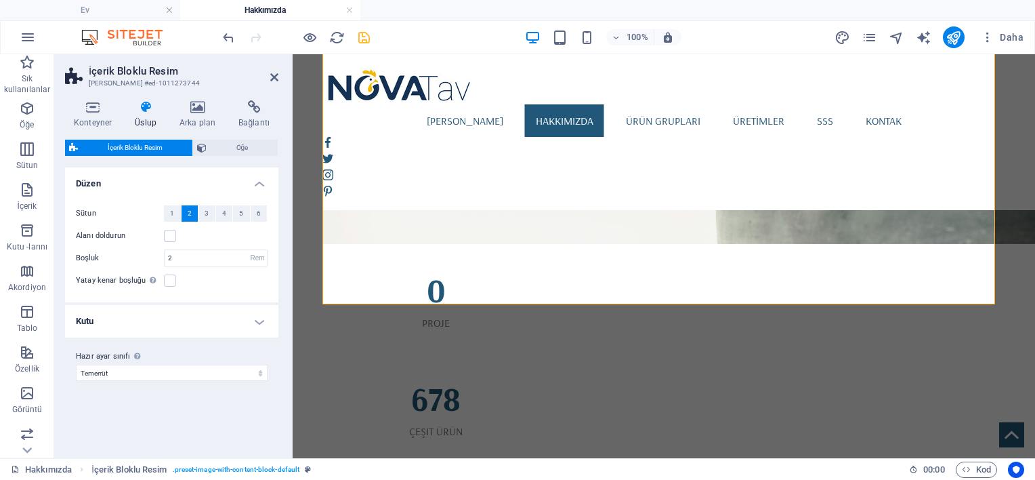
click at [156, 109] on icon at bounding box center [145, 107] width 39 height 14
click at [208, 112] on icon at bounding box center [198, 107] width 54 height 14
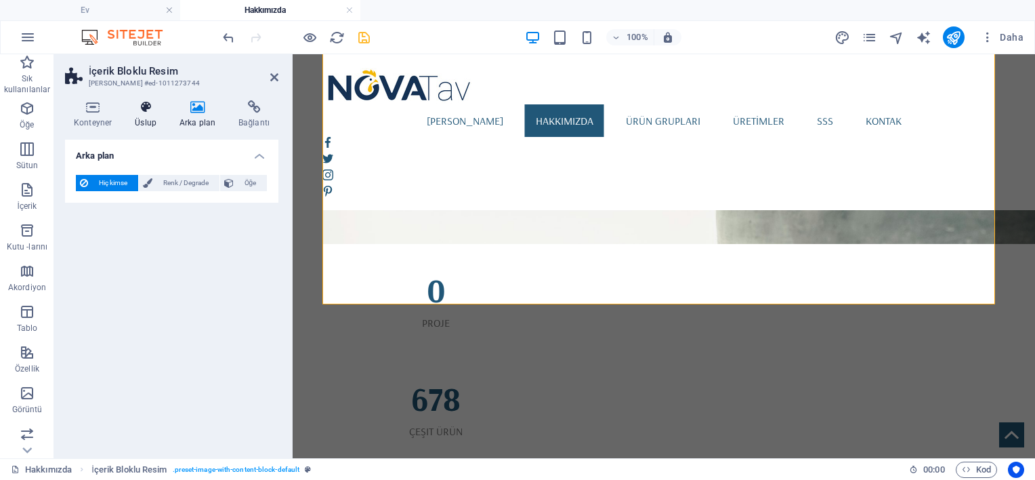
click at [146, 114] on h4 "Üslup" at bounding box center [148, 114] width 45 height 28
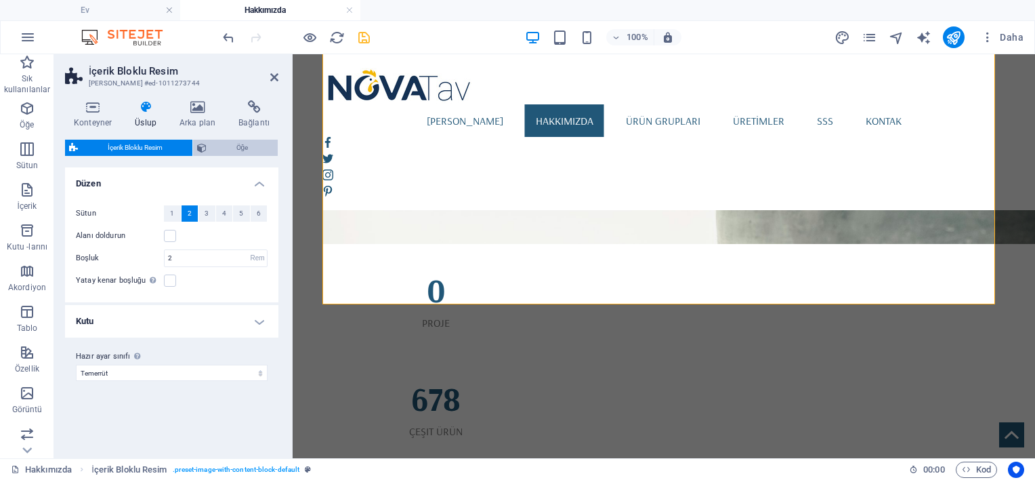
click at [232, 145] on span "Öğe" at bounding box center [242, 148] width 63 height 16
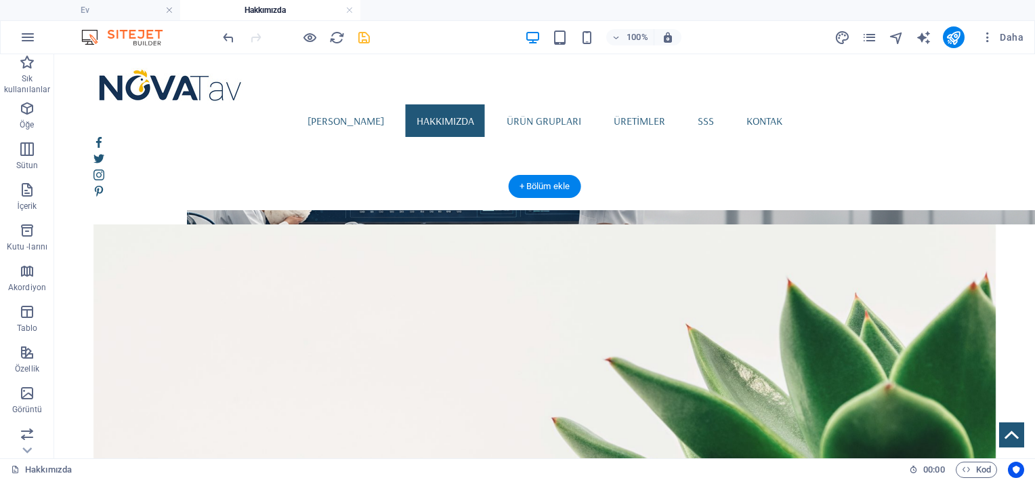
scroll to position [880, 0]
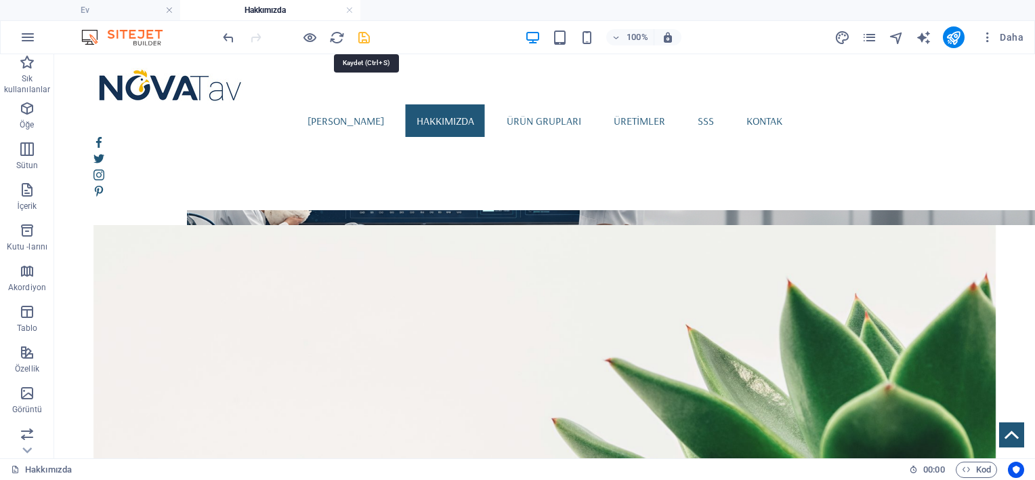
click at [368, 38] on icon "kurtarmak" at bounding box center [364, 38] width 16 height 16
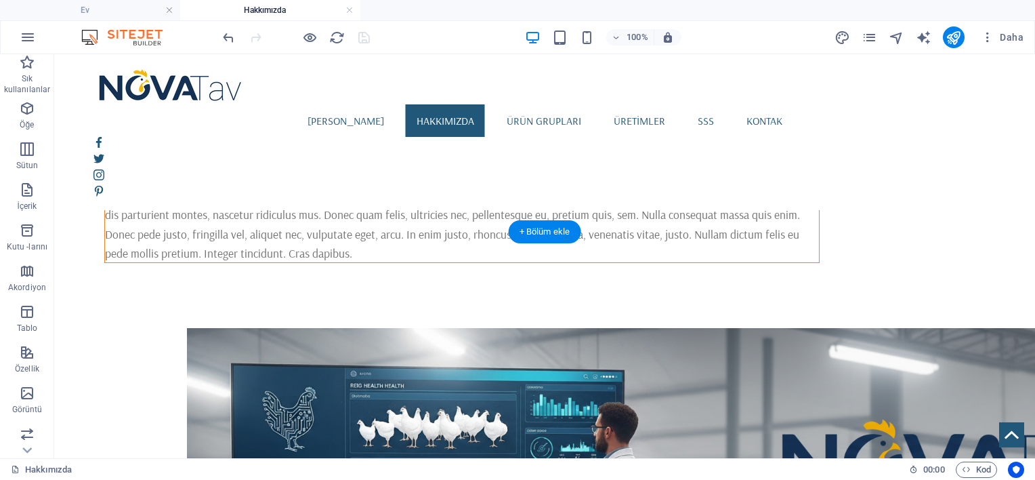
scroll to position [541, 0]
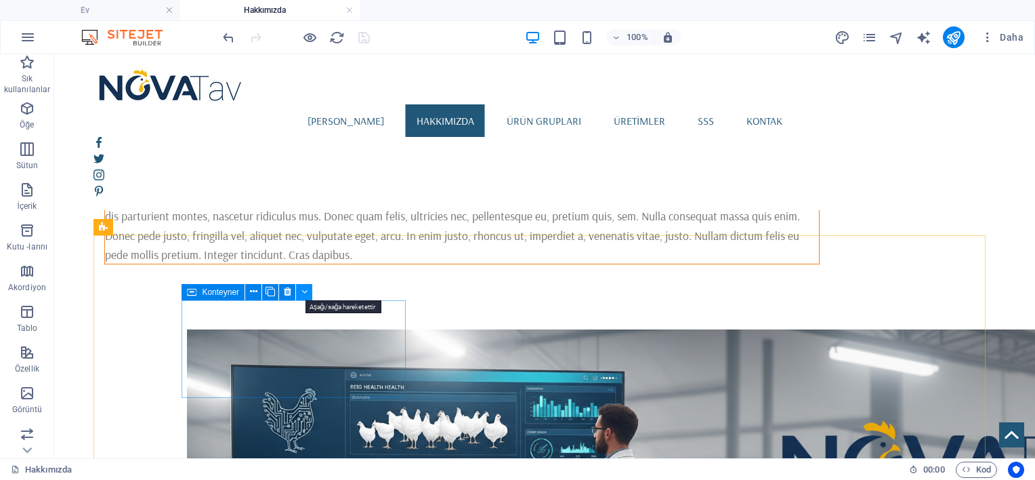
click at [306, 292] on icon at bounding box center [304, 291] width 6 height 14
click at [305, 292] on button at bounding box center [302, 292] width 16 height 16
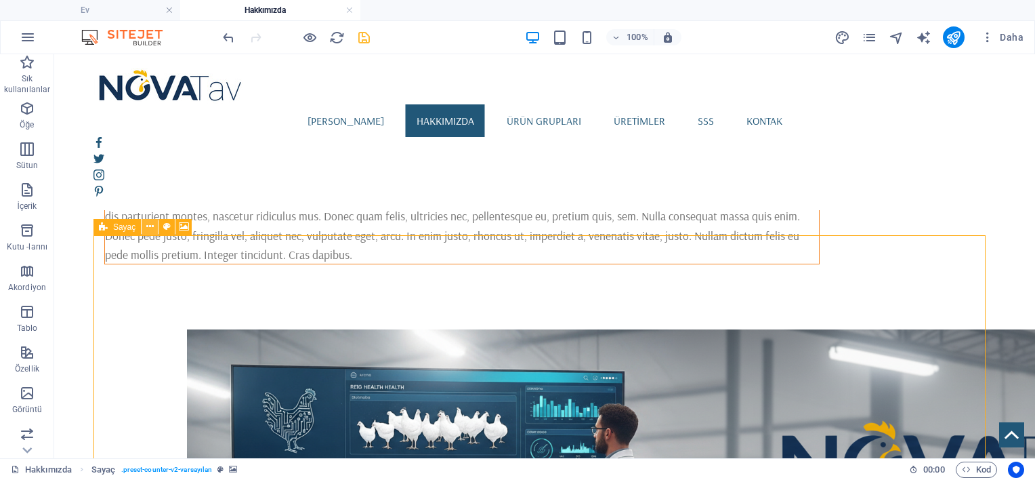
click at [152, 228] on icon at bounding box center [149, 226] width 7 height 14
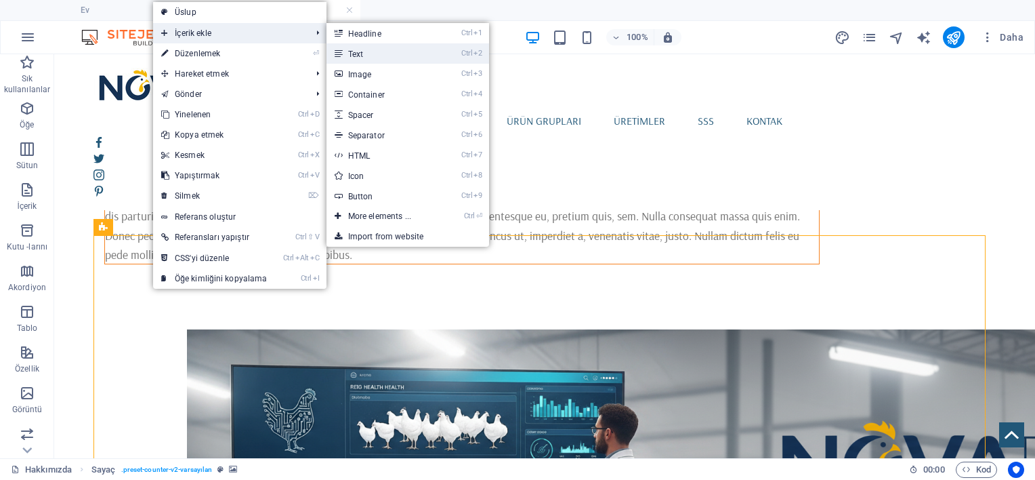
click at [382, 59] on link "Ctrl 2 Text" at bounding box center [382, 53] width 112 height 20
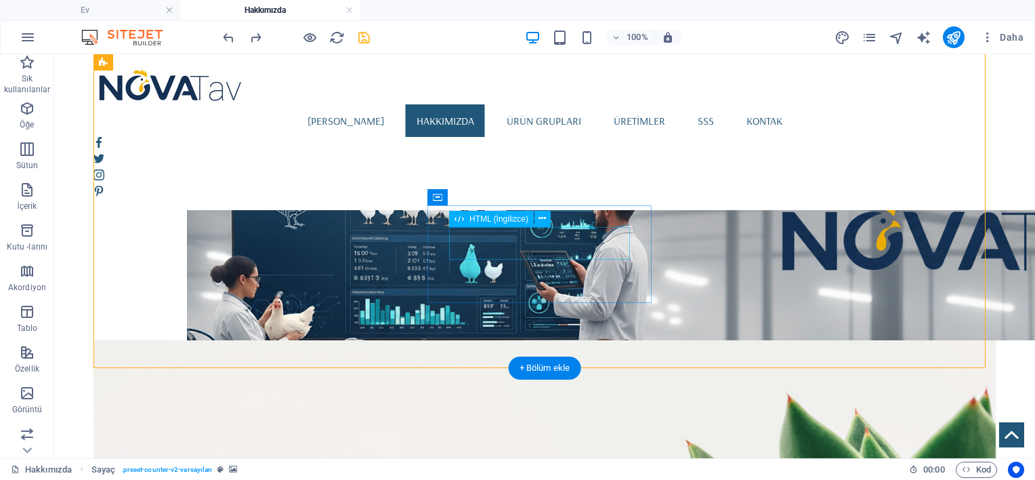
scroll to position [767, 0]
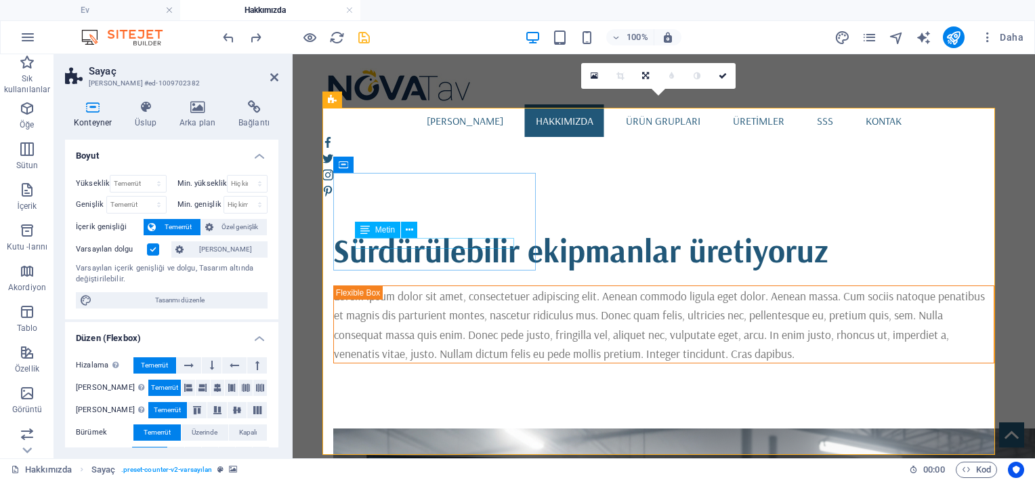
scroll to position [439, 0]
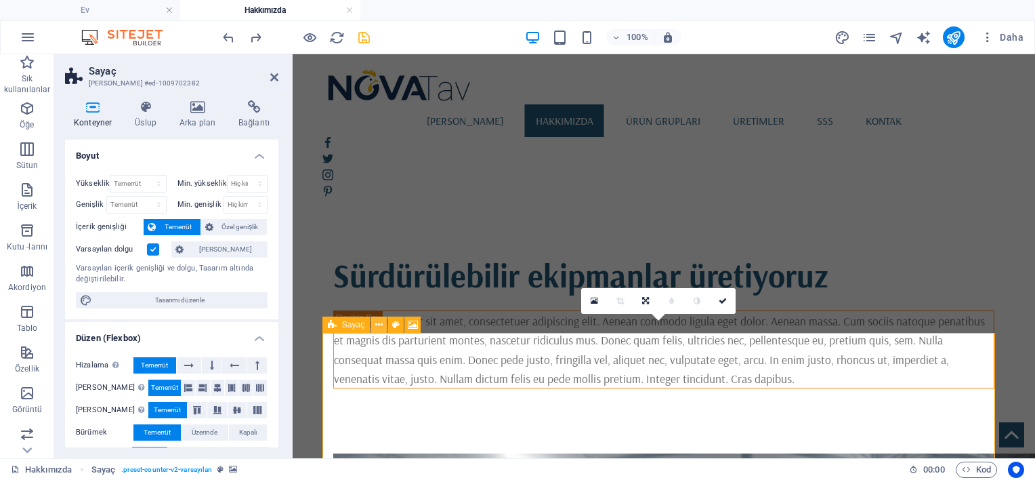
click at [377, 324] on icon at bounding box center [378, 325] width 7 height 14
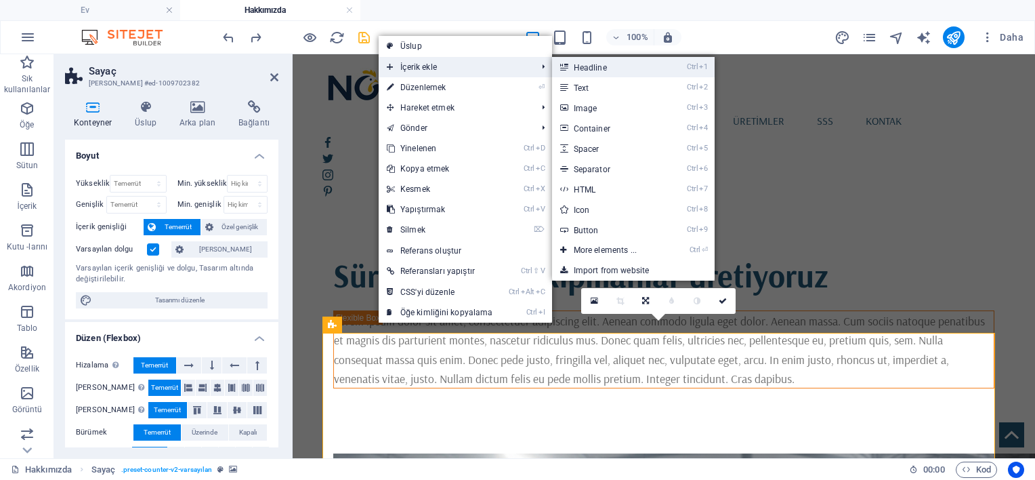
click at [568, 72] on link "Ctrl 1 Headline" at bounding box center [608, 67] width 112 height 20
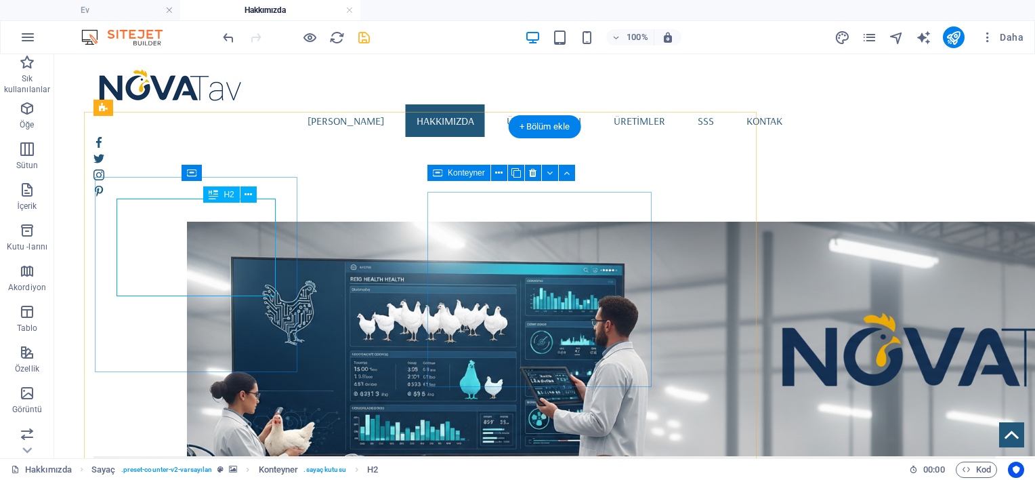
scroll to position [660, 0]
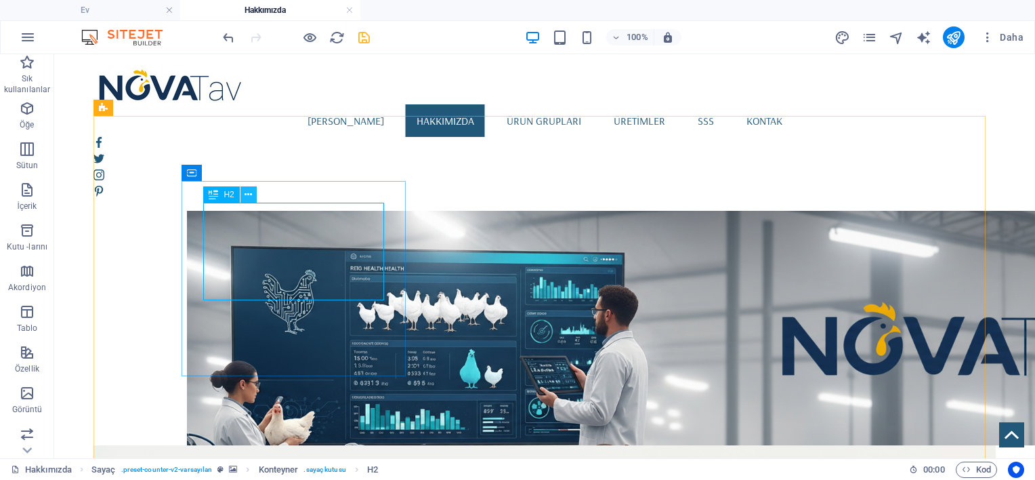
click at [251, 198] on icon at bounding box center [248, 195] width 7 height 14
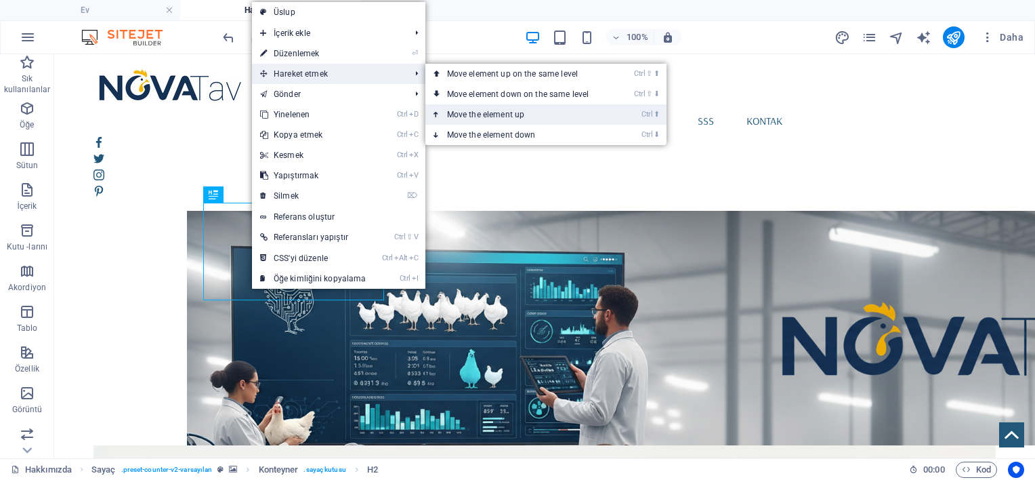
click at [457, 112] on font "Move the element up" at bounding box center [486, 114] width 78 height 9
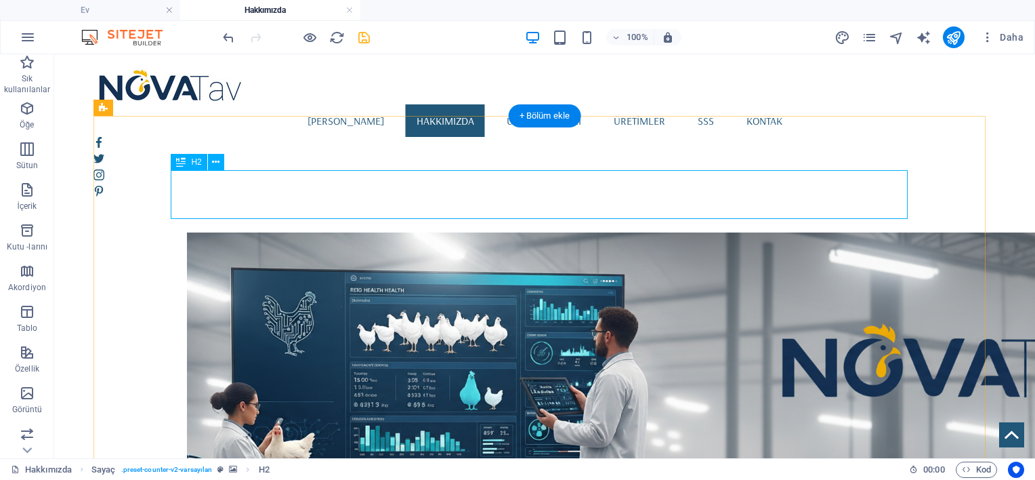
scroll to position [671, 0]
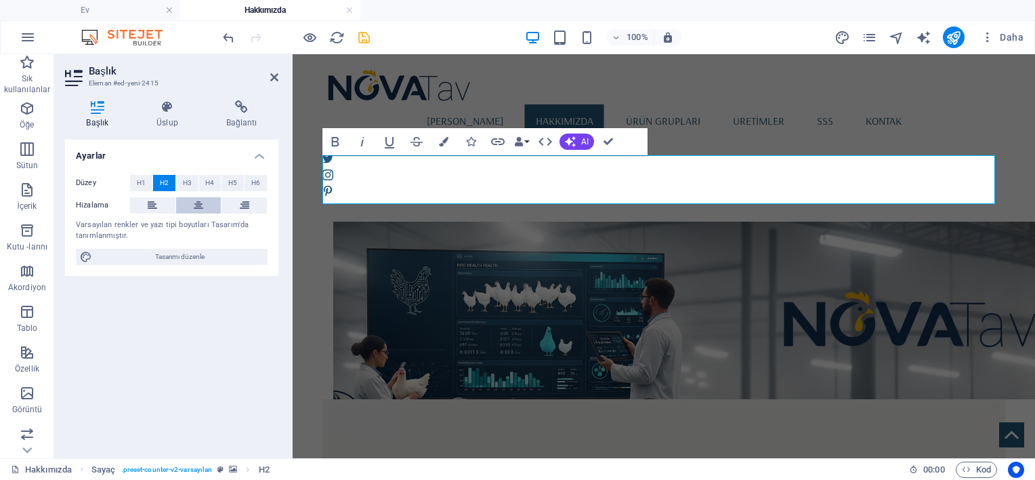
click at [201, 202] on icon at bounding box center [198, 205] width 9 height 16
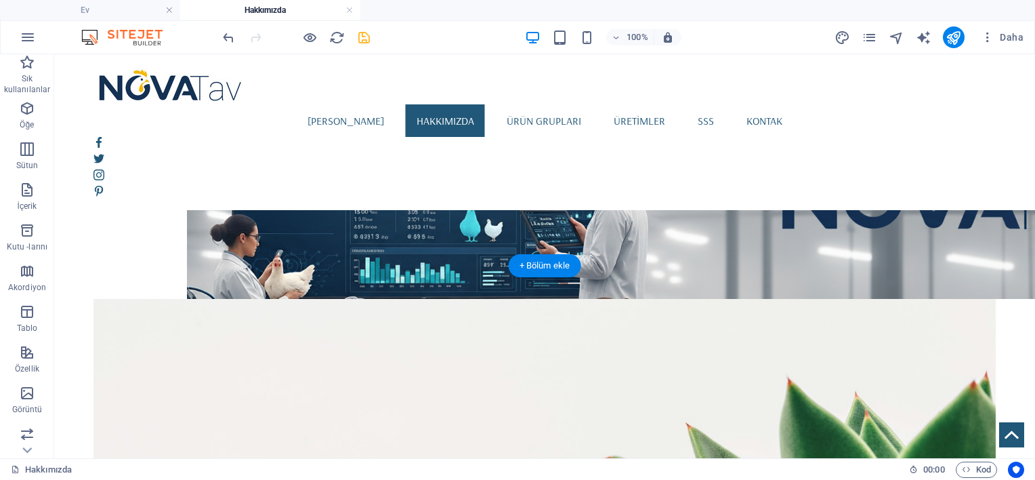
scroll to position [772, 0]
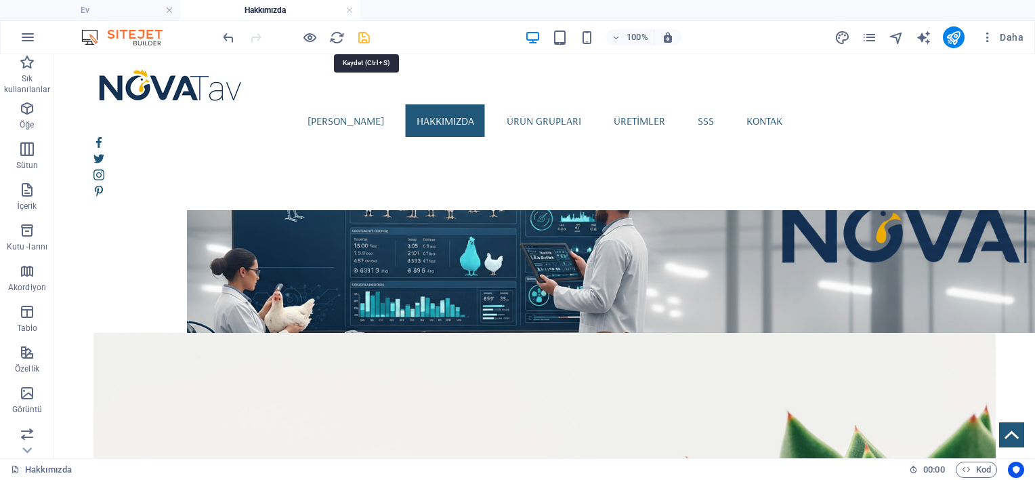
click at [363, 37] on icon "kurtarmak" at bounding box center [364, 38] width 16 height 16
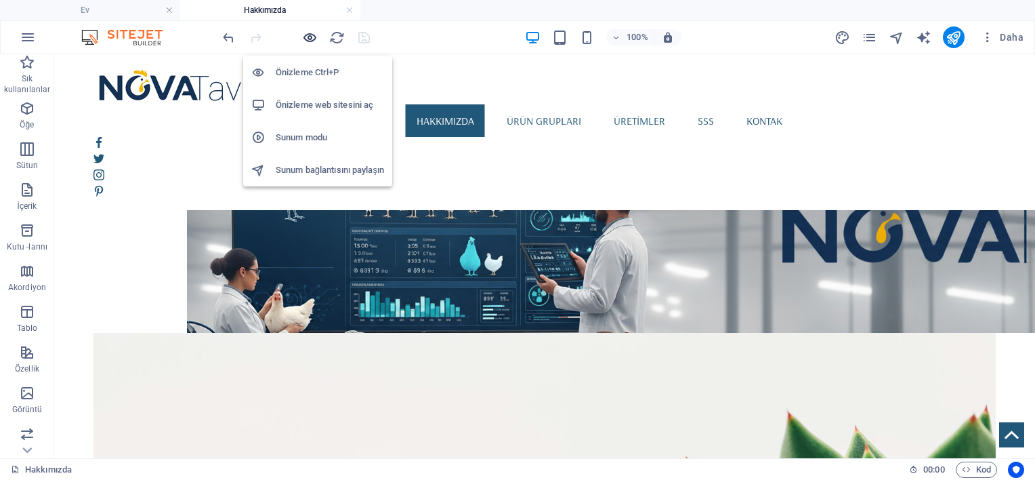
click at [310, 33] on icon "button" at bounding box center [310, 38] width 16 height 16
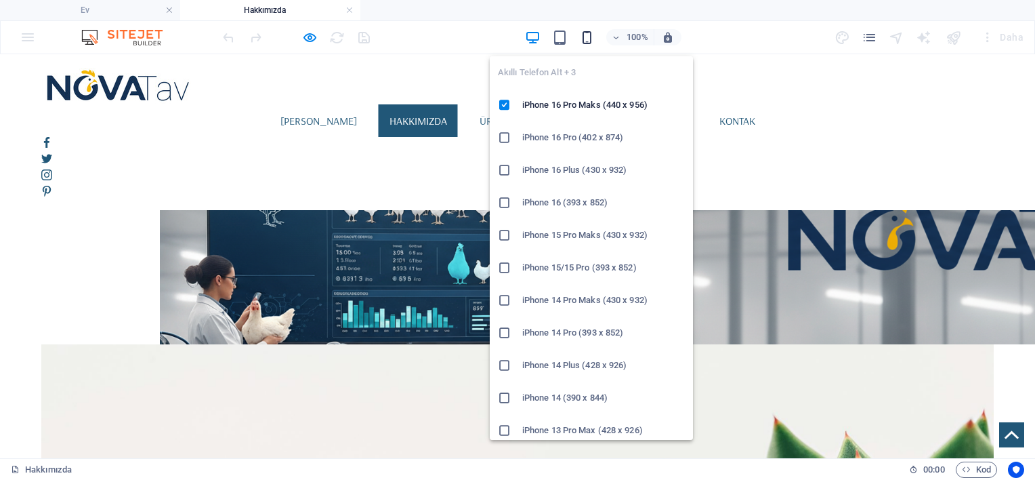
click at [591, 41] on icon "button" at bounding box center [587, 38] width 16 height 16
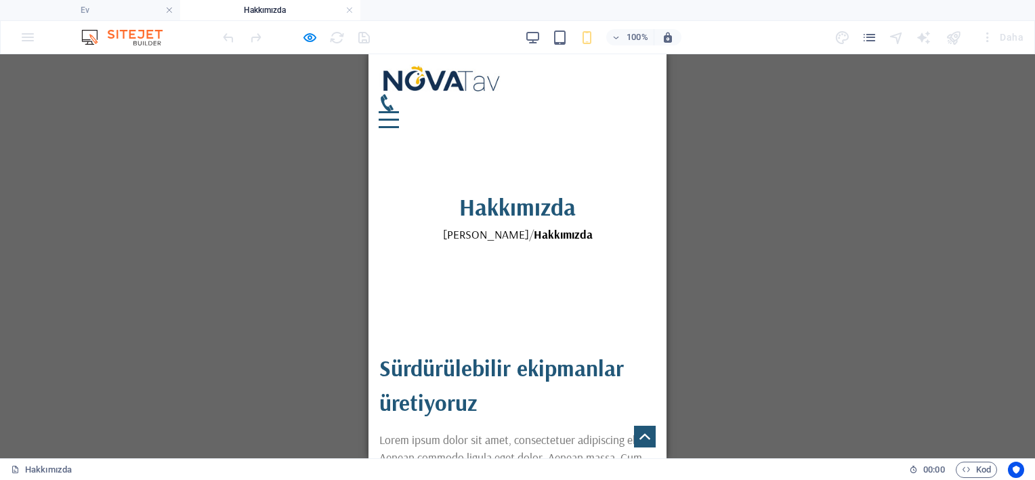
scroll to position [226, 0]
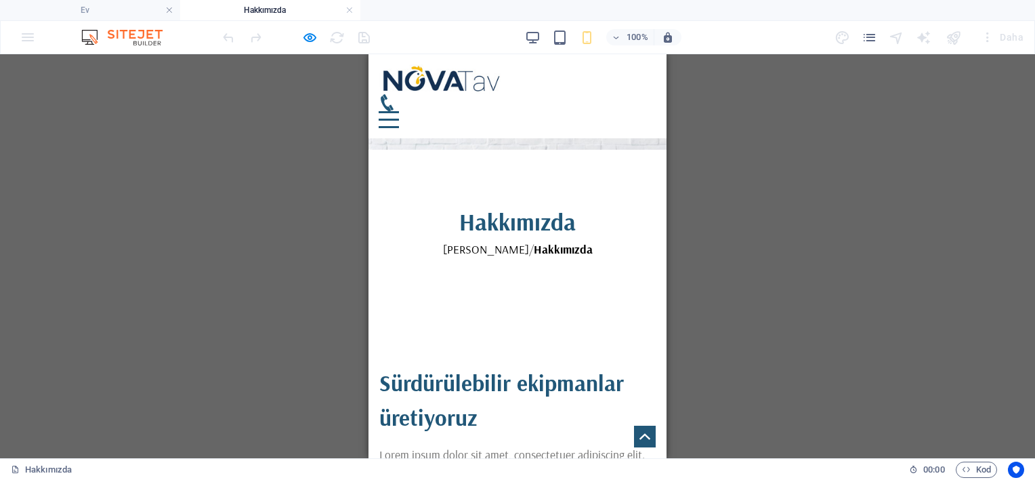
click at [446, 312] on div "Sürdürülebilir ekipmanlar üretiyoruz Lorem ipsum dolor sit amet, consectetuer a…" at bounding box center [517, 486] width 298 height 348
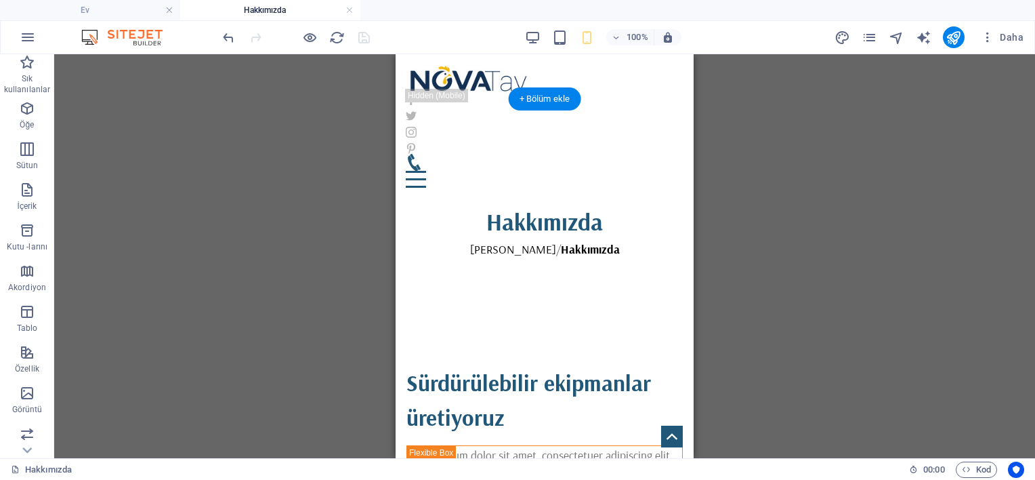
click at [493, 312] on div "Sürdürülebilir ekipmanlar üretiyoruz Lorem ipsum dolor sit amet, consectetuer a…" at bounding box center [545, 487] width 298 height 350
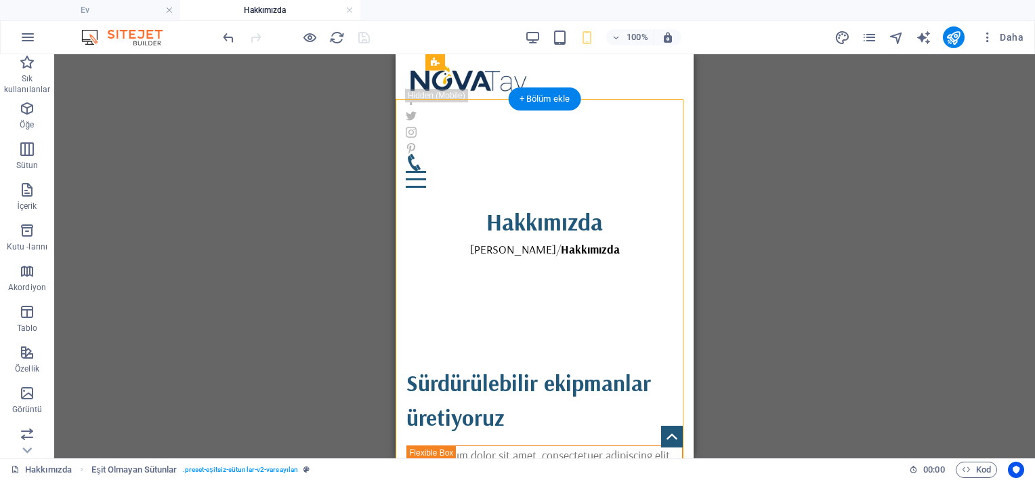
click at [493, 312] on div "Sürdürülebilir ekipmanlar üretiyoruz Lorem ipsum dolor sit amet, consectetuer a…" at bounding box center [545, 487] width 298 height 350
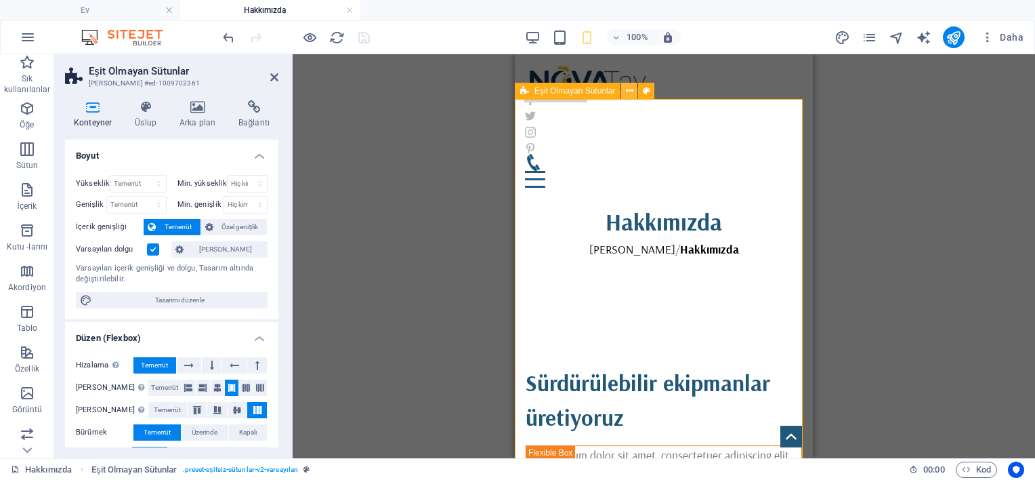
click at [626, 91] on icon at bounding box center [629, 91] width 7 height 14
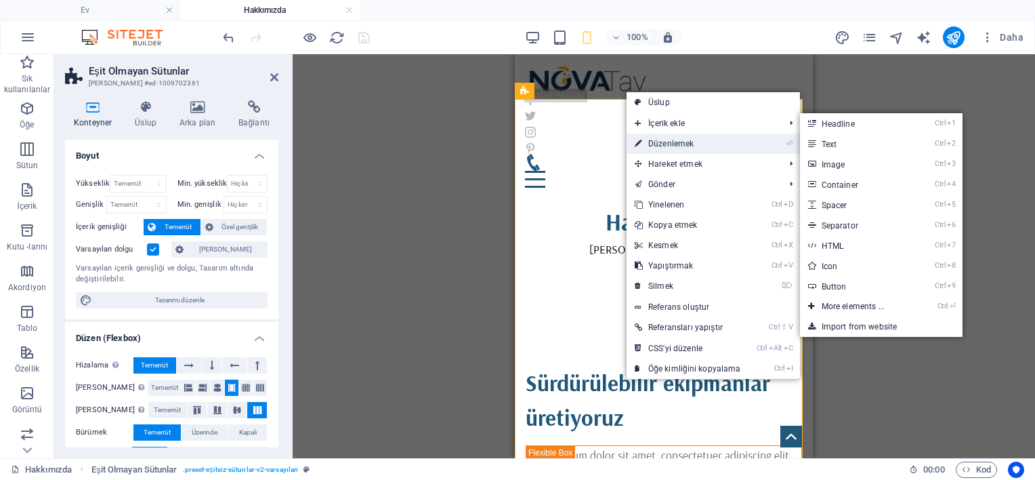
click at [660, 140] on font "Düzenlemek" at bounding box center [670, 143] width 45 height 9
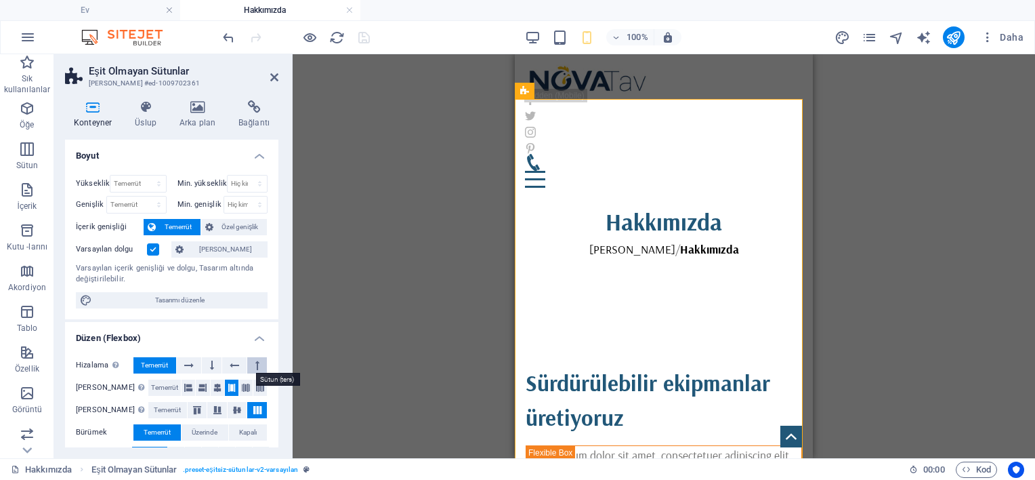
click at [251, 363] on button at bounding box center [257, 365] width 20 height 16
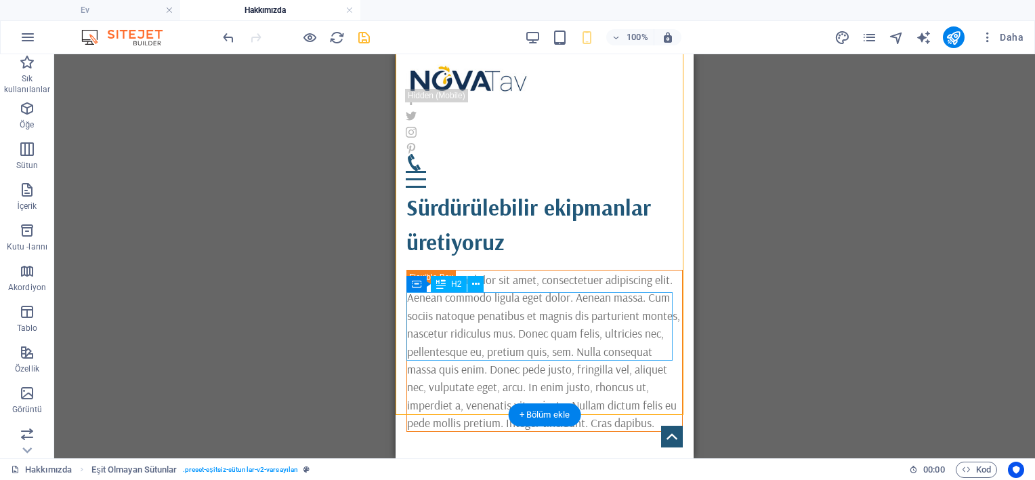
scroll to position [451, 0]
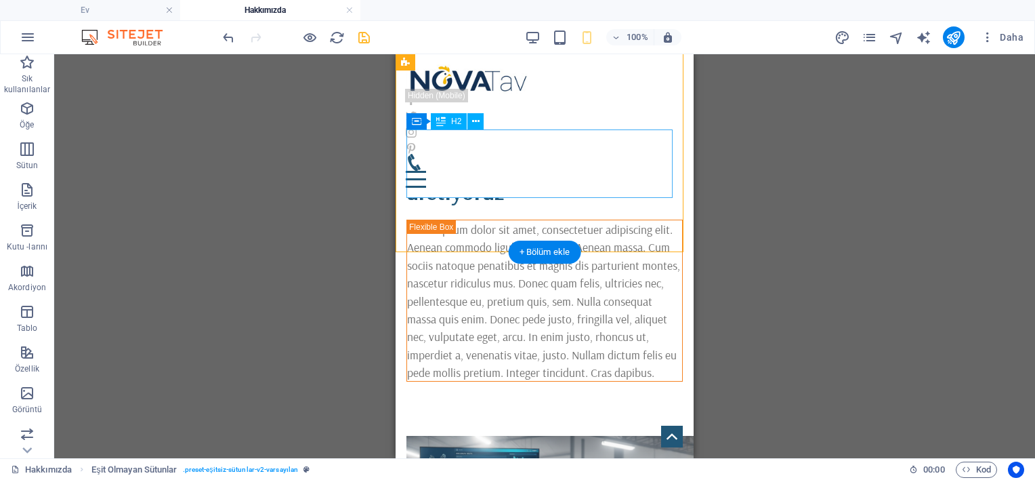
click at [474, 181] on div "Sürdürülebilir ekipmanlar üretiyoruz" at bounding box center [544, 174] width 276 height 68
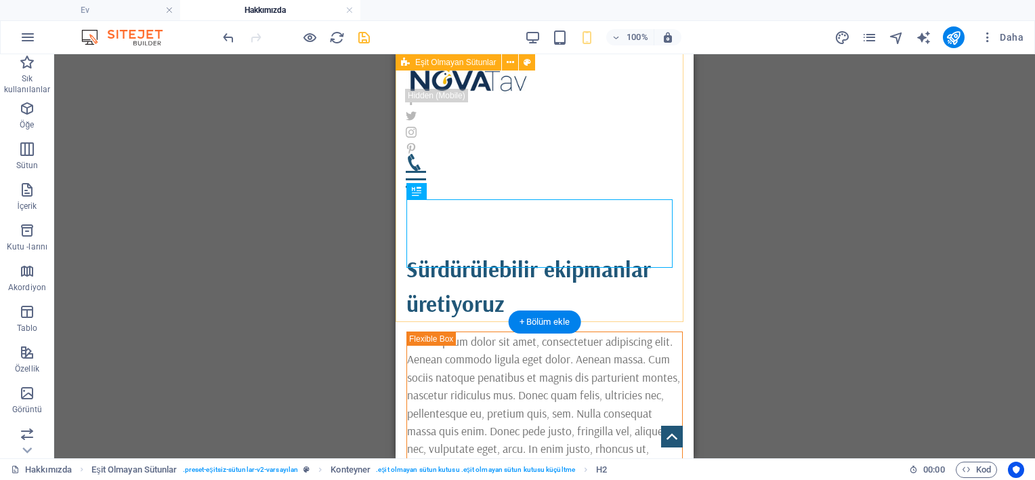
scroll to position [339, 0]
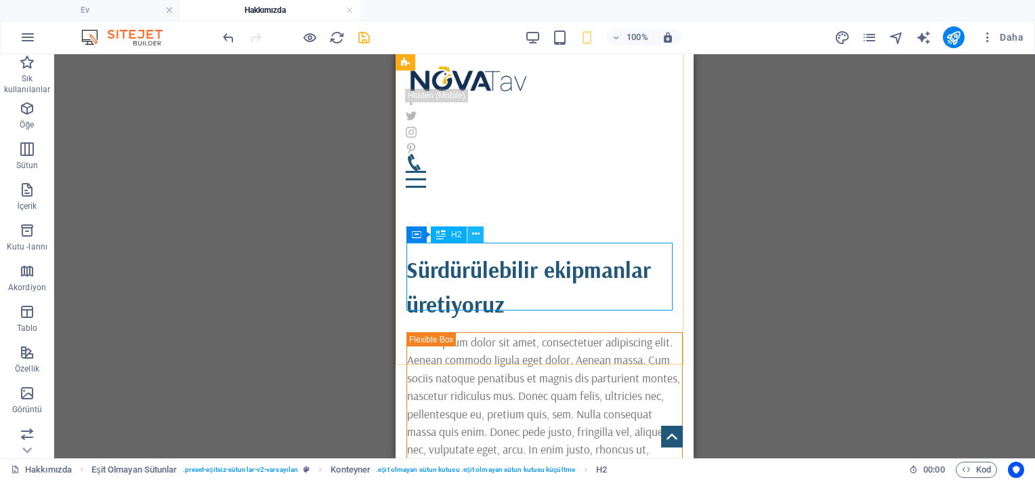
click at [471, 236] on button at bounding box center [475, 234] width 16 height 16
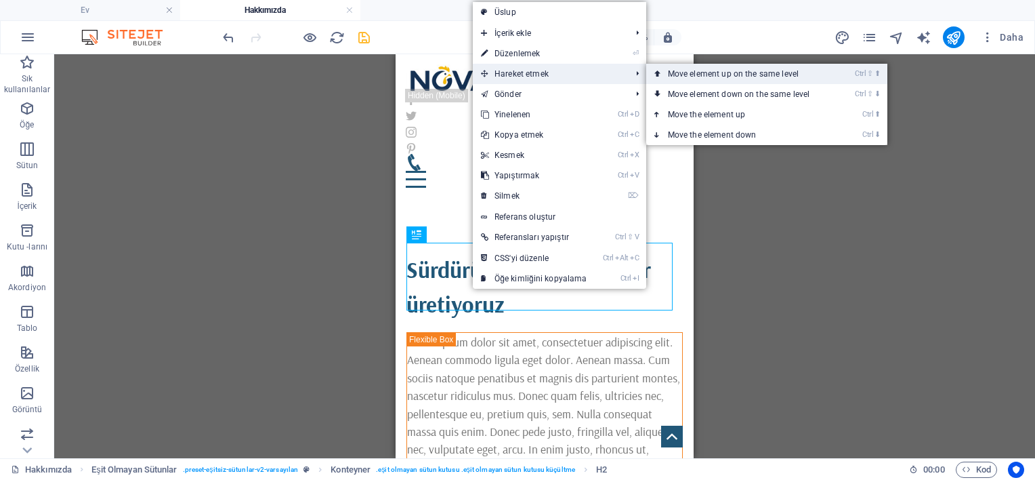
click at [685, 76] on font "Move element up on the same level" at bounding box center [733, 73] width 131 height 9
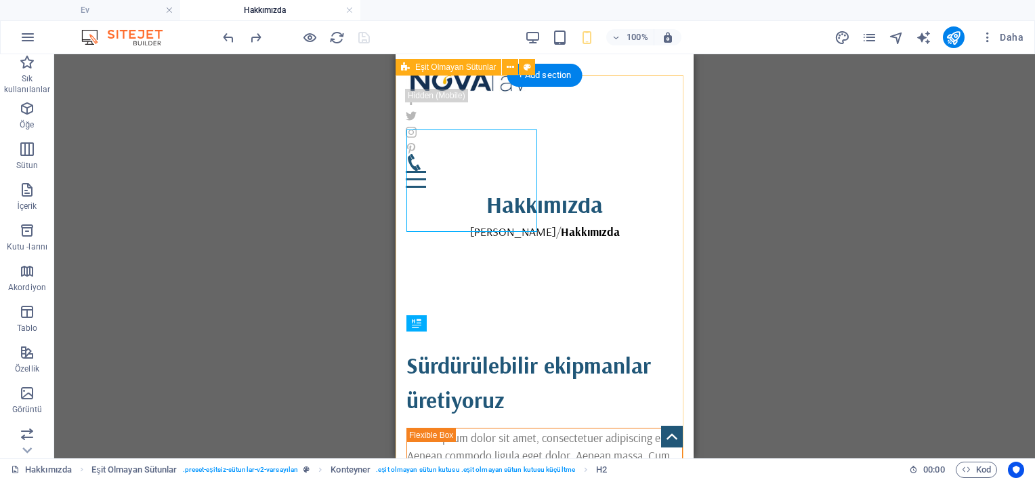
scroll to position [249, 0]
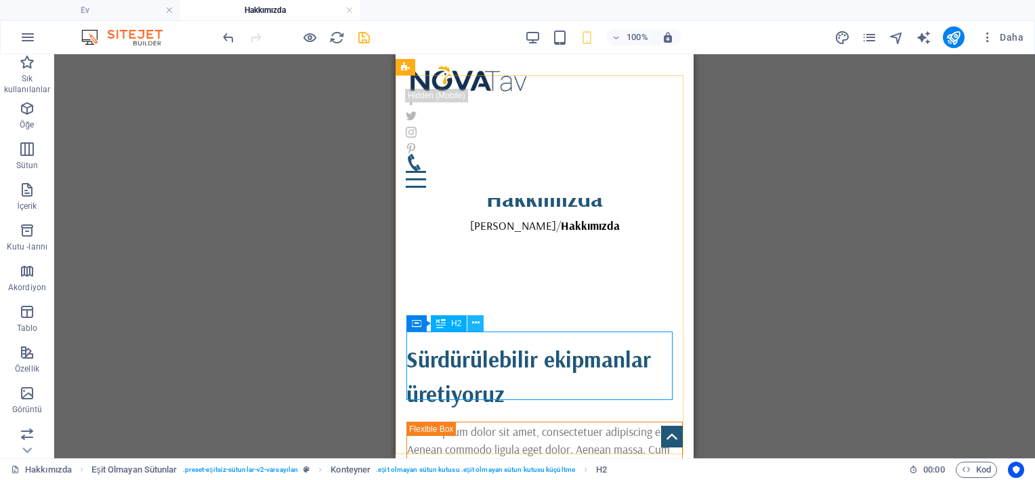
click at [474, 319] on icon at bounding box center [475, 323] width 7 height 14
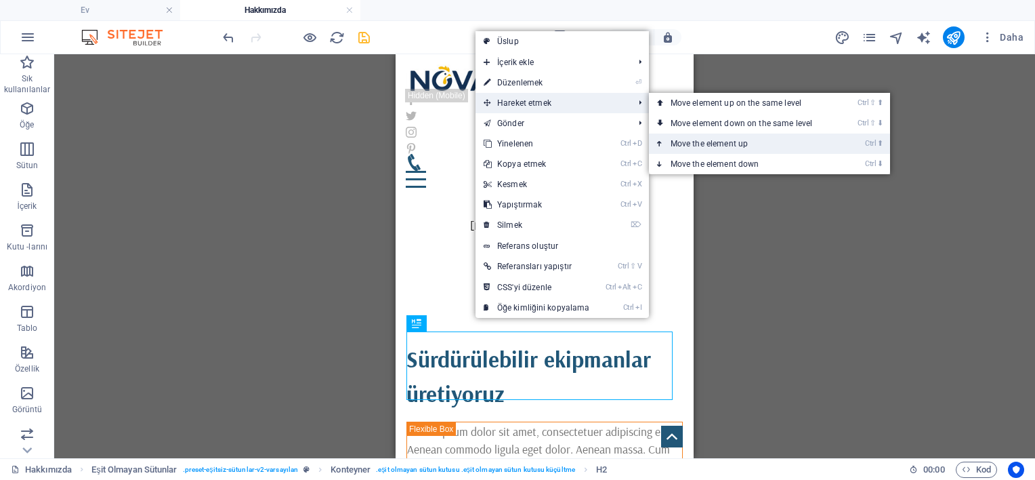
click at [676, 144] on font "Move the element up" at bounding box center [710, 143] width 78 height 9
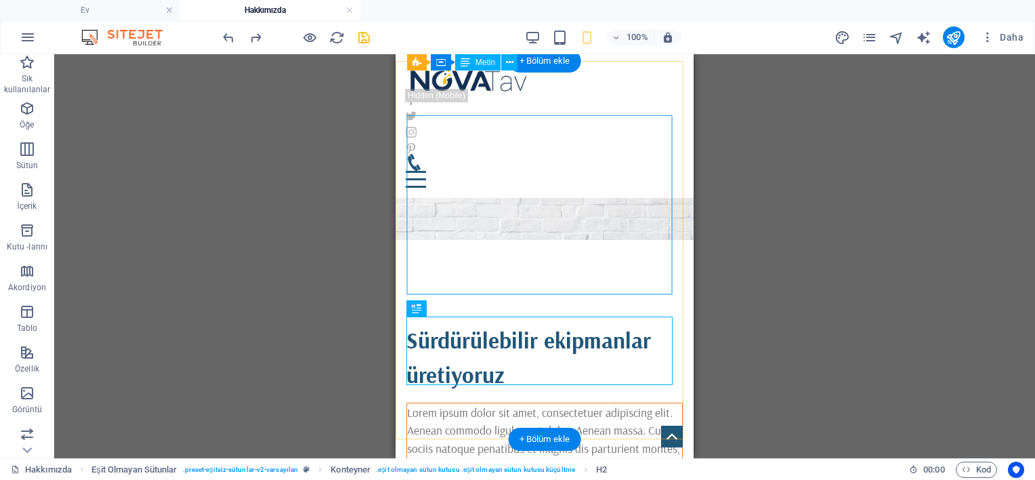
scroll to position [264, 0]
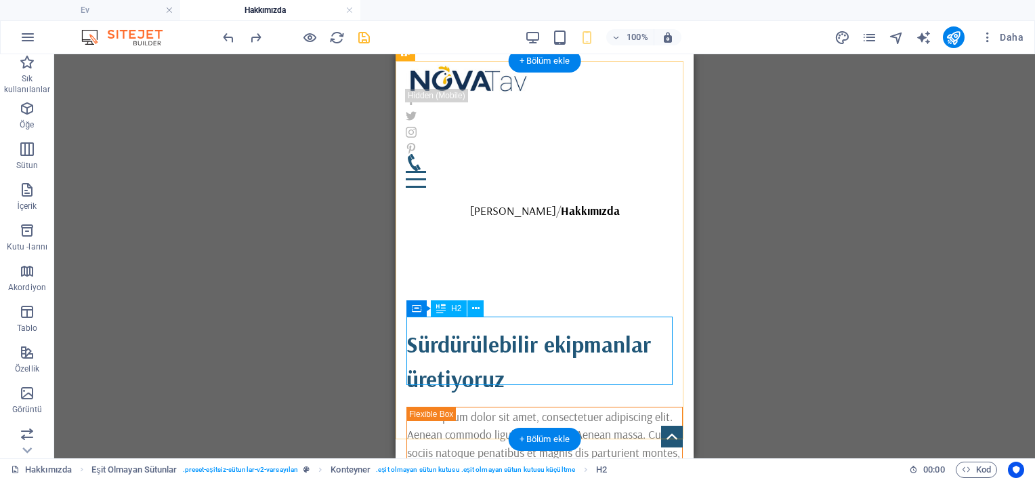
click at [507, 329] on div "Sürdürülebilir ekipmanlar üretiyoruz" at bounding box center [544, 361] width 276 height 68
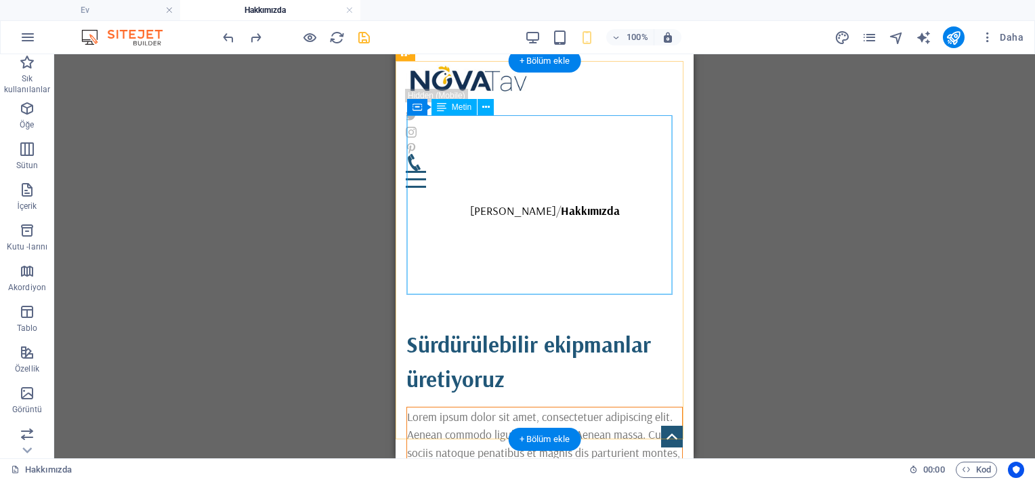
click at [501, 407] on div "Lorem ipsum dolor sit amet, consectetuer adipiscing elit. Aenean commodo ligula…" at bounding box center [544, 487] width 275 height 161
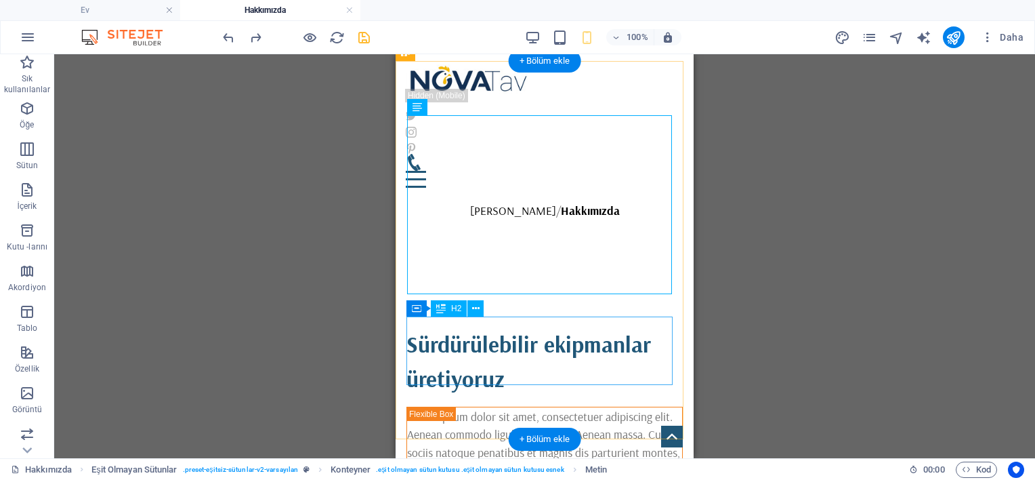
click at [488, 377] on div "Sürdürülebilir ekipmanlar üretiyoruz" at bounding box center [544, 361] width 276 height 68
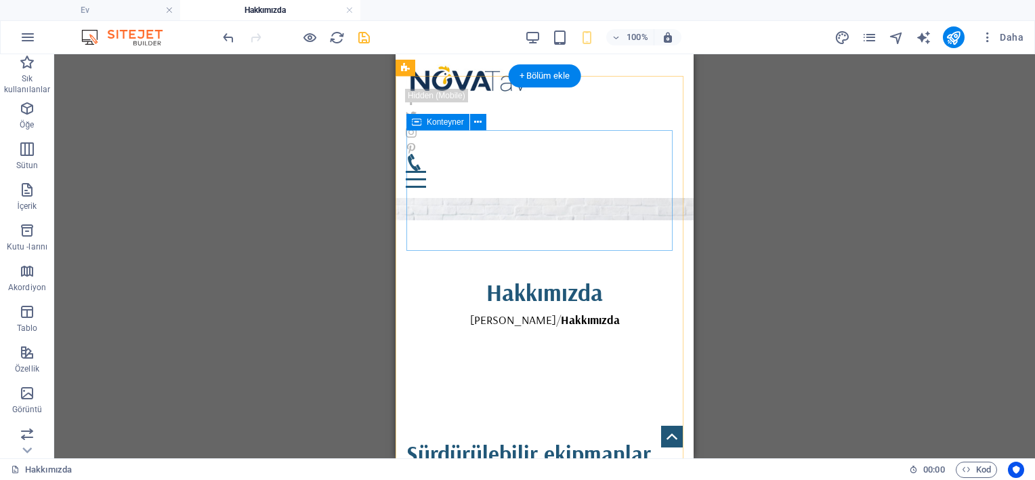
scroll to position [151, 0]
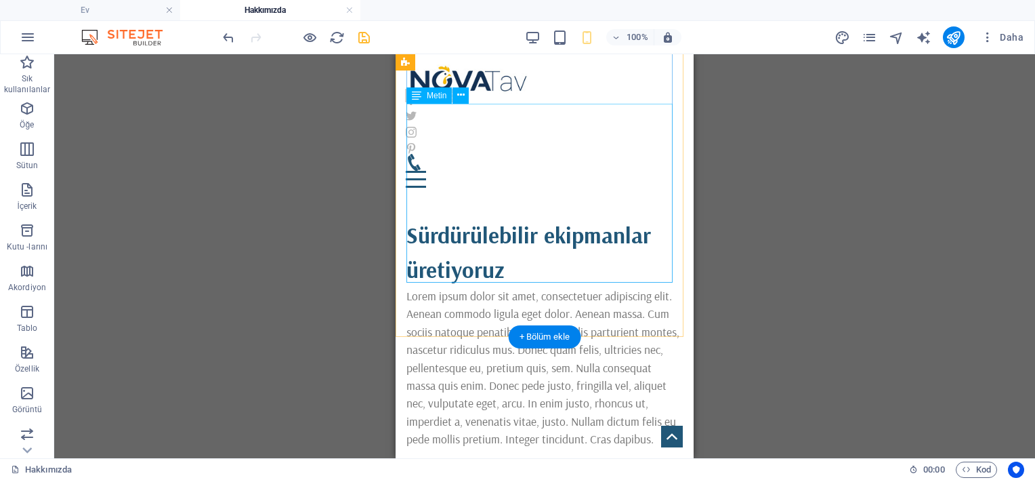
scroll to position [377, 0]
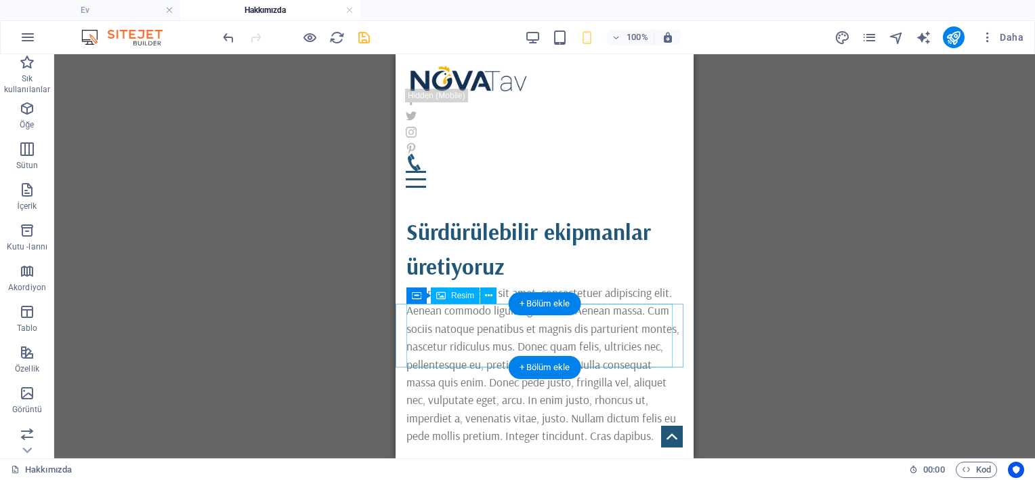
click at [486, 295] on icon at bounding box center [488, 296] width 7 height 14
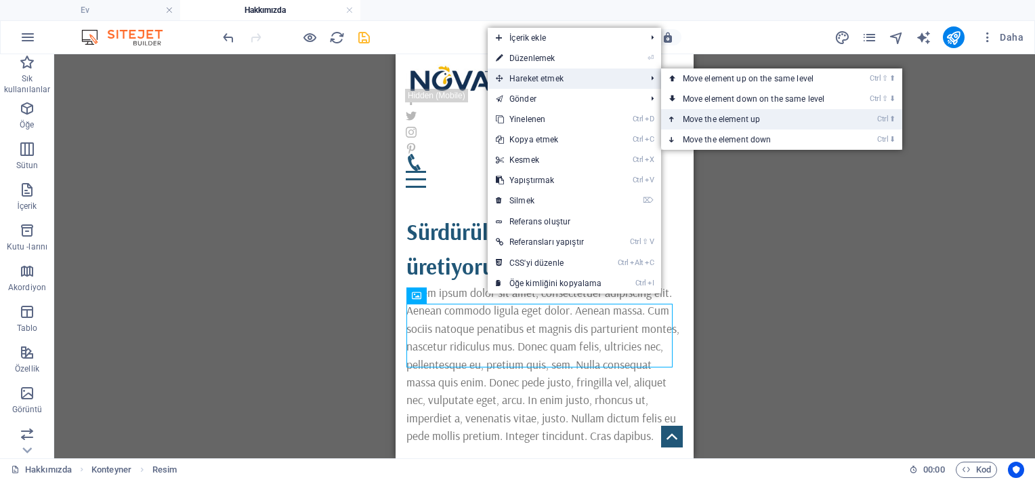
click at [697, 116] on font "Move the element up" at bounding box center [722, 118] width 78 height 9
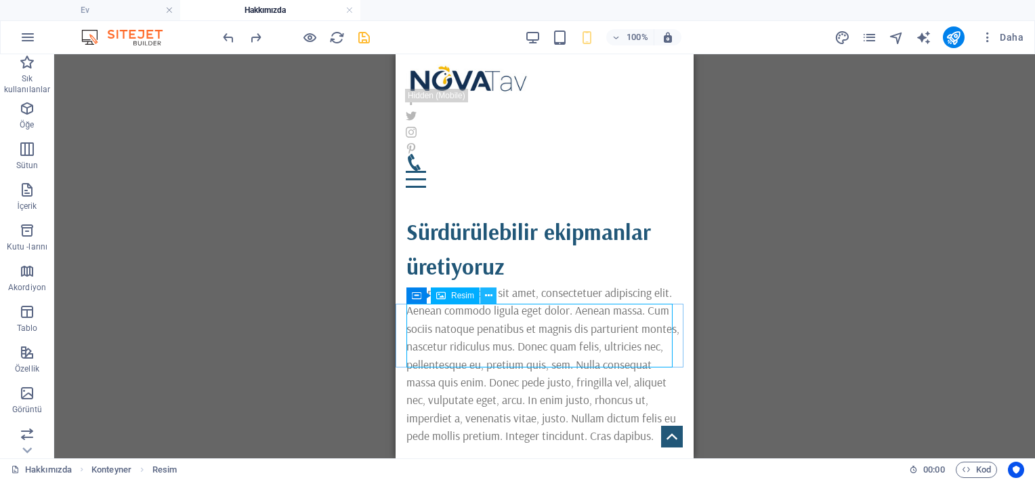
click at [485, 297] on icon at bounding box center [488, 296] width 7 height 14
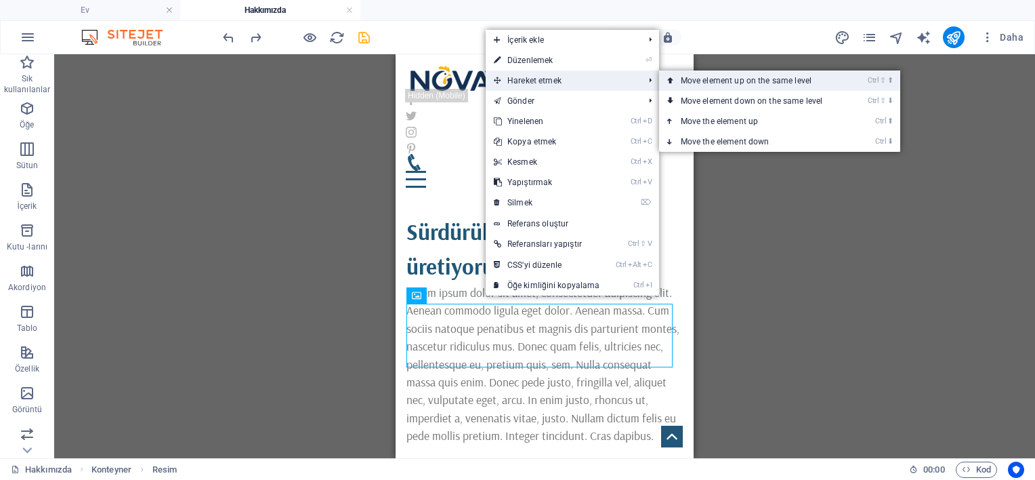
click at [682, 77] on font "Move element up on the same level" at bounding box center [746, 80] width 131 height 9
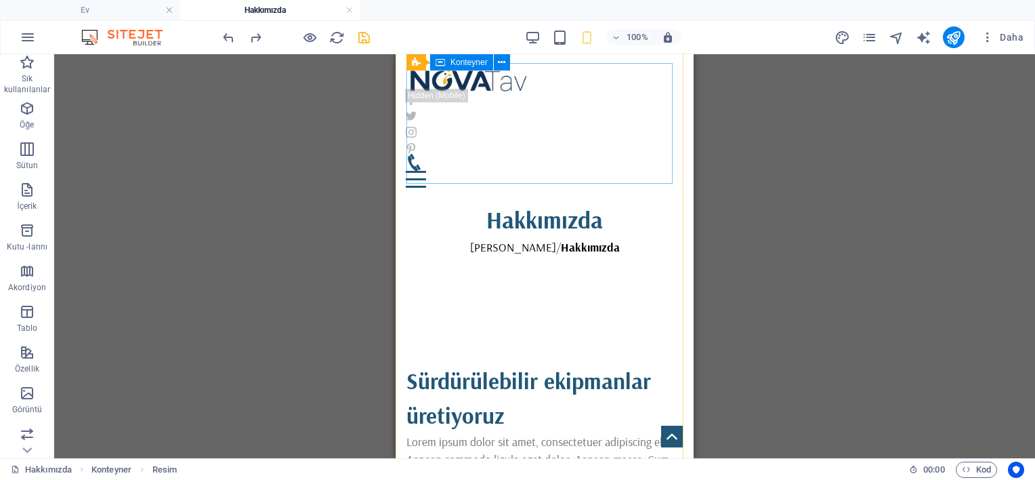
scroll to position [184, 0]
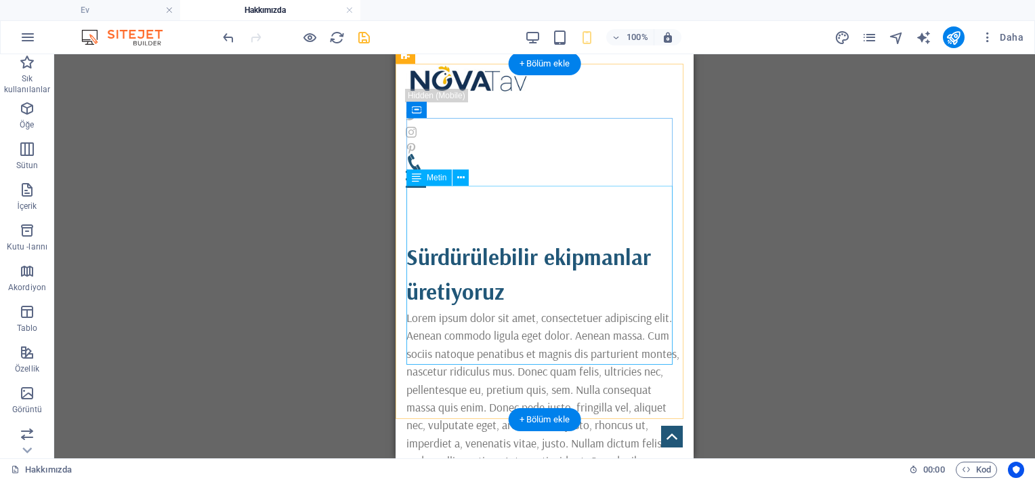
scroll to position [409, 0]
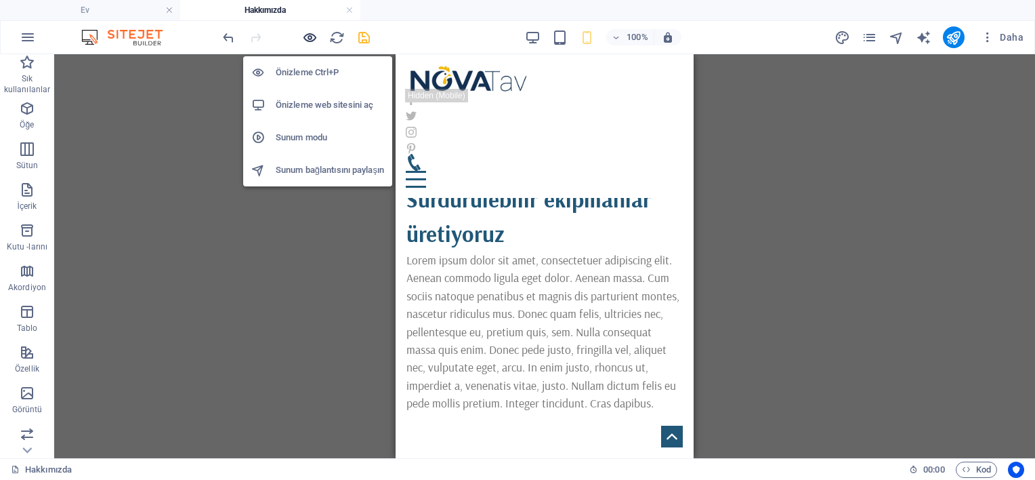
click at [312, 32] on icon "button" at bounding box center [310, 38] width 16 height 16
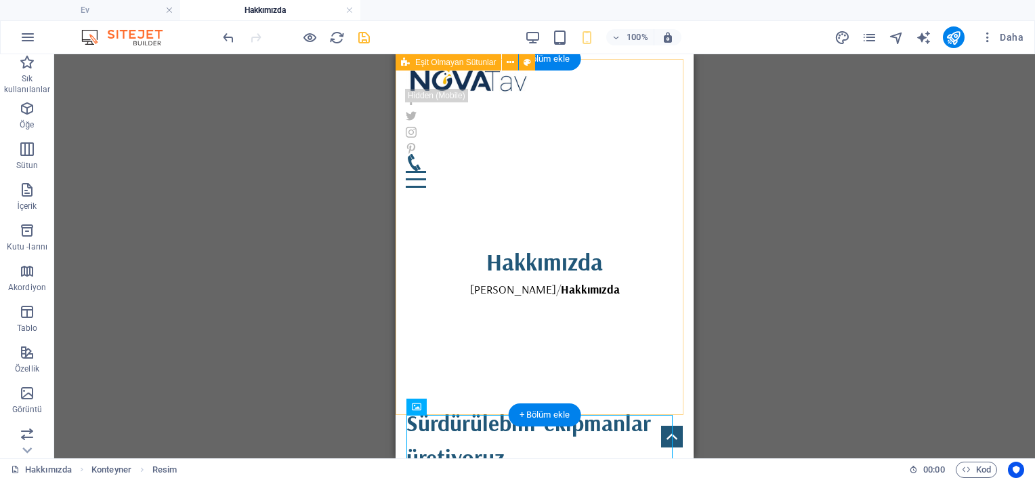
scroll to position [184, 0]
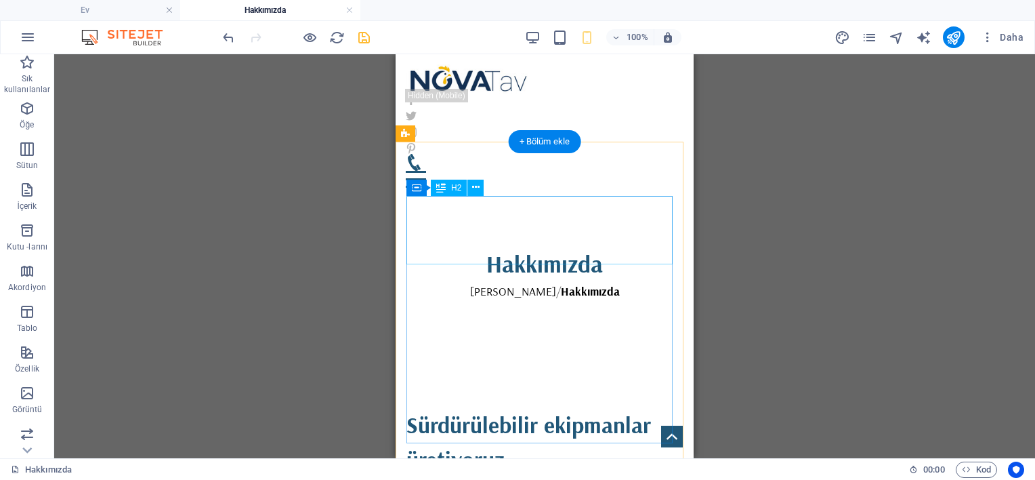
click at [513, 408] on div "Sürdürülebilir ekipmanlar üretiyoruz" at bounding box center [544, 442] width 276 height 68
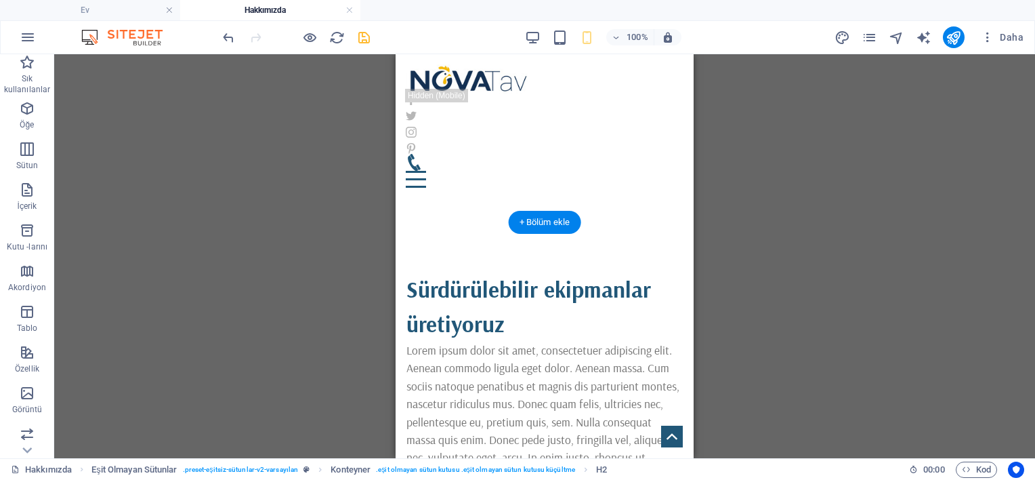
scroll to position [522, 0]
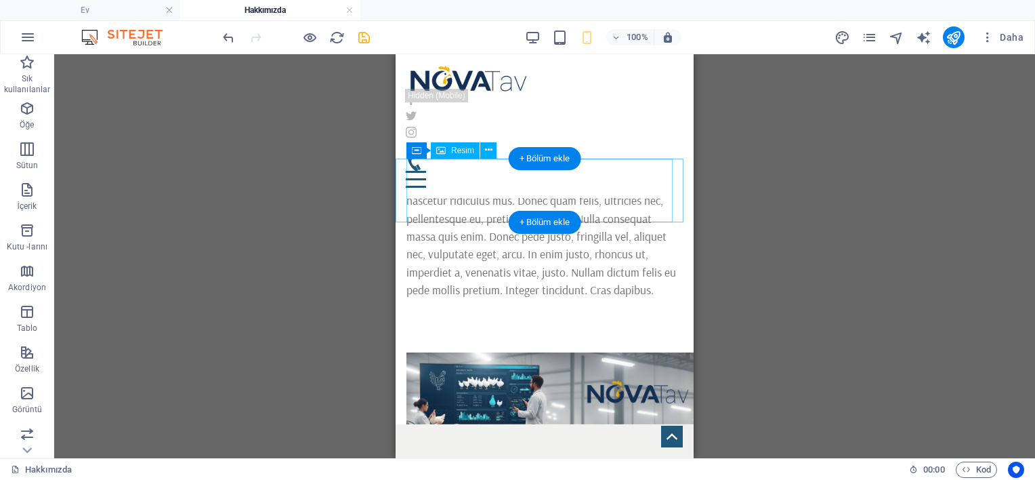
click at [494, 352] on figure at bounding box center [544, 387] width 276 height 71
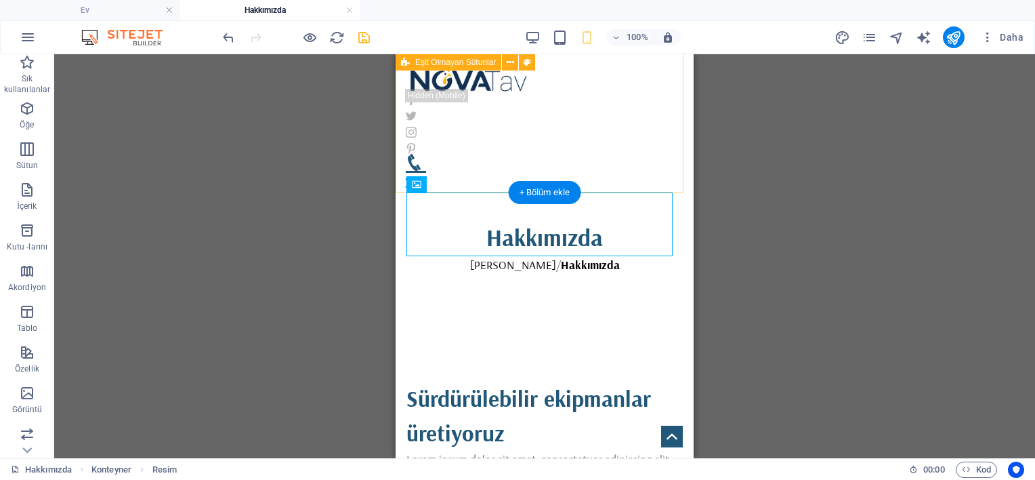
scroll to position [184, 0]
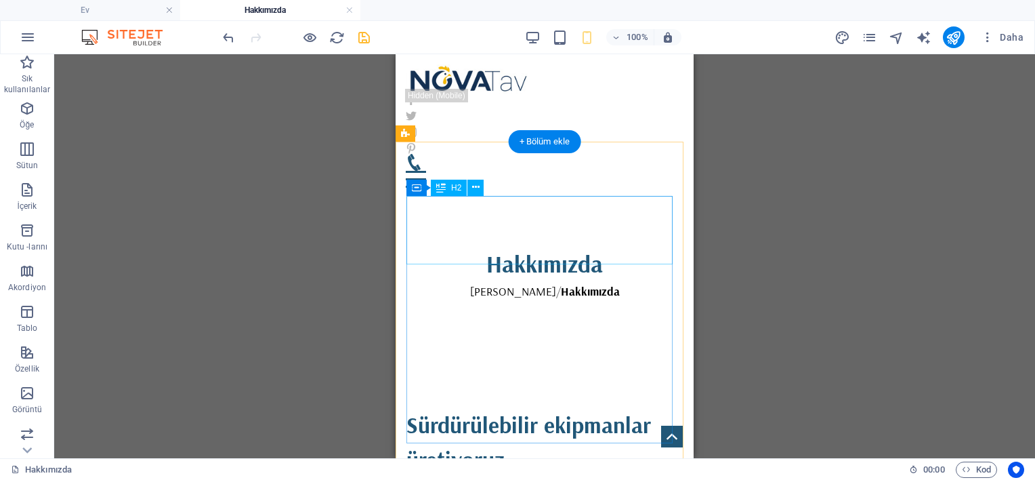
click at [506, 408] on div "Sürdürülebilir ekipmanlar üretiyoruz" at bounding box center [544, 442] width 276 height 68
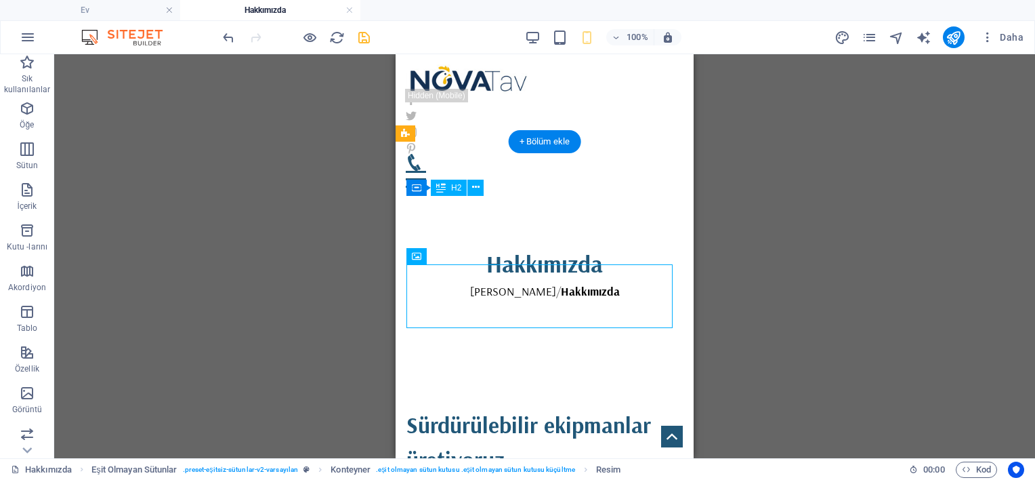
click at [507, 408] on div "Sürdürülebilir ekipmanlar üretiyoruz" at bounding box center [544, 442] width 276 height 68
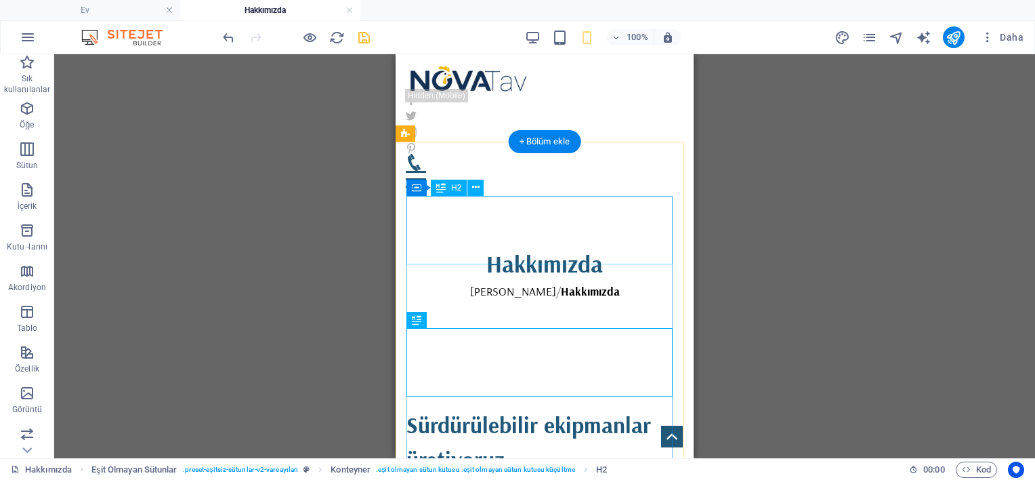
click at [532, 408] on div "Sürdürülebilir ekipmanlar üretiyoruz" at bounding box center [544, 442] width 276 height 68
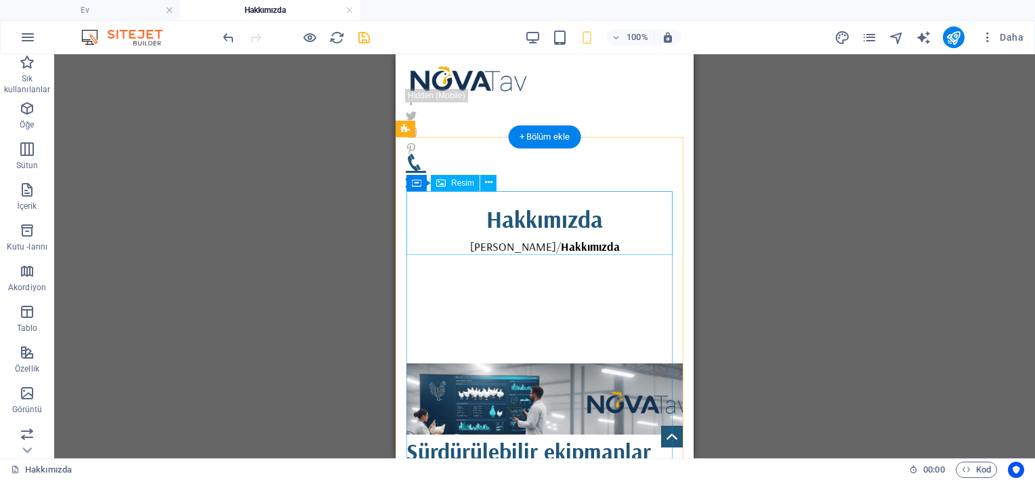
scroll to position [409, 0]
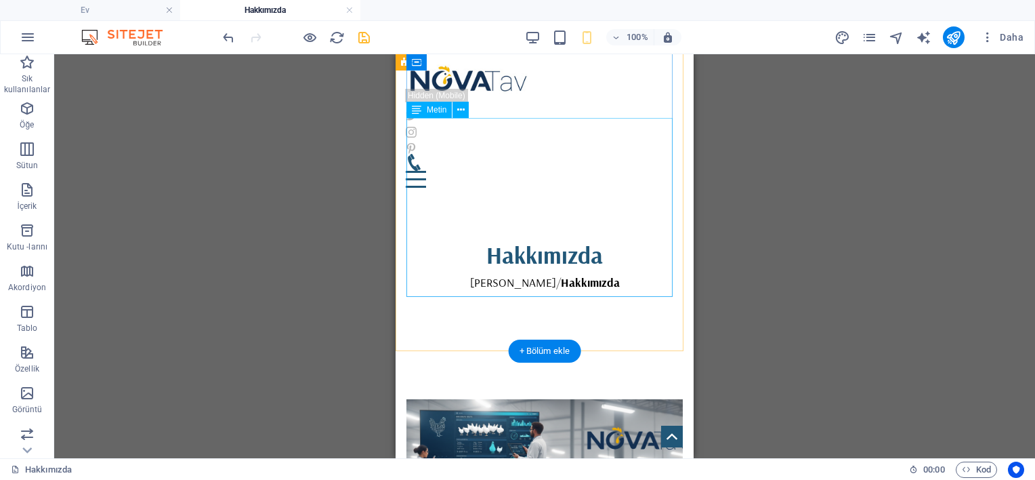
scroll to position [184, 0]
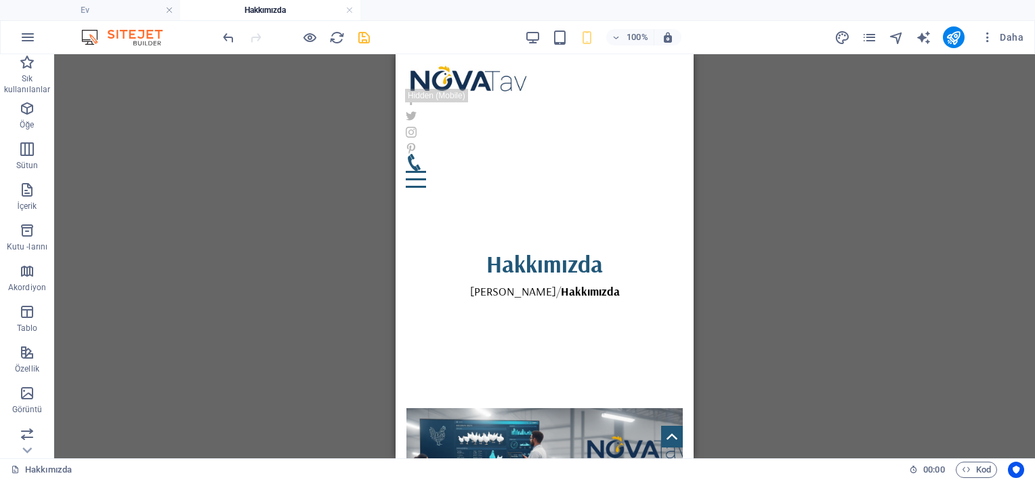
click at [363, 34] on icon "kurtarmak" at bounding box center [364, 38] width 16 height 16
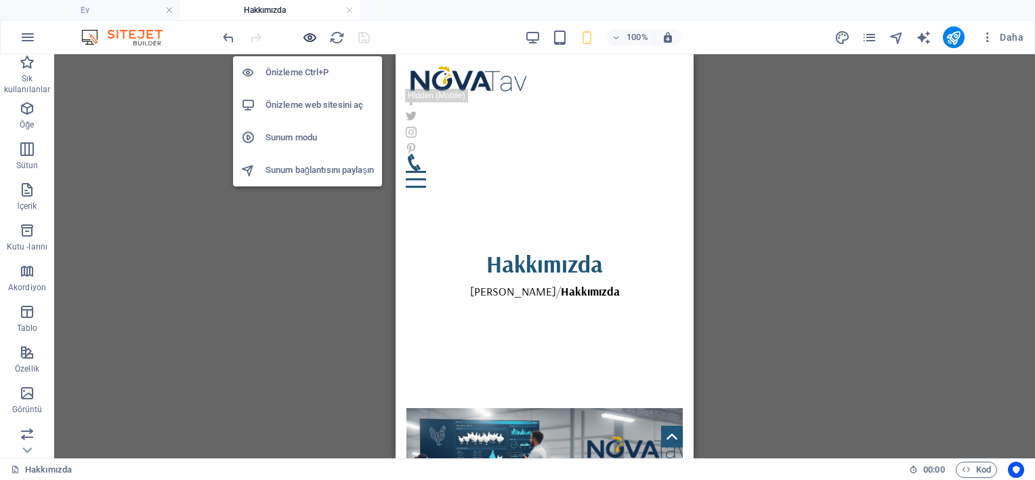
click at [303, 33] on icon "button" at bounding box center [310, 38] width 16 height 16
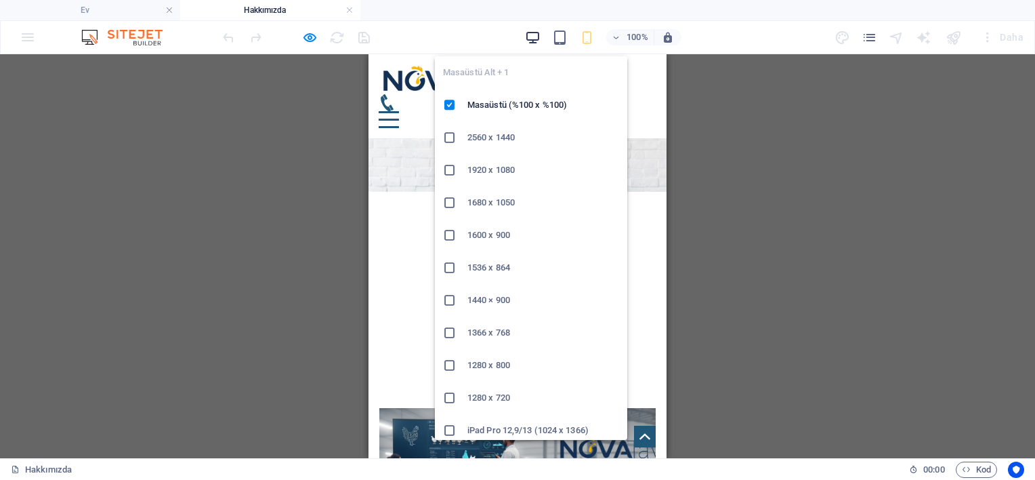
click at [525, 35] on span "button" at bounding box center [533, 38] width 16 height 16
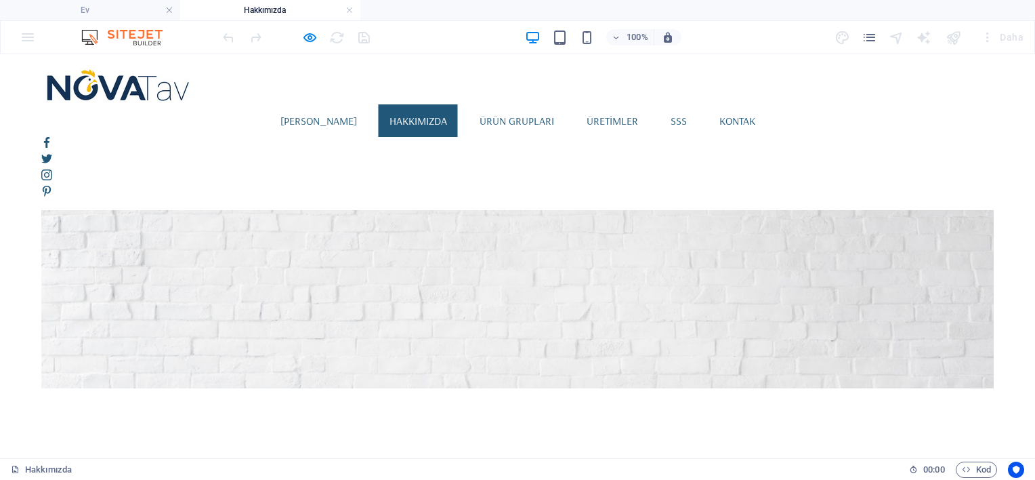
scroll to position [0, 0]
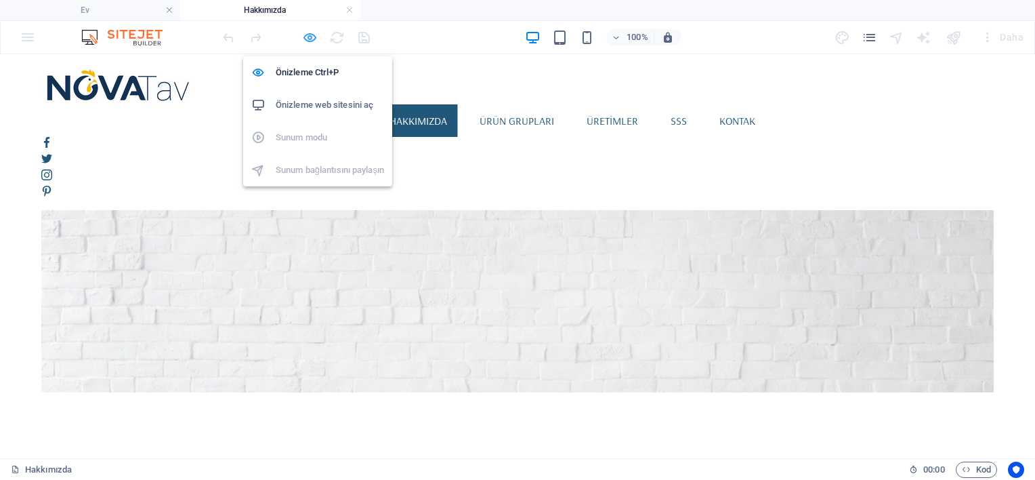
click at [314, 36] on icon "button" at bounding box center [310, 38] width 16 height 16
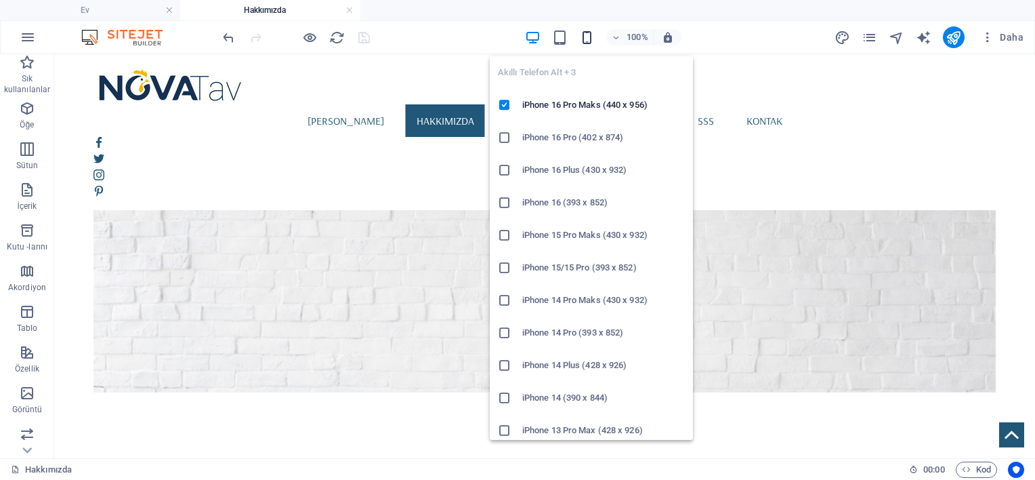
click at [583, 37] on icon "button" at bounding box center [587, 38] width 16 height 16
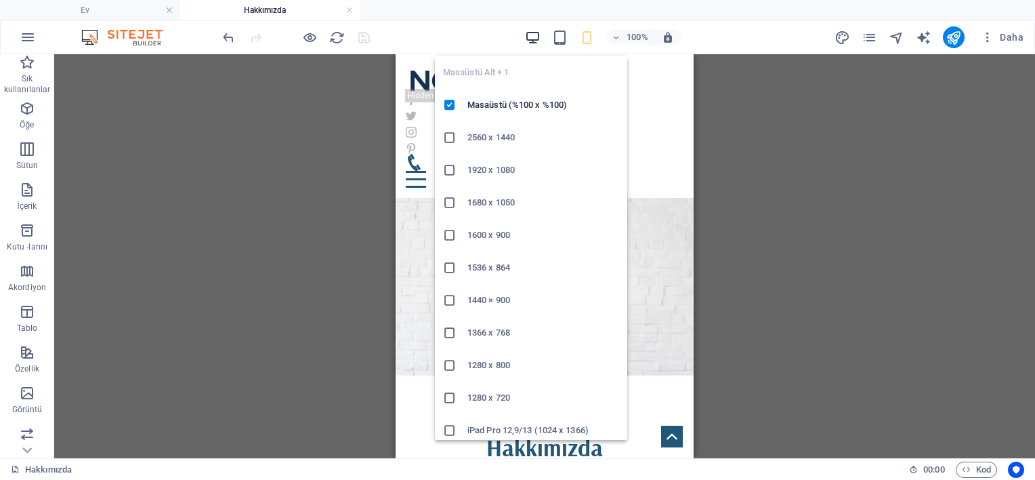
click at [534, 39] on icon "button" at bounding box center [533, 38] width 16 height 16
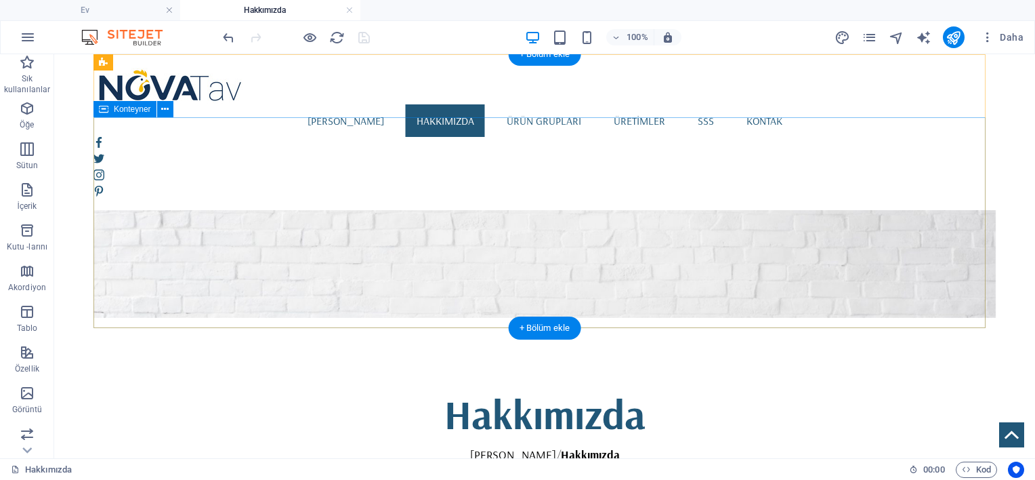
scroll to position [226, 0]
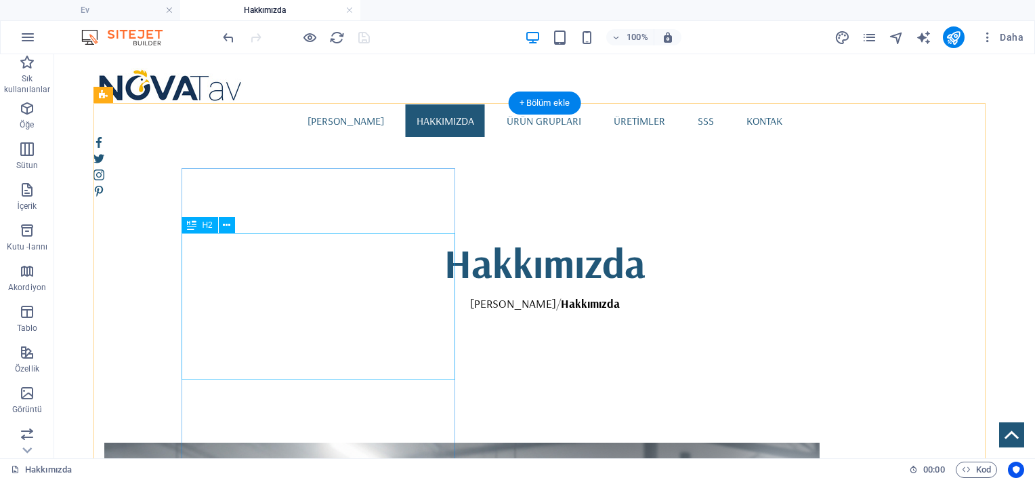
click at [331, 34] on icon "Yeni -den yükle" at bounding box center [337, 38] width 16 height 16
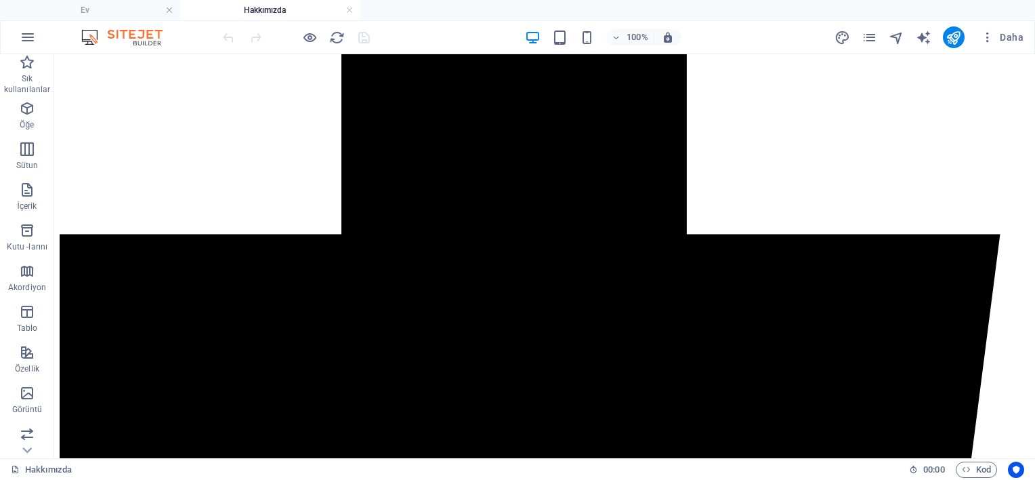
scroll to position [451, 0]
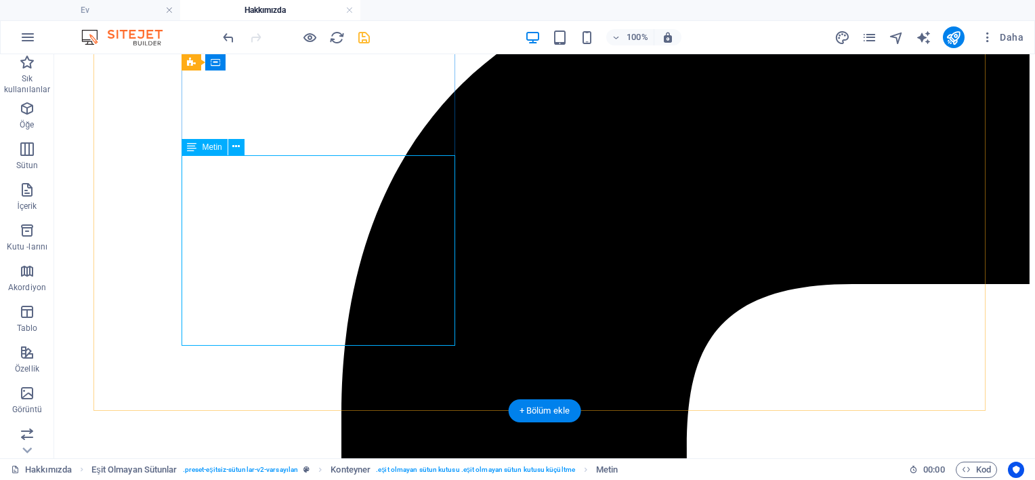
scroll to position [226, 0]
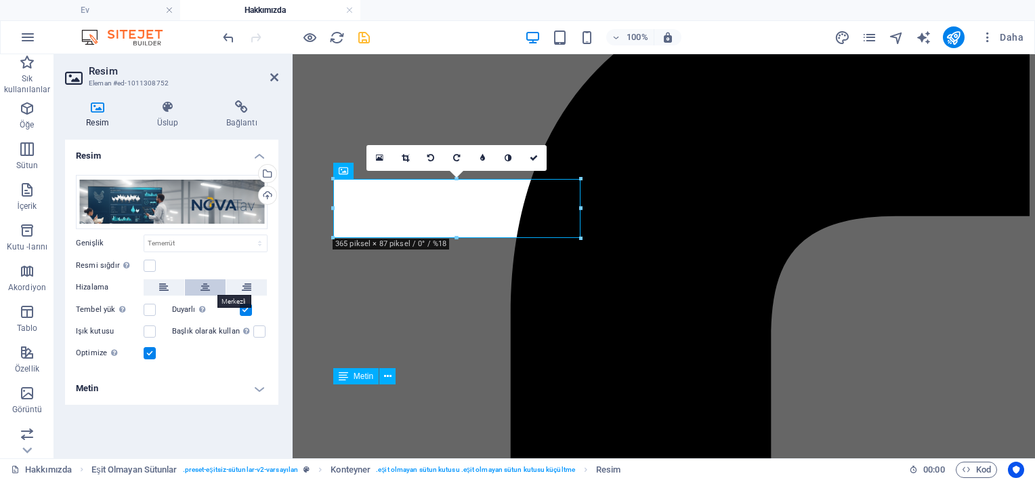
click at [204, 281] on icon at bounding box center [204, 287] width 9 height 16
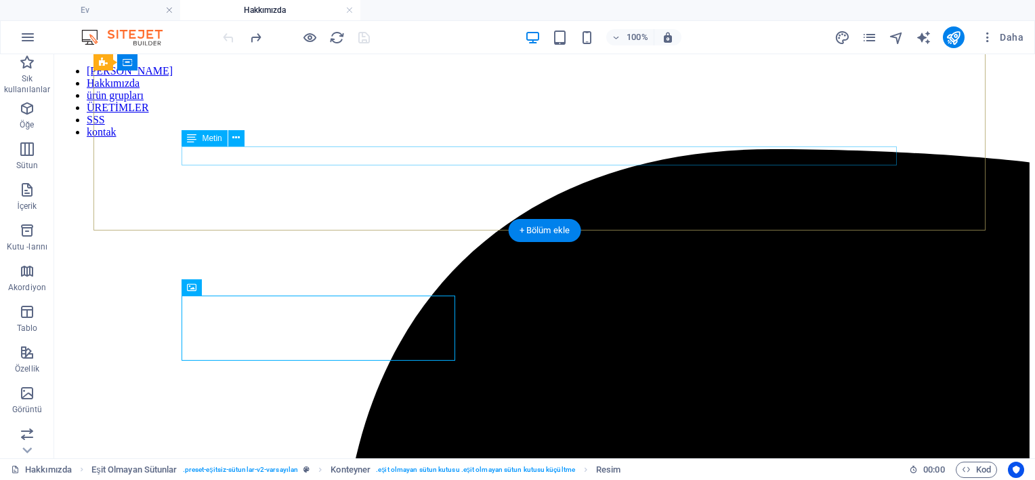
scroll to position [0, 0]
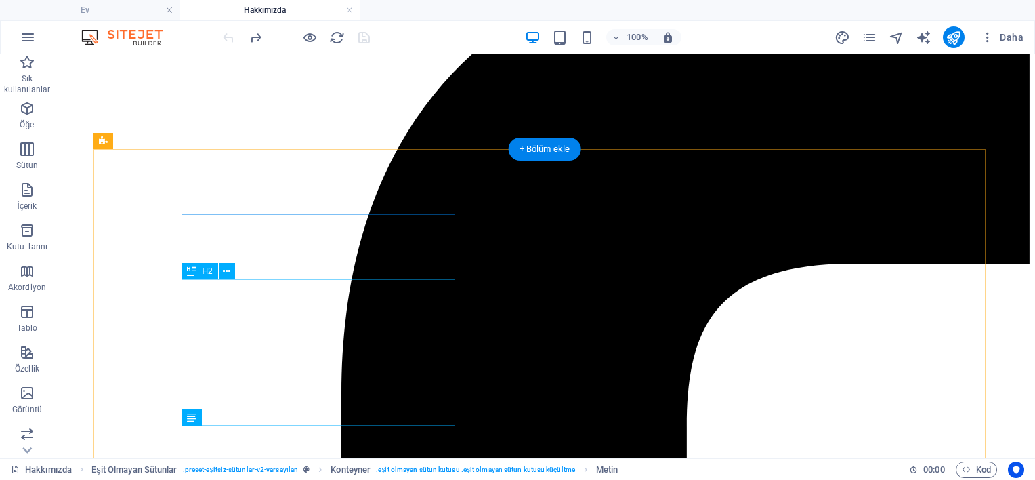
scroll to position [339, 0]
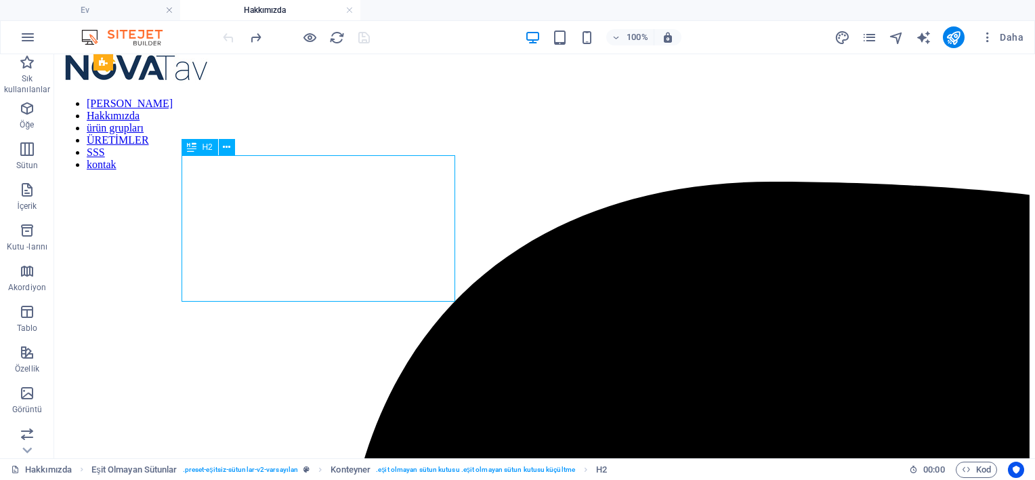
scroll to position [0, 0]
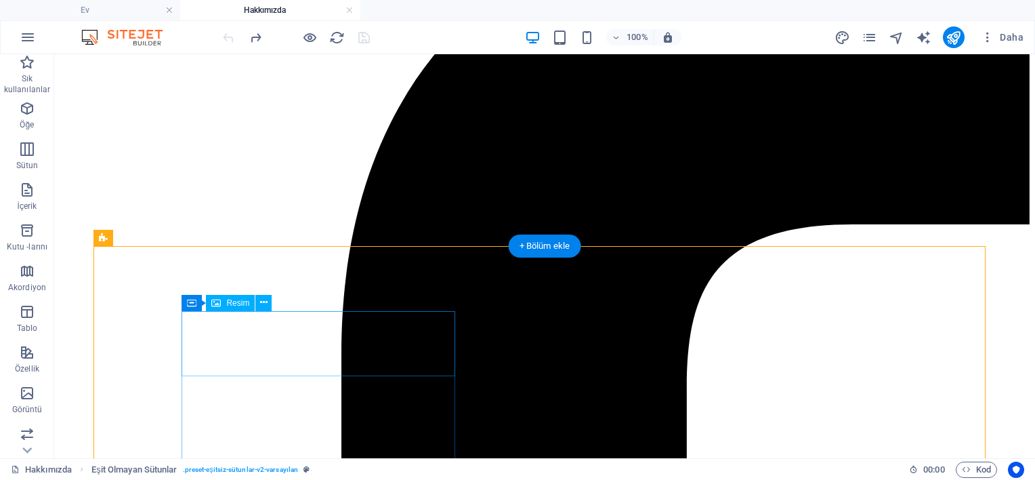
scroll to position [339, 0]
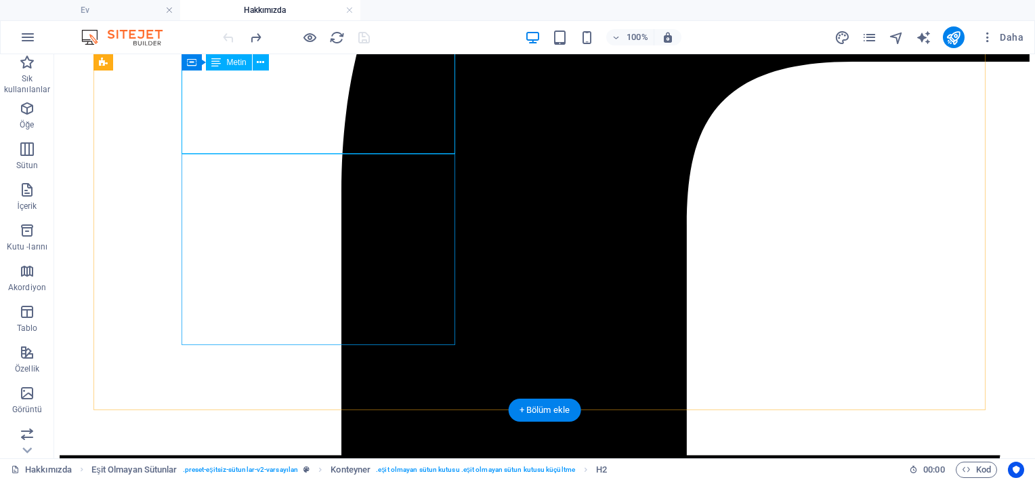
scroll to position [451, 0]
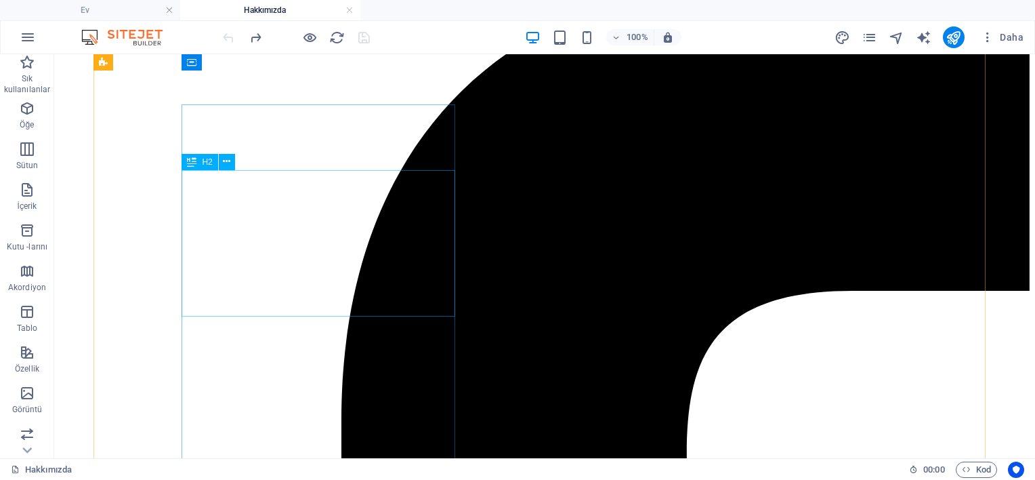
scroll to position [226, 0]
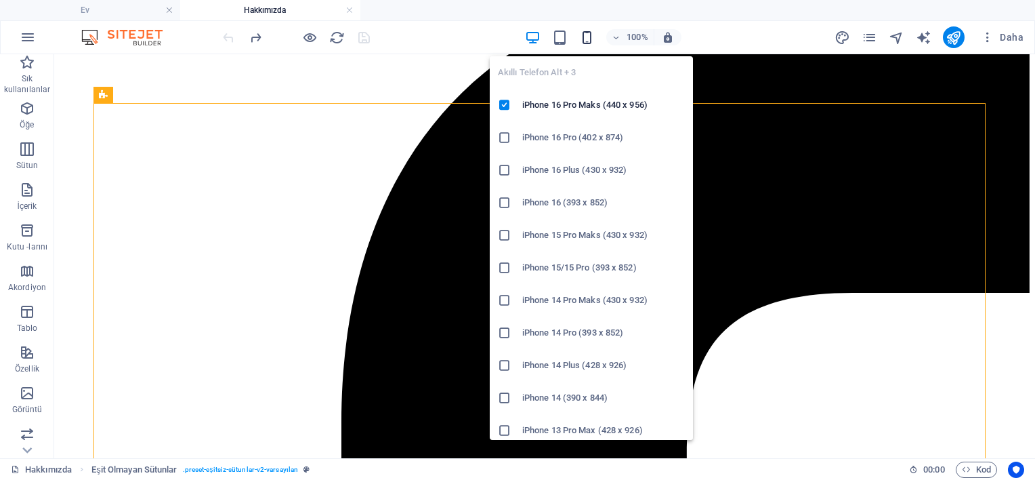
click at [591, 39] on icon "button" at bounding box center [587, 38] width 16 height 16
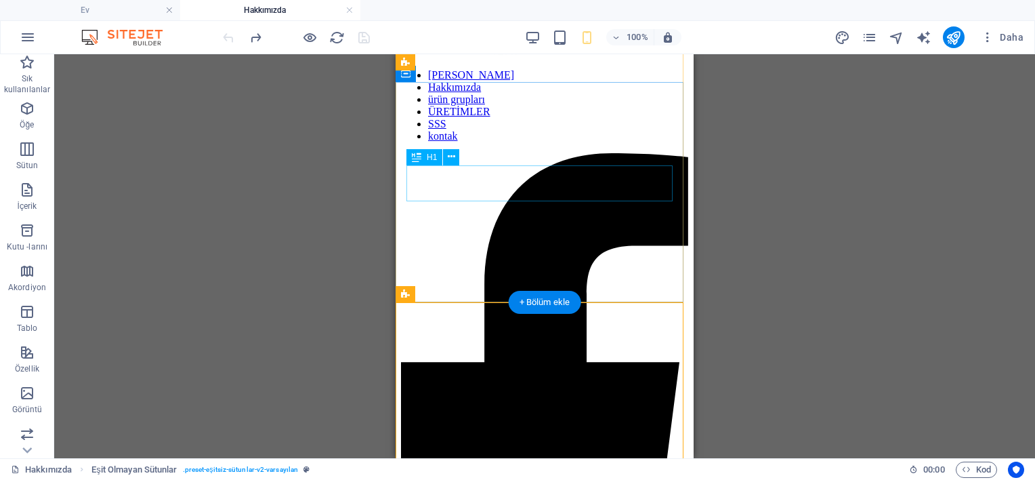
scroll to position [112, 0]
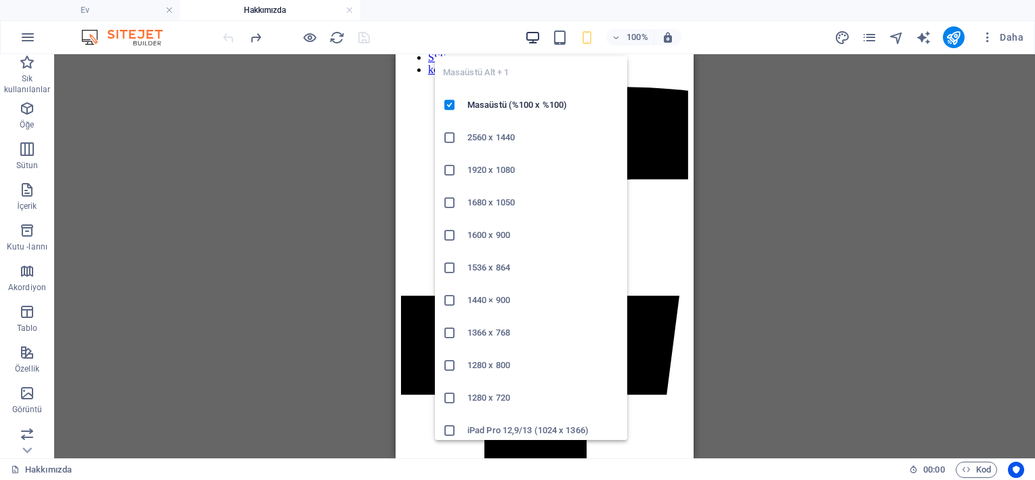
click at [529, 38] on icon "button" at bounding box center [533, 38] width 16 height 16
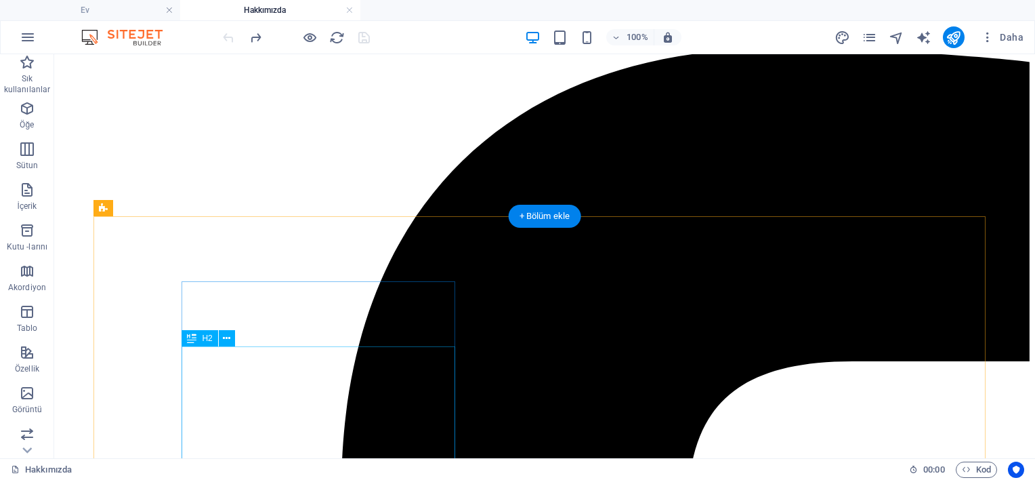
scroll to position [226, 0]
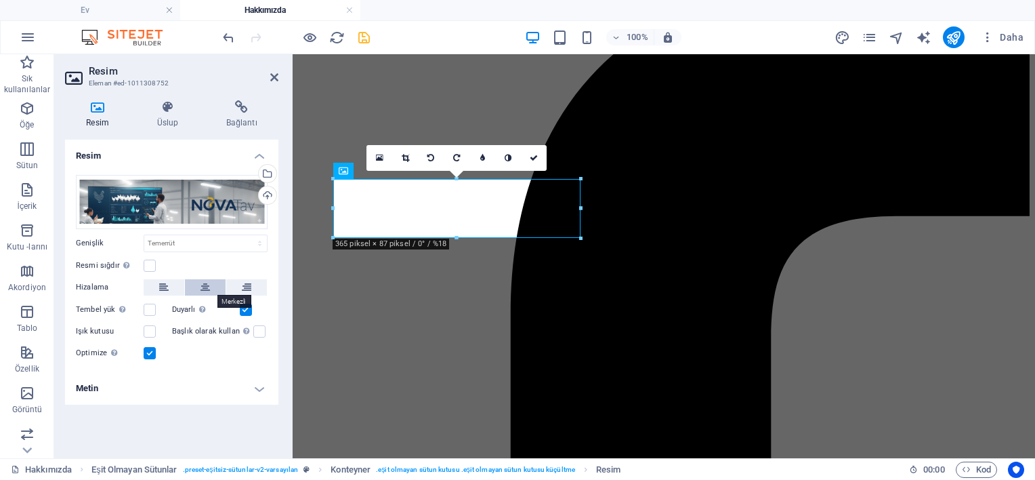
click at [211, 288] on button at bounding box center [205, 287] width 41 height 16
click at [176, 125] on font "Üslup" at bounding box center [168, 122] width 22 height 9
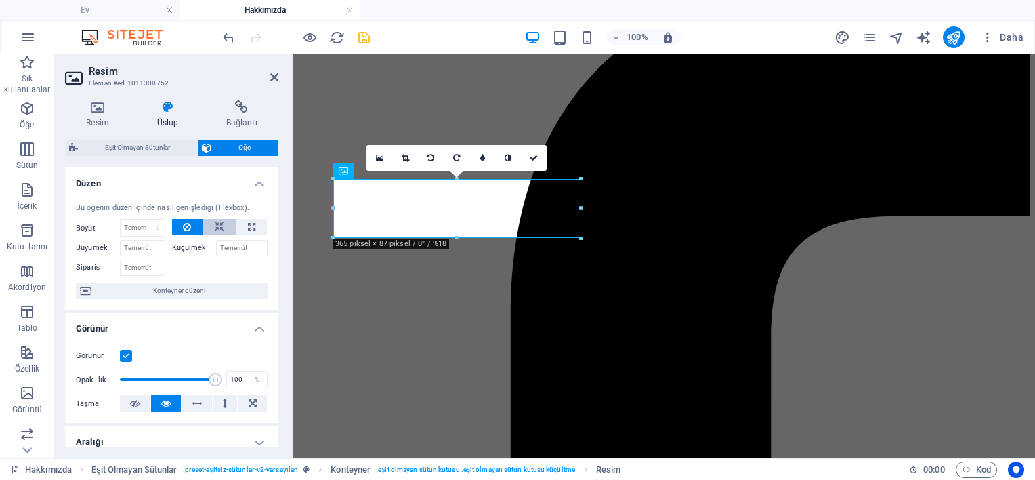
click at [217, 222] on icon at bounding box center [219, 227] width 9 height 16
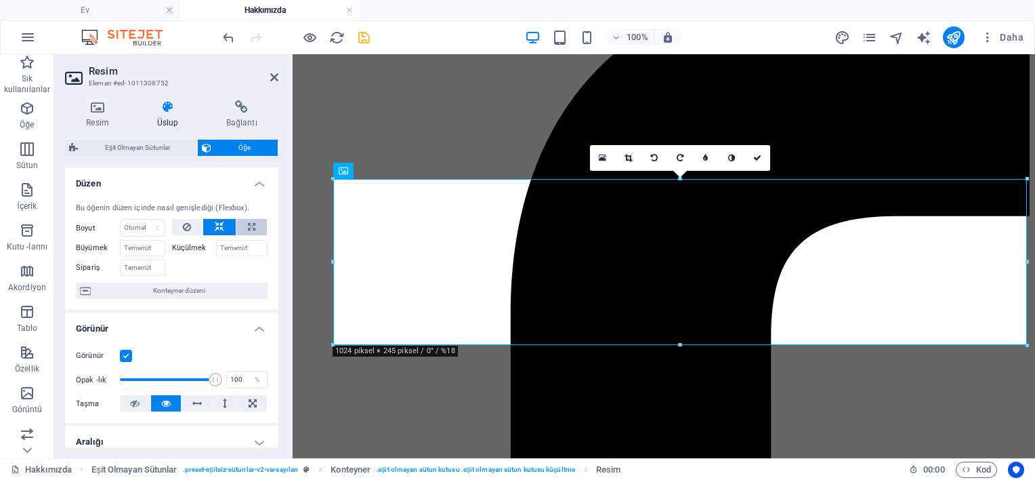
click at [249, 226] on icon at bounding box center [251, 227] width 7 height 16
type input "100"
select select "%"
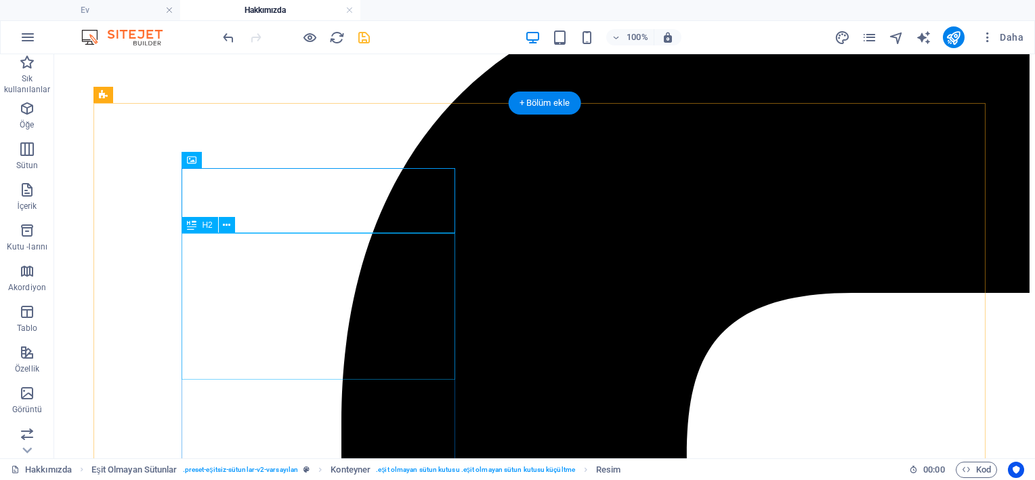
click at [224, 228] on icon at bounding box center [226, 225] width 7 height 14
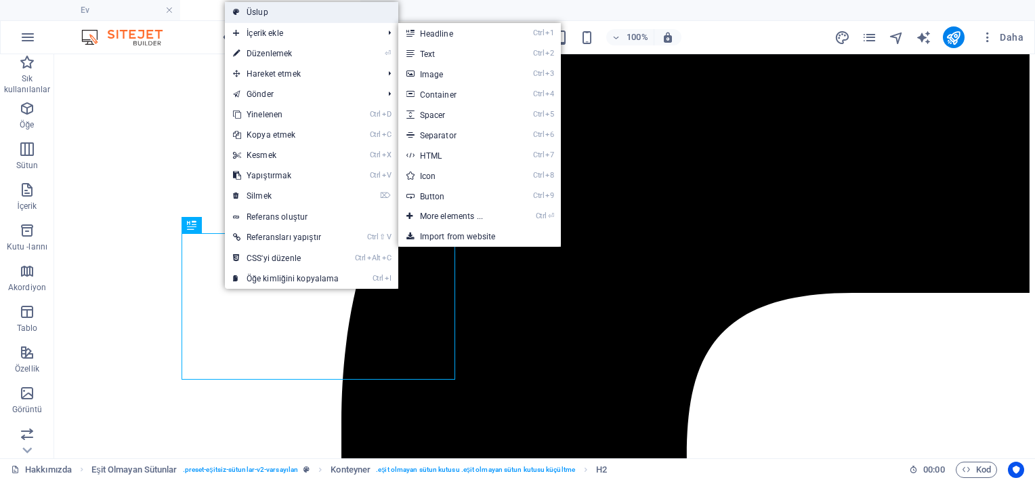
click at [300, 13] on link "Üslup" at bounding box center [311, 12] width 173 height 20
select select "%"
select select "rem"
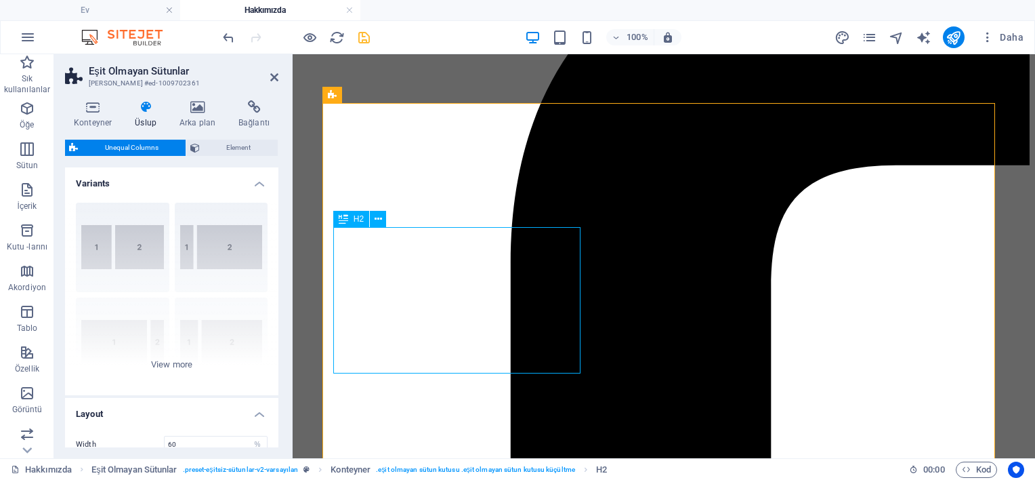
scroll to position [339, 0]
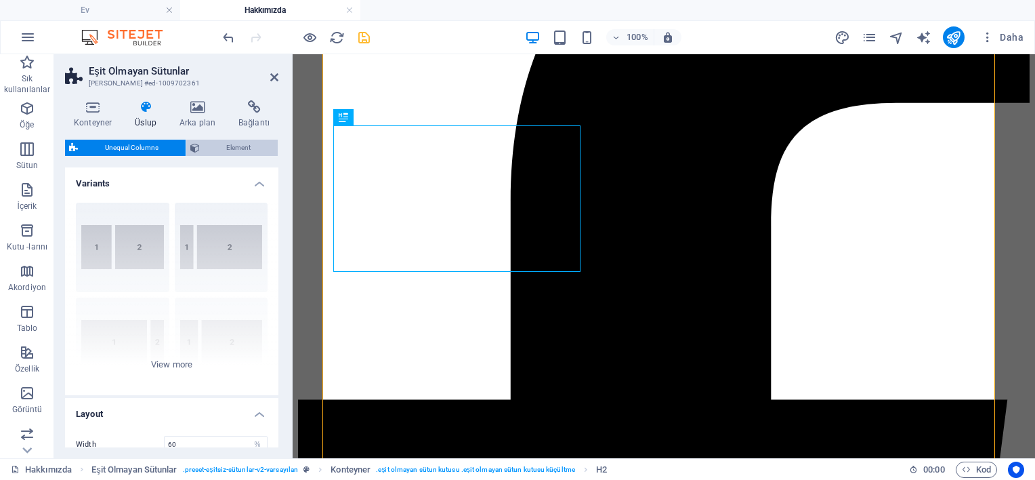
click at [227, 147] on span "Element" at bounding box center [239, 148] width 70 height 16
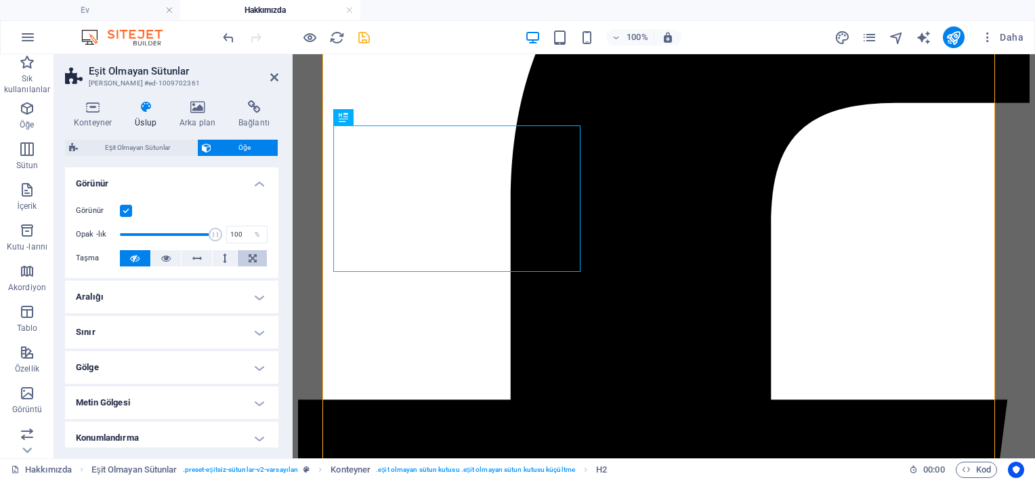
click at [252, 255] on icon at bounding box center [253, 258] width 8 height 16
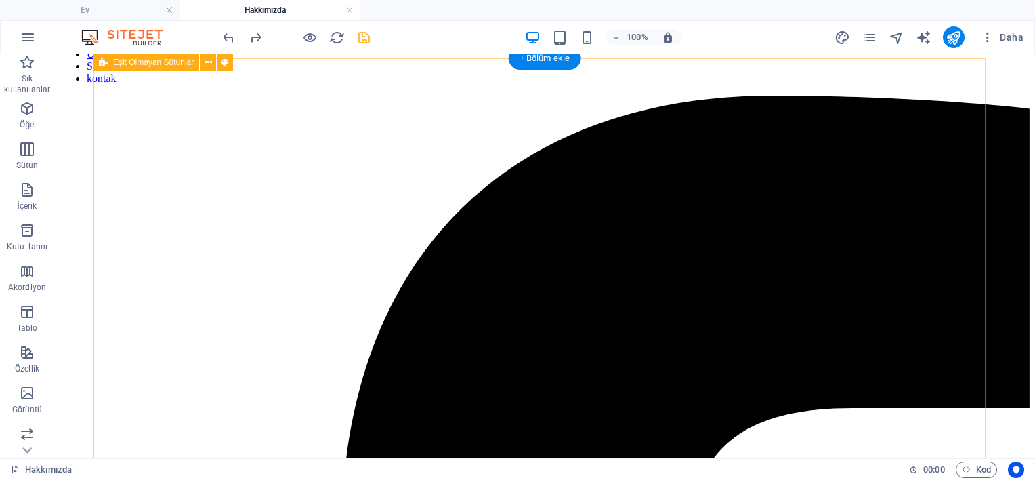
scroll to position [102, 0]
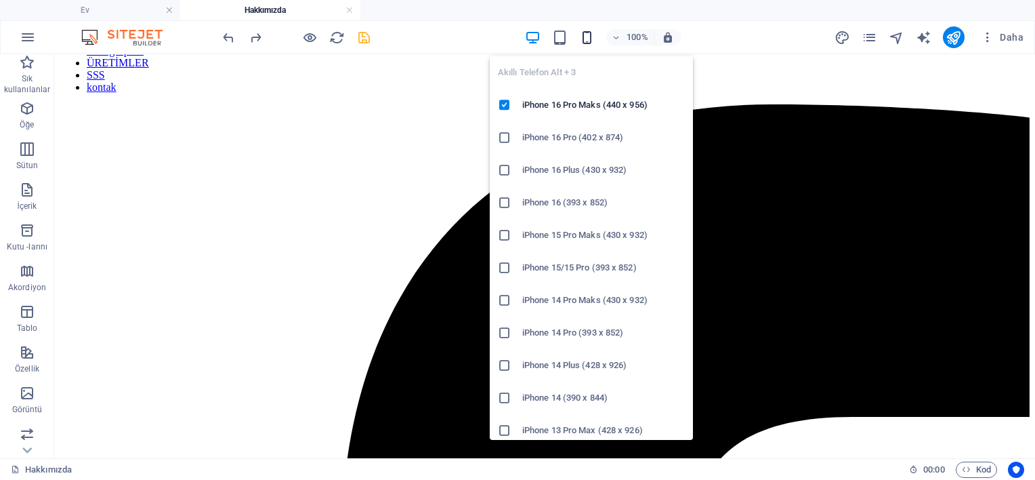
click at [587, 30] on icon "button" at bounding box center [587, 38] width 16 height 16
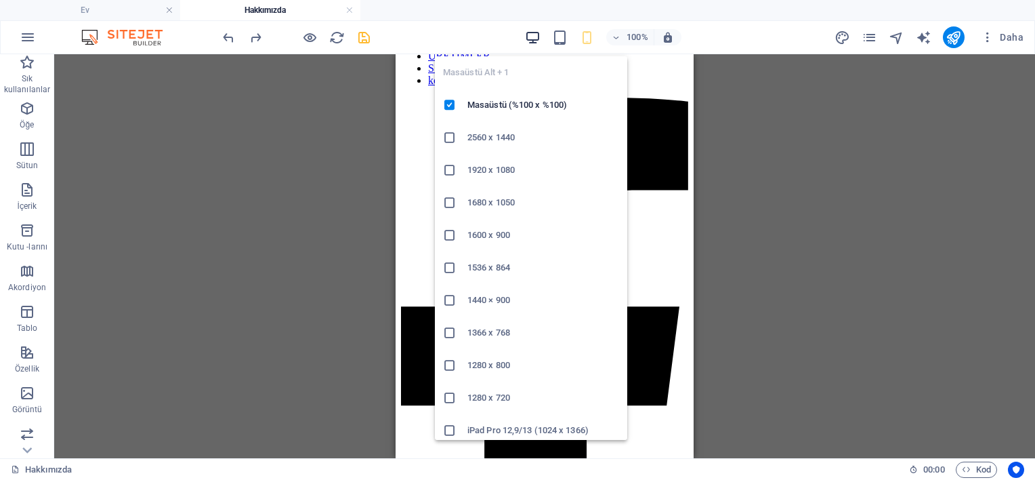
click at [526, 41] on icon "button" at bounding box center [533, 38] width 16 height 16
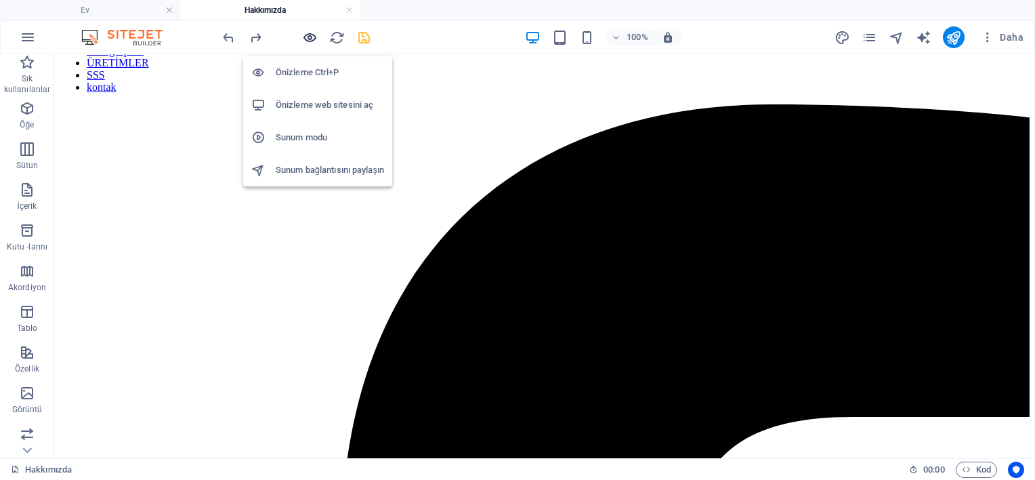
click at [311, 33] on icon "button" at bounding box center [310, 38] width 16 height 16
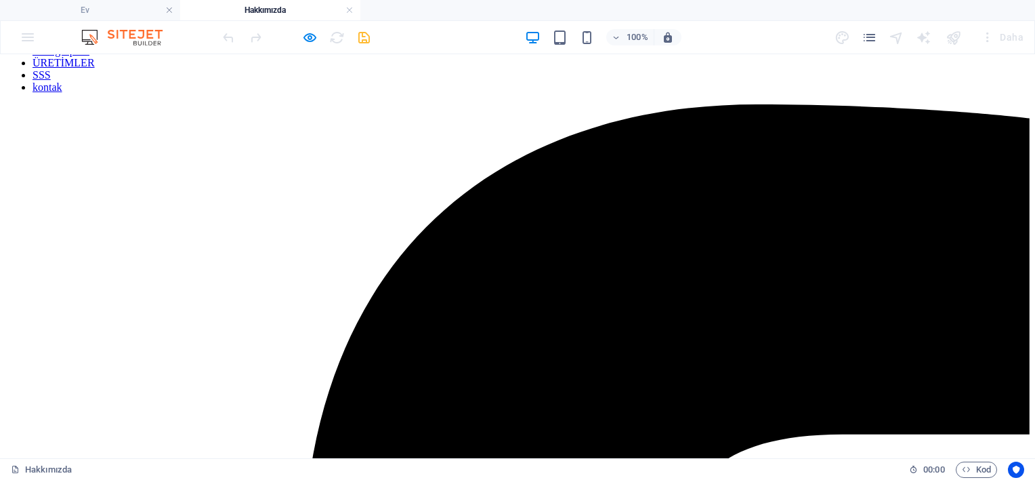
click at [89, 56] on link "ürün grupları" at bounding box center [61, 51] width 57 height 12
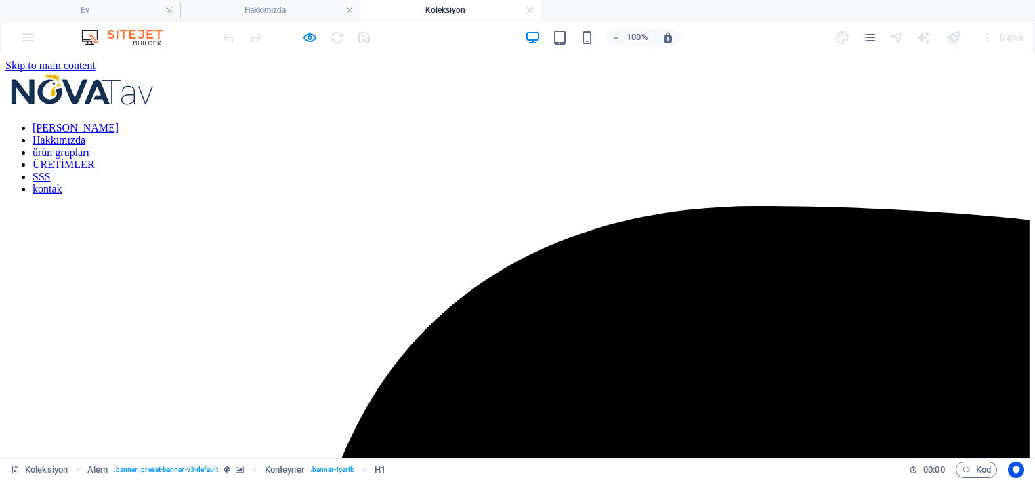
scroll to position [0, 0]
click at [421, 122] on nav "Ana Sayfa Hakkımızda ürün grupları ÜRETİMLER SSS kontak" at bounding box center [517, 158] width 1024 height 73
click at [306, 40] on icon "button" at bounding box center [310, 38] width 16 height 16
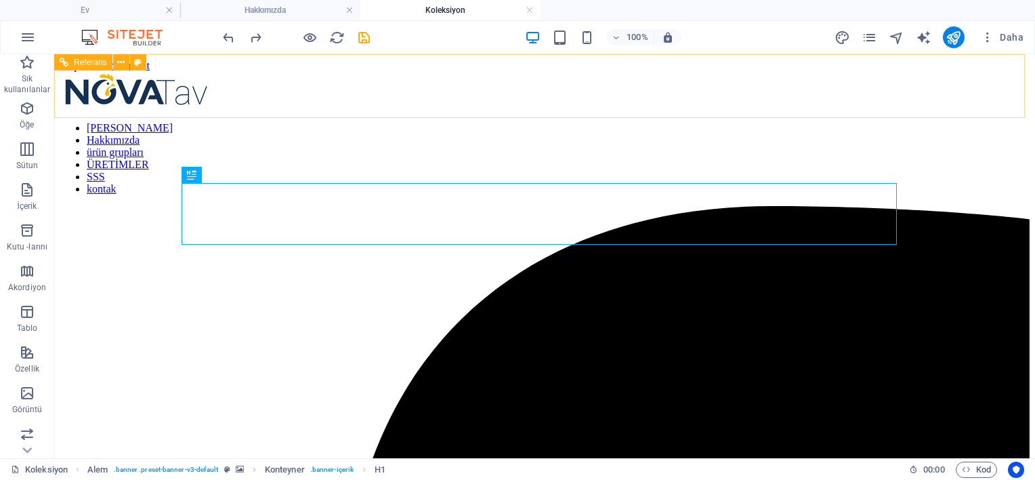
click at [457, 122] on nav "Ana Sayfa Hakkımızda ürün grupları ÜRETİMLER SSS kontak" at bounding box center [545, 158] width 970 height 73
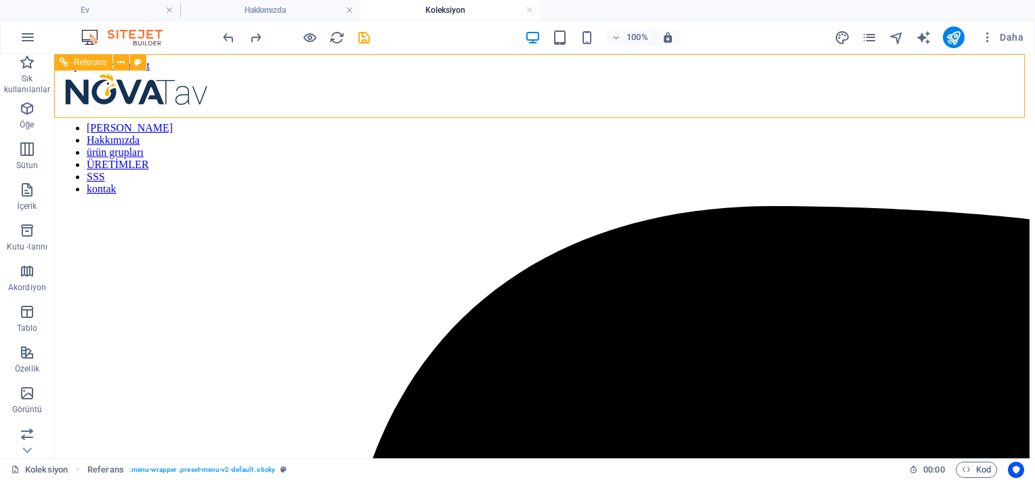
click at [457, 122] on nav "Ana Sayfa Hakkımızda ürün grupları ÜRETİMLER SSS kontak" at bounding box center [545, 158] width 970 height 73
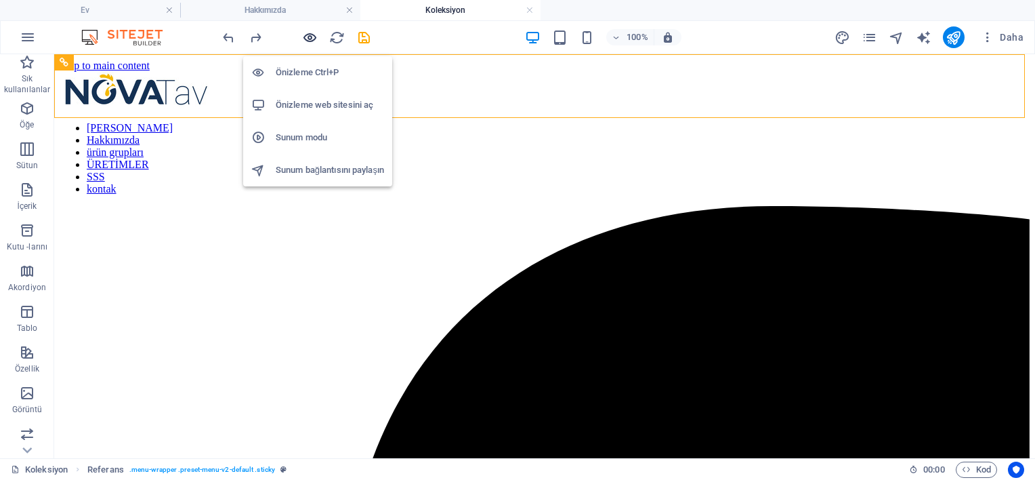
click at [304, 35] on icon "button" at bounding box center [310, 38] width 16 height 16
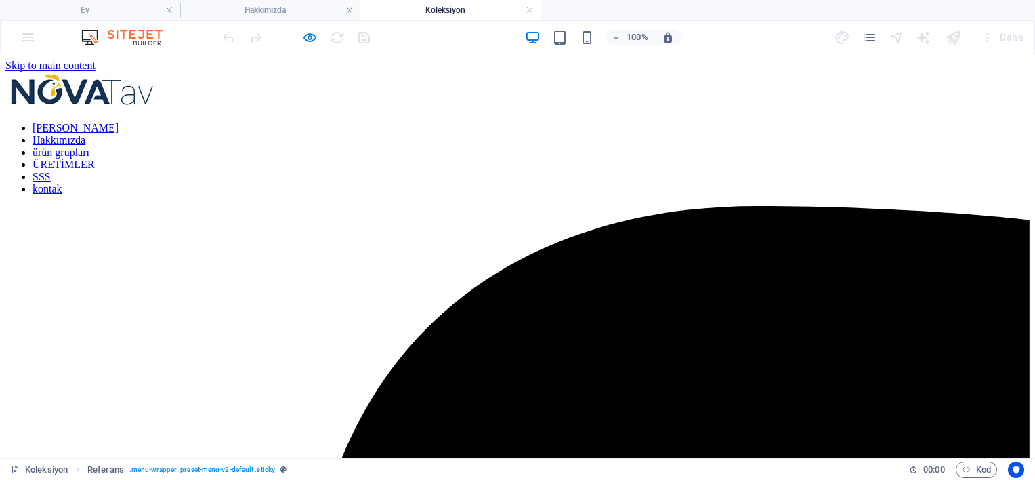
click at [85, 134] on link "Hakkımızda" at bounding box center [59, 140] width 53 height 12
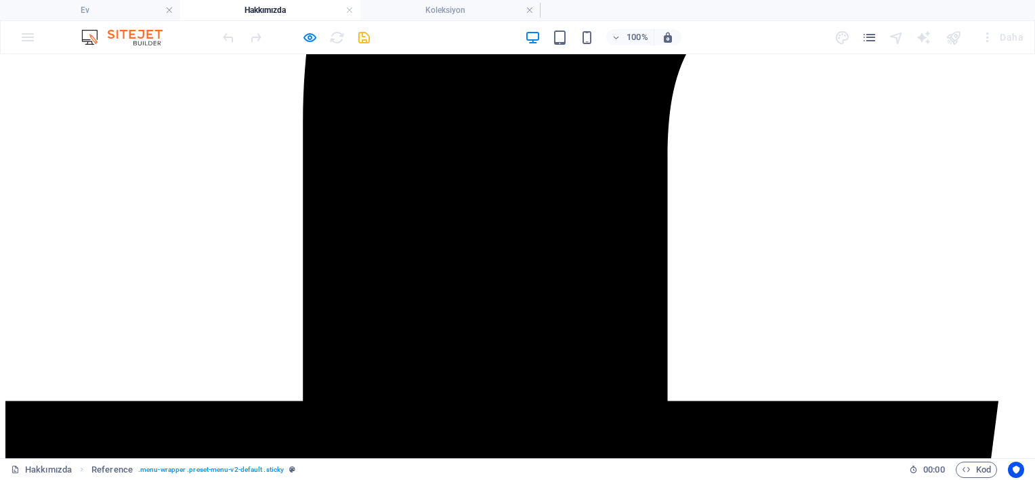
scroll to position [553, 0]
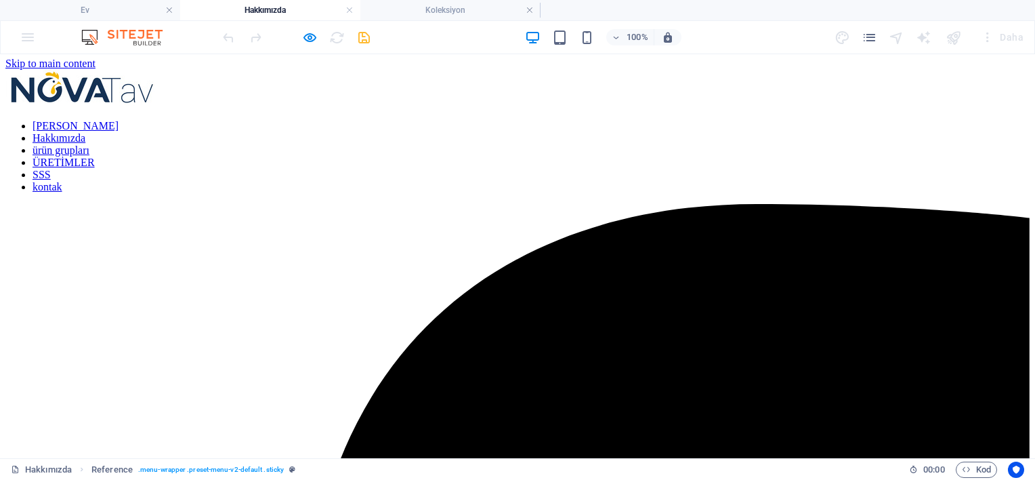
scroll to position [0, 0]
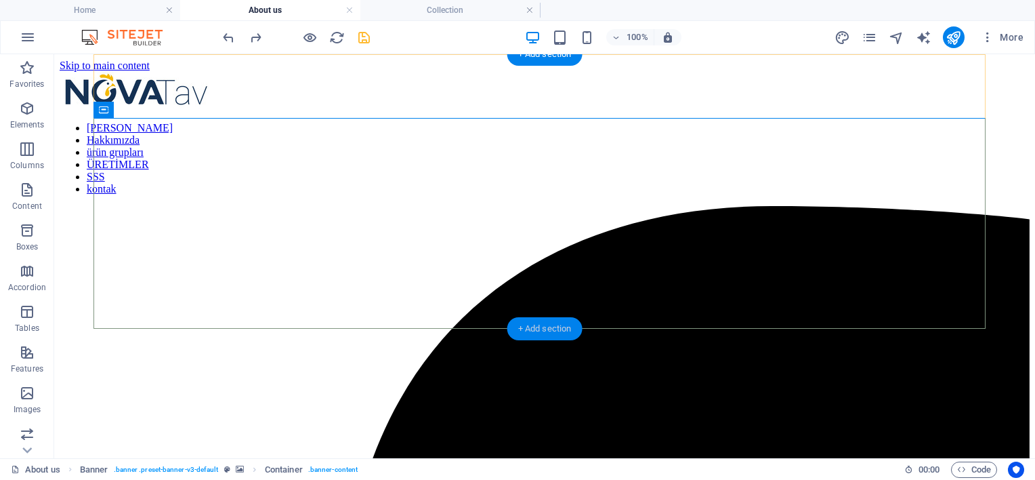
click at [537, 322] on div "+ Add section" at bounding box center [544, 328] width 75 height 23
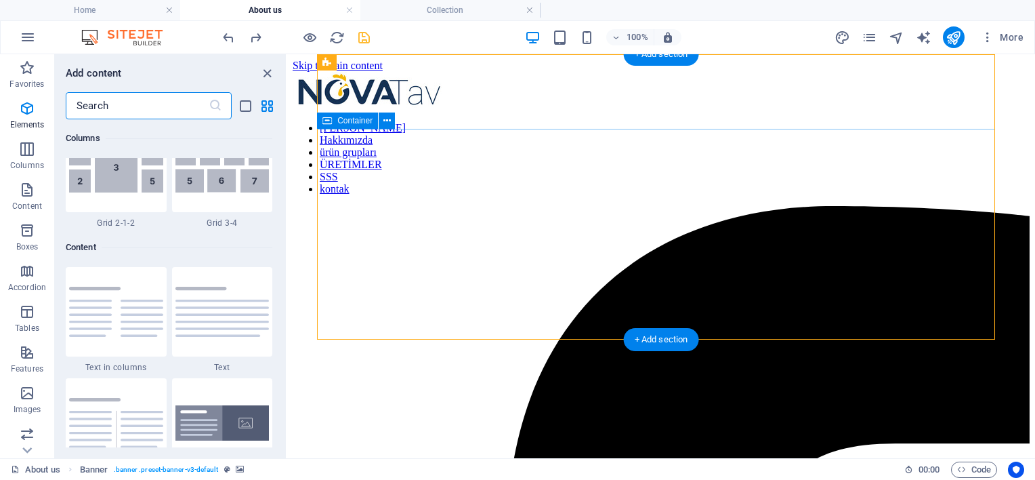
scroll to position [2370, 0]
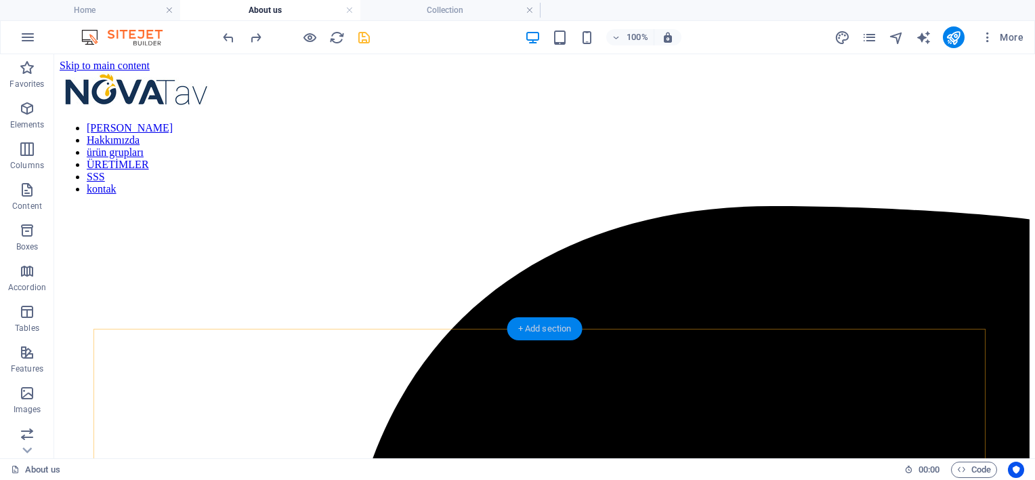
click at [564, 328] on div "+ Add section" at bounding box center [544, 328] width 75 height 23
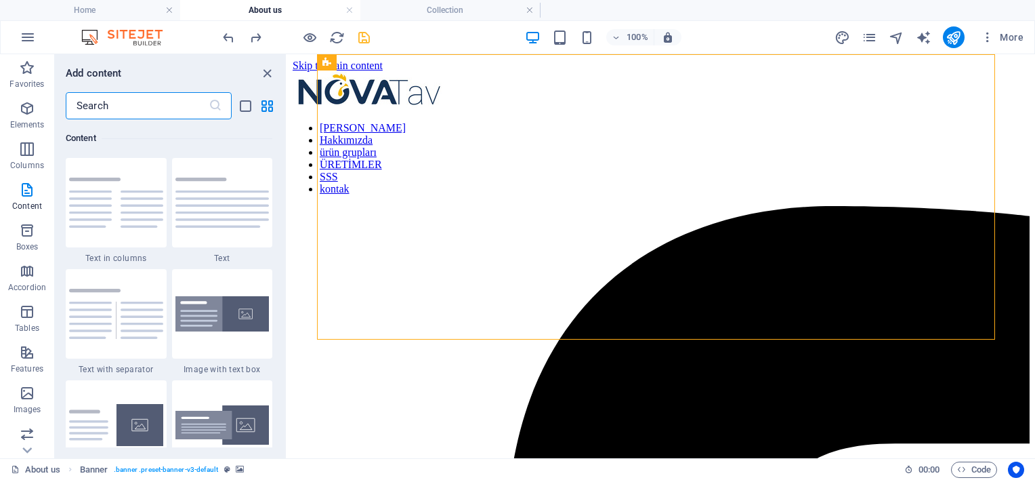
click at [152, 108] on input "text" at bounding box center [137, 105] width 143 height 27
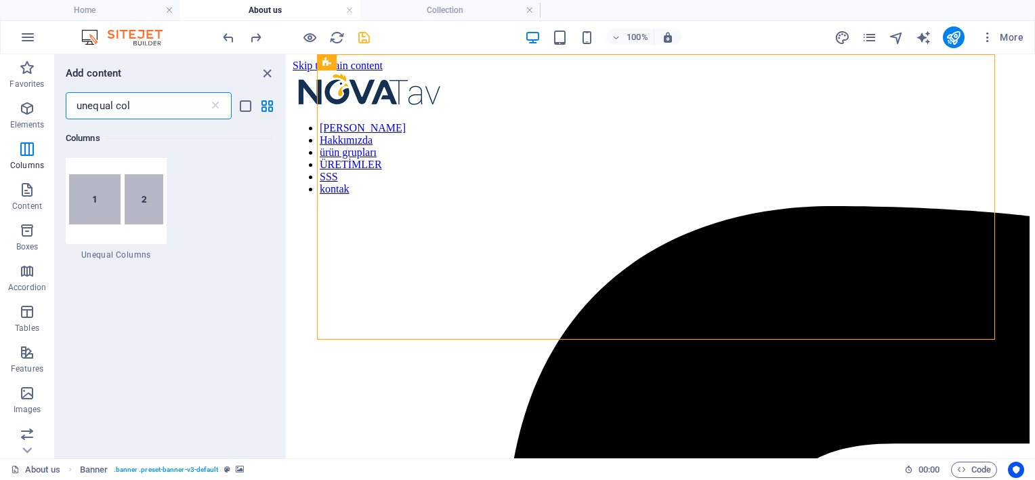
scroll to position [0, 0]
type input "unequal col"
click at [119, 212] on img at bounding box center [116, 202] width 94 height 50
click at [287, 212] on div "Reference Container Banner H1 Text Unequal Columns Container Image Container H2…" at bounding box center [661, 256] width 748 height 404
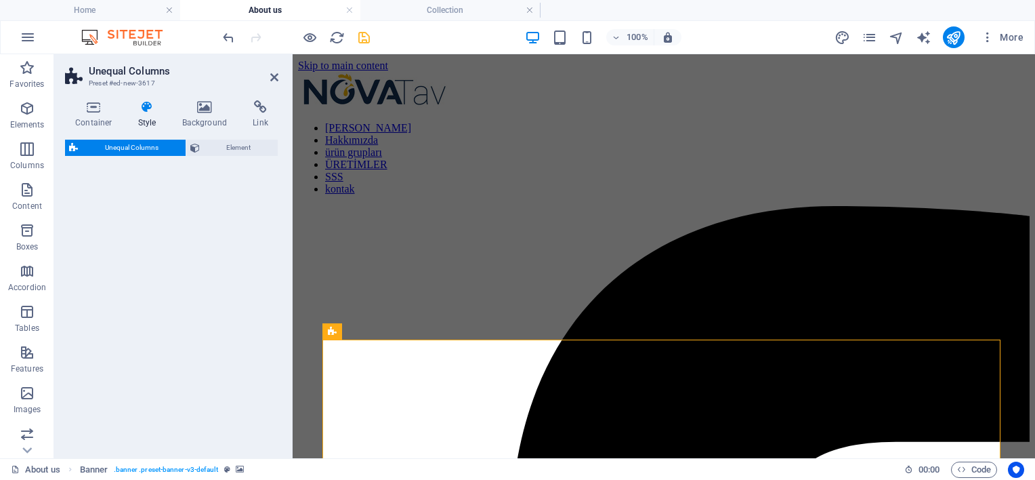
select select "%"
select select "rem"
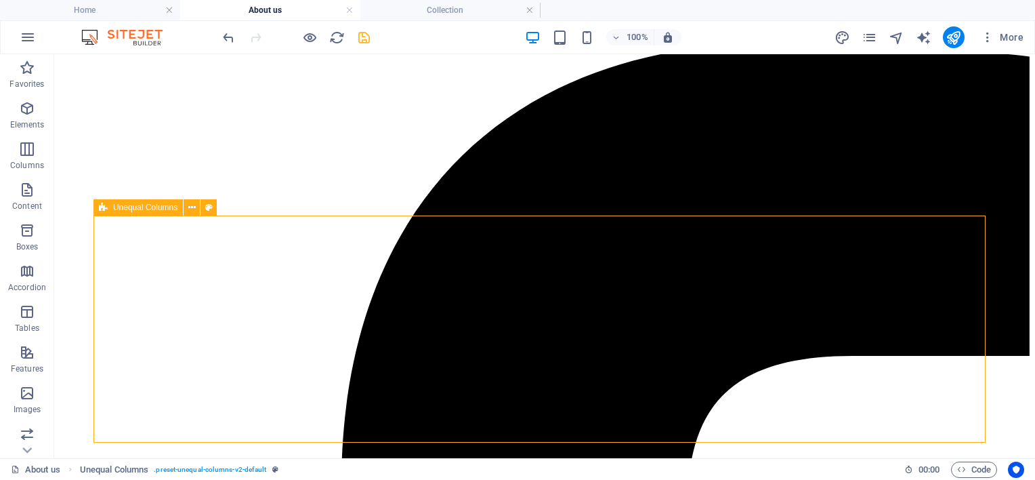
scroll to position [226, 0]
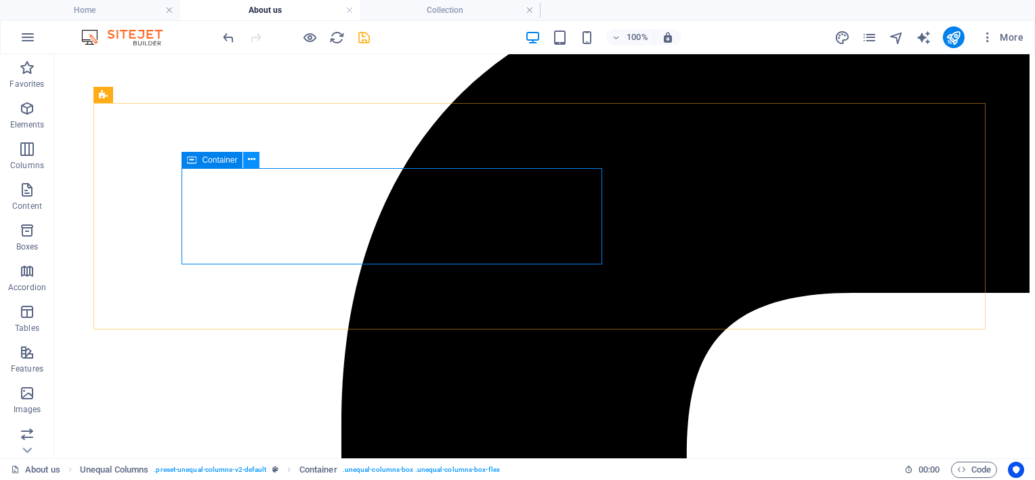
click at [254, 158] on icon at bounding box center [251, 159] width 7 height 14
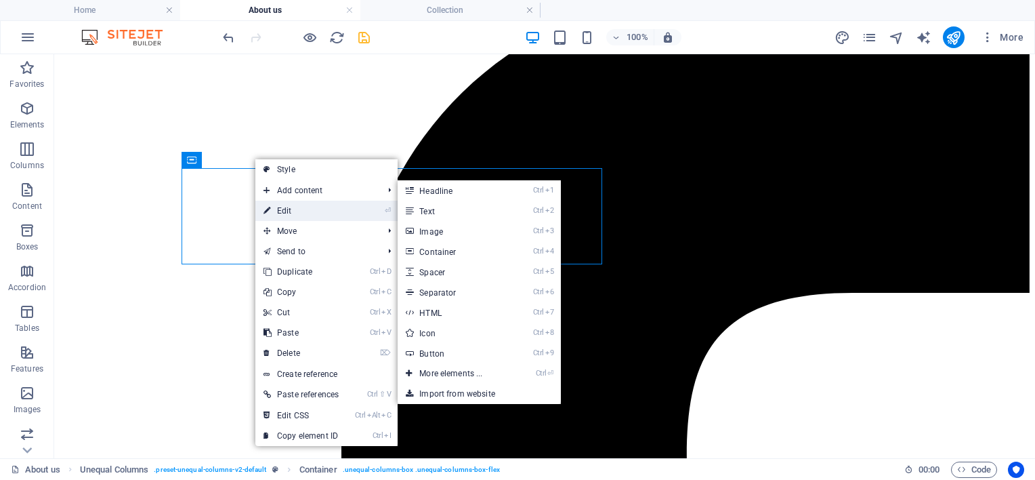
click at [312, 204] on link "⏎ Edit" at bounding box center [300, 210] width 91 height 20
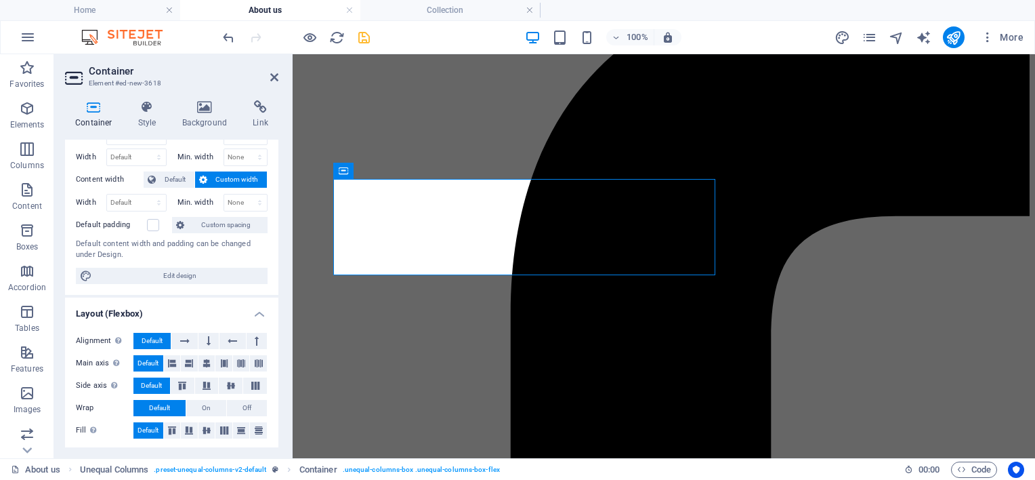
scroll to position [112, 0]
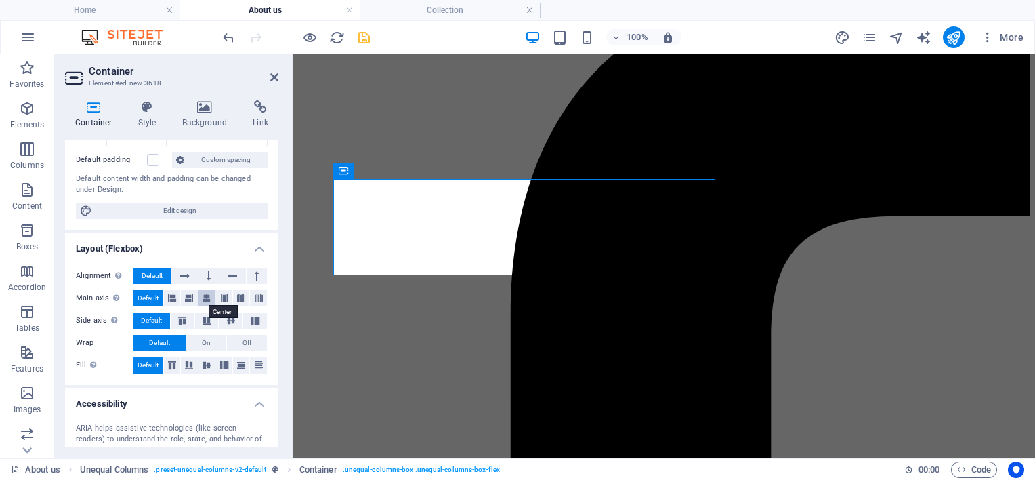
click at [209, 298] on icon at bounding box center [207, 298] width 8 height 16
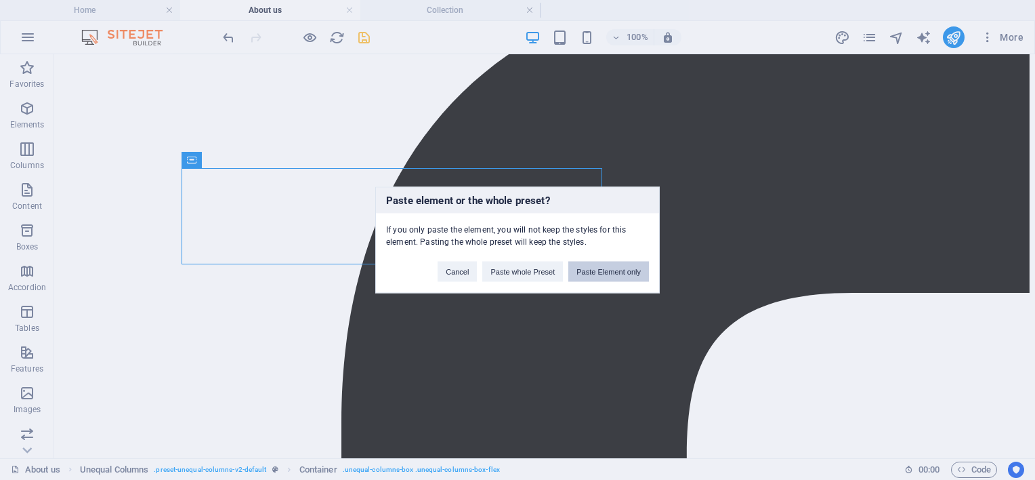
click at [599, 270] on button "Paste Element only" at bounding box center [608, 271] width 81 height 20
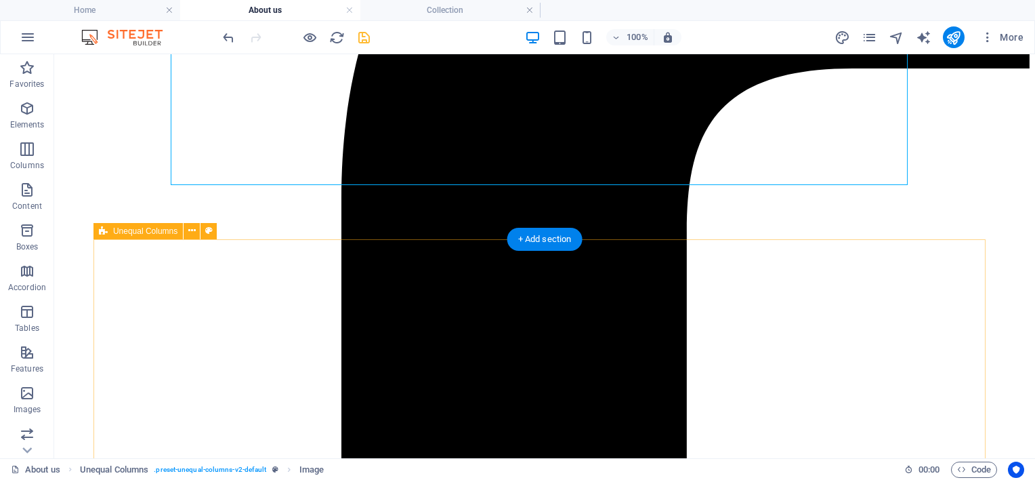
scroll to position [451, 0]
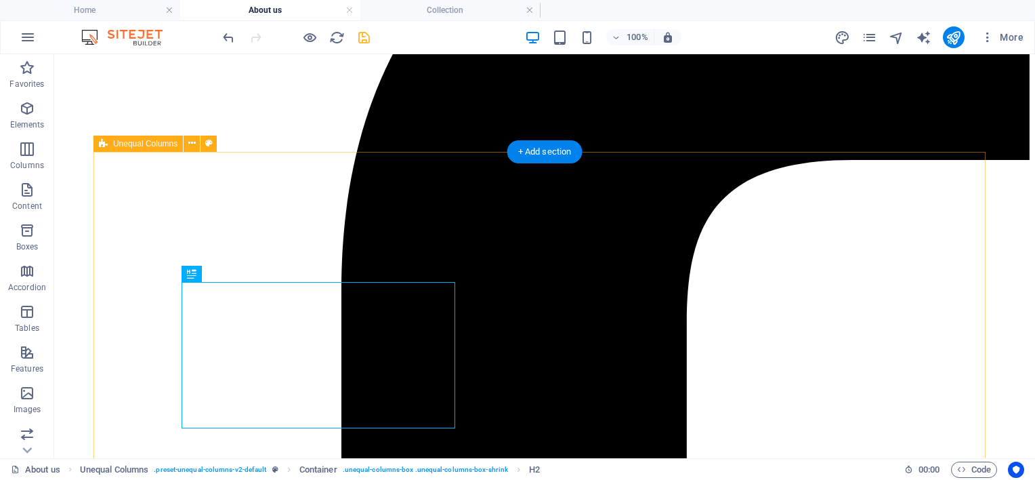
scroll to position [226, 0]
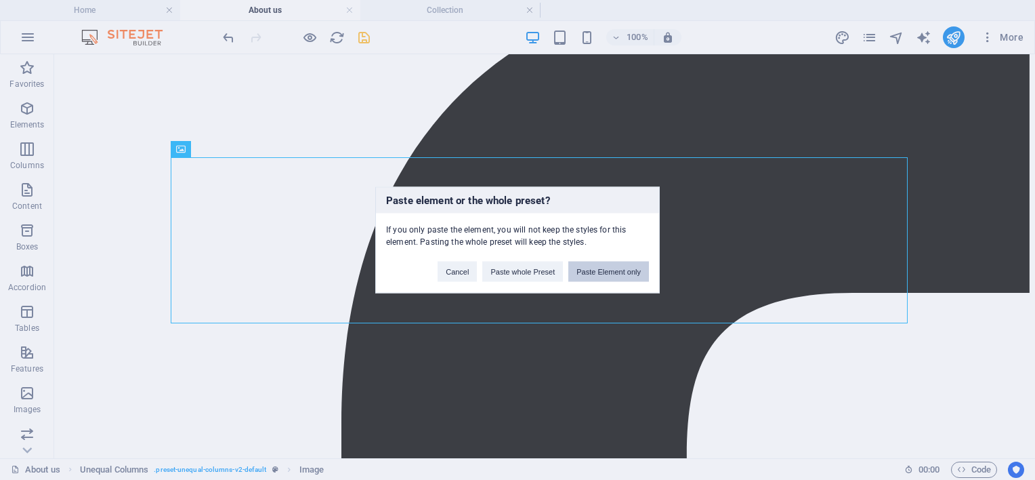
click at [592, 267] on button "Paste Element only" at bounding box center [608, 271] width 81 height 20
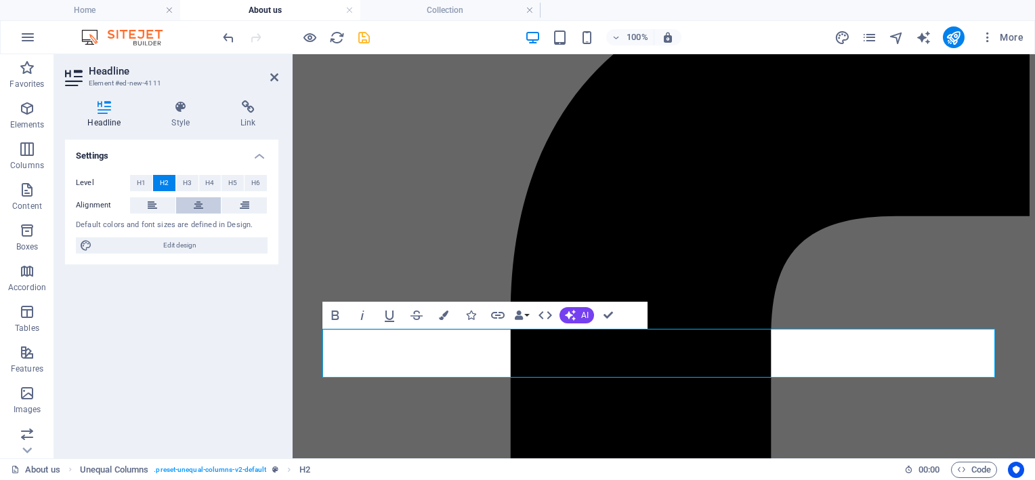
click at [200, 204] on icon at bounding box center [198, 205] width 9 height 16
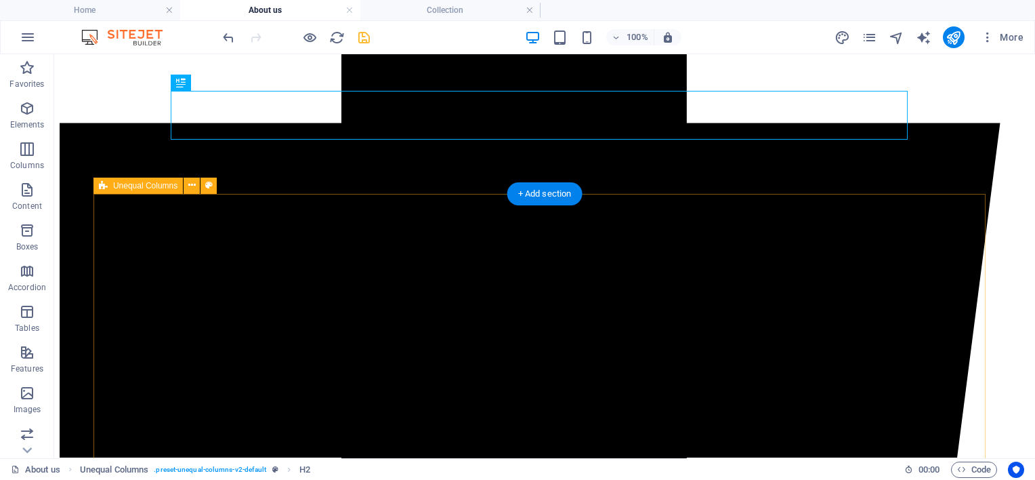
scroll to position [790, 0]
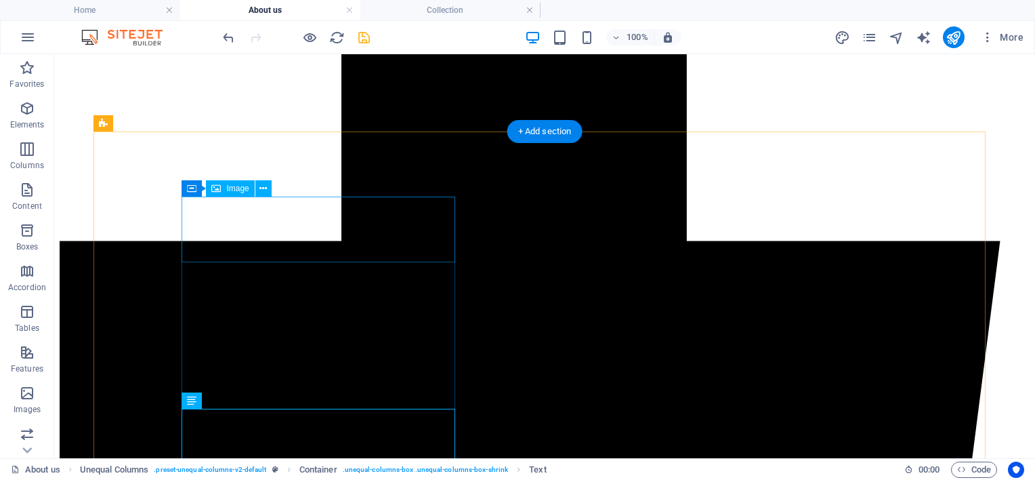
scroll to position [451, 0]
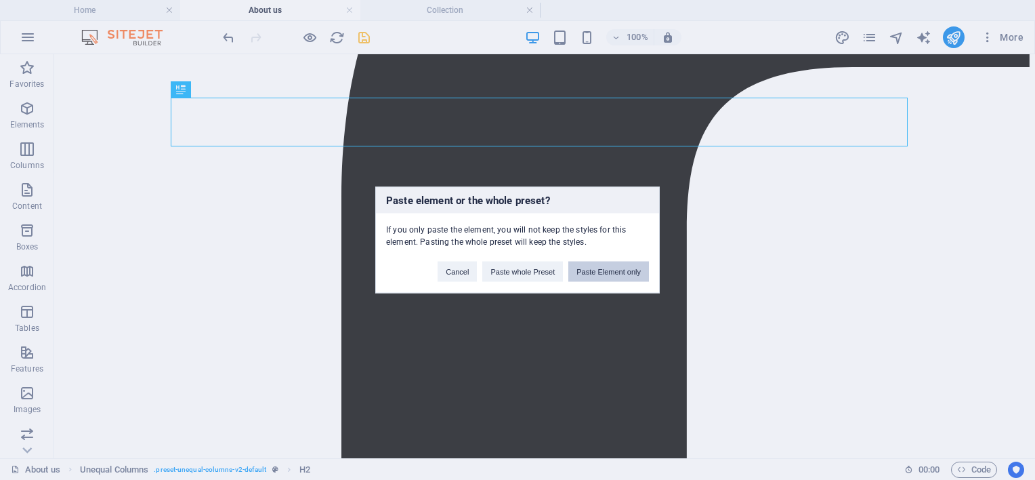
click at [596, 268] on button "Paste Element only" at bounding box center [608, 271] width 81 height 20
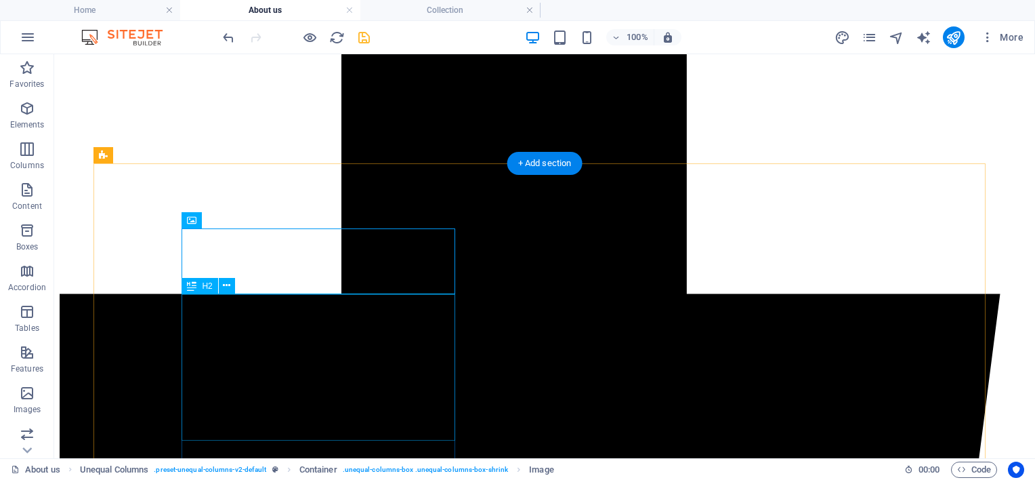
scroll to position [564, 0]
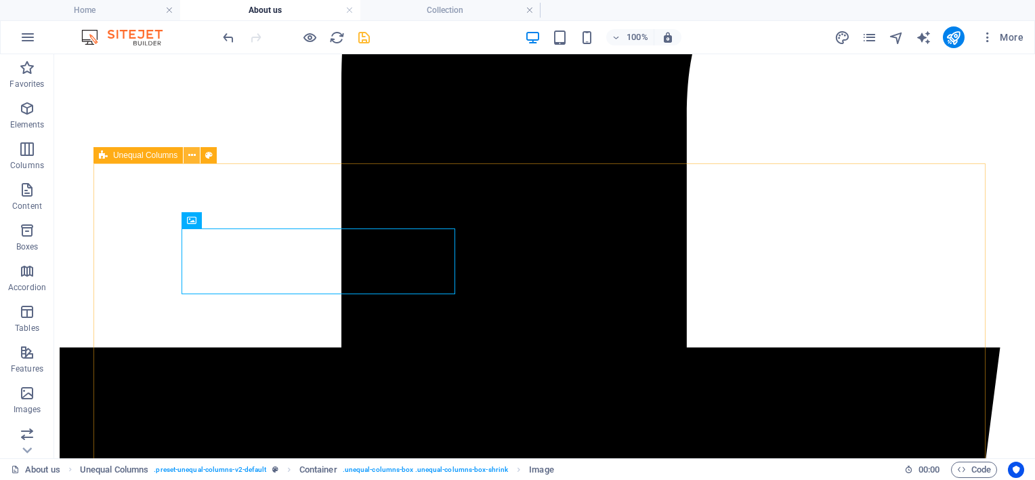
click at [194, 152] on icon at bounding box center [191, 155] width 7 height 14
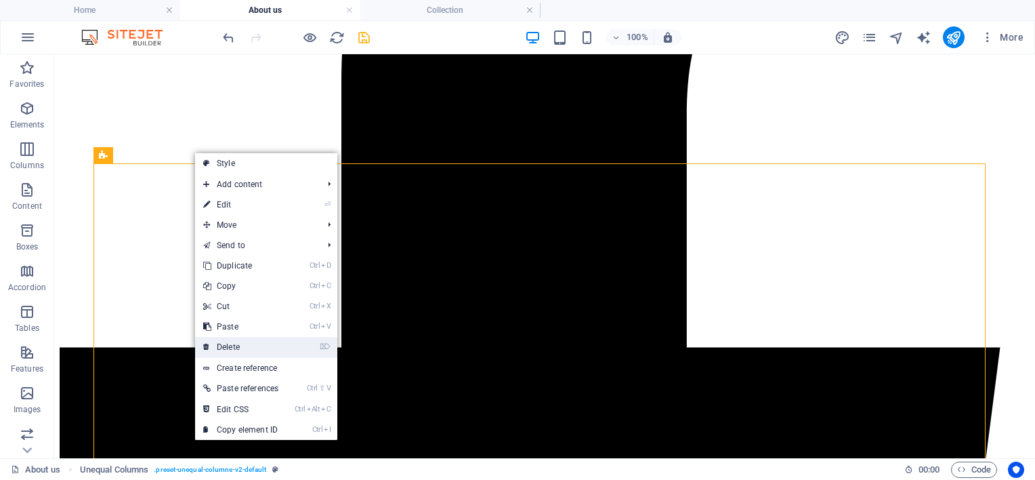
click at [230, 346] on link "⌦ Delete" at bounding box center [240, 347] width 91 height 20
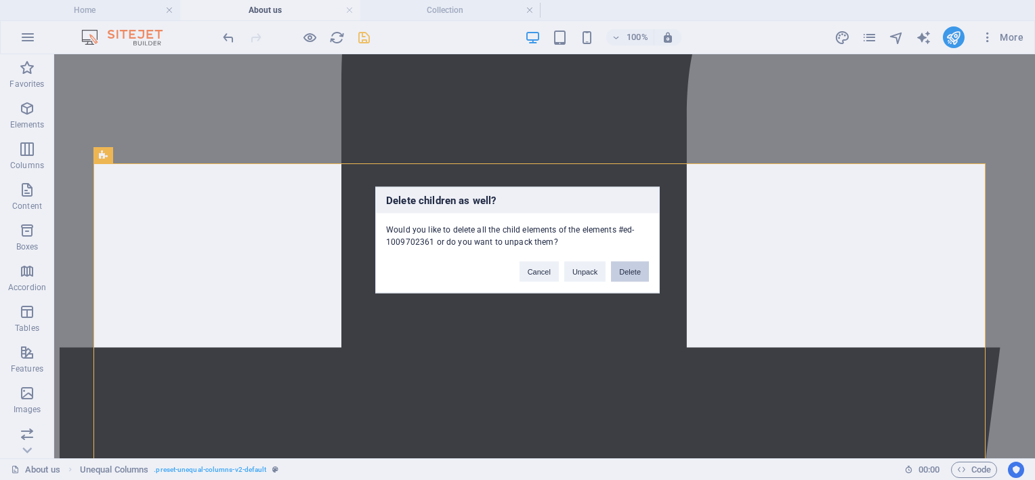
click at [629, 271] on button "Delete" at bounding box center [630, 271] width 38 height 20
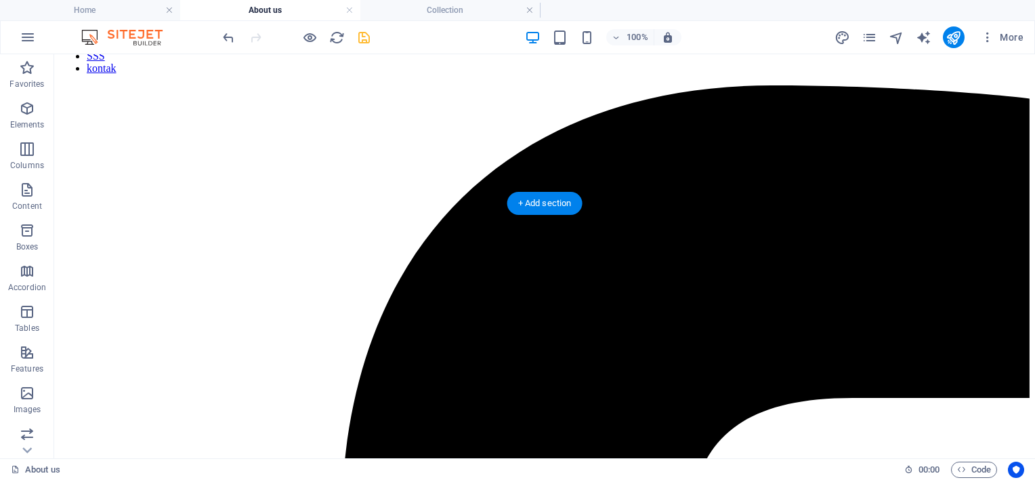
scroll to position [112, 0]
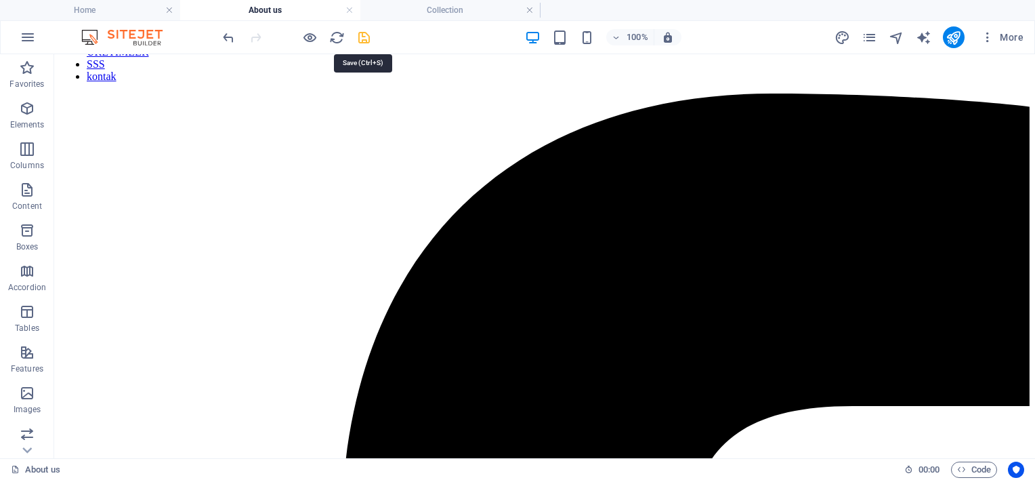
click at [359, 36] on icon "save" at bounding box center [364, 38] width 16 height 16
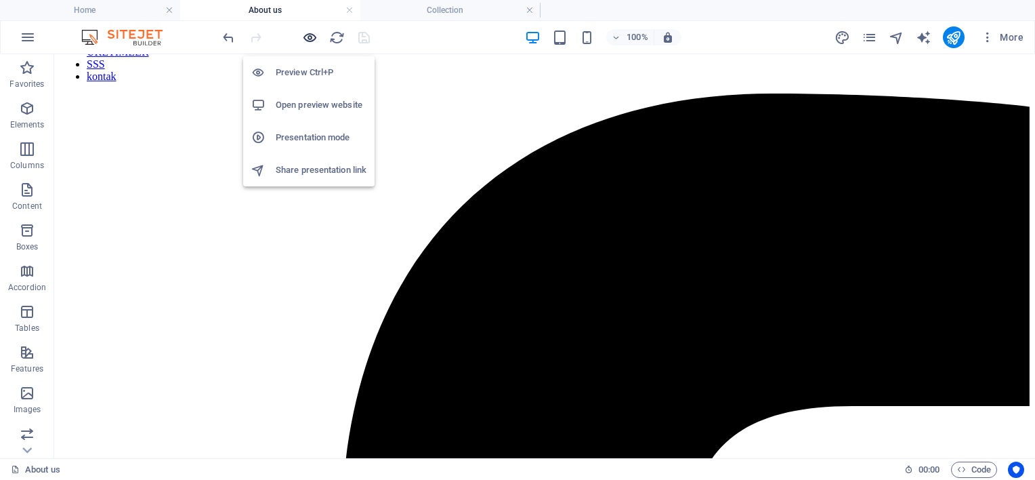
click at [311, 35] on icon "button" at bounding box center [310, 38] width 16 height 16
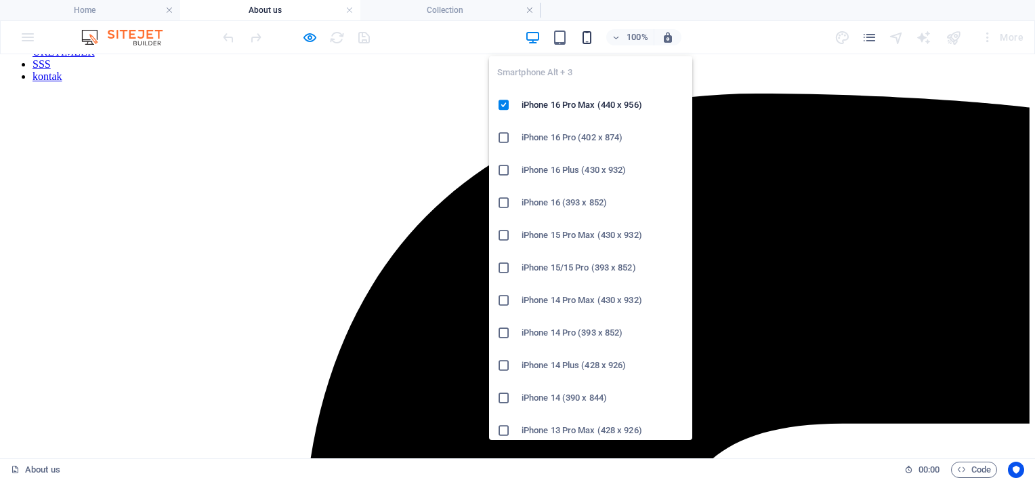
click at [587, 35] on icon "button" at bounding box center [587, 38] width 16 height 16
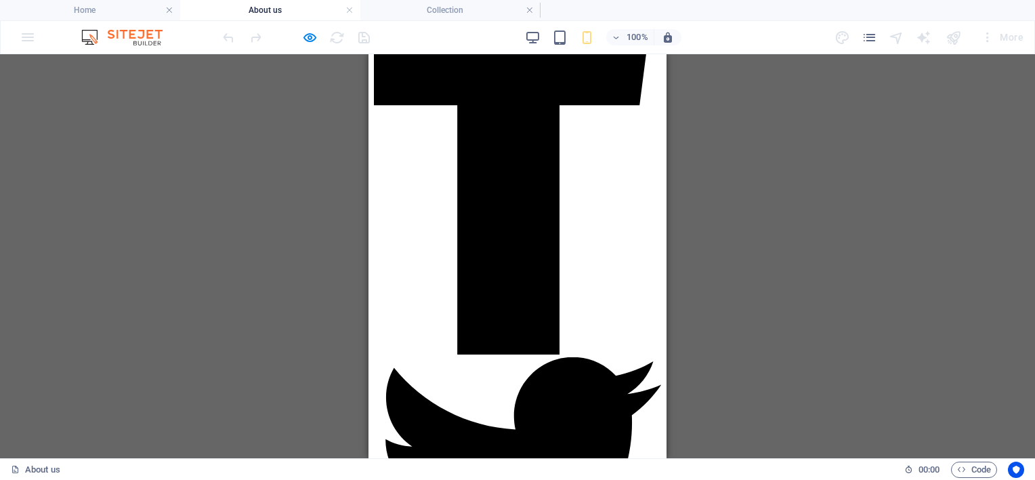
scroll to position [226, 0]
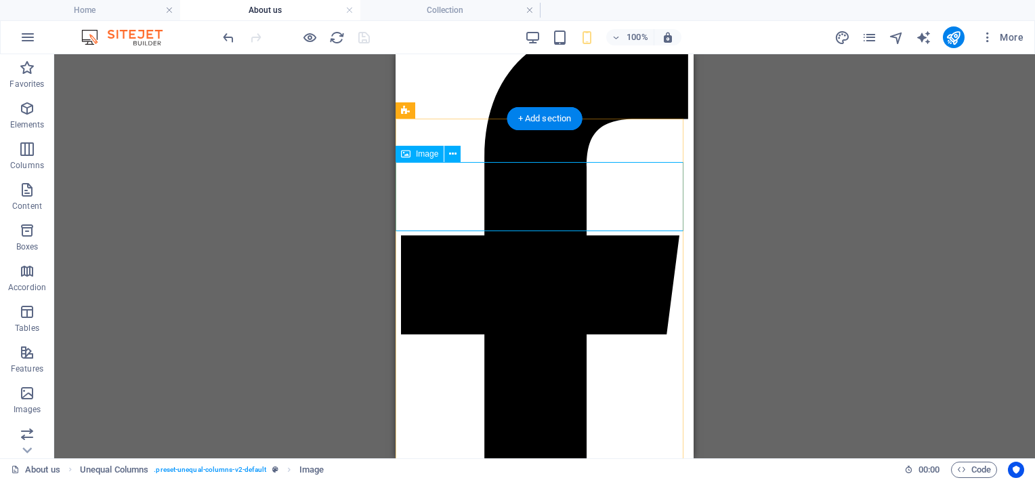
scroll to position [112, 0]
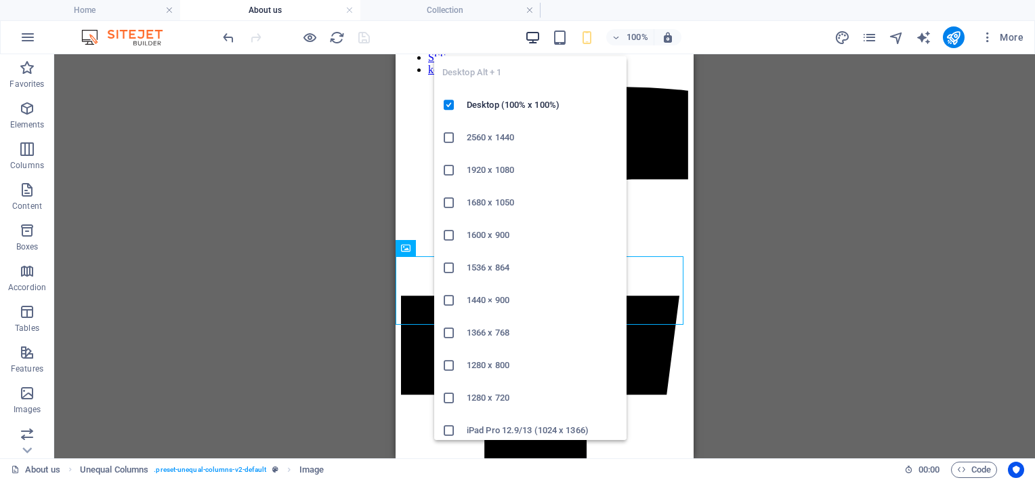
click at [532, 38] on icon "button" at bounding box center [533, 38] width 16 height 16
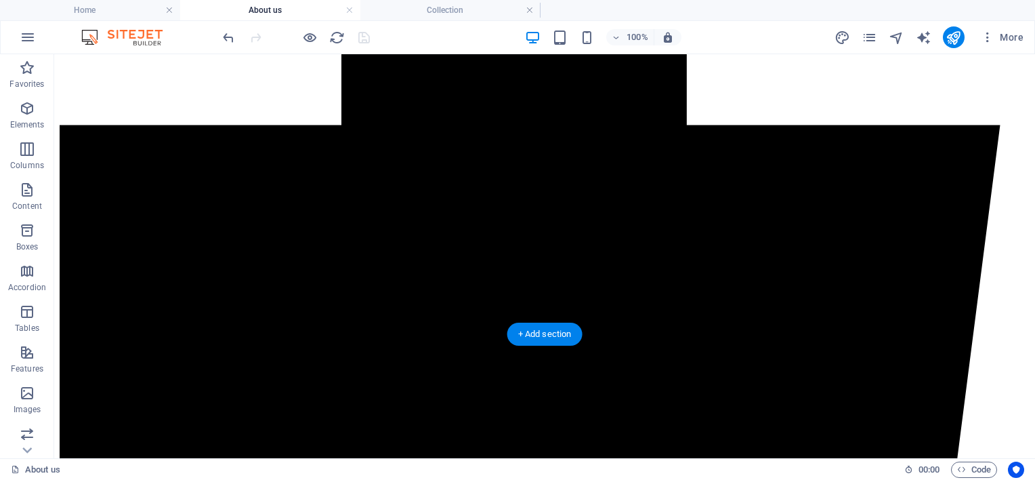
scroll to position [790, 0]
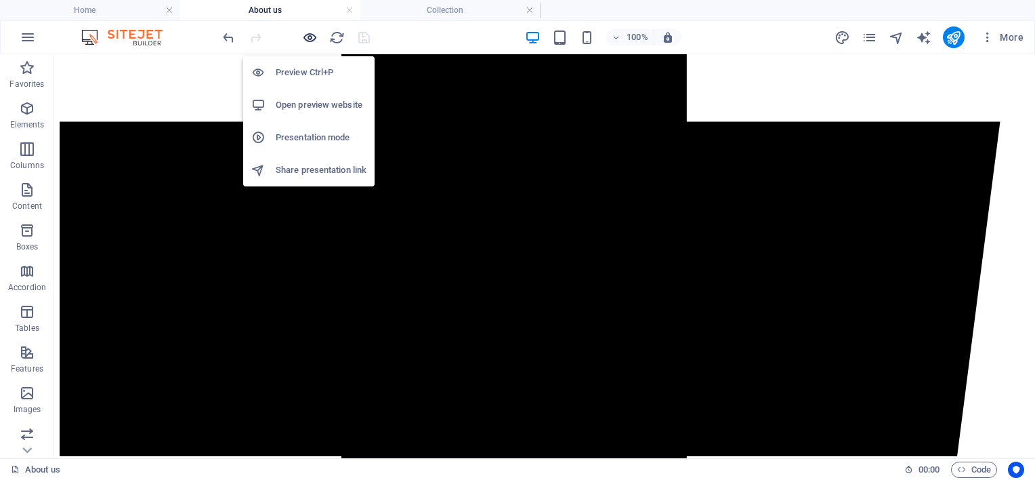
click at [313, 33] on icon "button" at bounding box center [310, 38] width 16 height 16
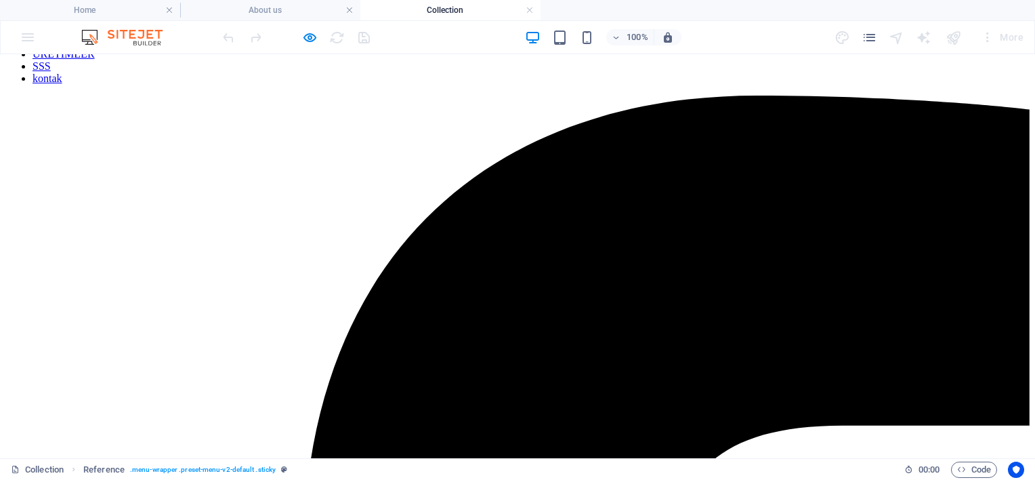
scroll to position [112, 0]
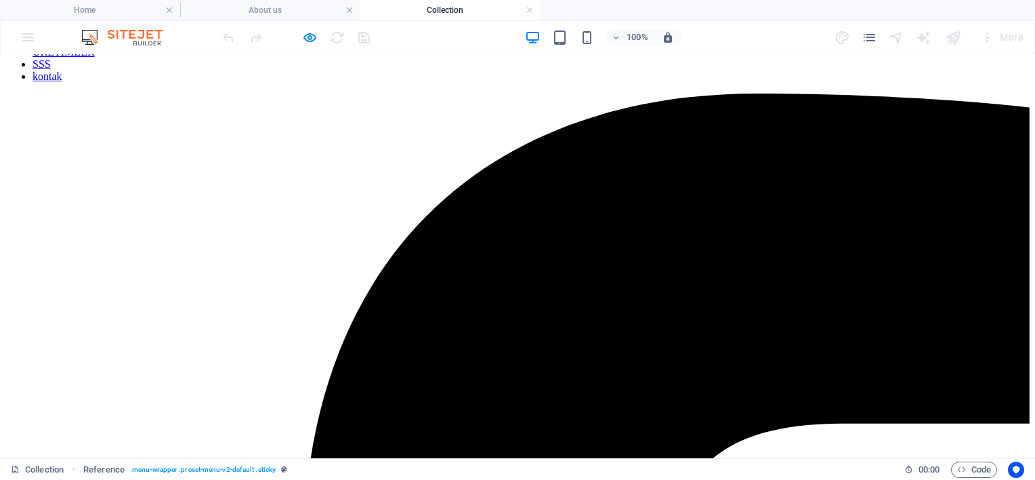
click at [85, 33] on link "Hakkımızda" at bounding box center [59, 28] width 53 height 12
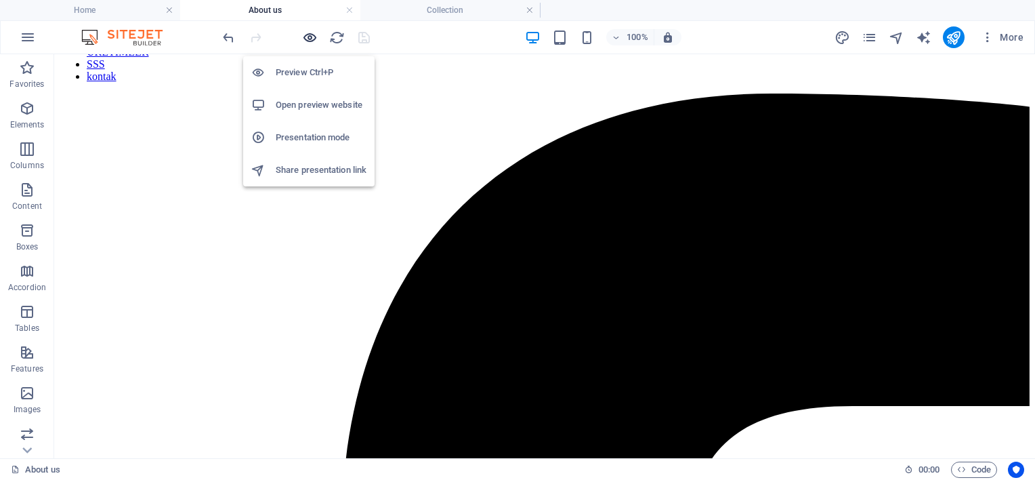
click at [312, 34] on icon "button" at bounding box center [310, 38] width 16 height 16
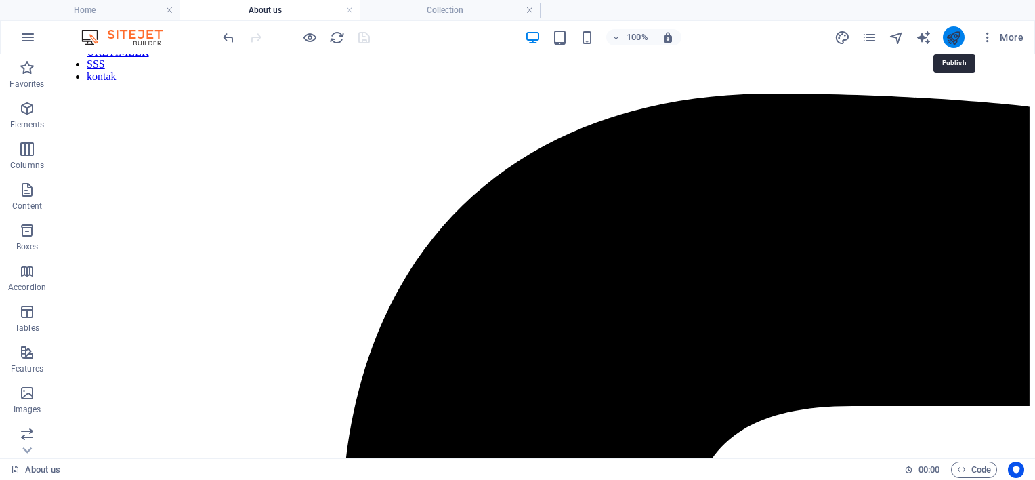
click at [958, 30] on icon "publish" at bounding box center [954, 38] width 16 height 16
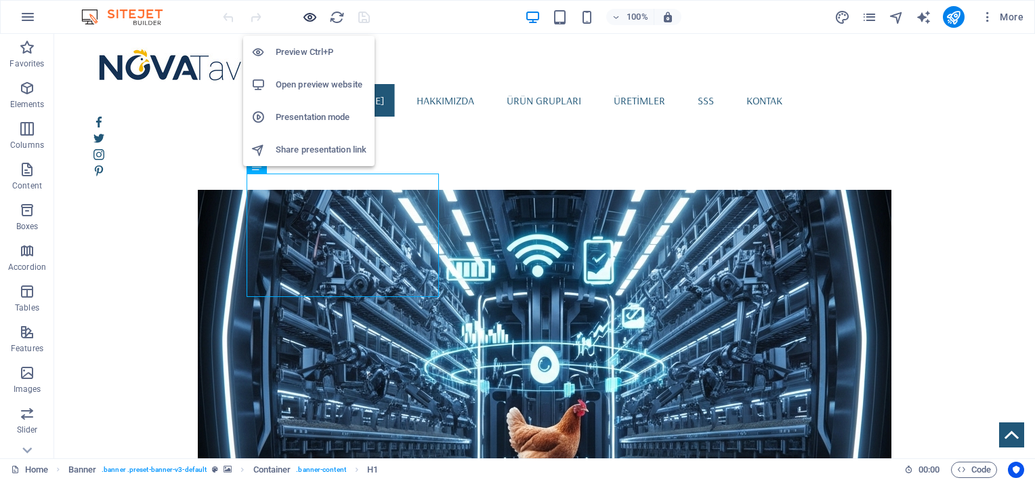
click at [303, 17] on icon "button" at bounding box center [310, 17] width 16 height 16
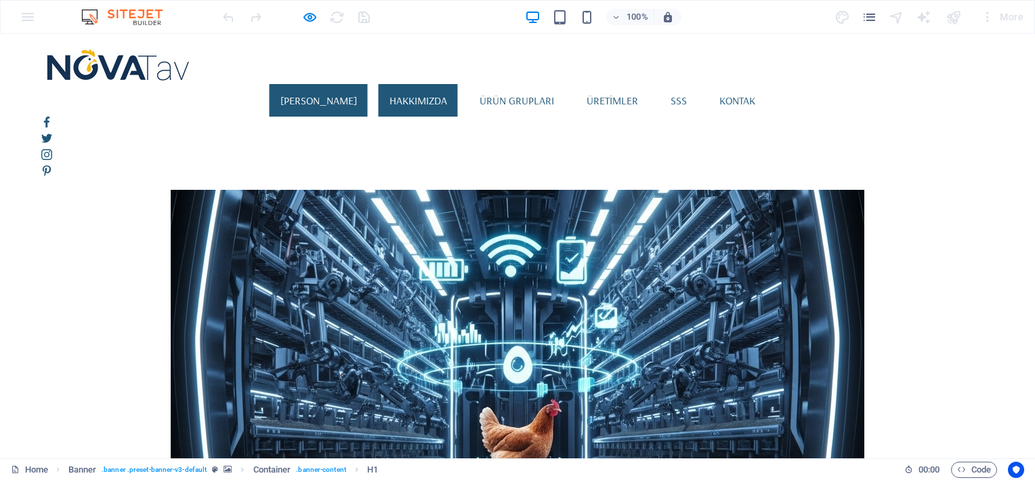
click at [444, 84] on link "Hakkımızda" at bounding box center [418, 100] width 79 height 33
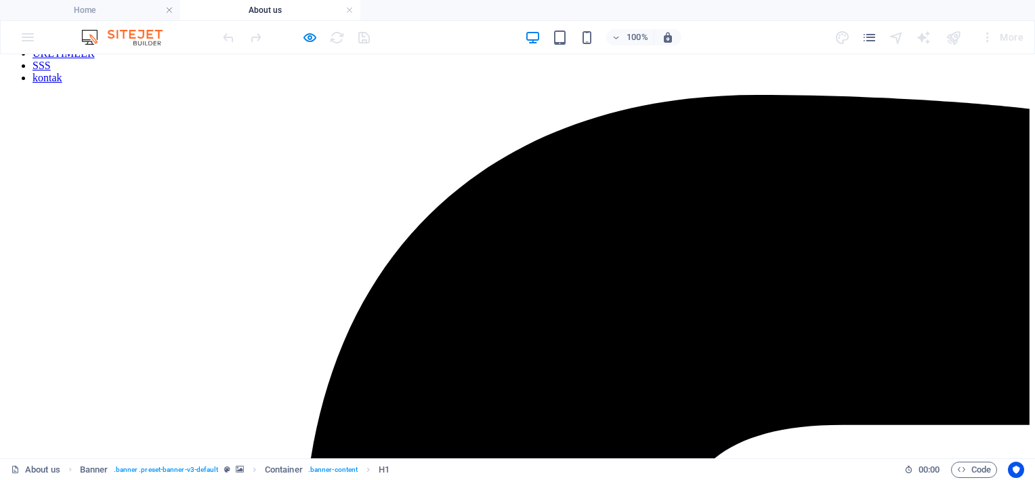
scroll to position [112, 0]
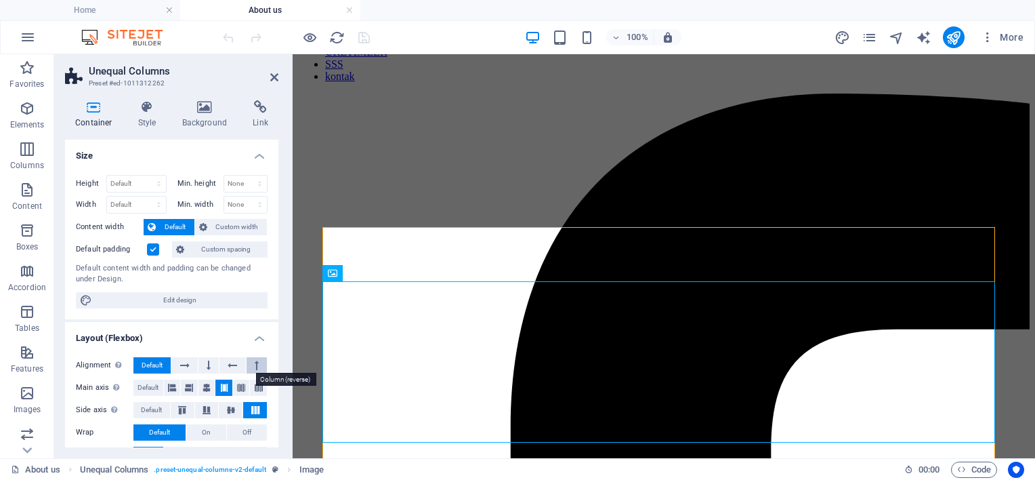
click at [255, 366] on icon at bounding box center [257, 365] width 4 height 16
click at [187, 406] on icon at bounding box center [182, 410] width 16 height 8
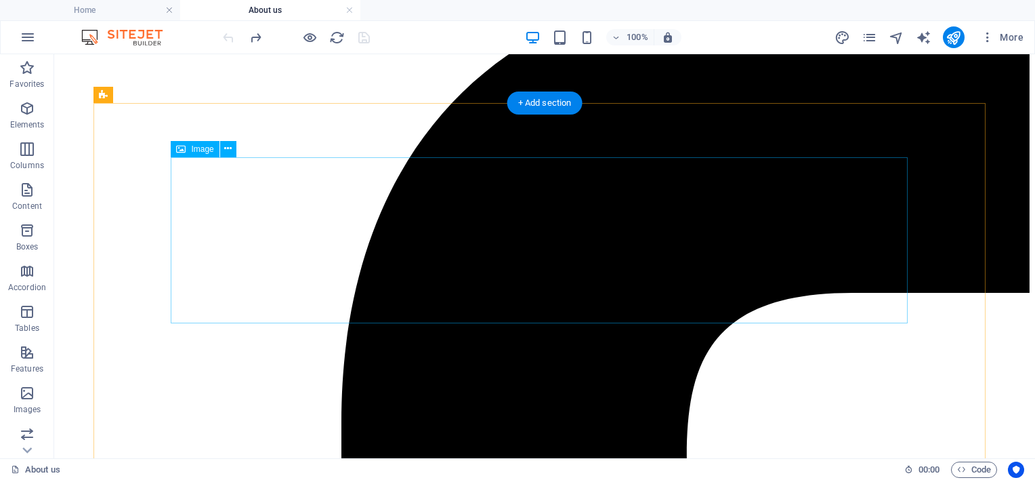
scroll to position [0, 0]
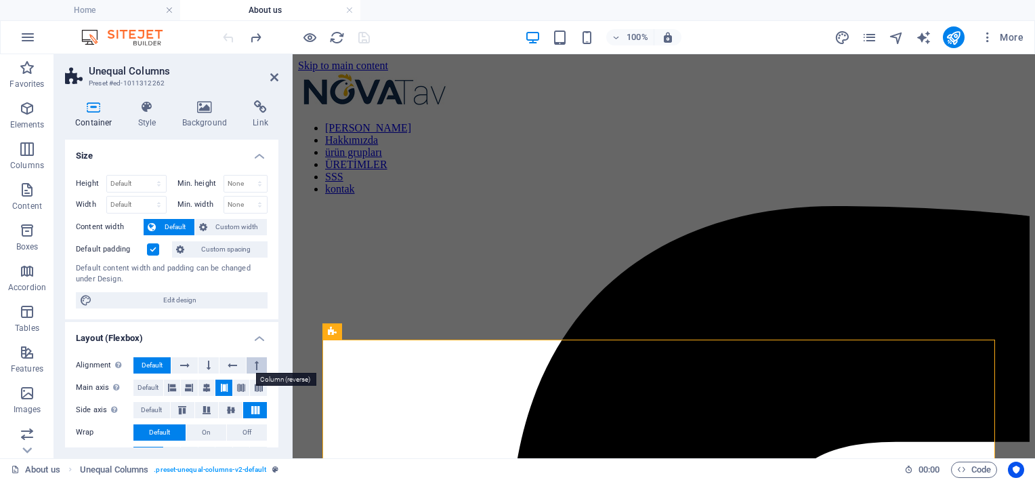
click at [258, 360] on button at bounding box center [257, 365] width 20 height 16
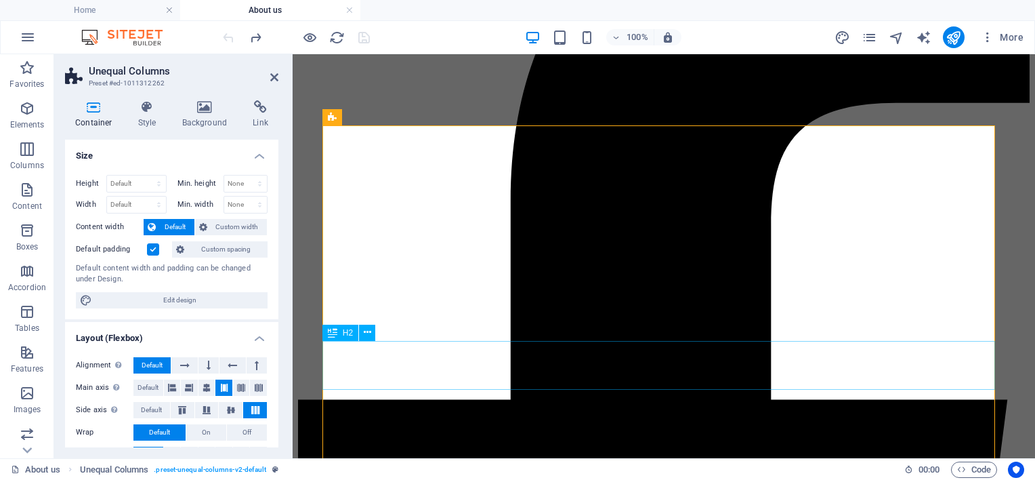
scroll to position [214, 0]
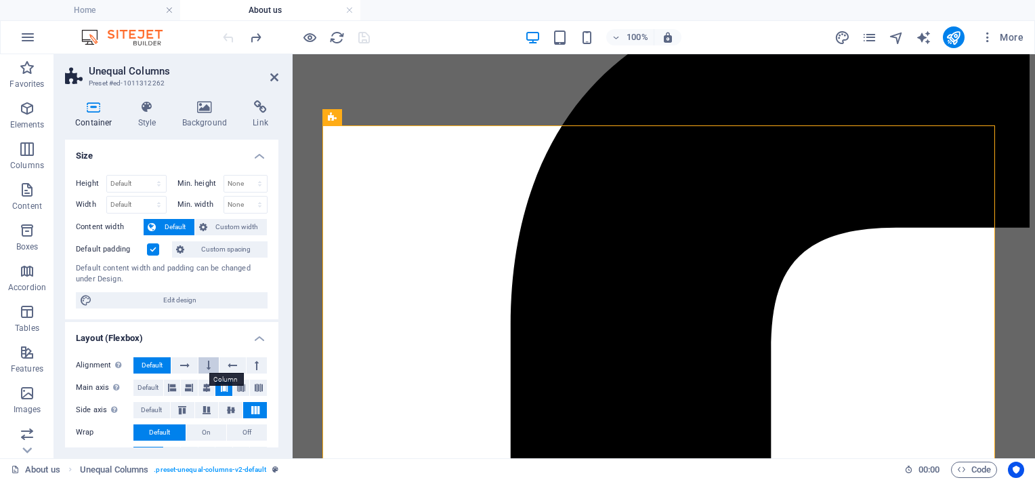
click at [209, 358] on button at bounding box center [208, 365] width 20 height 16
click at [161, 359] on span "Default" at bounding box center [152, 365] width 21 height 16
click at [259, 362] on button at bounding box center [257, 365] width 20 height 16
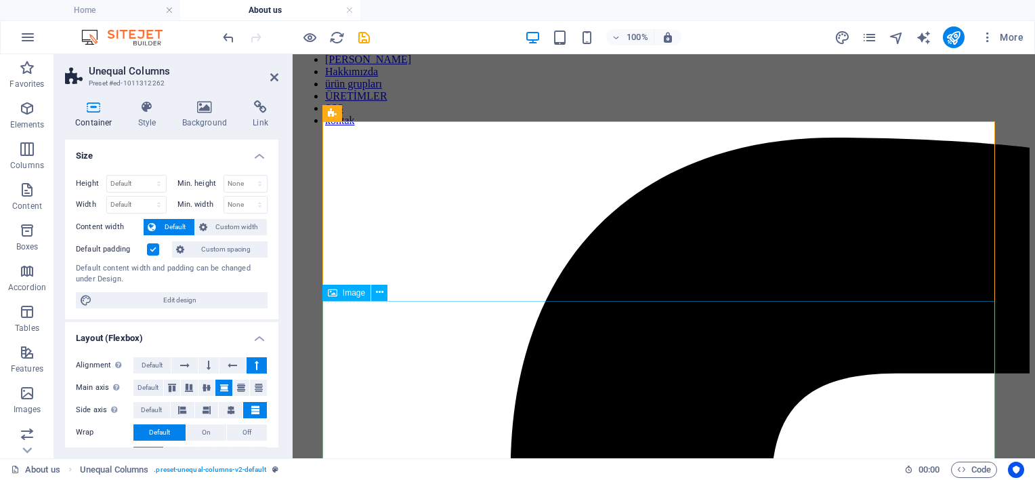
scroll to position [0, 0]
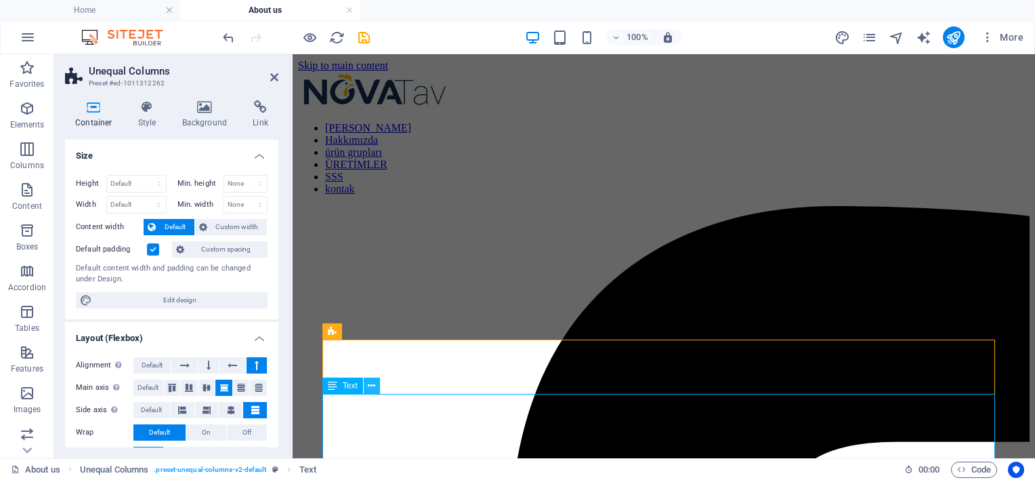
click at [373, 389] on icon at bounding box center [371, 386] width 7 height 14
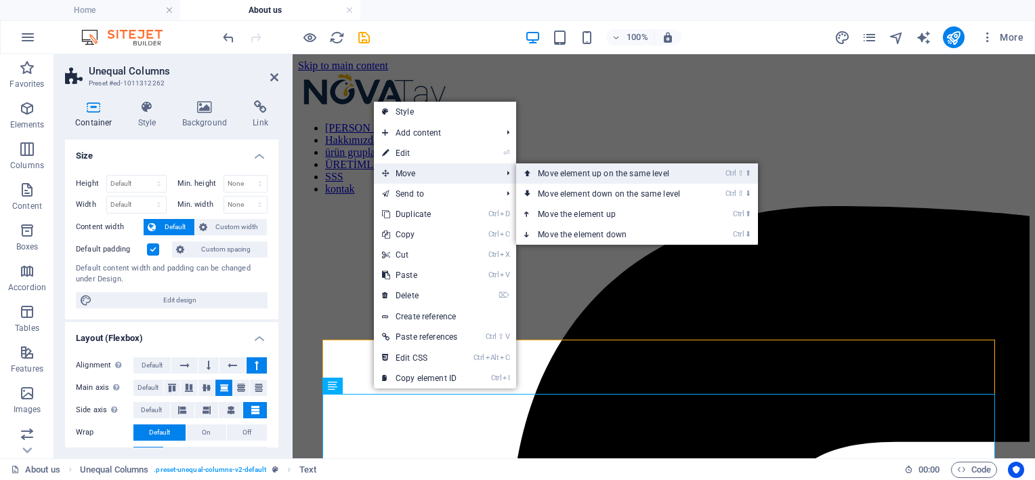
click at [570, 178] on link "Ctrl ⇧ ⬆ Move element up on the same level" at bounding box center [611, 173] width 191 height 20
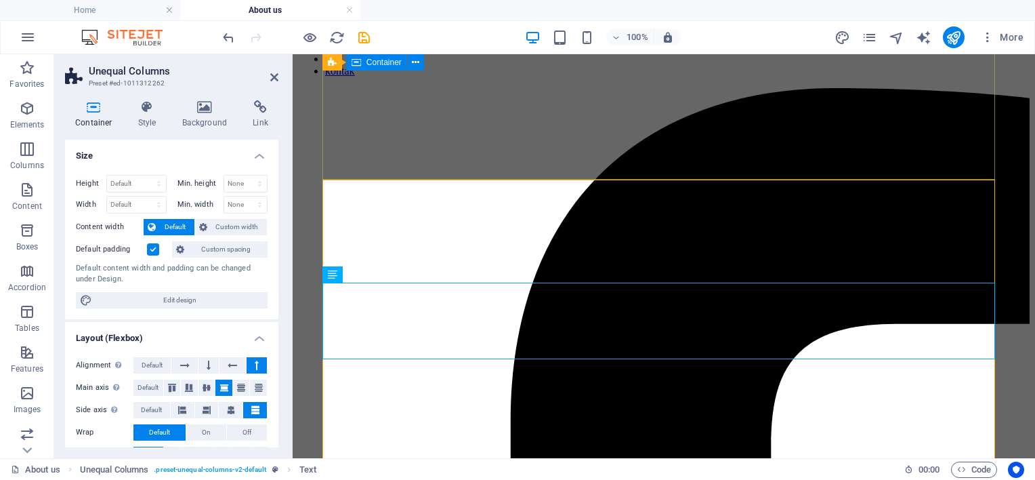
scroll to position [112, 0]
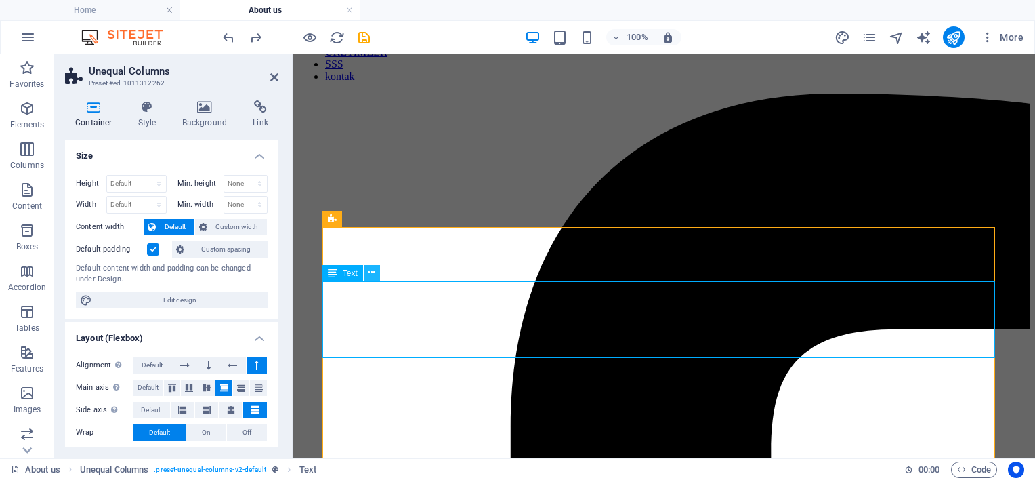
click at [374, 274] on icon at bounding box center [371, 273] width 7 height 14
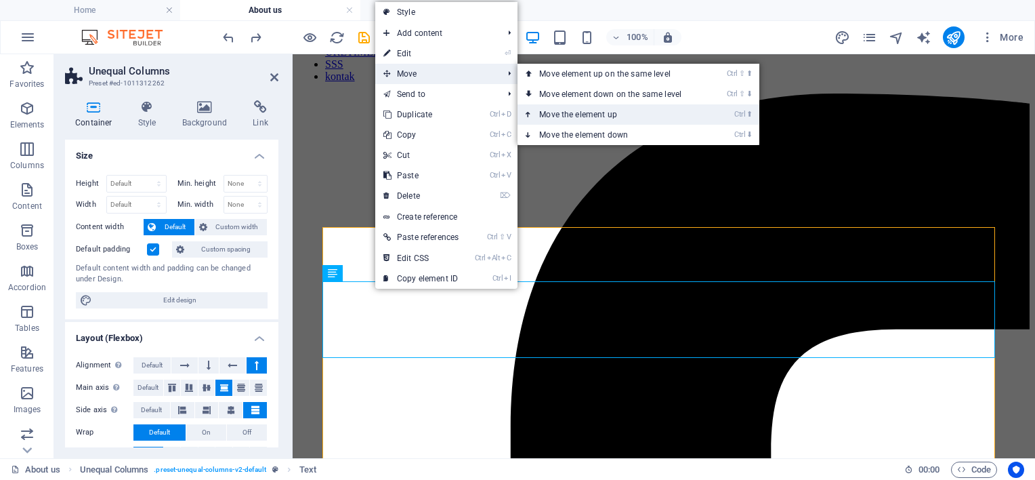
click at [589, 111] on link "Ctrl ⬆ Move the element up" at bounding box center [612, 114] width 191 height 20
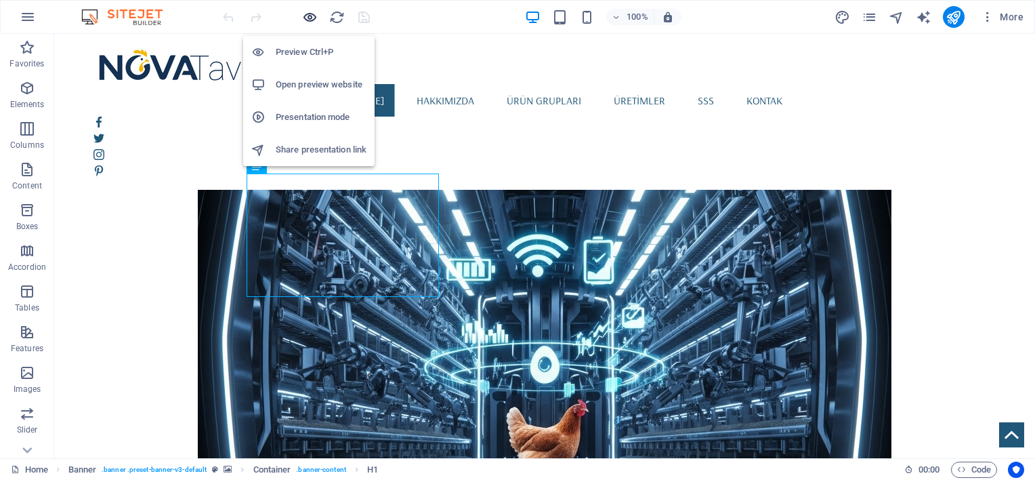
click at [305, 14] on icon "button" at bounding box center [310, 17] width 16 height 16
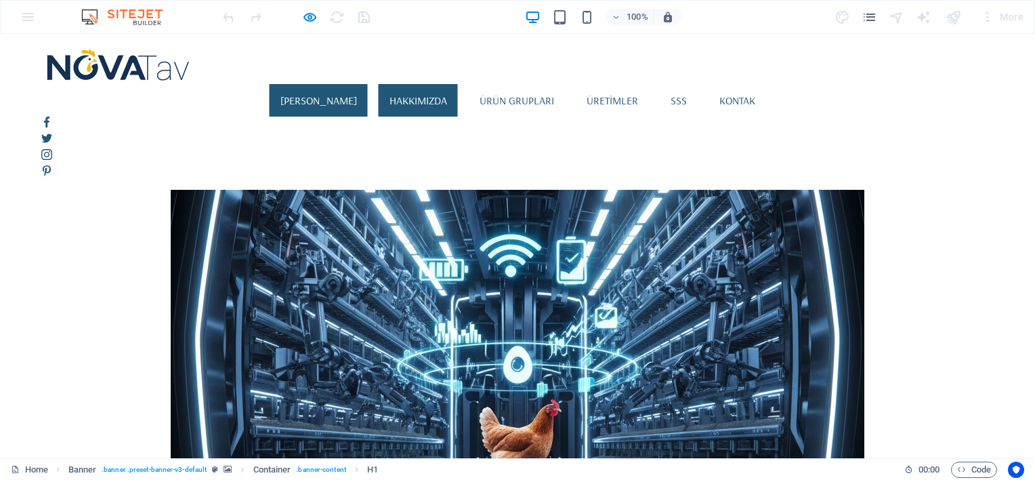
click at [448, 84] on link "Hakkımızda" at bounding box center [418, 100] width 79 height 33
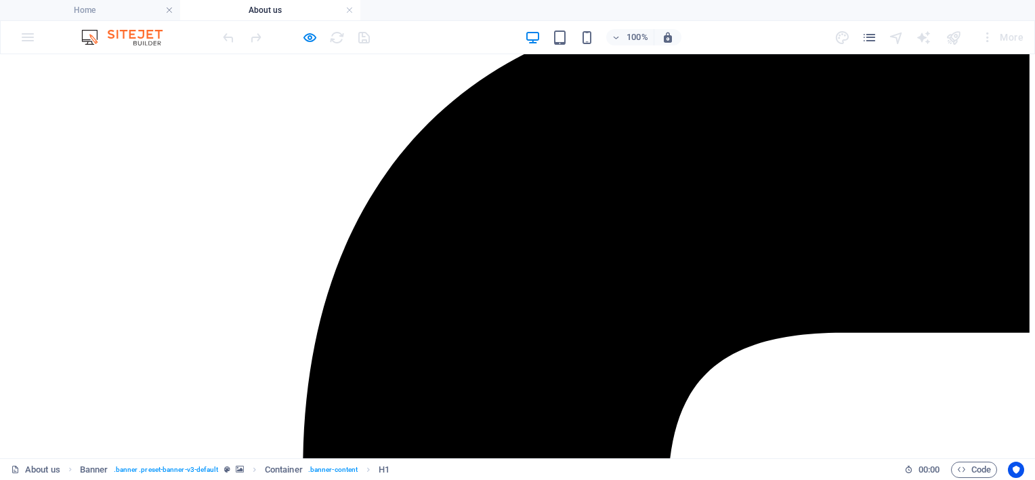
scroll to position [226, 0]
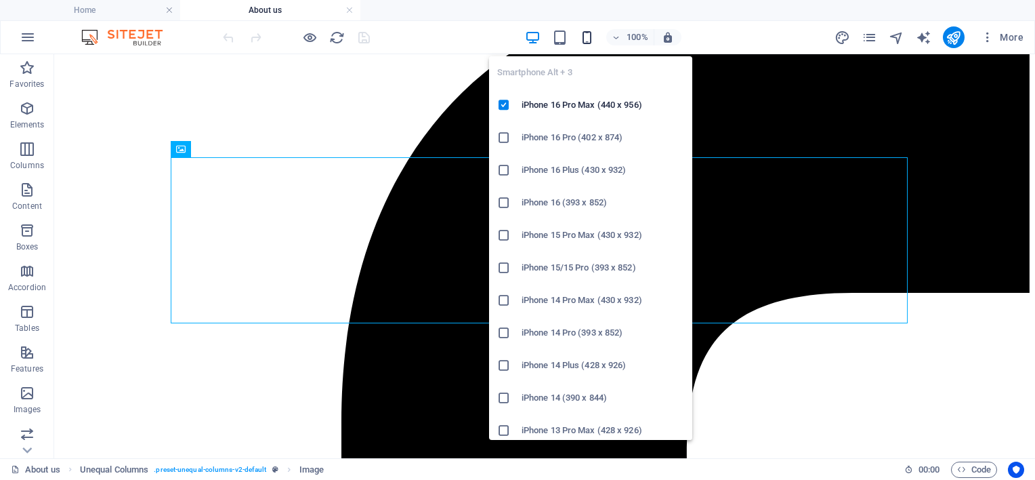
click at [589, 39] on icon "button" at bounding box center [587, 38] width 16 height 16
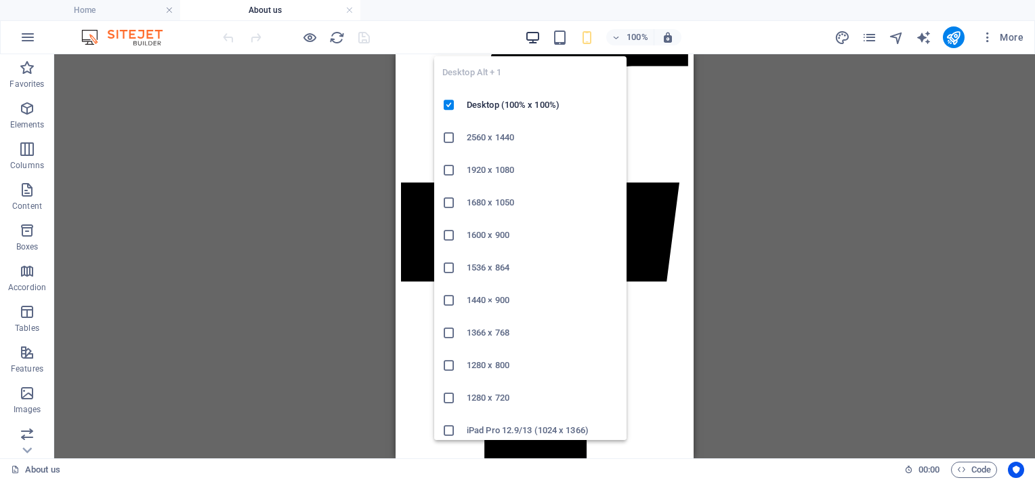
click at [528, 37] on icon "button" at bounding box center [533, 38] width 16 height 16
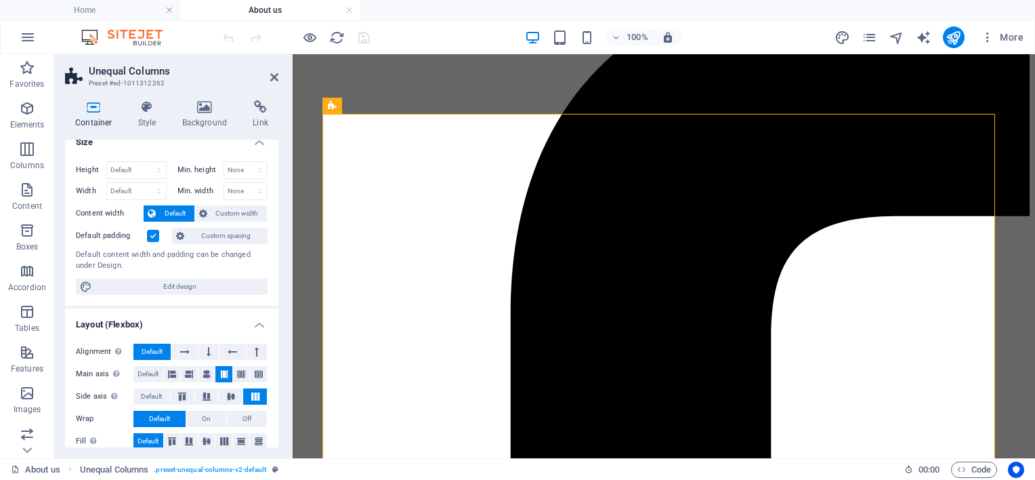
scroll to position [0, 0]
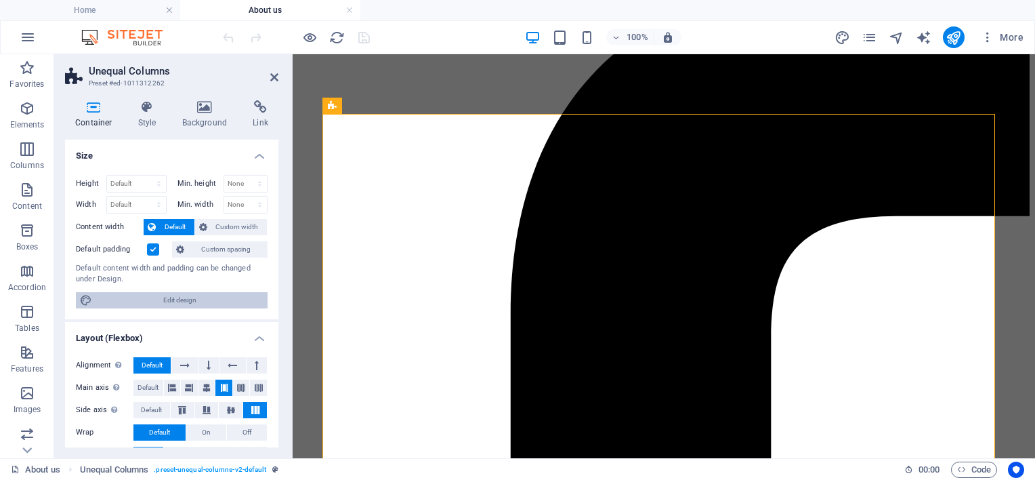
click at [200, 293] on span "Edit design" at bounding box center [179, 300] width 167 height 16
select select "rem"
select select "400"
select select "px"
select select "rem"
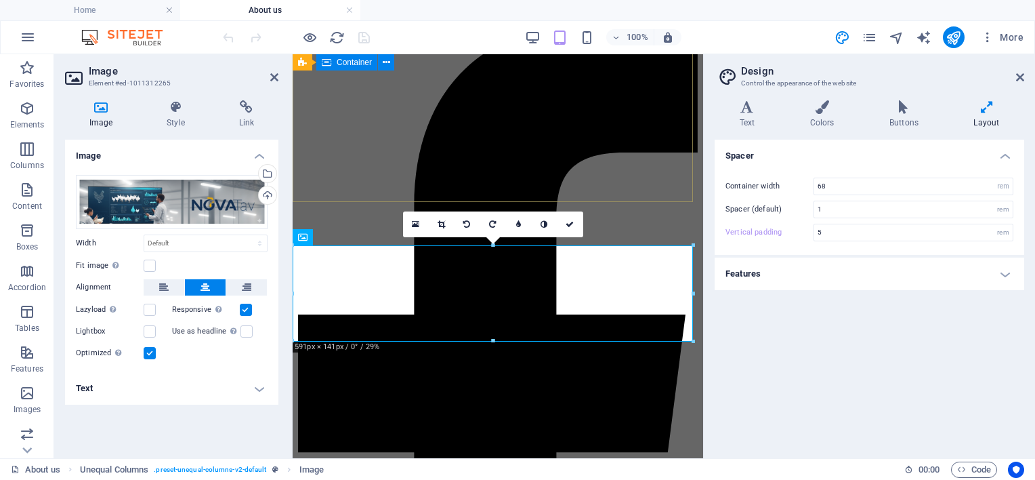
scroll to position [112, 0]
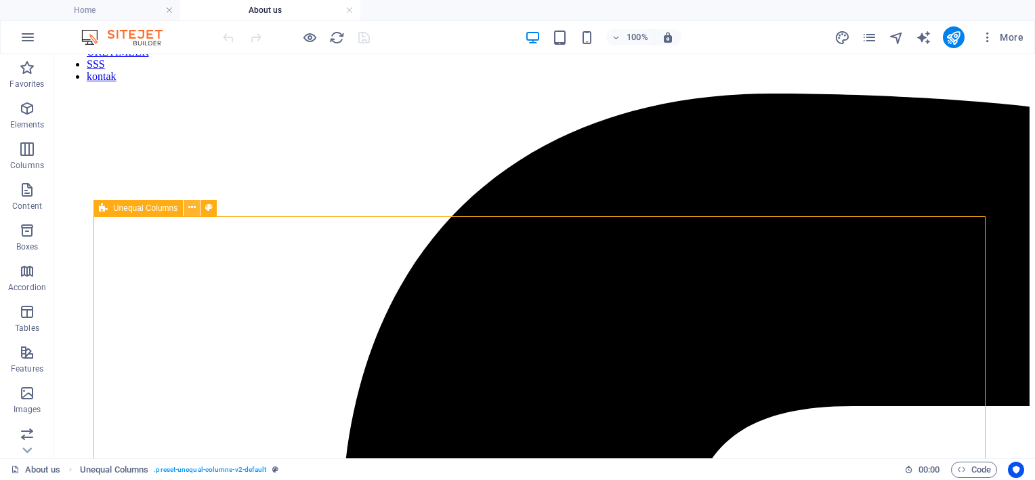
click at [192, 208] on icon at bounding box center [191, 207] width 7 height 14
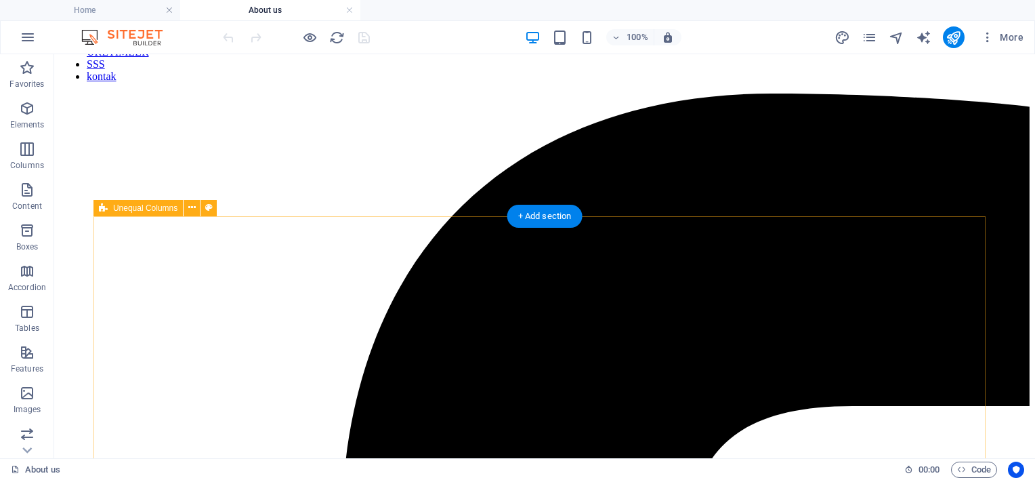
drag, startPoint x: 147, startPoint y: 262, endPoint x: 158, endPoint y: 252, distance: 15.4
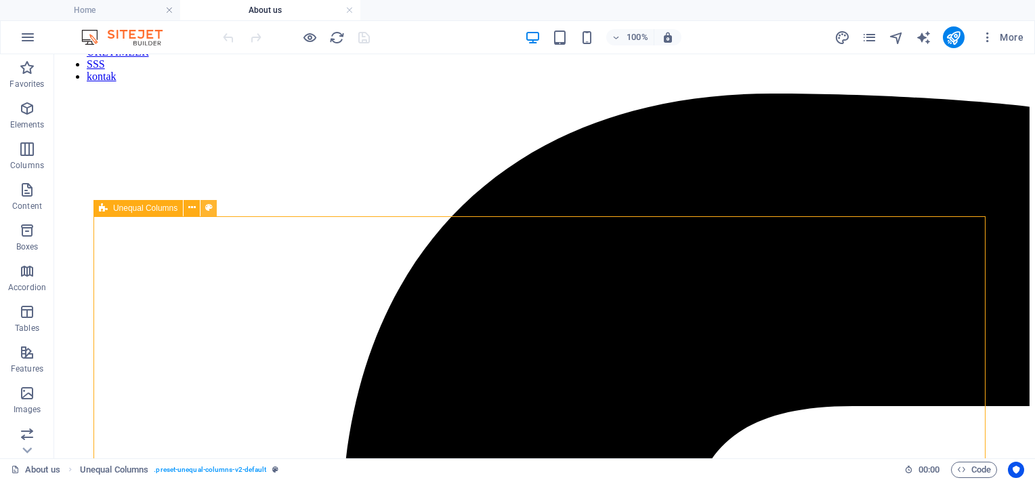
click at [214, 212] on button at bounding box center [208, 208] width 16 height 16
select select "%"
select select "rem"
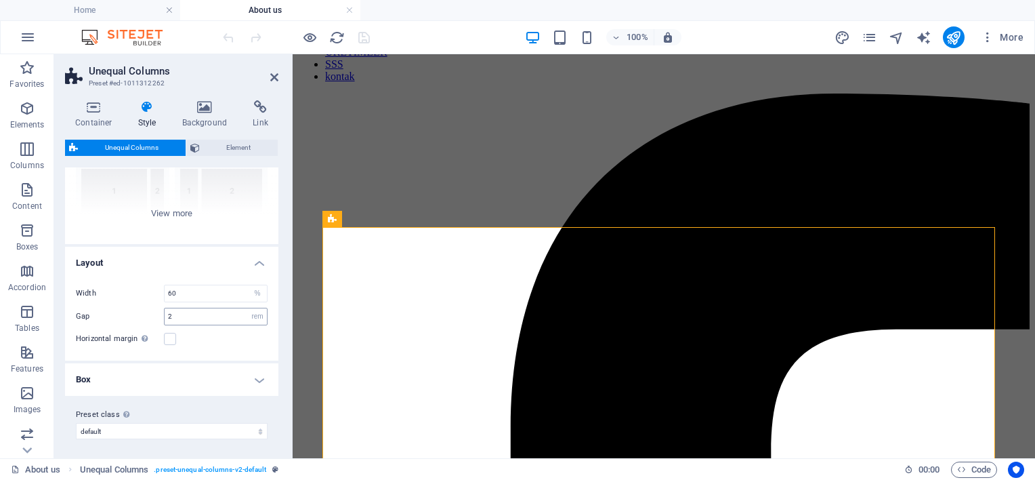
scroll to position [152, 0]
click at [169, 338] on label at bounding box center [170, 337] width 12 height 12
click at [0, 0] on input "Horizontal margin Only if the containers "Content width" is not set to "Default"" at bounding box center [0, 0] width 0 height 0
click at [169, 338] on label at bounding box center [170, 337] width 12 height 12
click at [0, 0] on input "Horizontal margin Only if the containers "Content width" is not set to "Default"" at bounding box center [0, 0] width 0 height 0
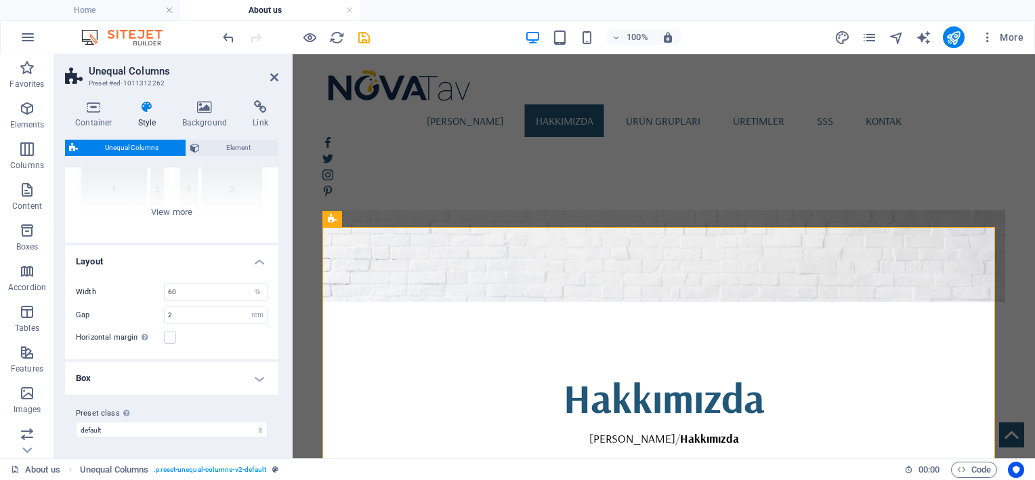
click at [188, 375] on h4 "Box" at bounding box center [171, 378] width 213 height 33
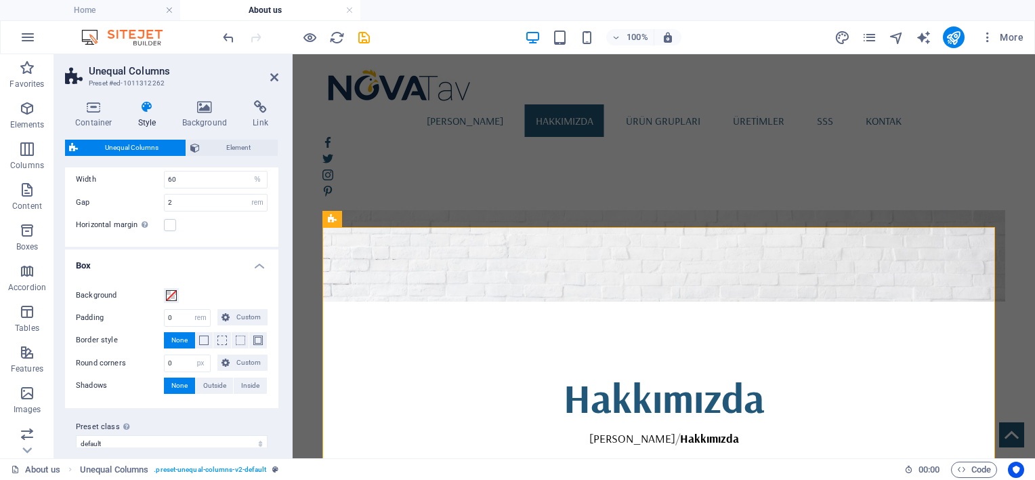
scroll to position [266, 0]
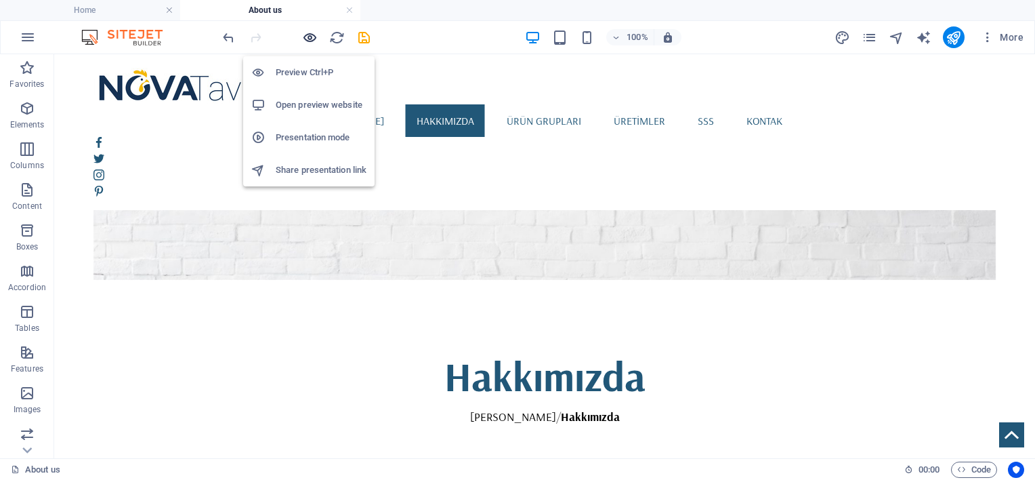
click at [310, 36] on icon "button" at bounding box center [310, 38] width 16 height 16
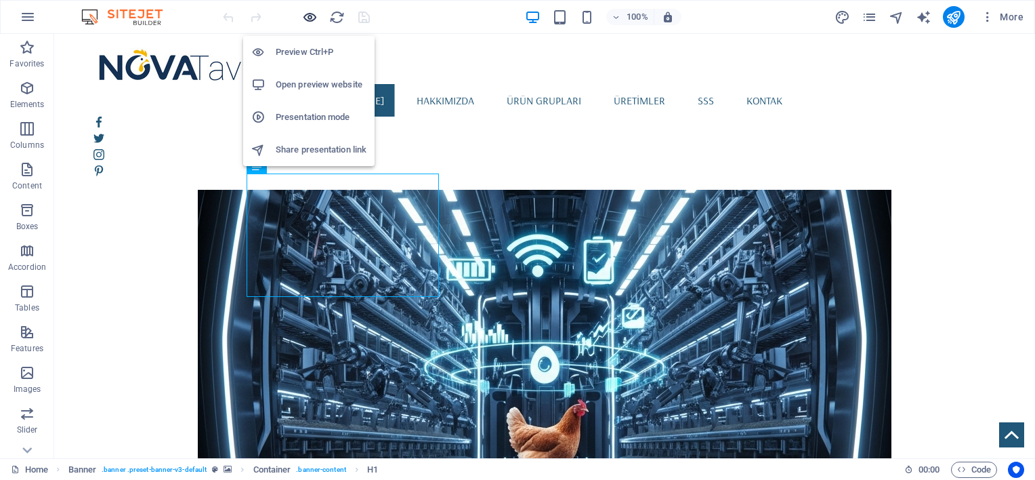
click at [311, 16] on icon "button" at bounding box center [310, 17] width 16 height 16
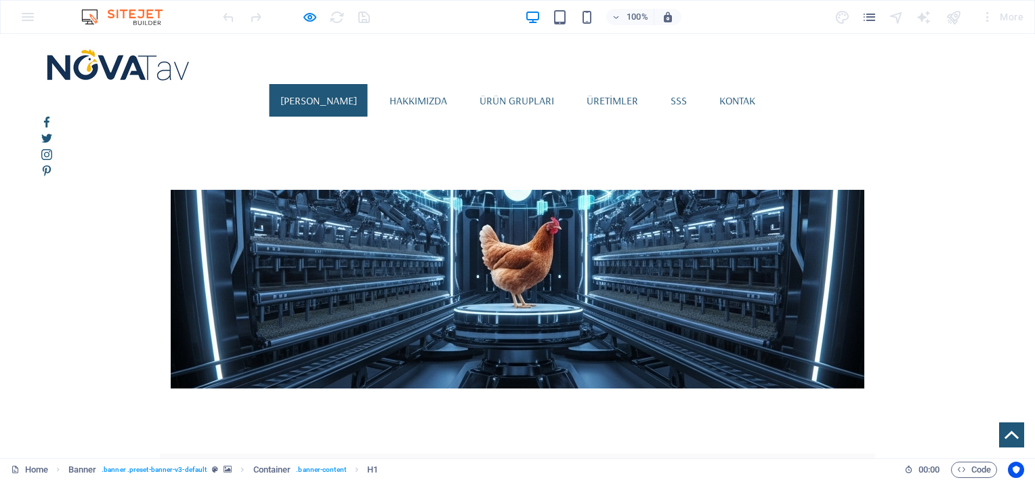
scroll to position [226, 0]
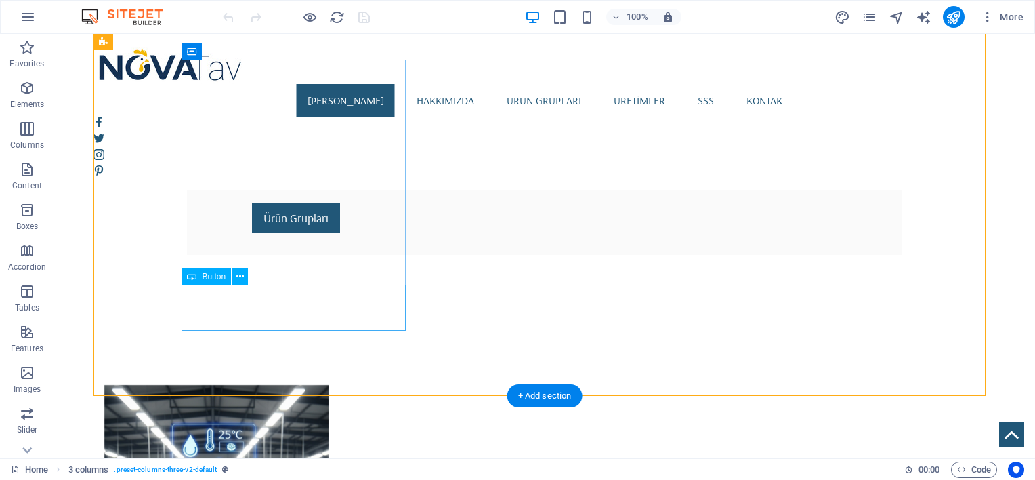
scroll to position [564, 0]
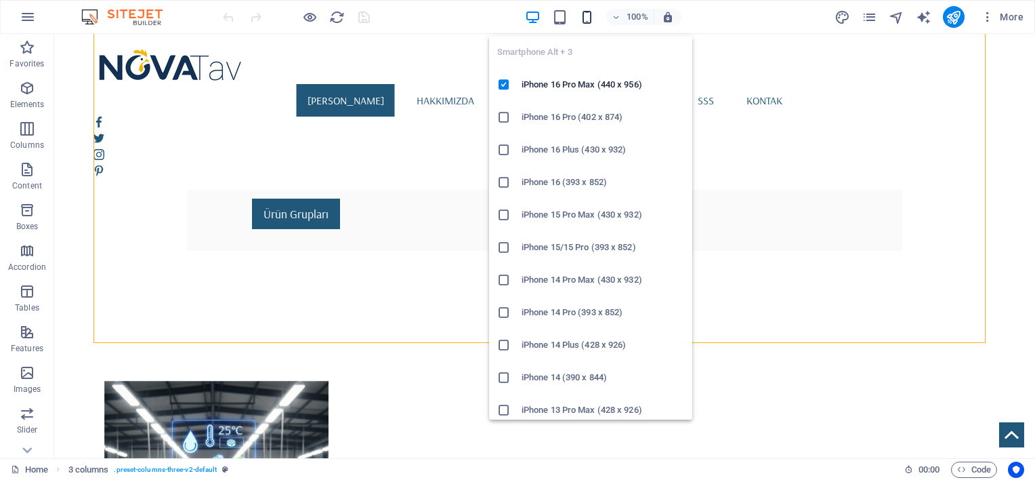
click at [586, 16] on icon "button" at bounding box center [587, 17] width 16 height 16
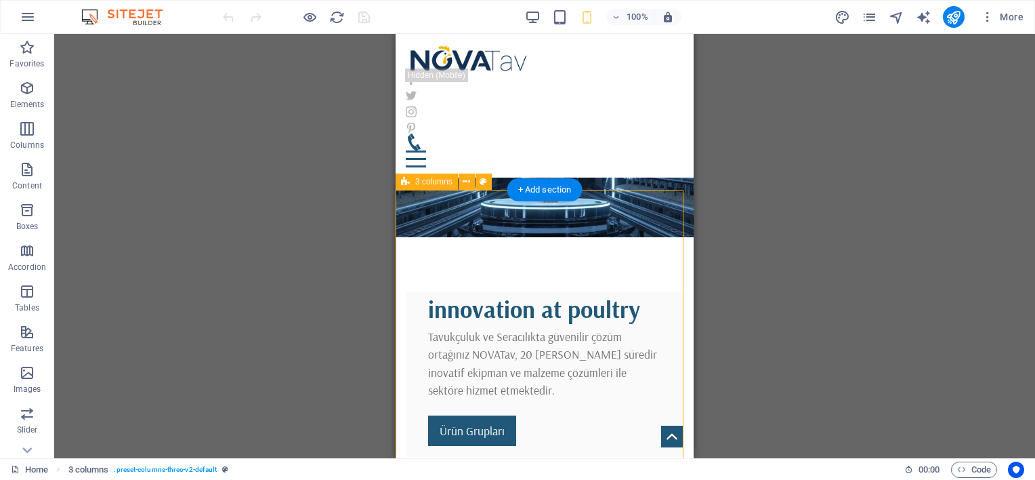
scroll to position [226, 0]
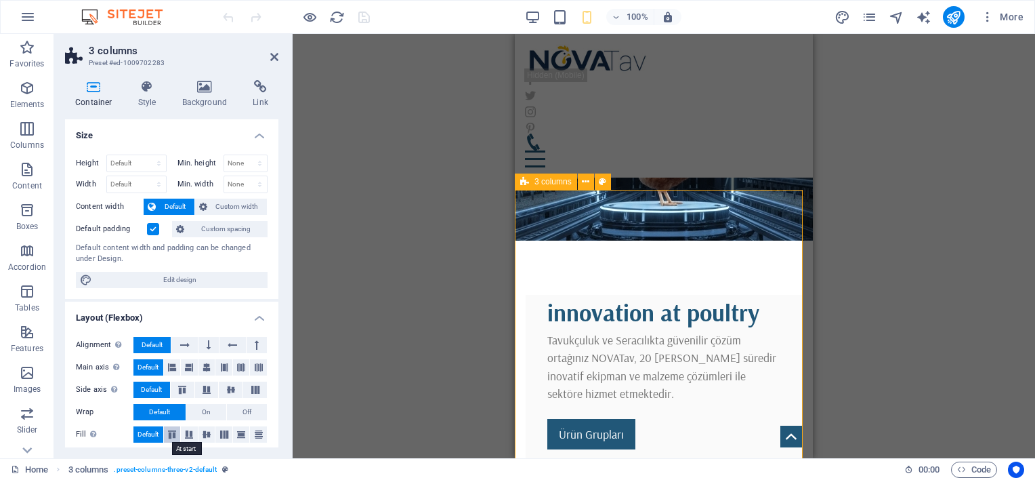
click at [170, 433] on icon at bounding box center [172, 434] width 16 height 8
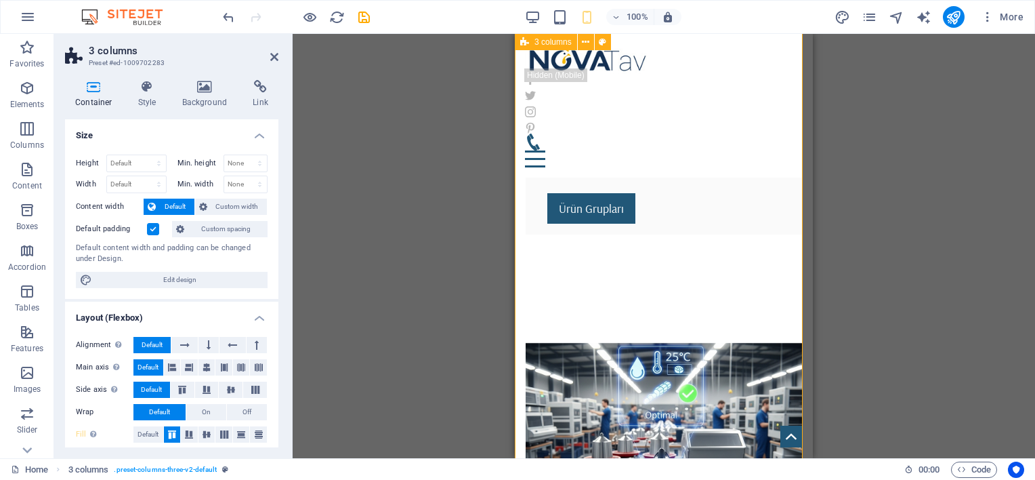
scroll to position [790, 0]
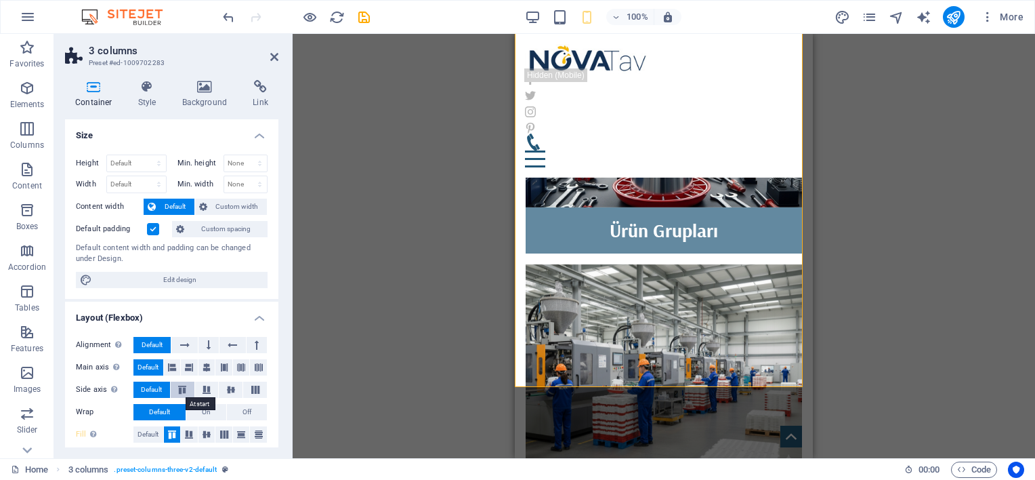
click at [185, 387] on icon at bounding box center [182, 389] width 16 height 8
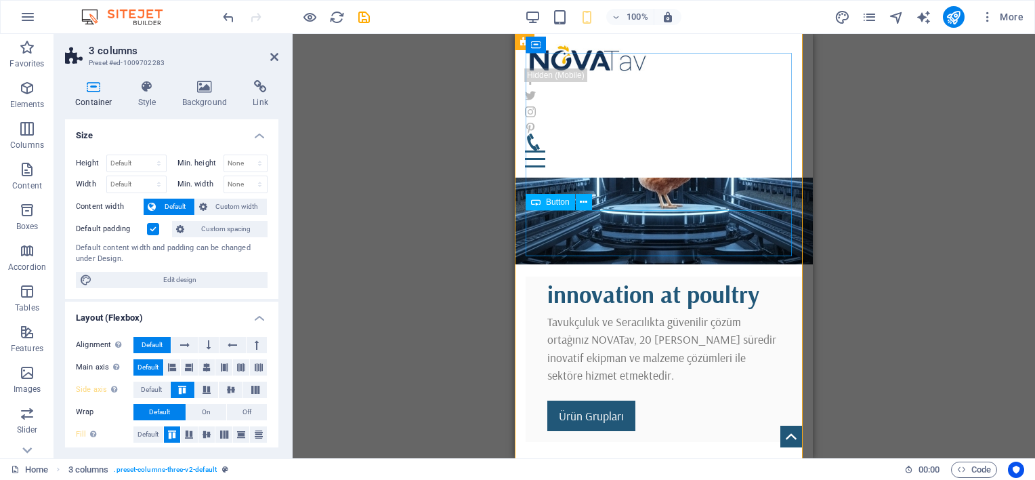
scroll to position [226, 0]
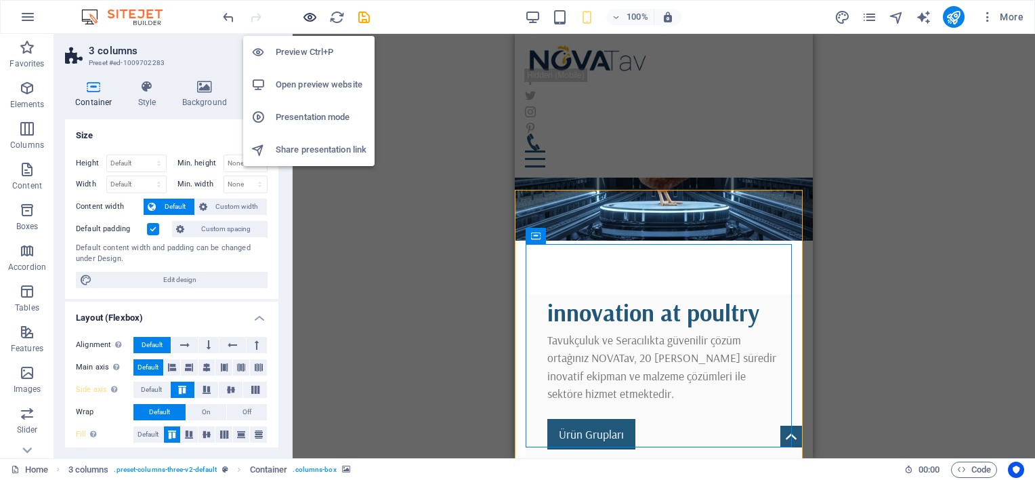
click at [305, 11] on icon "button" at bounding box center [310, 17] width 16 height 16
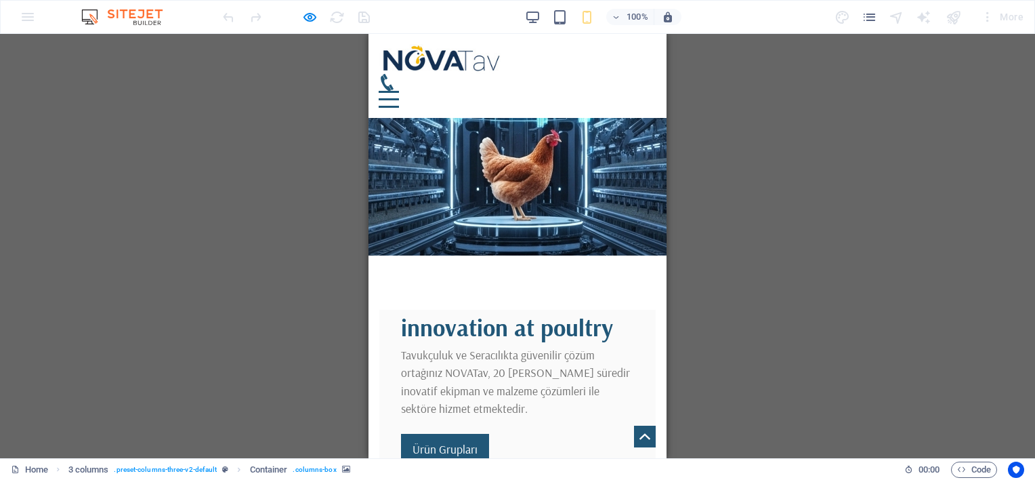
scroll to position [339, 0]
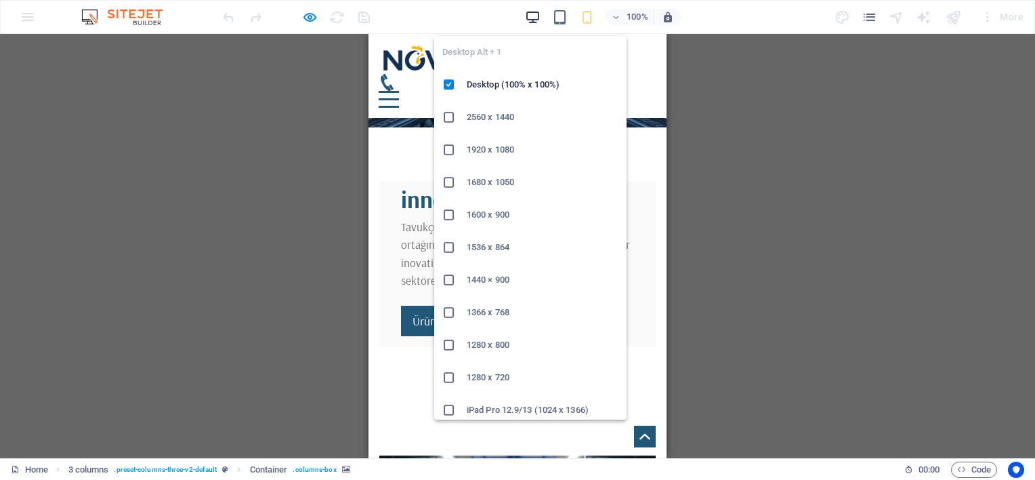
click at [535, 14] on icon "button" at bounding box center [533, 17] width 16 height 16
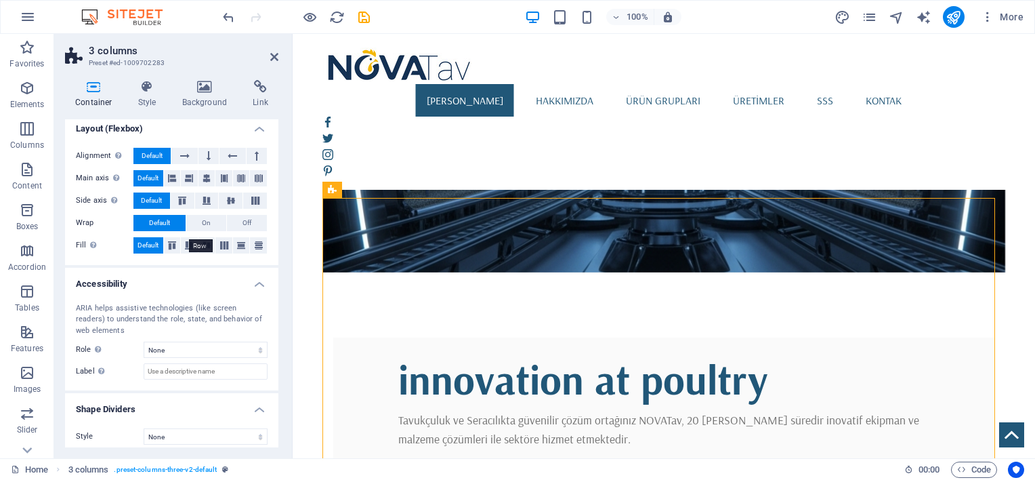
scroll to position [196, 0]
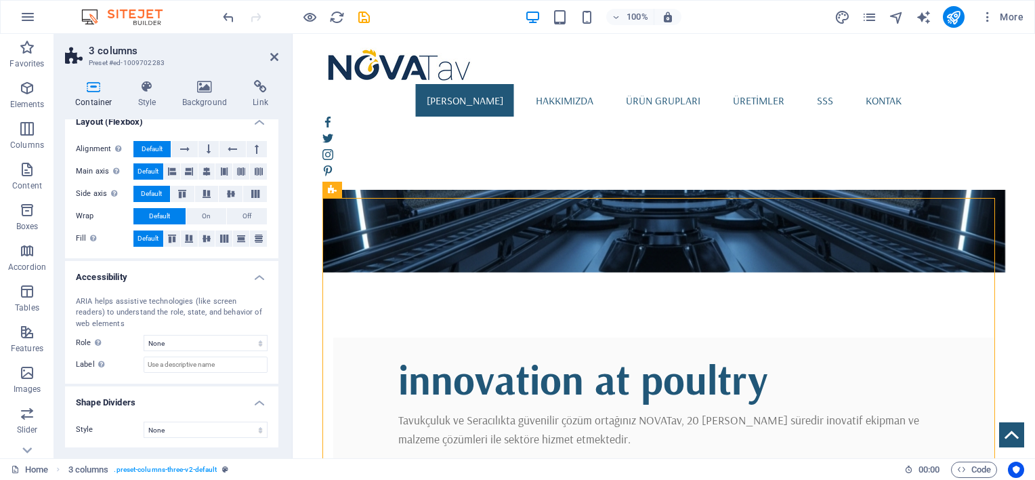
click at [178, 352] on div "ARIA helps assistive technologies (like screen readers) to understand the role,…" at bounding box center [171, 334] width 213 height 99
click at [179, 346] on select "None Alert Article Banner Comment Complementary Dialog Footer Header Marquee Pr…" at bounding box center [206, 343] width 124 height 16
click at [179, 426] on select "None Triangle Square Diagonal Polygon 1 Polygon 2 Zigzag Multiple Zigzags Waves…" at bounding box center [206, 429] width 124 height 16
